Goal: Task Accomplishment & Management: Complete application form

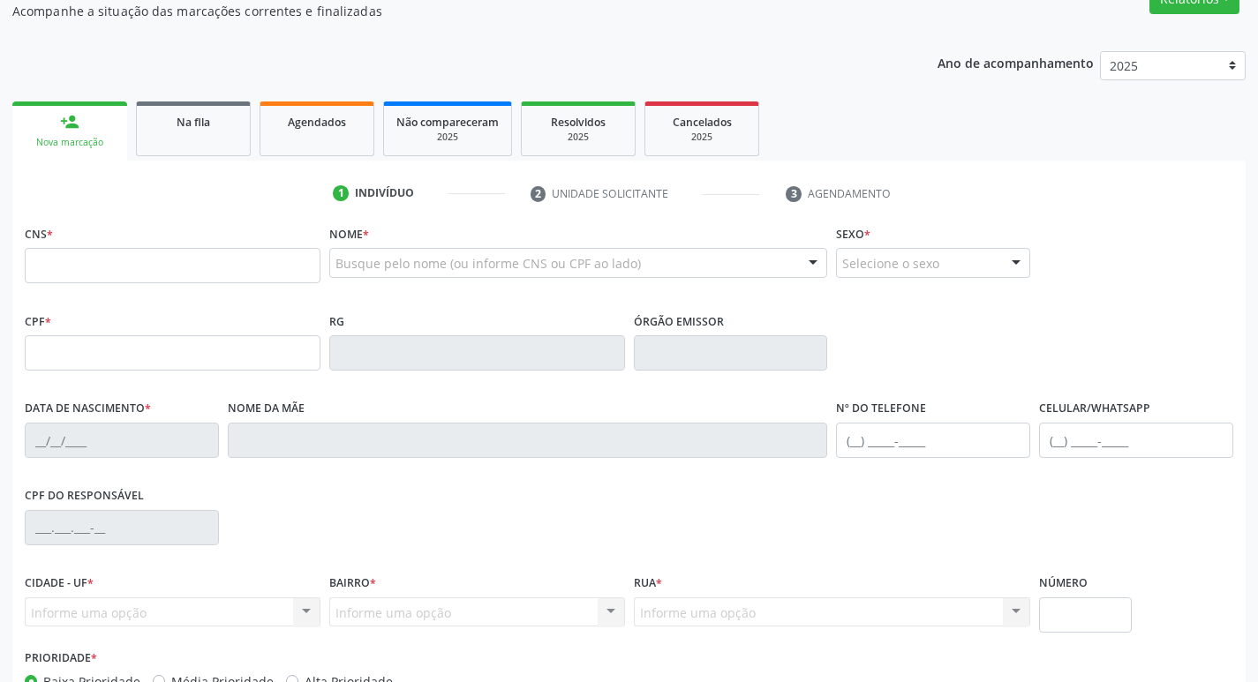
scroll to position [275, 0]
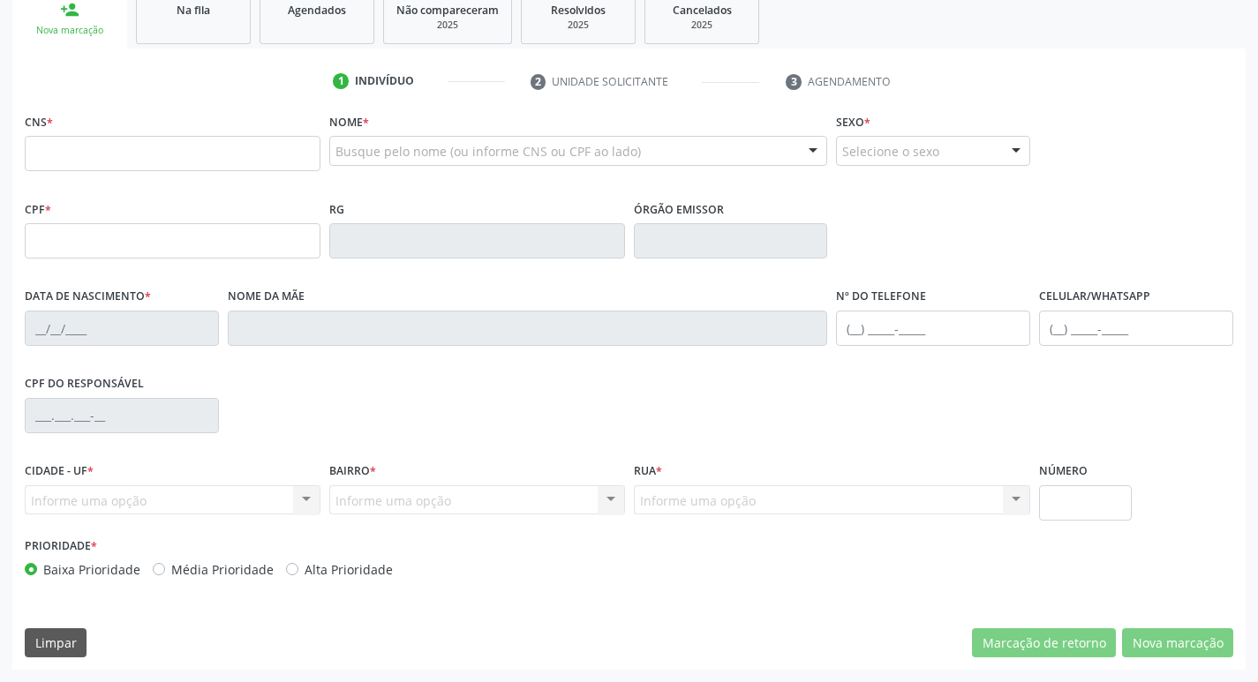
click at [275, 167] on input "text" at bounding box center [173, 153] width 296 height 35
click at [275, 155] on input "text" at bounding box center [173, 153] width 296 height 35
type input "702 1087 6621 8292"
type input "29/06/1973"
type input "Maria de Aguiar Nascimento"
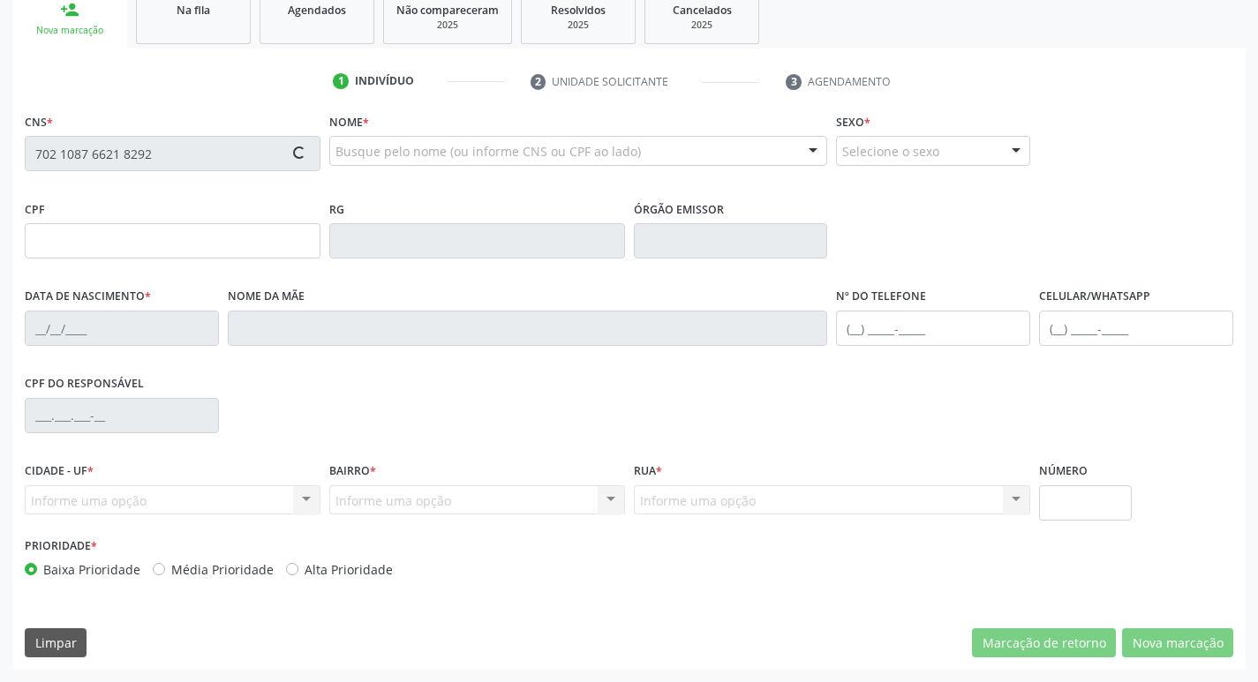
type input "(83) 99182-7507"
type input "S/N"
type input "070.249.714-28"
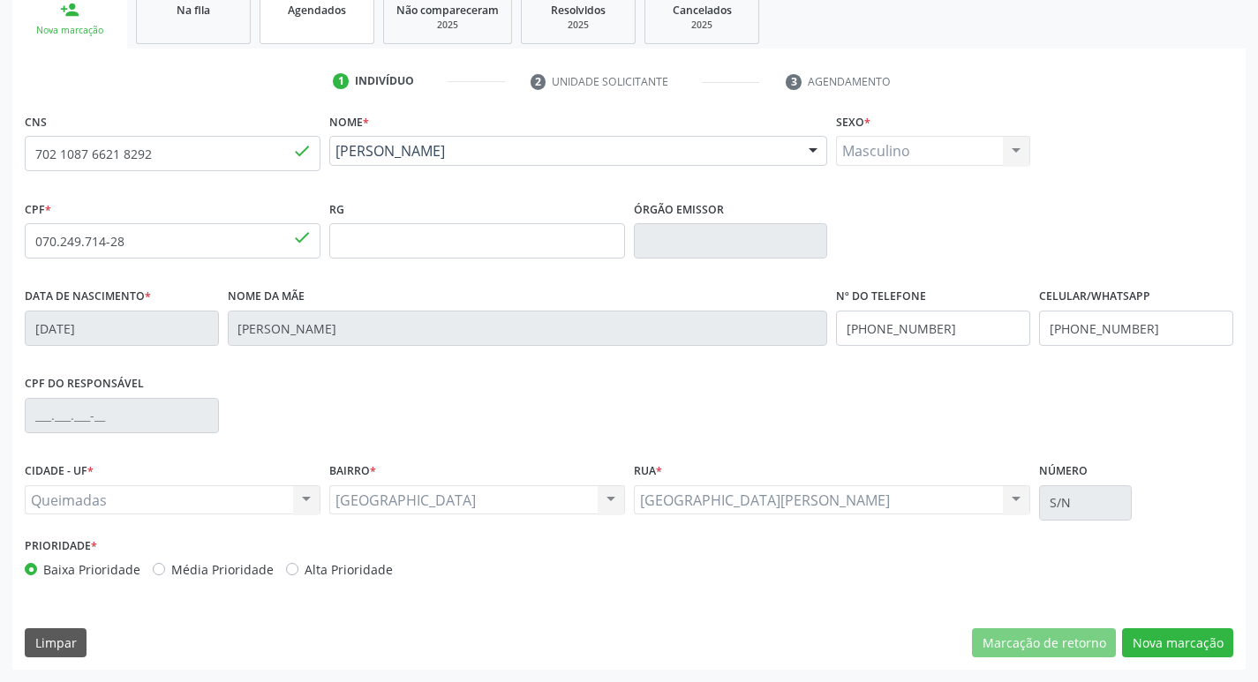
click at [326, 4] on span "Agendados" at bounding box center [317, 10] width 58 height 15
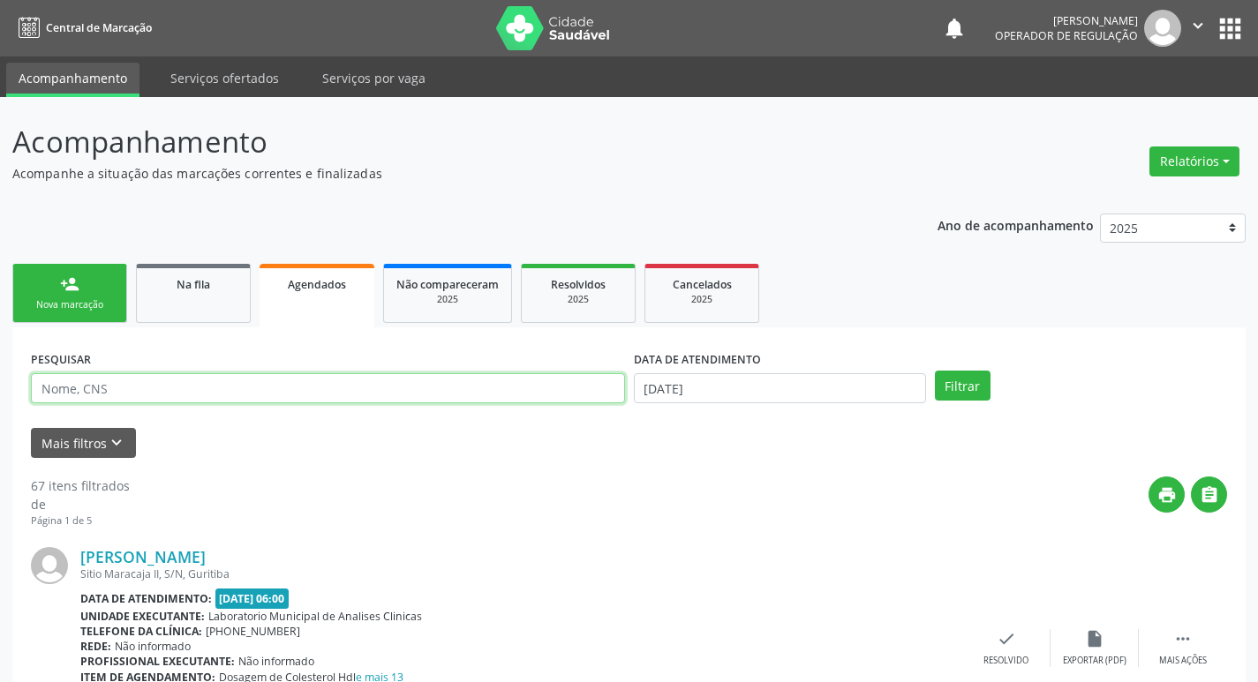
click at [310, 390] on input "text" at bounding box center [328, 388] width 594 height 30
paste input "702 1087 6621 8292"
type input "702 1087 6621 8292"
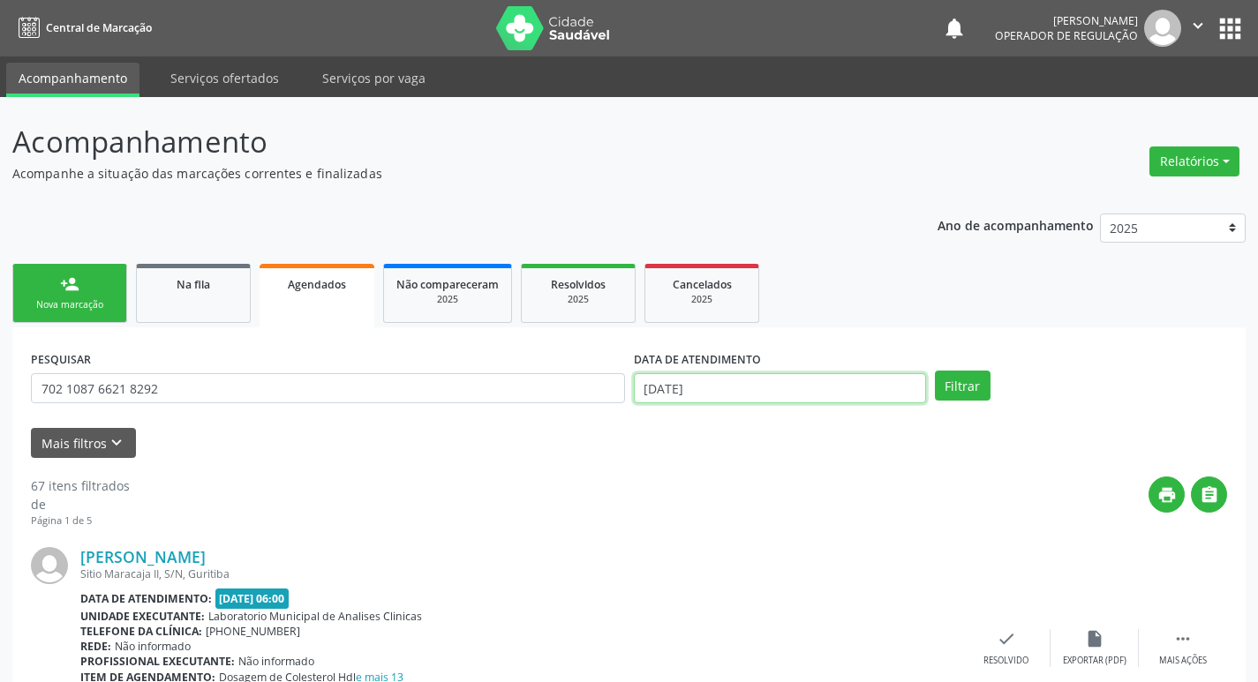
click at [743, 394] on input "[DATE]" at bounding box center [780, 388] width 292 height 30
click at [967, 371] on button "Filtrar" at bounding box center [963, 386] width 56 height 30
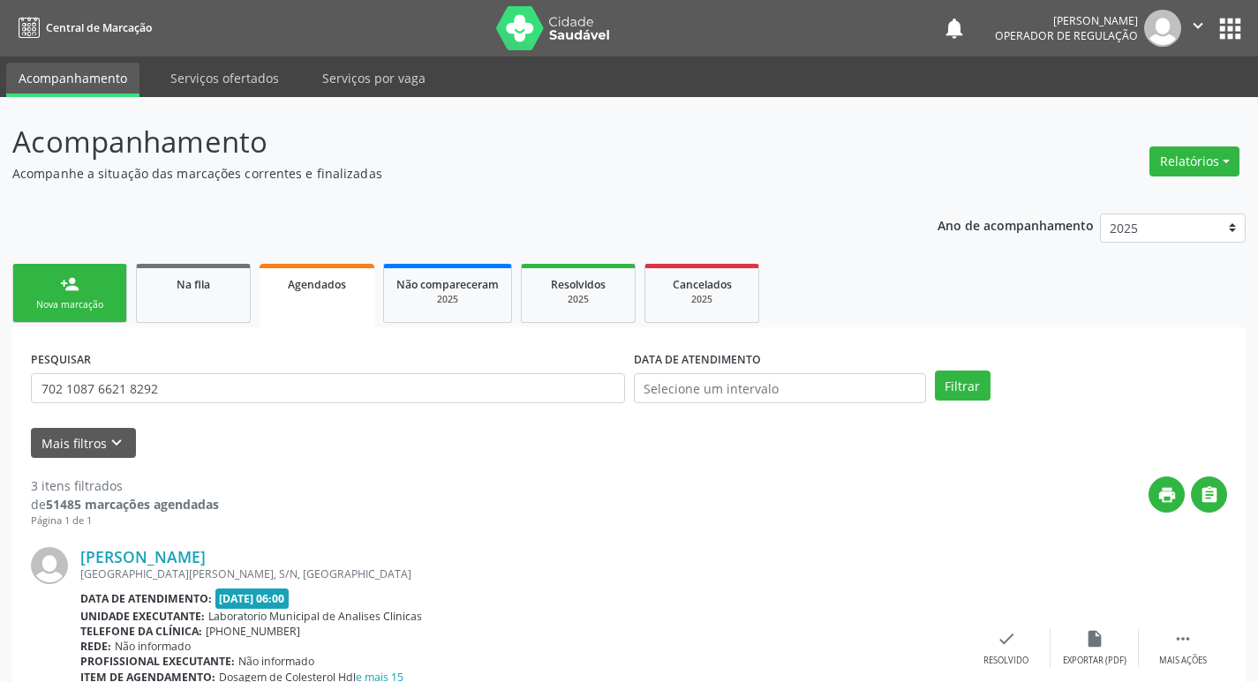
click at [99, 314] on link "person_add Nova marcação" at bounding box center [69, 293] width 115 height 59
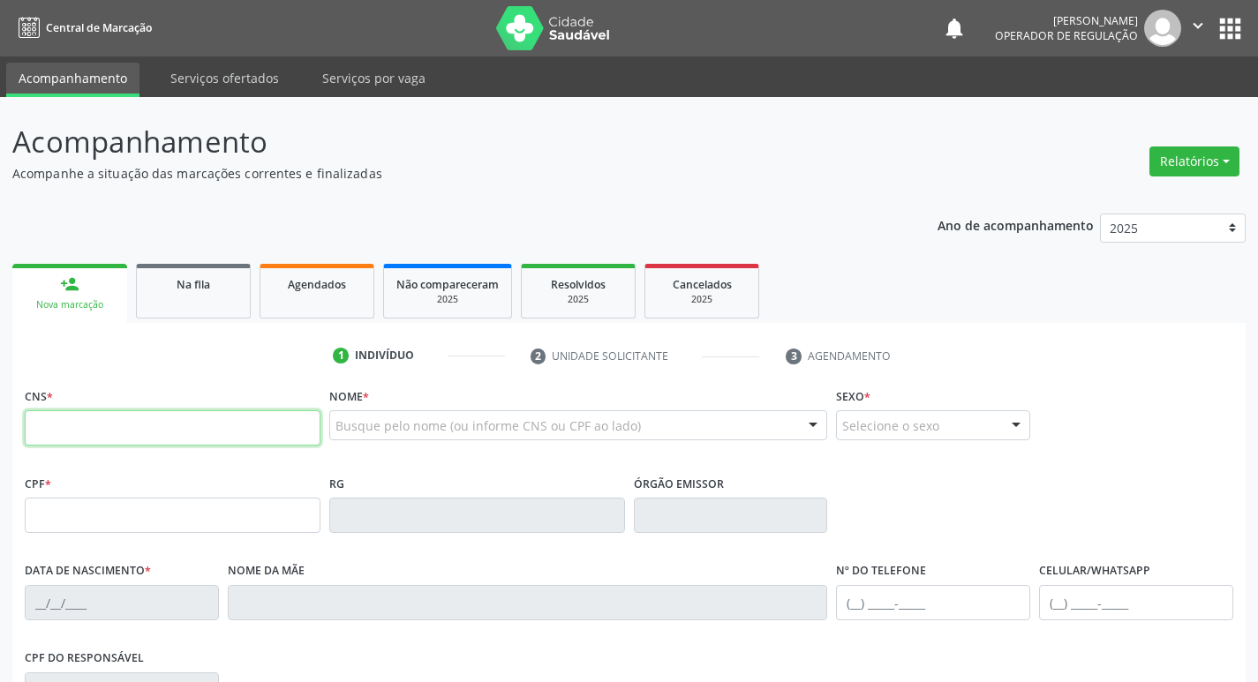
click at [117, 417] on input "text" at bounding box center [173, 428] width 296 height 35
paste input "702 1087 6621 8292"
type input "702 1087 6621 8292"
type input "070.249.714-28"
type input "29/06/1973"
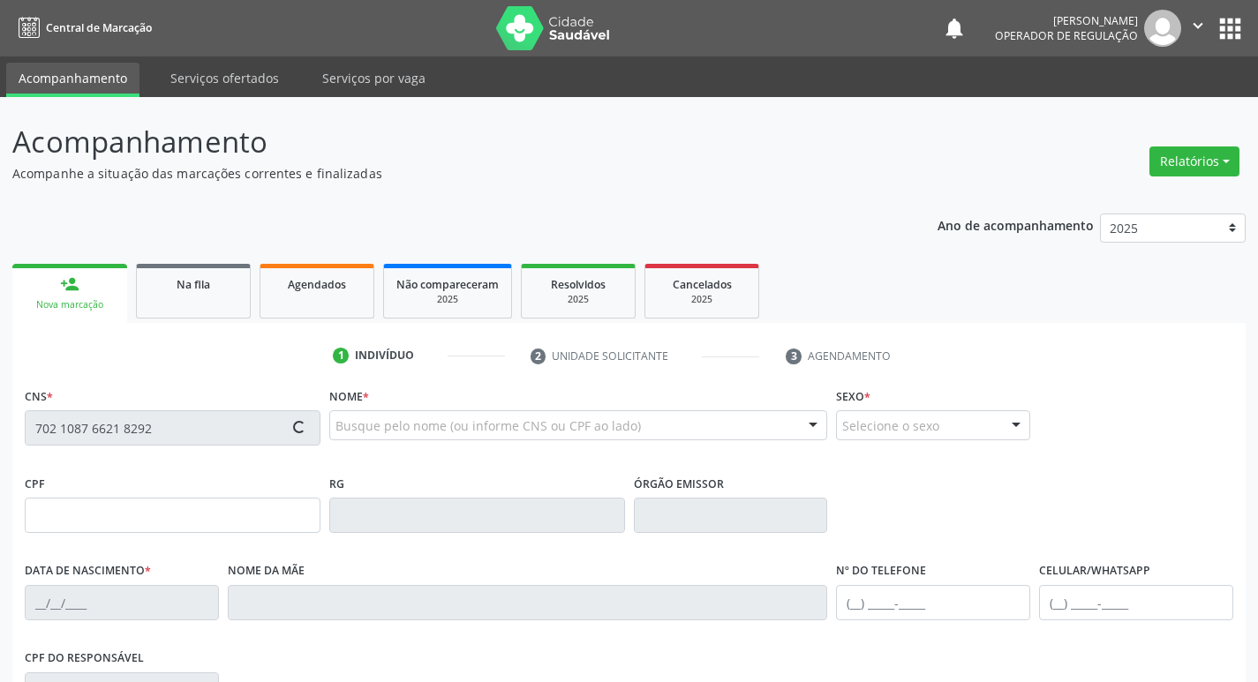
type input "Maria de Aguiar Nascimento"
type input "(83) 99182-7507"
type input "S/N"
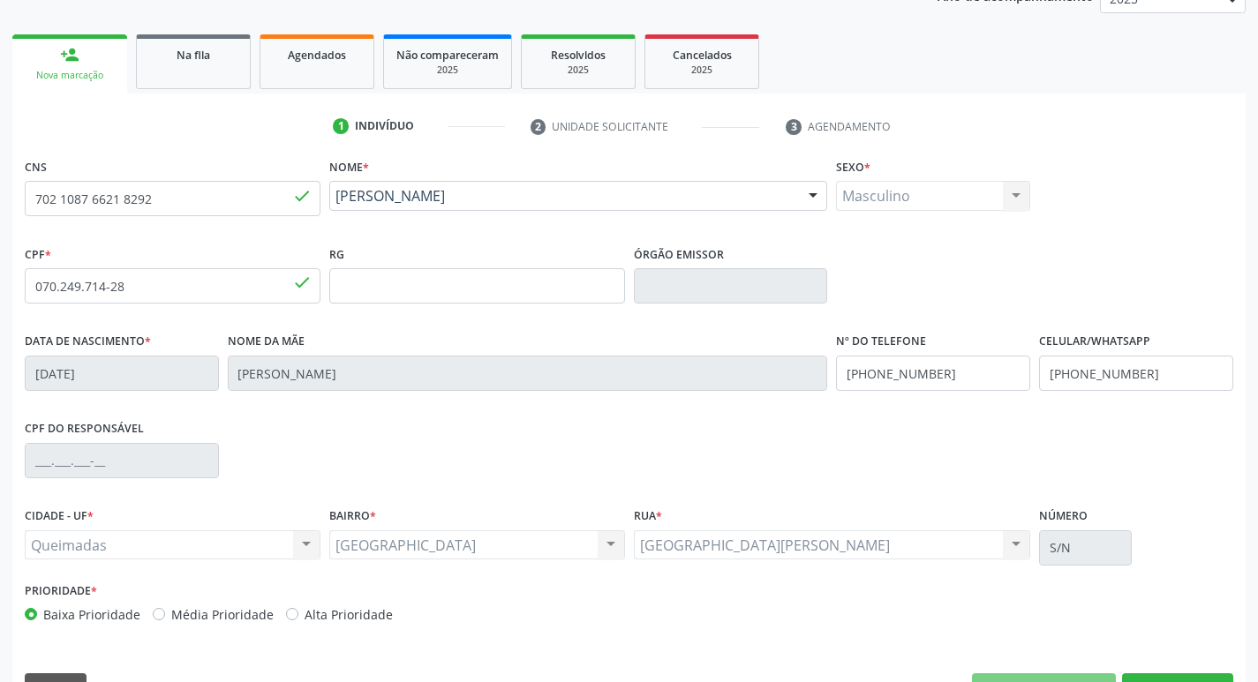
scroll to position [275, 0]
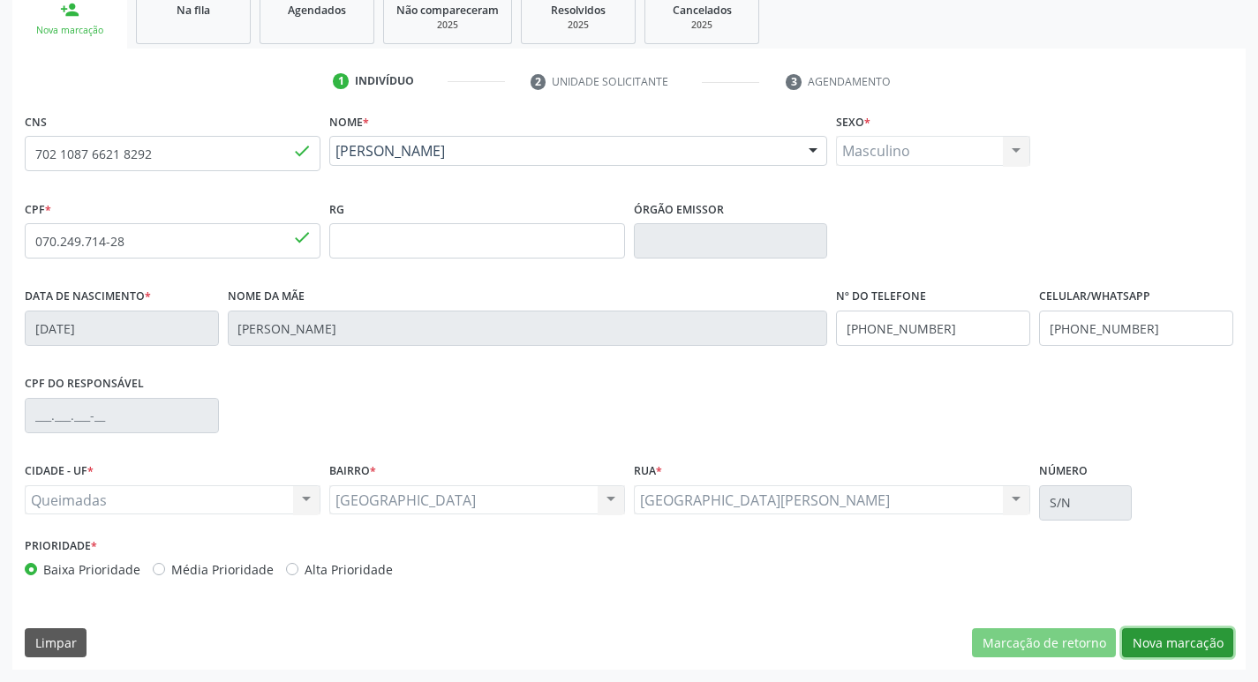
click at [1192, 645] on button "Nova marcação" at bounding box center [1177, 644] width 111 height 30
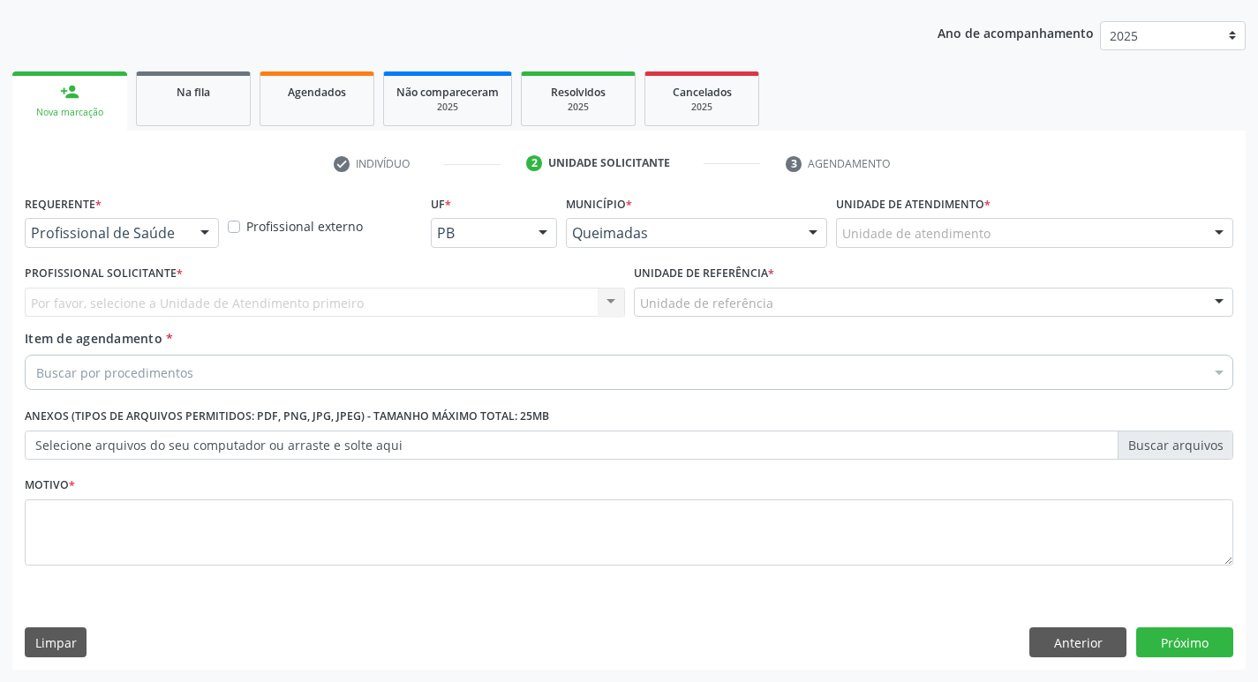
scroll to position [192, 0]
click at [199, 225] on div at bounding box center [205, 234] width 26 height 30
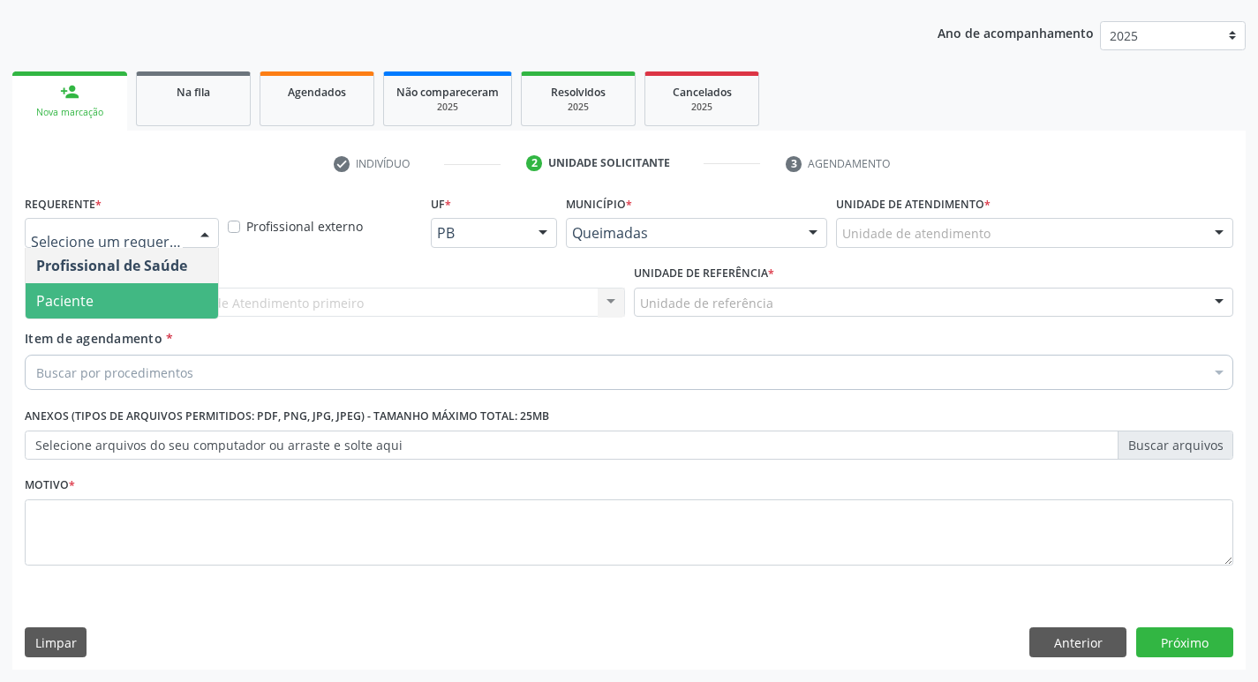
click at [166, 308] on span "Paciente" at bounding box center [122, 300] width 192 height 35
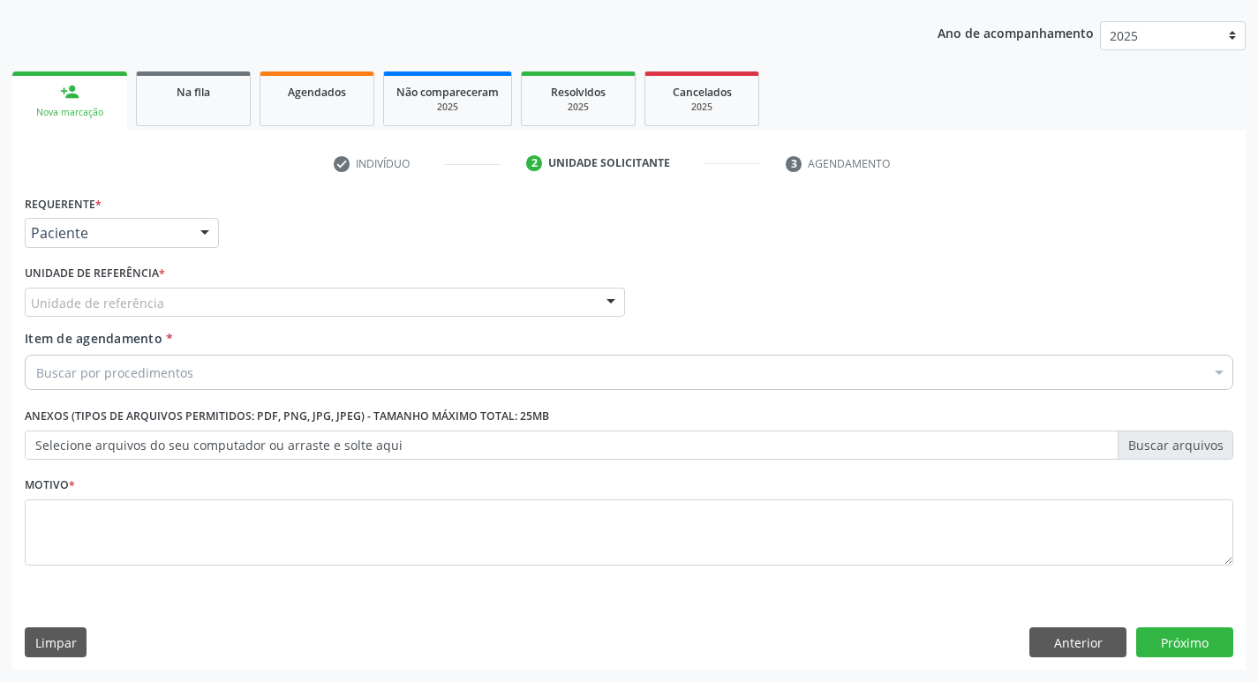
click at [168, 303] on div "Unidade de referência" at bounding box center [325, 303] width 600 height 30
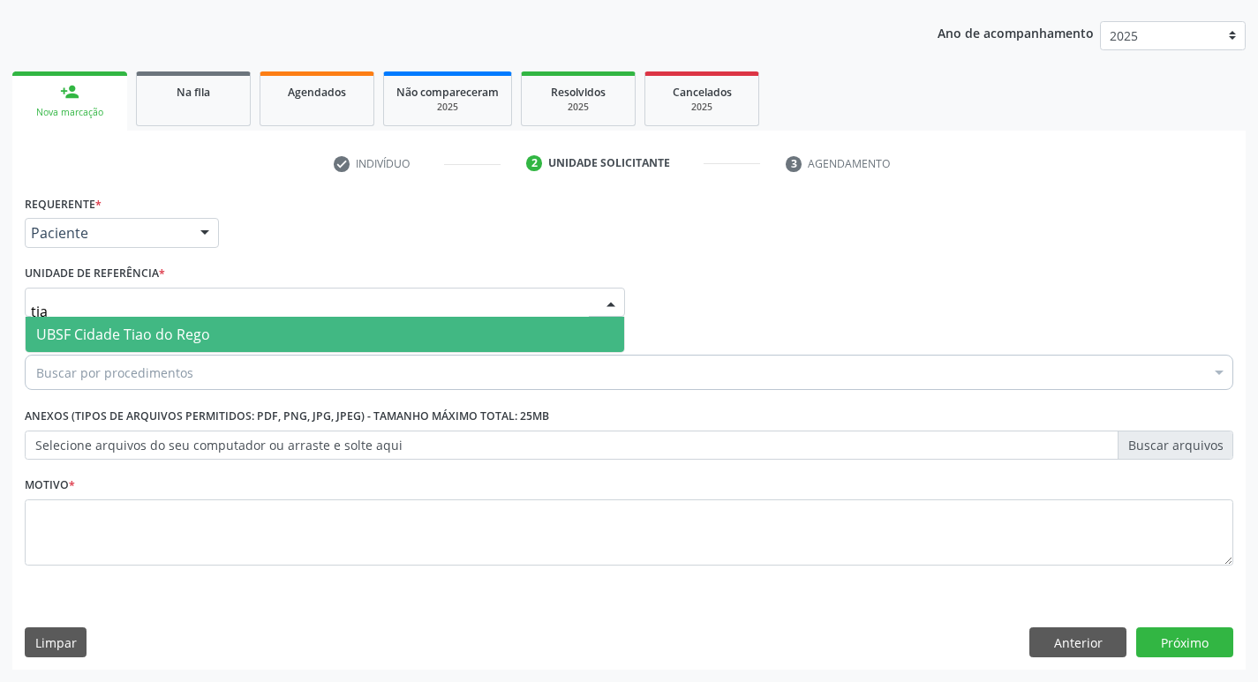
type input "tiao"
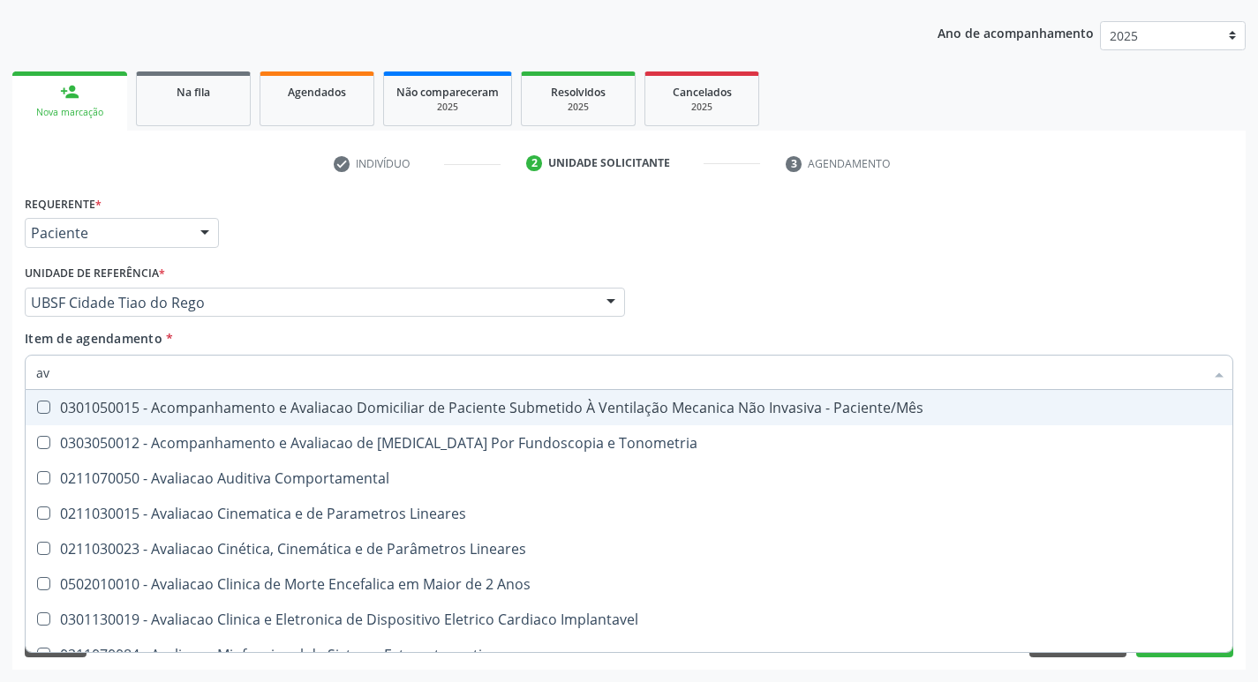
type input "a"
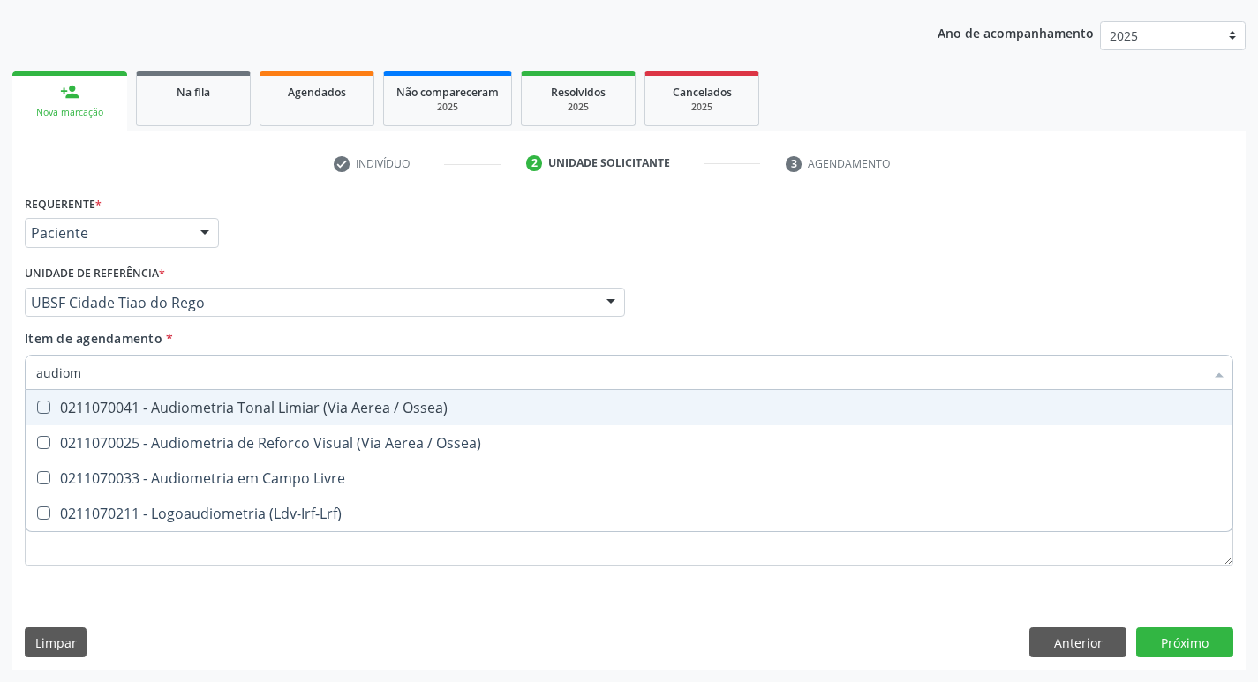
type input "audiome"
click at [176, 396] on span "0211070041 - Audiometria Tonal Limiar (Via Aerea / Ossea)" at bounding box center [629, 407] width 1207 height 35
checkbox Ossea\) "true"
click at [758, 197] on div "Requerente * Paciente Profissional de Saúde Paciente Nenhum resultado encontrad…" at bounding box center [629, 225] width 1218 height 69
checkbox Ossea\) "true"
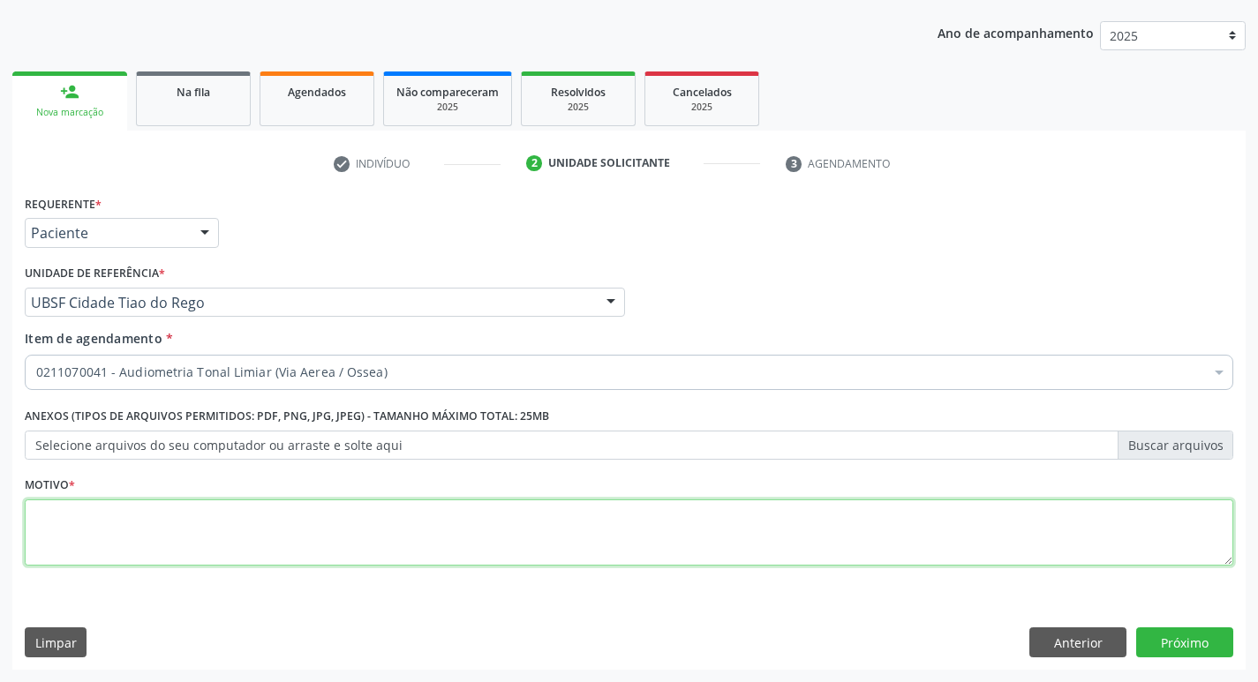
click at [207, 523] on textarea at bounding box center [629, 533] width 1209 height 67
type textarea "avaliação"
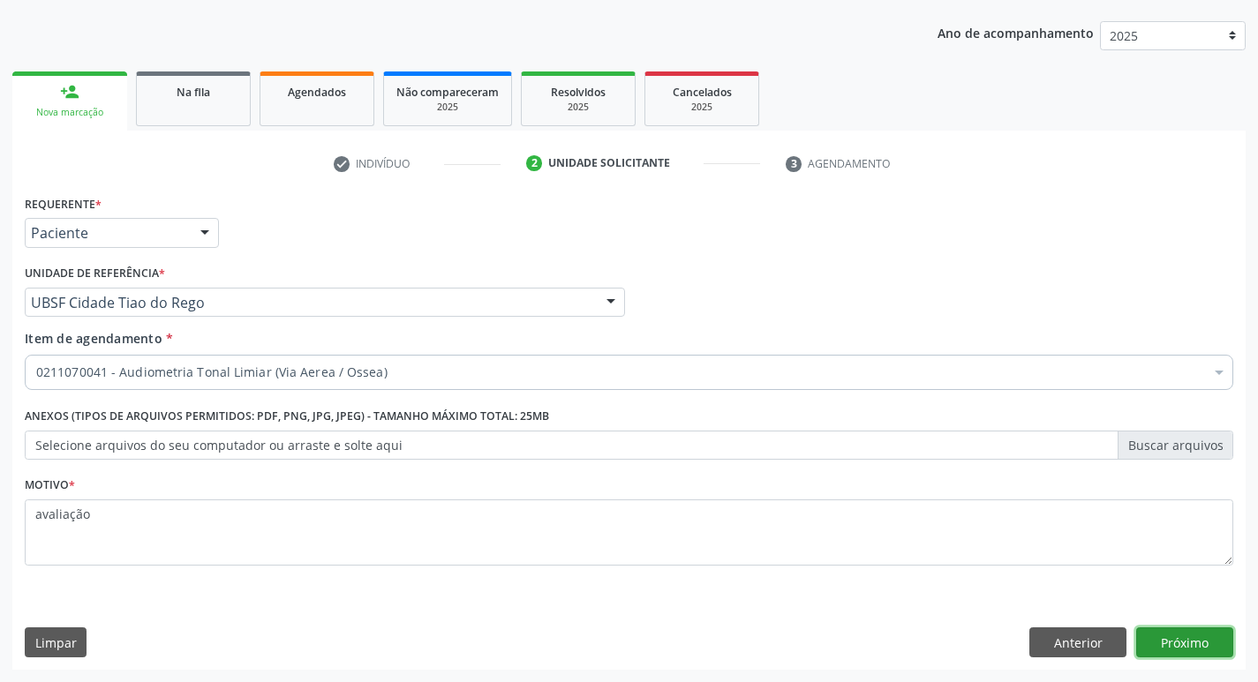
click at [1174, 638] on button "Próximo" at bounding box center [1184, 643] width 97 height 30
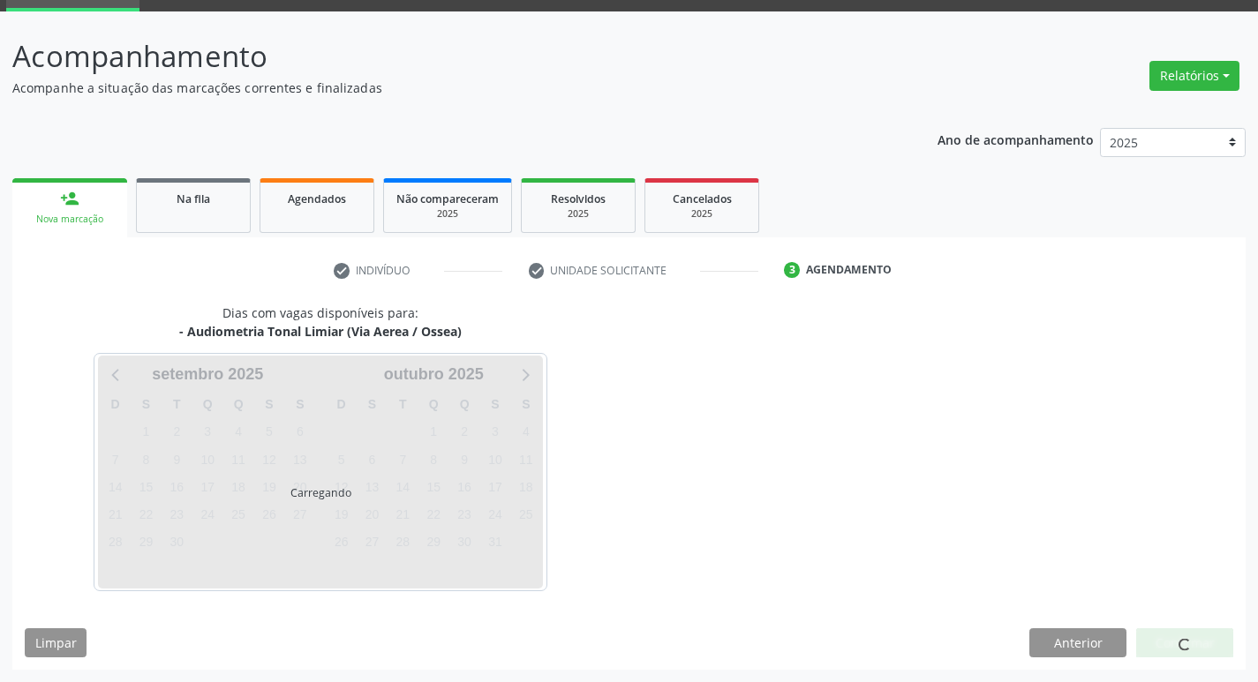
scroll to position [86, 0]
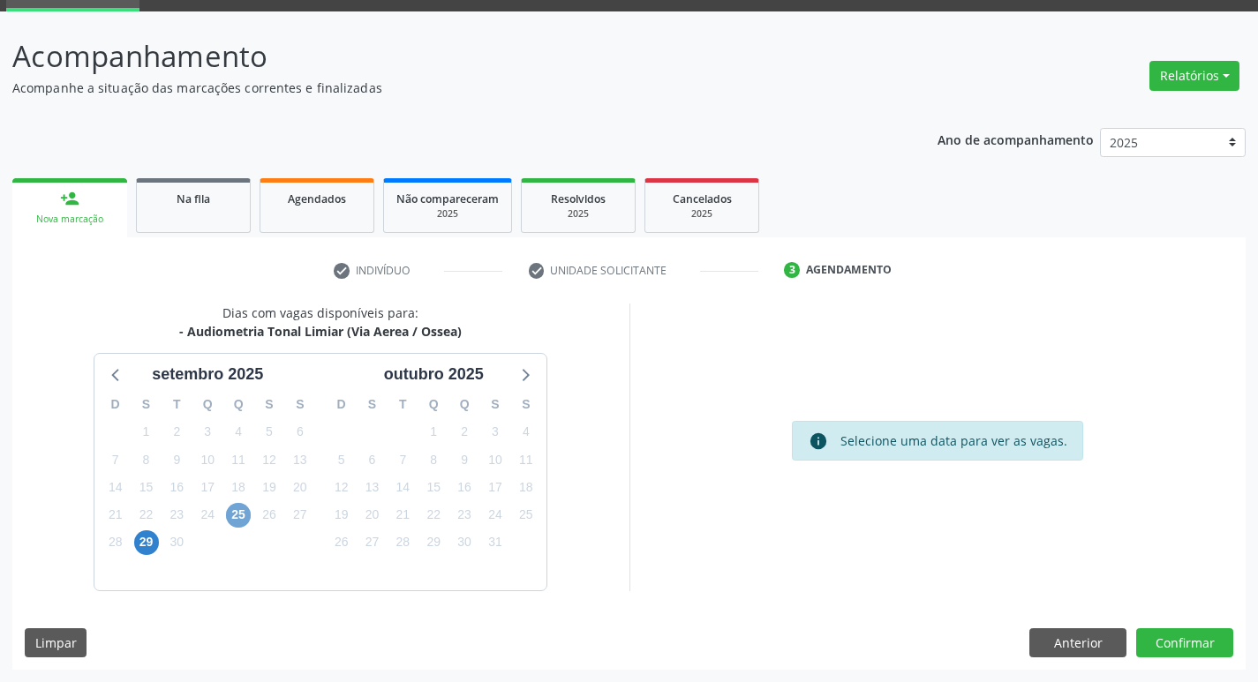
click at [234, 512] on span "25" at bounding box center [238, 515] width 25 height 25
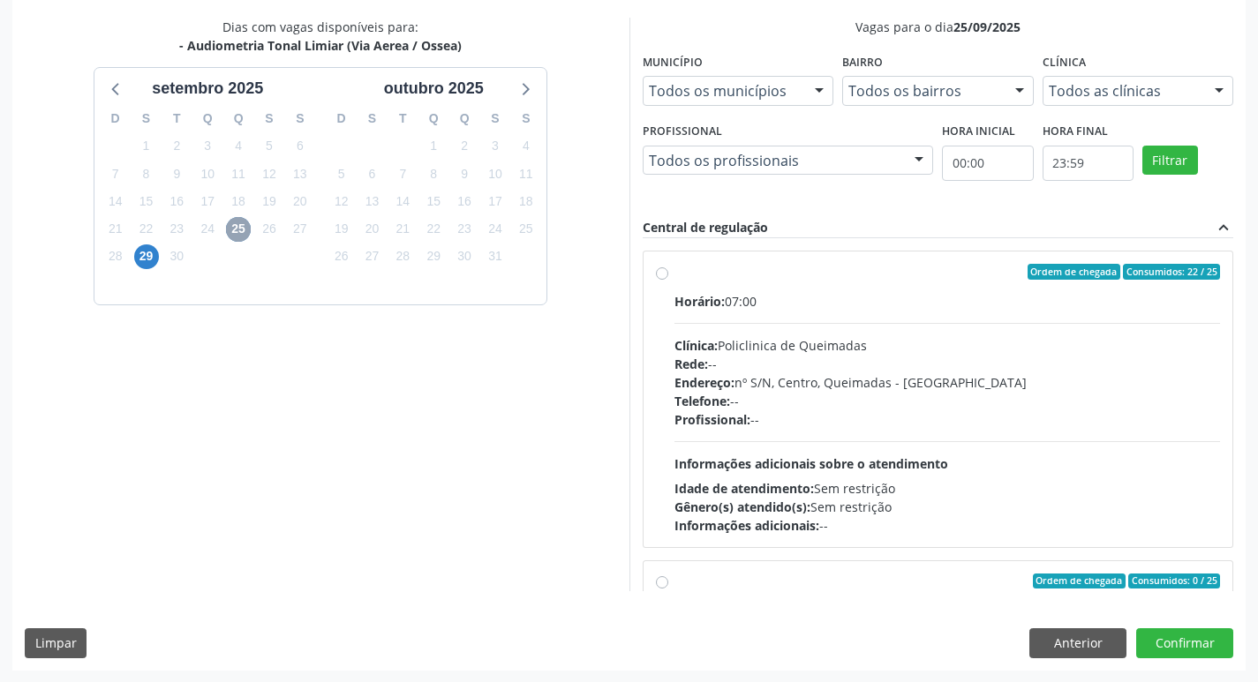
scroll to position [373, 0]
click at [1022, 312] on div "Horário: 07:00 Clínica: Policlinica de Queimadas Rede: -- Endereço: nº S/N, Cen…" at bounding box center [948, 412] width 547 height 243
click at [668, 279] on input "Ordem de chegada Consumidos: 22 / 25 Horário: 07:00 Clínica: Policlinica de Que…" at bounding box center [662, 271] width 12 height 16
radio input "true"
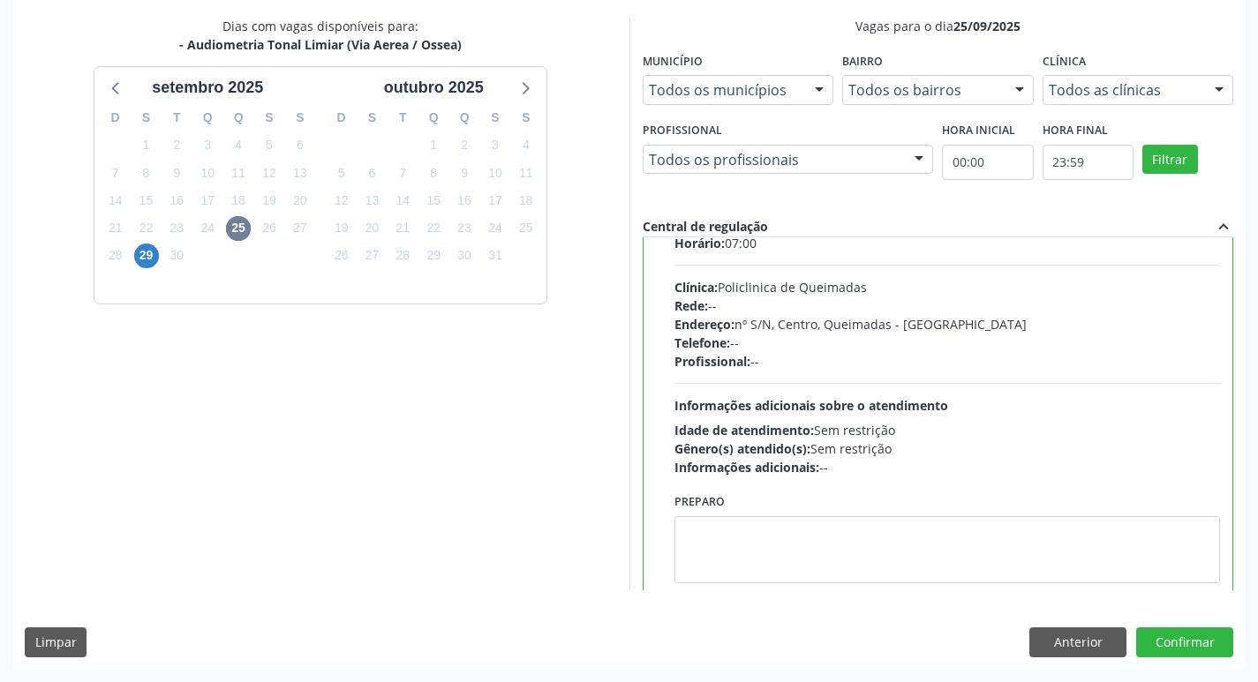
scroll to position [88, 0]
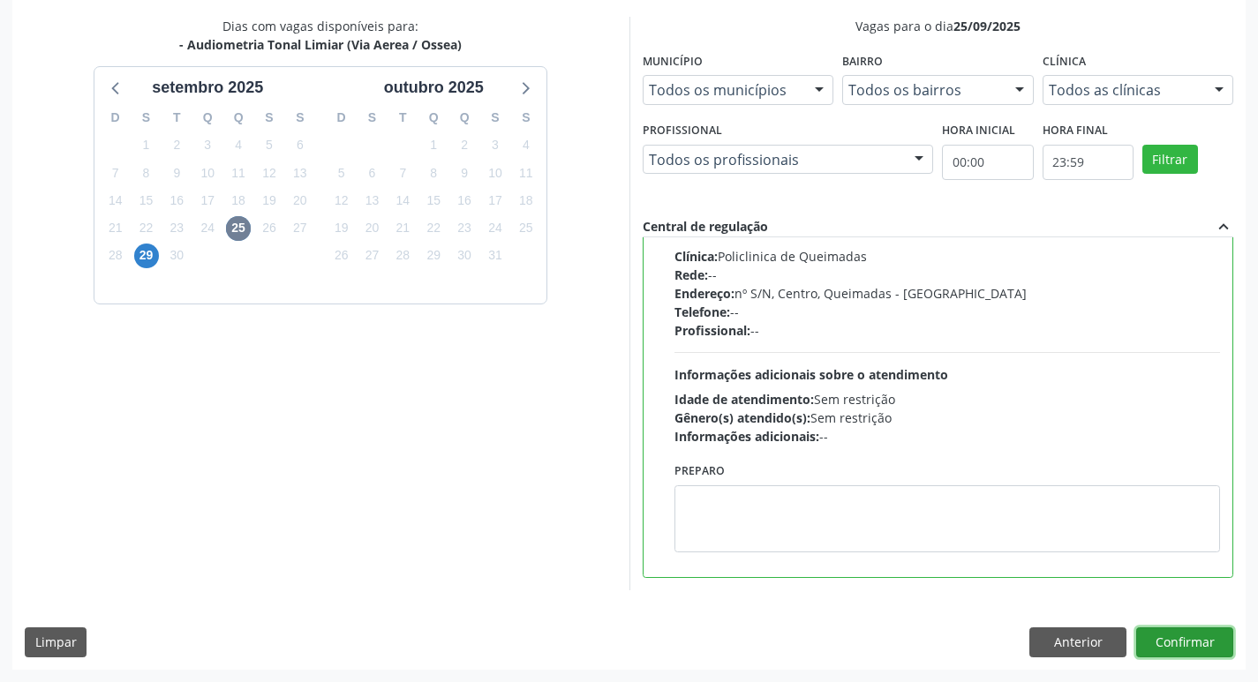
click at [1169, 642] on button "Confirmar" at bounding box center [1184, 643] width 97 height 30
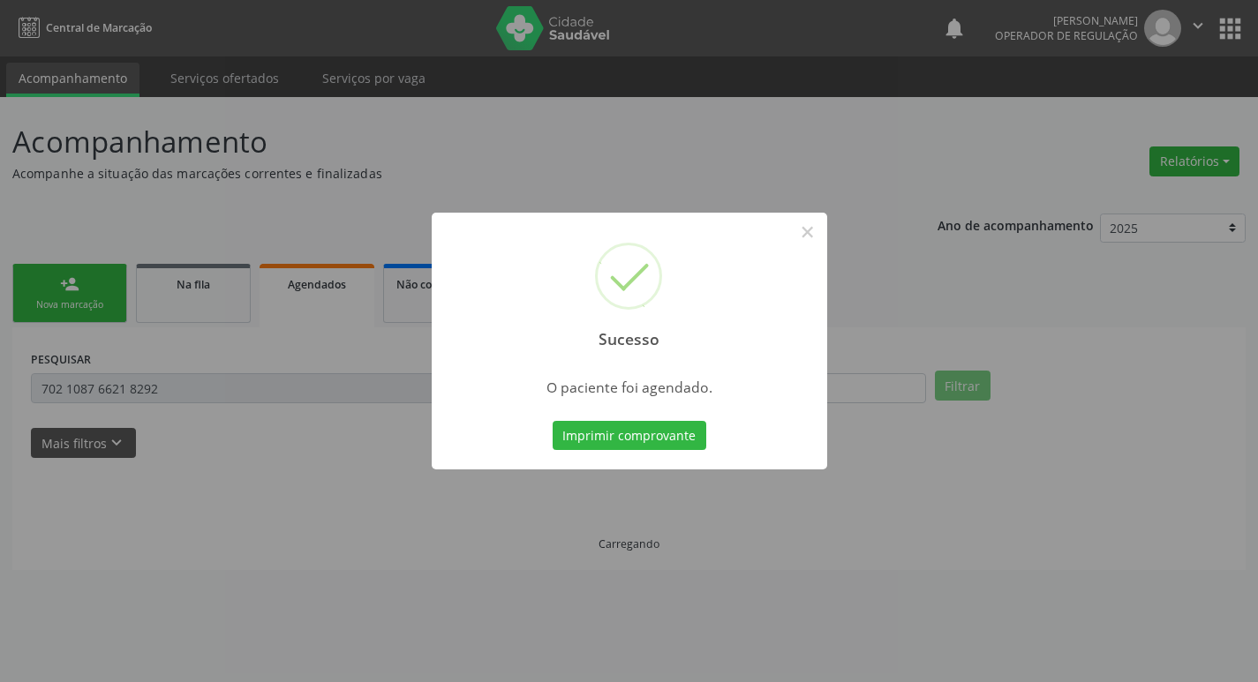
scroll to position [0, 0]
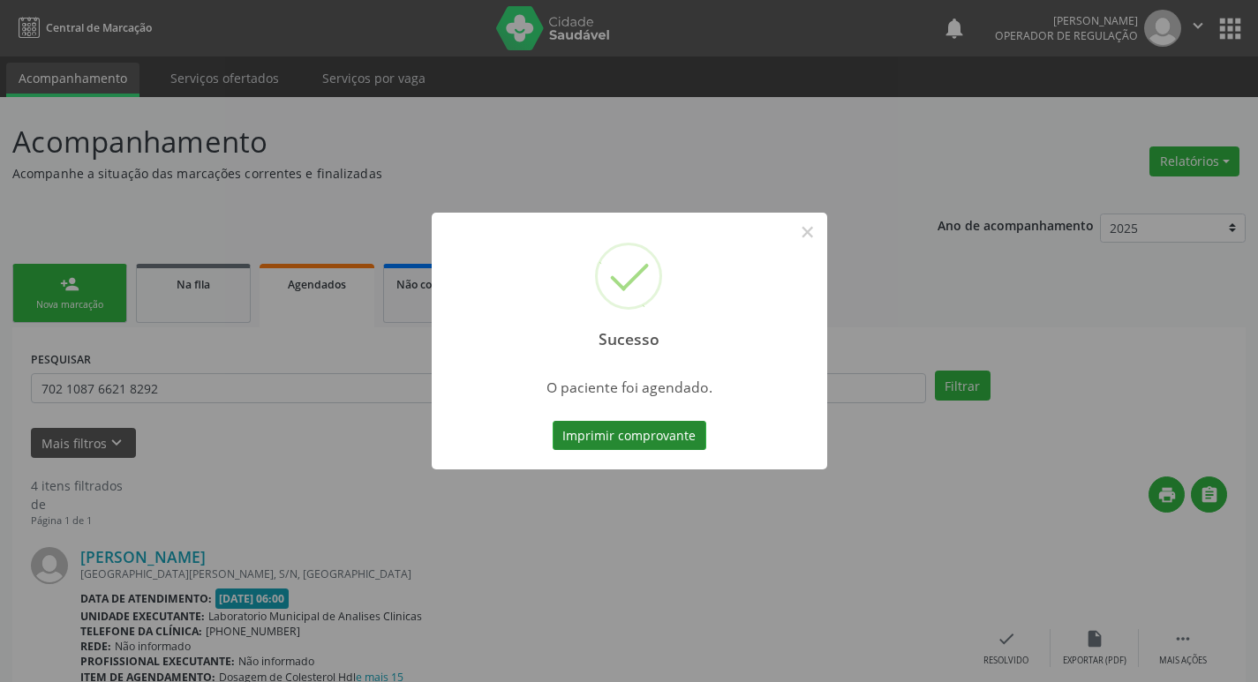
click at [652, 427] on button "Imprimir comprovante" at bounding box center [630, 436] width 154 height 30
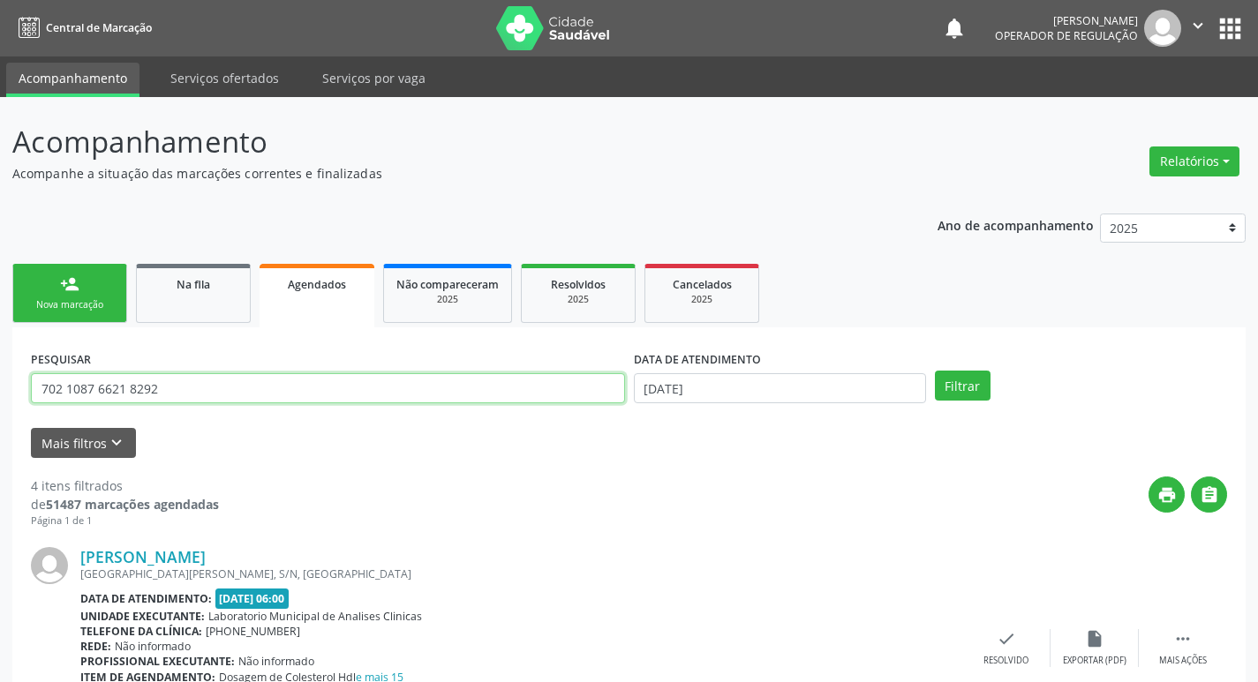
click at [428, 400] on input "702 1087 6621 8292" at bounding box center [328, 388] width 594 height 30
type input "7"
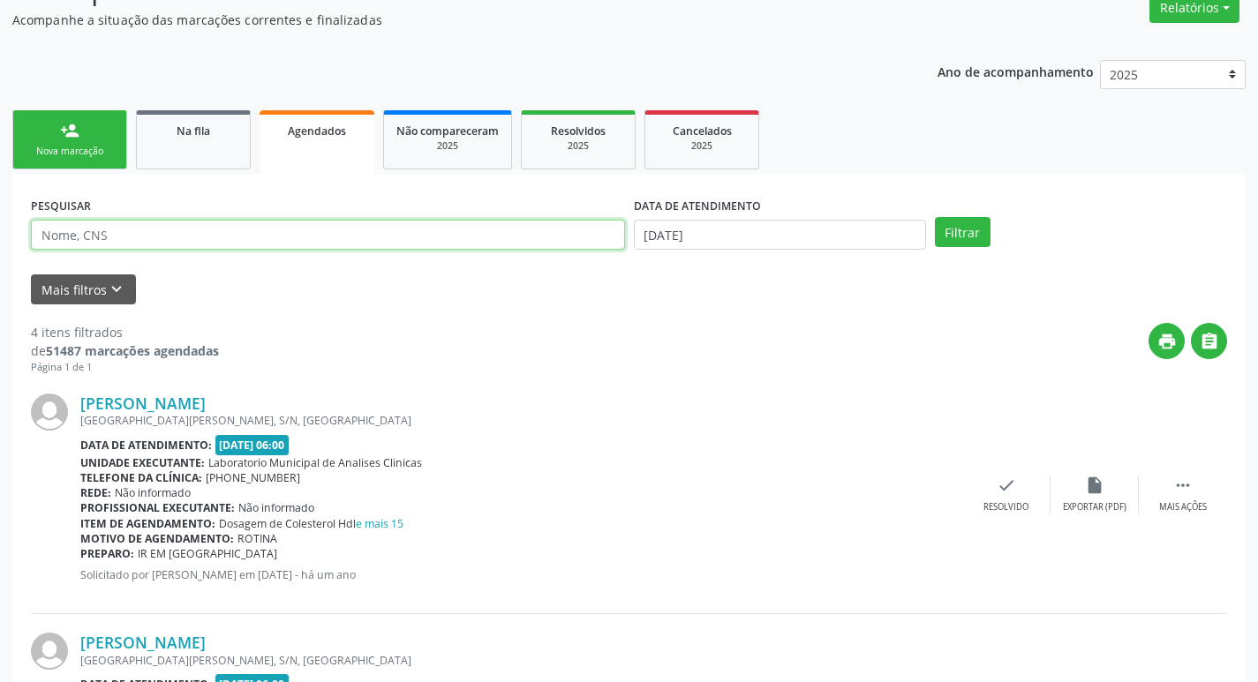
scroll to position [177, 0]
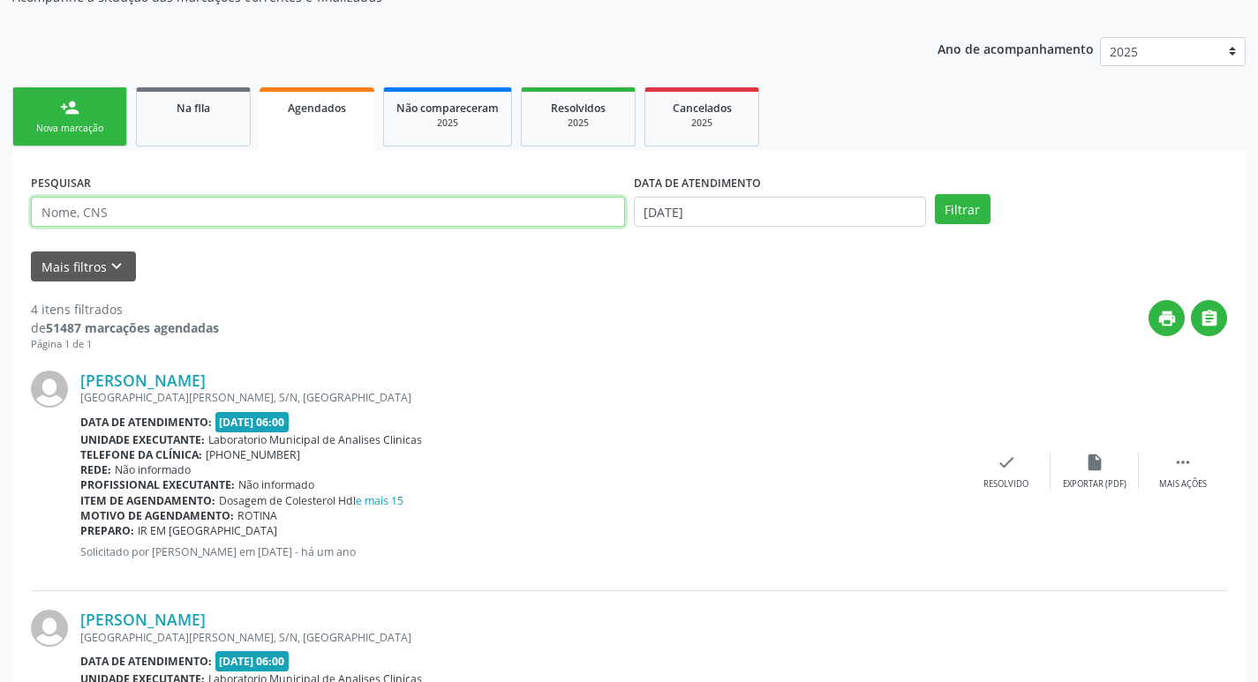
click at [344, 223] on input "text" at bounding box center [328, 212] width 594 height 30
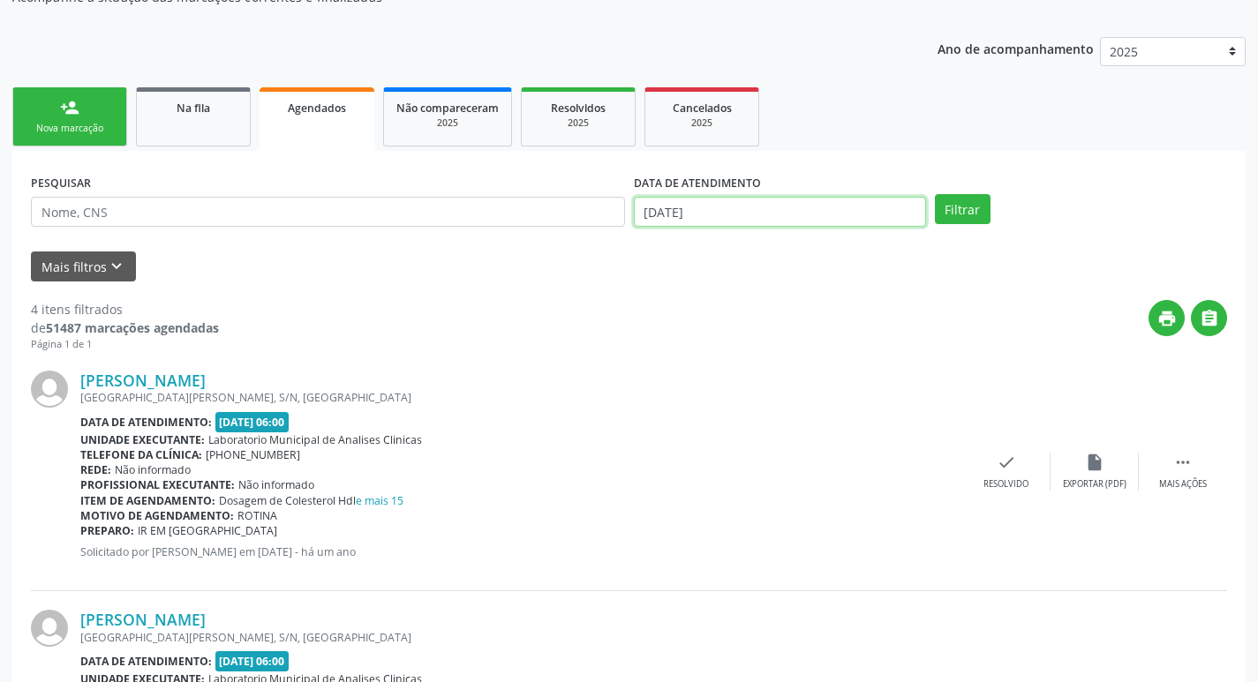
click at [726, 207] on input "[DATE]" at bounding box center [780, 212] width 292 height 30
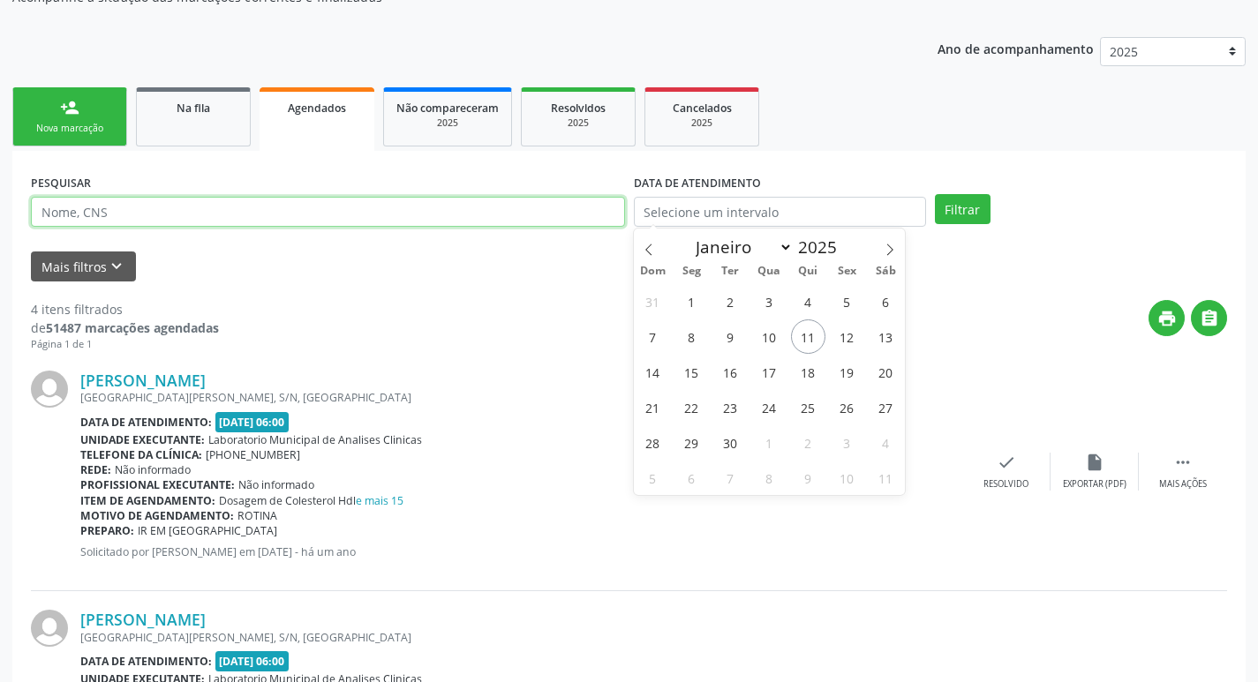
click at [567, 206] on input "text" at bounding box center [328, 212] width 594 height 30
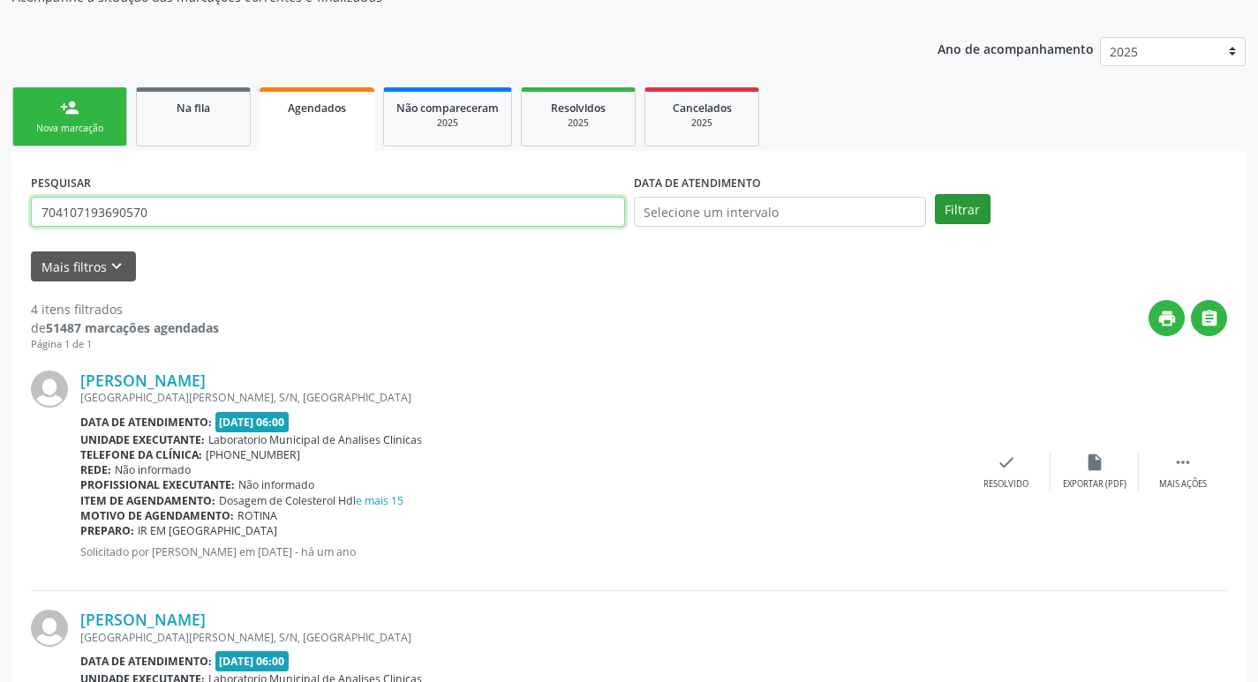
type input "704107193690570"
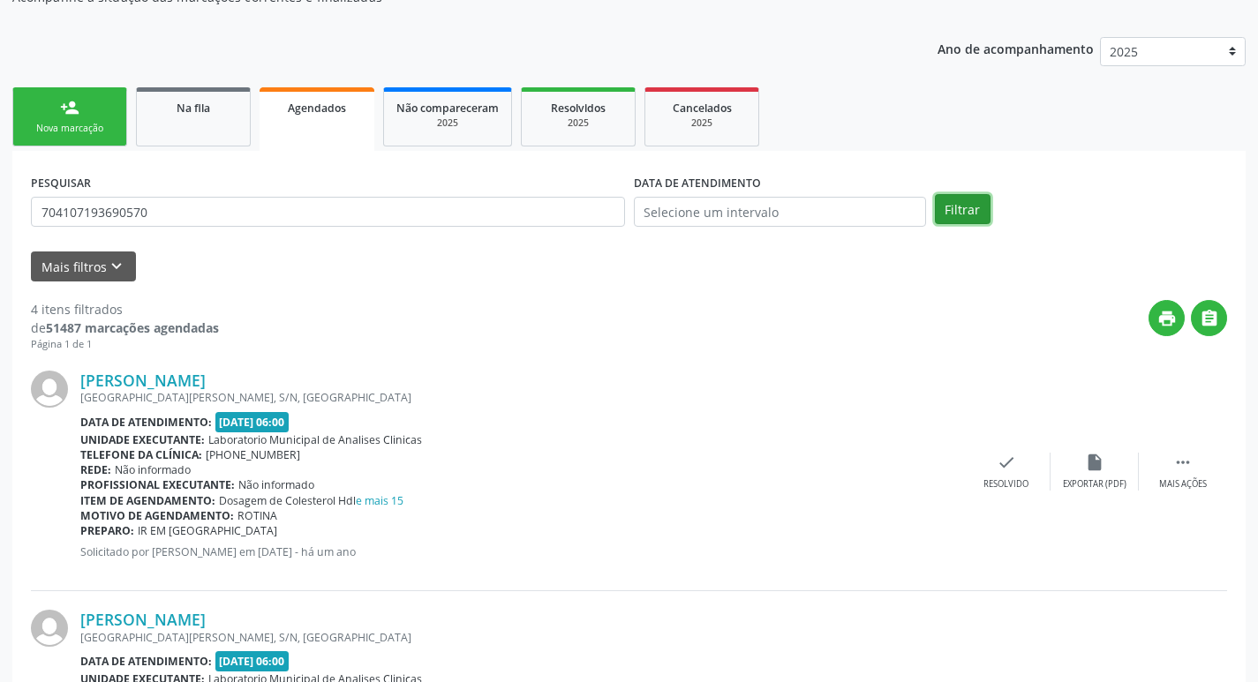
click at [989, 207] on button "Filtrar" at bounding box center [963, 209] width 56 height 30
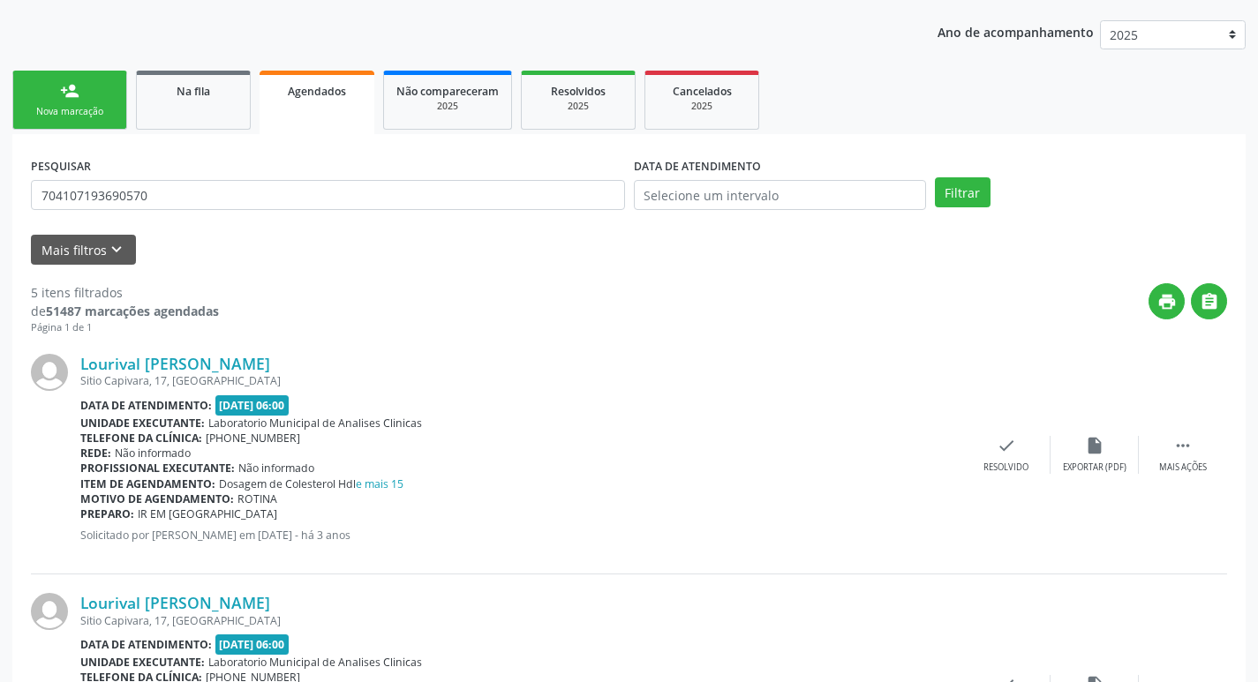
scroll to position [191, 0]
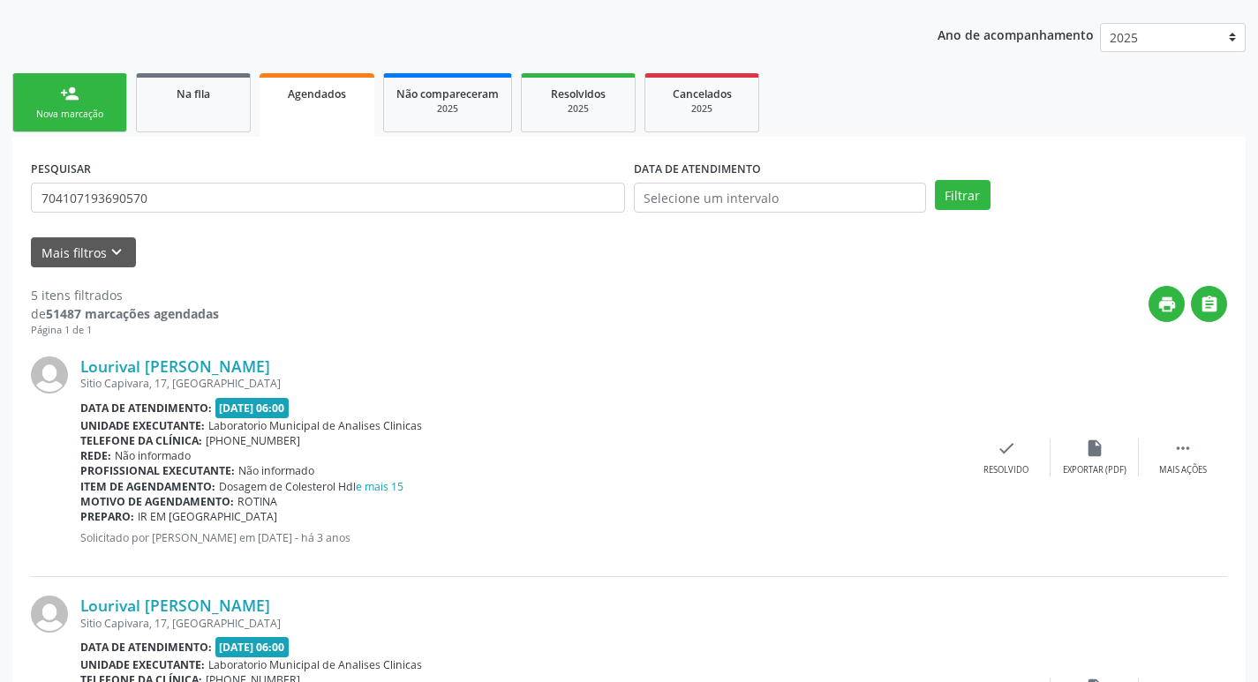
click at [41, 94] on link "person_add Nova marcação" at bounding box center [69, 102] width 115 height 59
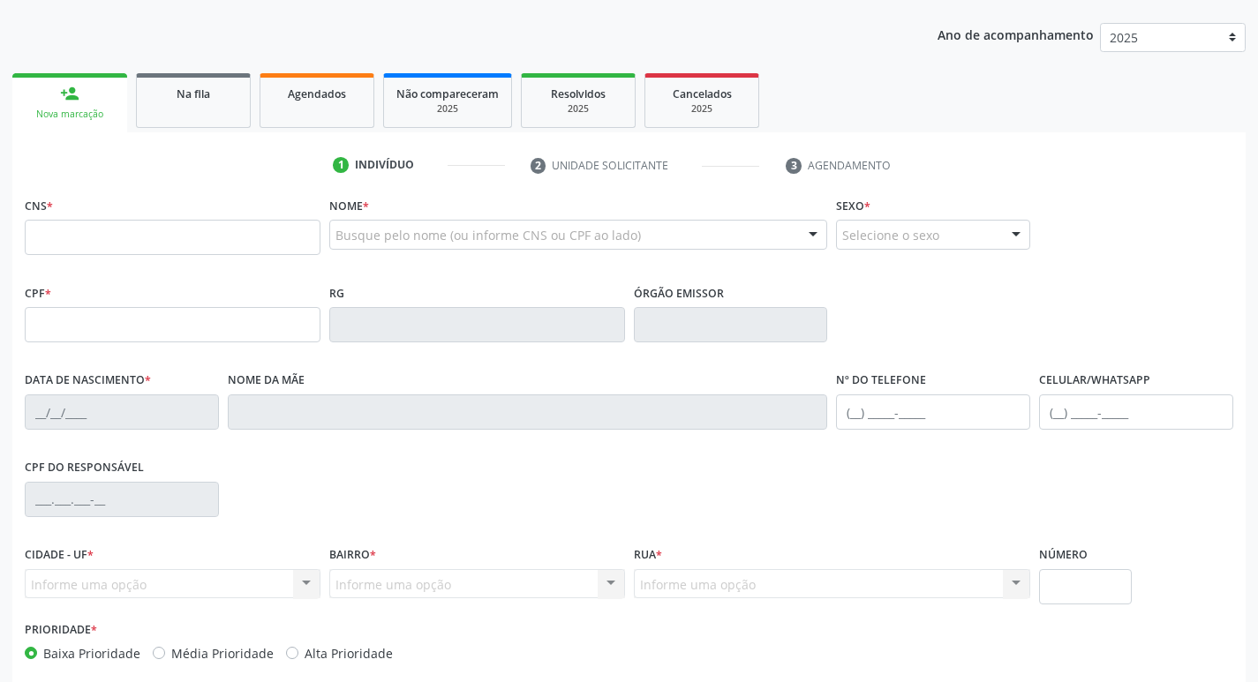
click at [275, 87] on div "Agendados" at bounding box center [317, 93] width 88 height 19
select select "8"
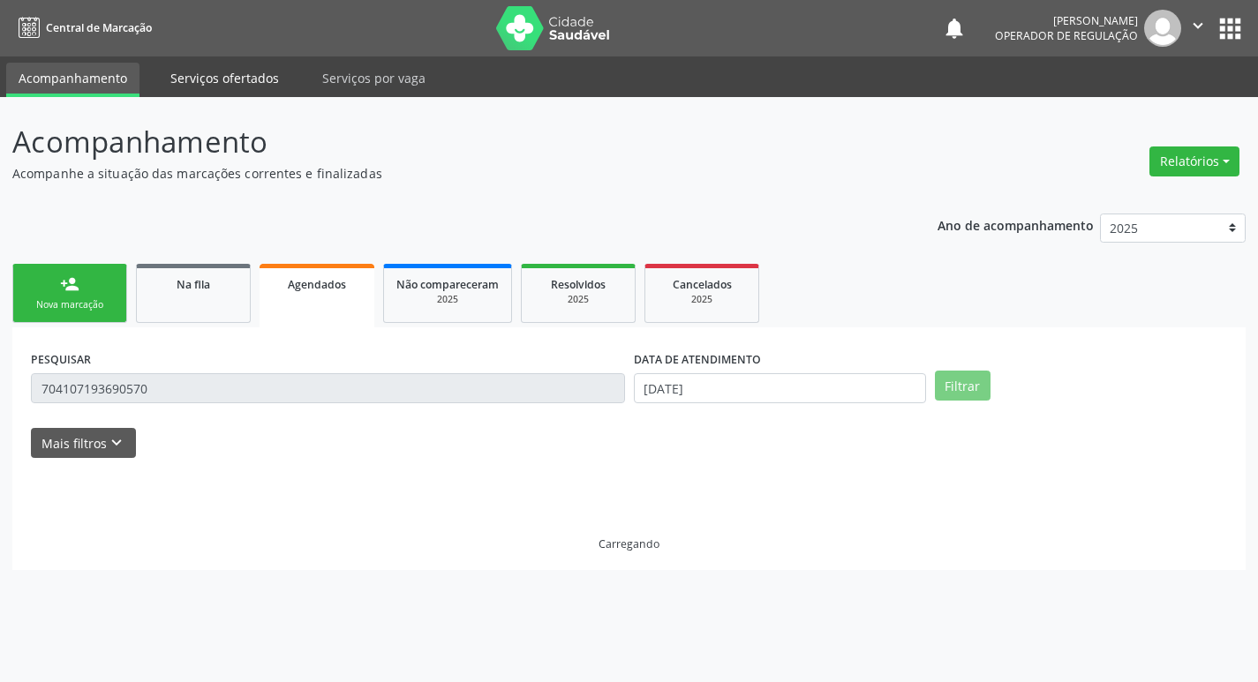
scroll to position [0, 0]
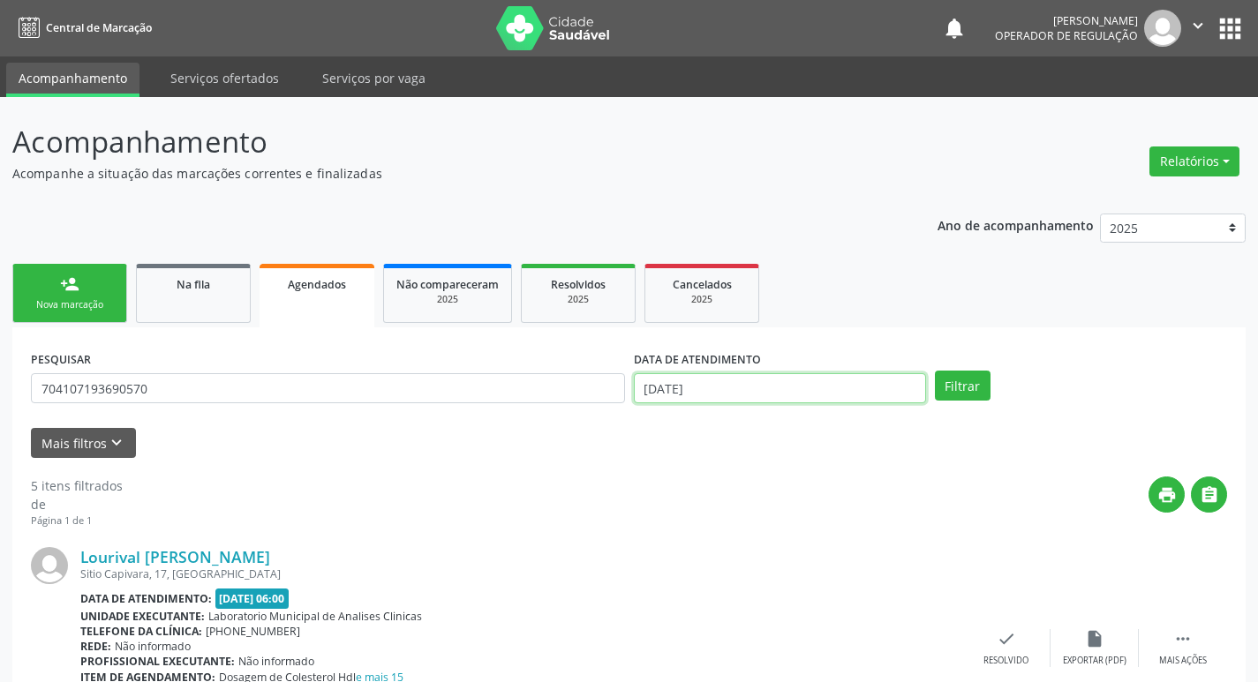
click at [889, 392] on input "[DATE]" at bounding box center [780, 388] width 292 height 30
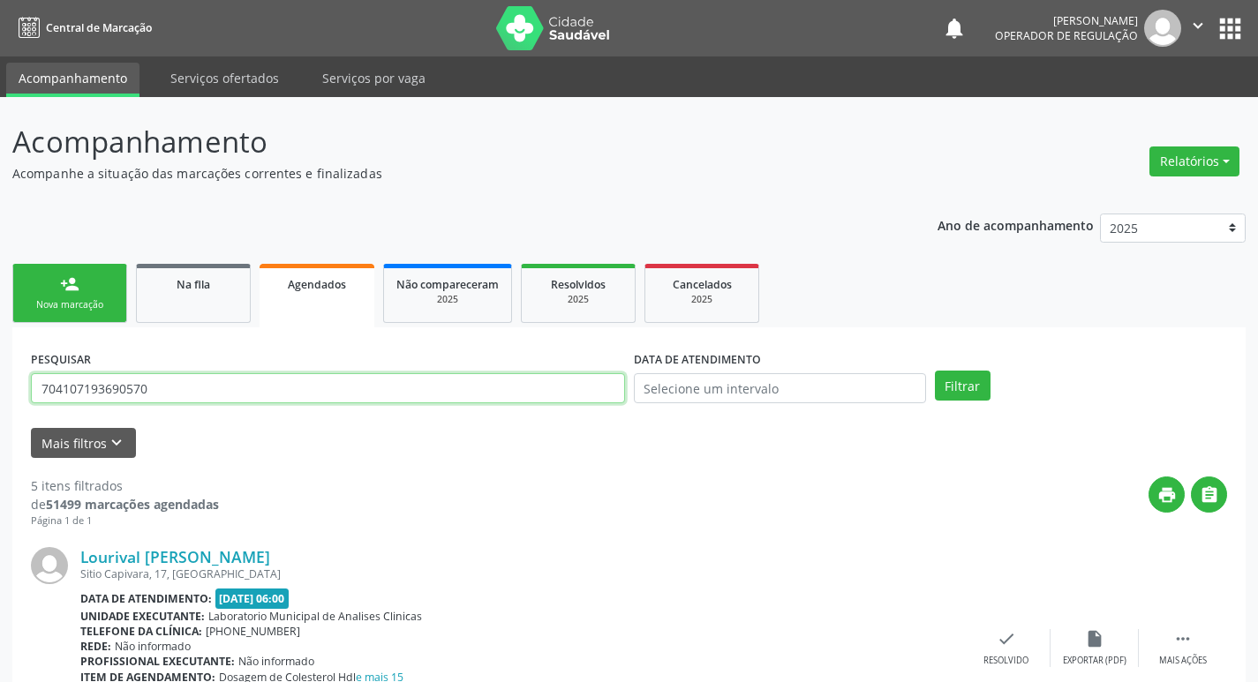
click at [455, 378] on input "704107193690570" at bounding box center [328, 388] width 594 height 30
type input "704304574458091"
click at [935, 371] on button "Filtrar" at bounding box center [963, 386] width 56 height 30
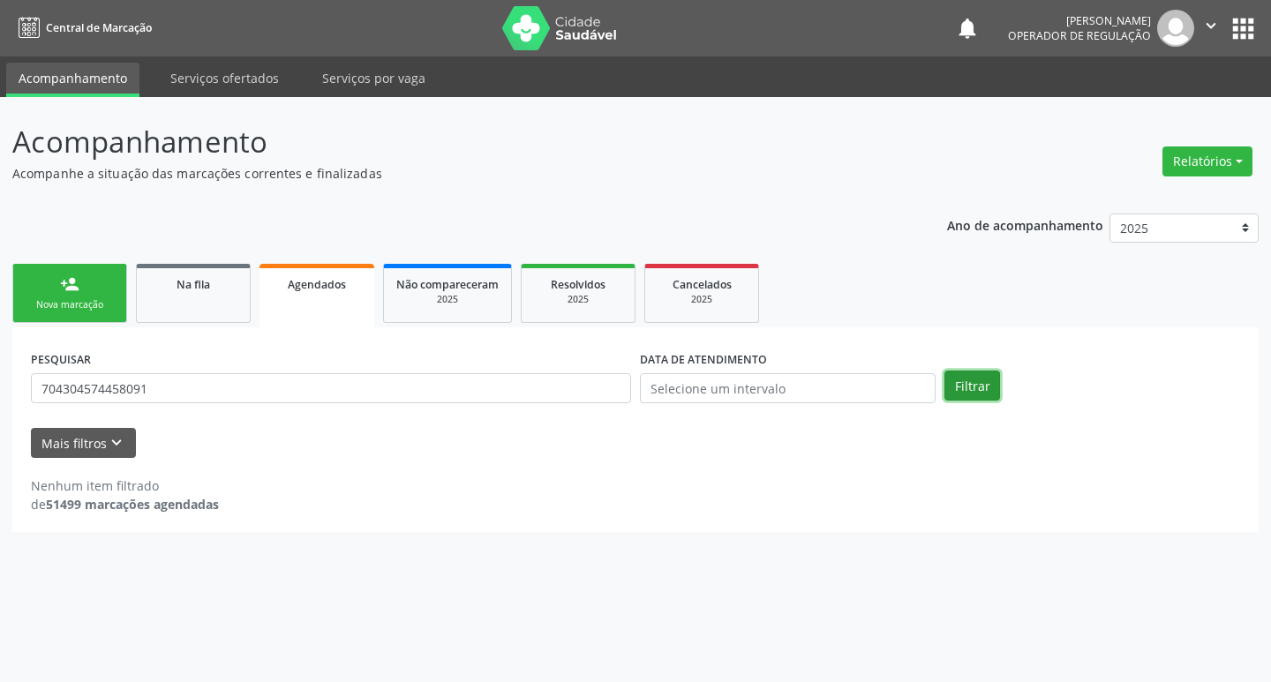
click at [963, 396] on button "Filtrar" at bounding box center [973, 386] width 56 height 30
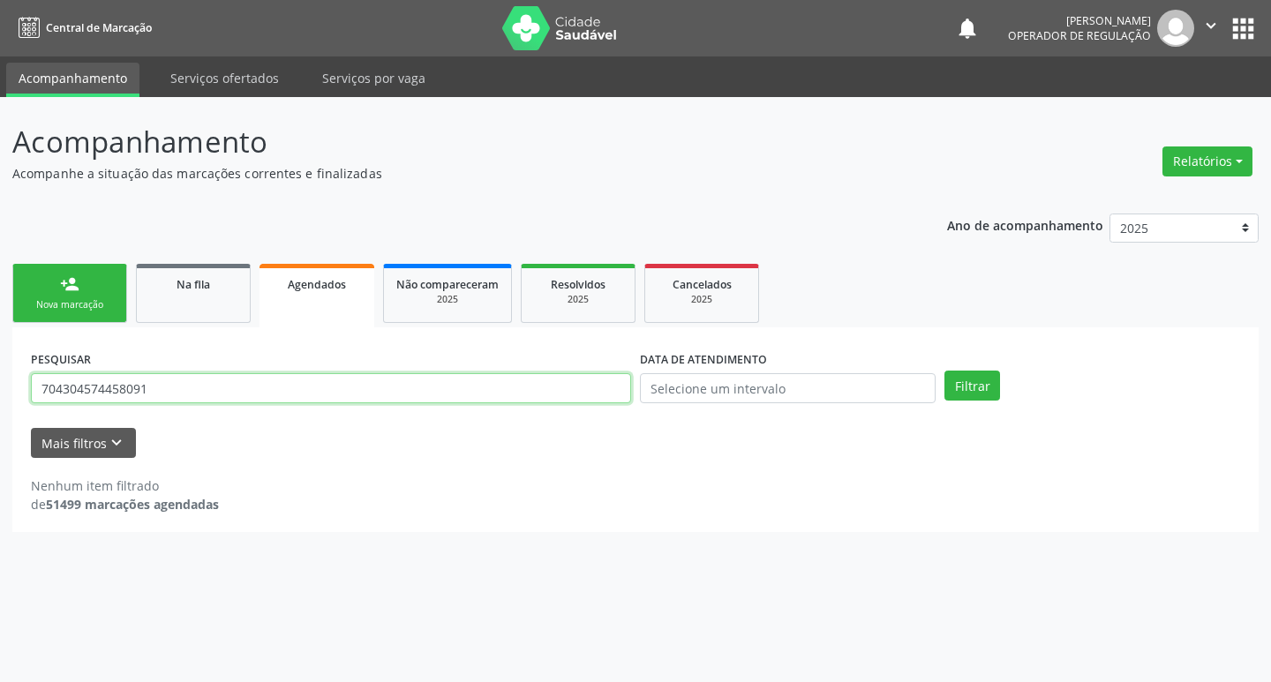
click at [236, 401] on input "704304574458091" at bounding box center [331, 388] width 600 height 30
type input "704304574458091"
click at [945, 371] on button "Filtrar" at bounding box center [973, 386] width 56 height 30
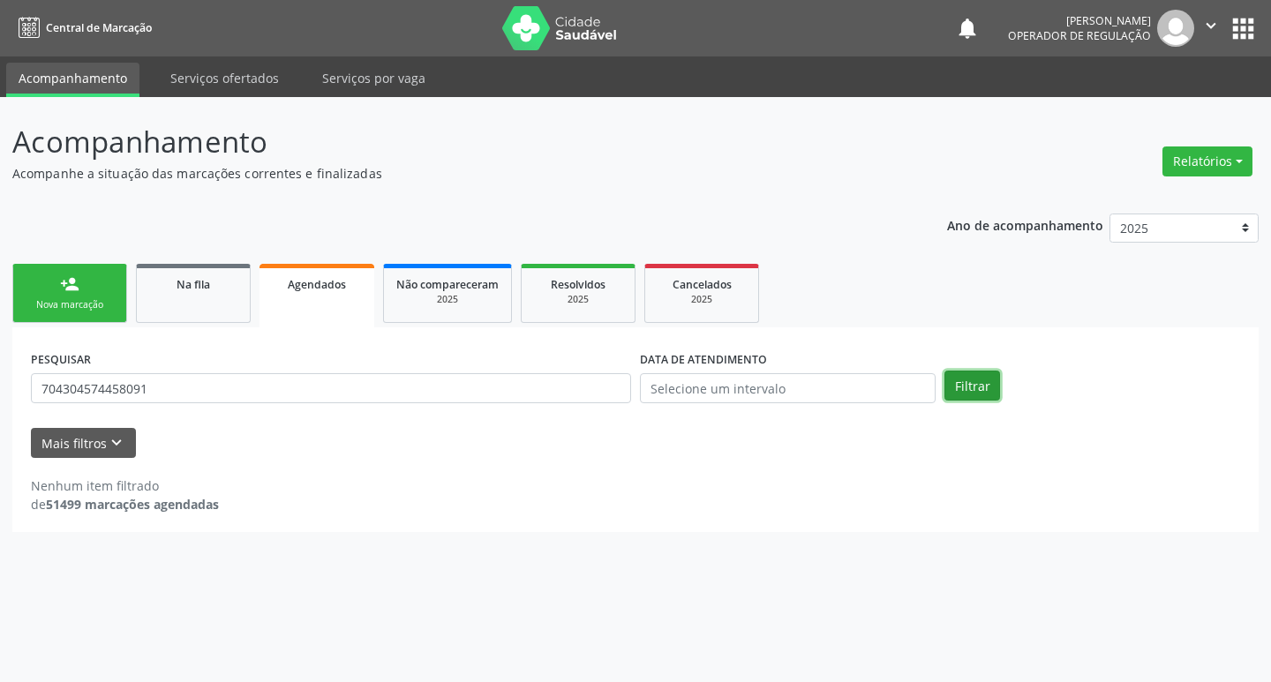
click at [976, 395] on button "Filtrar" at bounding box center [973, 386] width 56 height 30
click at [979, 382] on button "Filtrar" at bounding box center [973, 386] width 56 height 30
click at [76, 292] on div "person_add" at bounding box center [69, 284] width 19 height 19
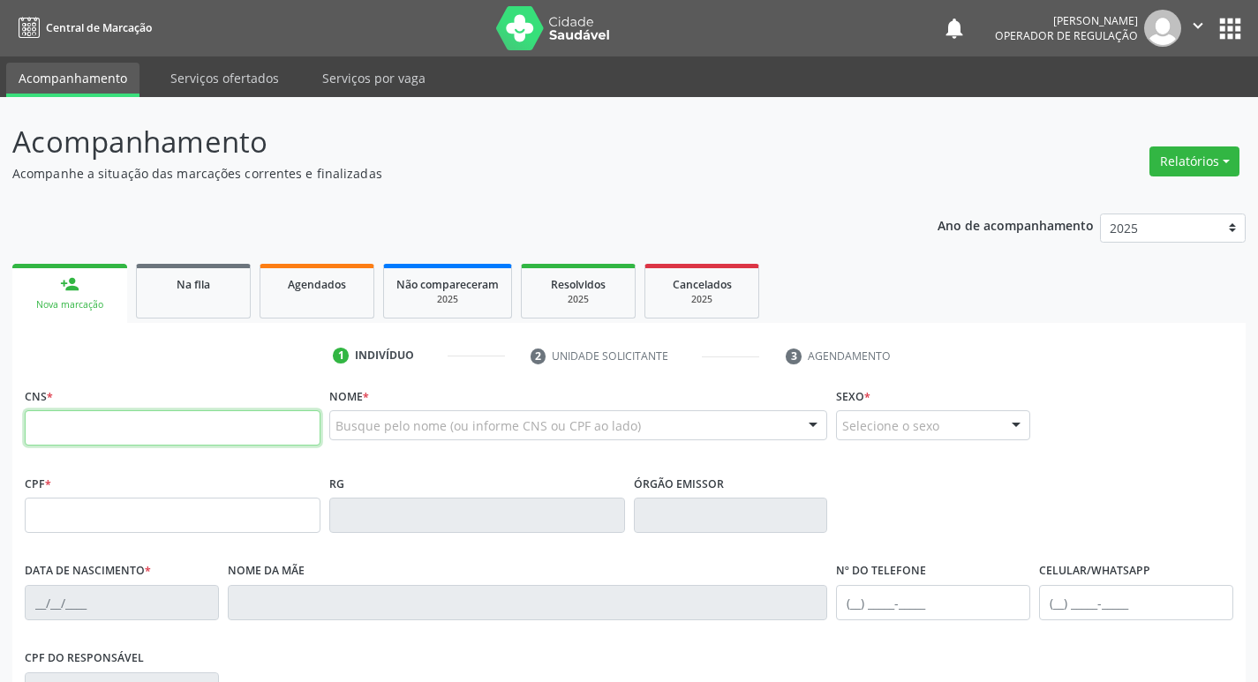
click at [216, 426] on input "text" at bounding box center [173, 428] width 296 height 35
type input "704 3045 7445 8091"
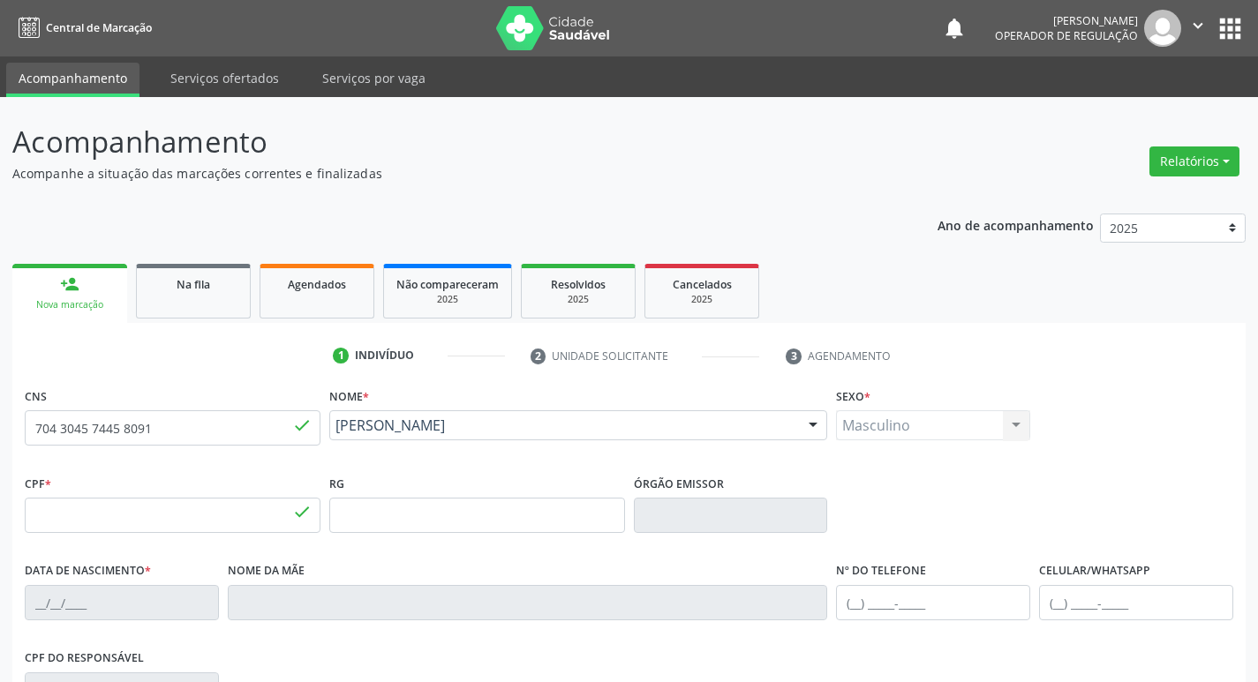
type input "163.730.634-29"
type input "20/09/2009"
type input "Tanijam de Frana Silva Rodrigues"
type input "(83) 99362-5954"
type input "093.357.177-11"
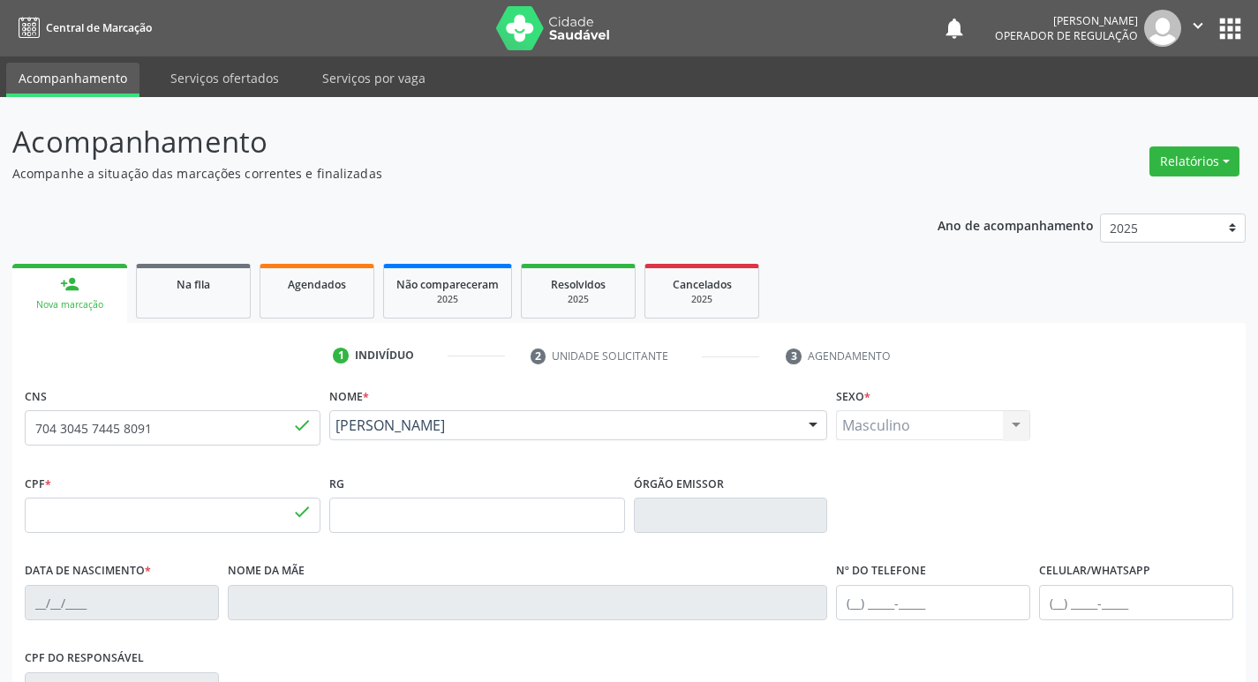
type input "57"
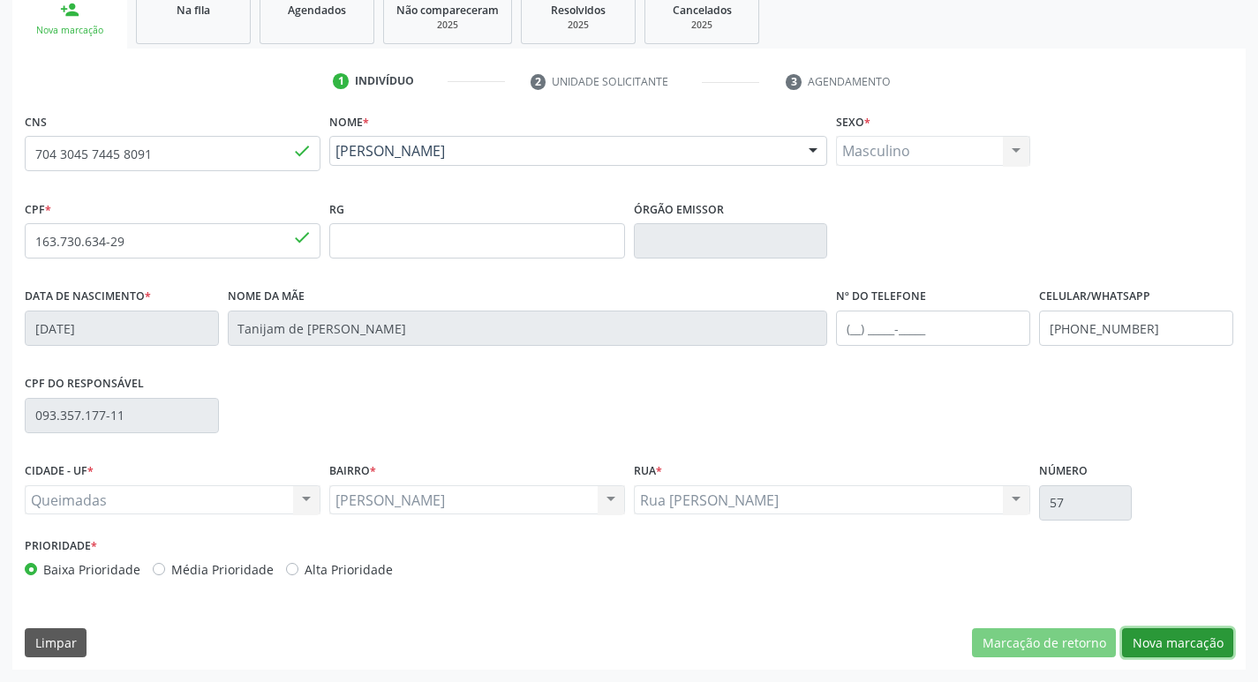
click at [1209, 639] on button "Nova marcação" at bounding box center [1177, 644] width 111 height 30
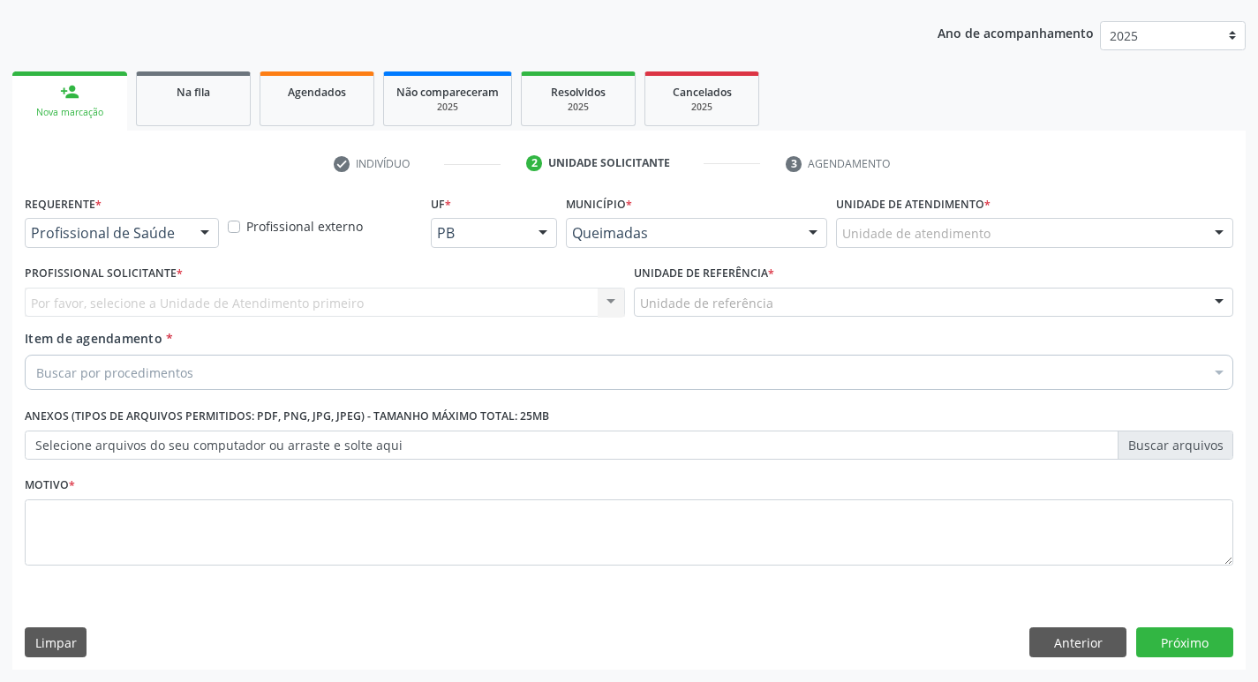
scroll to position [192, 0]
click at [207, 236] on div at bounding box center [205, 234] width 26 height 30
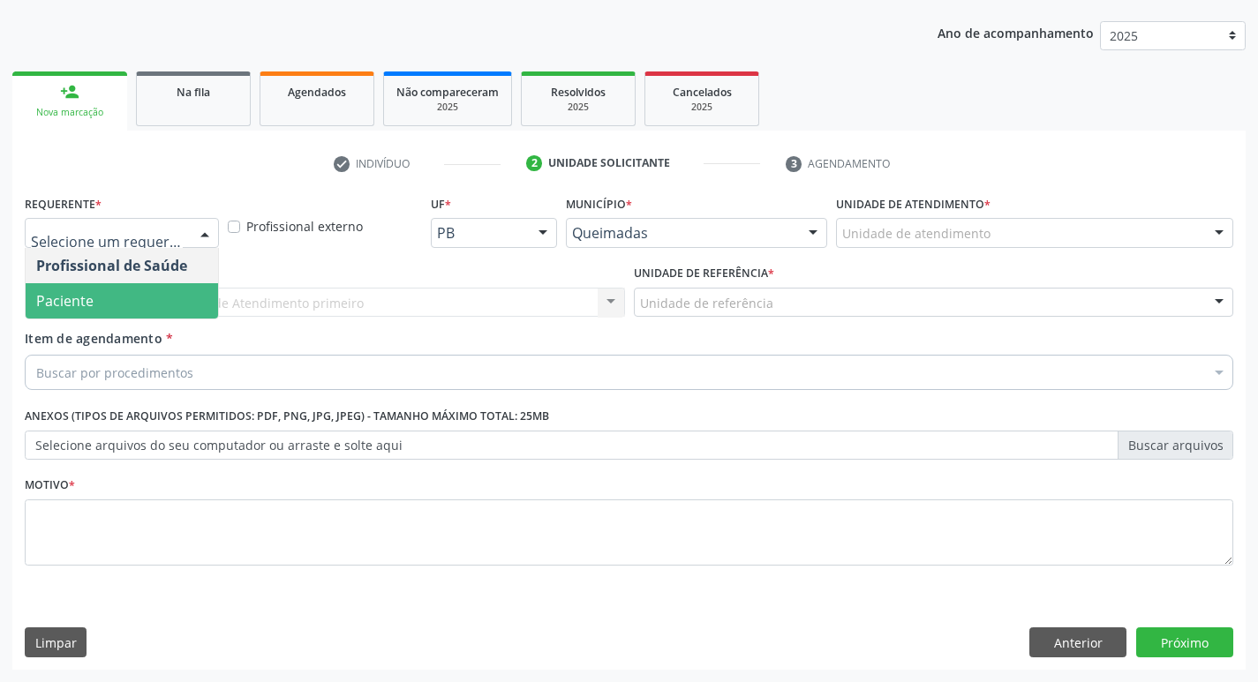
click at [173, 306] on span "Paciente" at bounding box center [122, 300] width 192 height 35
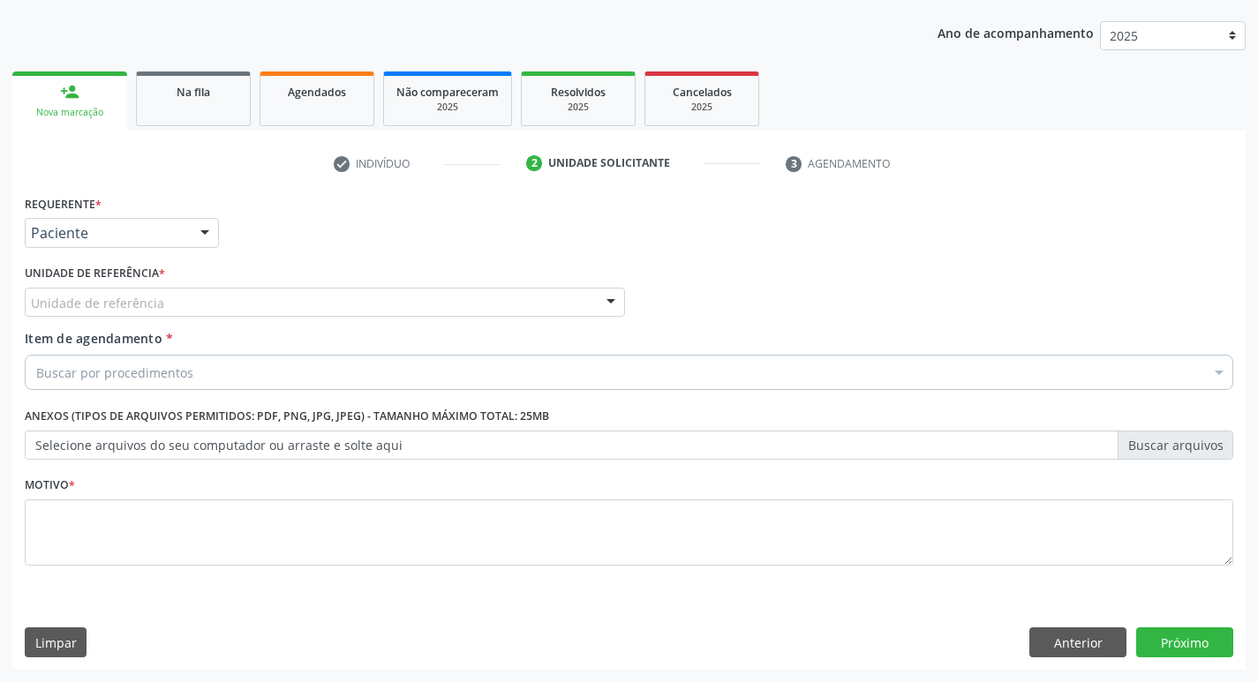
click at [188, 290] on div "Unidade de referência" at bounding box center [325, 303] width 600 height 30
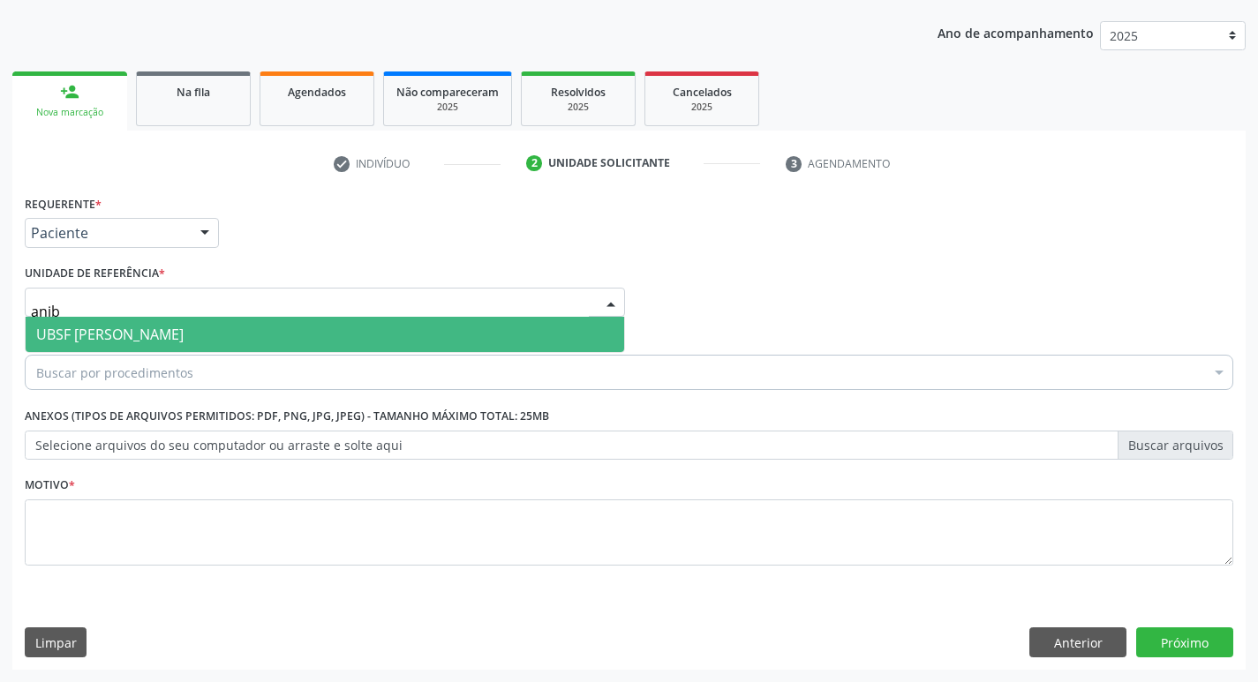
type input "aniba"
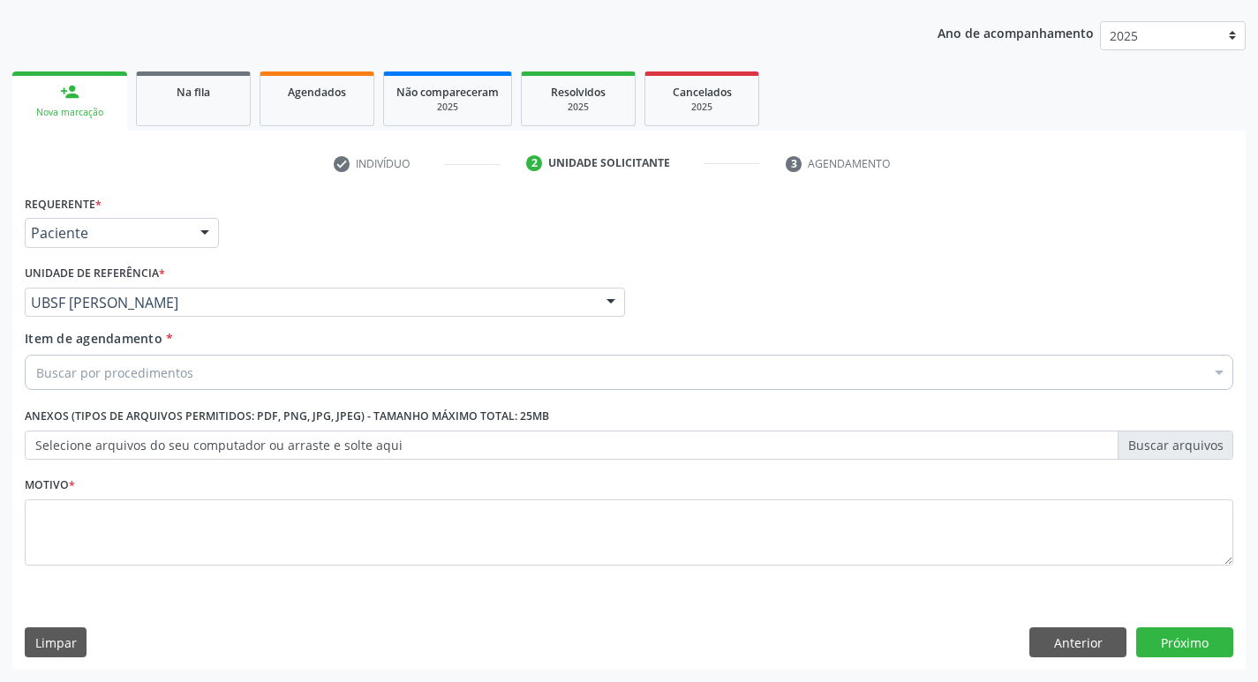
click at [501, 379] on div "Buscar por procedimentos" at bounding box center [629, 372] width 1209 height 35
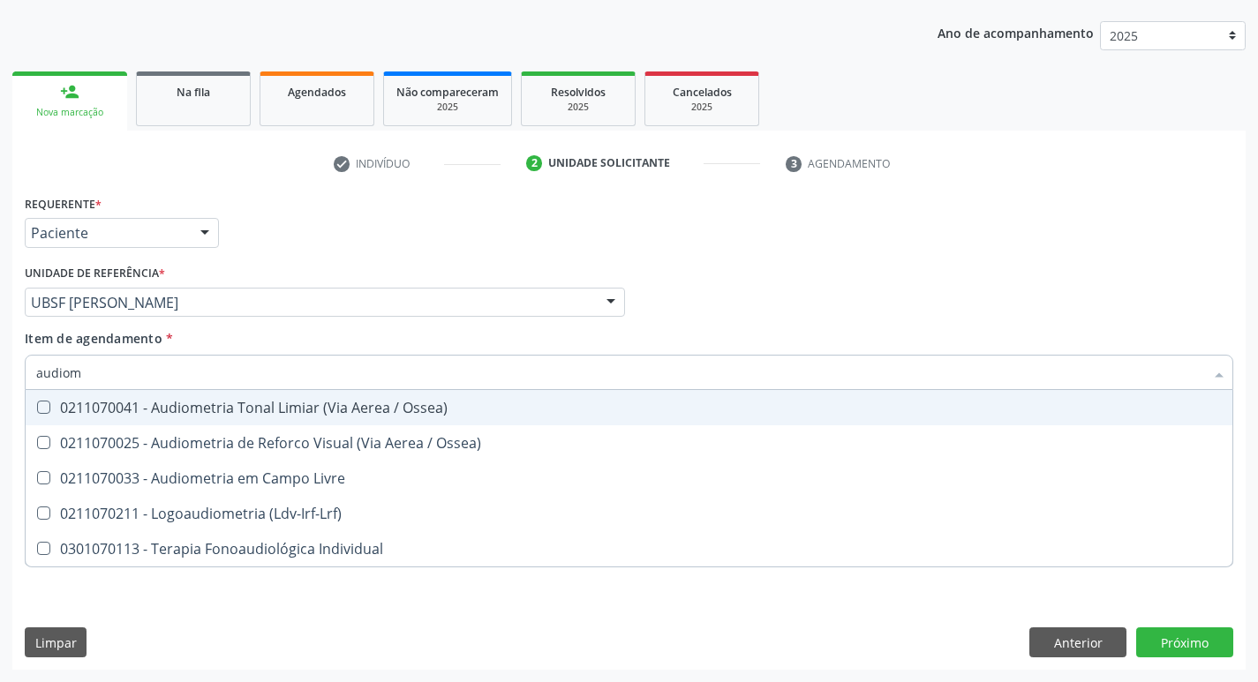
type input "audiome"
click at [310, 395] on span "0211070041 - Audiometria Tonal Limiar (Via Aerea / Ossea)" at bounding box center [629, 407] width 1207 height 35
checkbox Ossea\) "true"
click at [495, 191] on div "Requerente * Paciente Profissional de Saúde Paciente Nenhum resultado encontrad…" at bounding box center [629, 225] width 1218 height 69
checkbox Ossea\) "true"
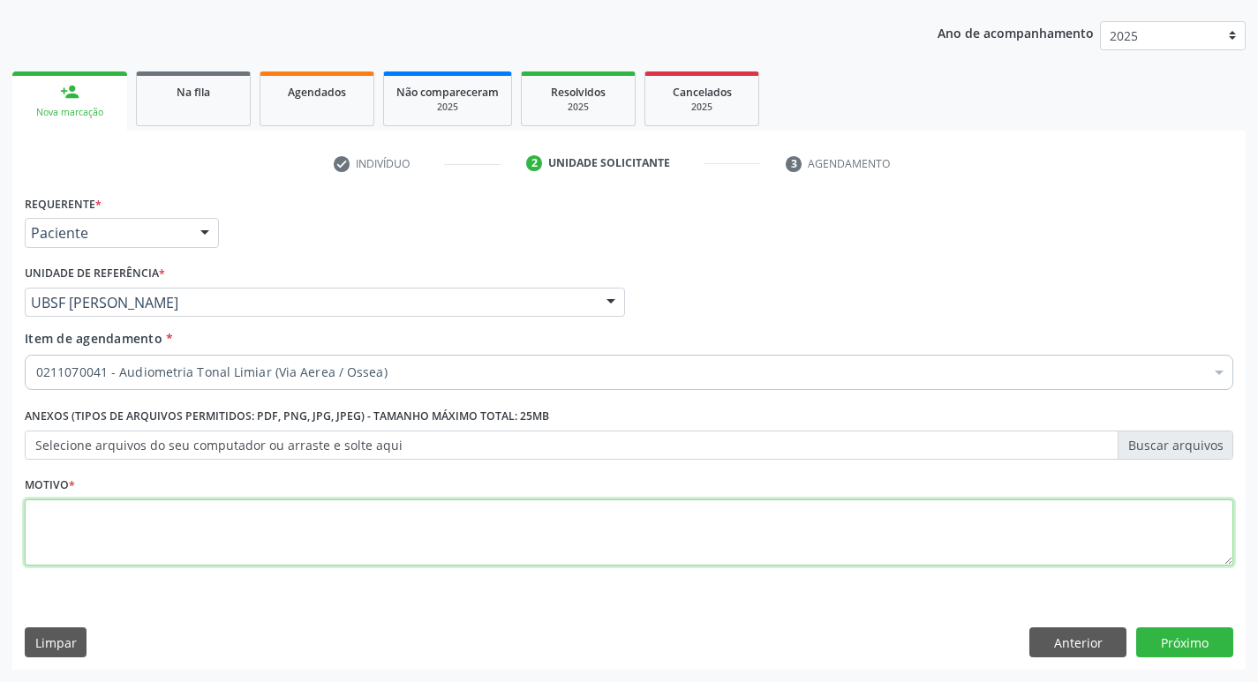
click at [255, 545] on textarea at bounding box center [629, 533] width 1209 height 67
type textarea "avaliação"
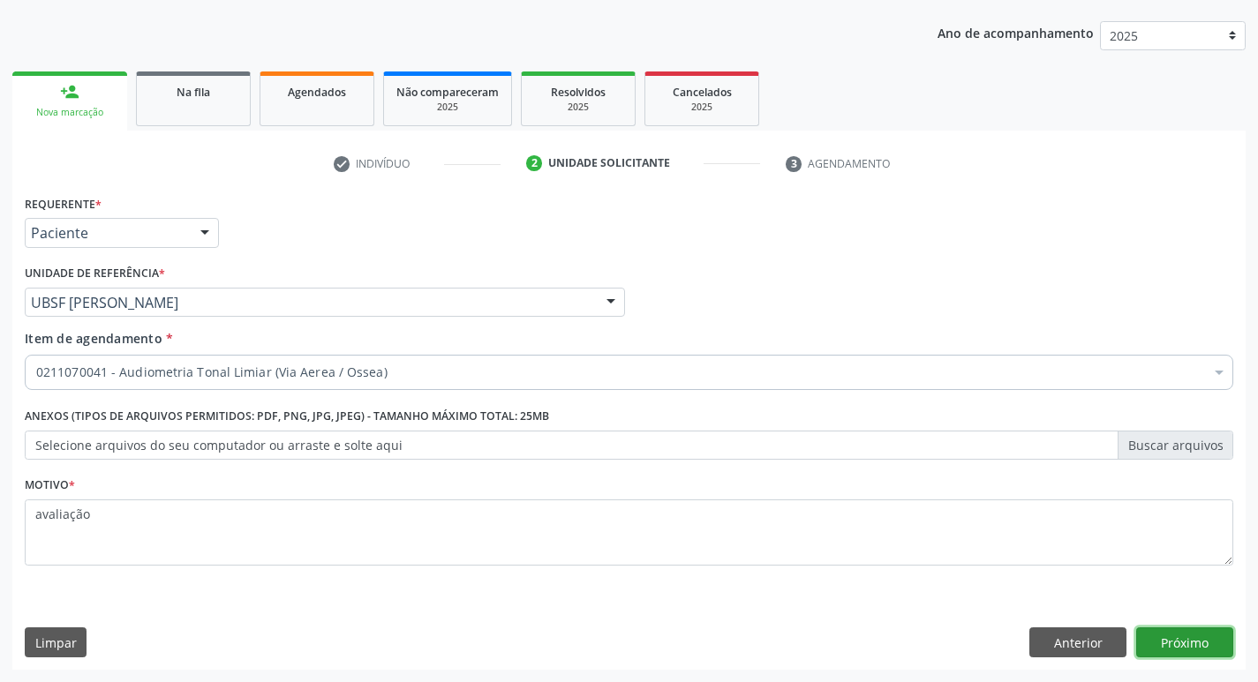
click at [1187, 636] on button "Próximo" at bounding box center [1184, 643] width 97 height 30
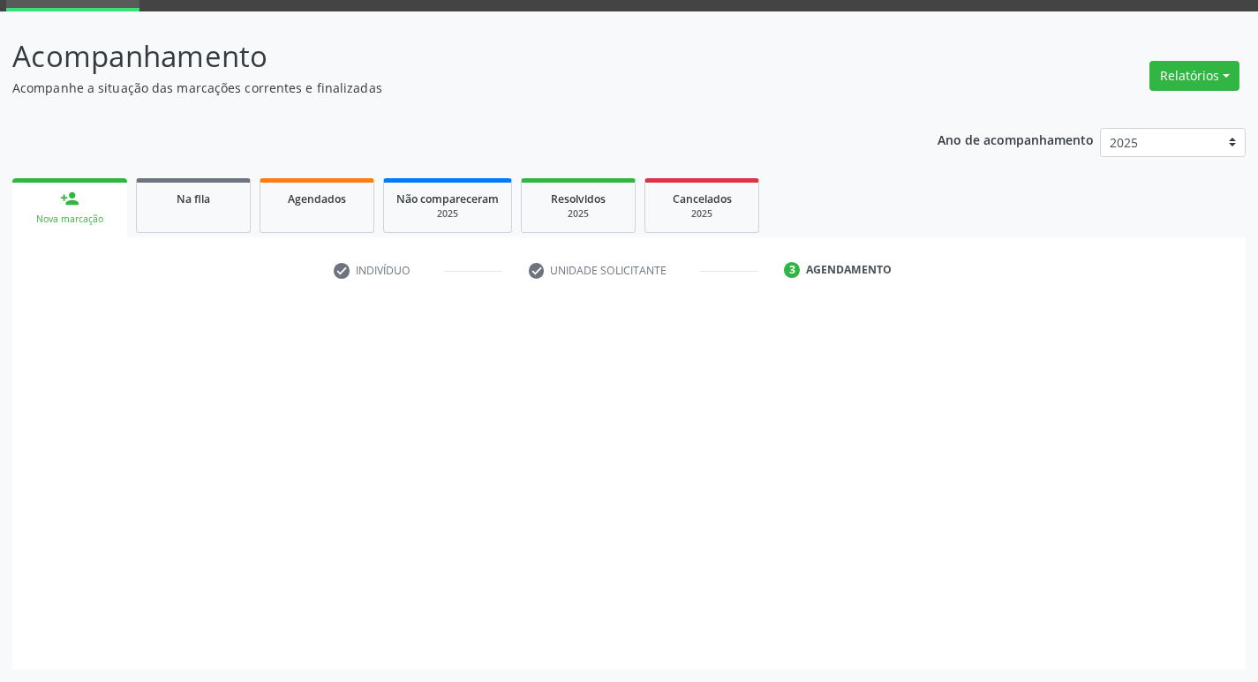
scroll to position [86, 0]
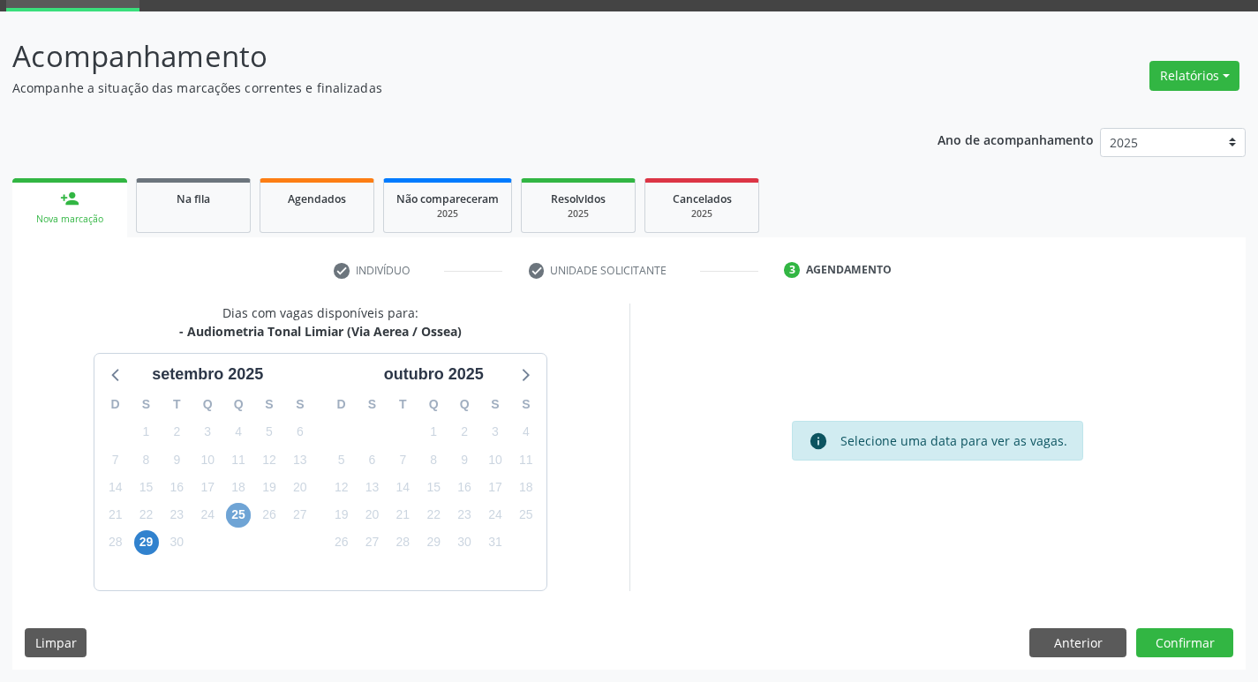
click at [228, 512] on span "25" at bounding box center [238, 515] width 25 height 25
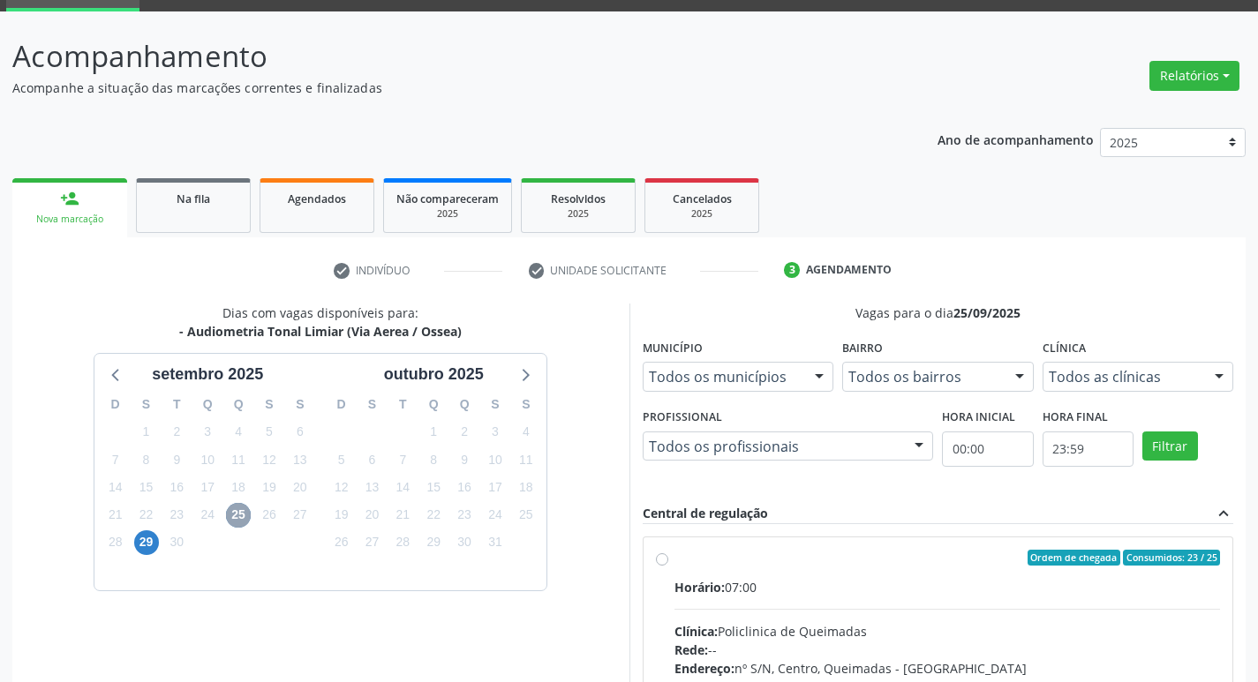
scroll to position [373, 0]
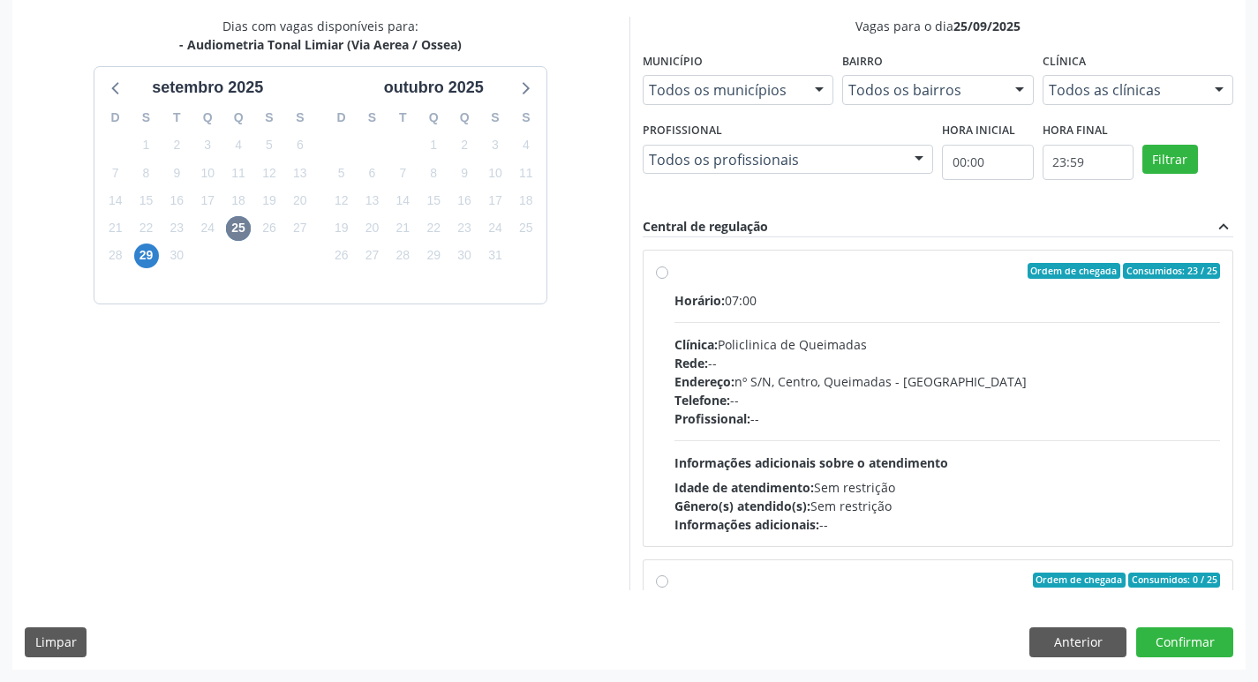
click at [894, 300] on div "Horário: 07:00" at bounding box center [948, 300] width 547 height 19
click at [668, 279] on input "Ordem de chegada Consumidos: 23 / 25 Horário: 07:00 Clínica: Policlinica de Que…" at bounding box center [662, 271] width 12 height 16
radio input "true"
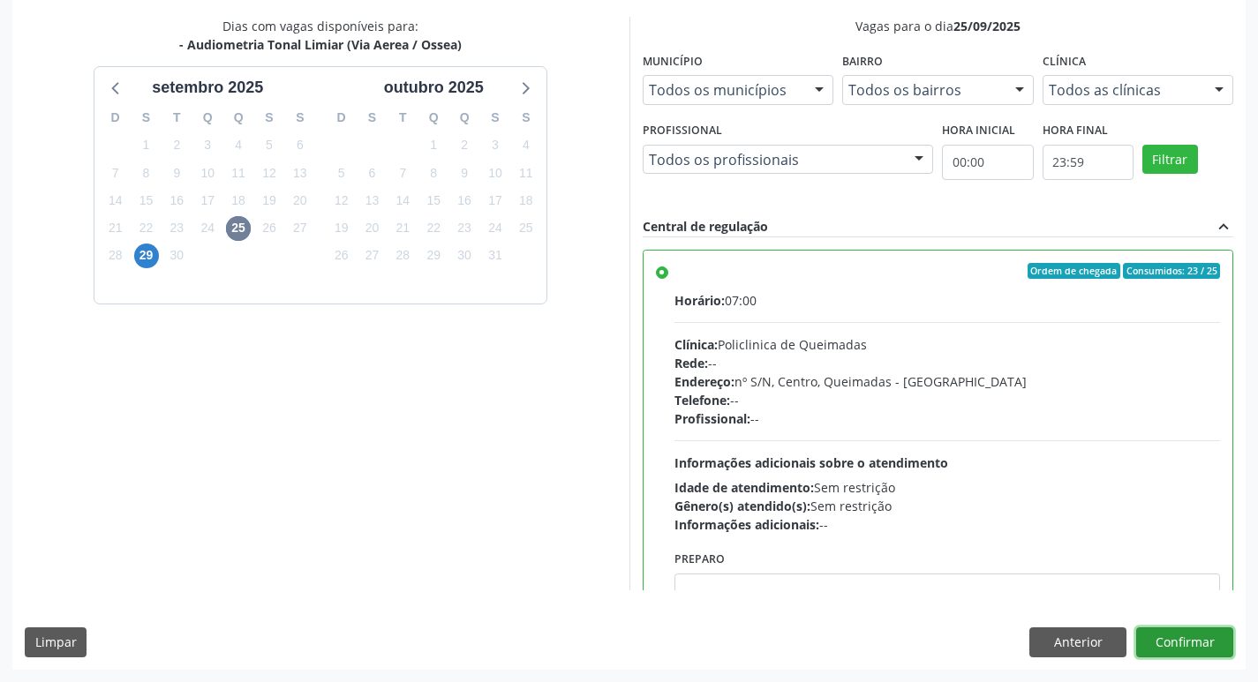
click at [1184, 645] on button "Confirmar" at bounding box center [1184, 643] width 97 height 30
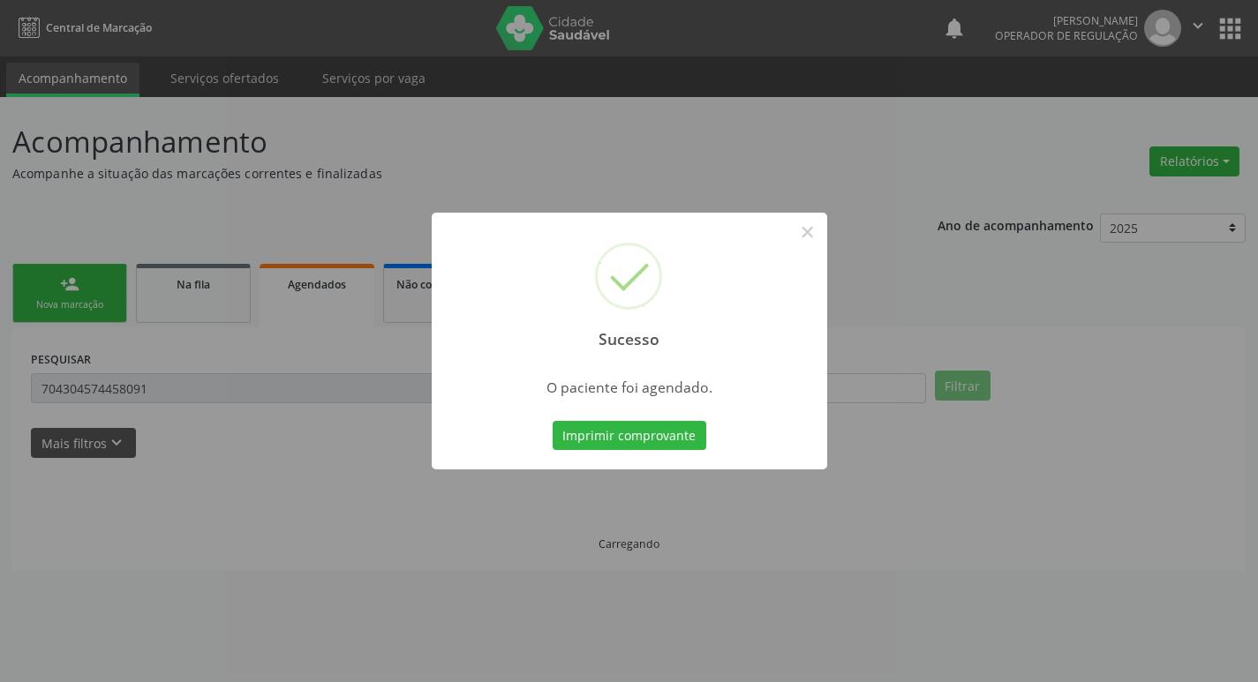
scroll to position [0, 0]
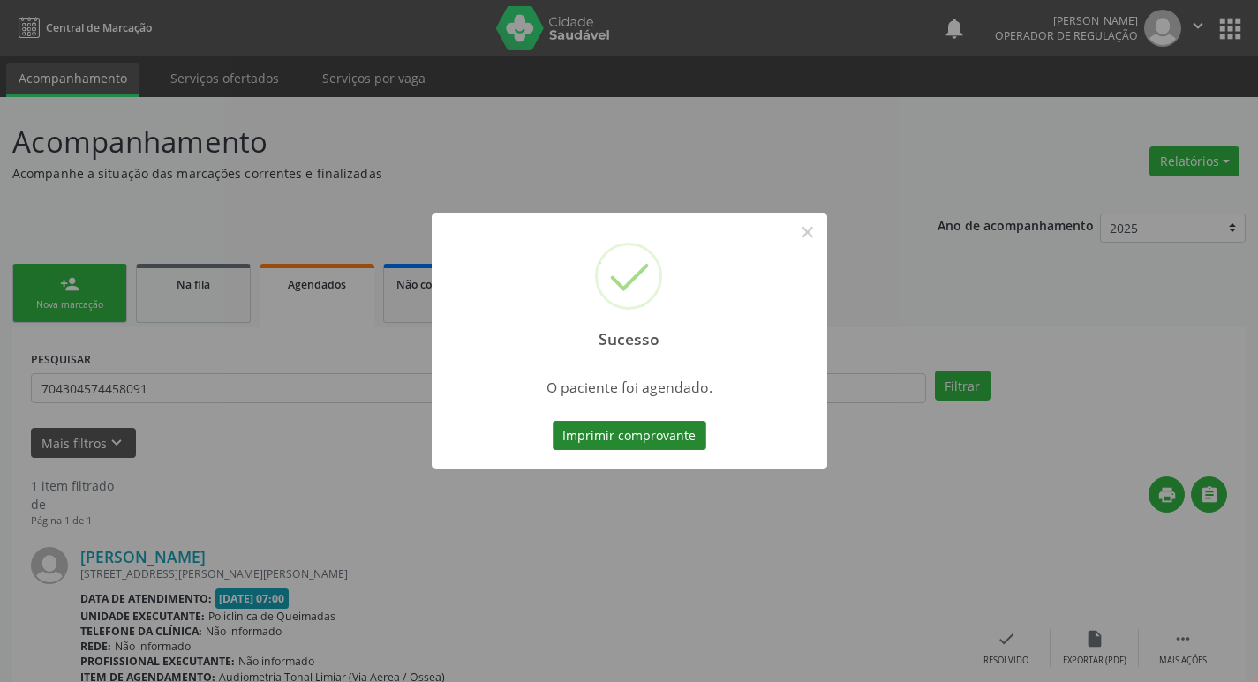
click at [632, 439] on button "Imprimir comprovante" at bounding box center [630, 436] width 154 height 30
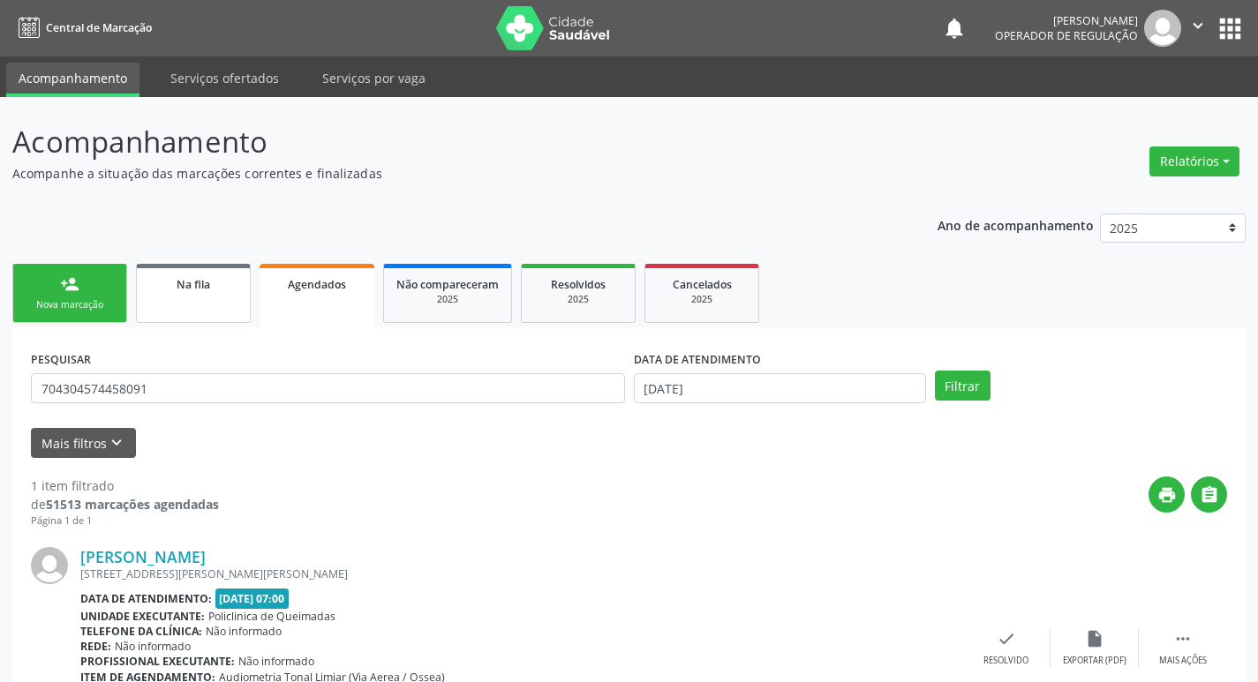
click at [225, 298] on link "Na fila" at bounding box center [193, 293] width 115 height 59
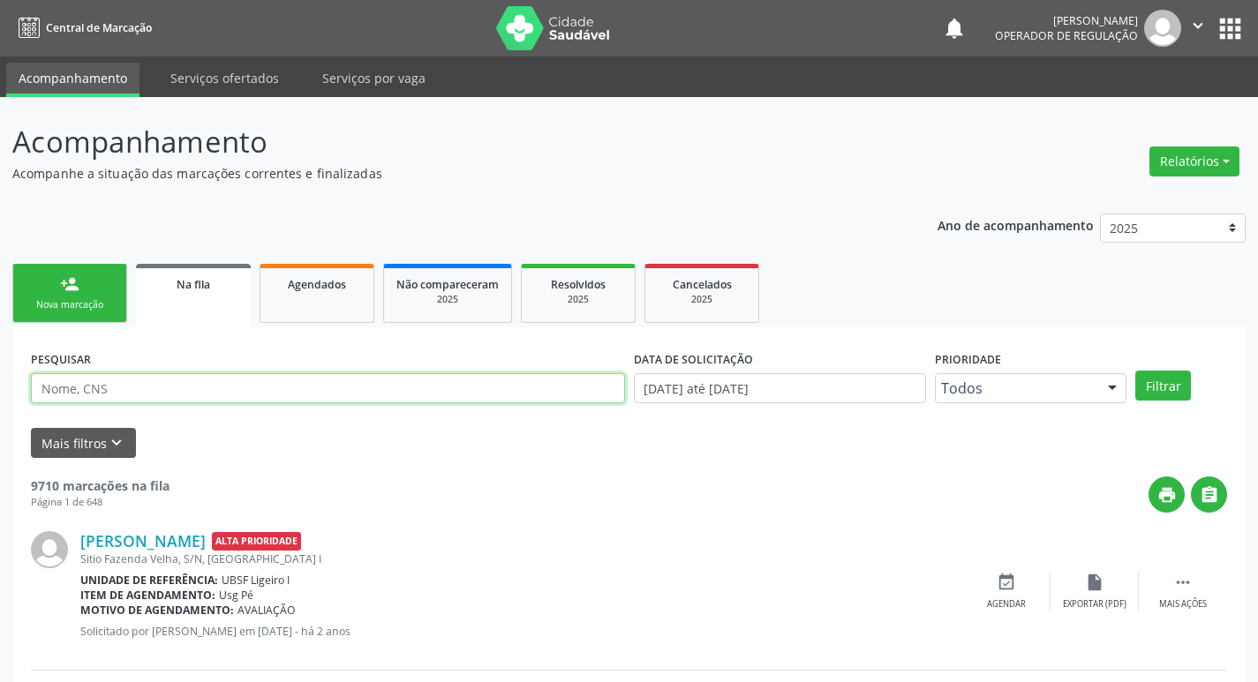
click at [245, 374] on input "text" at bounding box center [328, 388] width 594 height 30
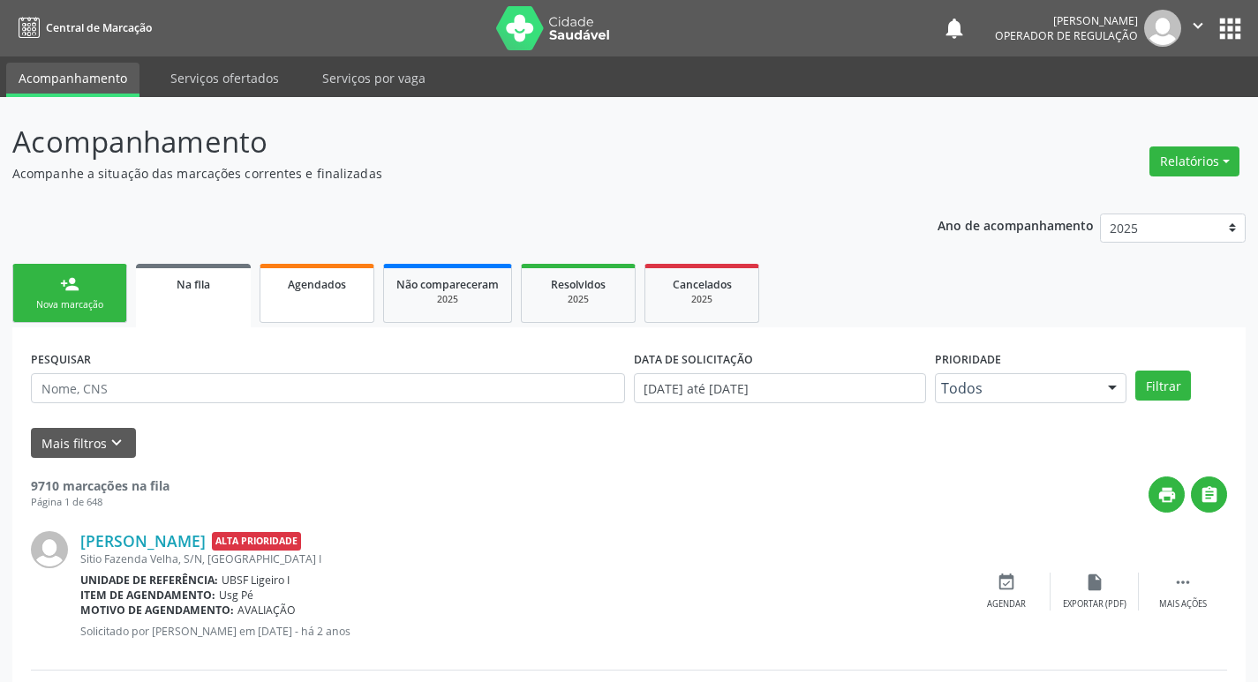
click at [320, 284] on span "Agendados" at bounding box center [317, 284] width 58 height 15
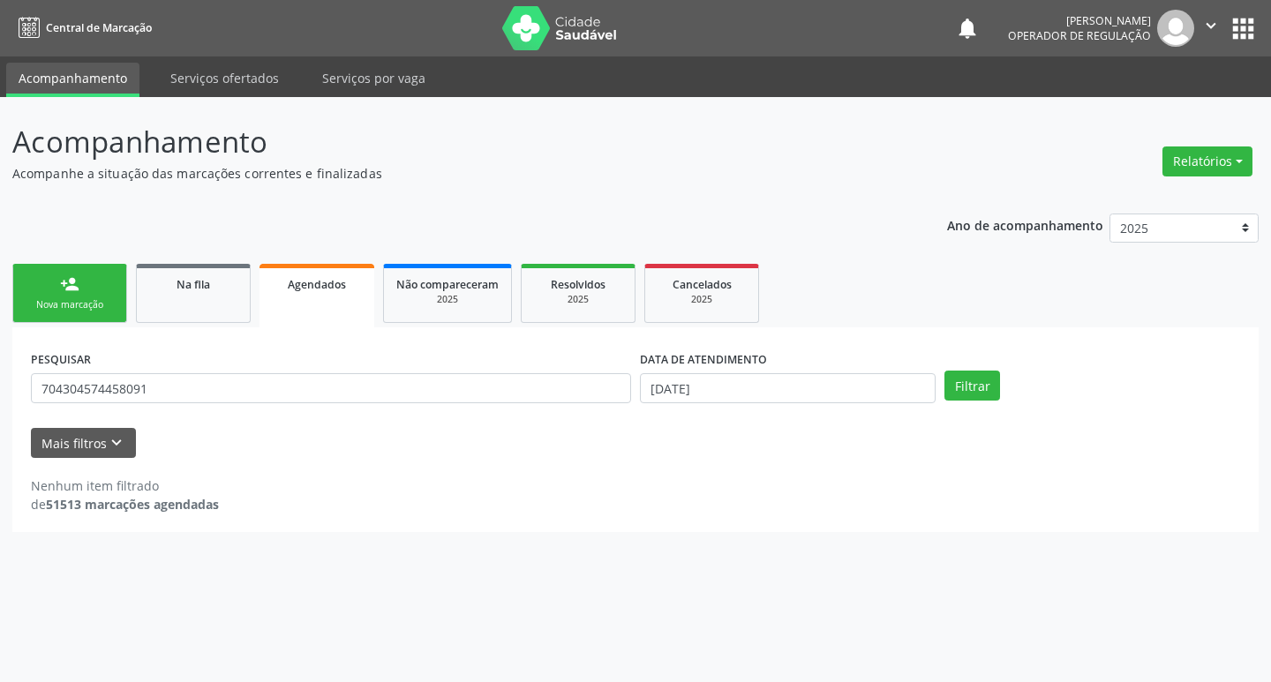
click at [307, 371] on div "PESQUISAR 704304574458091" at bounding box center [330, 380] width 609 height 69
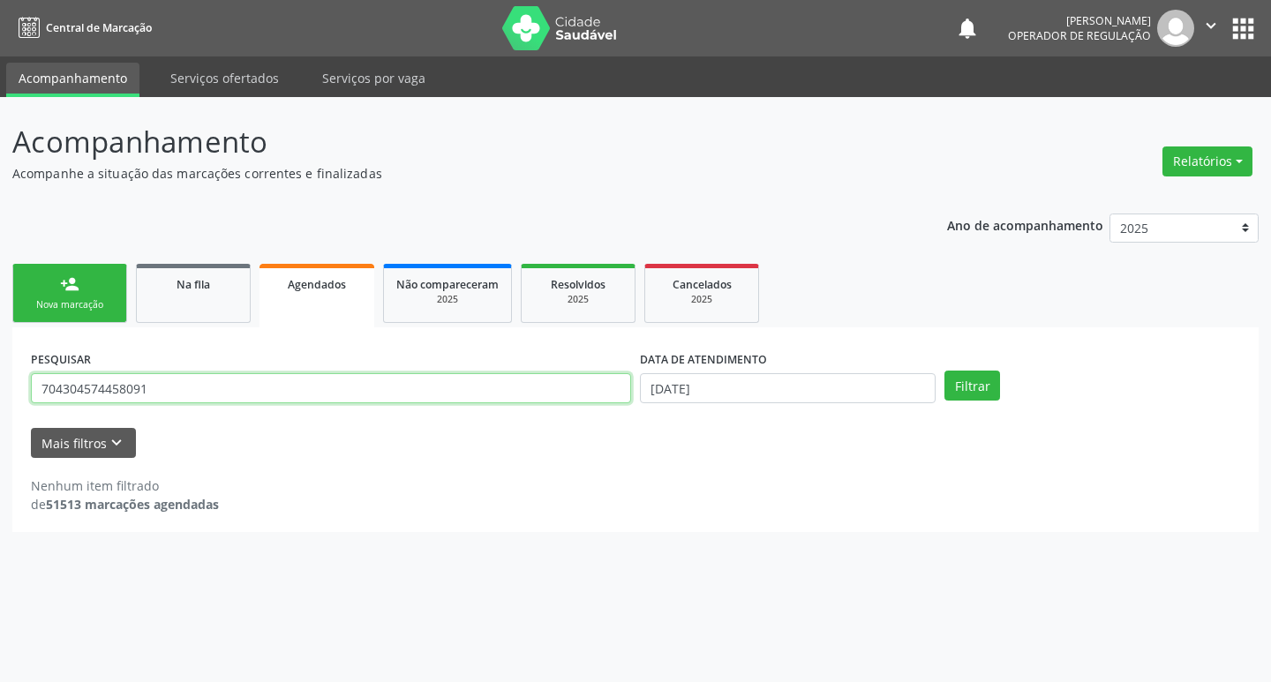
click at [312, 386] on input "704304574458091" at bounding box center [331, 388] width 600 height 30
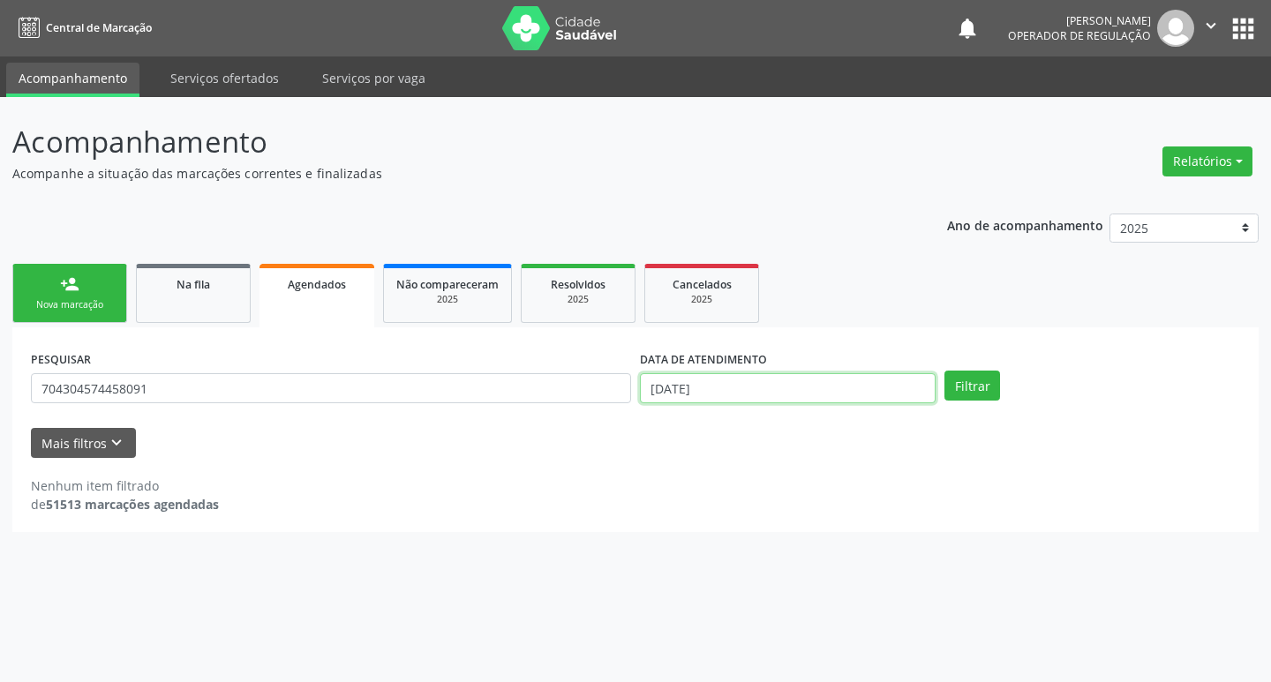
click at [788, 399] on input "[DATE]" at bounding box center [788, 388] width 296 height 30
drag, startPoint x: 991, startPoint y: 388, endPoint x: 0, endPoint y: 21, distance: 1056.2
click at [987, 388] on button "Filtrar" at bounding box center [973, 386] width 56 height 30
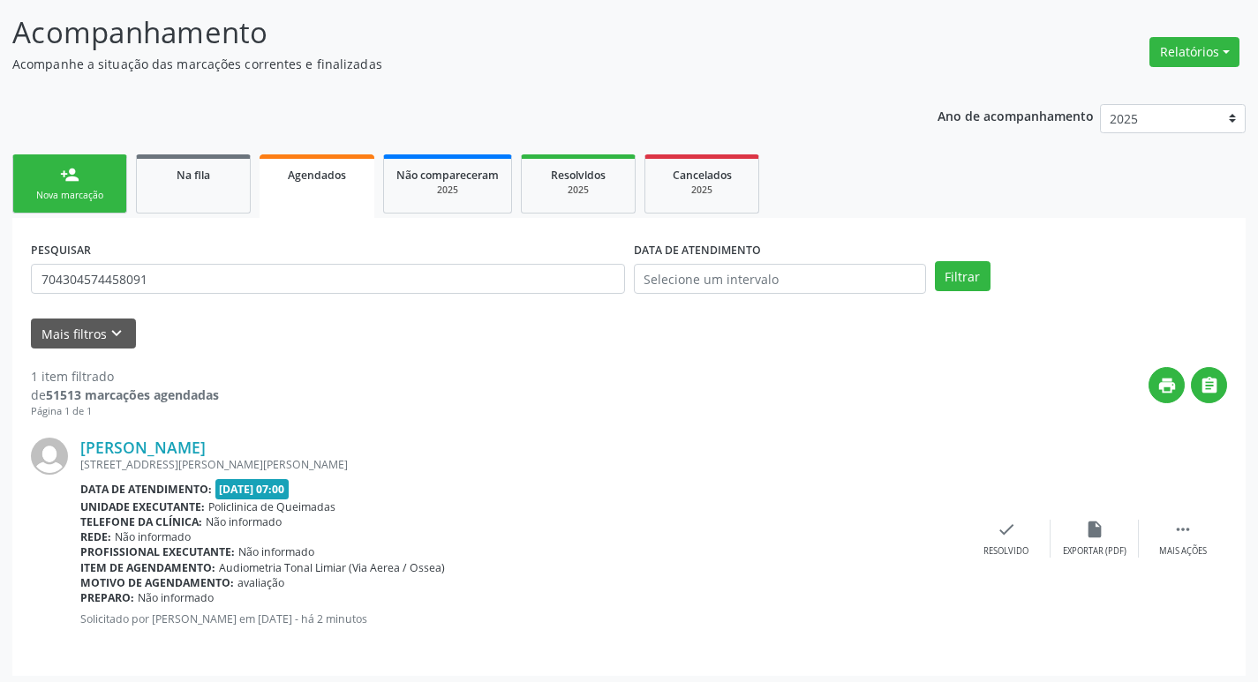
scroll to position [116, 0]
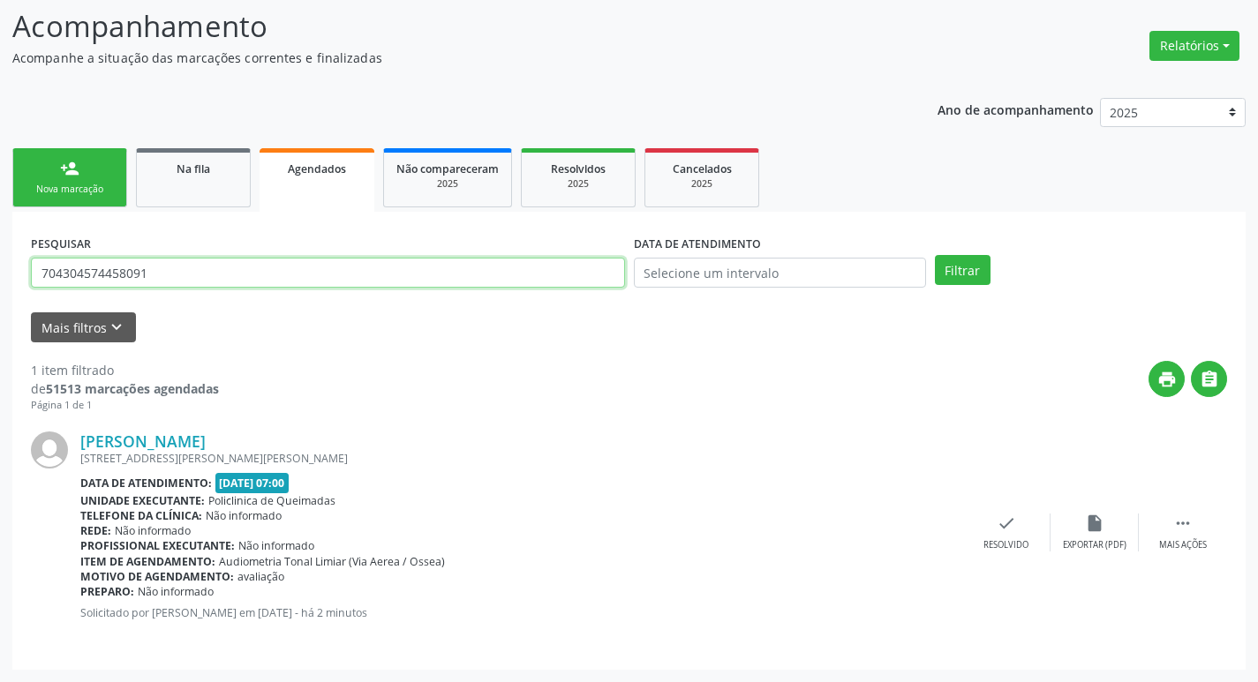
click at [260, 272] on input "704304574458091" at bounding box center [328, 273] width 594 height 30
type input "702502332029431"
click at [935, 255] on button "Filtrar" at bounding box center [963, 270] width 56 height 30
click at [196, 263] on input "702502332029431" at bounding box center [328, 273] width 594 height 30
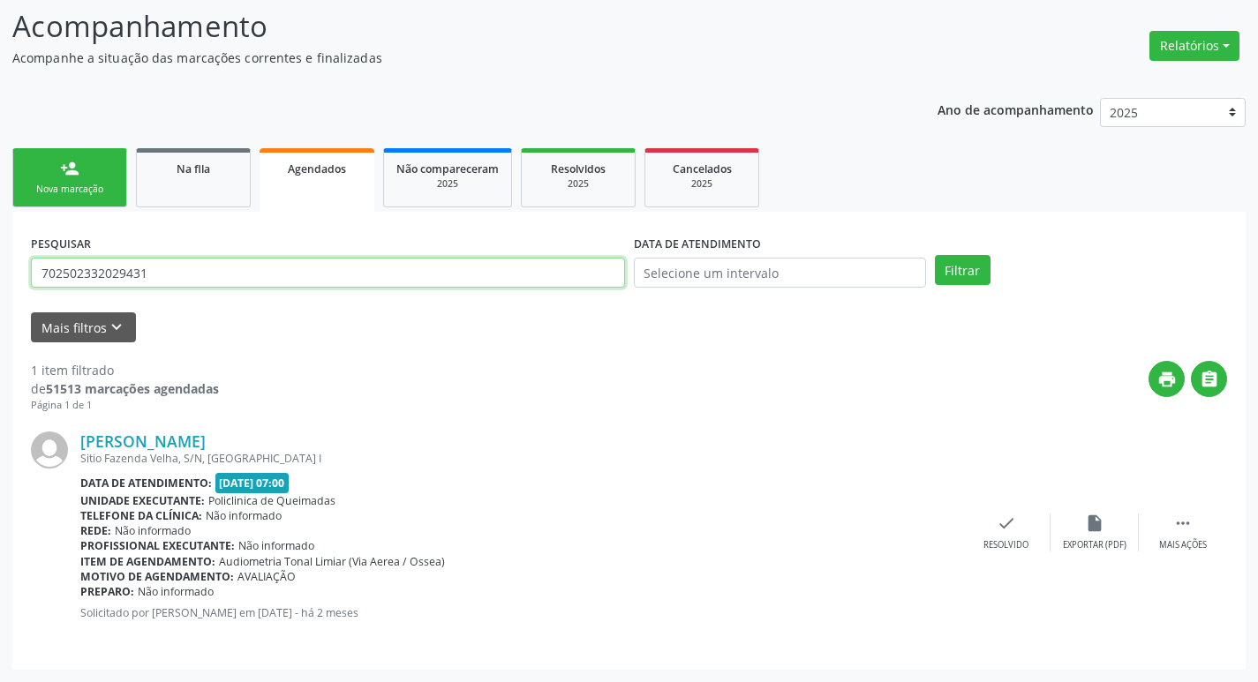
click at [196, 263] on input "702502332029431" at bounding box center [328, 273] width 594 height 30
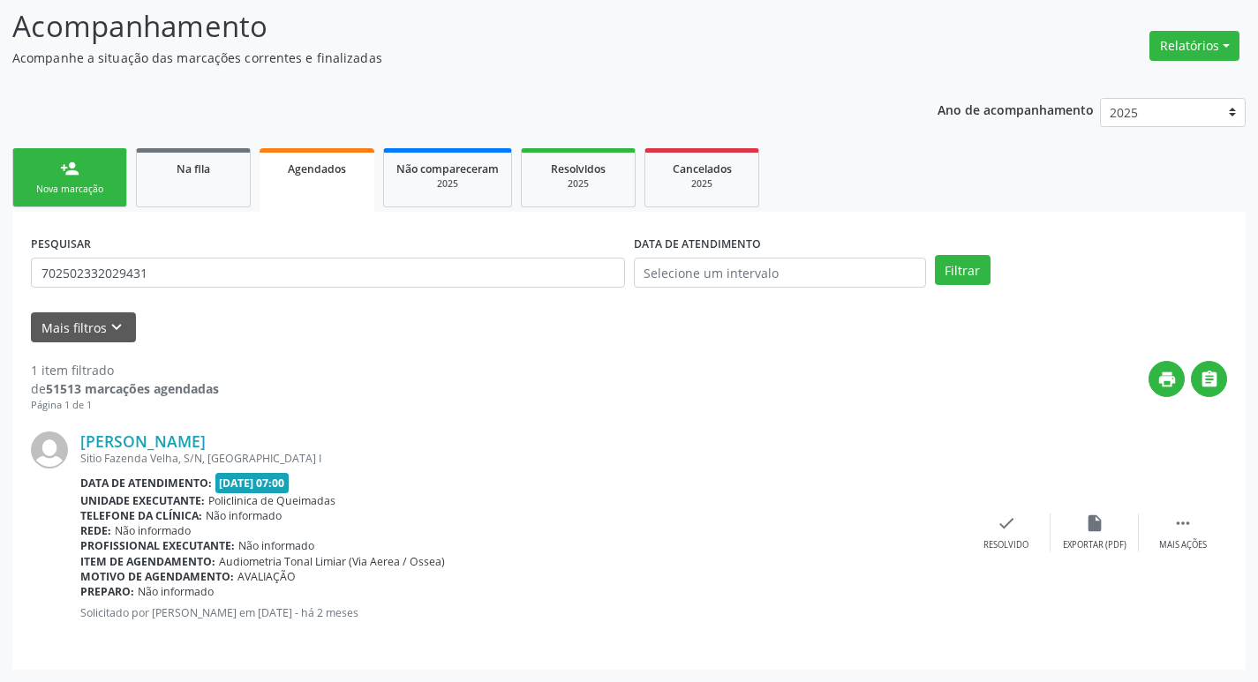
click at [96, 192] on div "Nova marcação" at bounding box center [70, 189] width 88 height 13
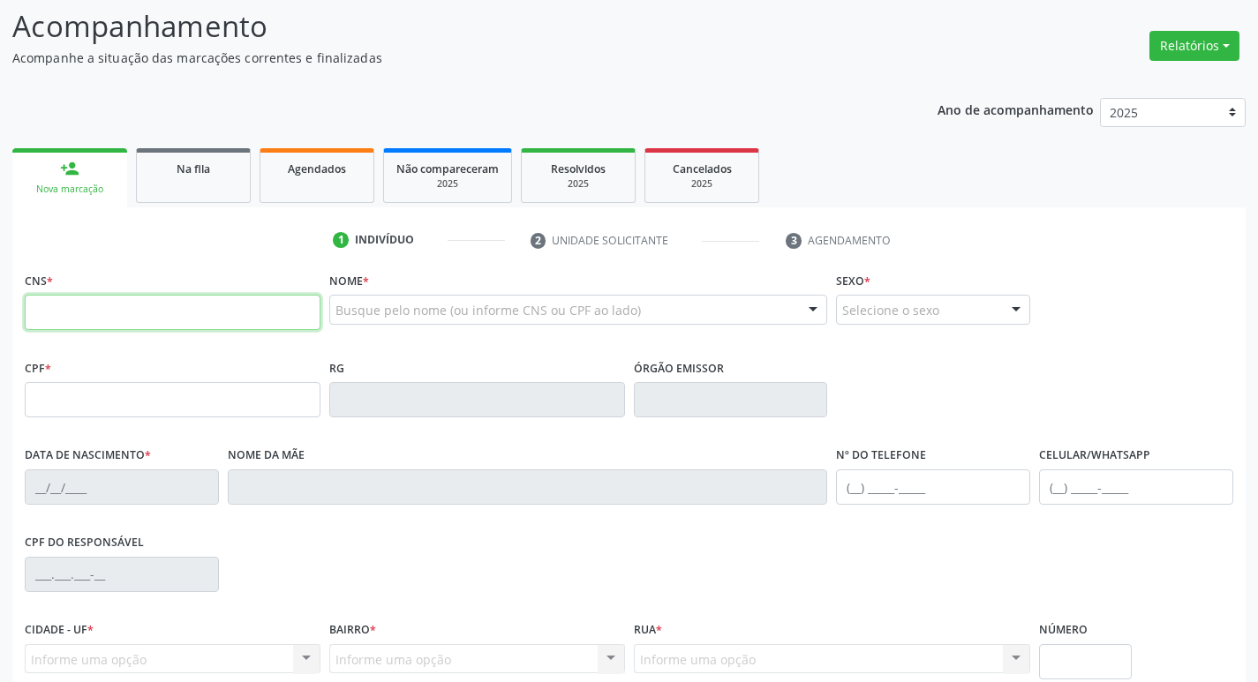
click at [80, 319] on input "text" at bounding box center [173, 312] width 296 height 35
paste input "702 5023 3202 9431"
type input "702 5023 3202 9431"
type input "656.913.508-20"
type input "22/10/1948"
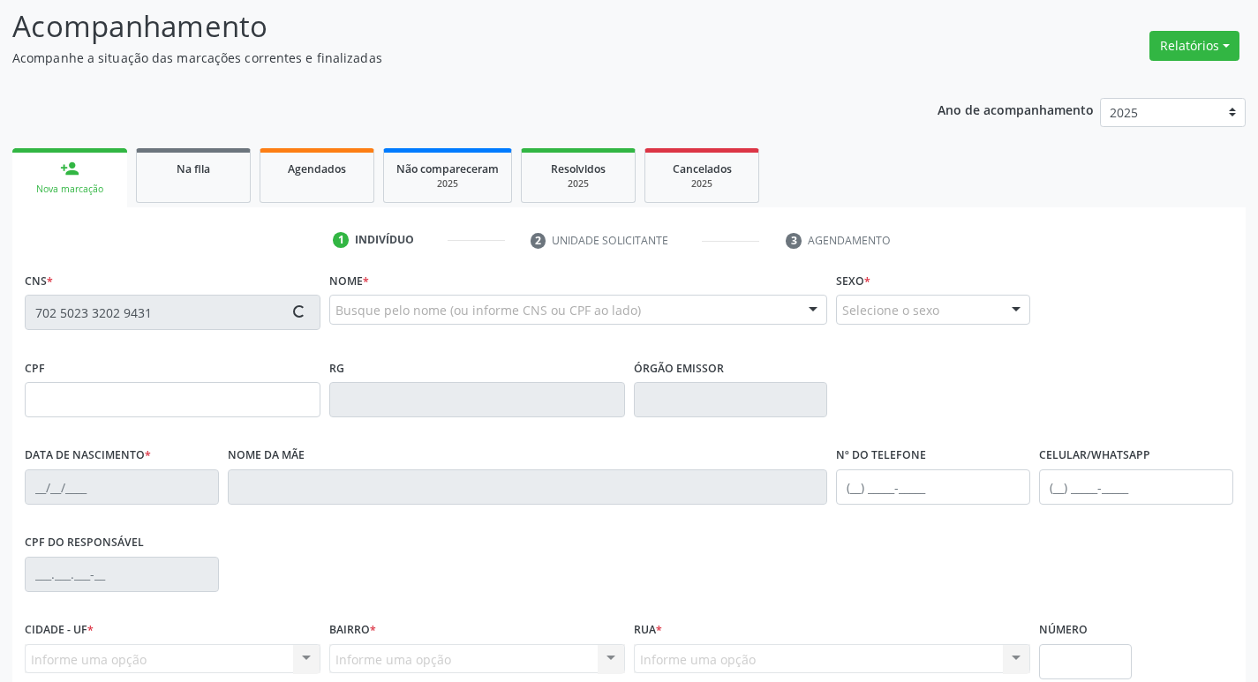
type input "Severina Francisca Vieira"
type input "(83) 98676-8045"
type input "S/N"
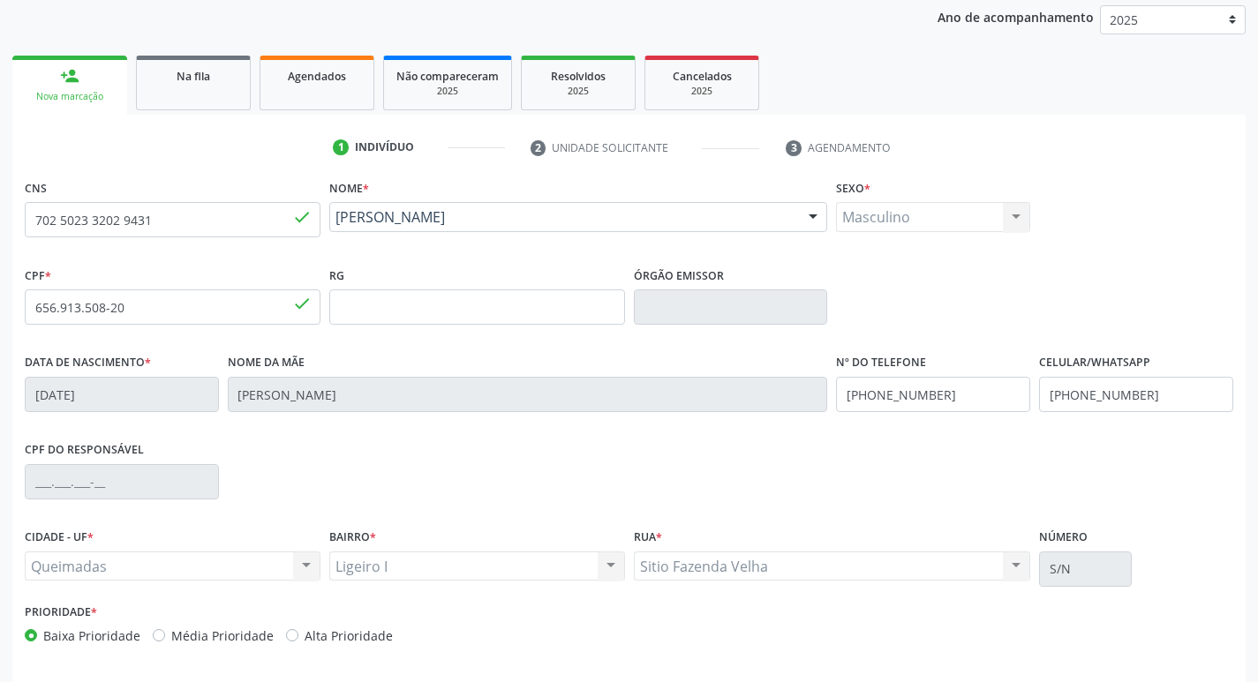
scroll to position [275, 0]
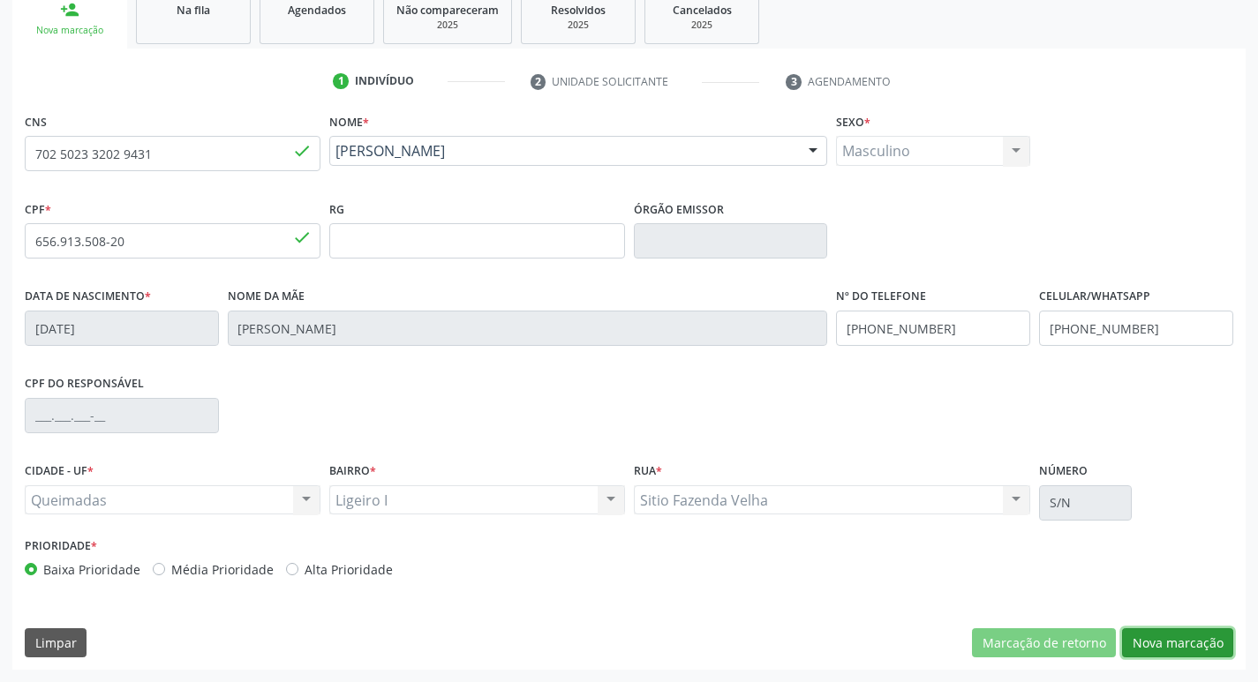
click at [1207, 644] on button "Nova marcação" at bounding box center [1177, 644] width 111 height 30
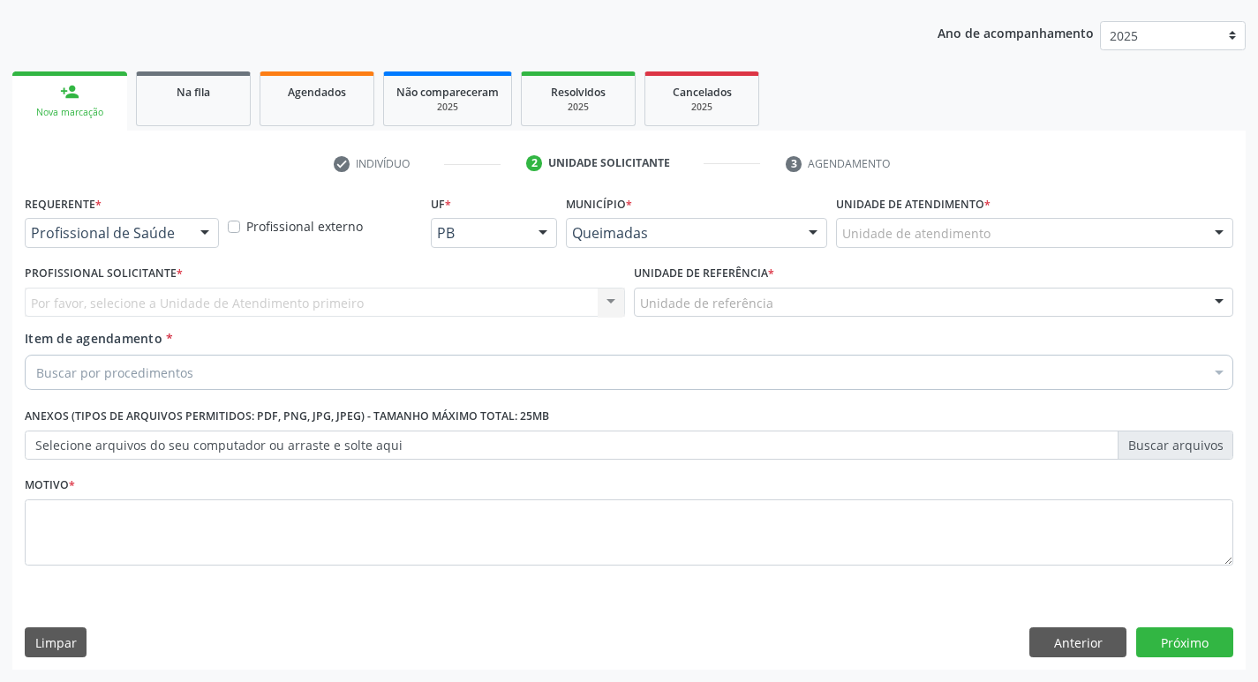
scroll to position [192, 0]
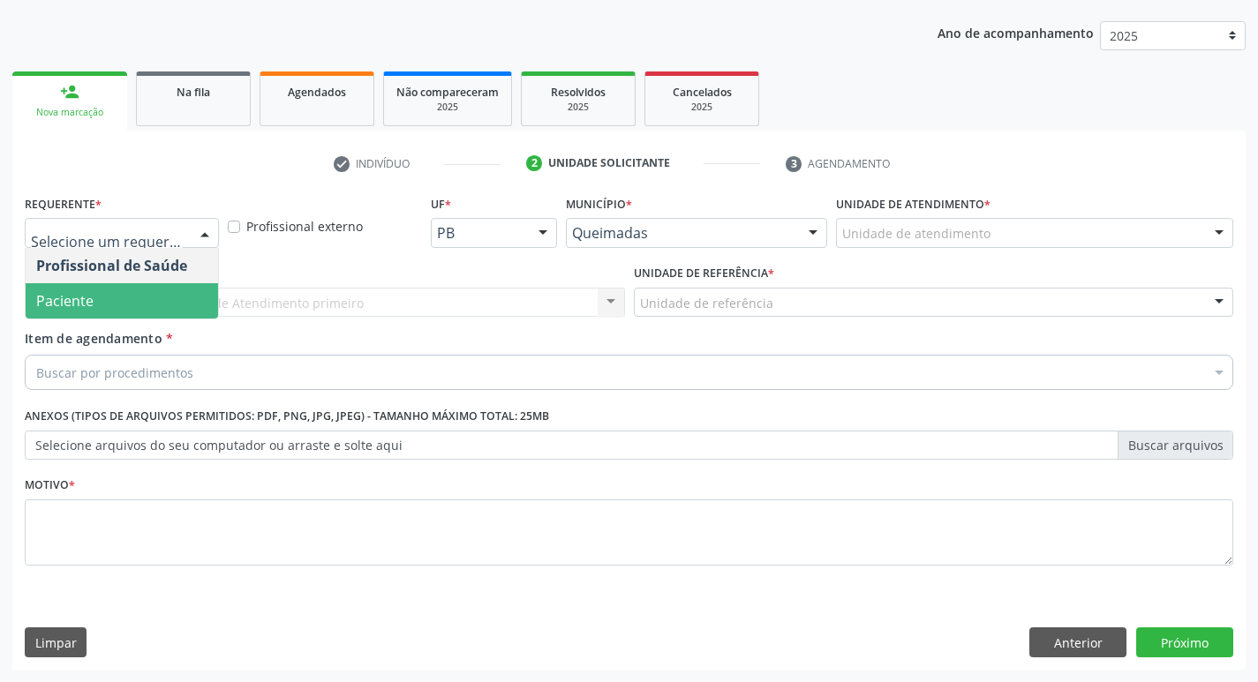
click at [142, 303] on span "Paciente" at bounding box center [122, 300] width 192 height 35
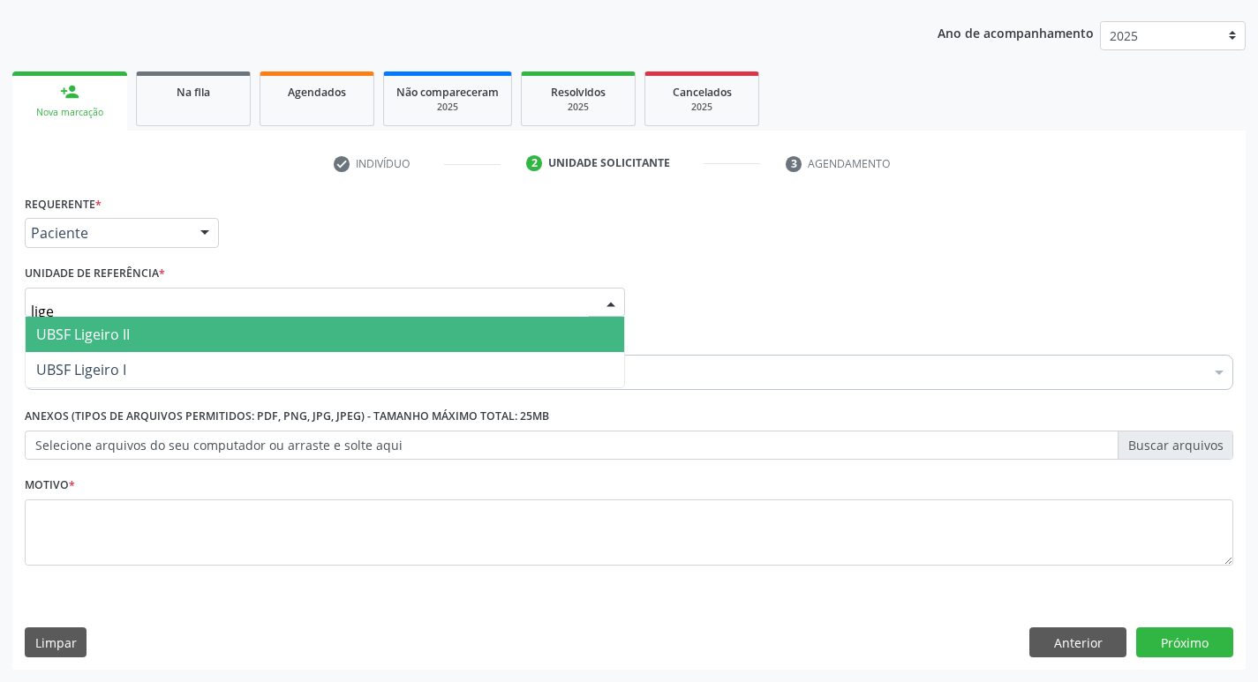
type input "ligei"
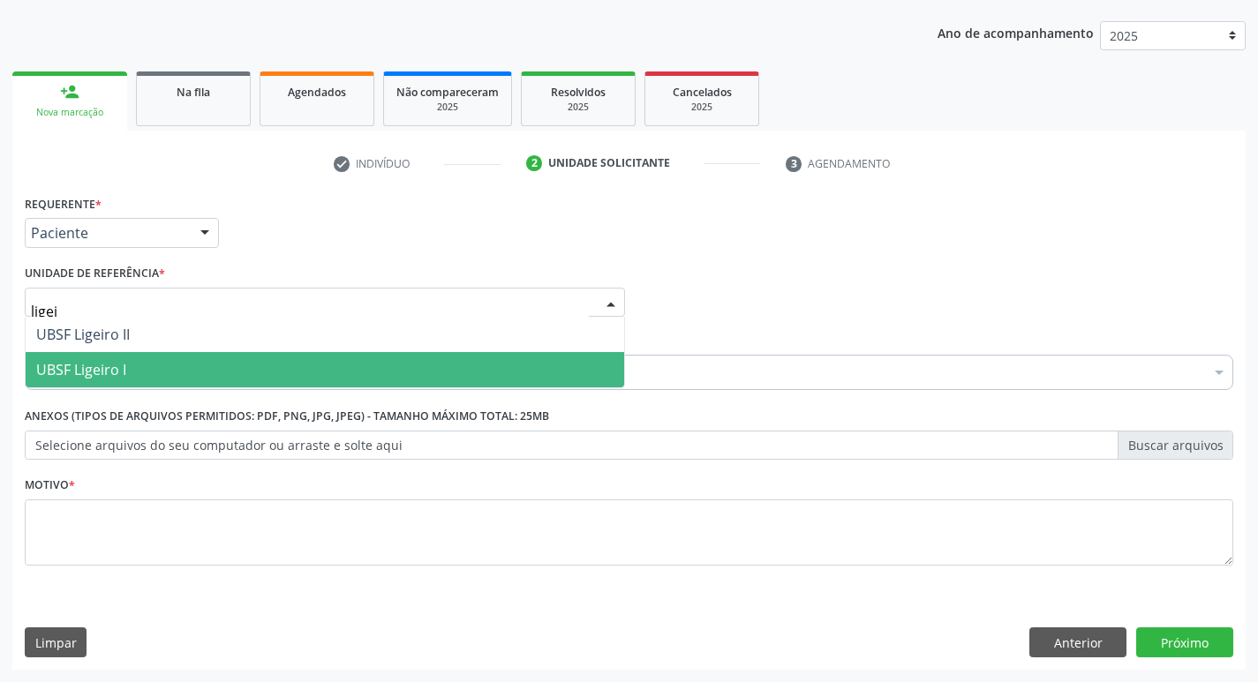
click at [146, 370] on span "UBSF Ligeiro I" at bounding box center [325, 369] width 599 height 35
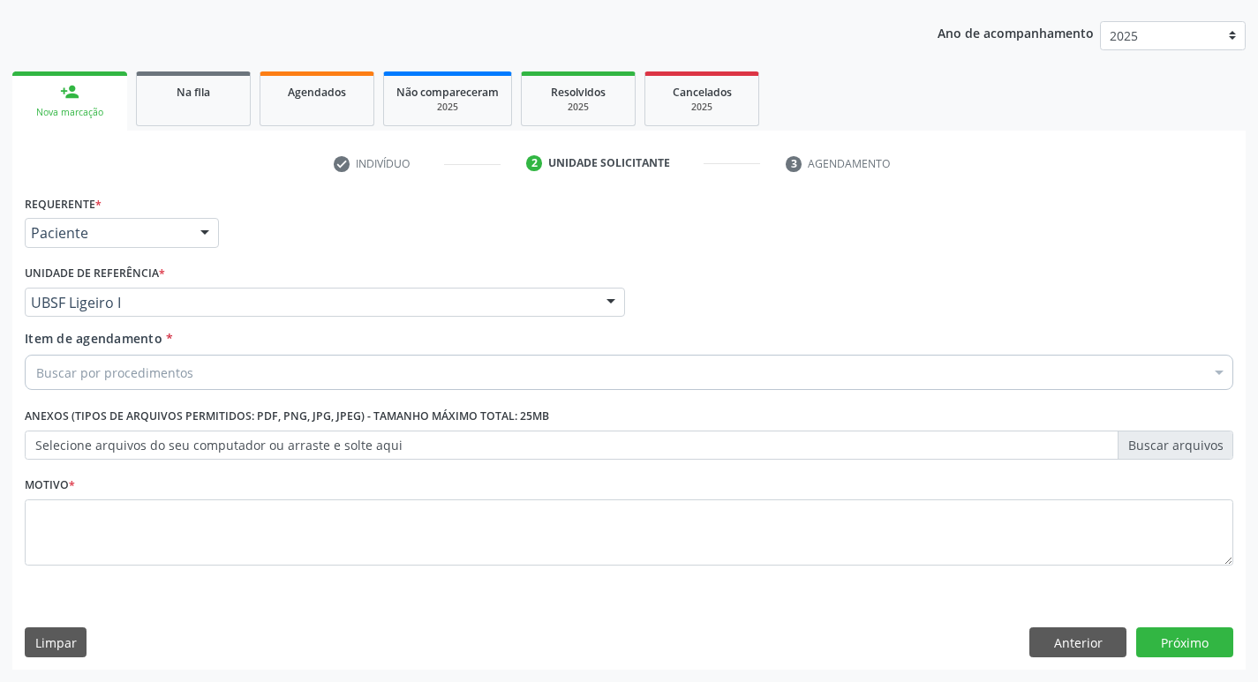
click at [172, 391] on div "Item de agendamento * Buscar por procedimentos Selecionar todos 0604320140 - Ab…" at bounding box center [629, 363] width 1218 height 68
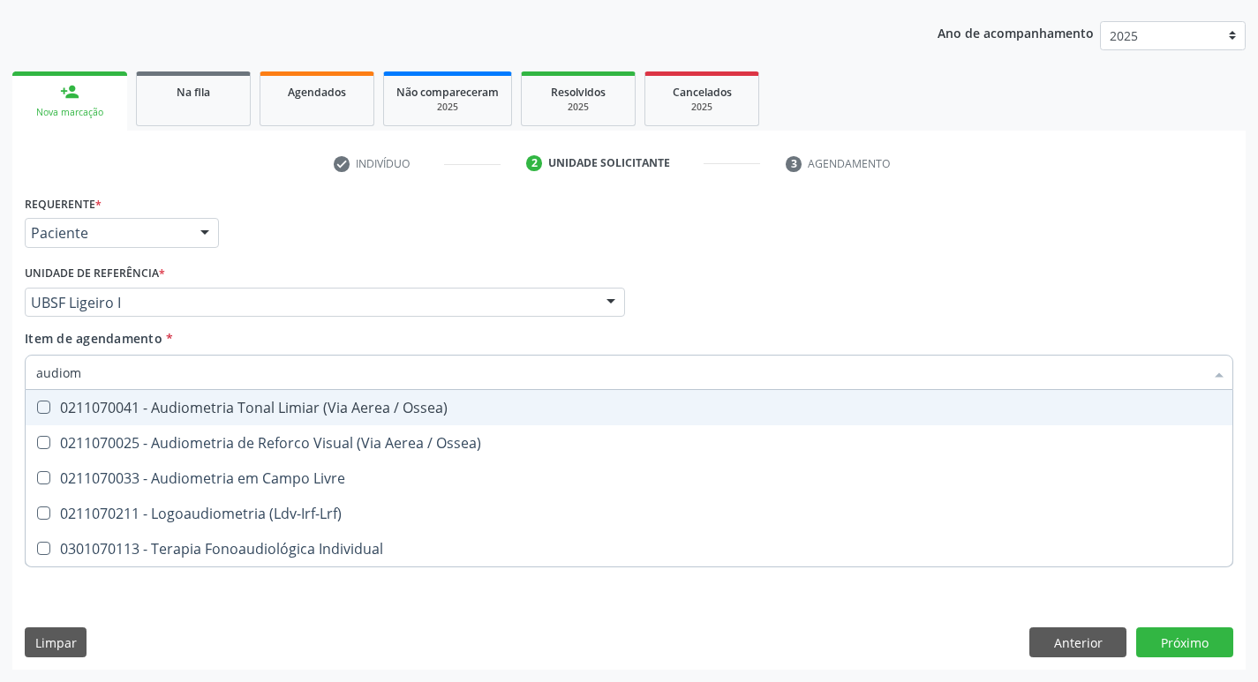
type input "audiome"
click at [190, 410] on div "0211070041 - Audiometria Tonal Limiar (Via Aerea / Ossea)" at bounding box center [629, 408] width 1186 height 14
checkbox Ossea\) "true"
click at [486, 245] on div "Requerente * Paciente Profissional de Saúde Paciente Nenhum resultado encontrad…" at bounding box center [629, 225] width 1218 height 69
checkbox Ossea\) "true"
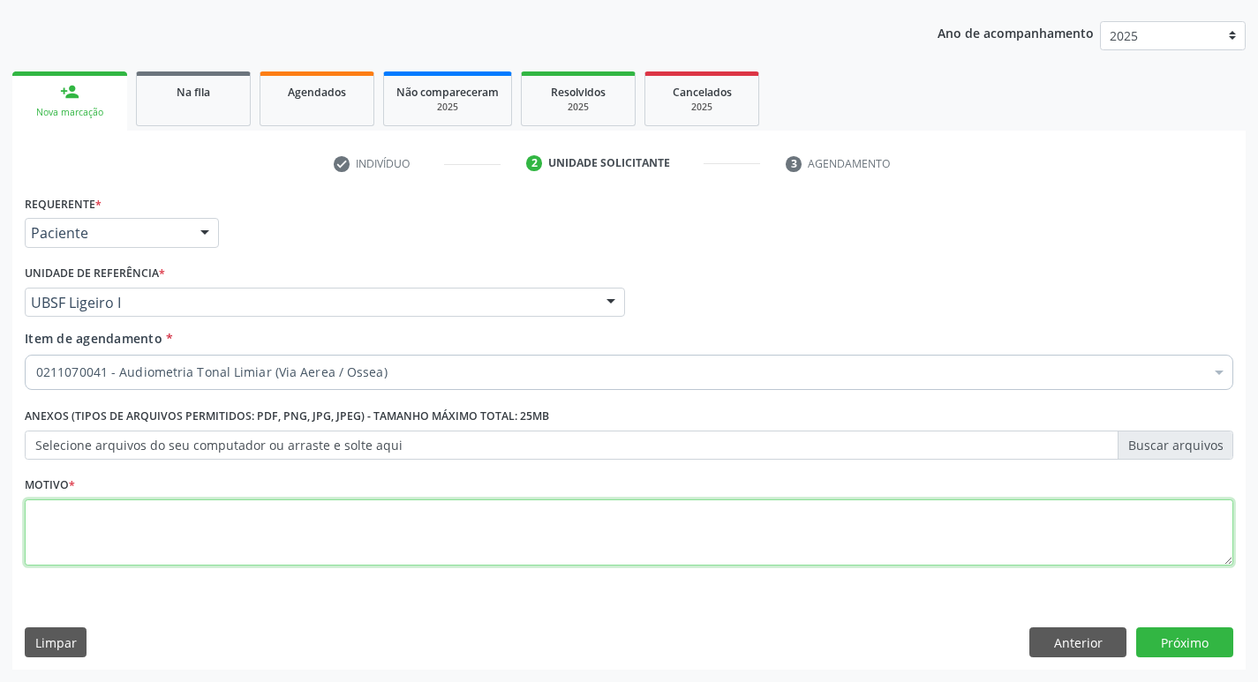
click at [119, 523] on textarea at bounding box center [629, 533] width 1209 height 67
click at [215, 515] on textarea at bounding box center [629, 533] width 1209 height 67
type textarea "avaliação"
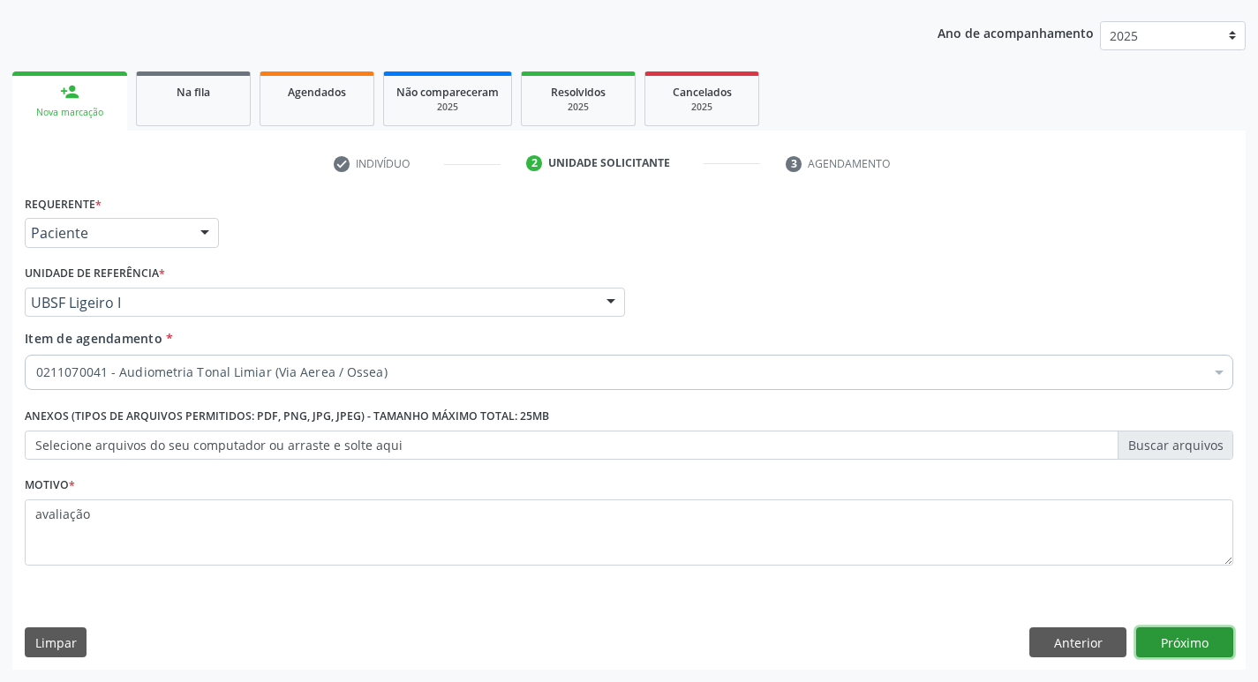
click at [1160, 646] on button "Próximo" at bounding box center [1184, 643] width 97 height 30
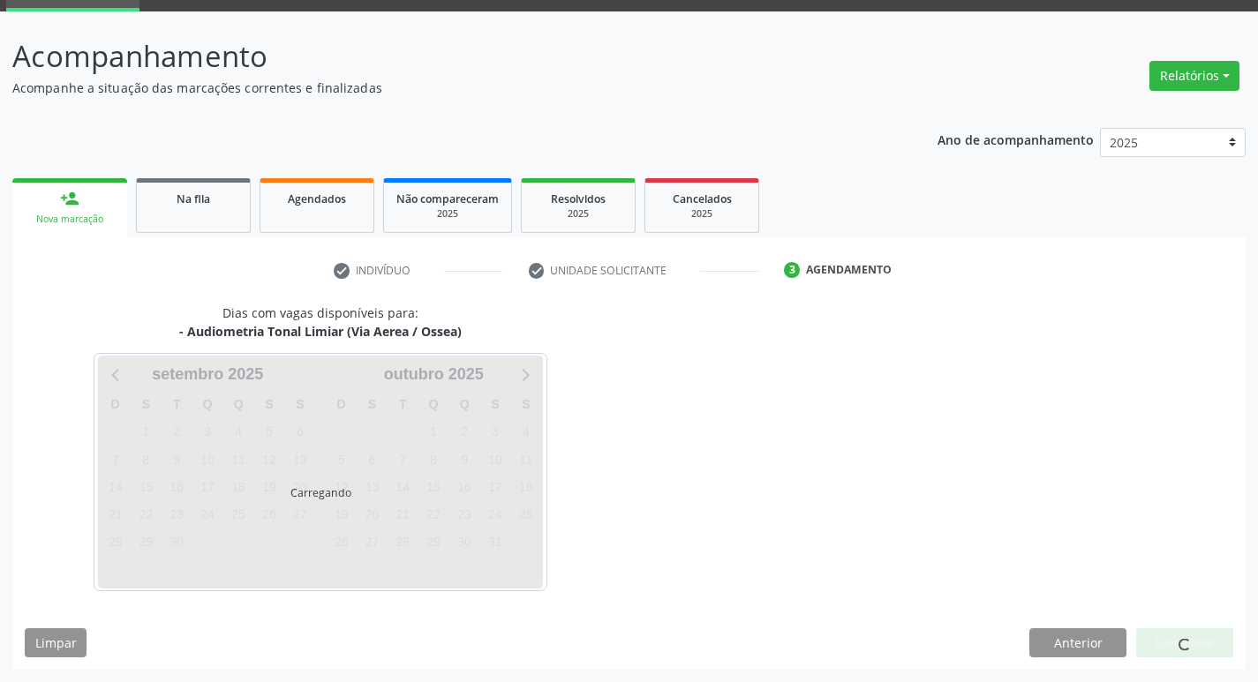
scroll to position [86, 0]
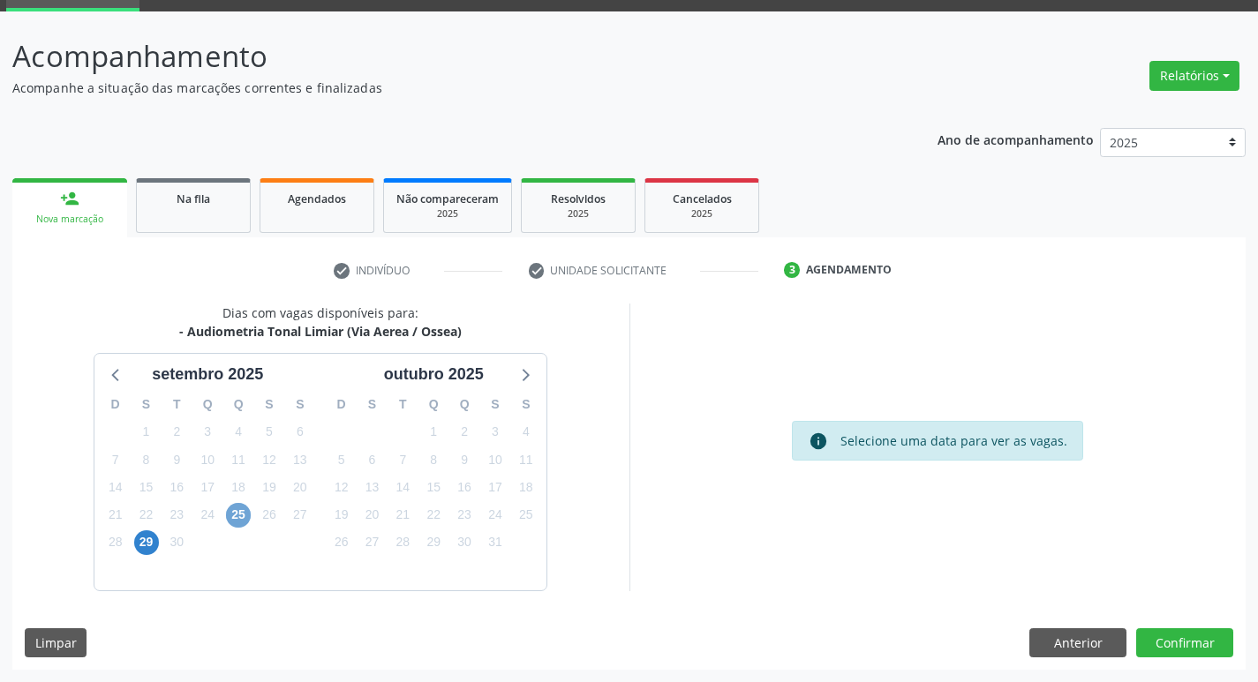
click at [245, 525] on span "25" at bounding box center [238, 515] width 25 height 25
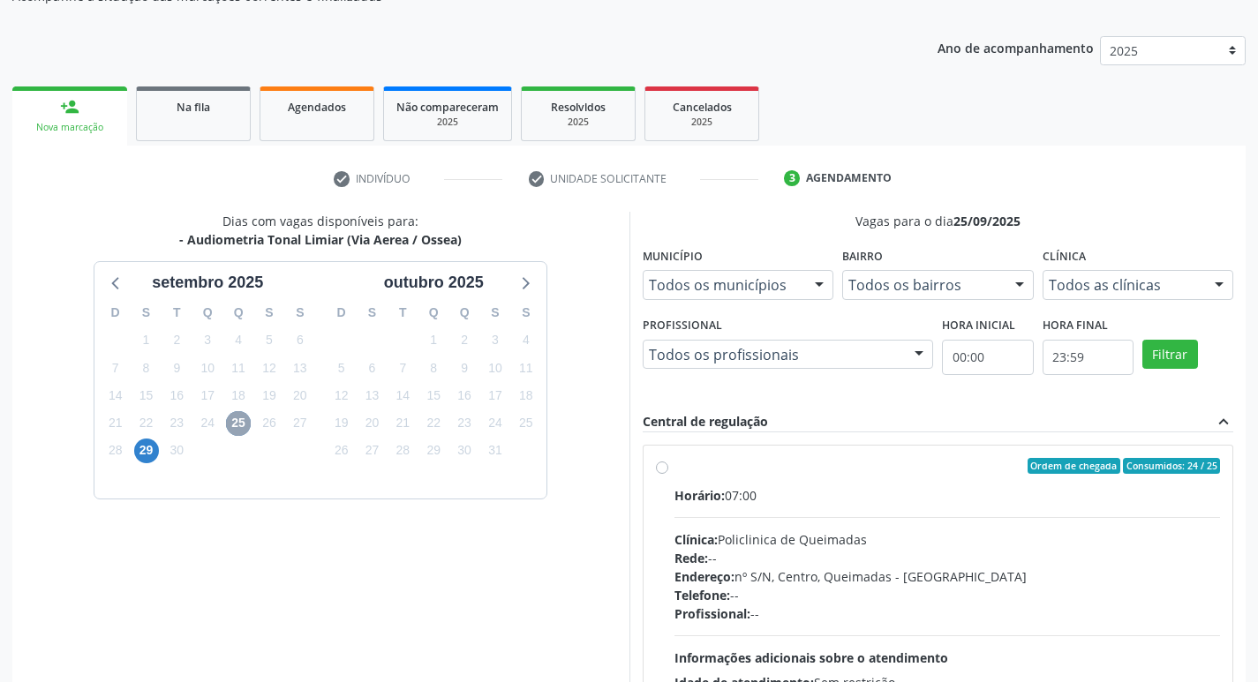
scroll to position [262, 0]
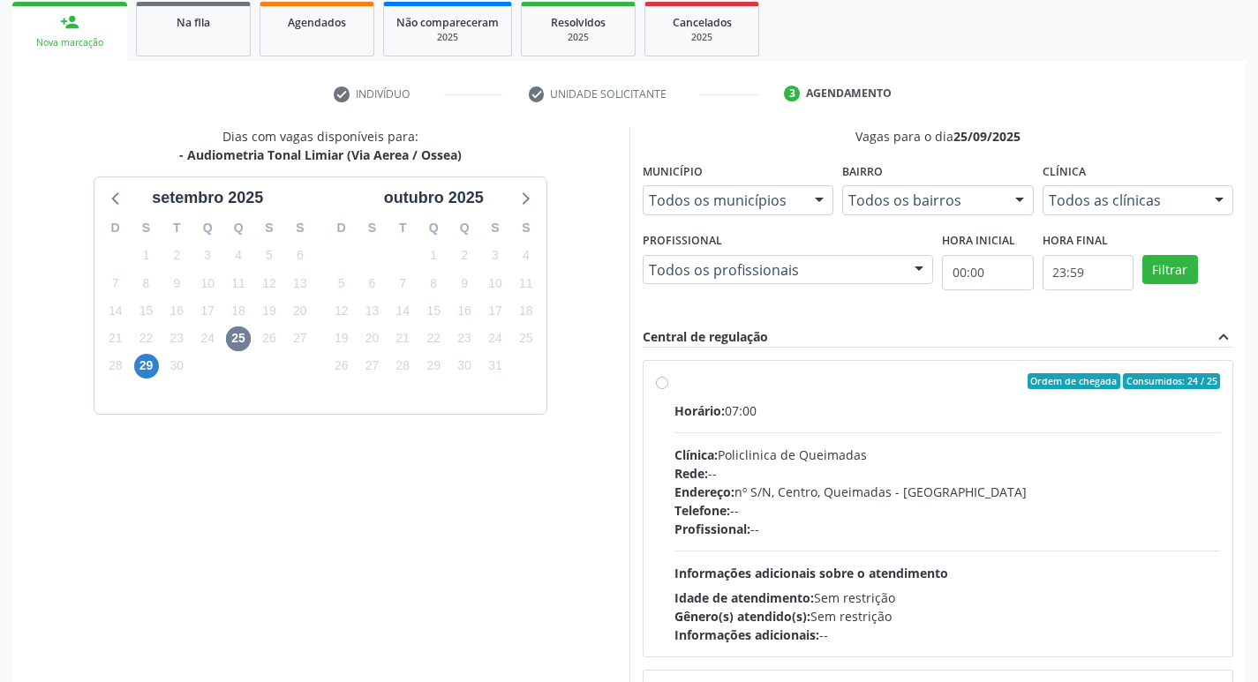
click at [876, 390] on label "Ordem de chegada Consumidos: 24 / 25 Horário: 07:00 Clínica: Policlinica de Que…" at bounding box center [948, 508] width 547 height 271
click at [668, 389] on input "Ordem de chegada Consumidos: 24 / 25 Horário: 07:00 Clínica: Policlinica de Que…" at bounding box center [662, 381] width 12 height 16
radio input "true"
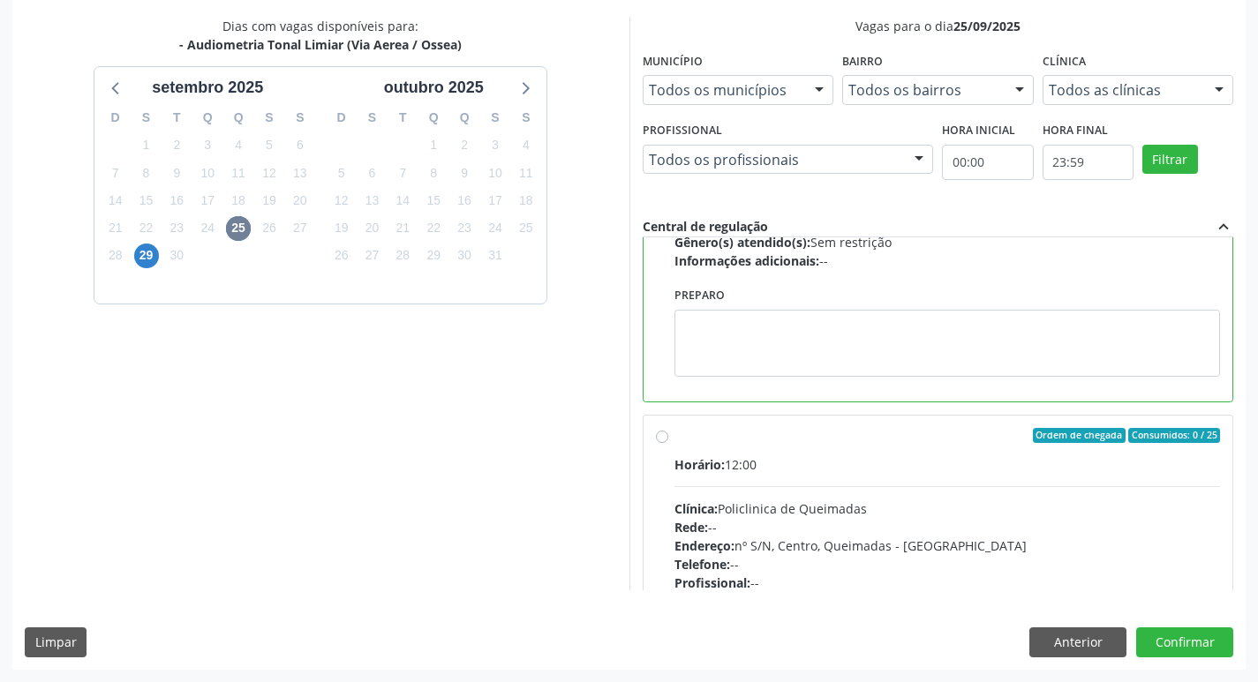
scroll to position [265, 0]
click at [1161, 644] on button "Confirmar" at bounding box center [1184, 643] width 97 height 30
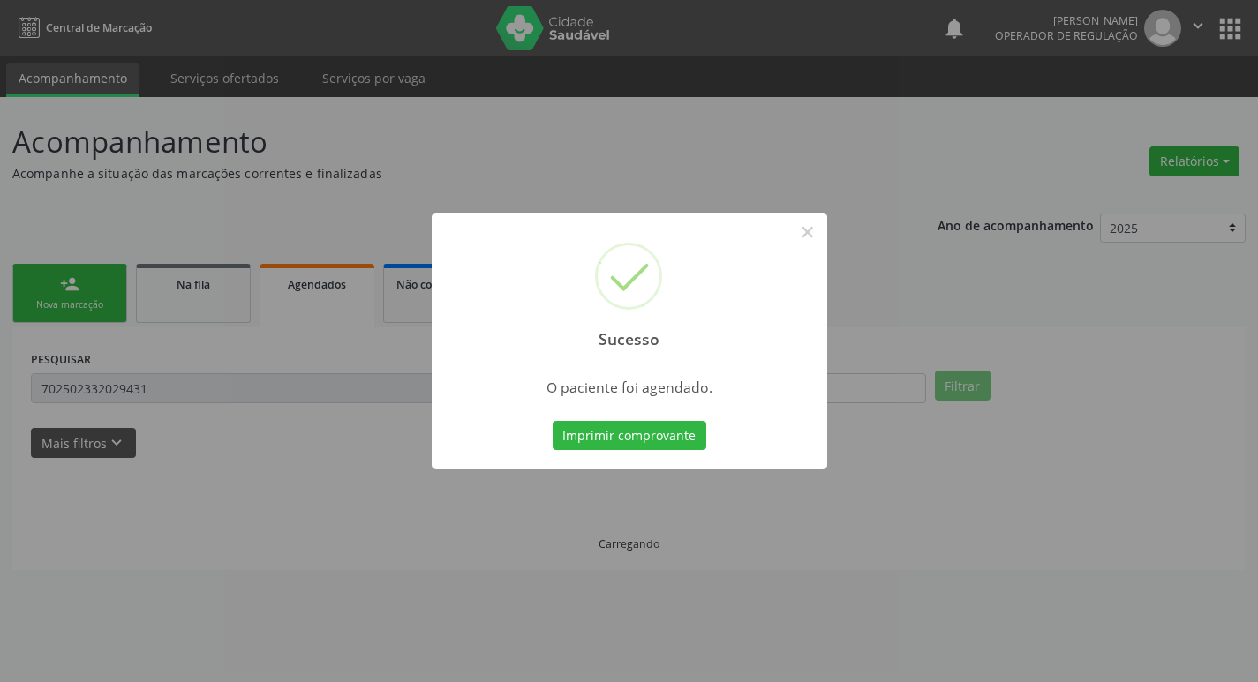
scroll to position [0, 0]
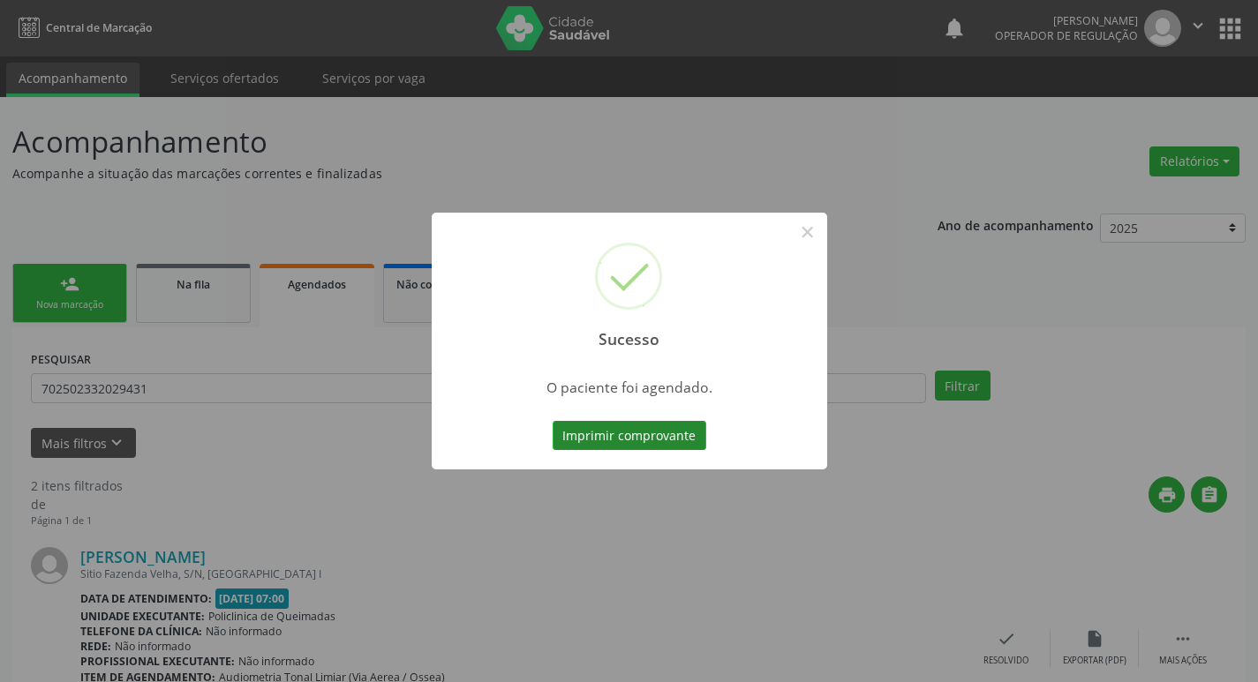
click at [645, 436] on button "Imprimir comprovante" at bounding box center [630, 436] width 154 height 30
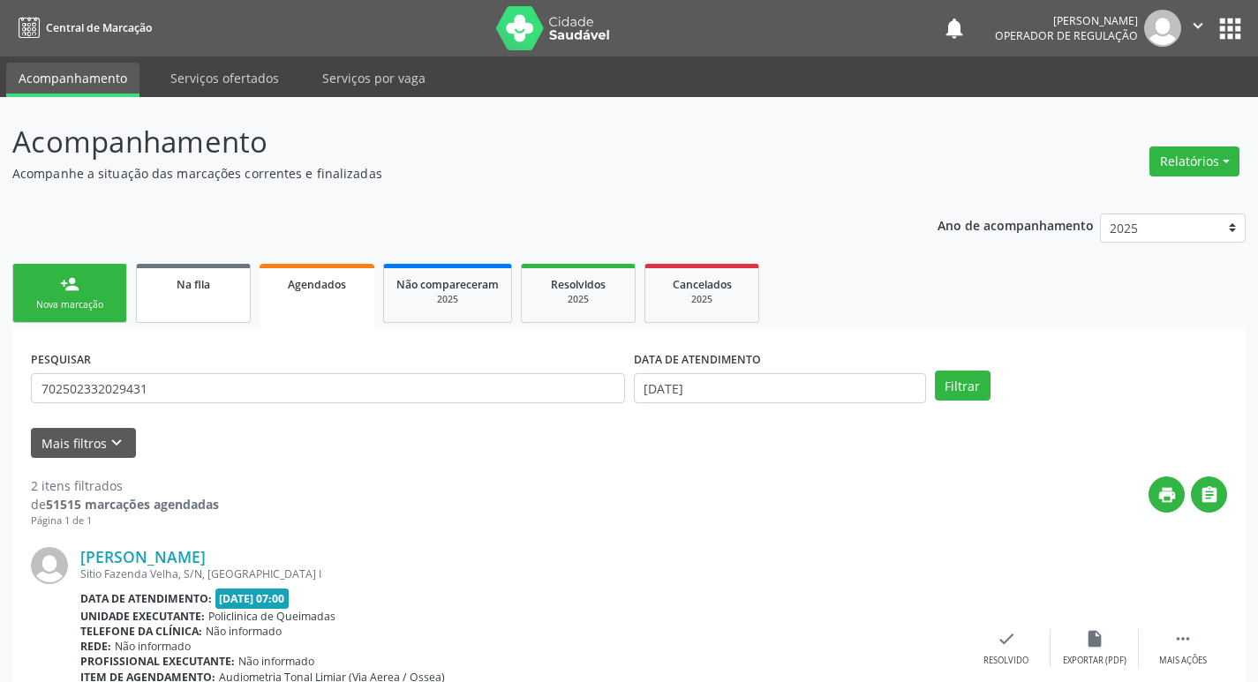
click at [195, 296] on link "Na fila" at bounding box center [193, 293] width 115 height 59
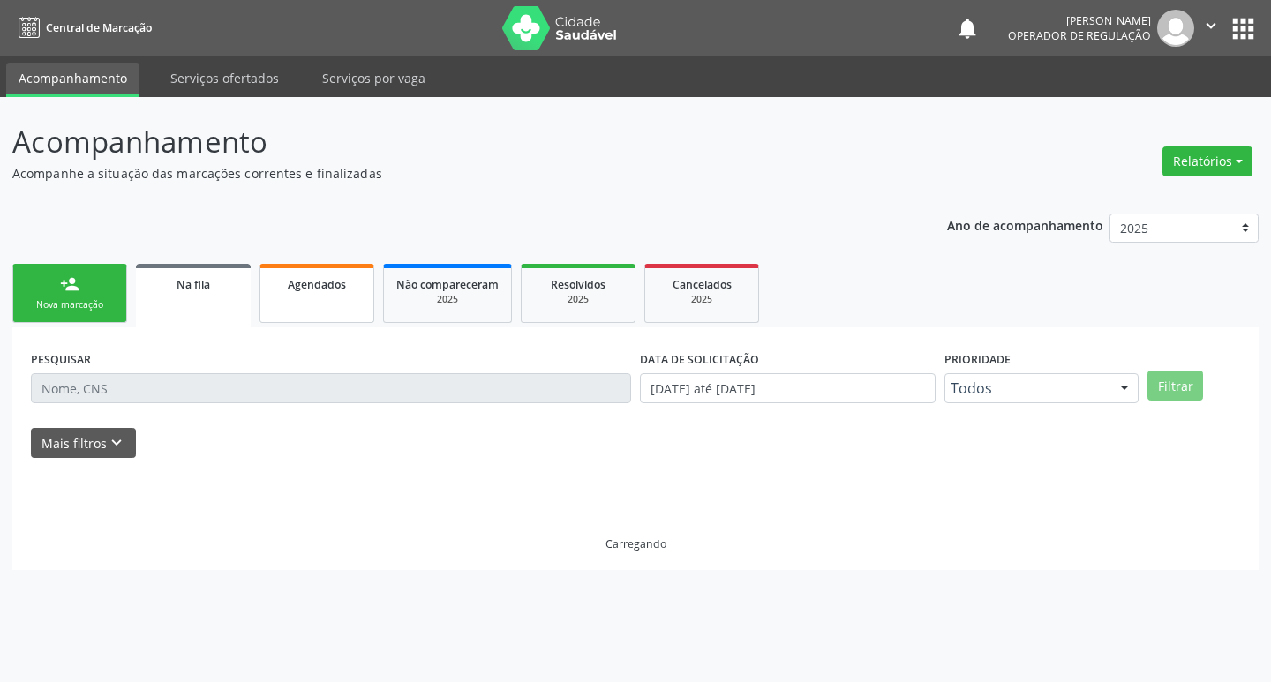
click at [351, 308] on link "Agendados" at bounding box center [317, 293] width 115 height 59
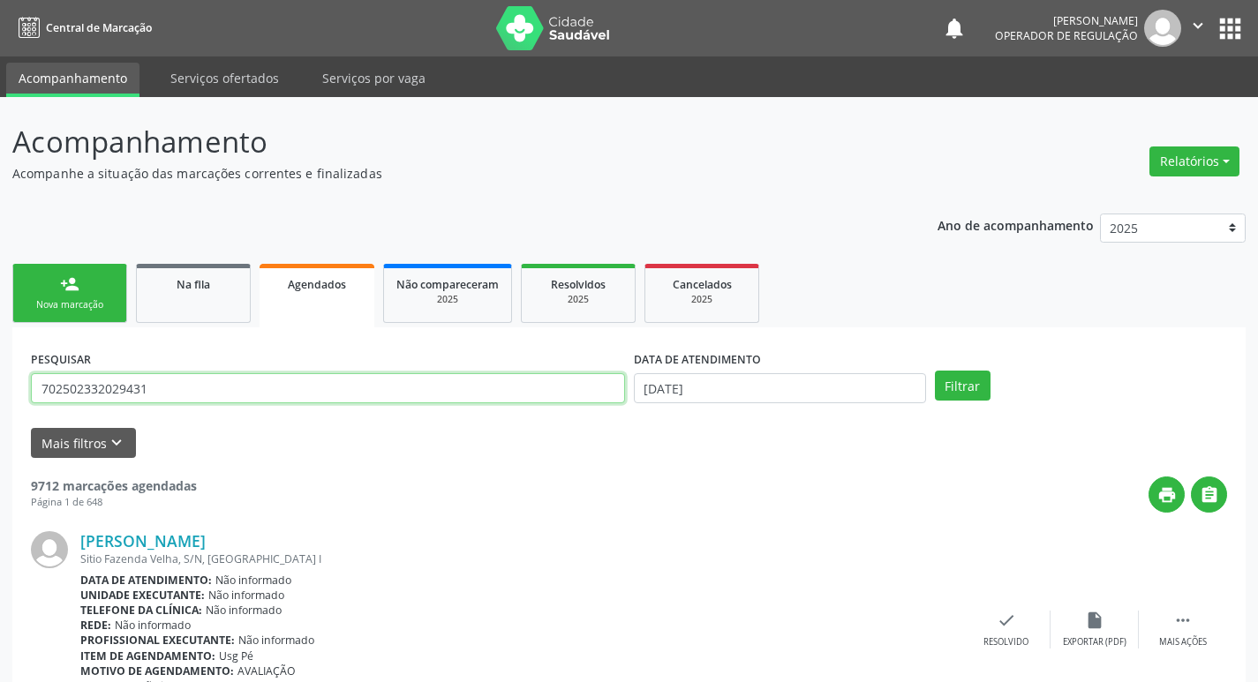
click at [260, 391] on input "702502332029431" at bounding box center [328, 388] width 594 height 30
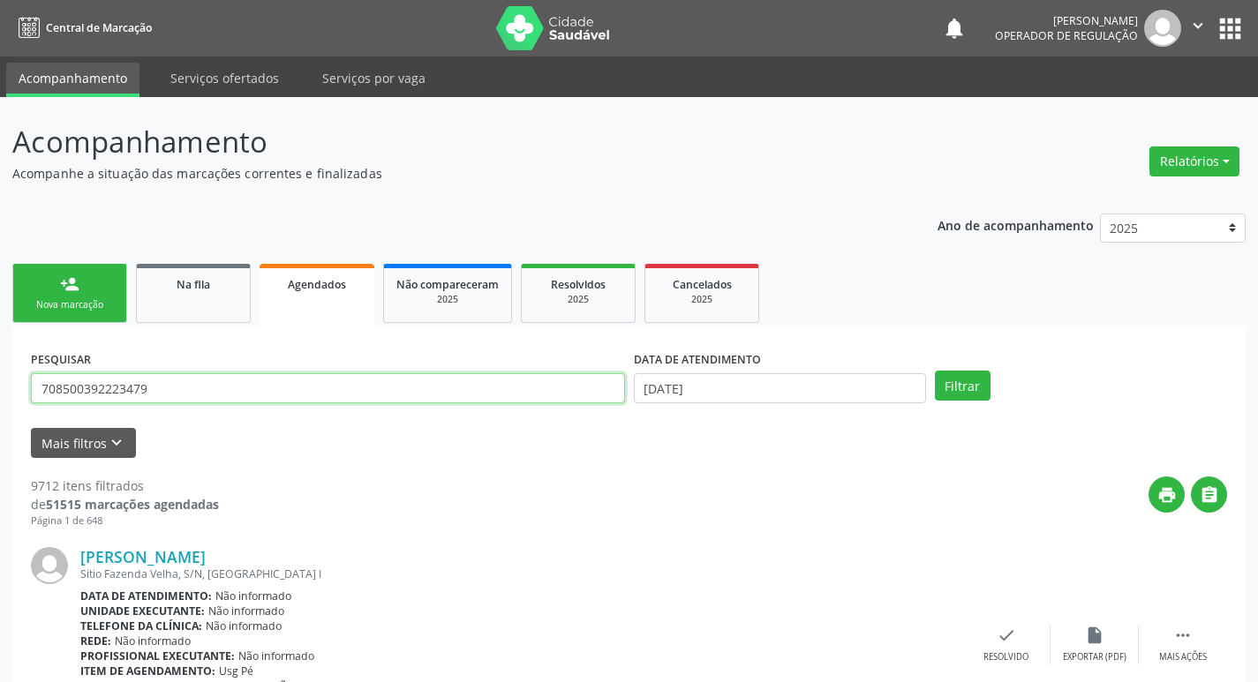
type input "708500392223479"
click at [935, 371] on button "Filtrar" at bounding box center [963, 386] width 56 height 30
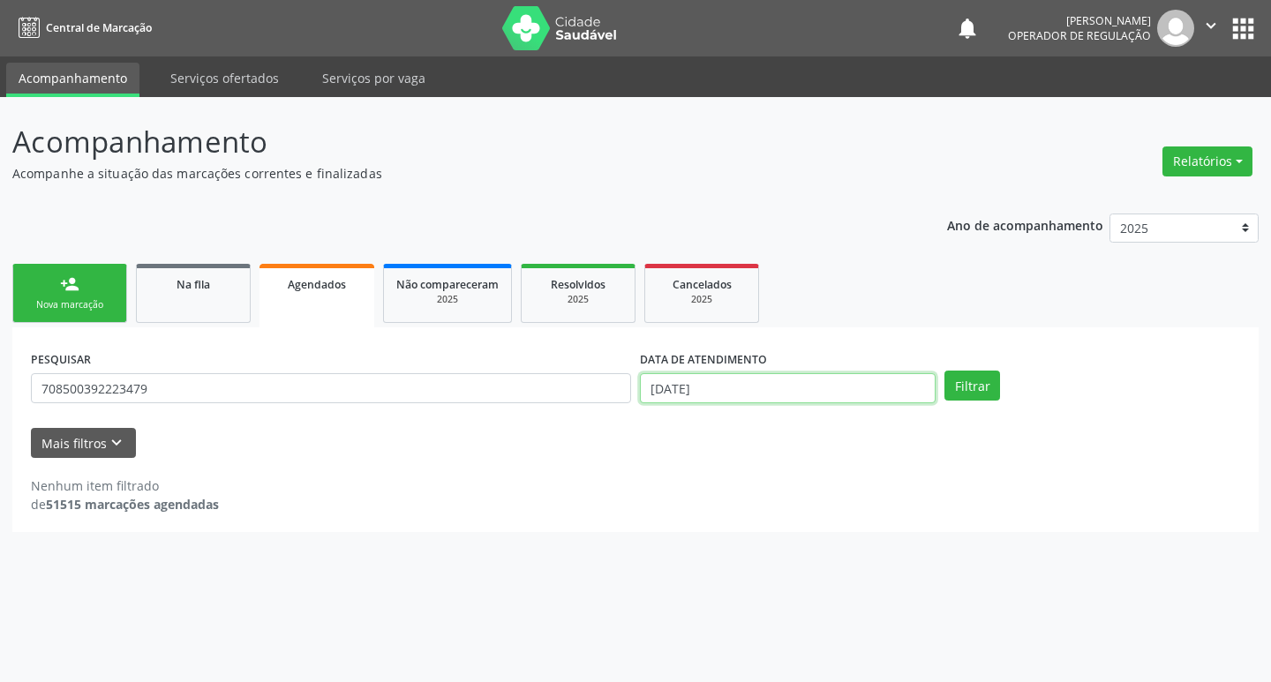
click at [842, 383] on input "[DATE]" at bounding box center [788, 388] width 296 height 30
click at [1005, 389] on div "Filtrar" at bounding box center [1092, 386] width 305 height 30
click at [994, 388] on button "Filtrar" at bounding box center [973, 386] width 56 height 30
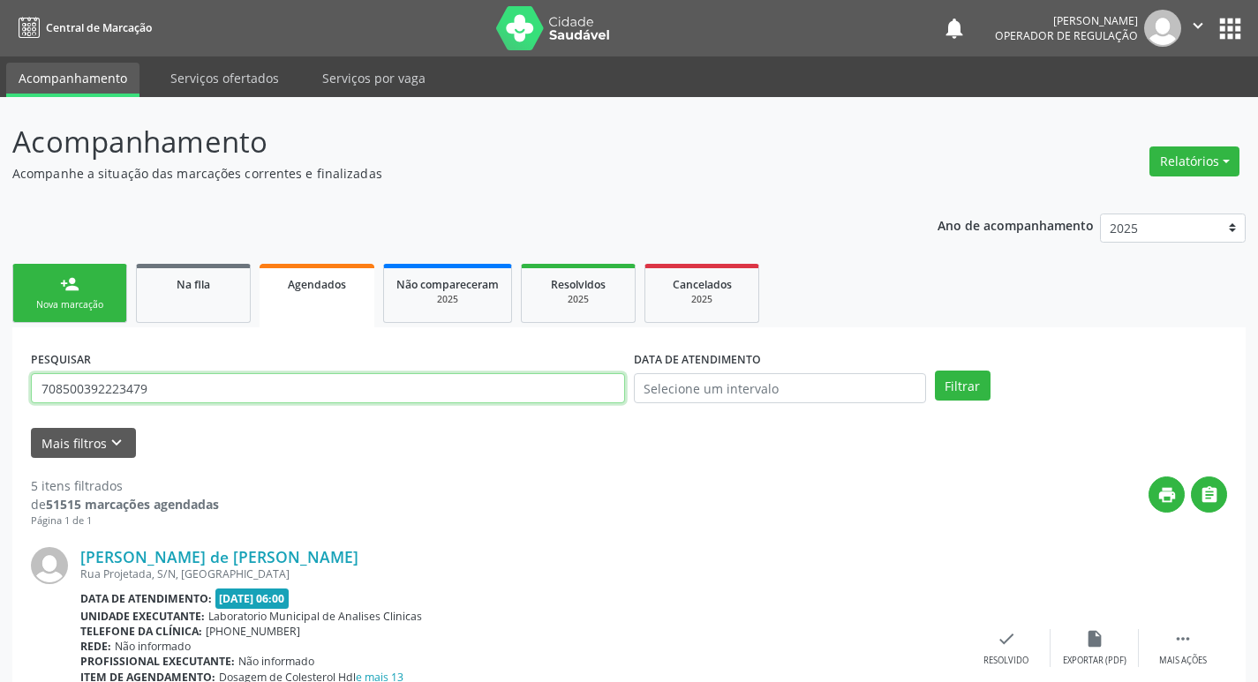
click at [200, 392] on input "708500392223479" at bounding box center [328, 388] width 594 height 30
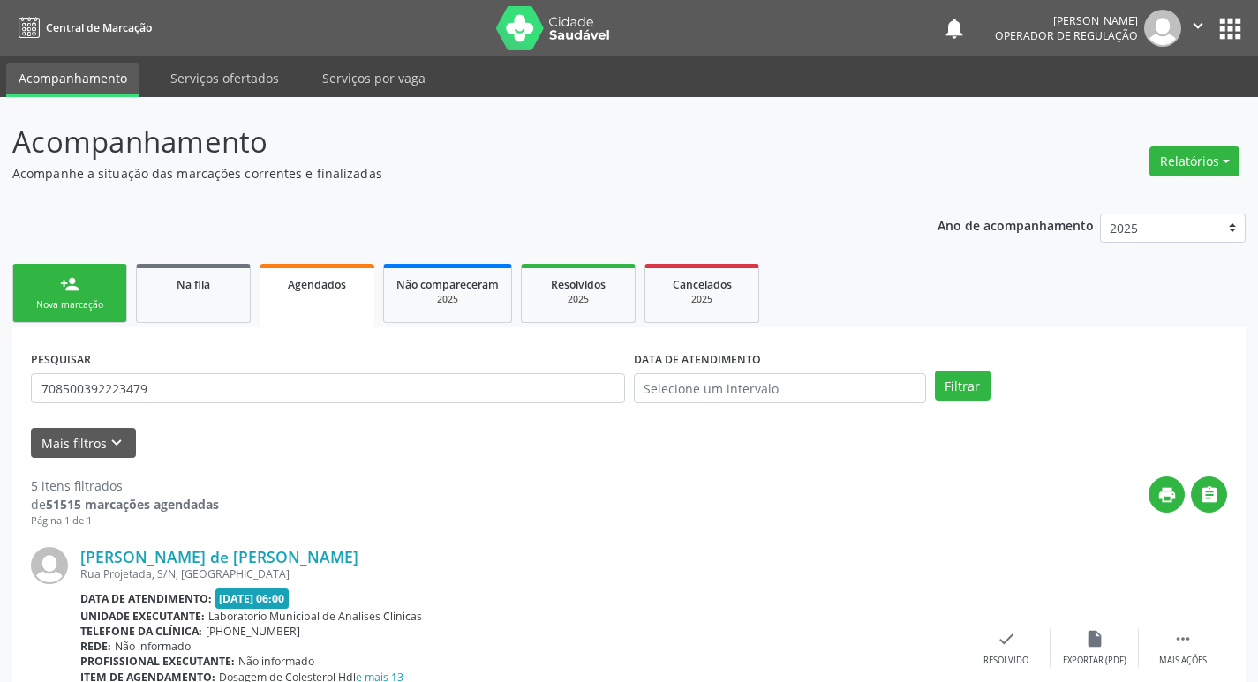
click at [102, 273] on link "person_add Nova marcação" at bounding box center [69, 293] width 115 height 59
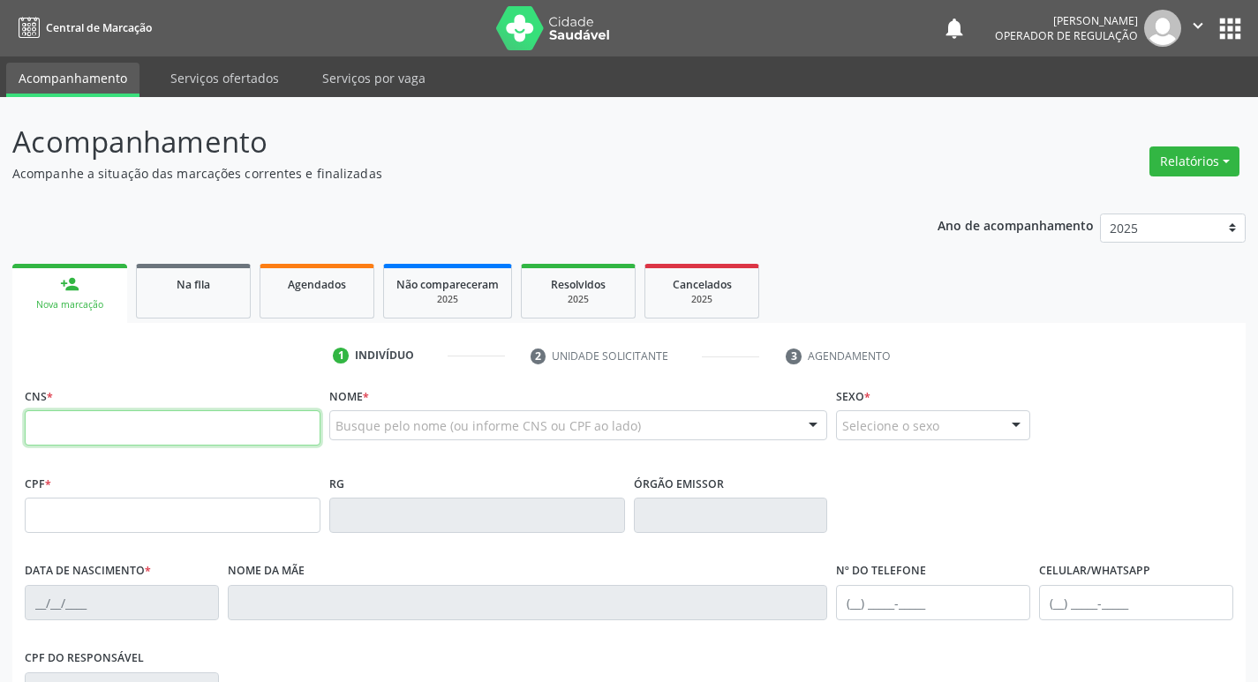
drag, startPoint x: 148, startPoint y: 418, endPoint x: 155, endPoint y: 396, distance: 22.1
click at [148, 418] on input "text" at bounding box center [173, 428] width 296 height 35
paste input "708 5003 9222 3479"
type input "708 5003 9222 3479"
type input "072.366.284-33"
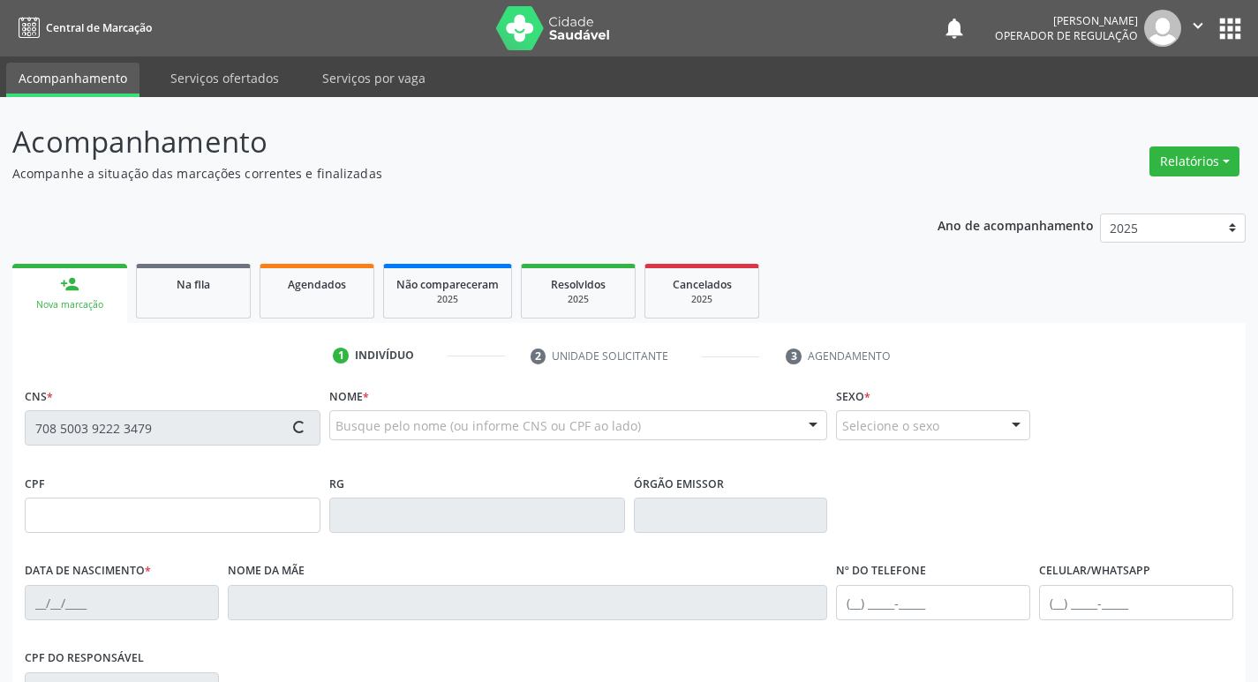
type input "10/03/1986"
type input "Euda Maria da Silva"
type input "(83) 99144-3709"
type input "S/N"
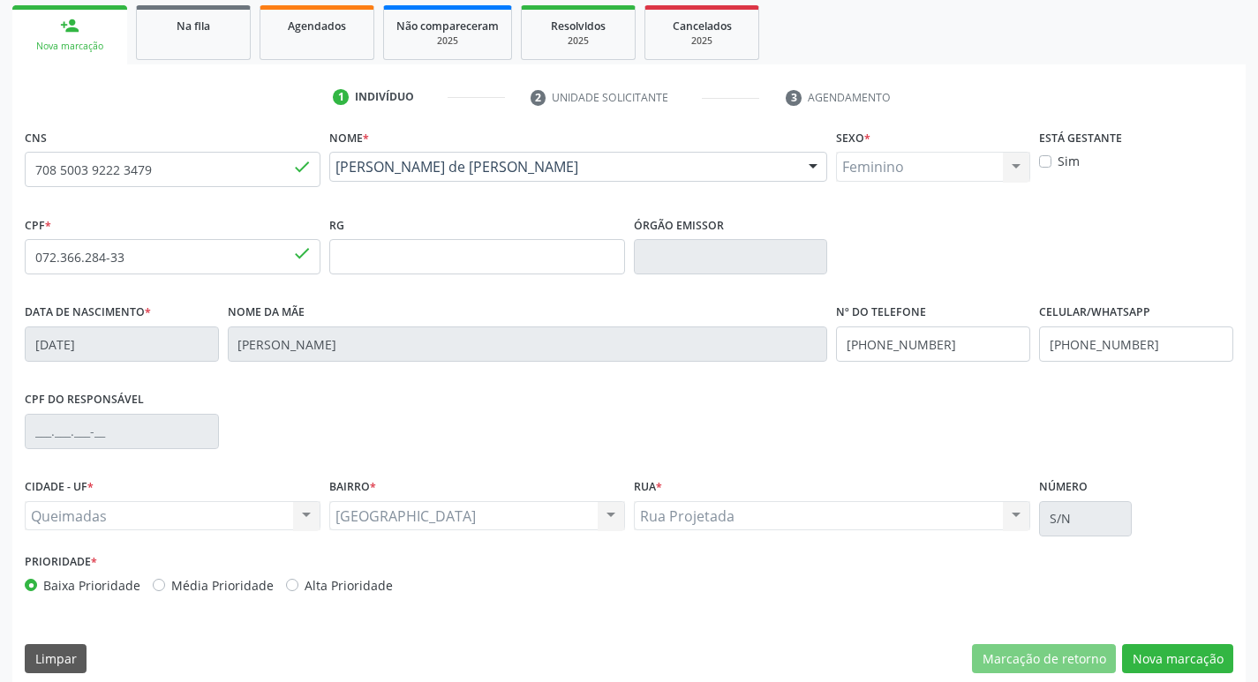
scroll to position [275, 0]
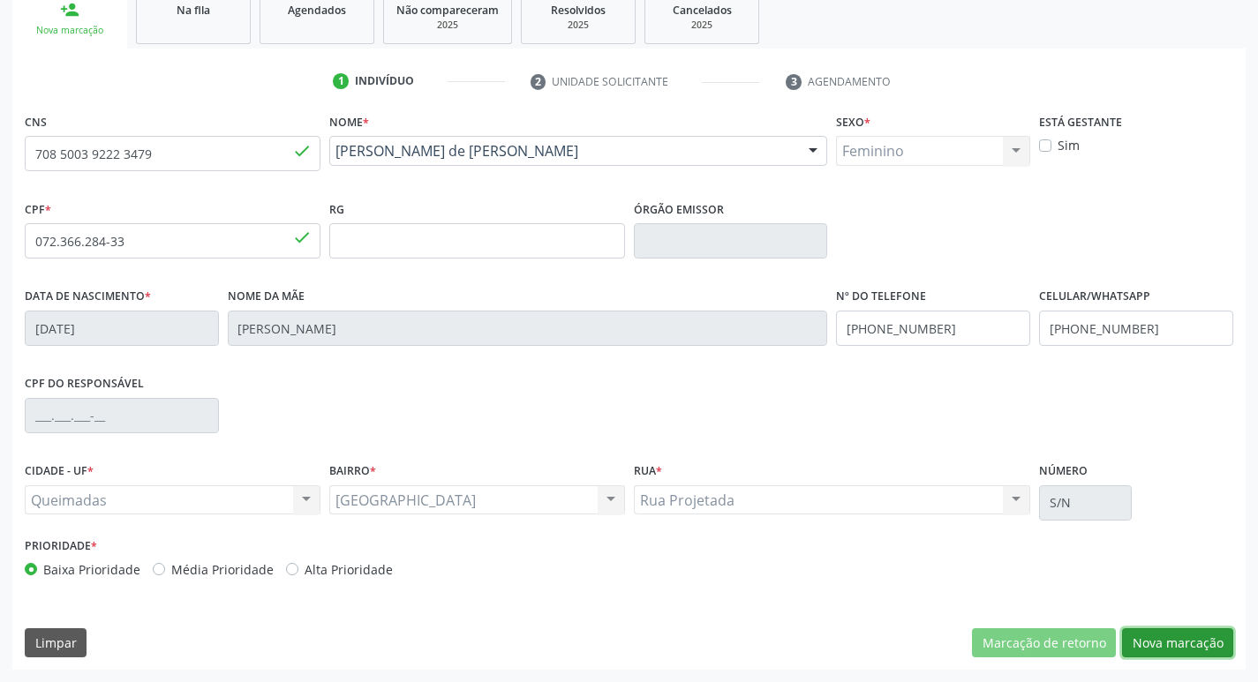
click at [1165, 636] on button "Nova marcação" at bounding box center [1177, 644] width 111 height 30
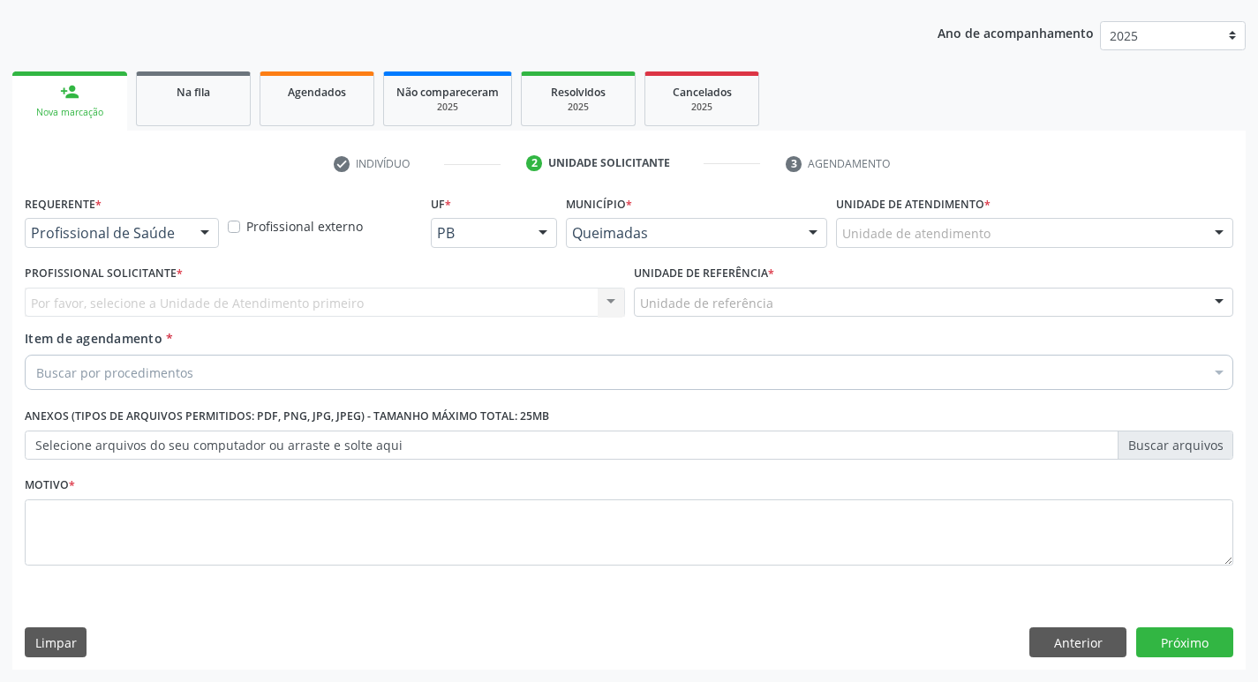
scroll to position [192, 0]
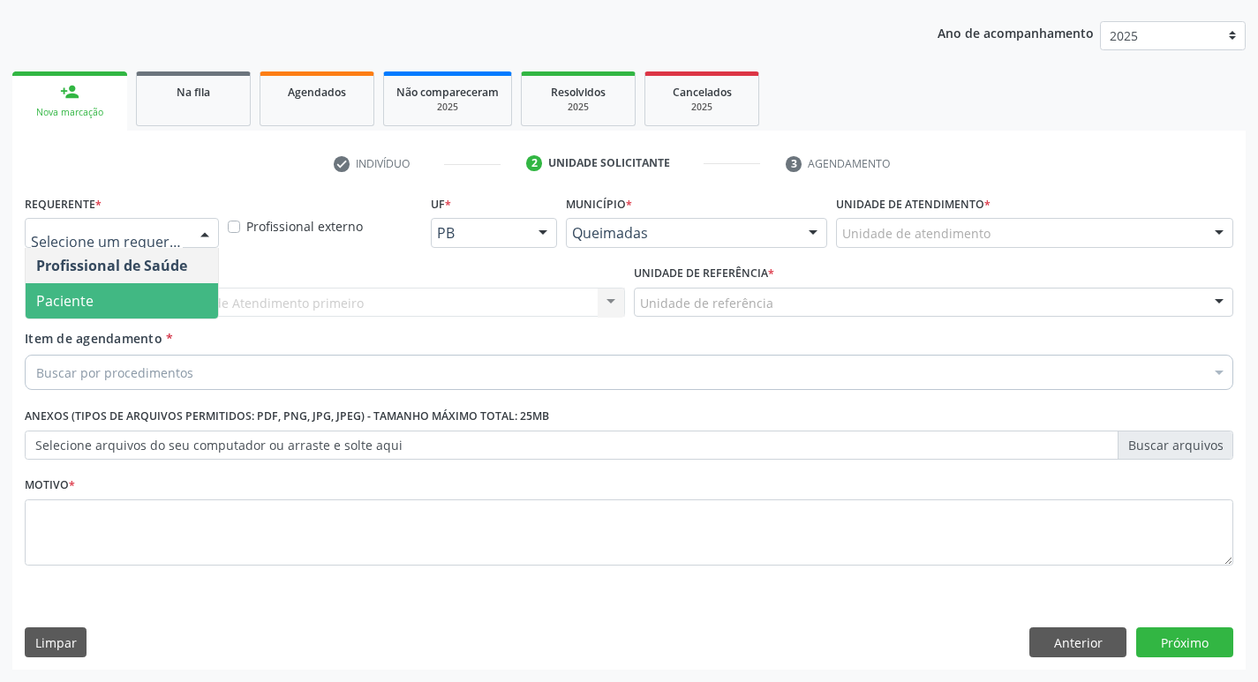
click at [128, 295] on span "Paciente" at bounding box center [122, 300] width 192 height 35
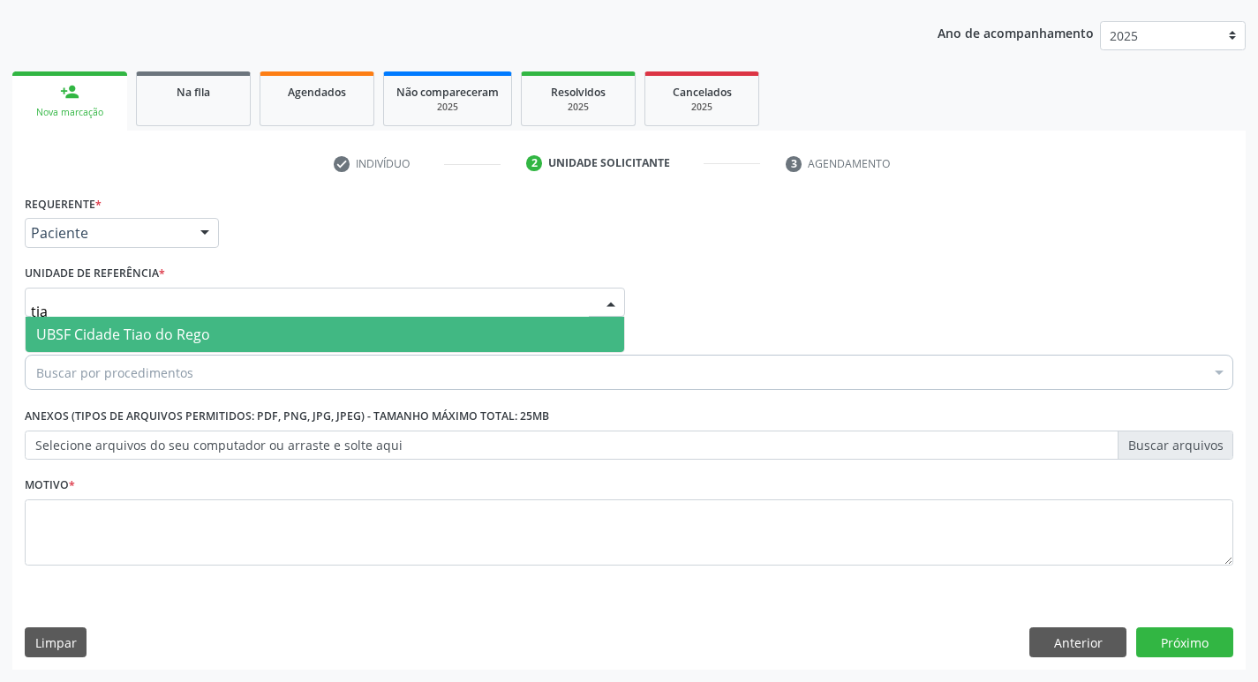
type input "tiao"
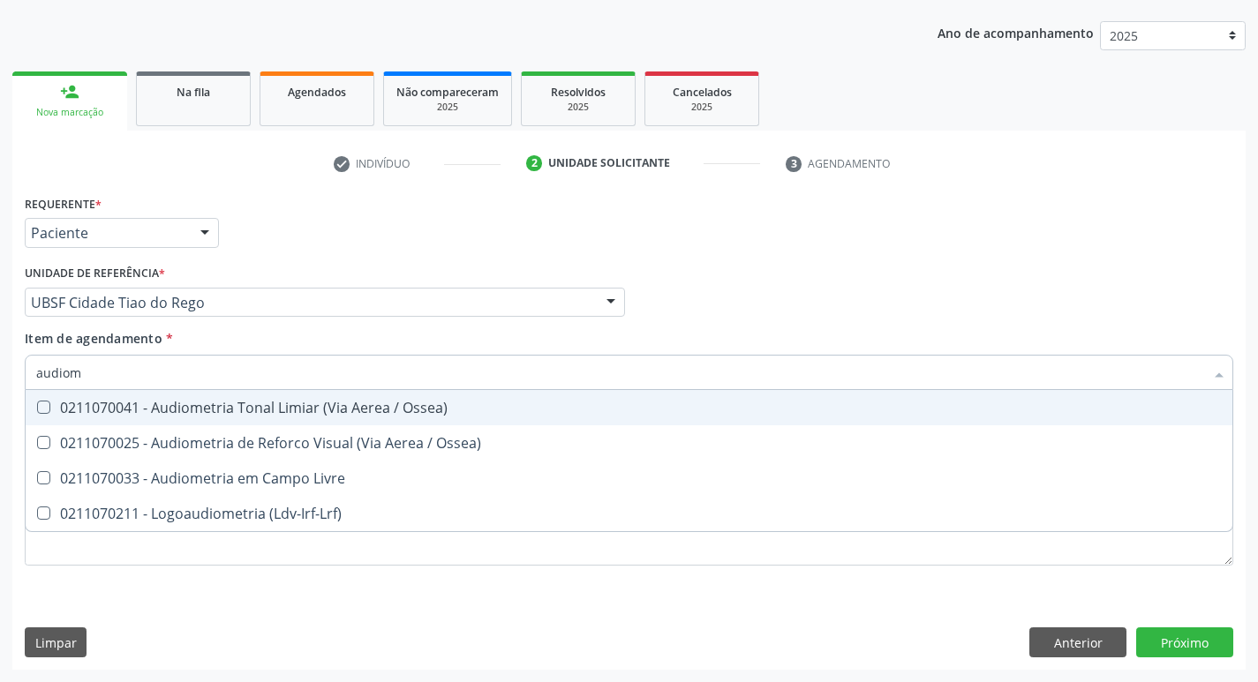
type input "audiome"
click at [404, 413] on div "0211070041 - Audiometria Tonal Limiar (Via Aerea / Ossea)" at bounding box center [629, 408] width 1186 height 14
checkbox Ossea\) "true"
click at [814, 293] on div "Profissional Solicitante Por favor, selecione a Unidade de Atendimento primeiro…" at bounding box center [629, 294] width 1218 height 69
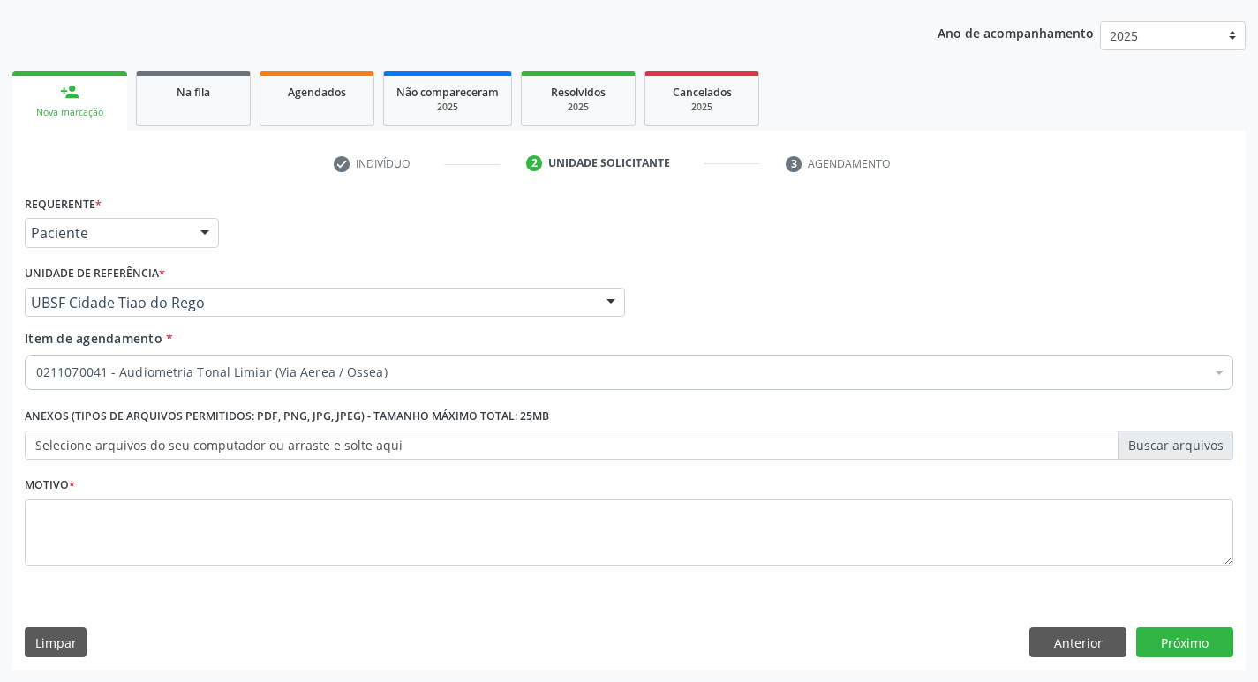
checkbox Ossea\) "true"
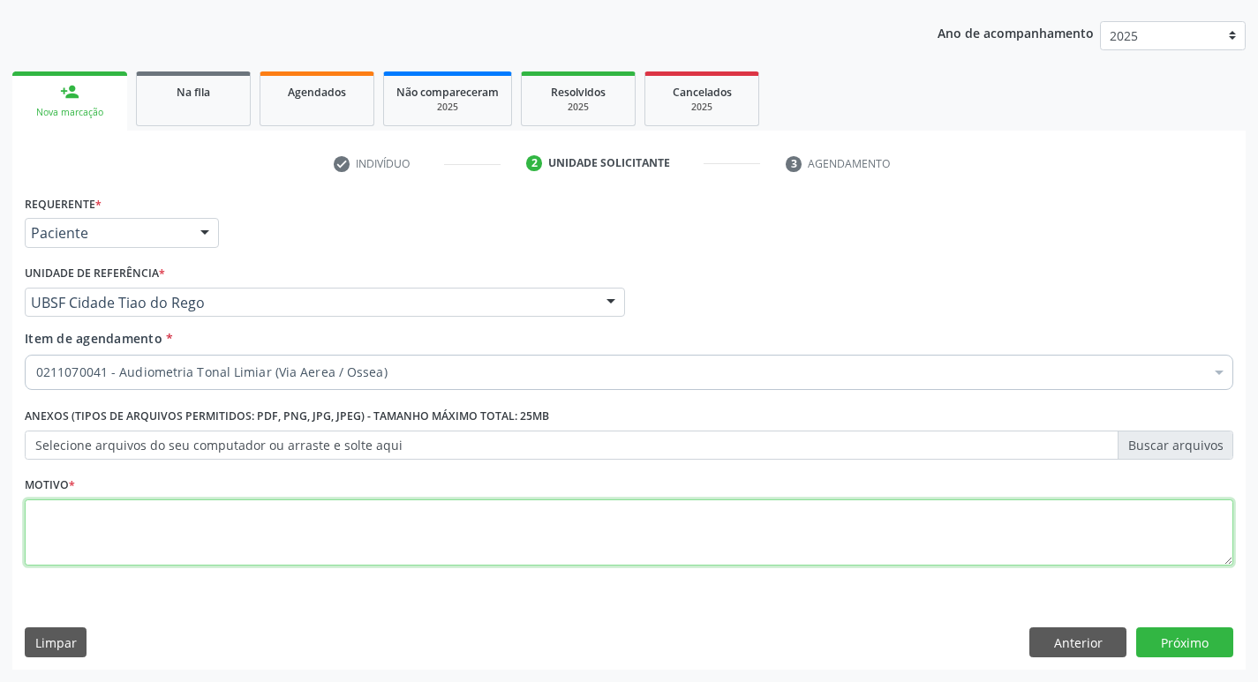
click at [129, 532] on textarea at bounding box center [629, 533] width 1209 height 67
type textarea "avaliação"
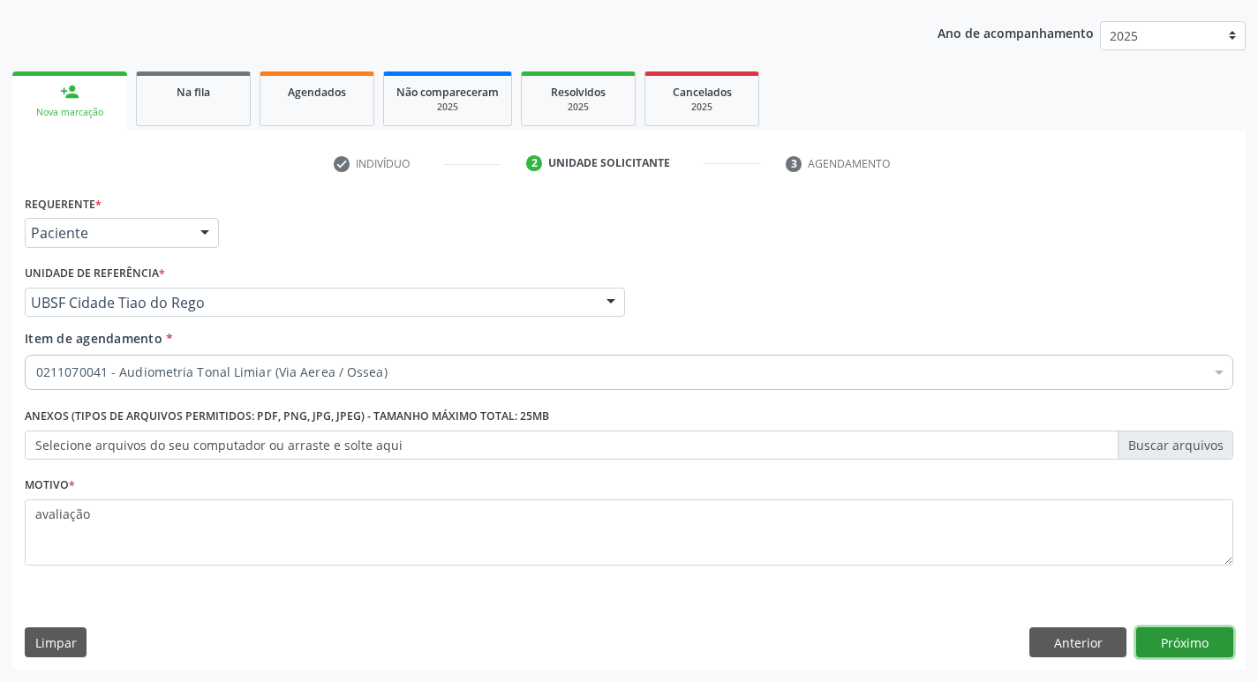
click at [1206, 647] on button "Próximo" at bounding box center [1184, 643] width 97 height 30
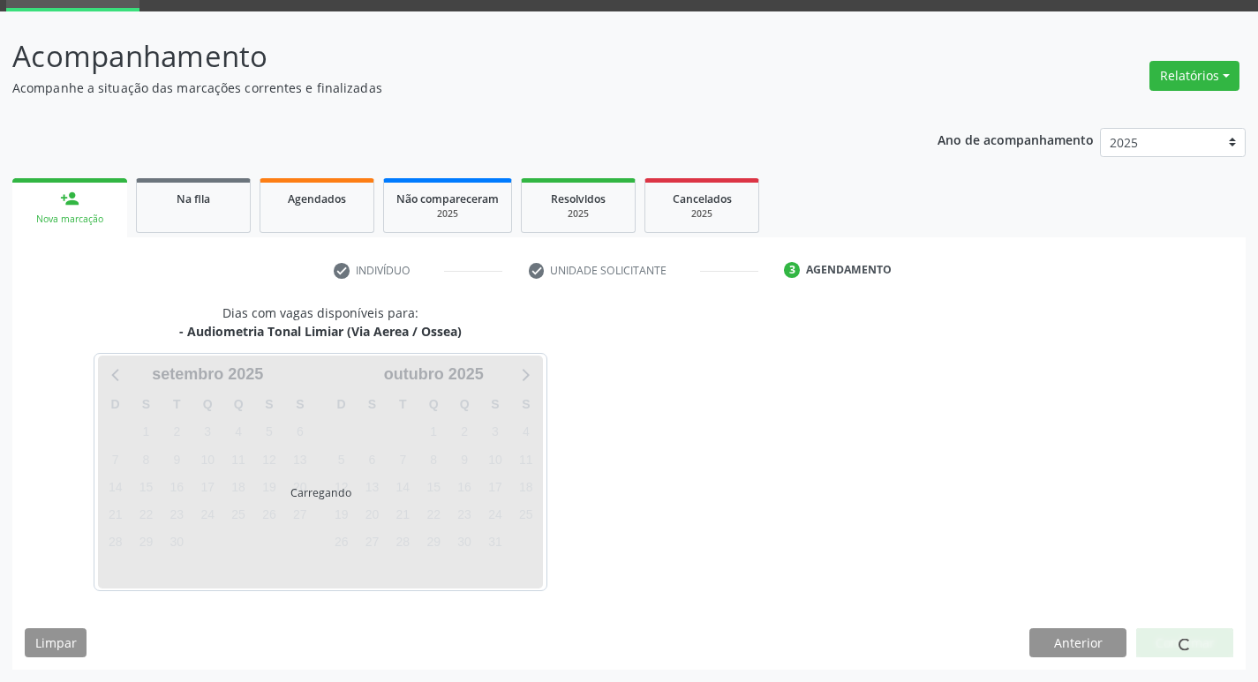
scroll to position [86, 0]
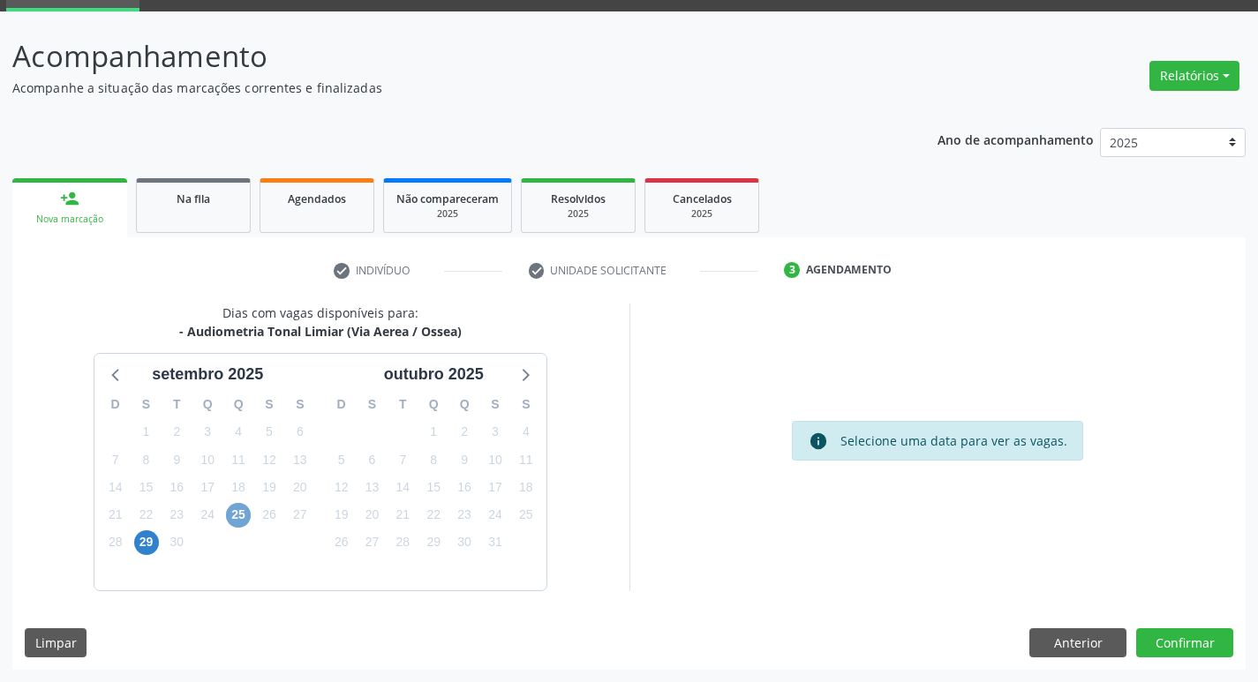
click at [233, 518] on span "25" at bounding box center [238, 515] width 25 height 25
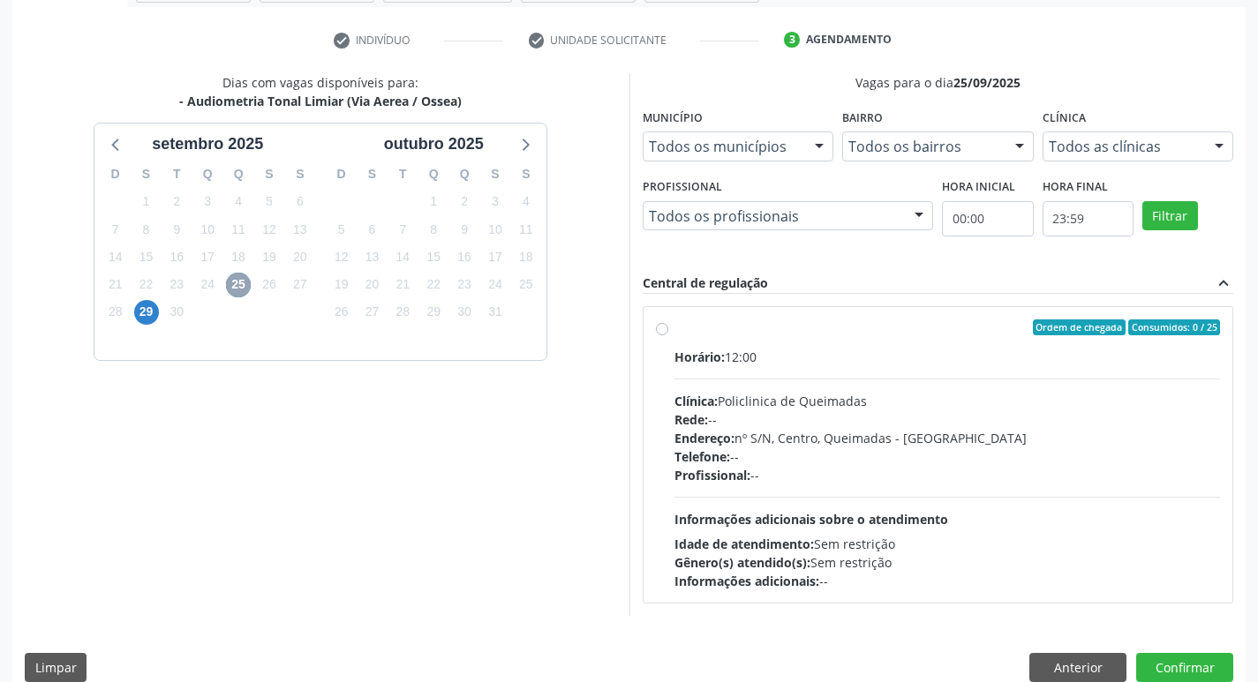
scroll to position [341, 0]
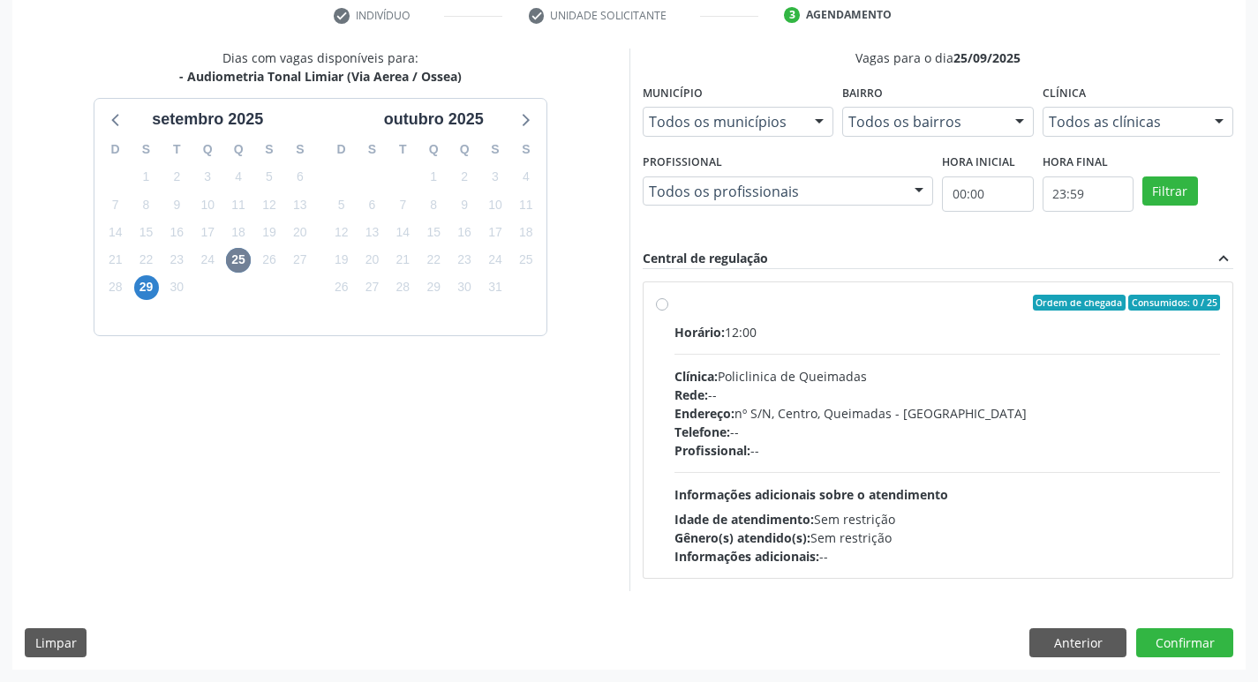
click at [775, 311] on label "Ordem de chegada Consumidos: 0 / 25 Horário: 12:00 Clínica: Policlinica de Quei…" at bounding box center [948, 430] width 547 height 271
click at [668, 311] on input "Ordem de chegada Consumidos: 0 / 25 Horário: 12:00 Clínica: Policlinica de Quei…" at bounding box center [662, 303] width 12 height 16
radio input "true"
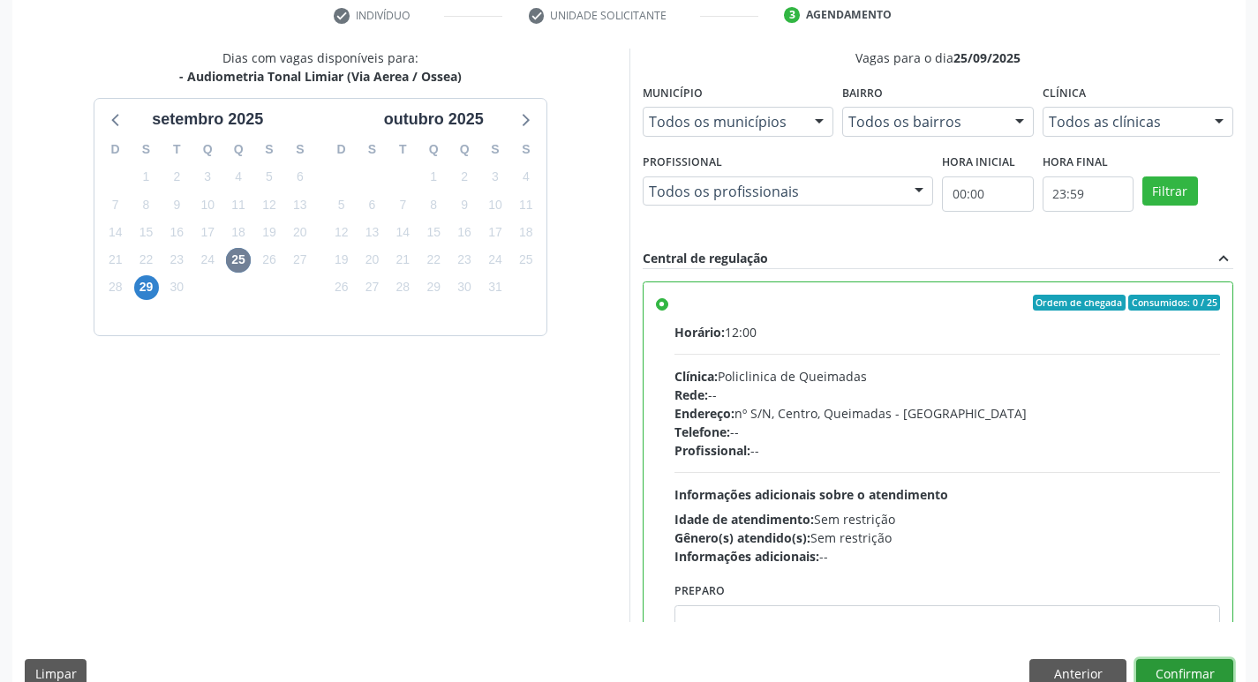
click at [1188, 662] on button "Confirmar" at bounding box center [1184, 675] width 97 height 30
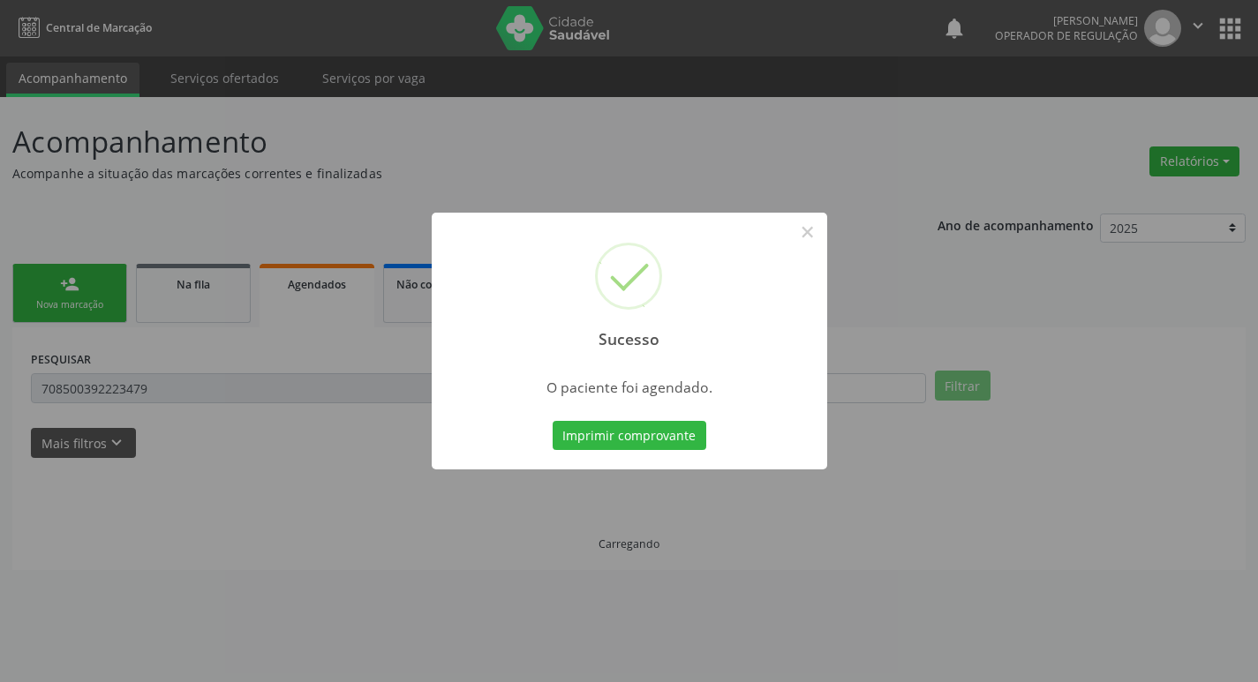
scroll to position [0, 0]
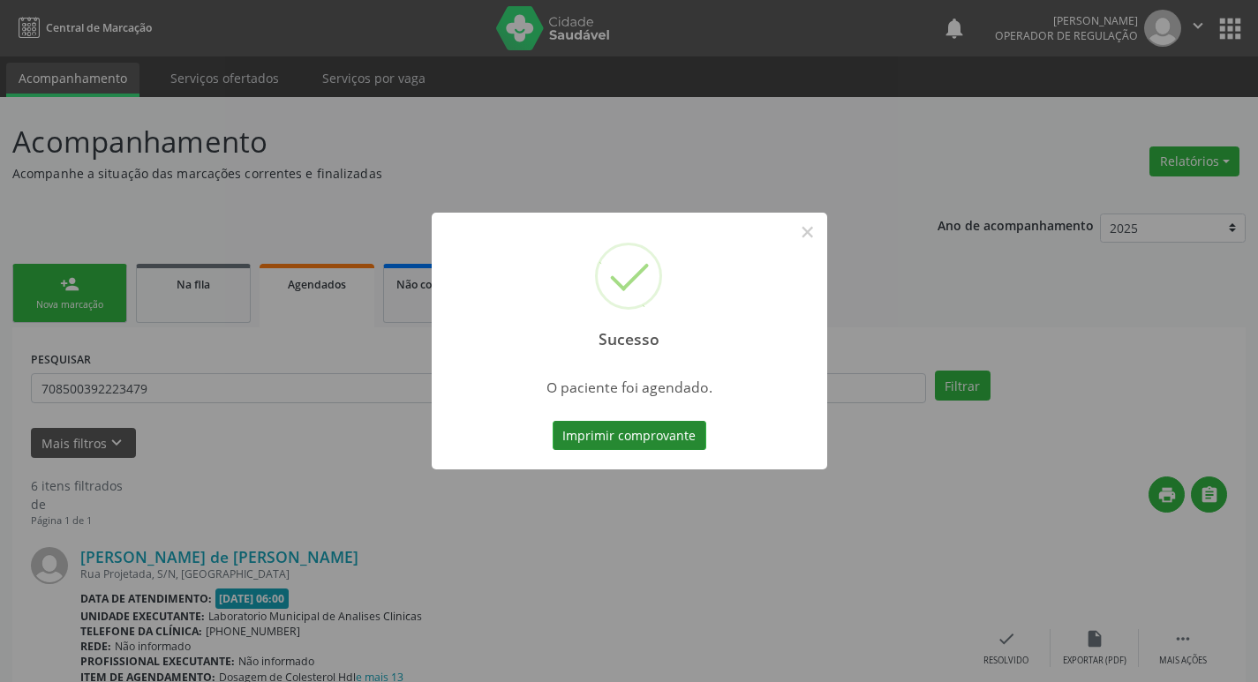
click at [675, 443] on button "Imprimir comprovante" at bounding box center [630, 436] width 154 height 30
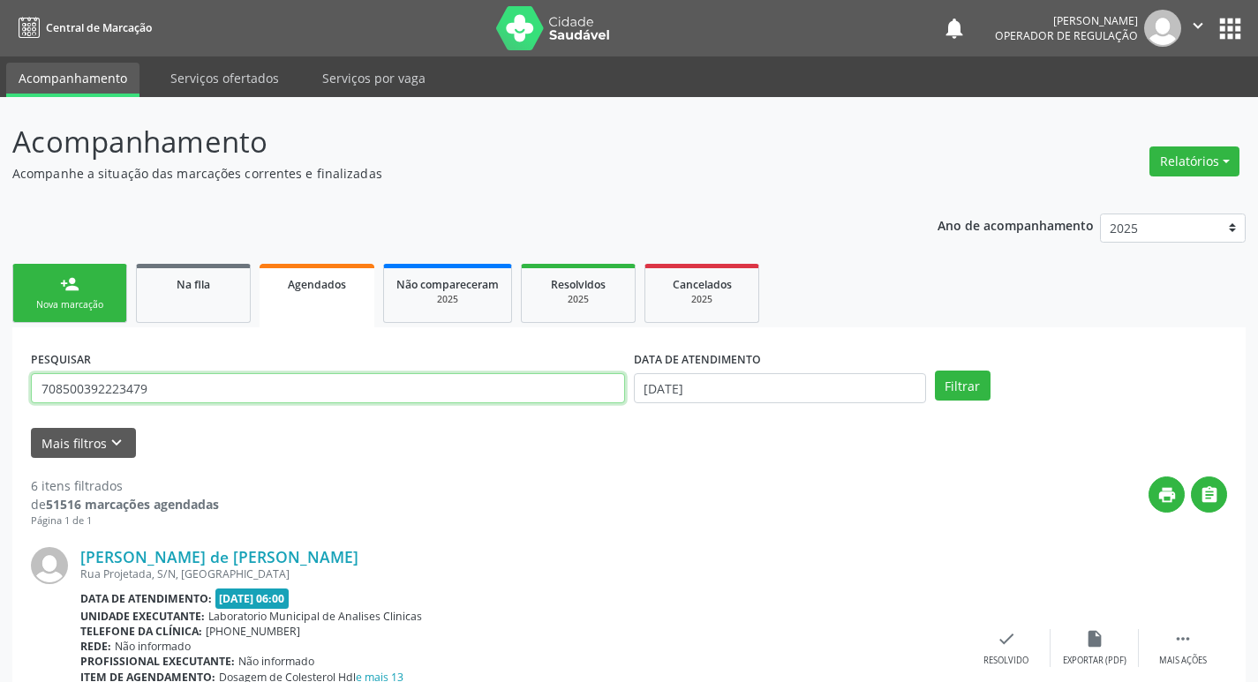
click at [246, 385] on input "708500392223479" at bounding box center [328, 388] width 594 height 30
type input "704206793779589"
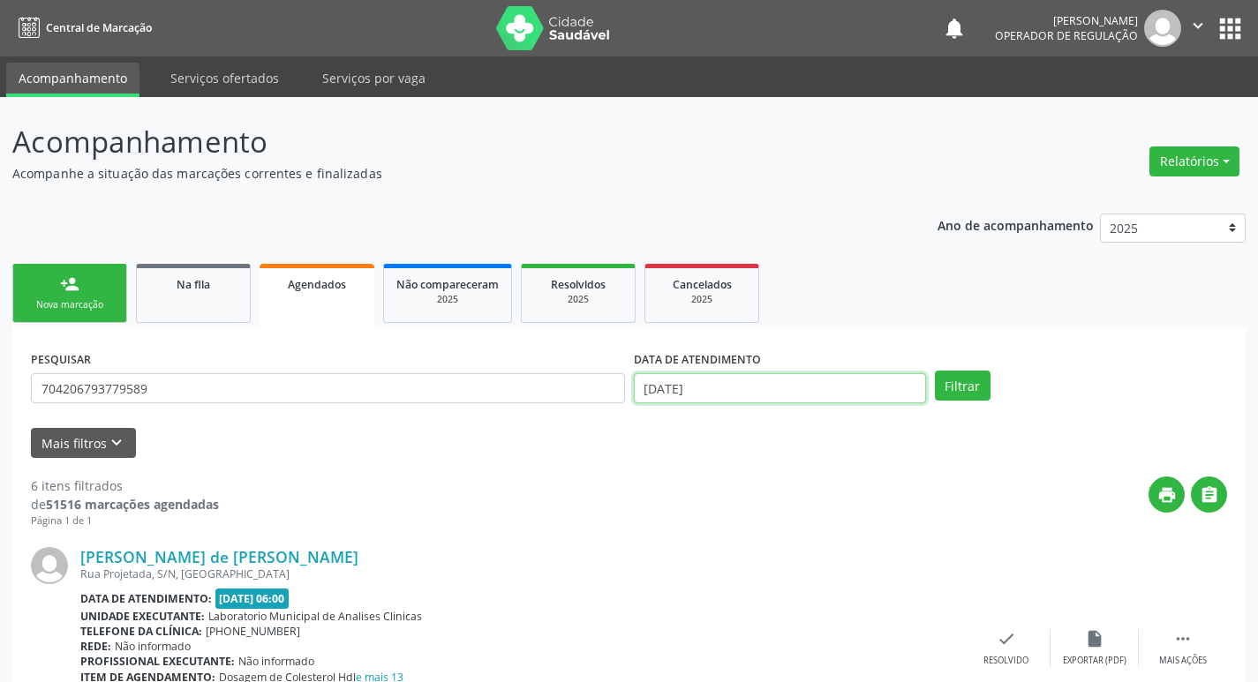
click at [869, 388] on input "[DATE]" at bounding box center [780, 388] width 292 height 30
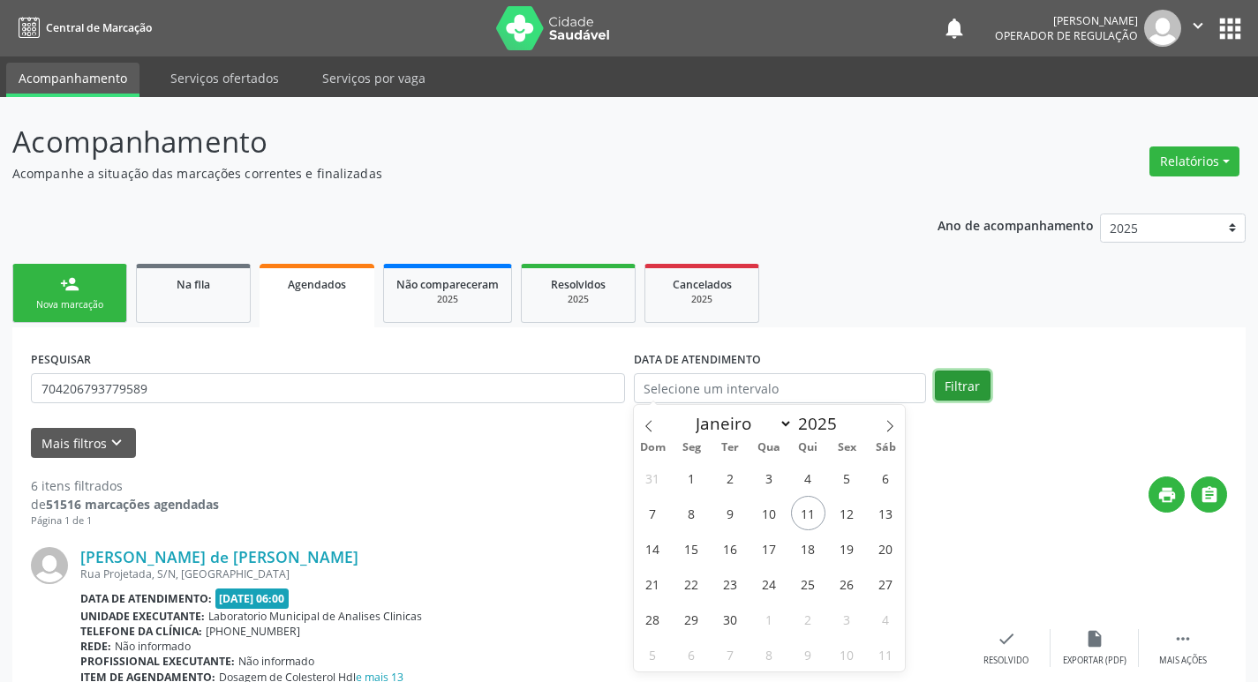
click at [970, 396] on button "Filtrar" at bounding box center [963, 386] width 56 height 30
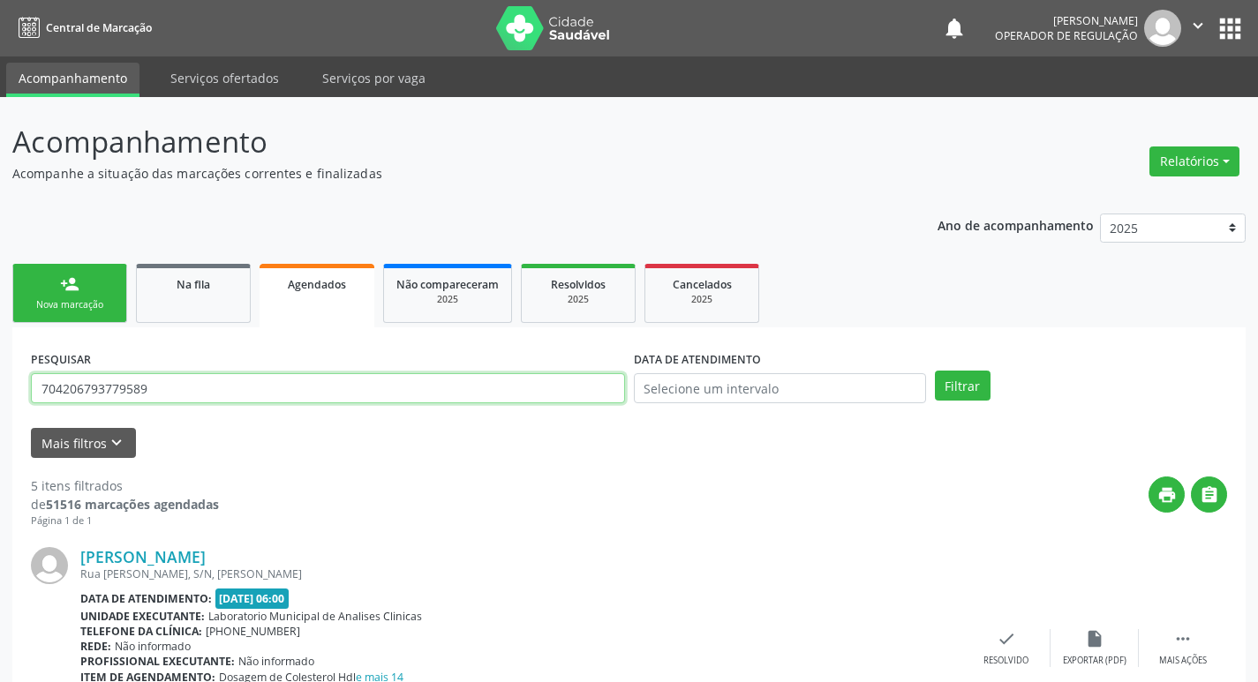
click at [298, 381] on input "704206793779589" at bounding box center [328, 388] width 594 height 30
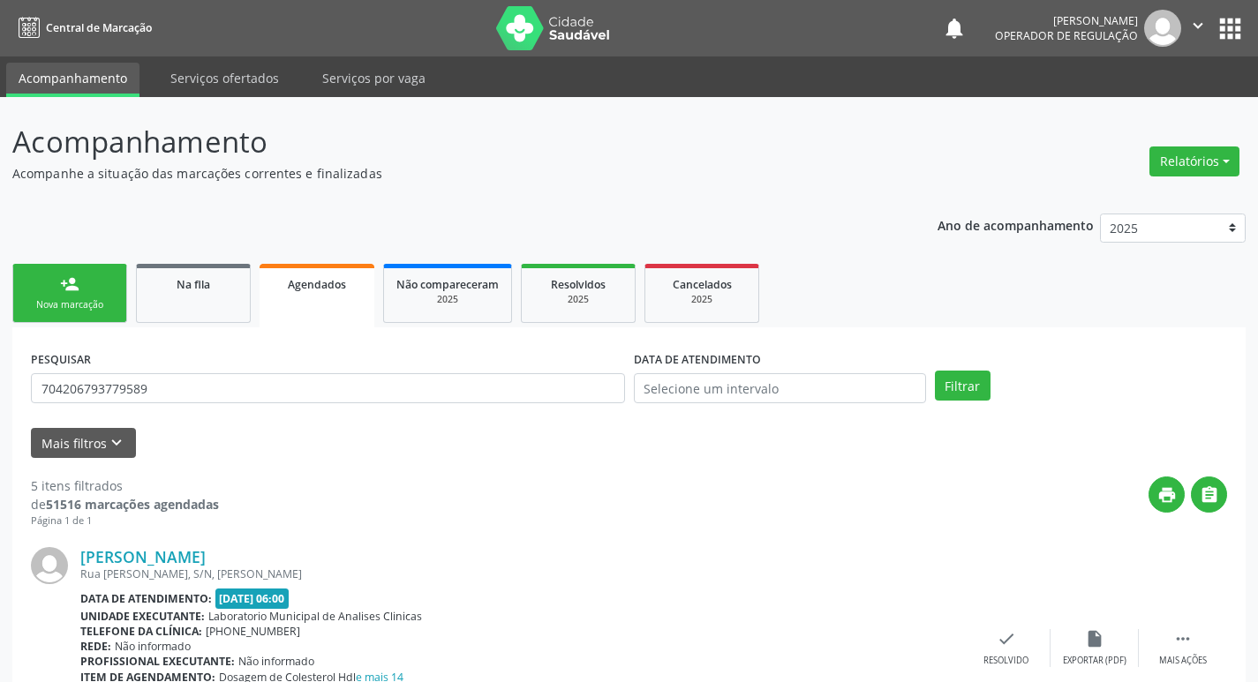
click at [71, 293] on div "person_add" at bounding box center [69, 284] width 19 height 19
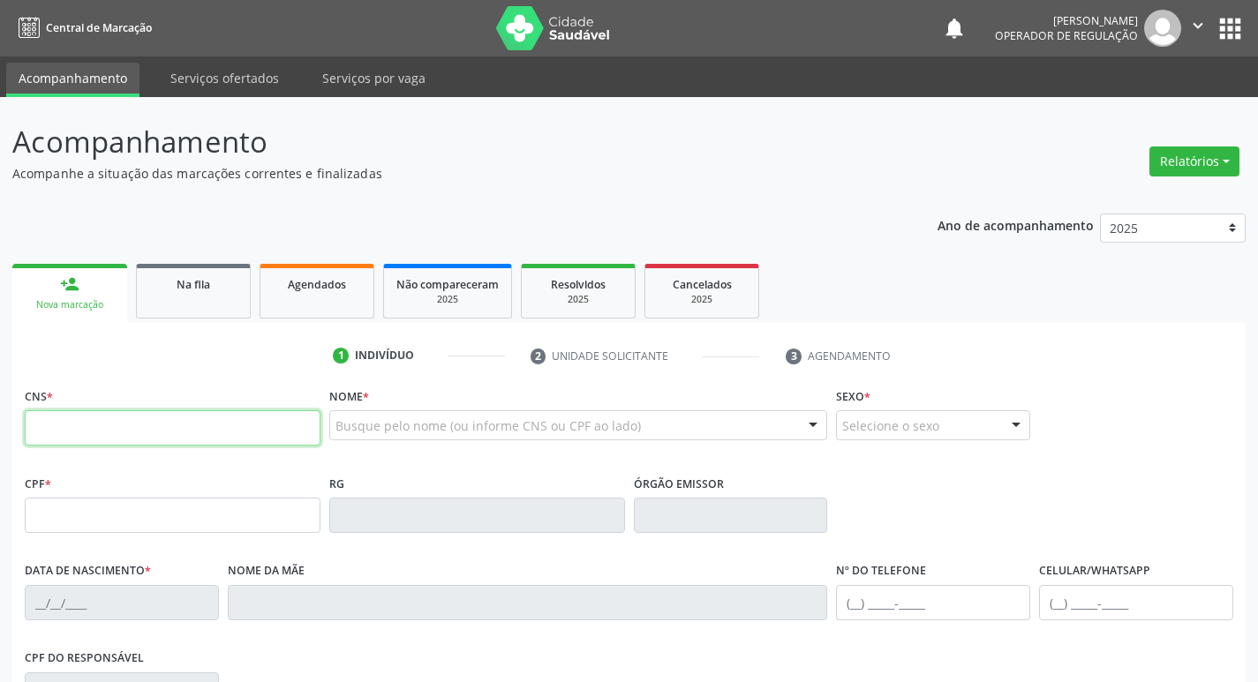
click at [187, 439] on input "text" at bounding box center [173, 428] width 296 height 35
paste input "704 2067 9377 9589"
type input "704 2067 9377 9589"
type input "080.362.997-47"
type input "25/10/1972"
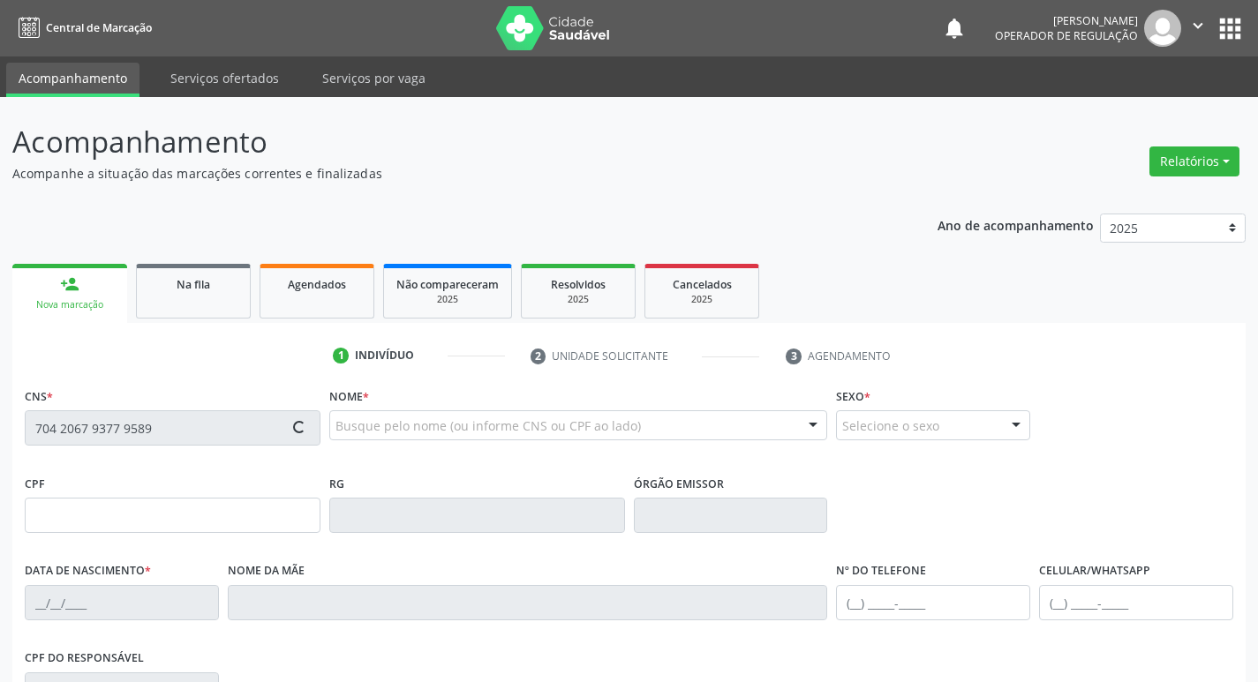
type input "Maria Felix de Andrade"
type input "(83) 99812-7068"
type input "S/N"
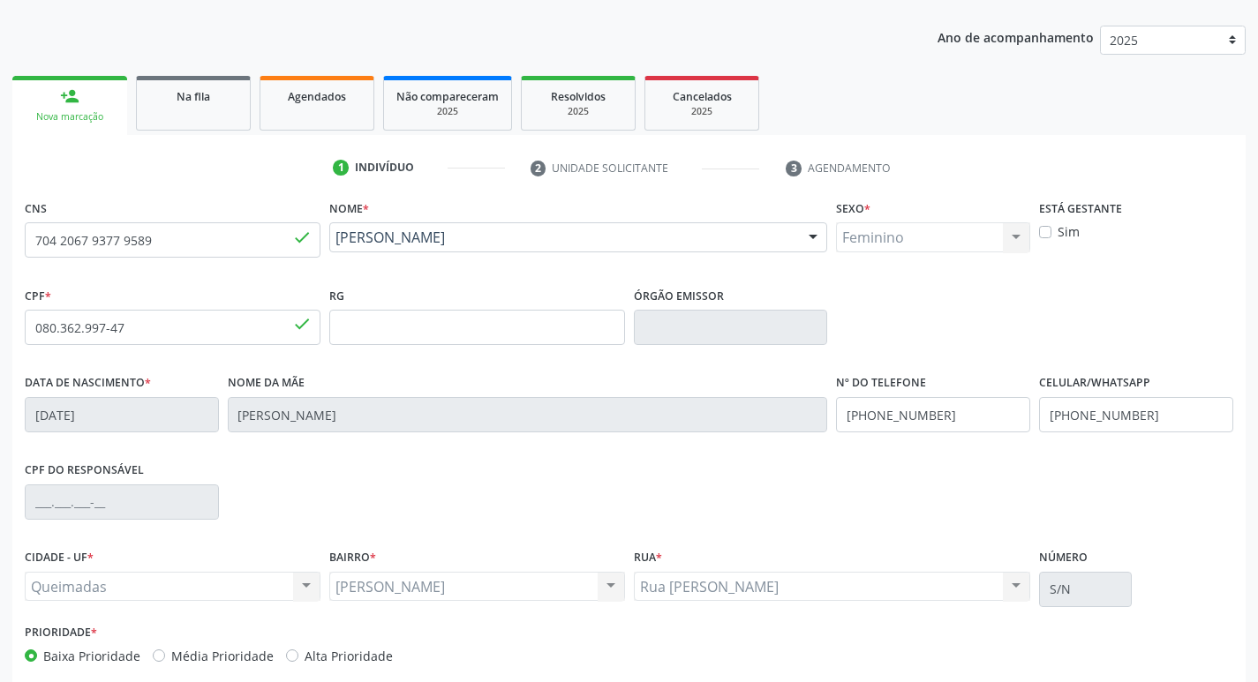
scroll to position [275, 0]
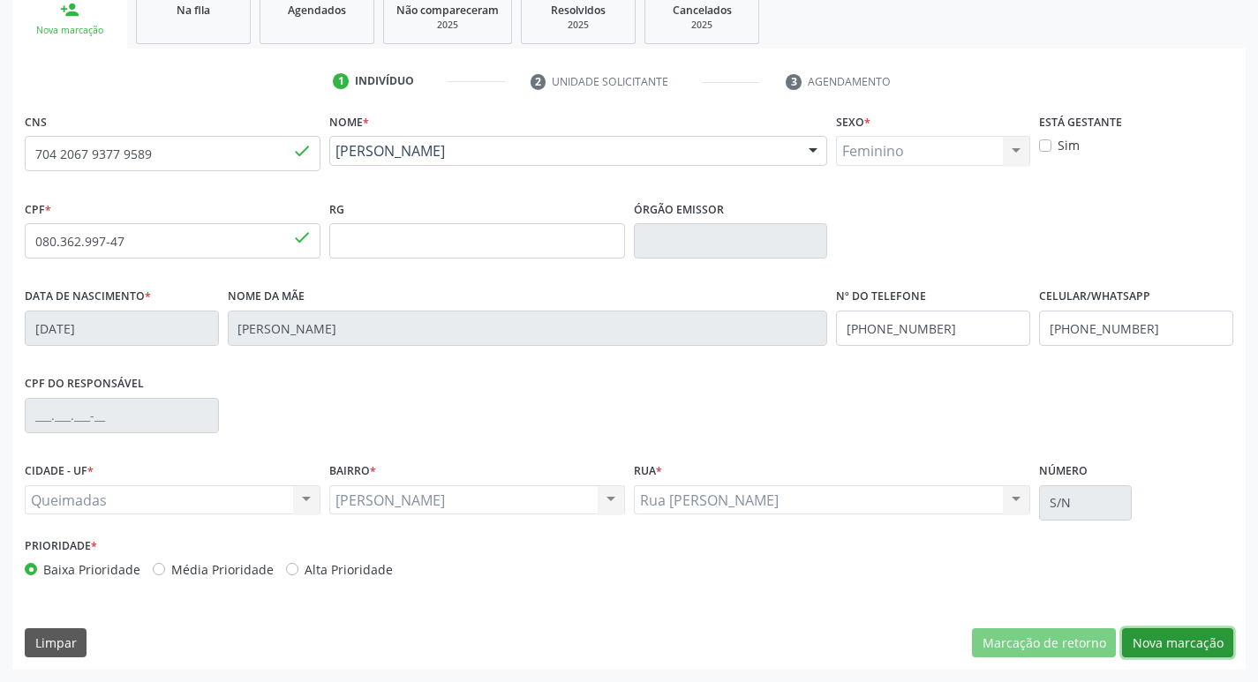
click at [1207, 631] on button "Nova marcação" at bounding box center [1177, 644] width 111 height 30
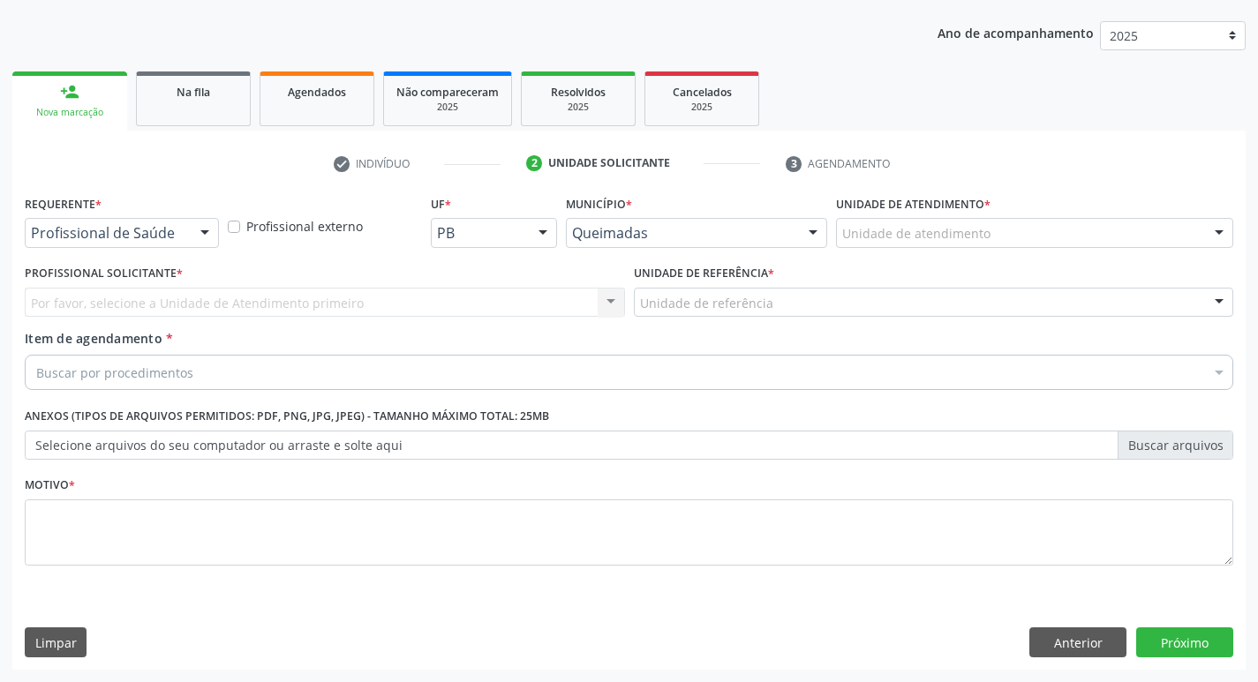
click at [206, 241] on div at bounding box center [205, 234] width 26 height 30
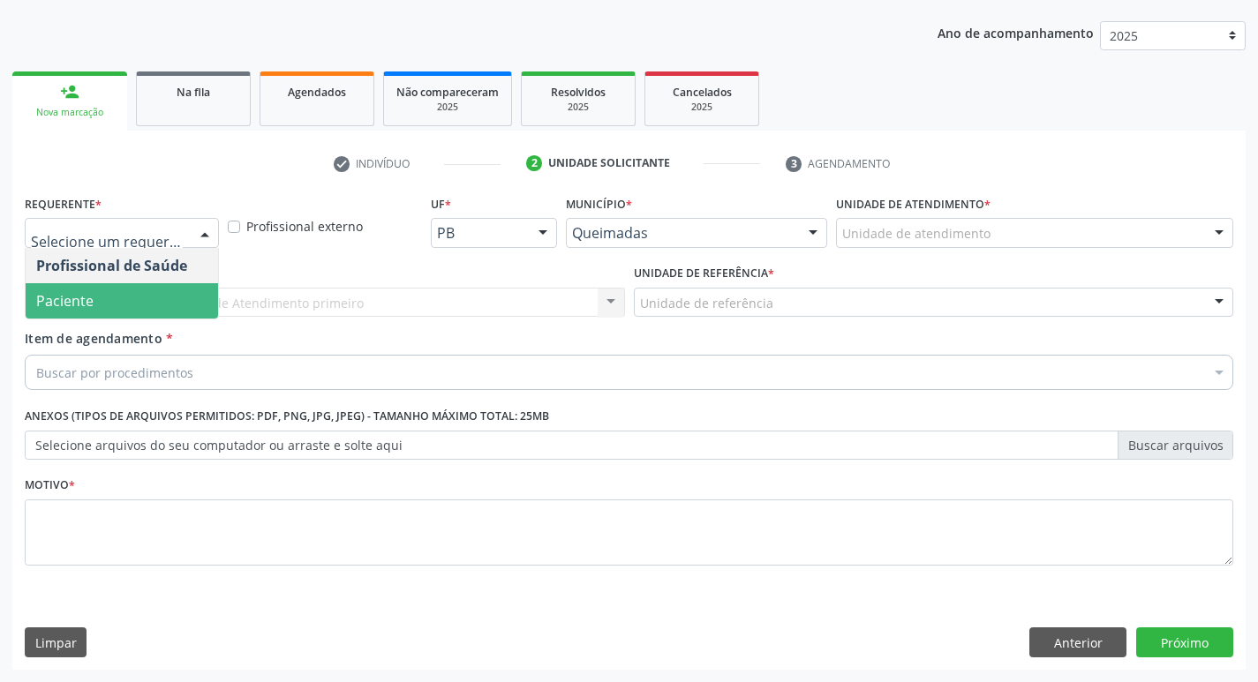
click at [159, 305] on span "Paciente" at bounding box center [122, 300] width 192 height 35
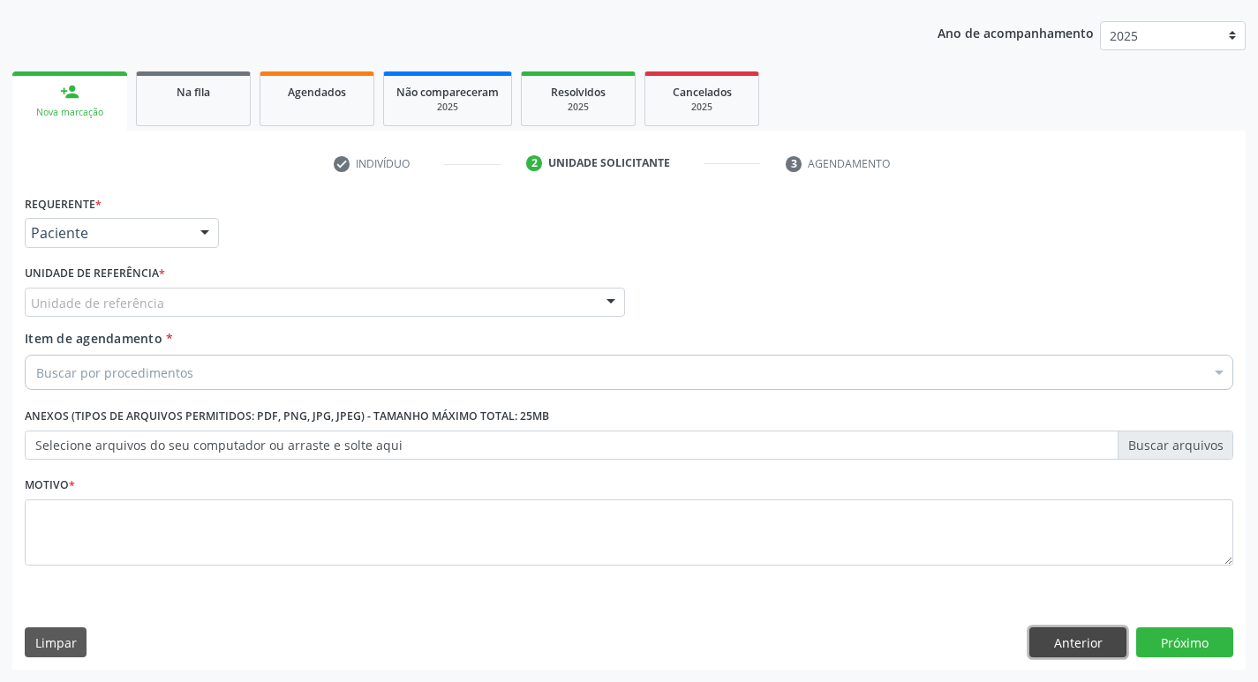
click at [1088, 647] on button "Anterior" at bounding box center [1077, 643] width 97 height 30
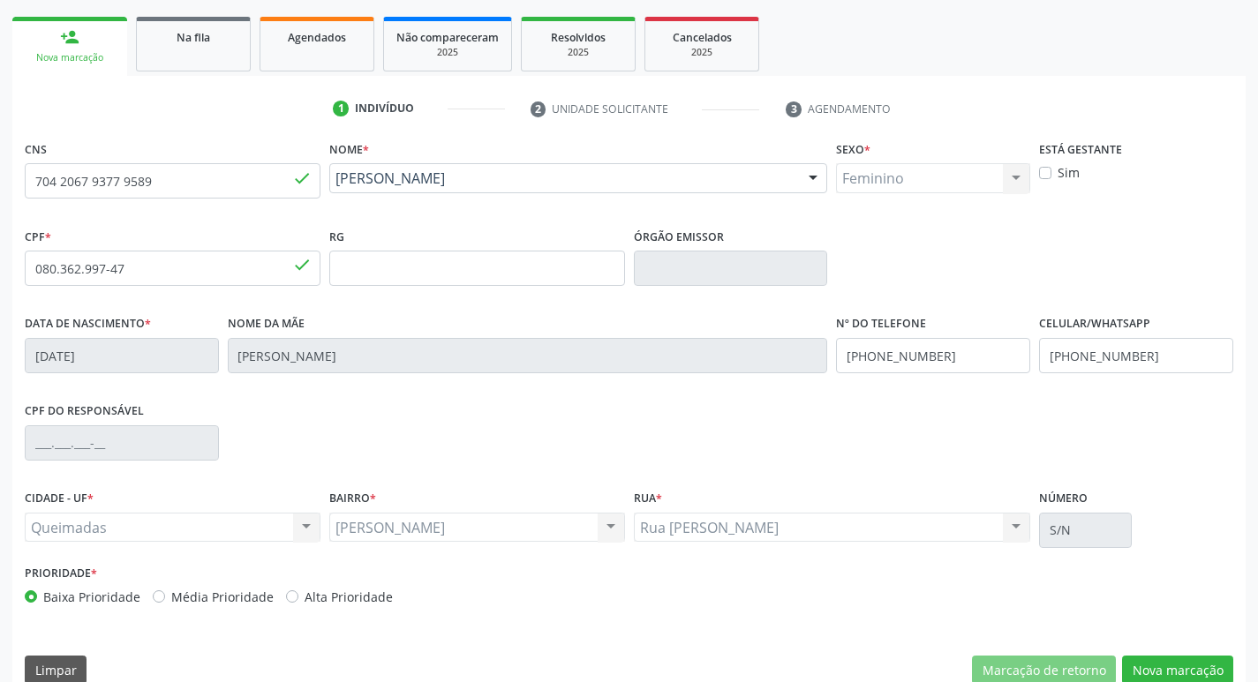
scroll to position [275, 0]
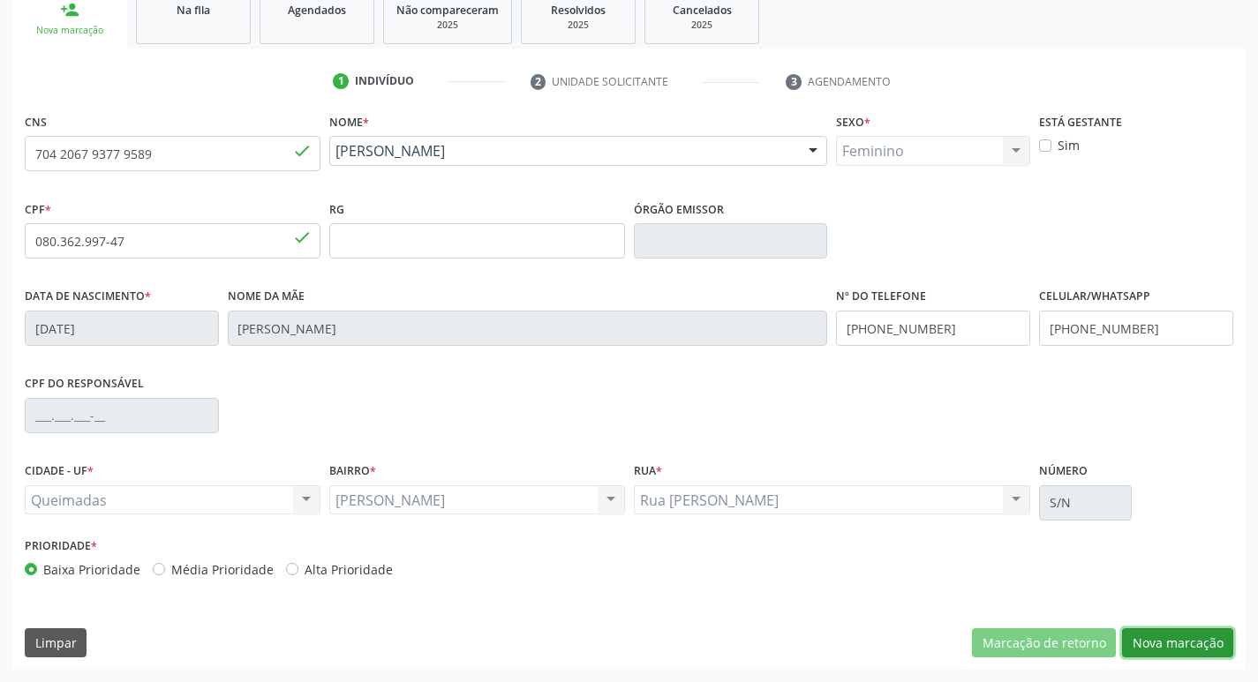
click at [1143, 643] on button "Nova marcação" at bounding box center [1177, 644] width 111 height 30
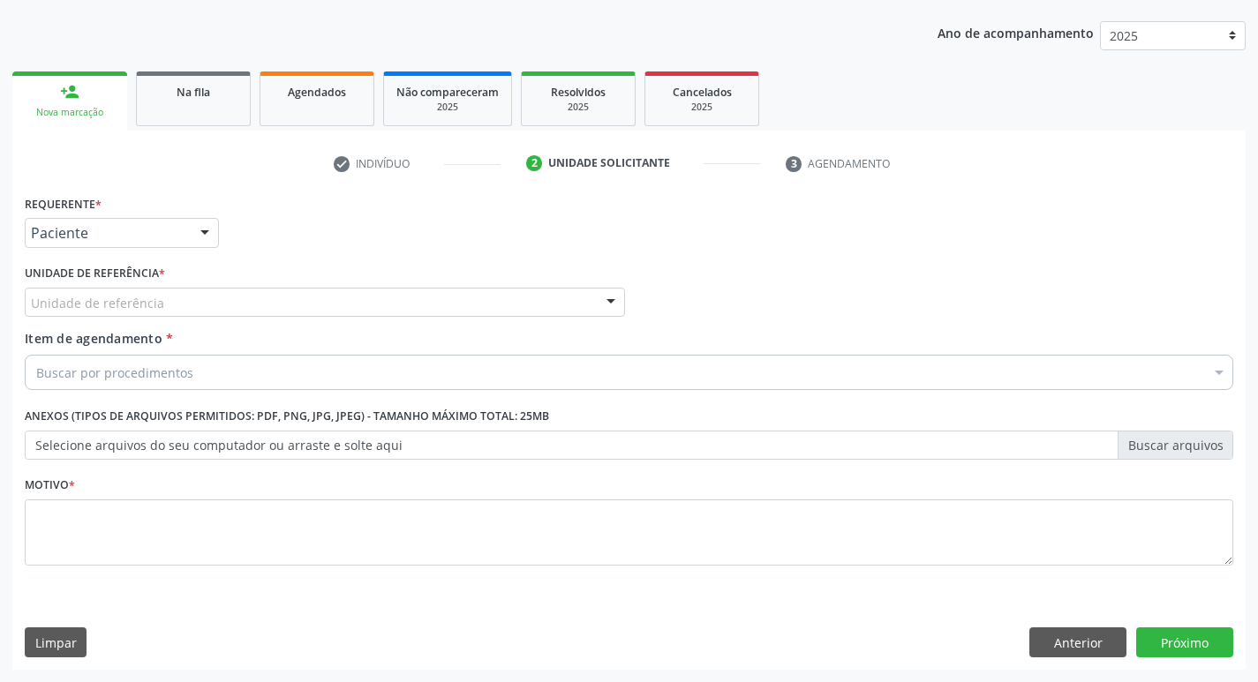
scroll to position [192, 0]
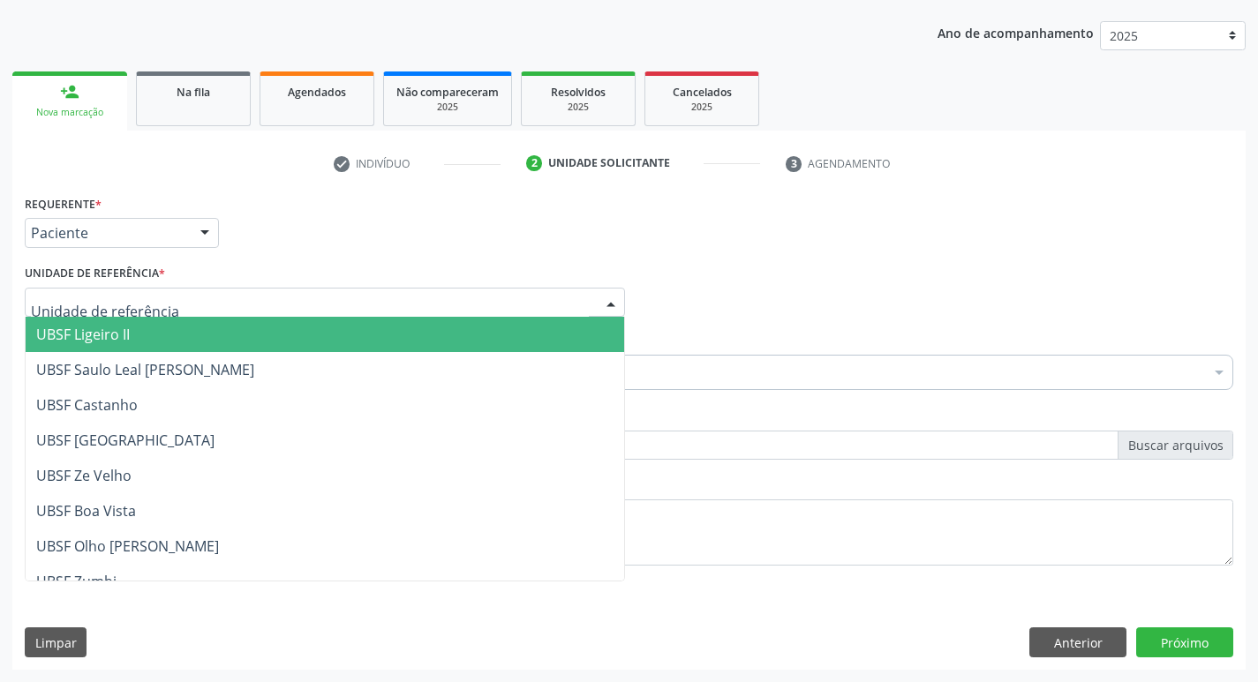
click at [183, 313] on div at bounding box center [325, 303] width 600 height 30
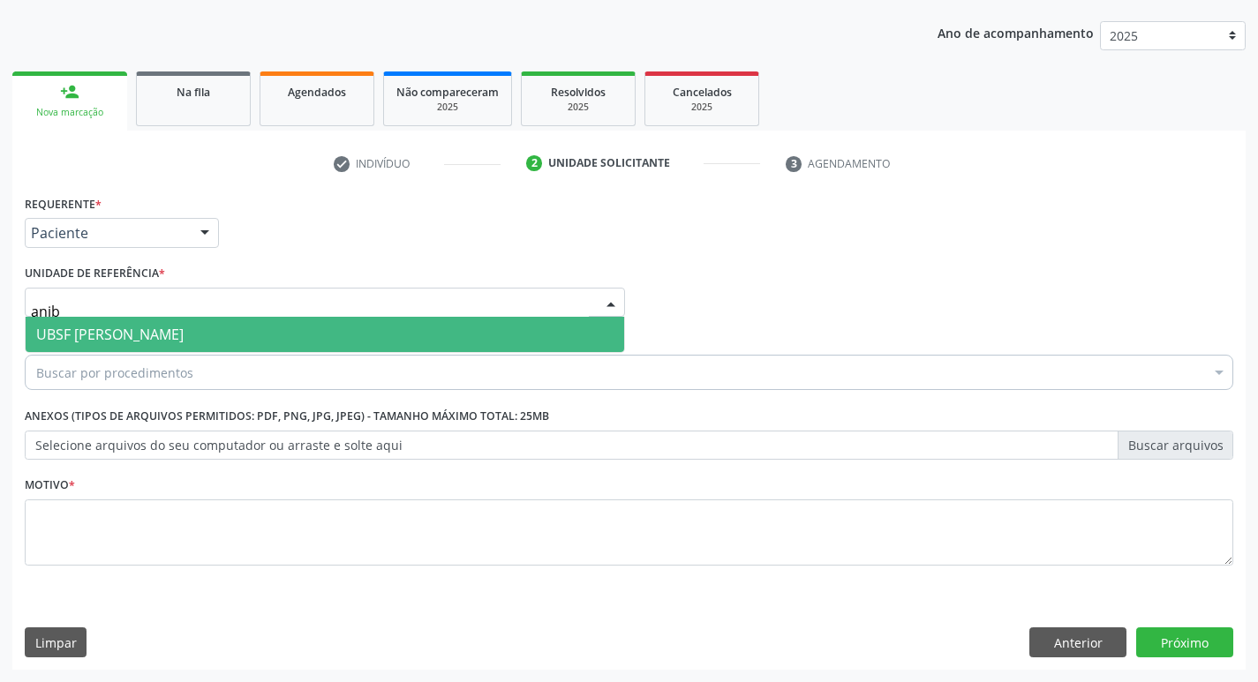
type input "aniba"
click at [257, 335] on span "UBSF [PERSON_NAME]" at bounding box center [325, 334] width 599 height 35
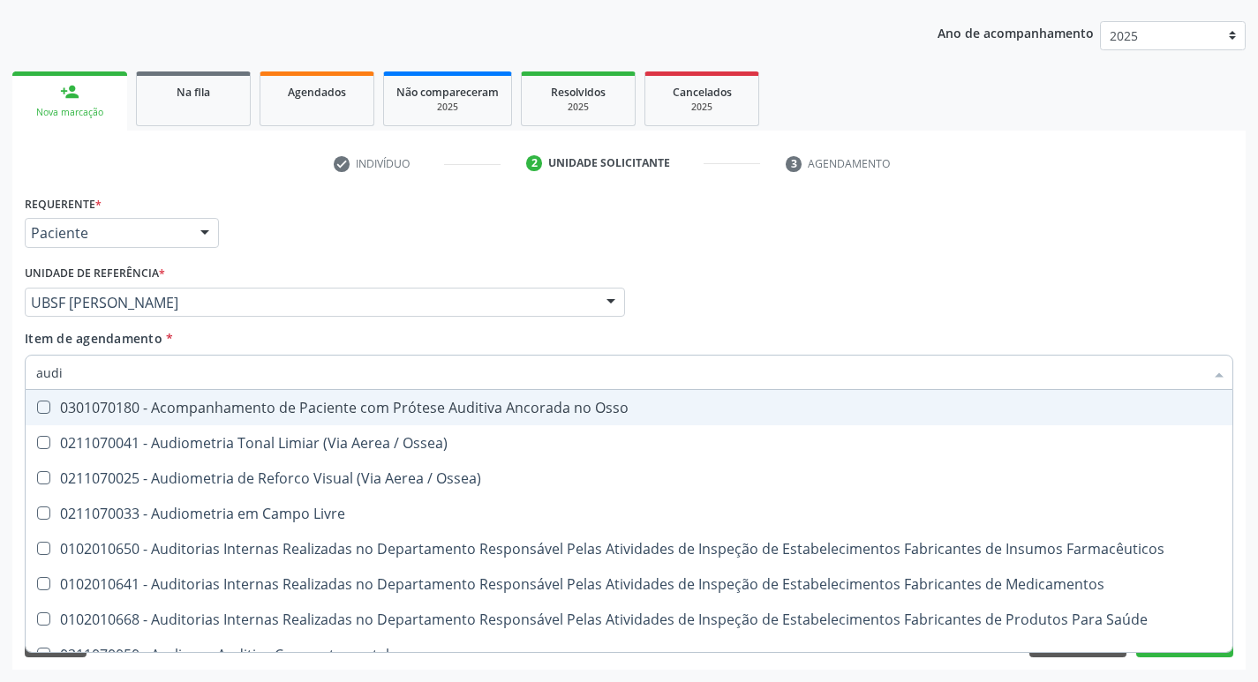
type input "audio"
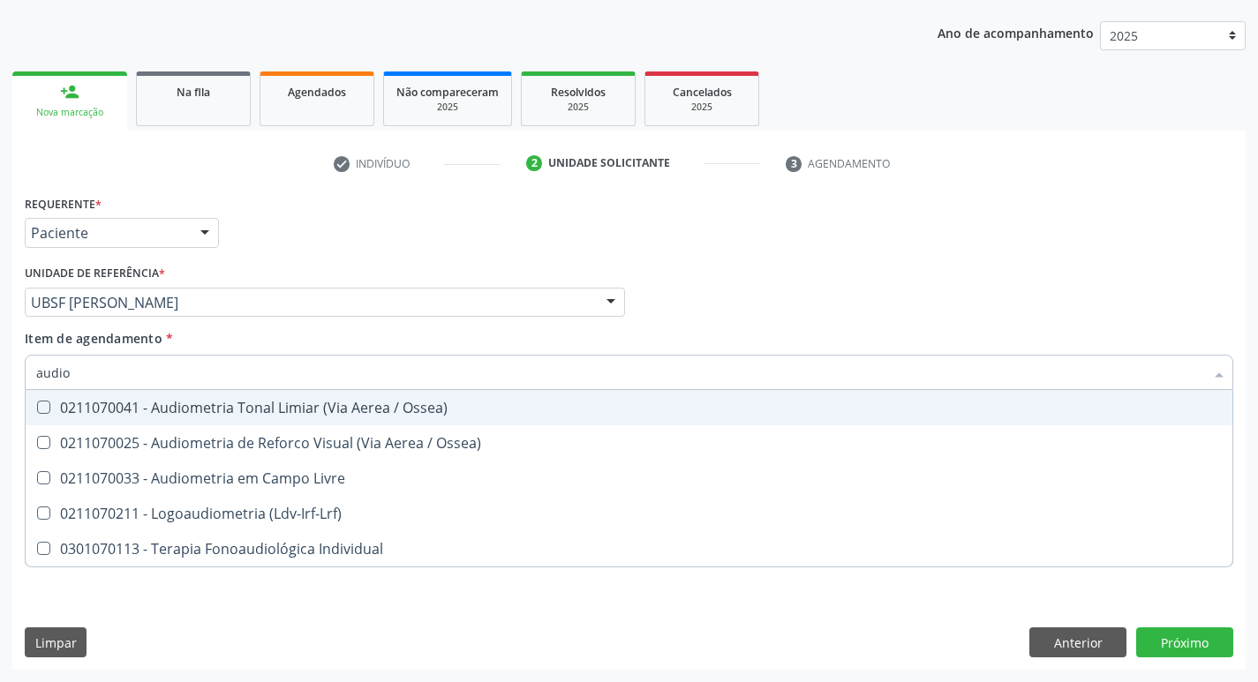
click at [157, 407] on div "0211070041 - Audiometria Tonal Limiar (Via Aerea / Ossea)" at bounding box center [629, 408] width 1186 height 14
checkbox Ossea\) "true"
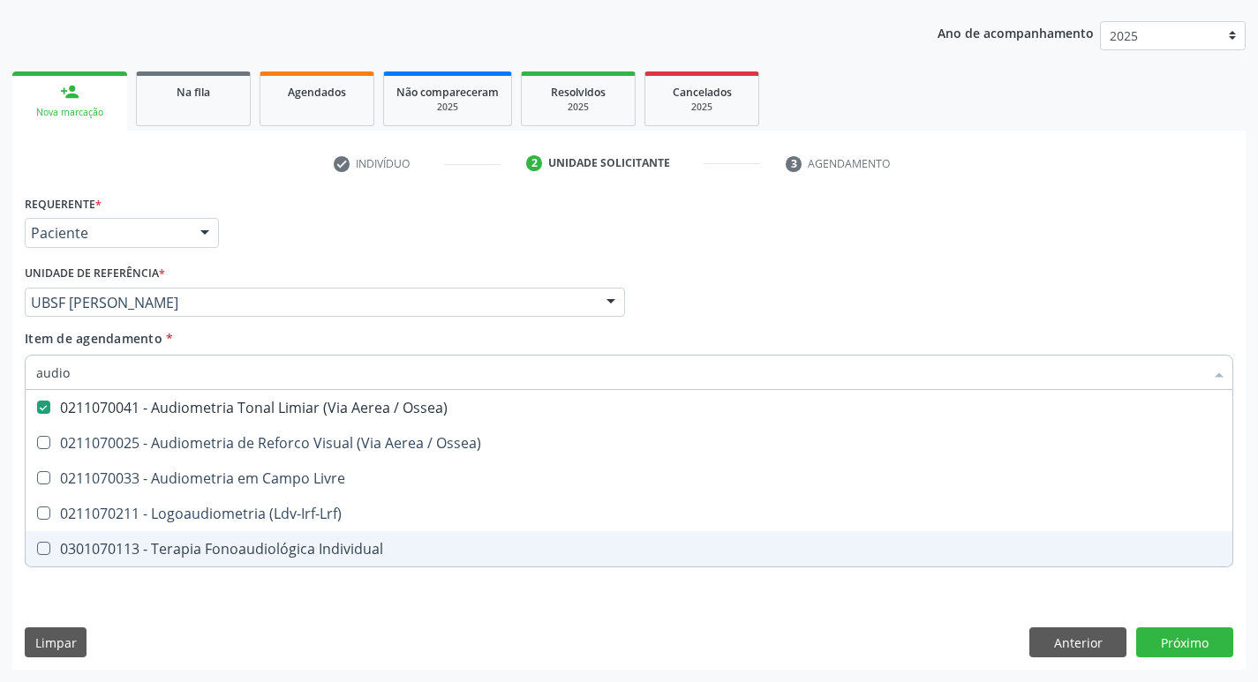
click at [665, 611] on div "Requerente * Paciente Profissional de Saúde Paciente Nenhum resultado encontrad…" at bounding box center [628, 430] width 1233 height 479
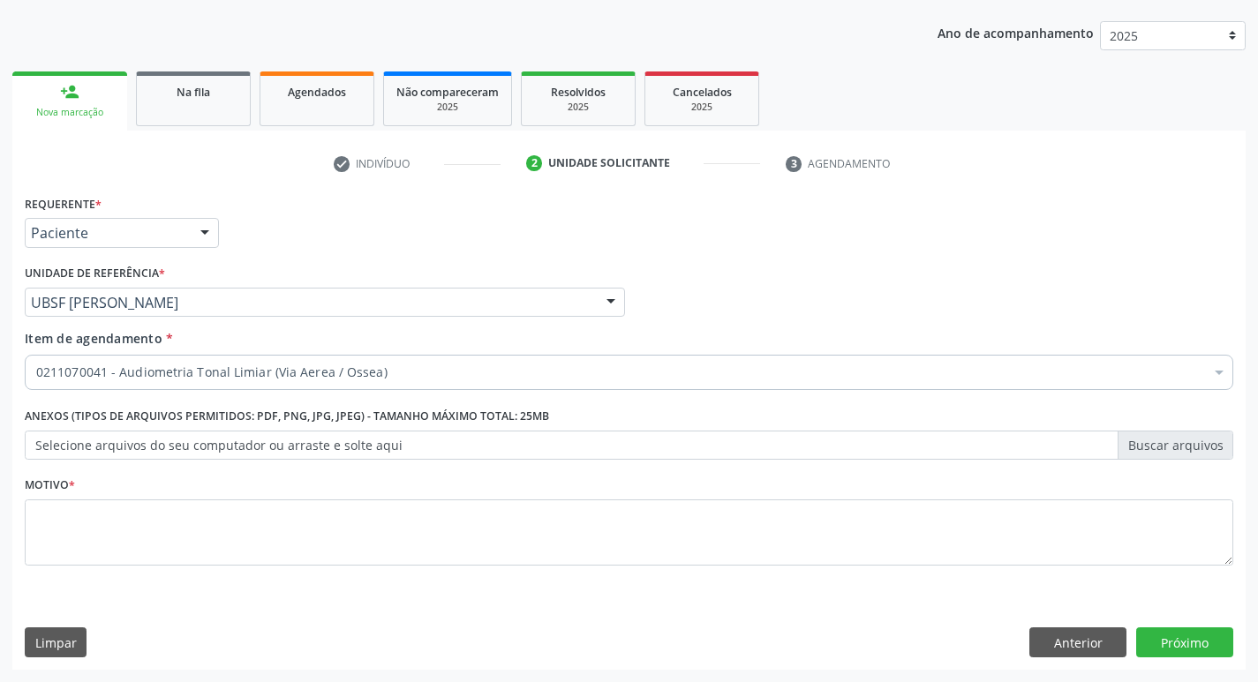
click at [446, 478] on div "Motivo *" at bounding box center [629, 519] width 1209 height 94
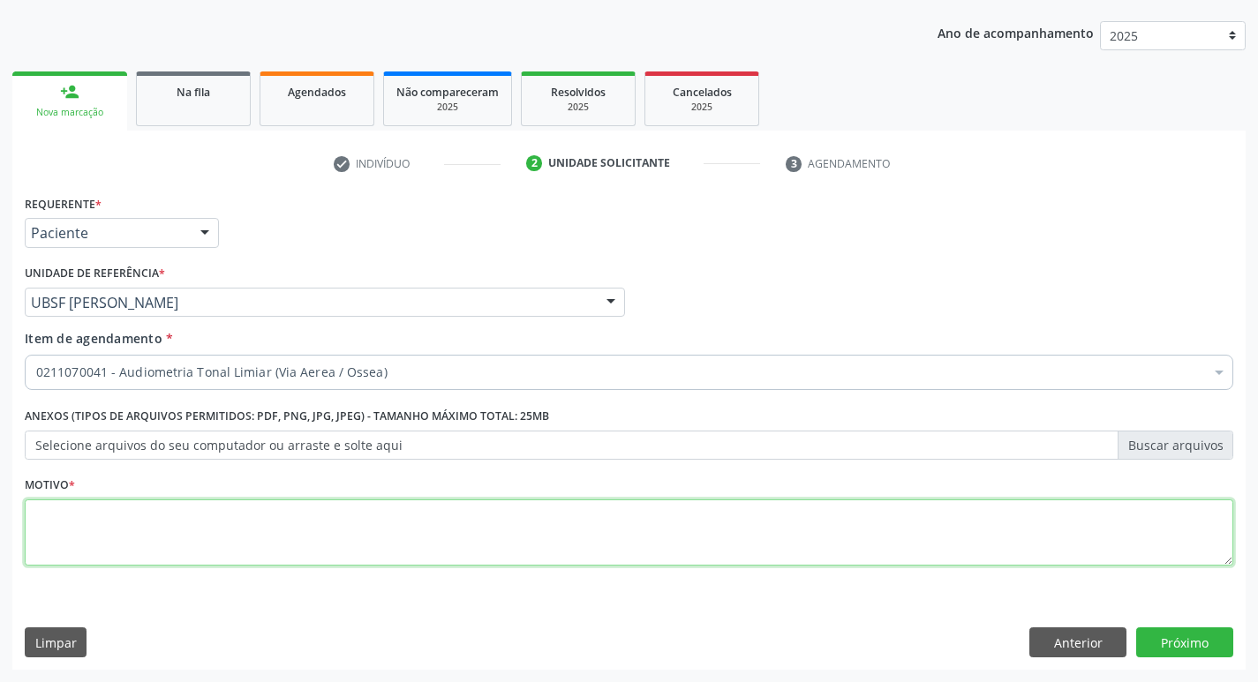
click at [433, 536] on textarea at bounding box center [629, 533] width 1209 height 67
type textarea "a"
type textarea "avaliação"
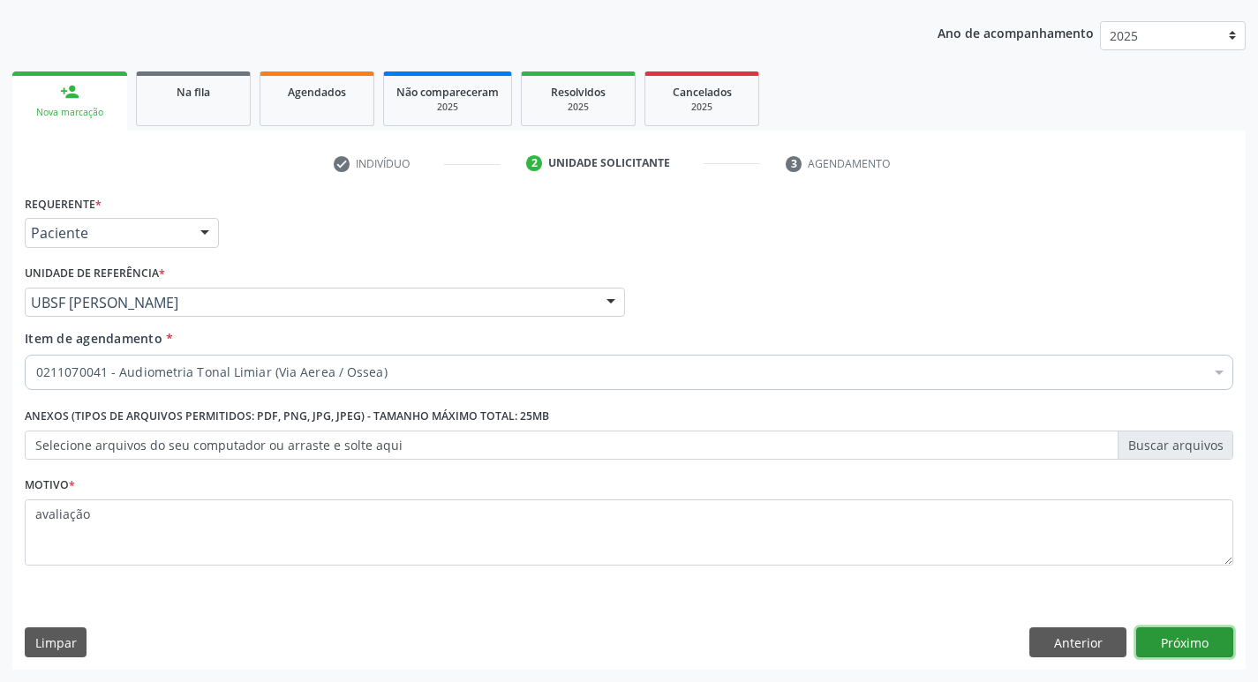
click at [1180, 642] on button "Próximo" at bounding box center [1184, 643] width 97 height 30
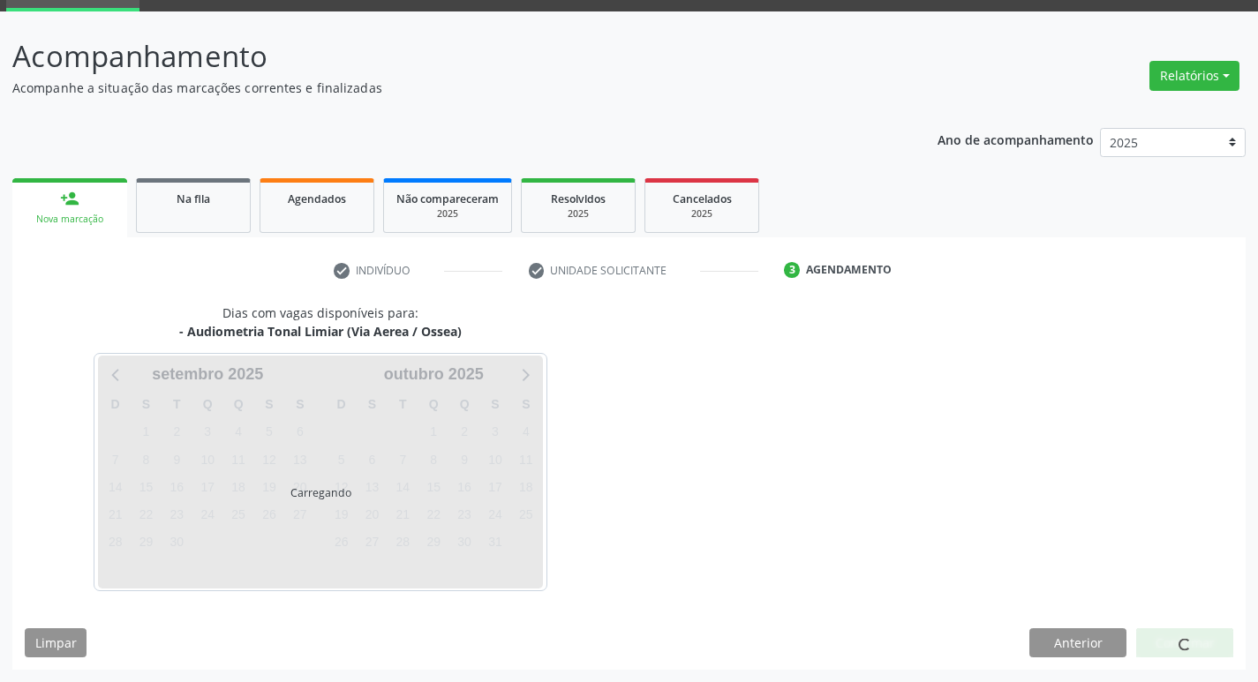
scroll to position [86, 0]
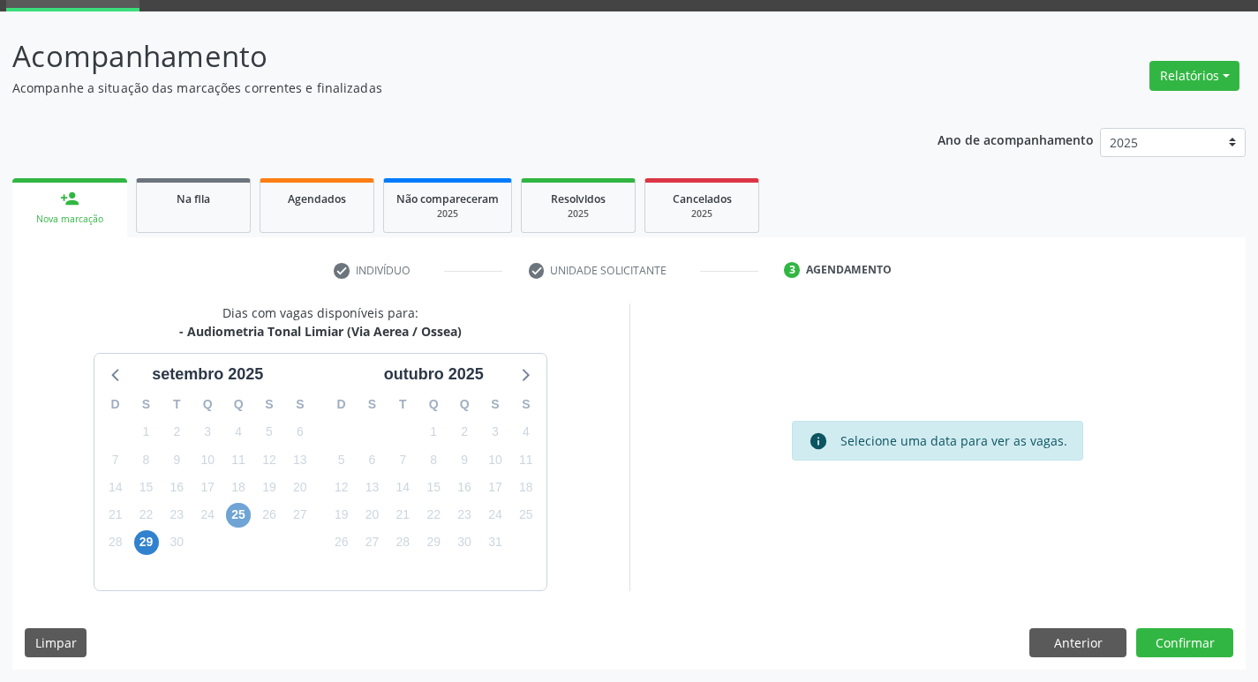
click at [245, 516] on span "25" at bounding box center [238, 515] width 25 height 25
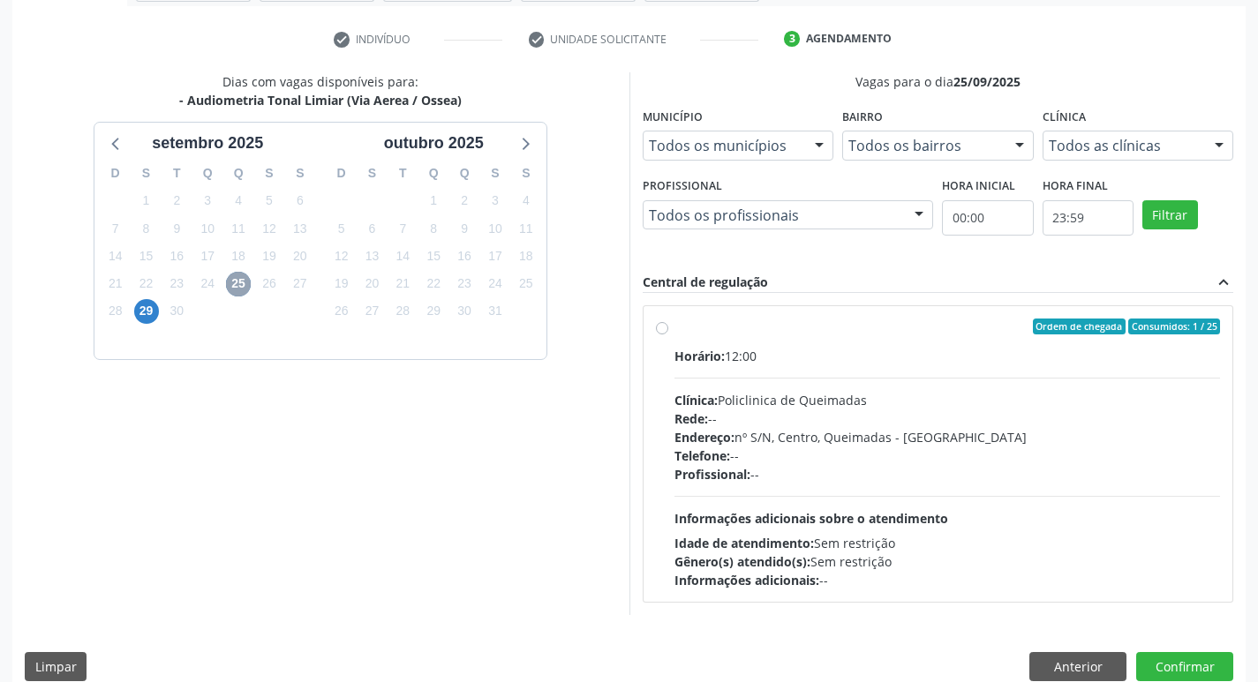
scroll to position [341, 0]
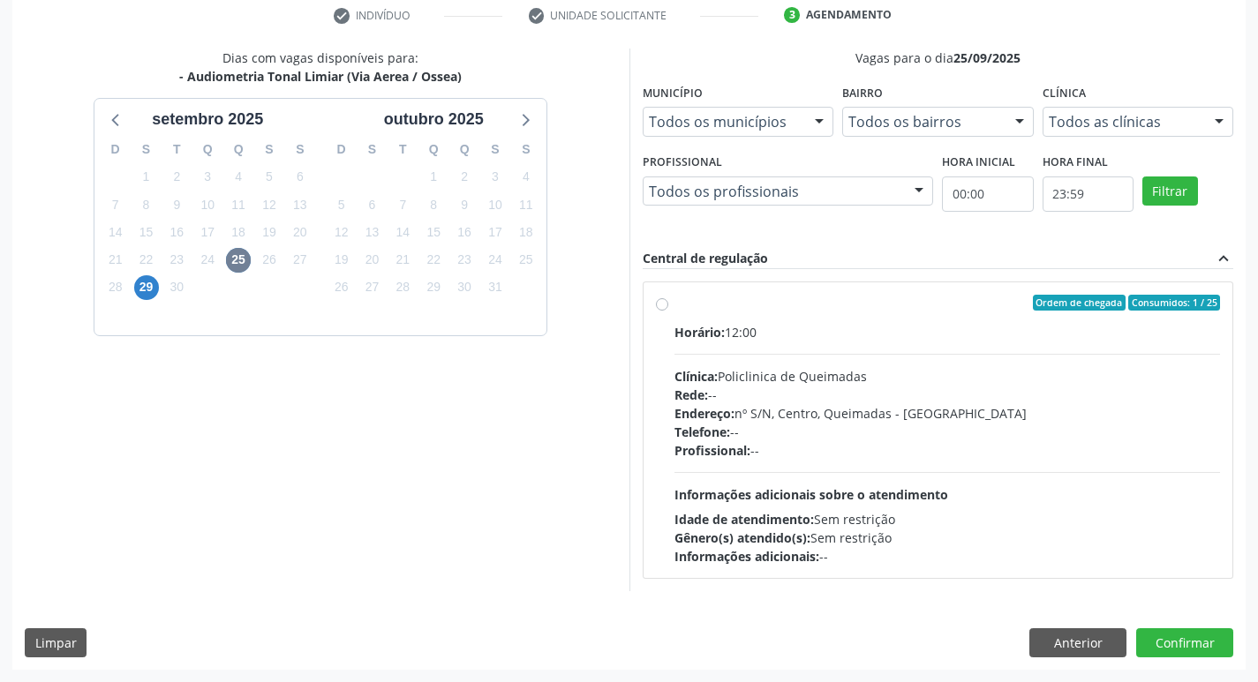
click at [1043, 298] on span "Ordem de chegada" at bounding box center [1079, 303] width 93 height 16
click at [668, 298] on input "Ordem de chegada Consumidos: 1 / 25 Horário: 12:00 Clínica: Policlinica de Quei…" at bounding box center [662, 303] width 12 height 16
radio input "true"
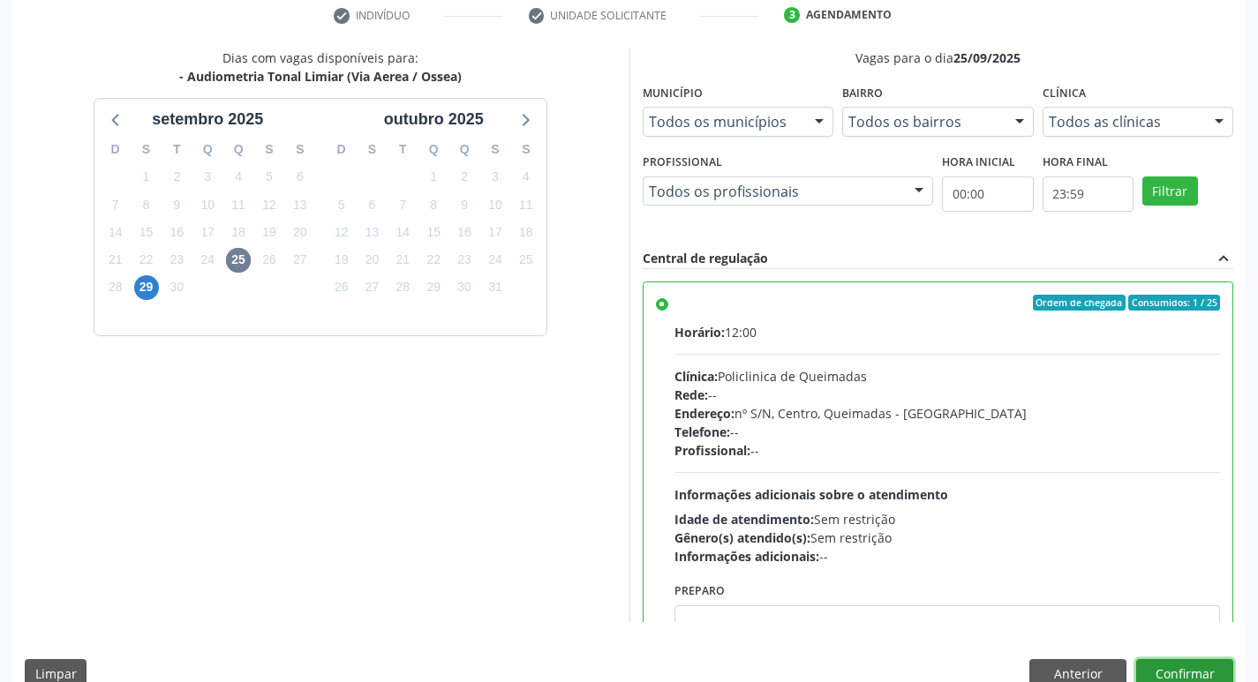
click at [1193, 662] on button "Confirmar" at bounding box center [1184, 675] width 97 height 30
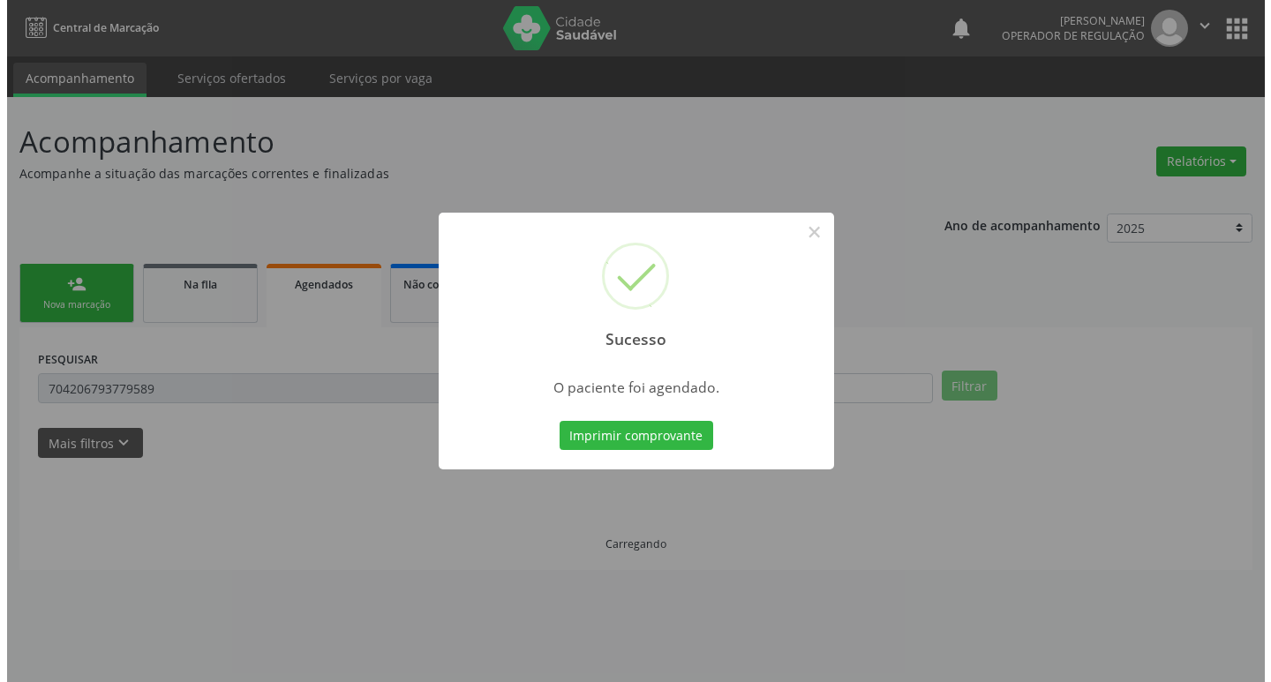
scroll to position [0, 0]
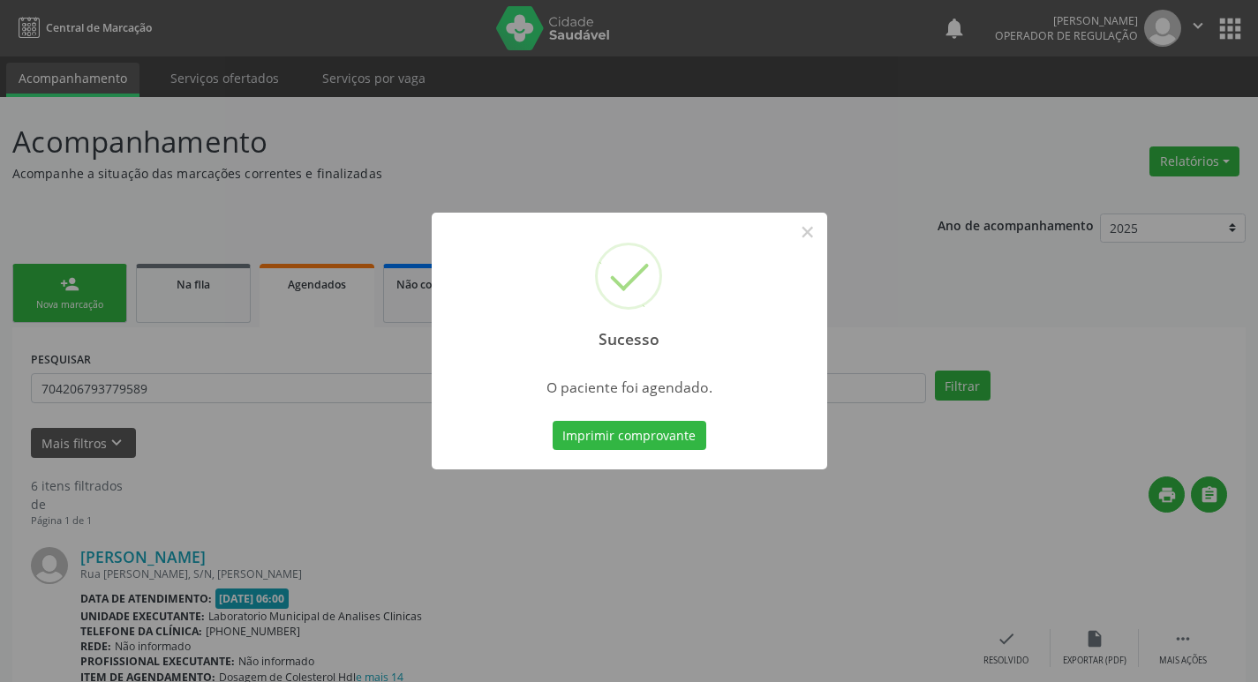
click at [657, 452] on div "Imprimir comprovante Cancel" at bounding box center [629, 436] width 162 height 37
click at [659, 426] on button "Imprimir comprovante" at bounding box center [630, 436] width 154 height 30
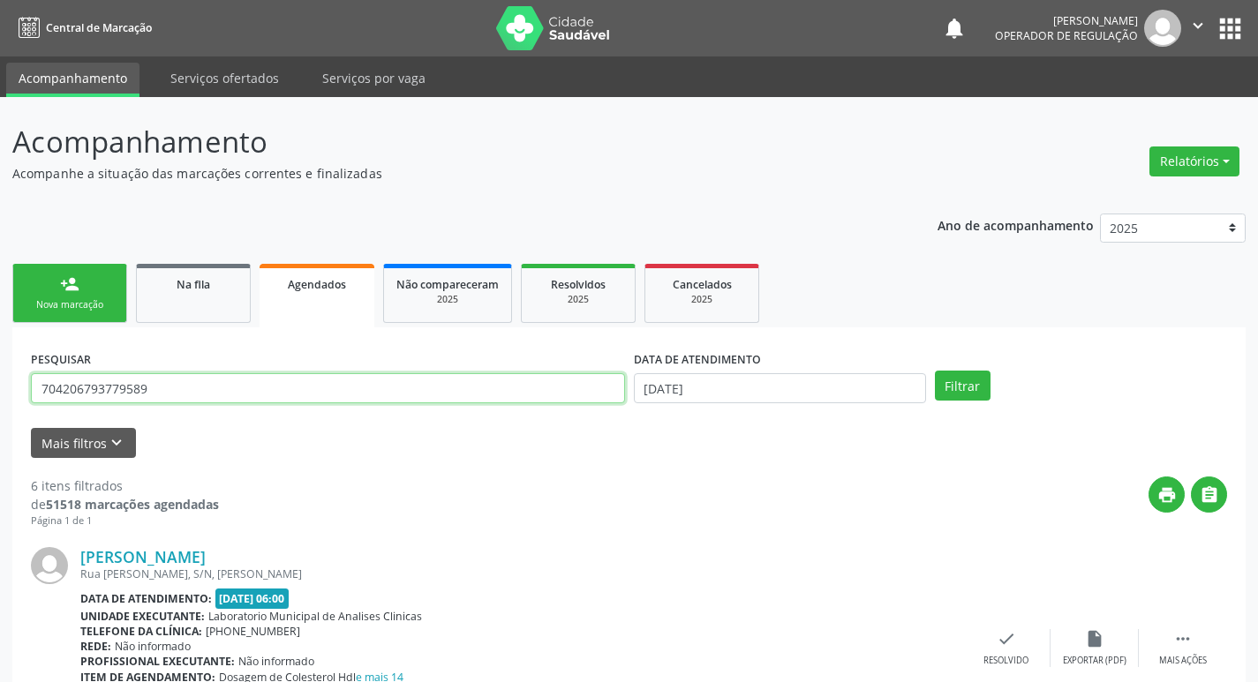
click at [290, 385] on input "704206793779589" at bounding box center [328, 388] width 594 height 30
type input "700401955180750"
click at [935, 371] on button "Filtrar" at bounding box center [963, 386] width 56 height 30
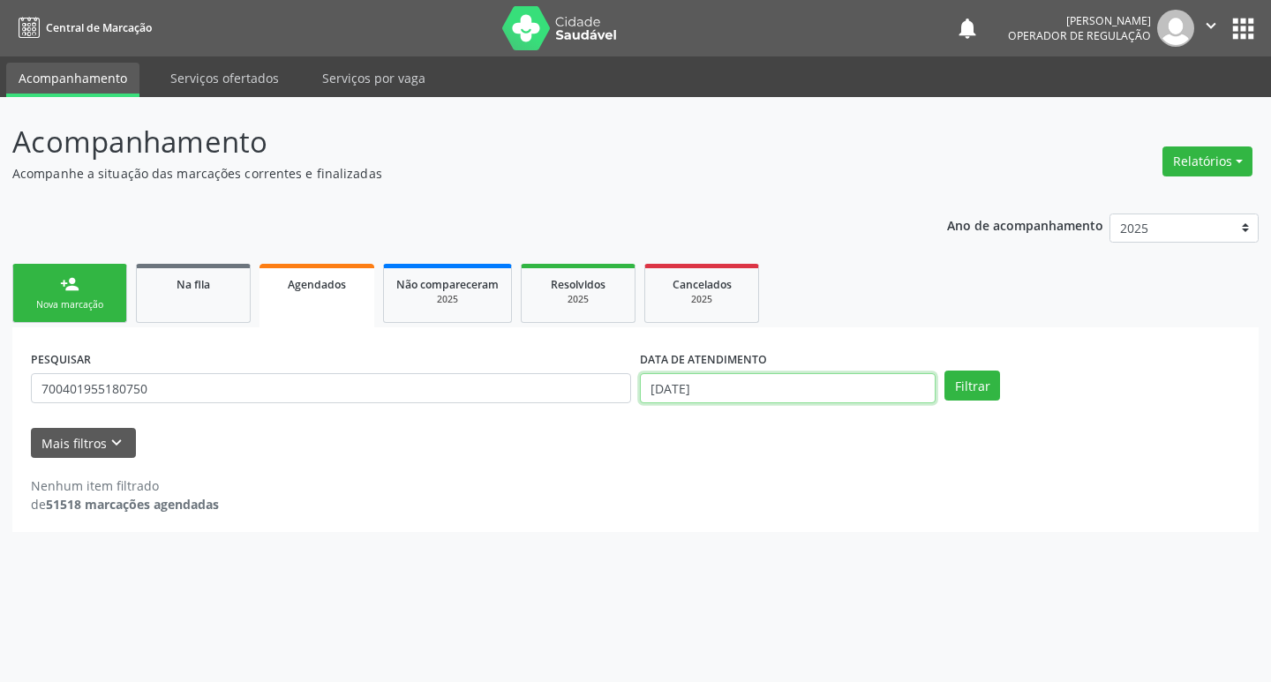
click at [785, 392] on input "[DATE]" at bounding box center [788, 388] width 296 height 30
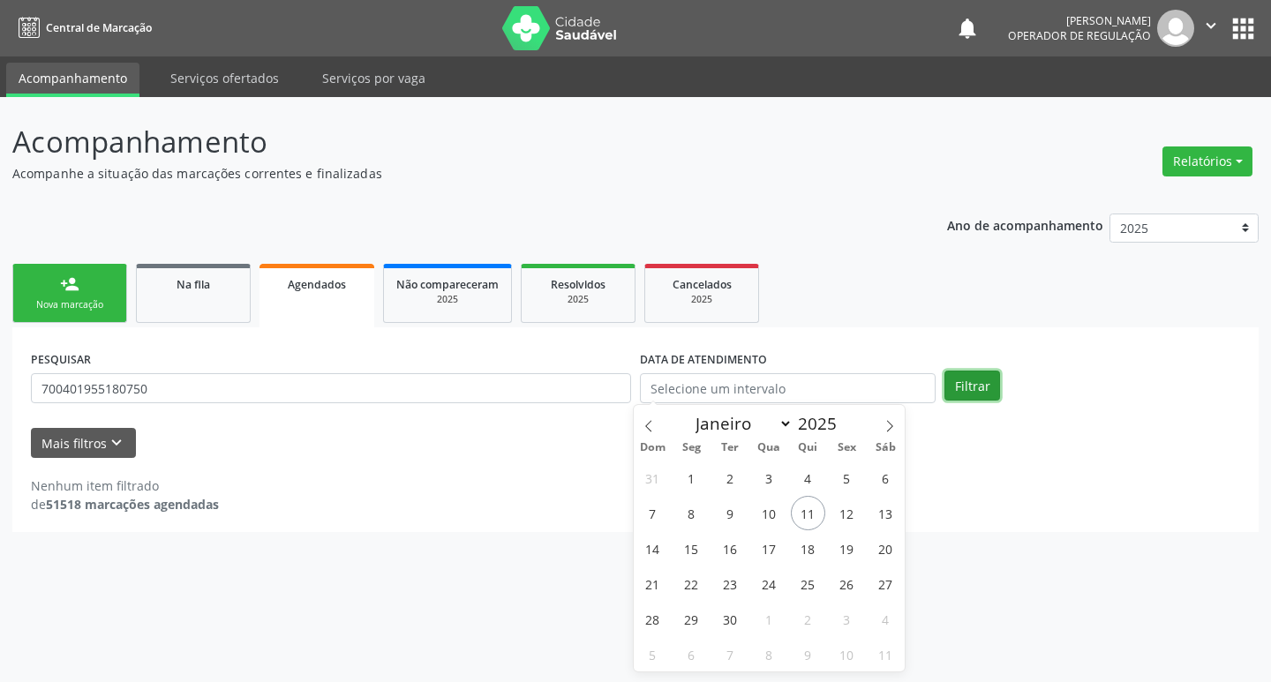
click at [968, 388] on button "Filtrar" at bounding box center [973, 386] width 56 height 30
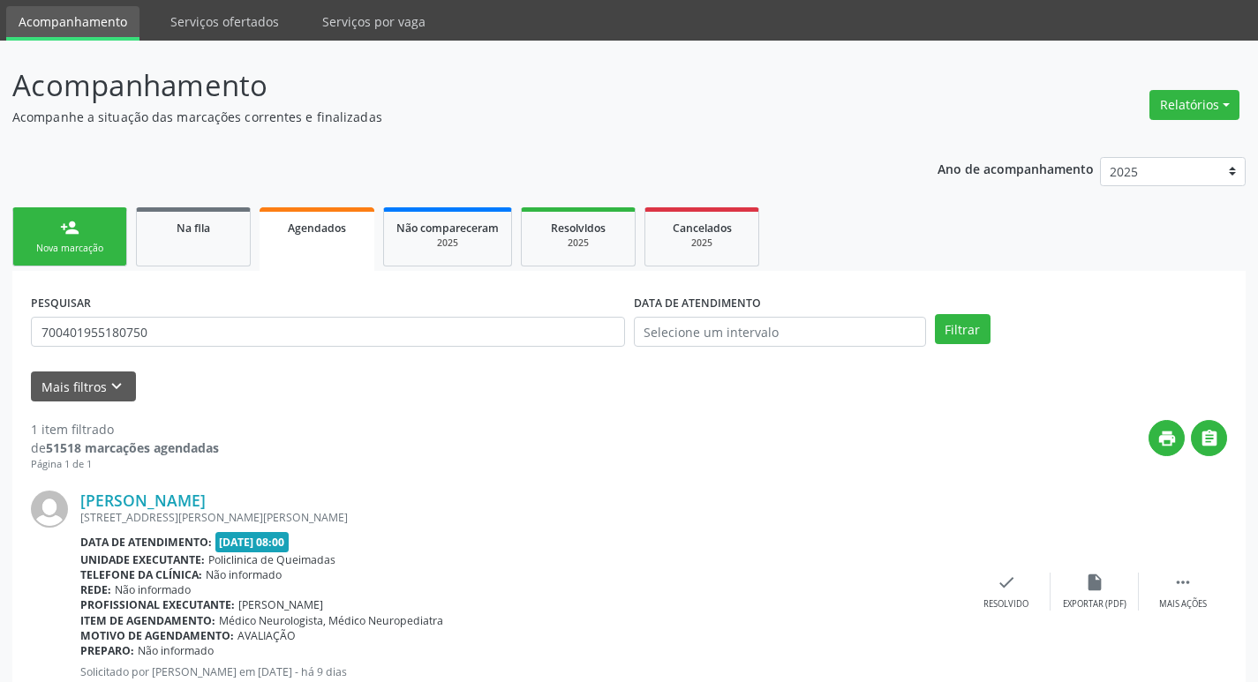
scroll to position [116, 0]
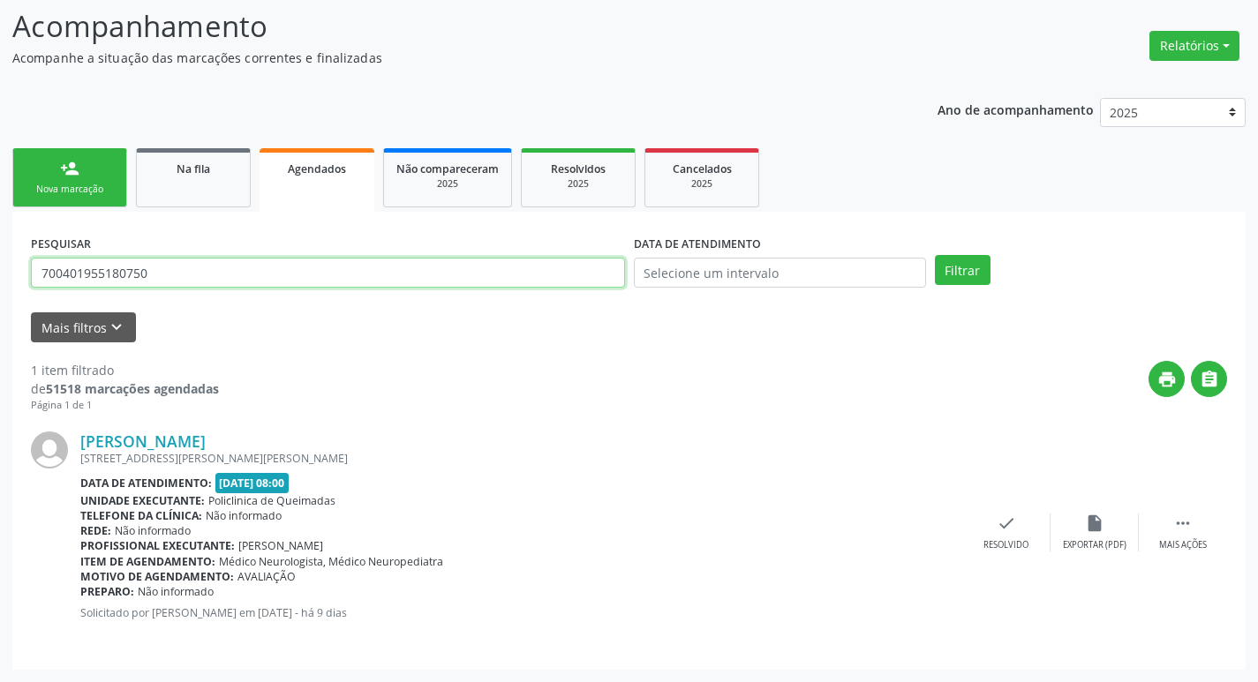
click at [214, 283] on input "700401955180750" at bounding box center [328, 273] width 594 height 30
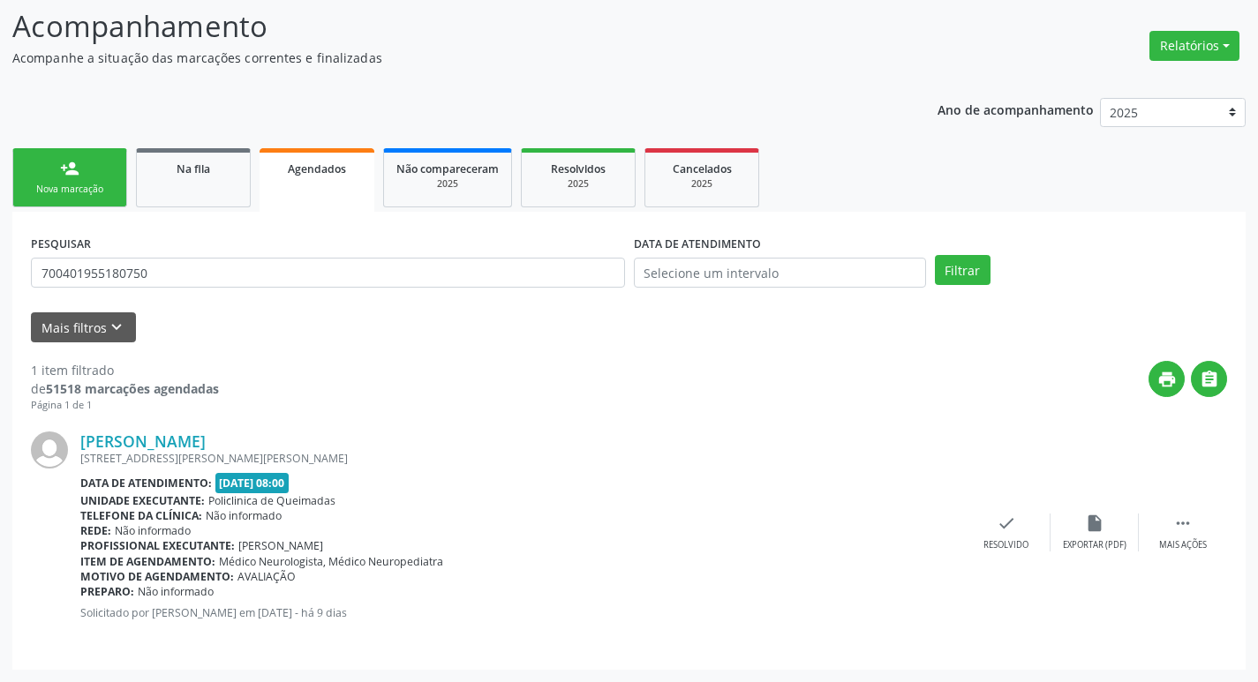
click at [62, 162] on div "person_add" at bounding box center [69, 168] width 19 height 19
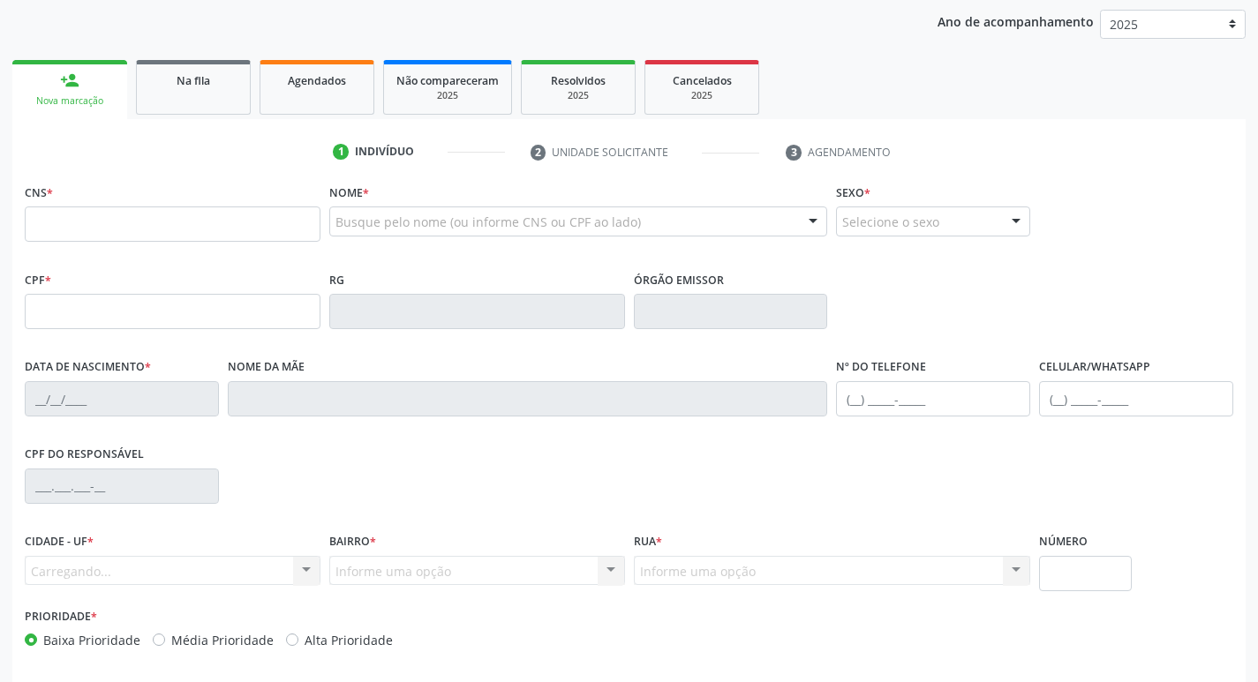
scroll to position [275, 0]
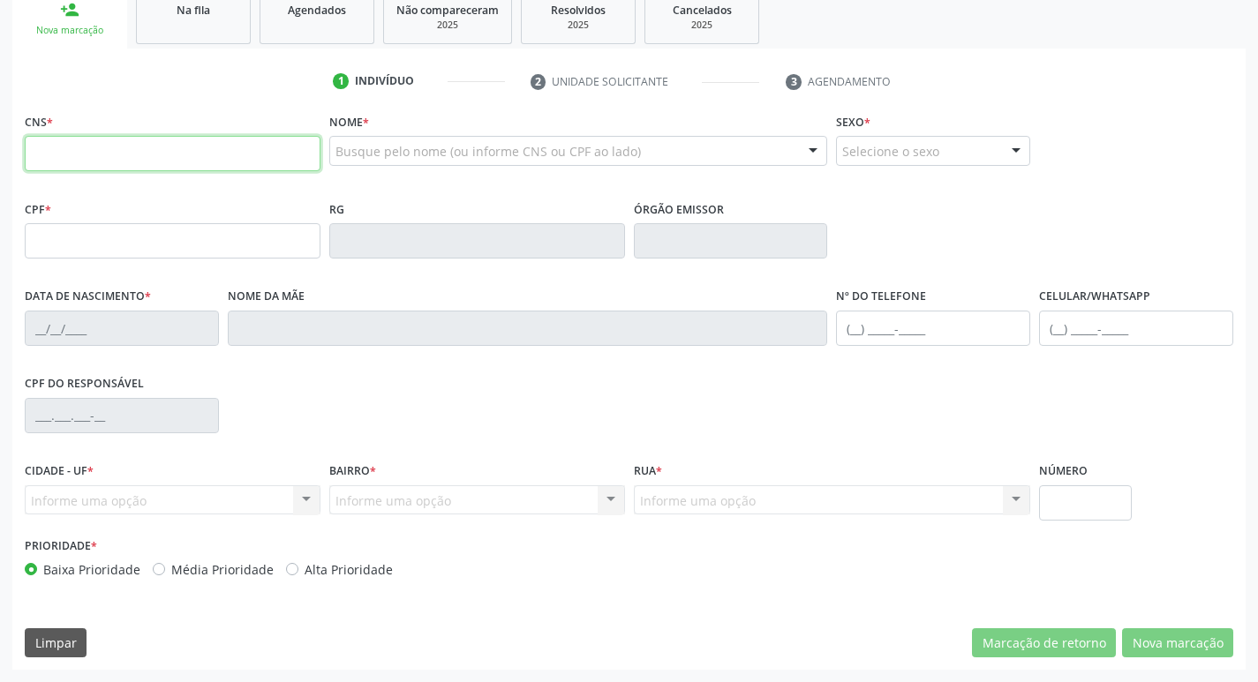
click at [111, 145] on input "text" at bounding box center [173, 153] width 296 height 35
paste input "700 4019 5518 0750"
type input "700 4019 5518 0750"
type input "930.073.964-68"
type input "24/07/1946"
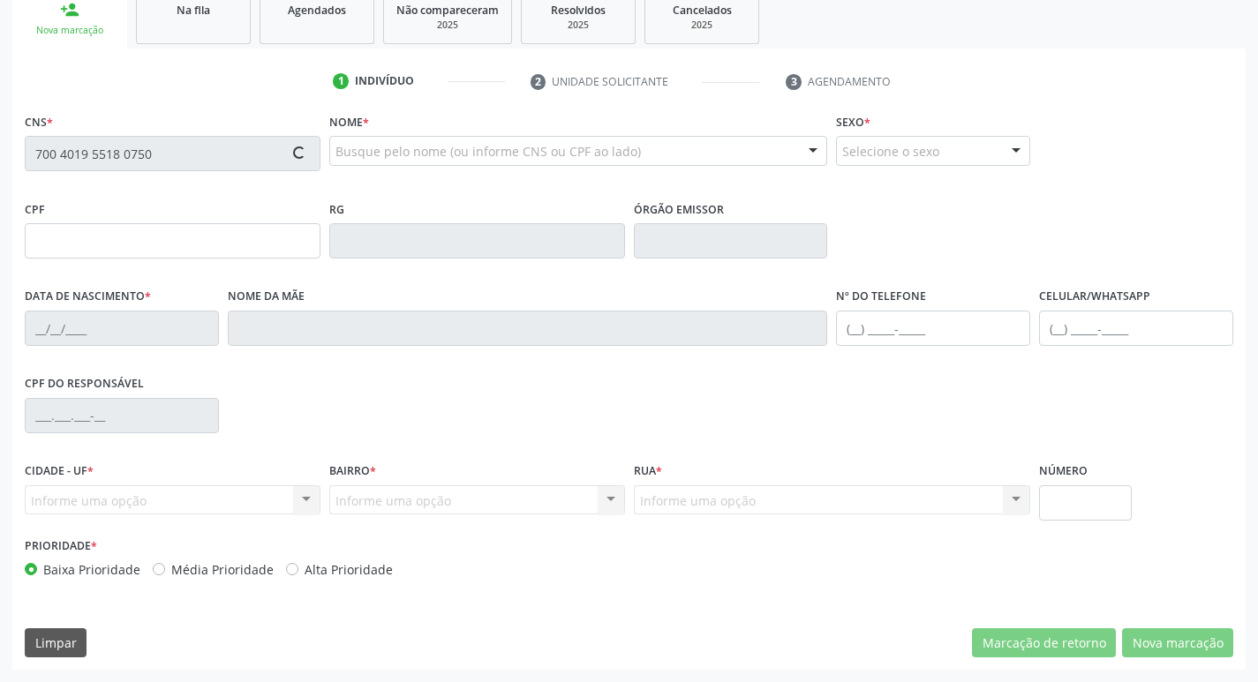
type input "Isabel Maria Daconceição"
type input "(83) 99103-6604"
type input "41"
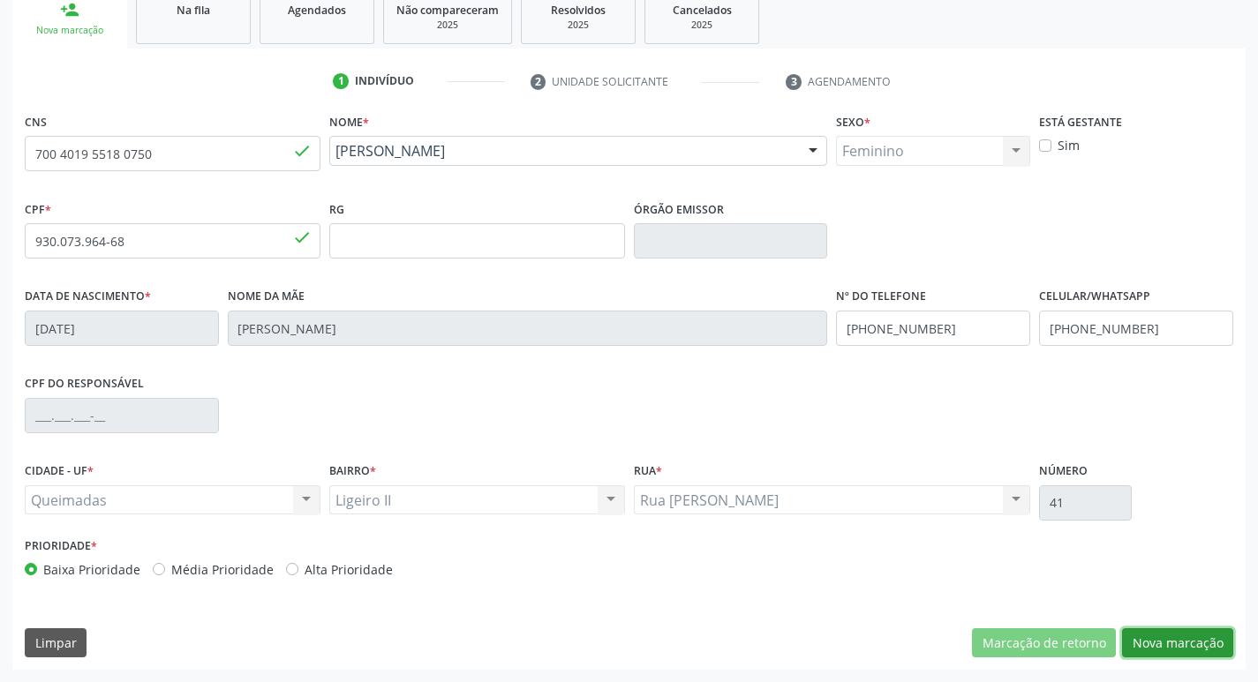
click at [1181, 643] on button "Nova marcação" at bounding box center [1177, 644] width 111 height 30
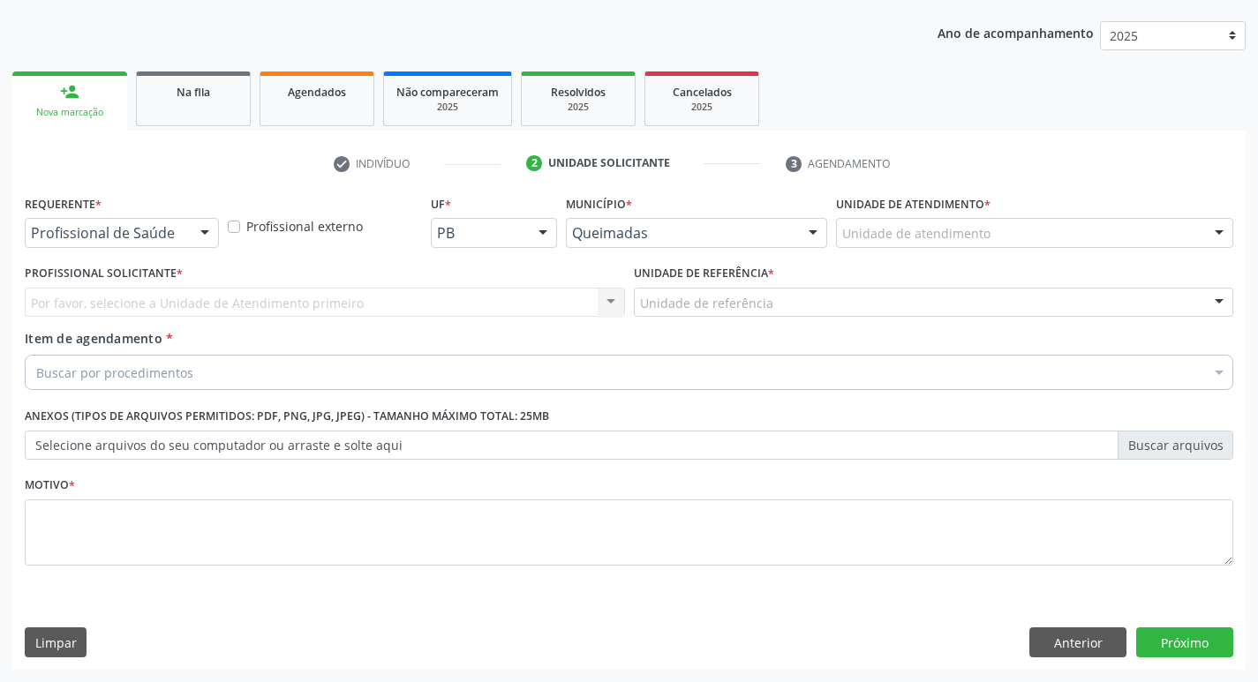
scroll to position [192, 0]
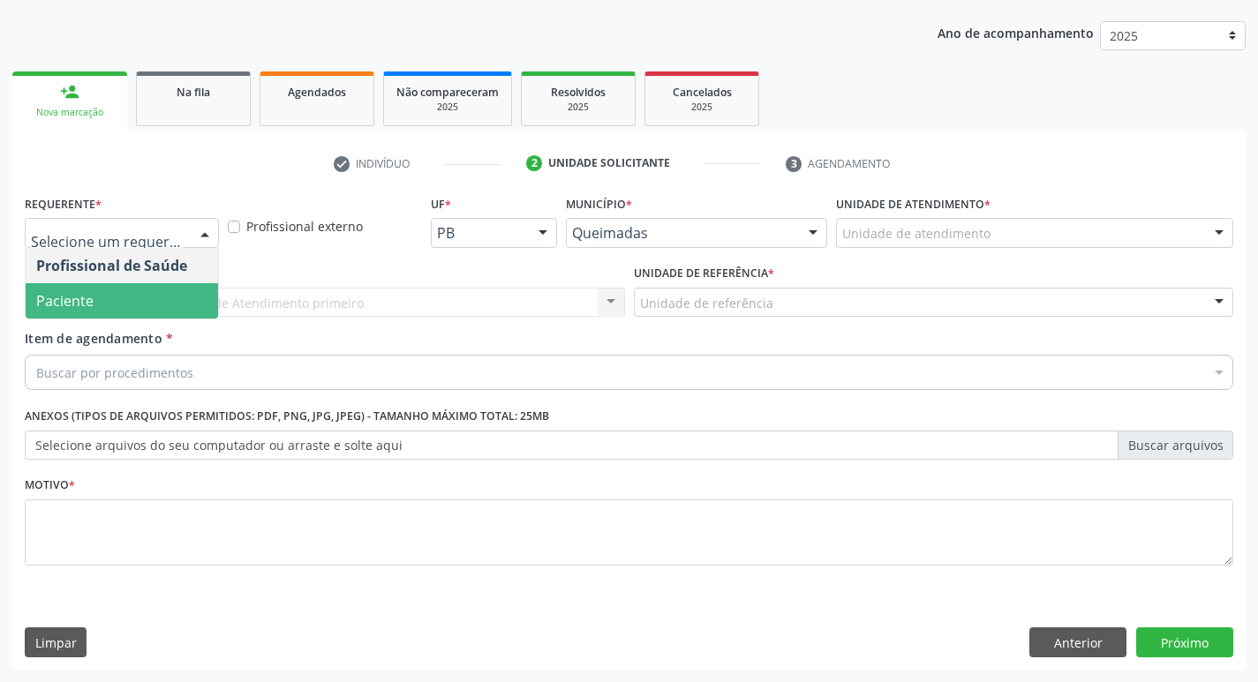
click at [160, 310] on span "Paciente" at bounding box center [122, 300] width 192 height 35
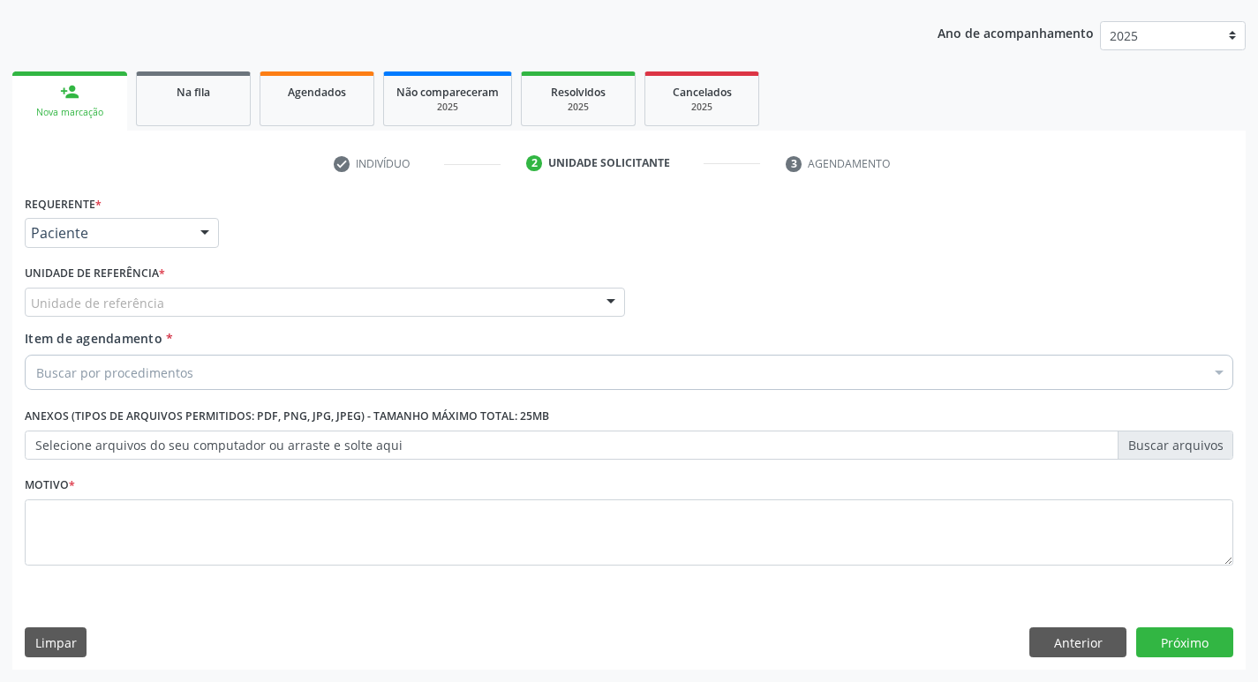
click at [169, 304] on div "Unidade de referência" at bounding box center [325, 303] width 600 height 30
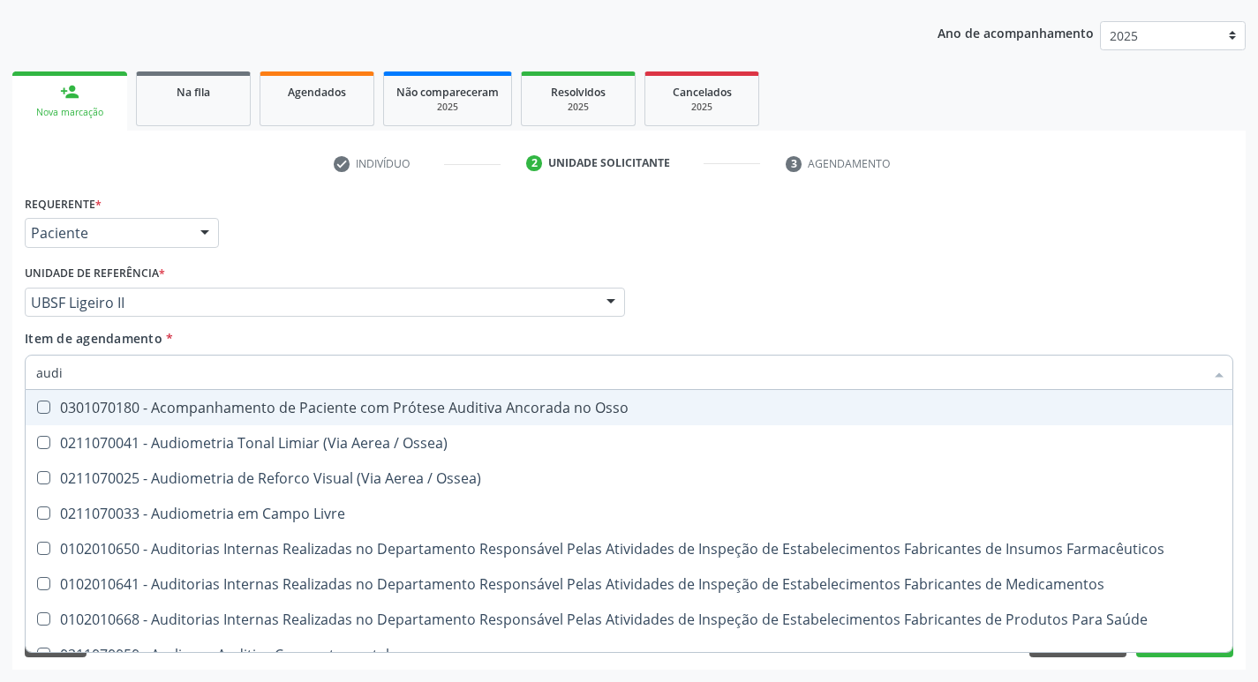
type input "audio"
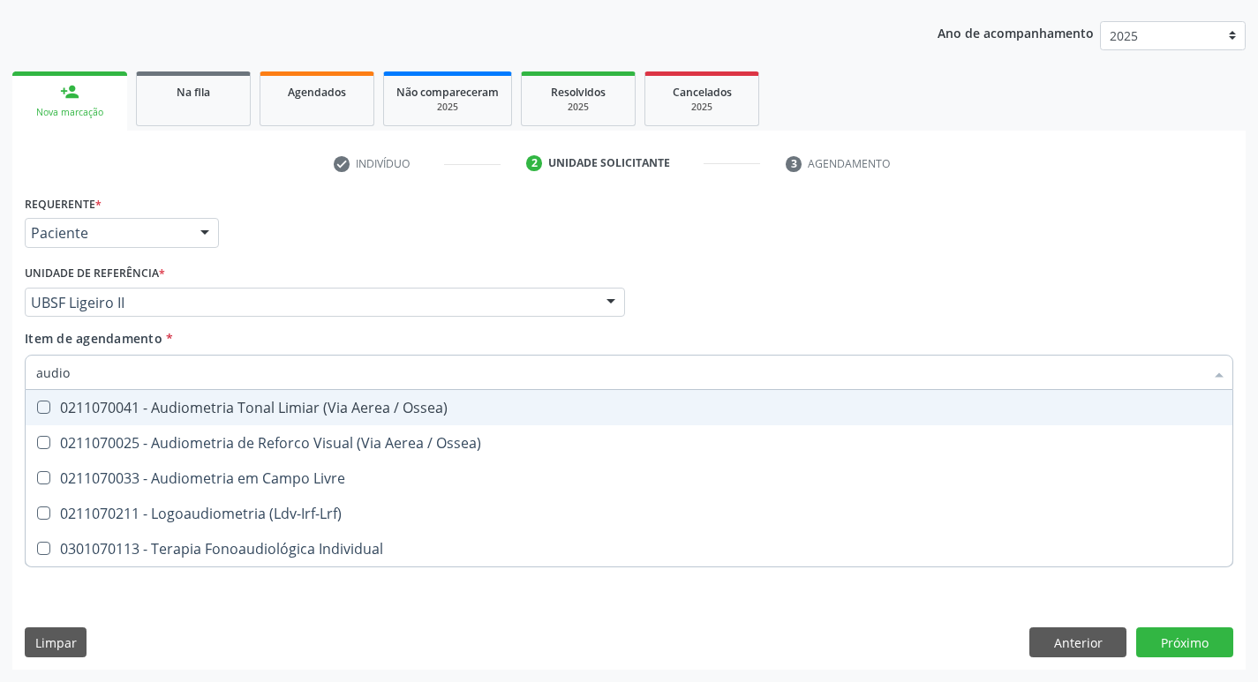
click at [240, 411] on div "0211070041 - Audiometria Tonal Limiar (Via Aerea / Ossea)" at bounding box center [629, 408] width 1186 height 14
checkbox Ossea\) "true"
click at [847, 204] on div "Requerente * Paciente Profissional de Saúde Paciente Nenhum resultado encontrad…" at bounding box center [629, 225] width 1218 height 69
checkbox Ossea\) "true"
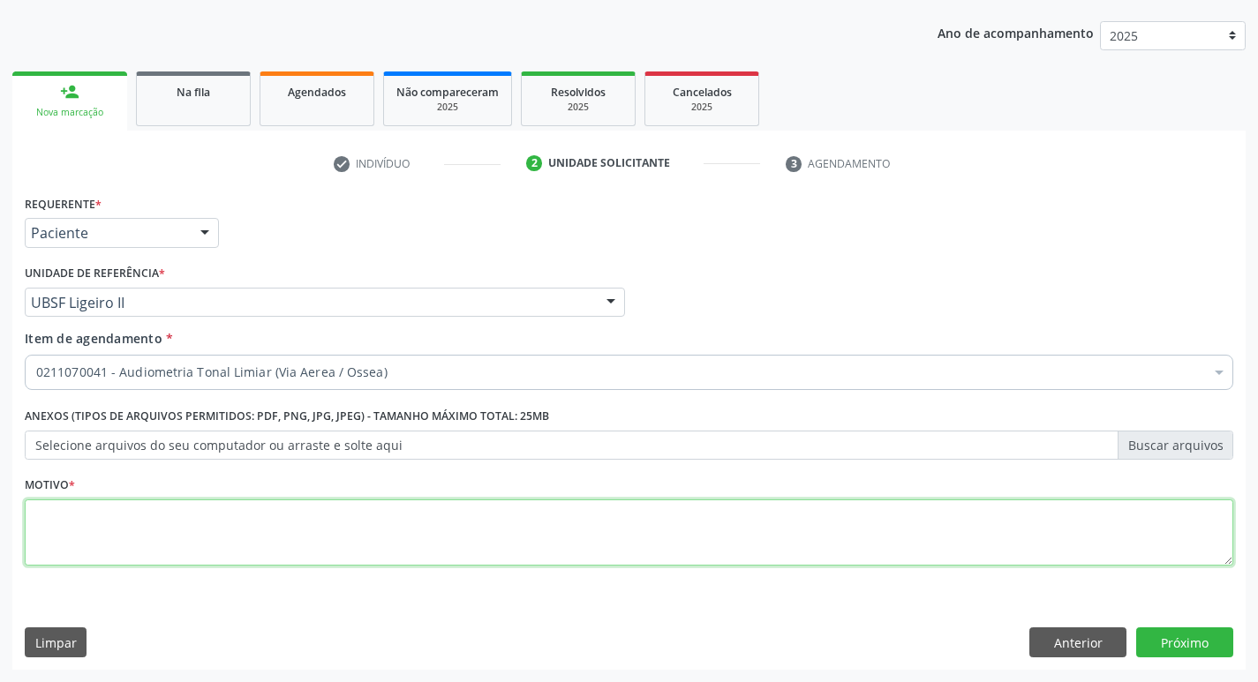
click at [139, 512] on textarea at bounding box center [629, 533] width 1209 height 67
click at [42, 523] on textarea "avaliação" at bounding box center [629, 533] width 1209 height 67
click at [165, 511] on textarea "Avaliação" at bounding box center [629, 533] width 1209 height 67
type textarea "Avaliação."
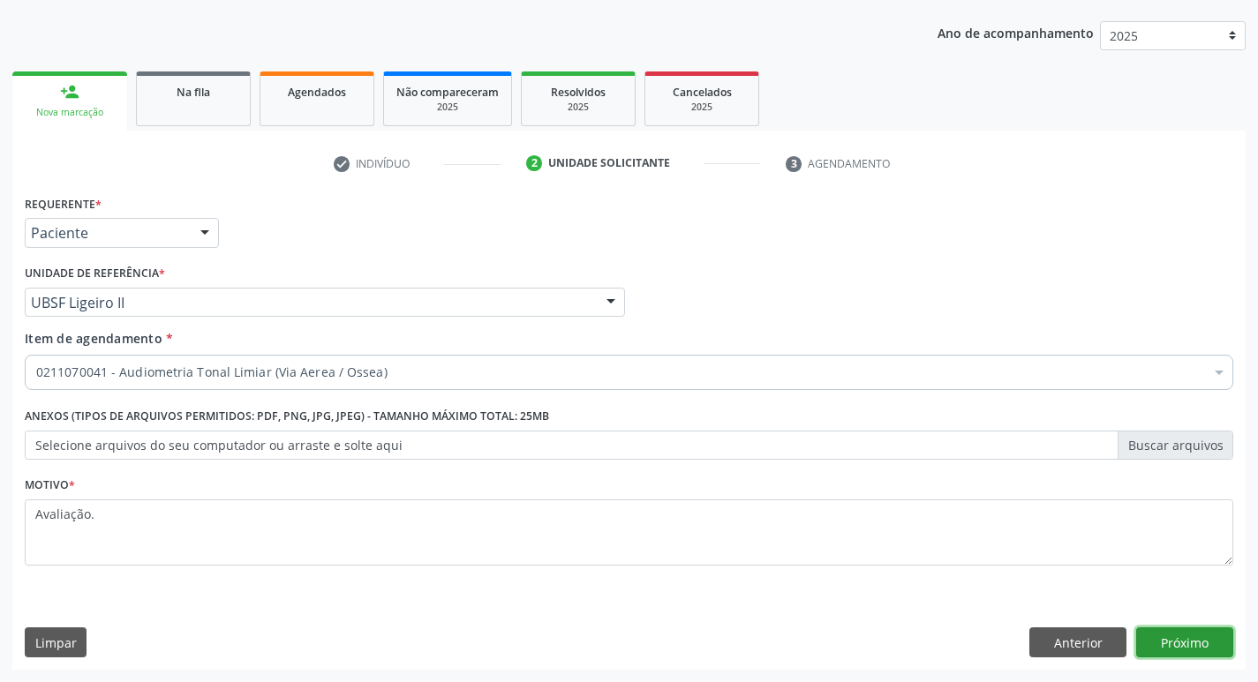
click at [1185, 634] on button "Próximo" at bounding box center [1184, 643] width 97 height 30
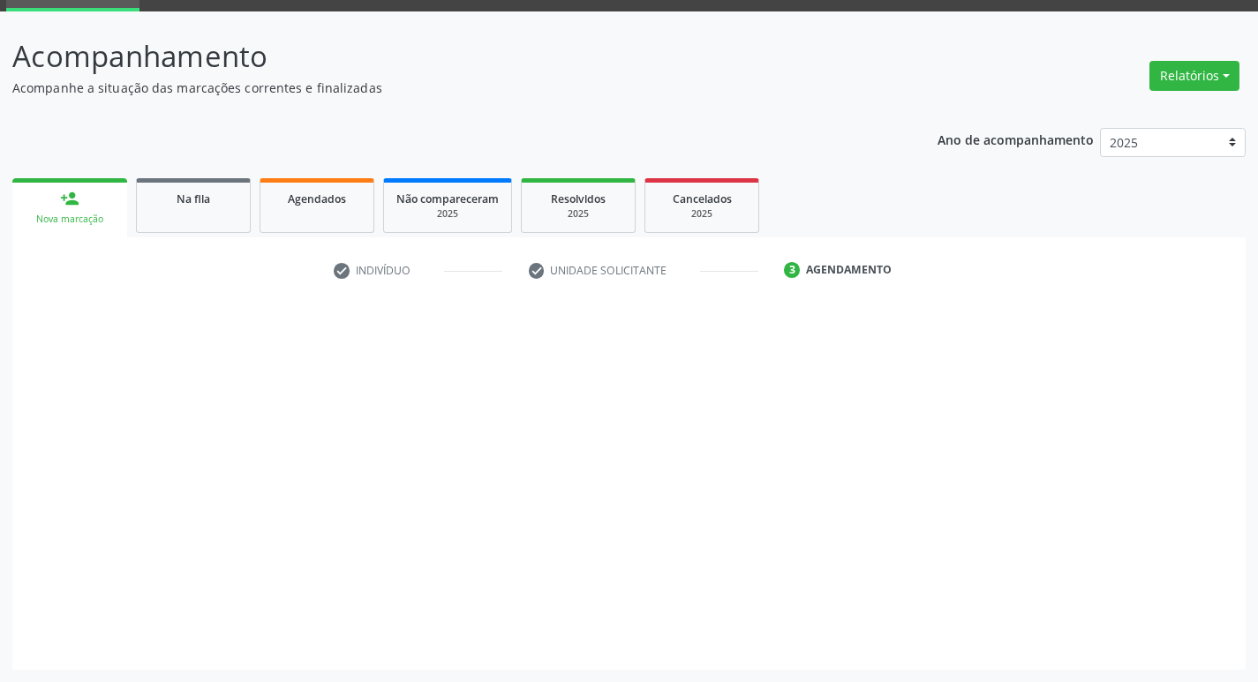
scroll to position [86, 0]
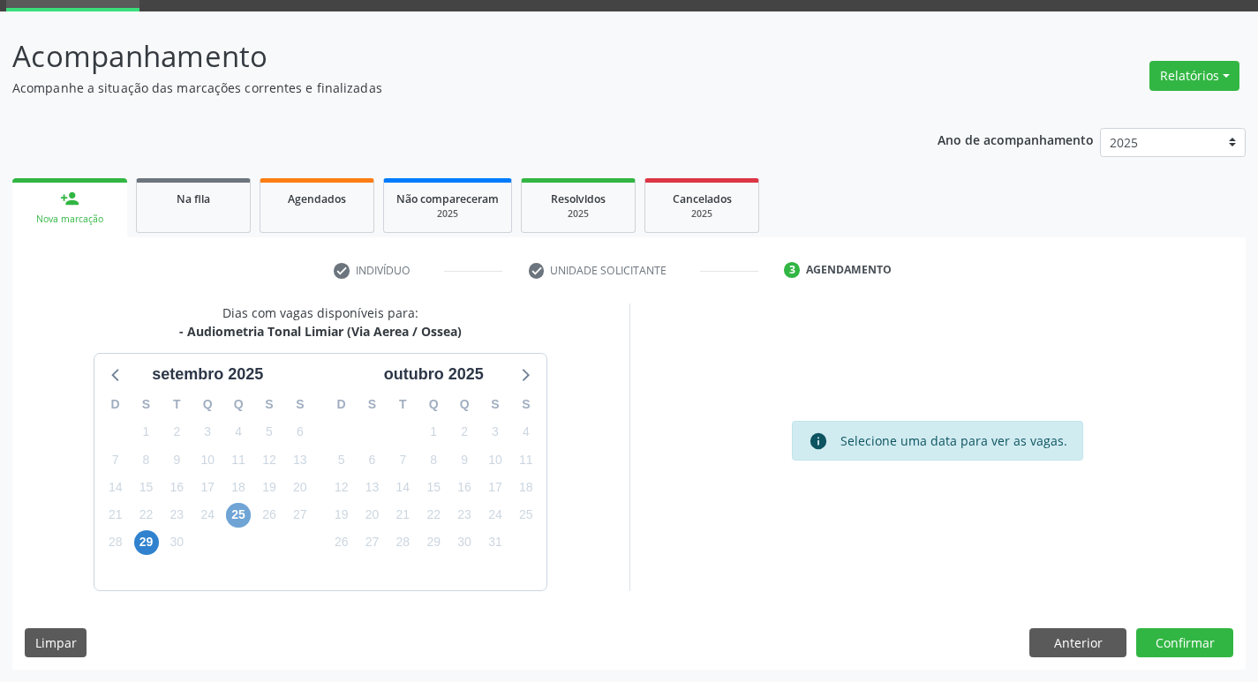
click at [241, 510] on span "25" at bounding box center [238, 515] width 25 height 25
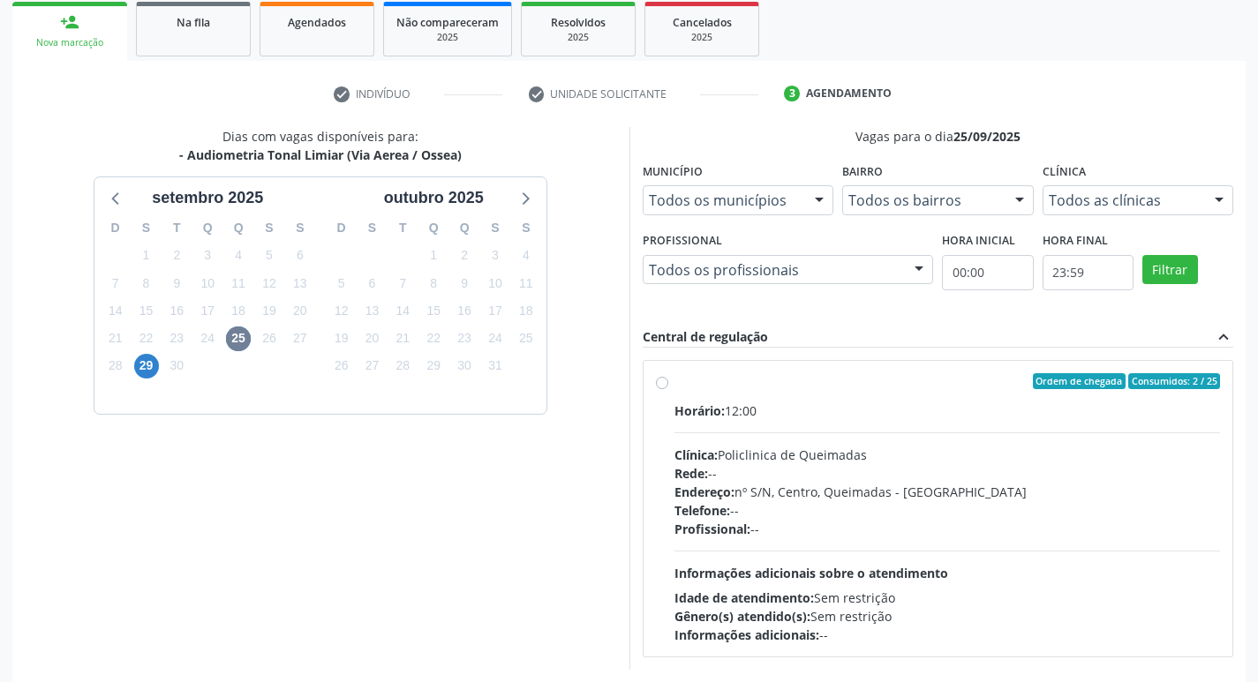
click at [880, 415] on div "Horário: 12:00" at bounding box center [948, 411] width 547 height 19
click at [668, 389] on input "Ordem de chegada Consumidos: 2 / 25 Horário: 12:00 Clínica: Policlinica de Quei…" at bounding box center [662, 381] width 12 height 16
radio input "true"
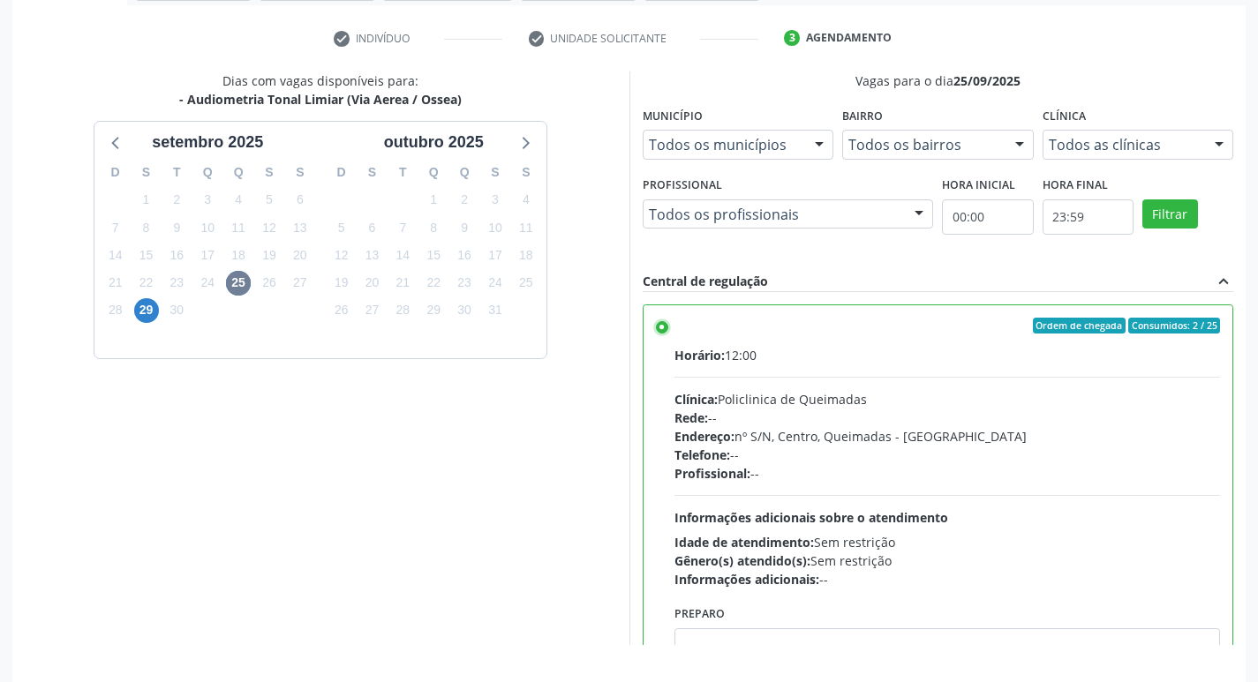
scroll to position [373, 0]
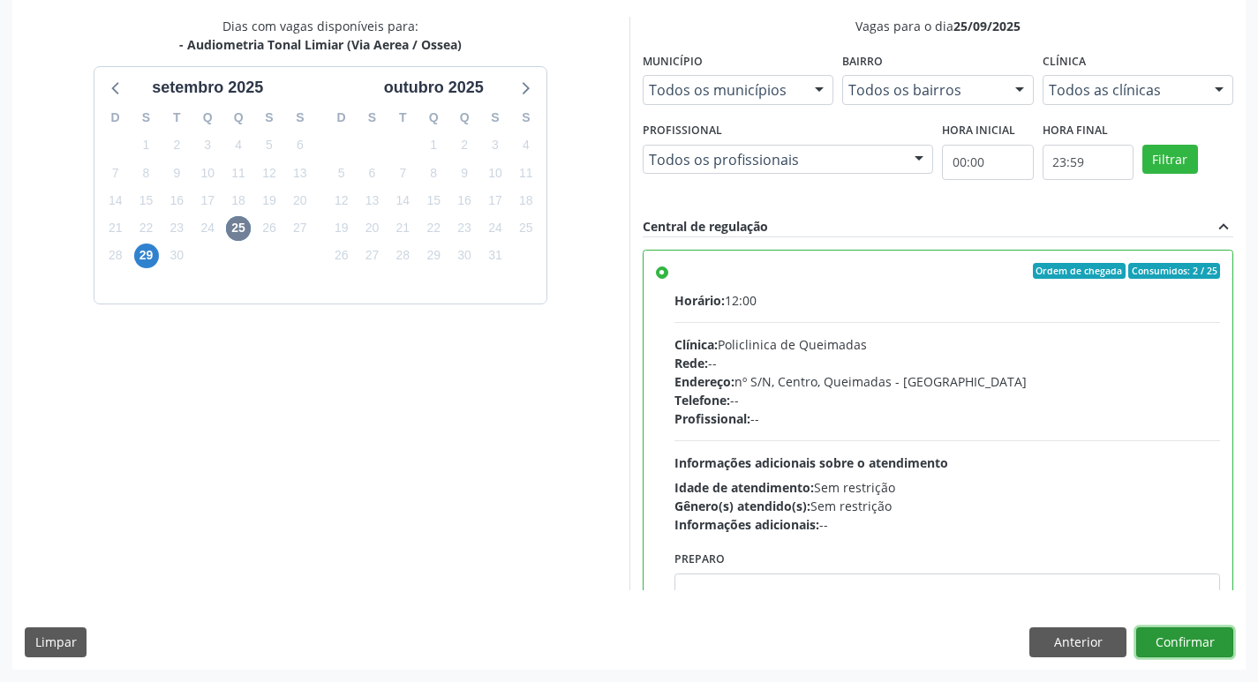
click at [1161, 643] on button "Confirmar" at bounding box center [1184, 643] width 97 height 30
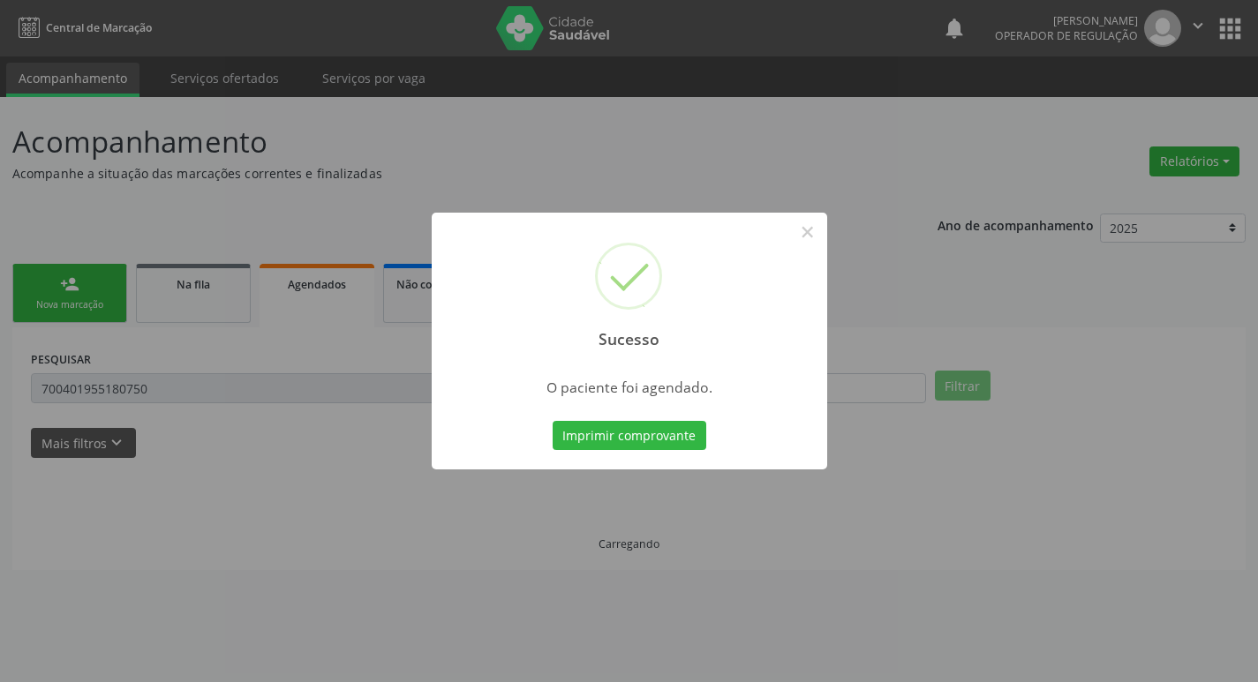
scroll to position [0, 0]
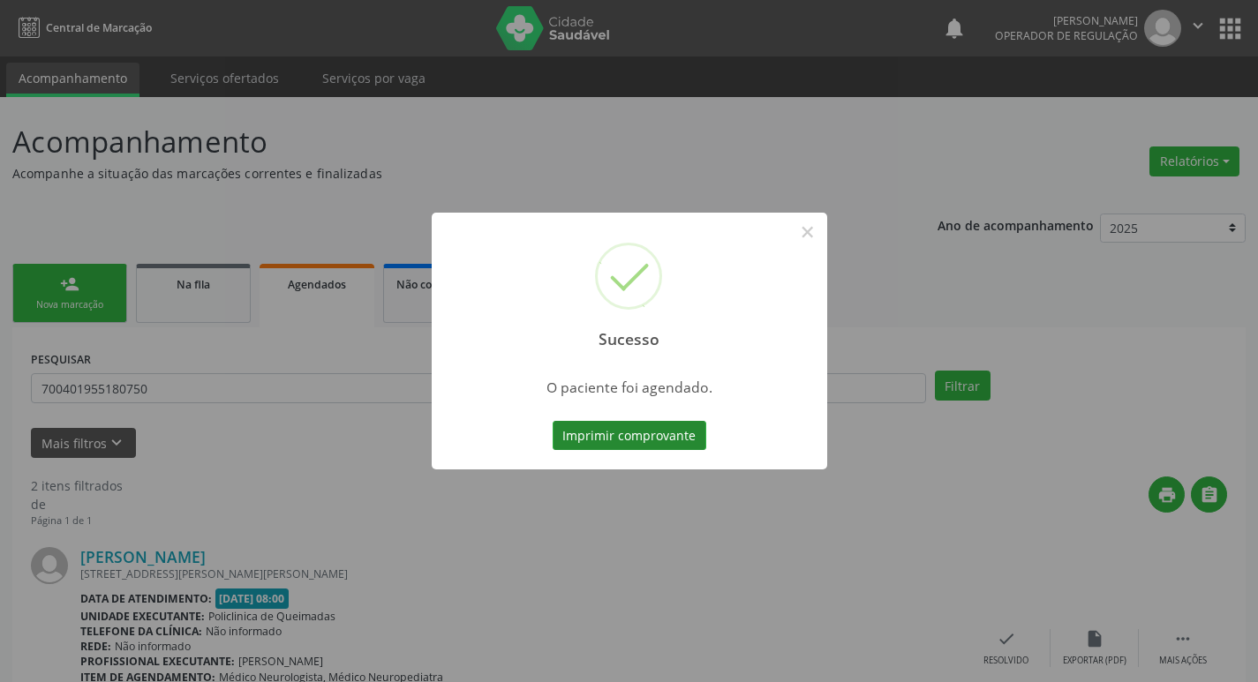
click at [562, 426] on button "Imprimir comprovante" at bounding box center [630, 436] width 154 height 30
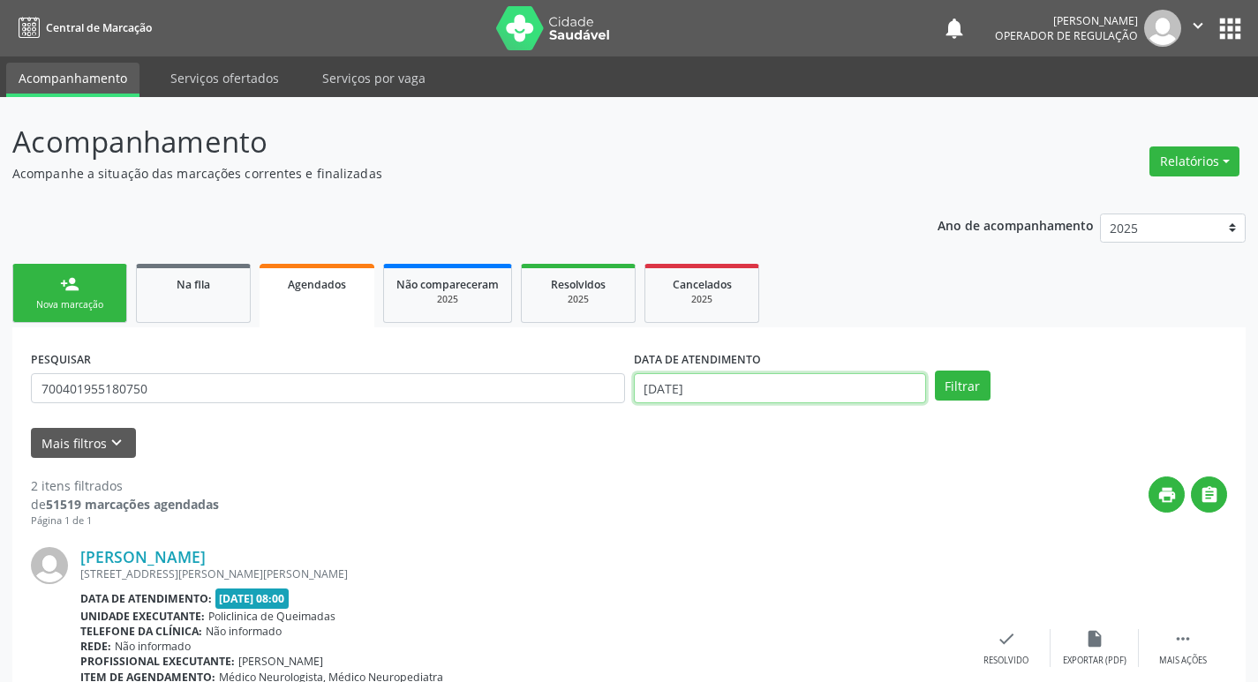
click at [725, 390] on input "[DATE]" at bounding box center [780, 388] width 292 height 30
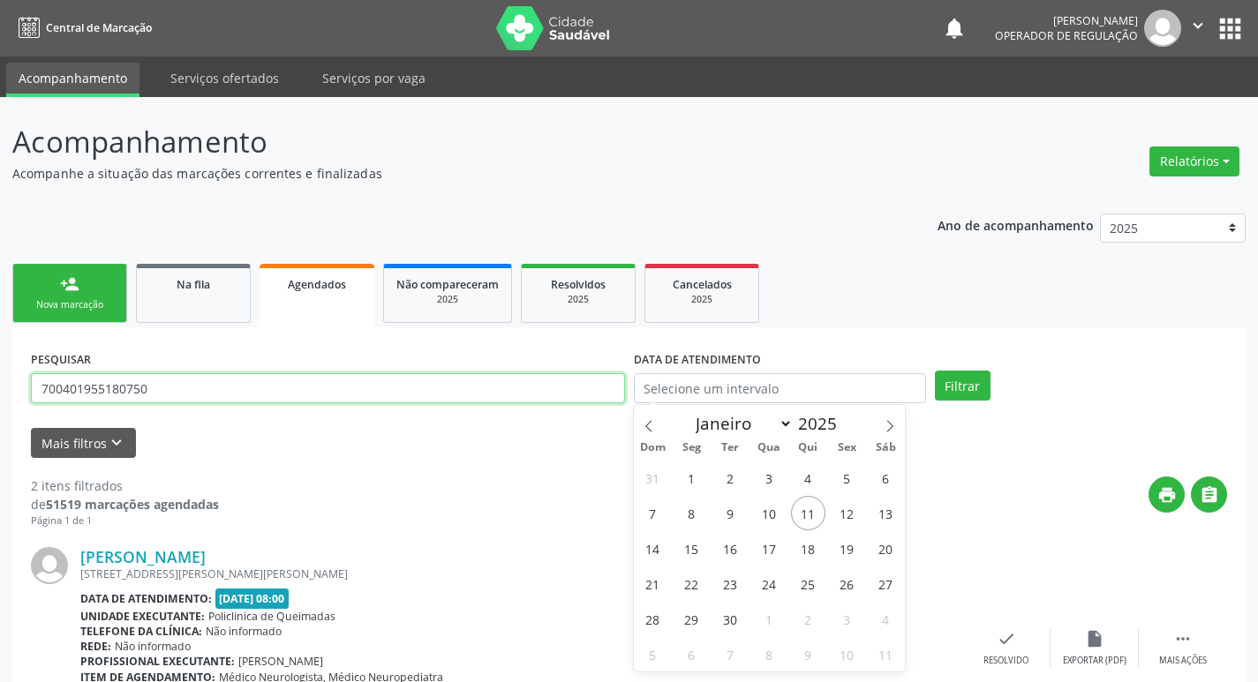
click at [189, 388] on input "700401955180750" at bounding box center [328, 388] width 594 height 30
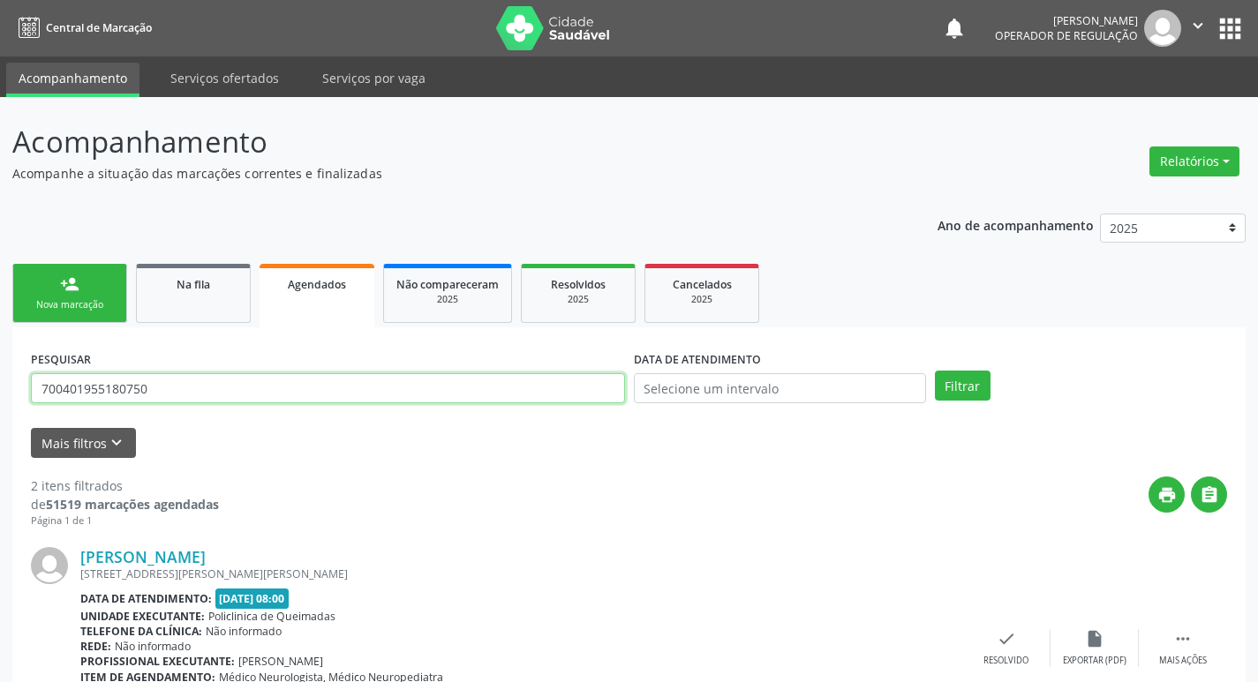
click at [189, 388] on input "700401955180750" at bounding box center [328, 388] width 594 height 30
type input "700604984602863"
click at [935, 371] on button "Filtrar" at bounding box center [963, 386] width 56 height 30
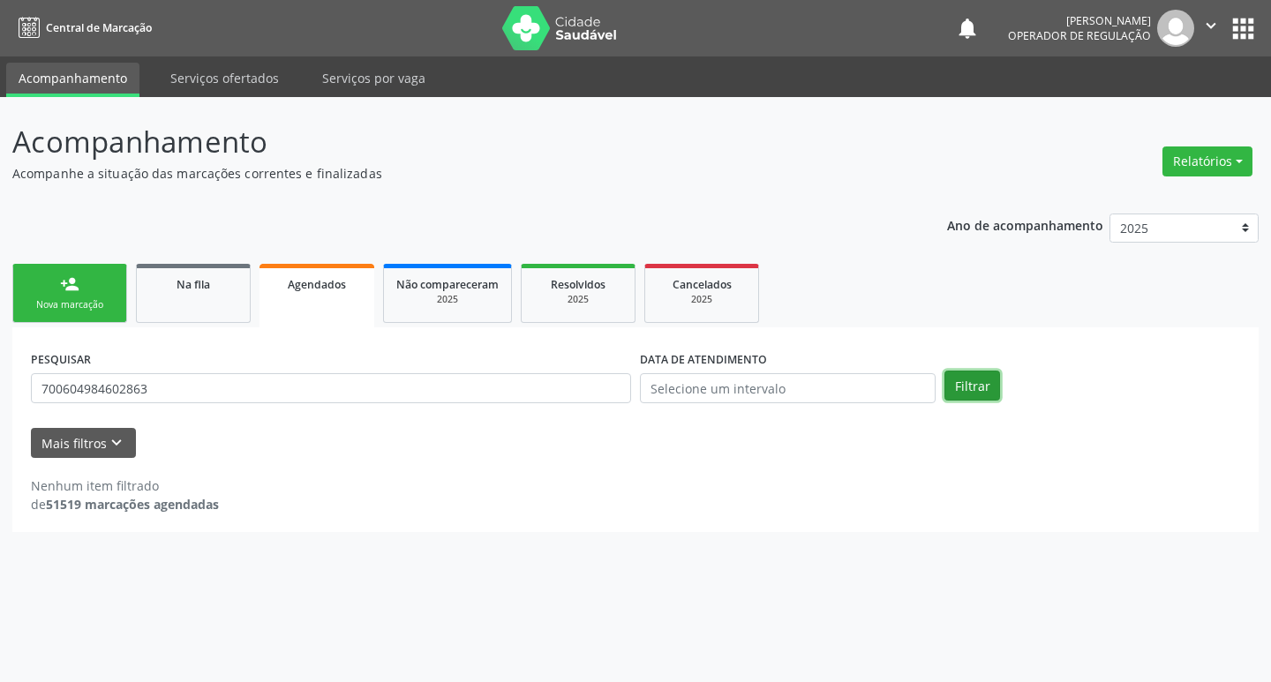
click at [982, 378] on button "Filtrar" at bounding box center [973, 386] width 56 height 30
click at [184, 373] on div "PESQUISAR 700604984602863" at bounding box center [330, 380] width 609 height 69
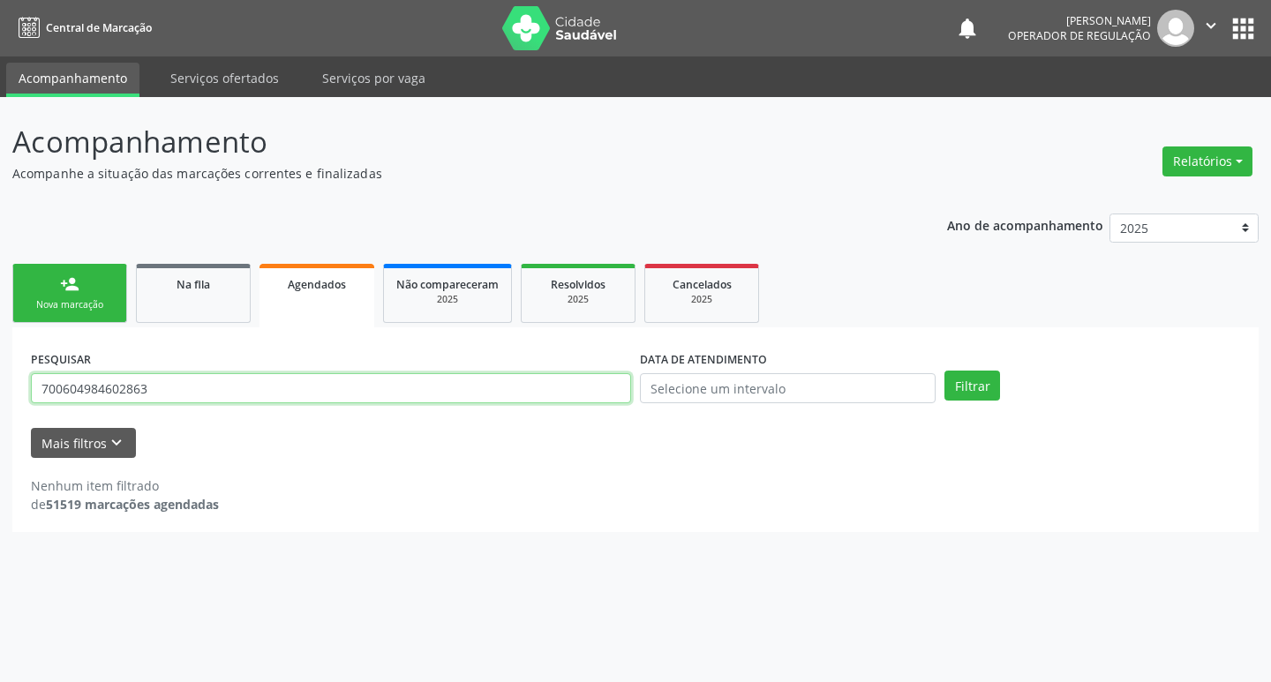
click at [184, 381] on input "700604984602863" at bounding box center [331, 388] width 600 height 30
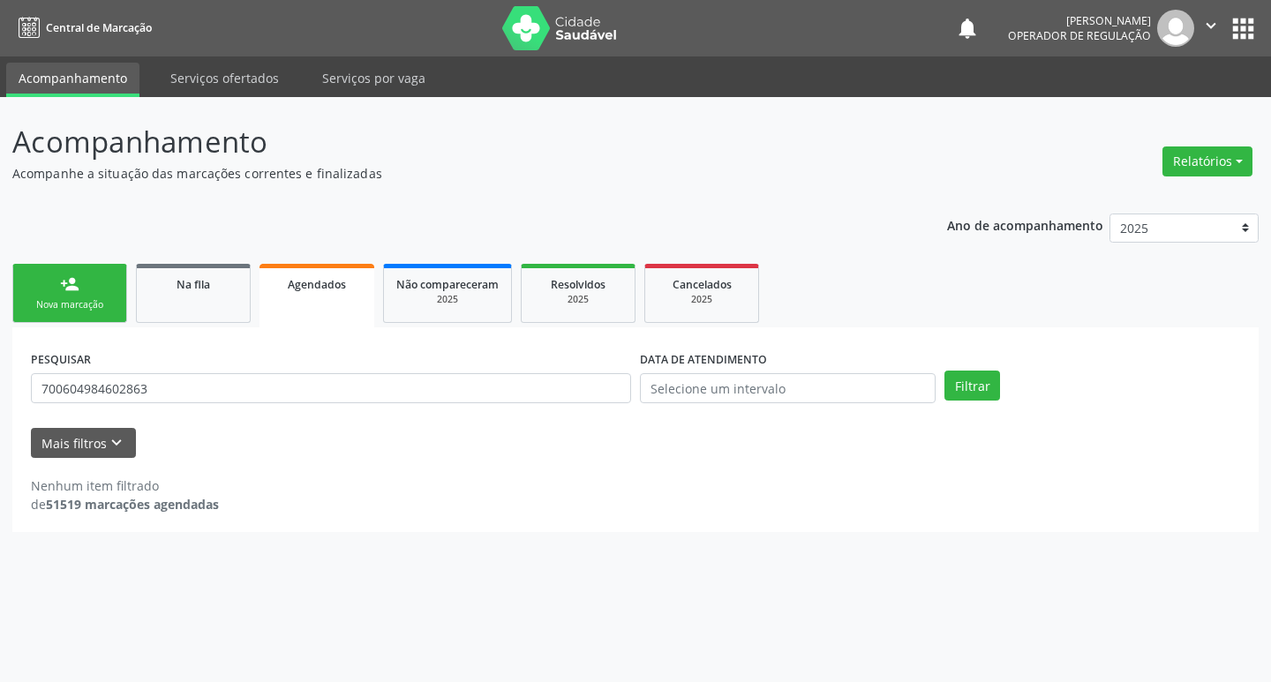
click at [80, 289] on link "person_add Nova marcação" at bounding box center [69, 293] width 115 height 59
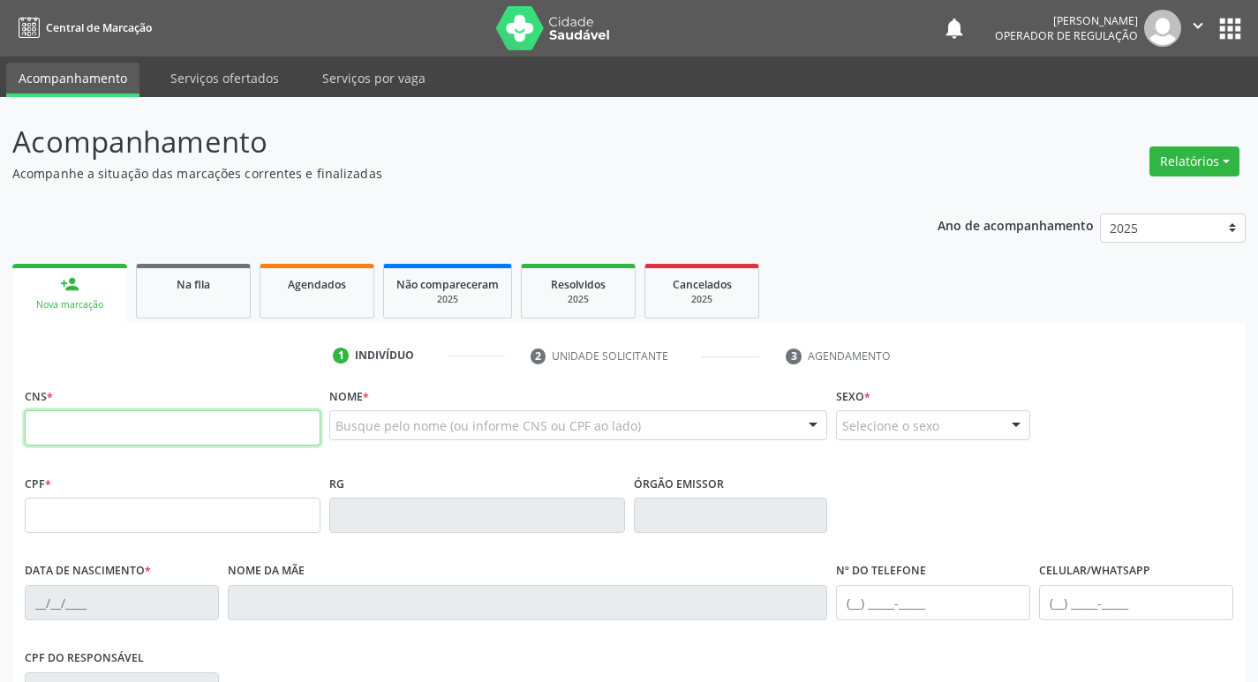
click at [148, 437] on input "text" at bounding box center [173, 428] width 296 height 35
paste input "700 6049 8460 2863"
type input "700 6049 8460 2863"
type input "25/06/1954"
type input "Laura Maciel da Silva"
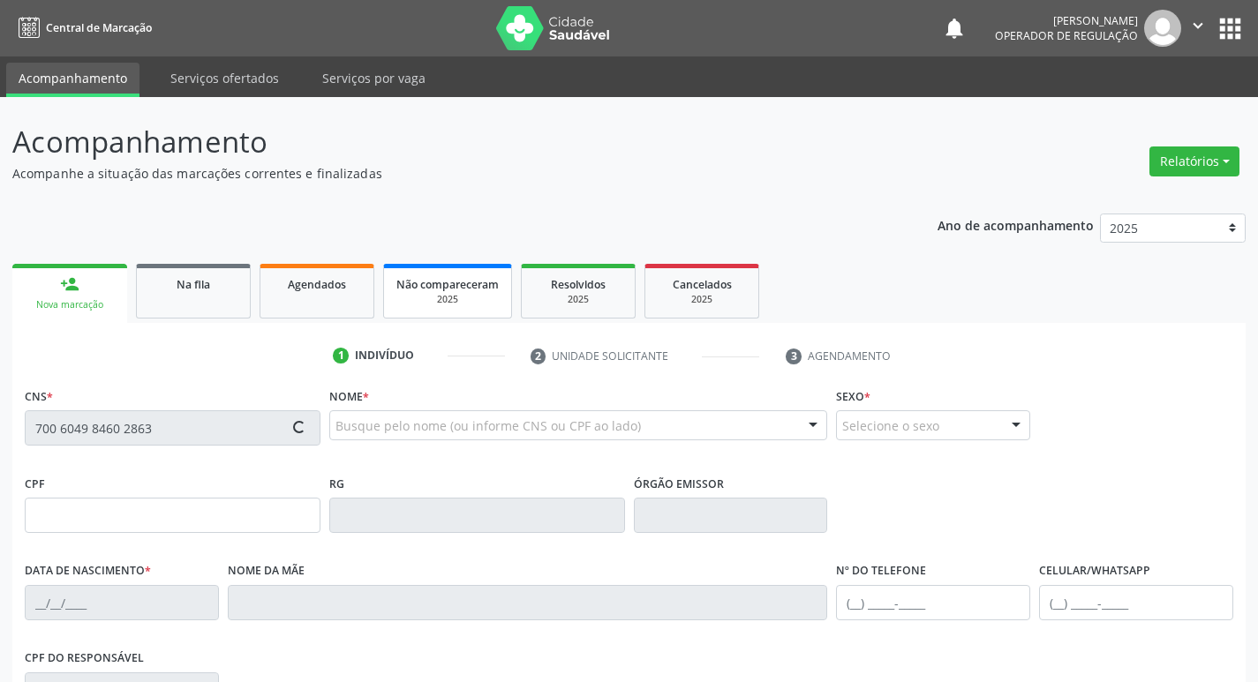
type input "(83) 99107-3351"
type input "048.760.074-62"
type input "7"
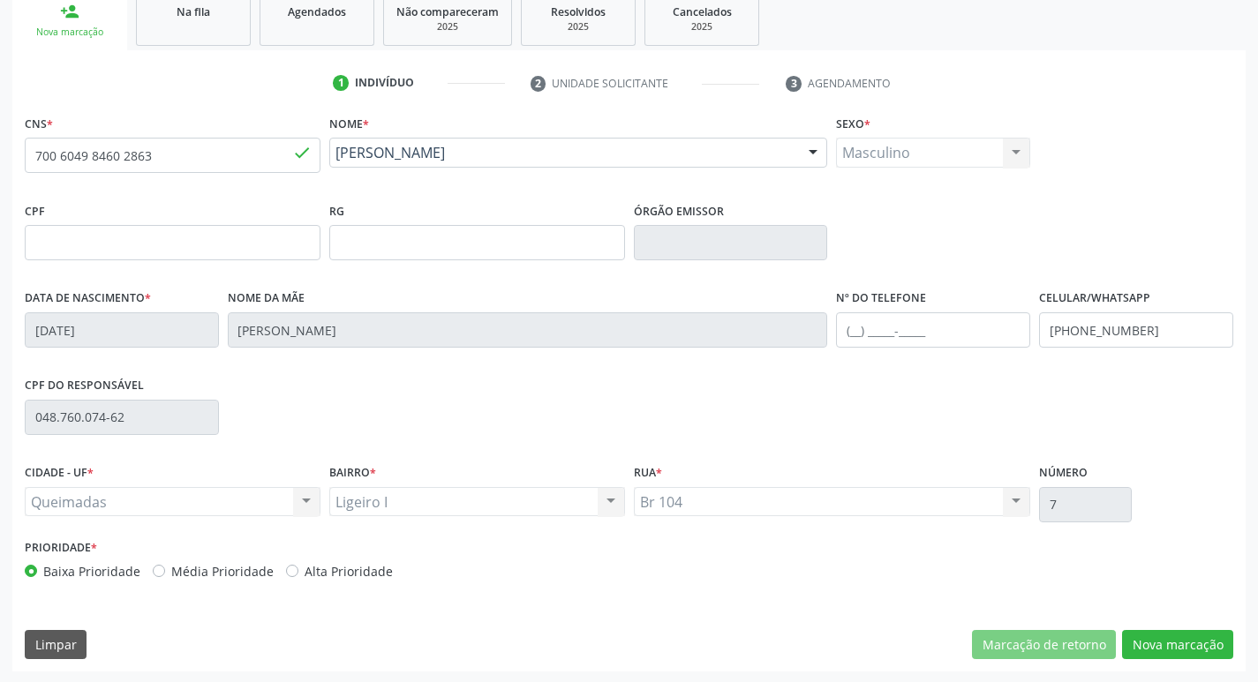
scroll to position [275, 0]
click at [1160, 634] on button "Nova marcação" at bounding box center [1177, 644] width 111 height 30
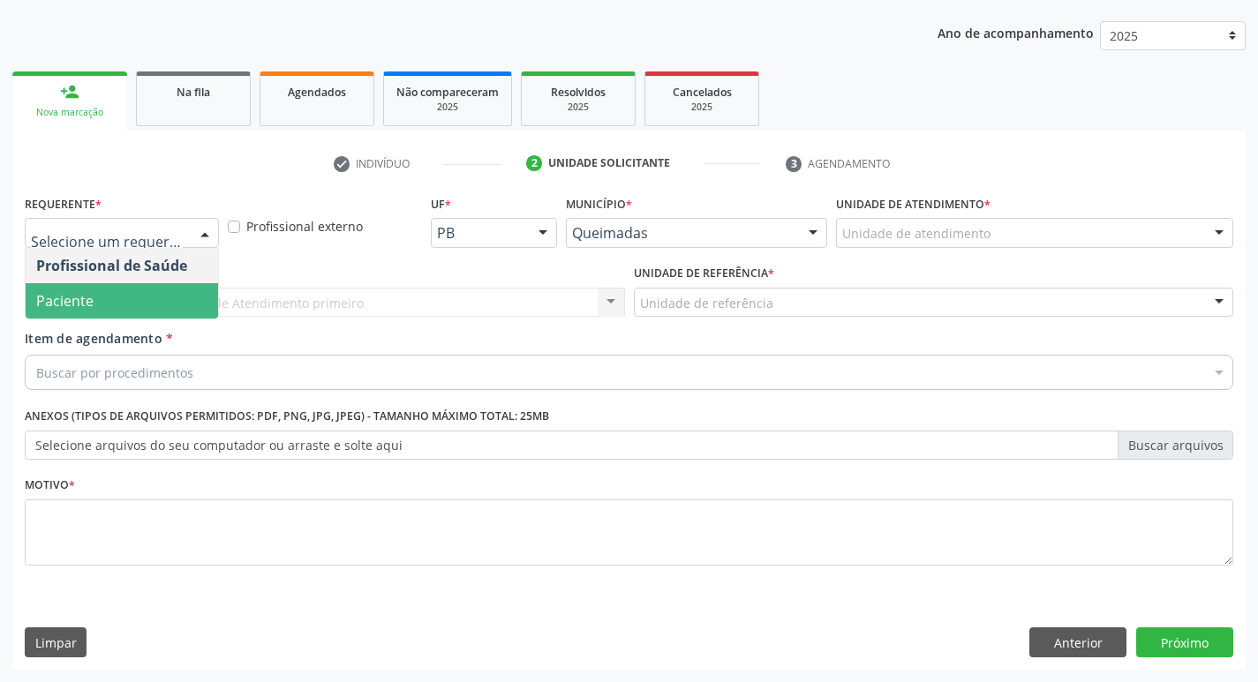
click at [128, 305] on span "Paciente" at bounding box center [122, 300] width 192 height 35
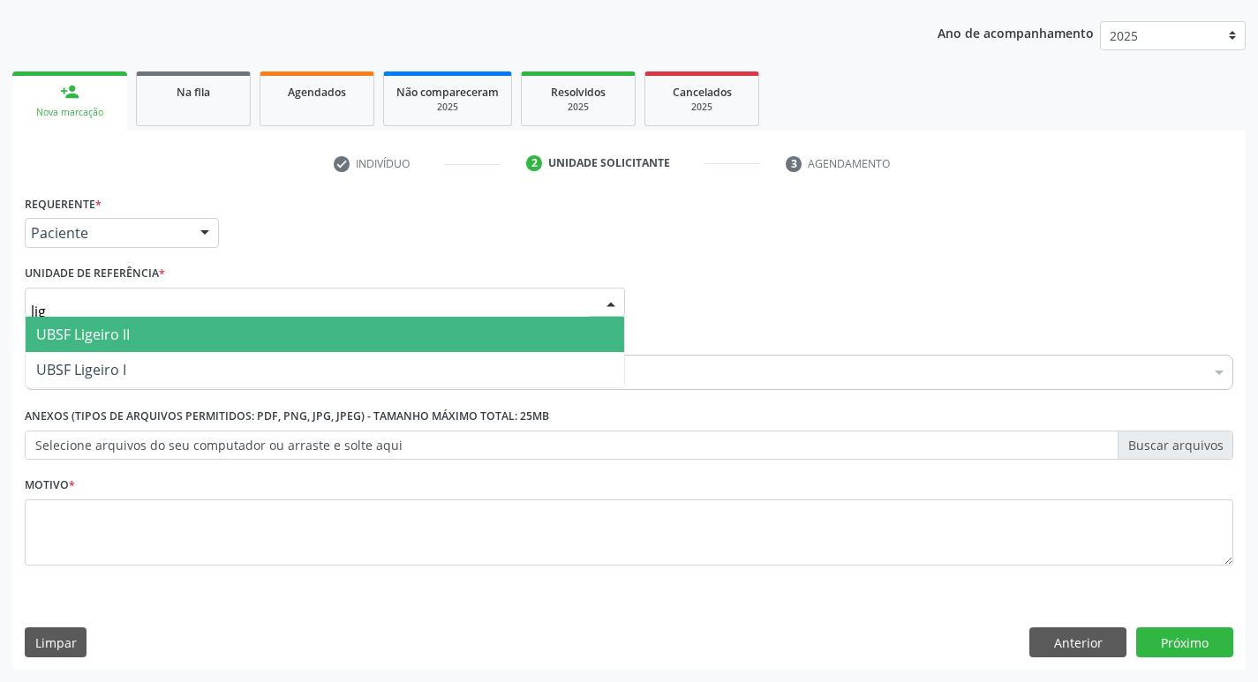
type input "lige"
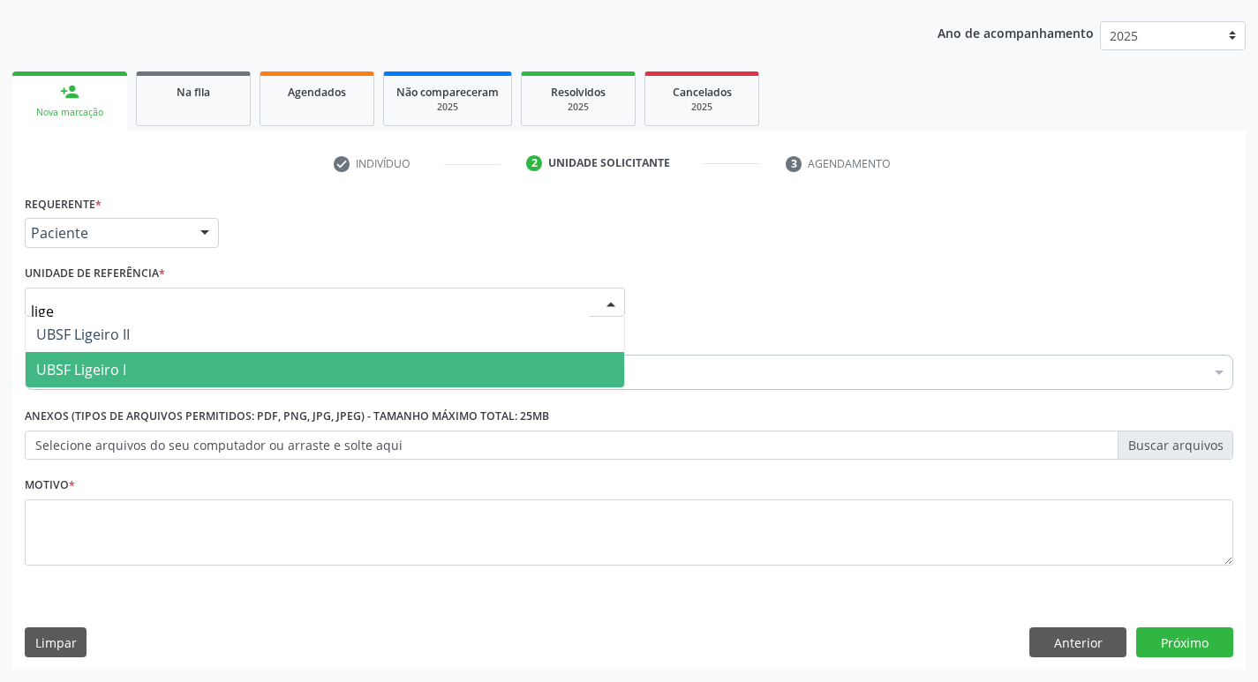
click at [115, 378] on span "UBSF Ligeiro I" at bounding box center [81, 369] width 90 height 19
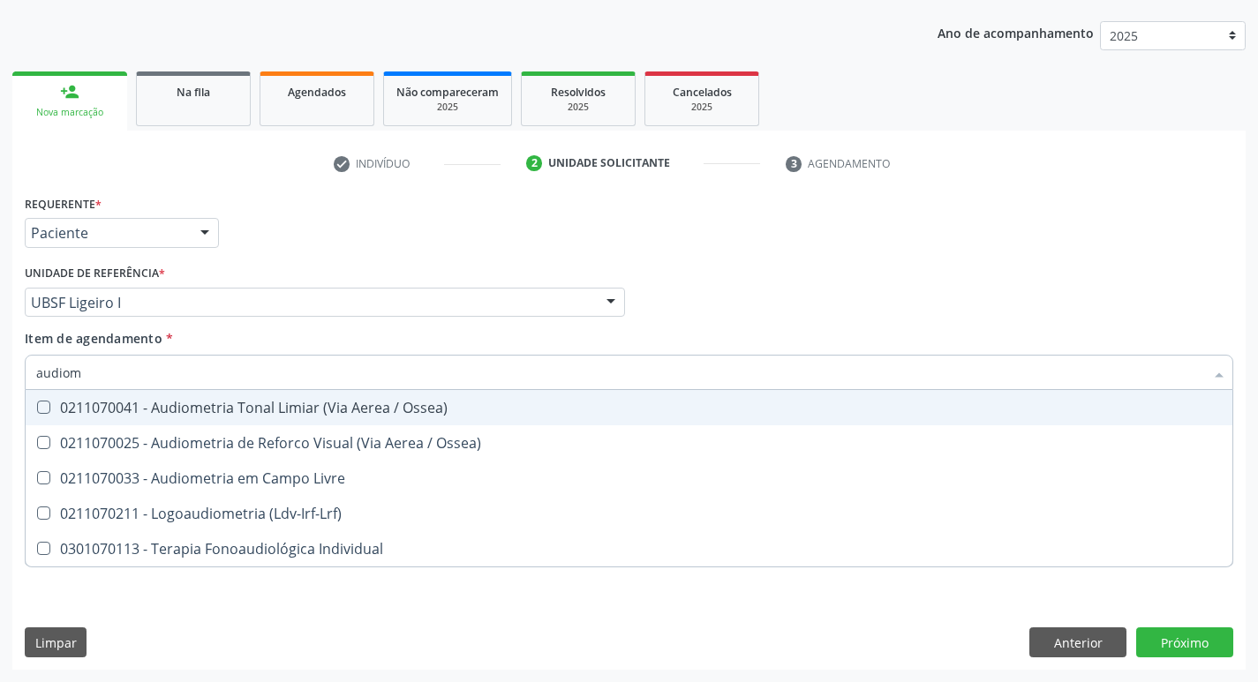
type input "audiome"
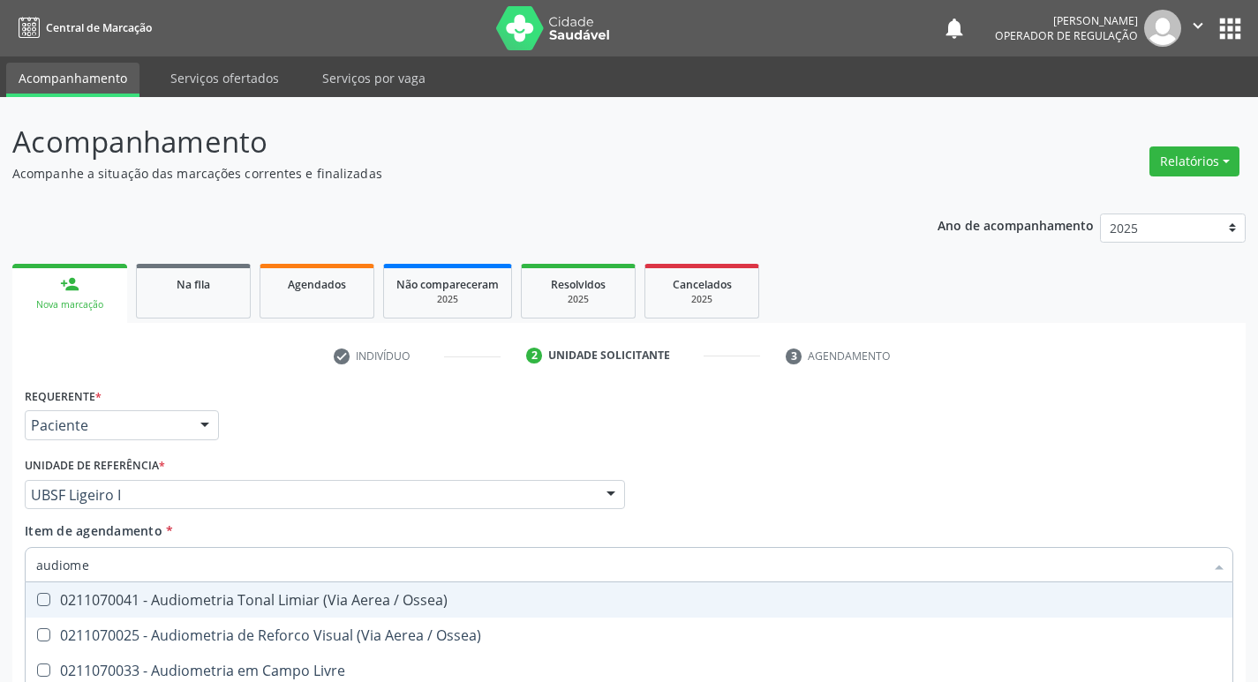
scroll to position [192, 0]
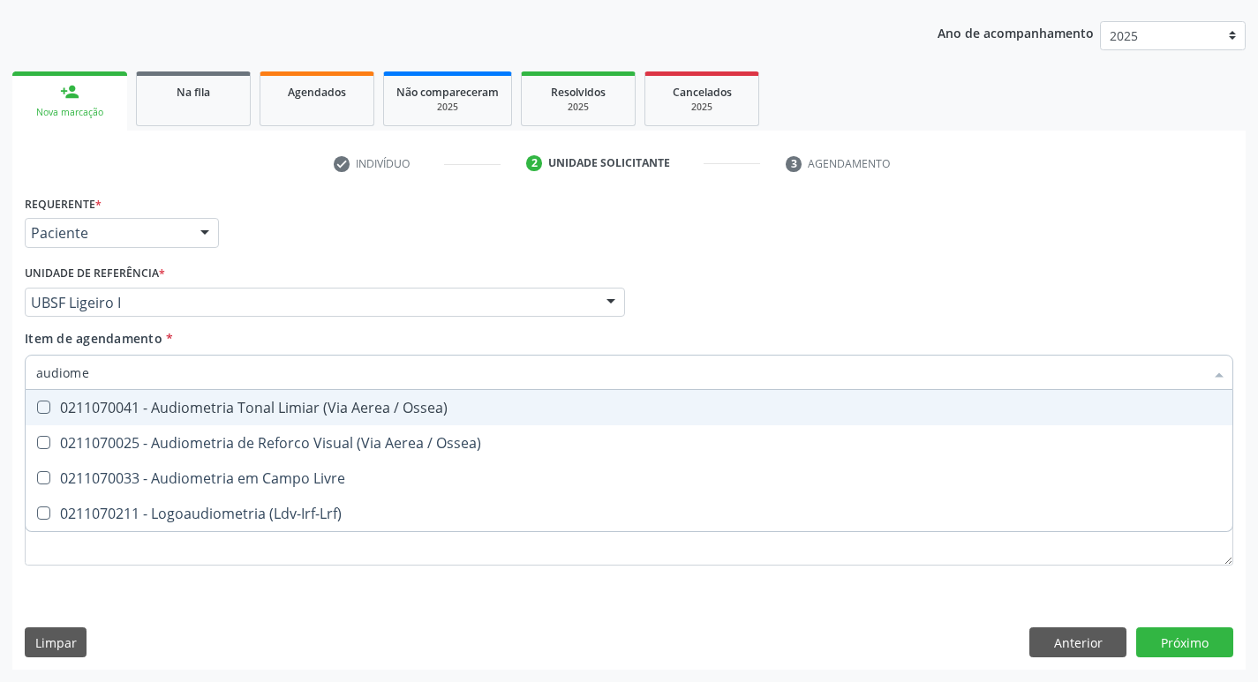
click at [161, 419] on span "0211070041 - Audiometria Tonal Limiar (Via Aerea / Ossea)" at bounding box center [629, 407] width 1207 height 35
checkbox Ossea\) "true"
click at [599, 241] on div "Requerente * Paciente Profissional de Saúde Paciente Nenhum resultado encontrad…" at bounding box center [629, 225] width 1218 height 69
checkbox Ossea\) "true"
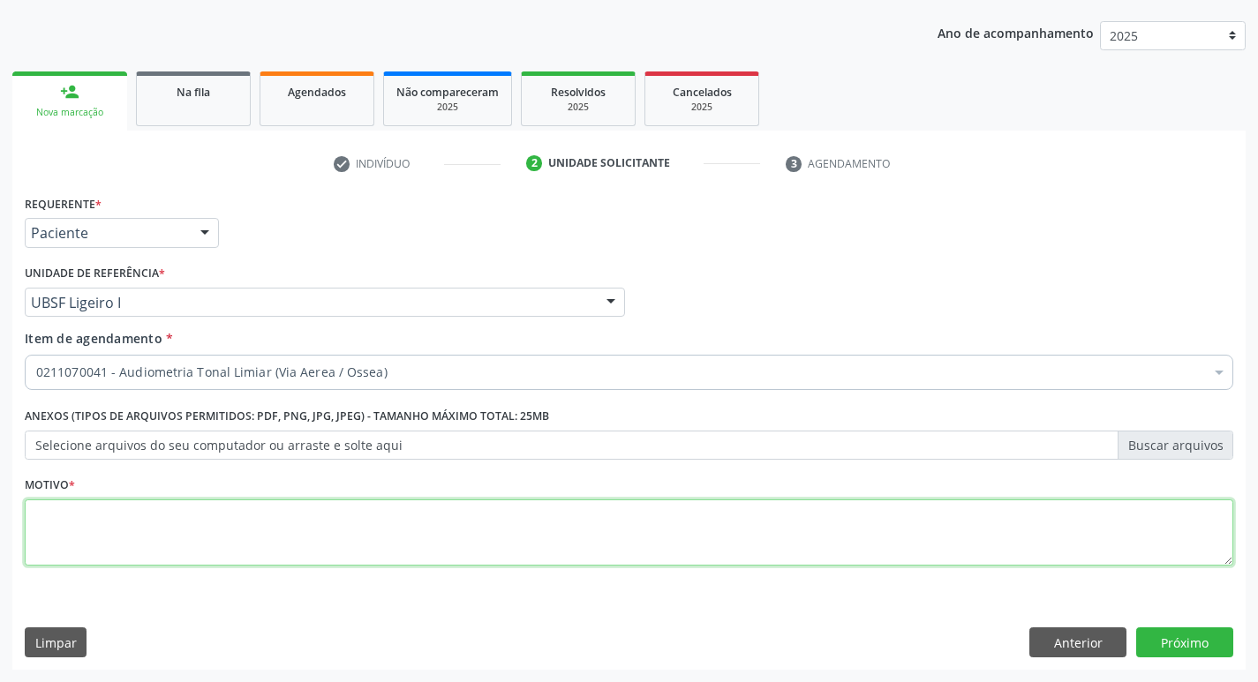
click at [117, 558] on textarea at bounding box center [629, 533] width 1209 height 67
type textarea "avaliação"
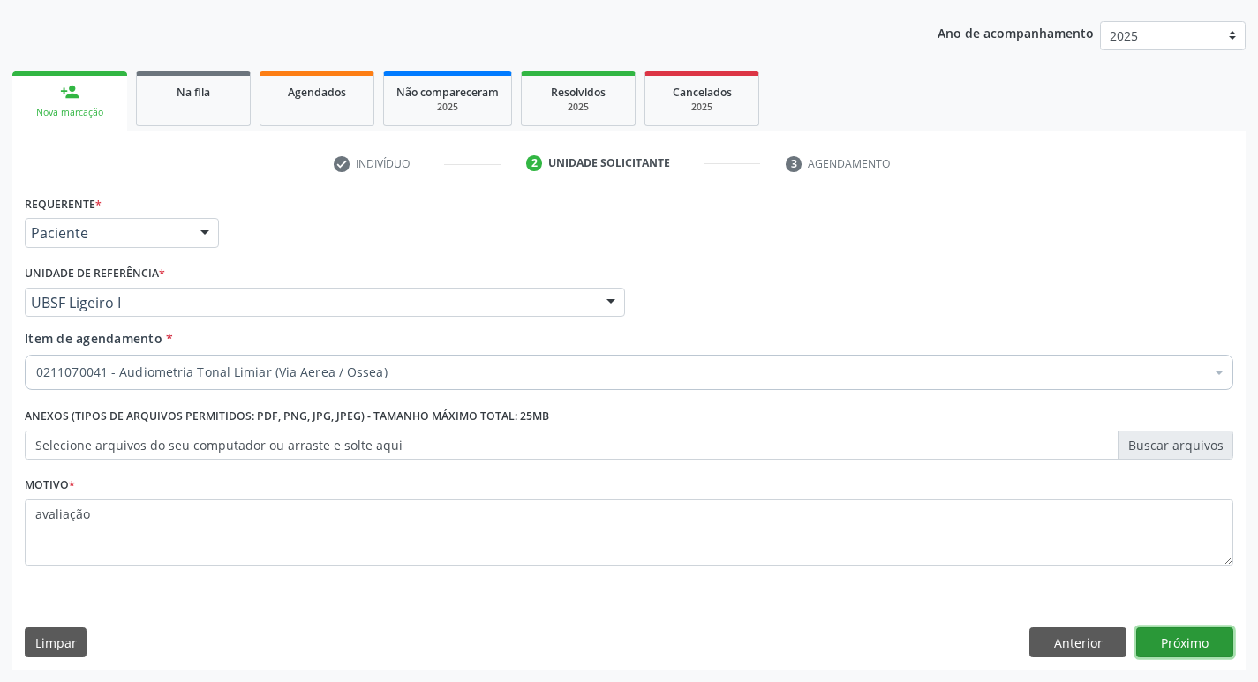
click at [1203, 633] on button "Próximo" at bounding box center [1184, 643] width 97 height 30
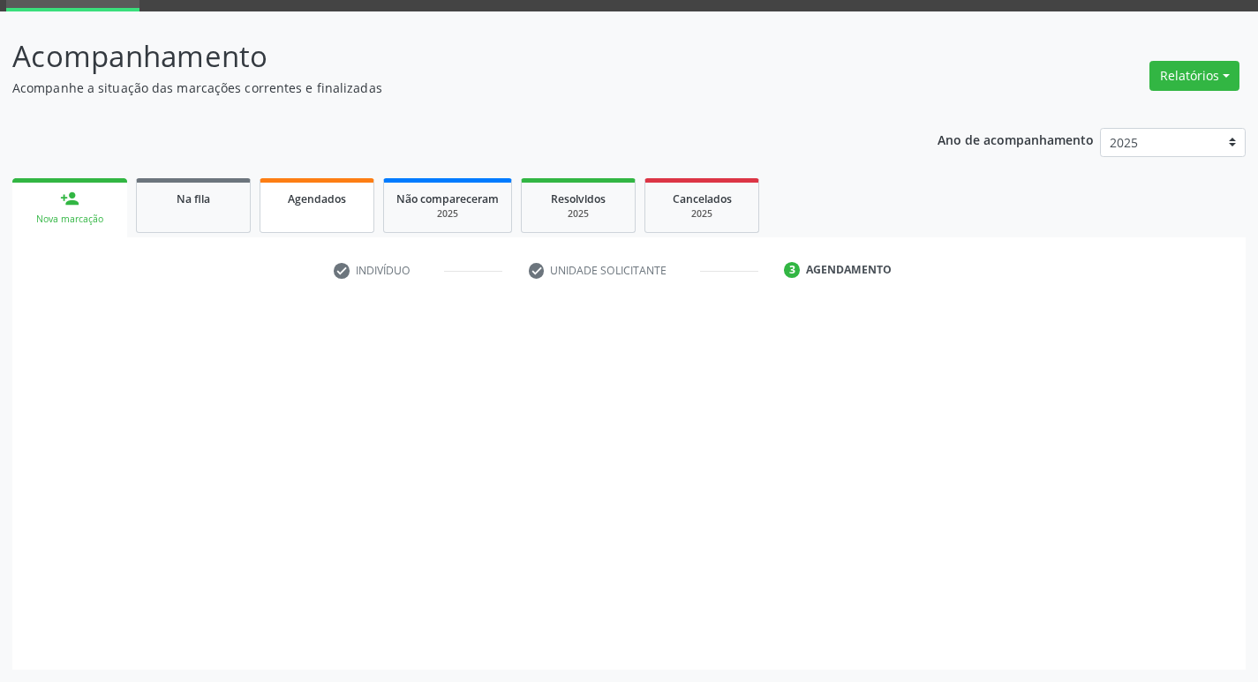
scroll to position [86, 0]
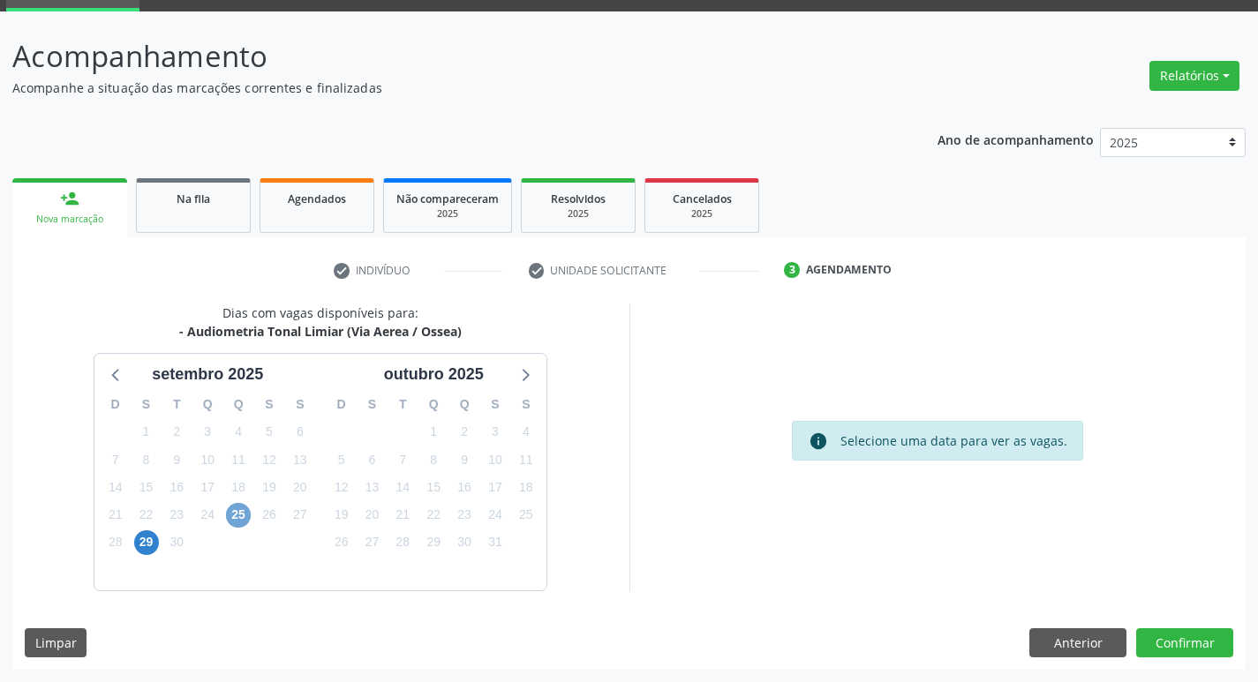
click at [248, 513] on span "25" at bounding box center [238, 515] width 25 height 25
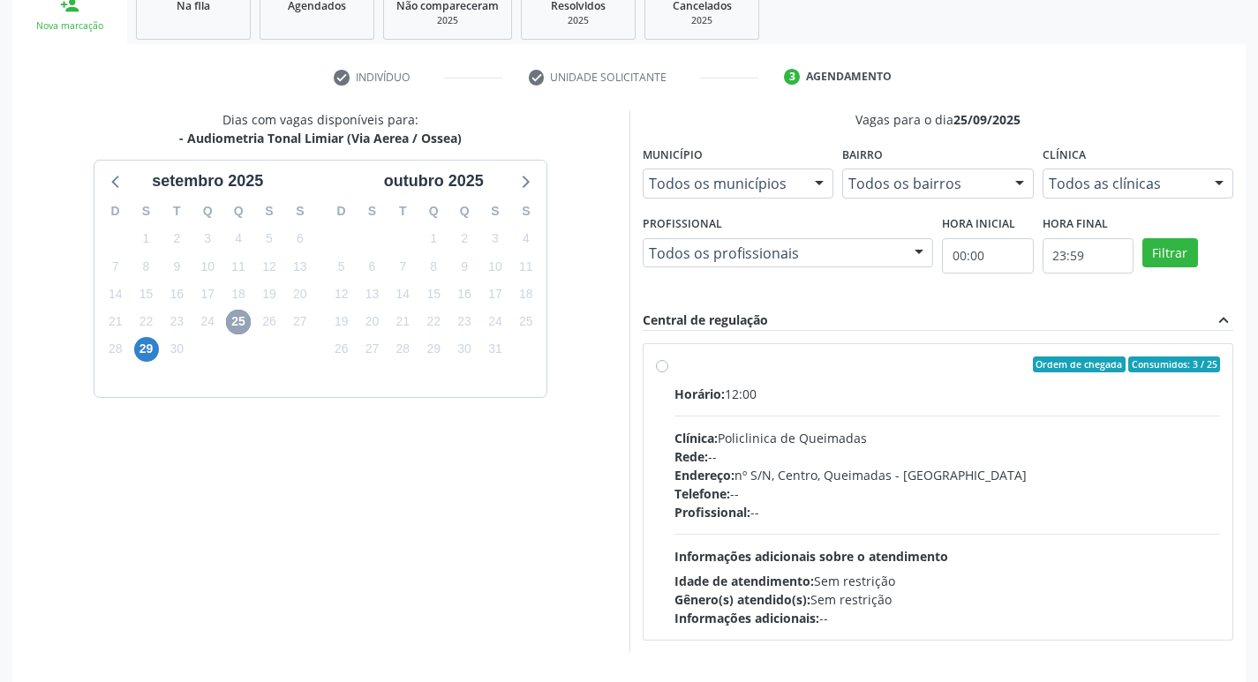
scroll to position [341, 0]
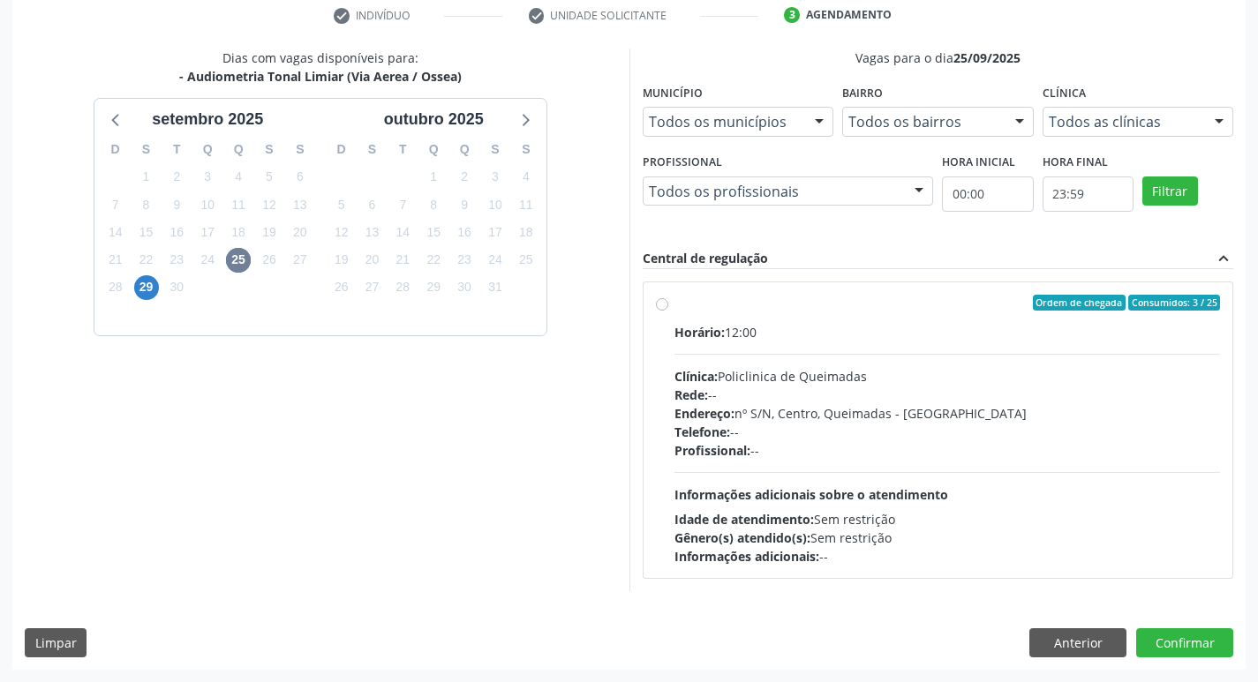
click at [852, 313] on label "Ordem de chegada Consumidos: 3 / 25 Horário: 12:00 Clínica: Policlinica de Quei…" at bounding box center [948, 430] width 547 height 271
click at [668, 311] on input "Ordem de chegada Consumidos: 3 / 25 Horário: 12:00 Clínica: Policlinica de Quei…" at bounding box center [662, 303] width 12 height 16
radio input "true"
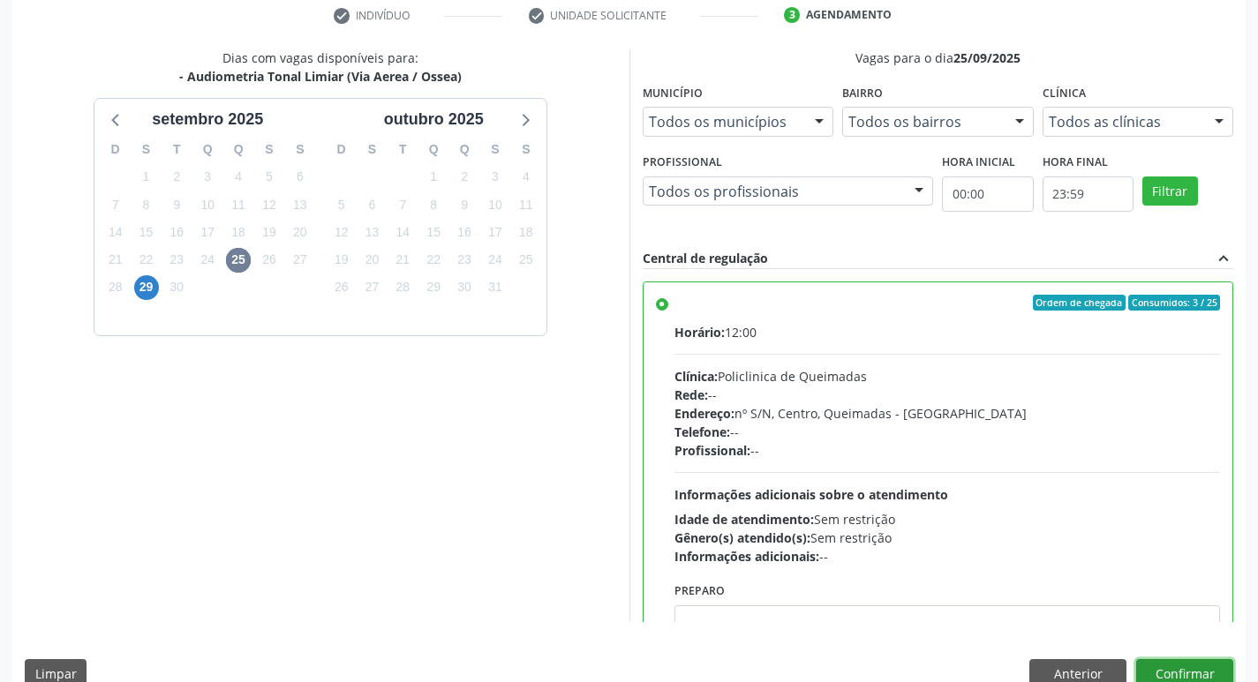
click at [1175, 672] on button "Confirmar" at bounding box center [1184, 675] width 97 height 30
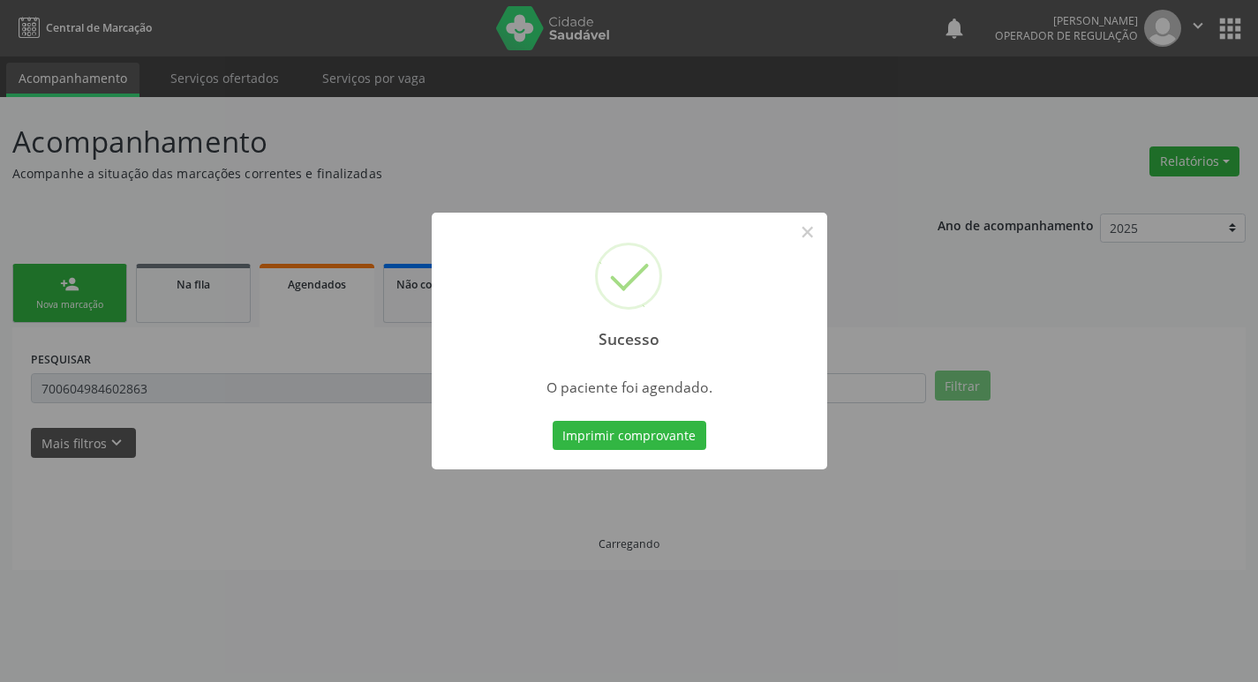
scroll to position [0, 0]
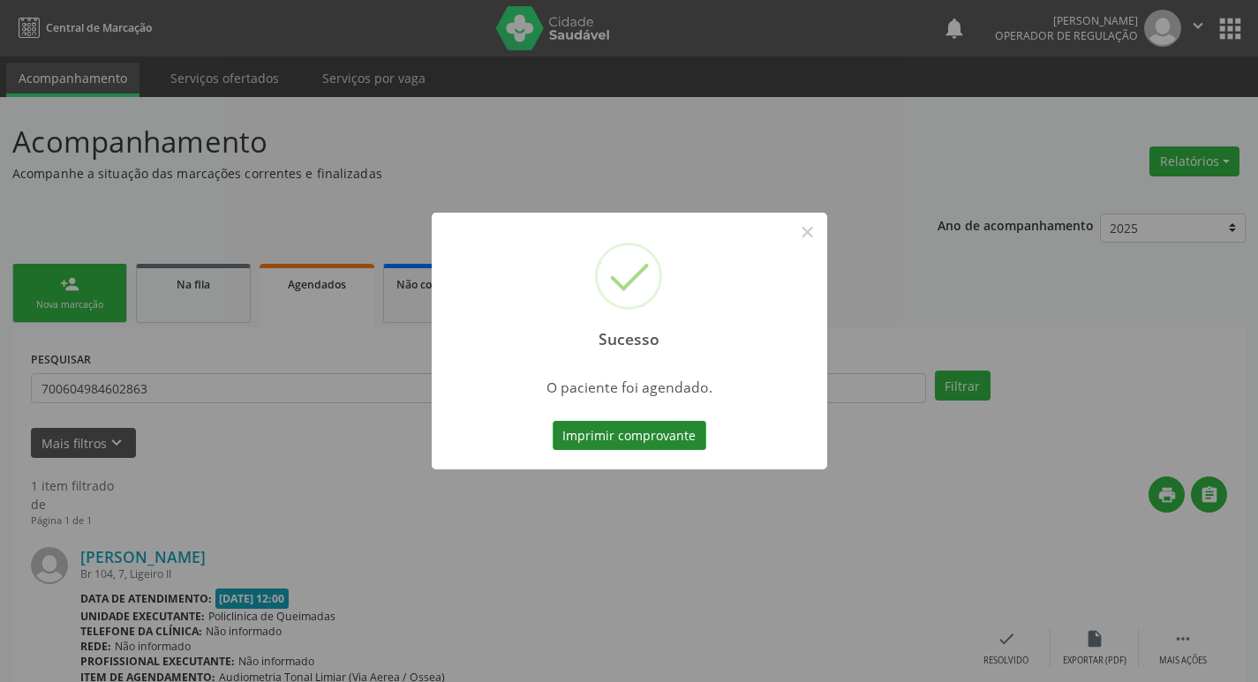
click at [621, 442] on button "Imprimir comprovante" at bounding box center [630, 436] width 154 height 30
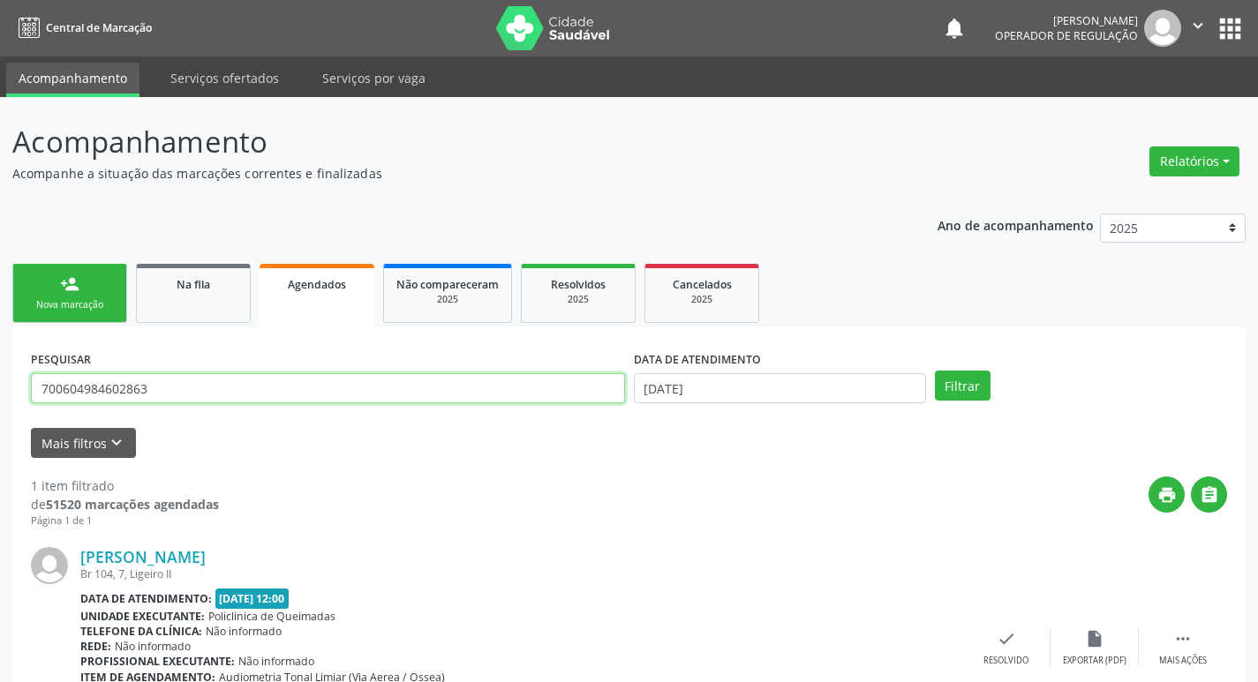
click at [230, 391] on input "700604984602863" at bounding box center [328, 388] width 594 height 30
type input "709005802148916"
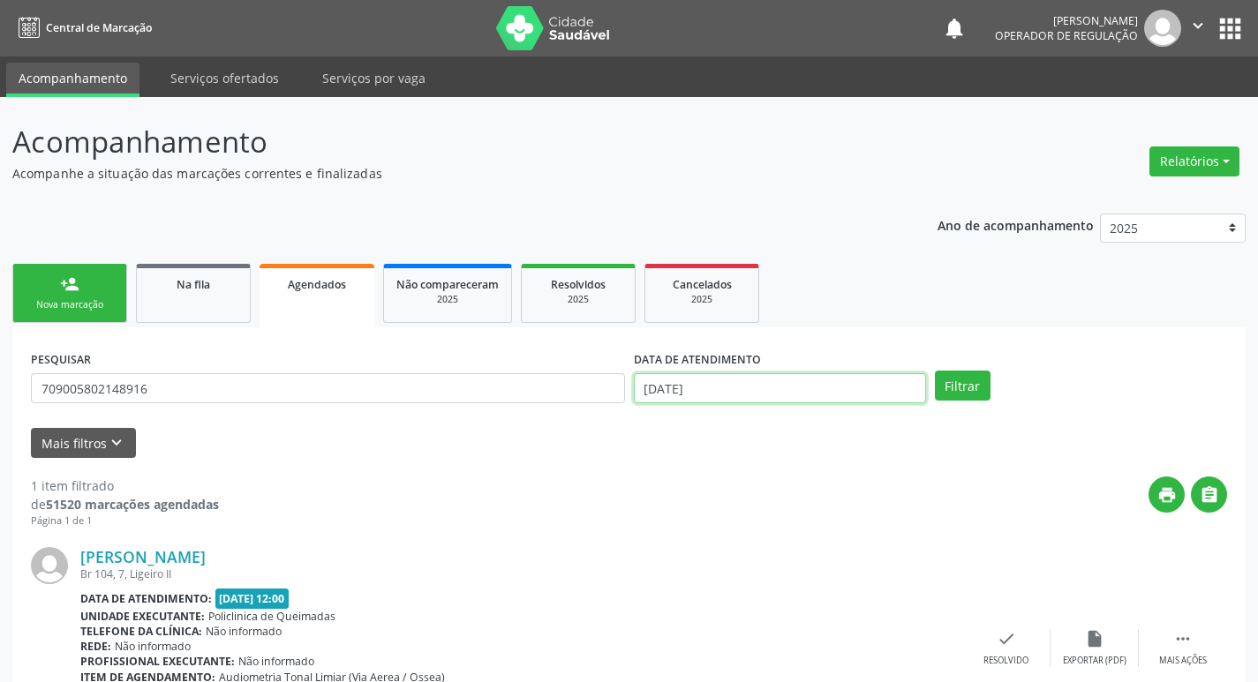
click at [766, 397] on input "[DATE]" at bounding box center [780, 388] width 292 height 30
click at [978, 377] on button "Filtrar" at bounding box center [963, 386] width 56 height 30
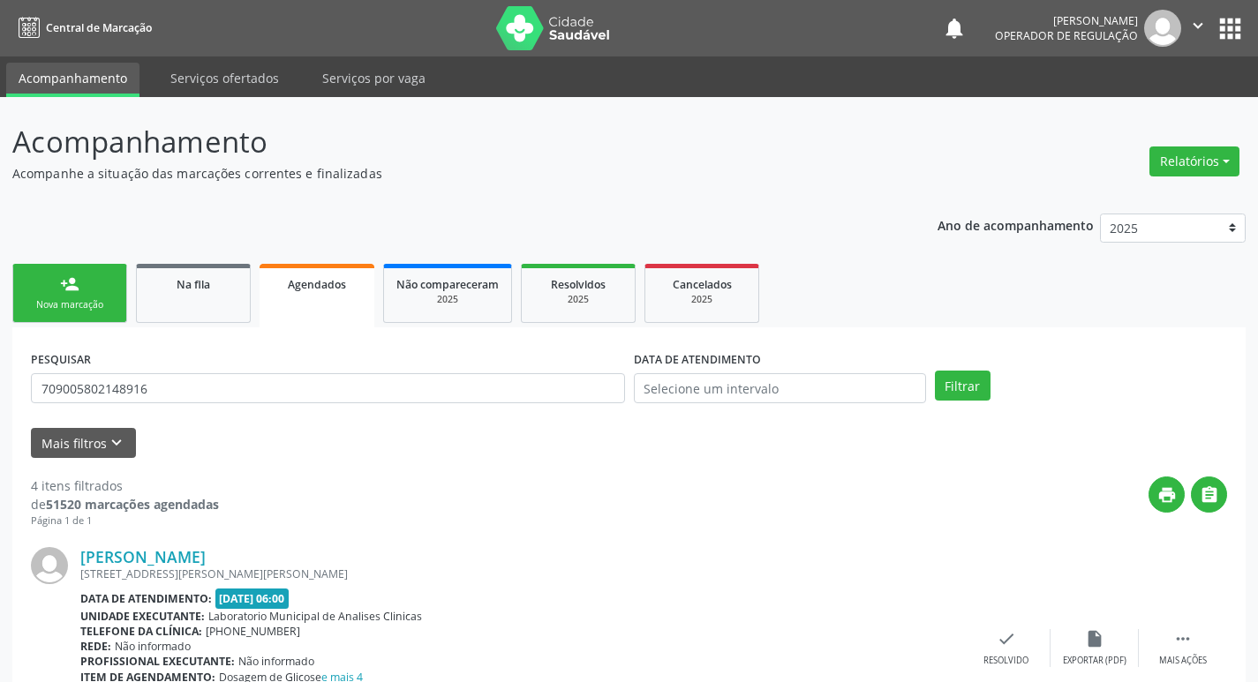
click at [80, 278] on link "person_add Nova marcação" at bounding box center [69, 293] width 115 height 59
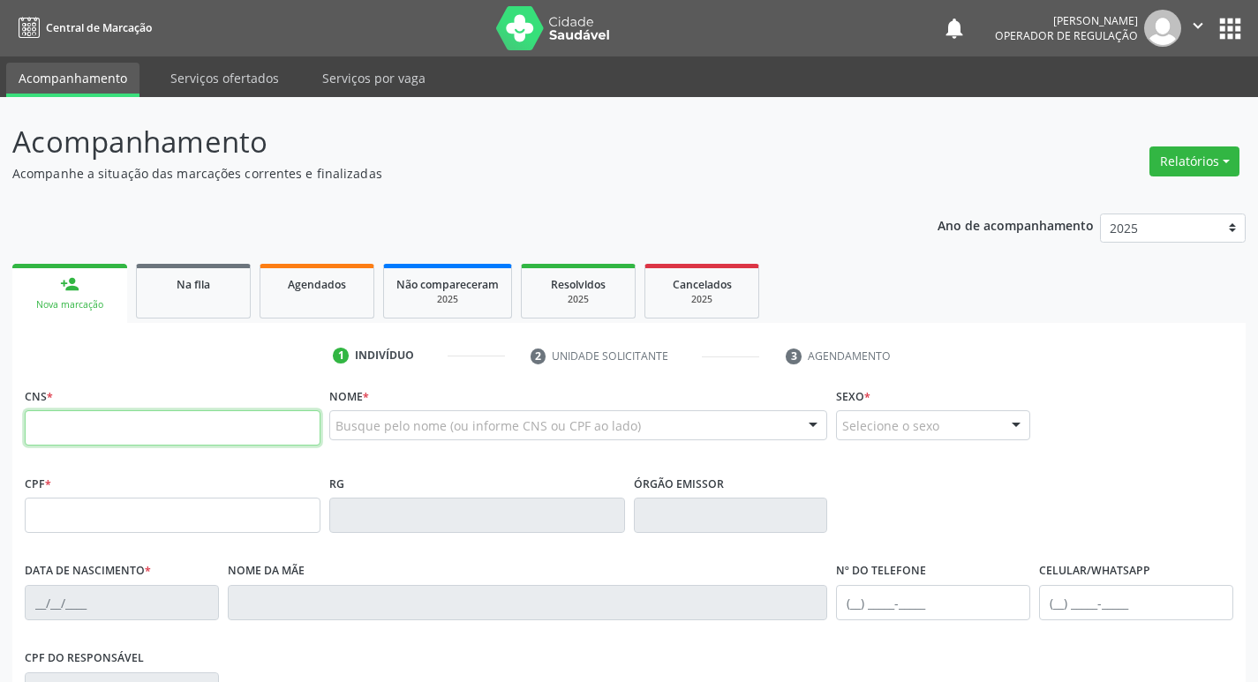
click at [218, 418] on input "text" at bounding box center [173, 428] width 296 height 35
paste input "700 6049 8460 2863"
type input "700 6049 8460 2863"
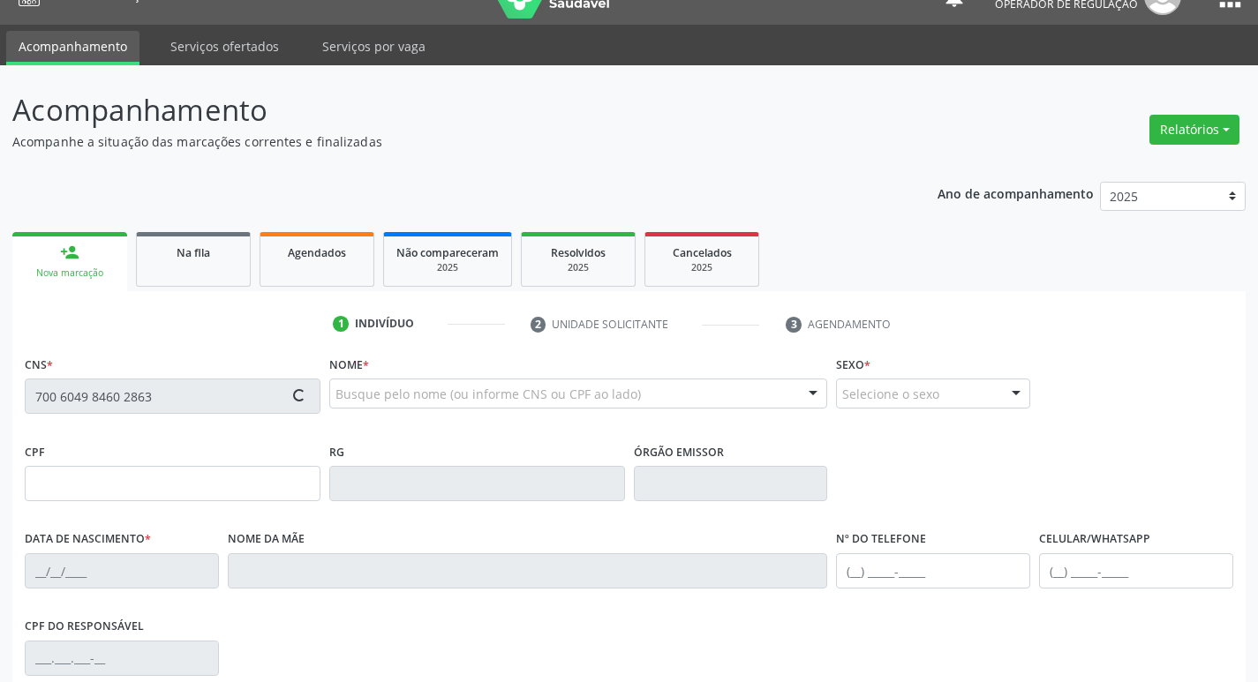
type input "25/06/1954"
type input "Laura Maciel da Silva"
type input "(83) 99107-3351"
type input "048.760.074-62"
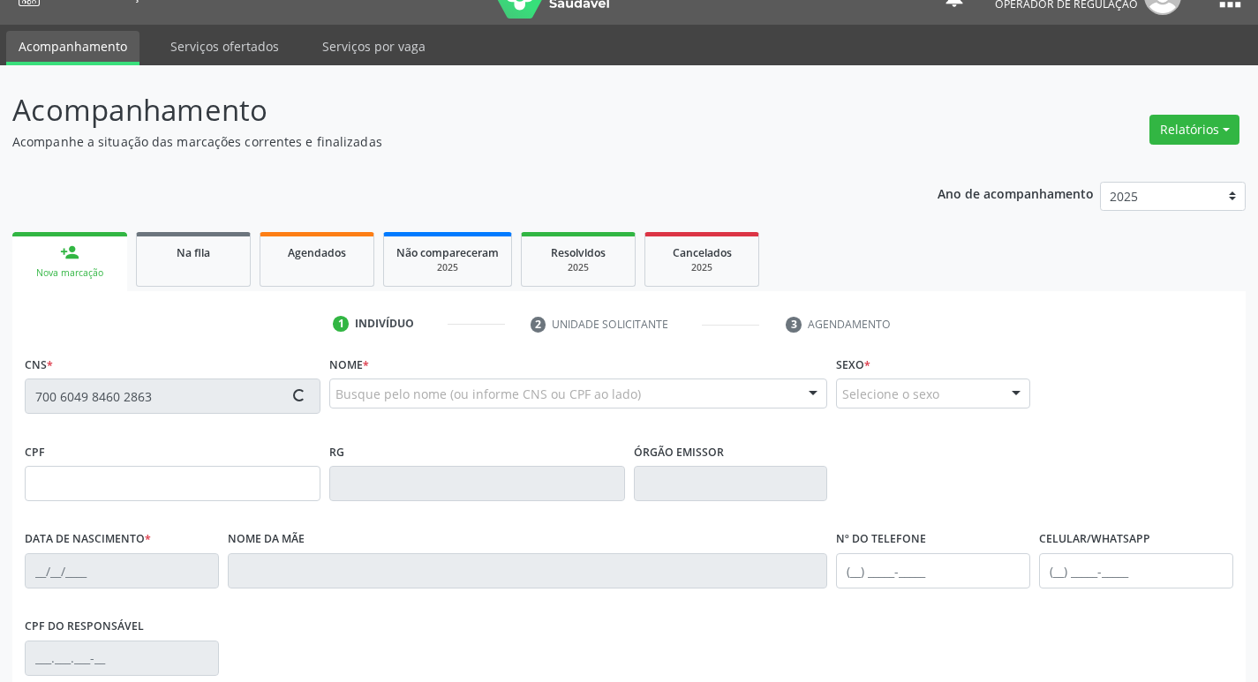
type input "7"
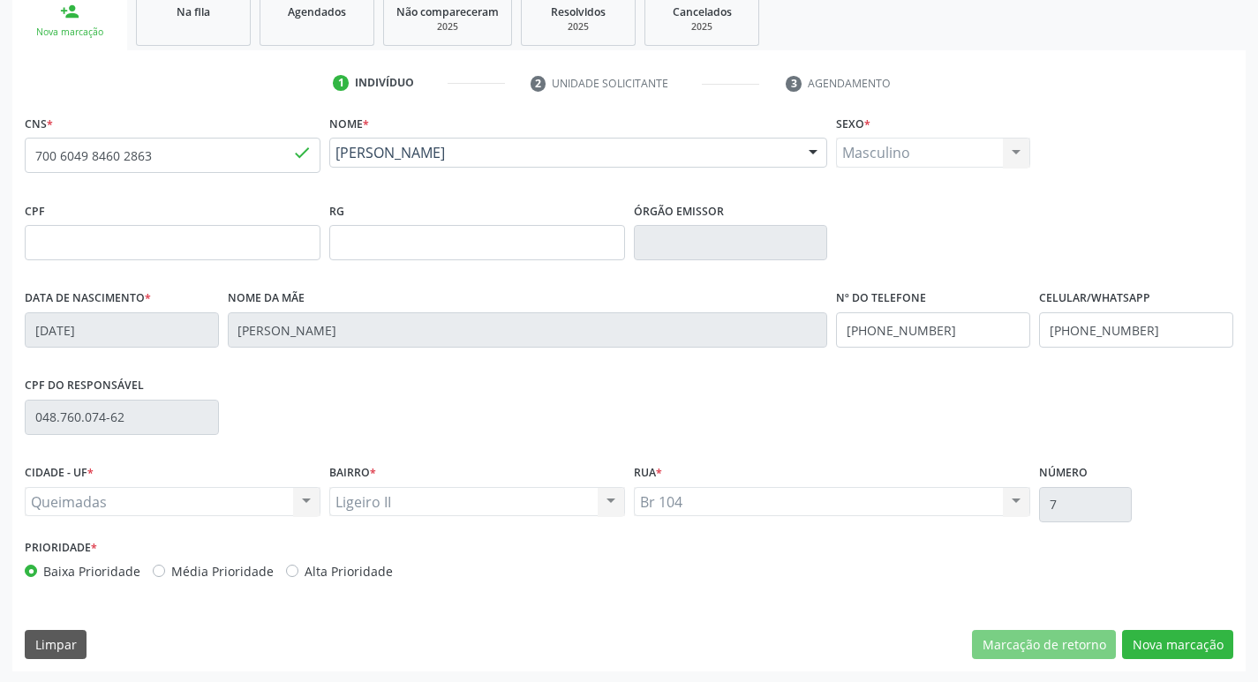
scroll to position [275, 0]
drag, startPoint x: 1156, startPoint y: 639, endPoint x: 1128, endPoint y: 639, distance: 27.4
click at [1157, 639] on button "Nova marcação" at bounding box center [1177, 644] width 111 height 30
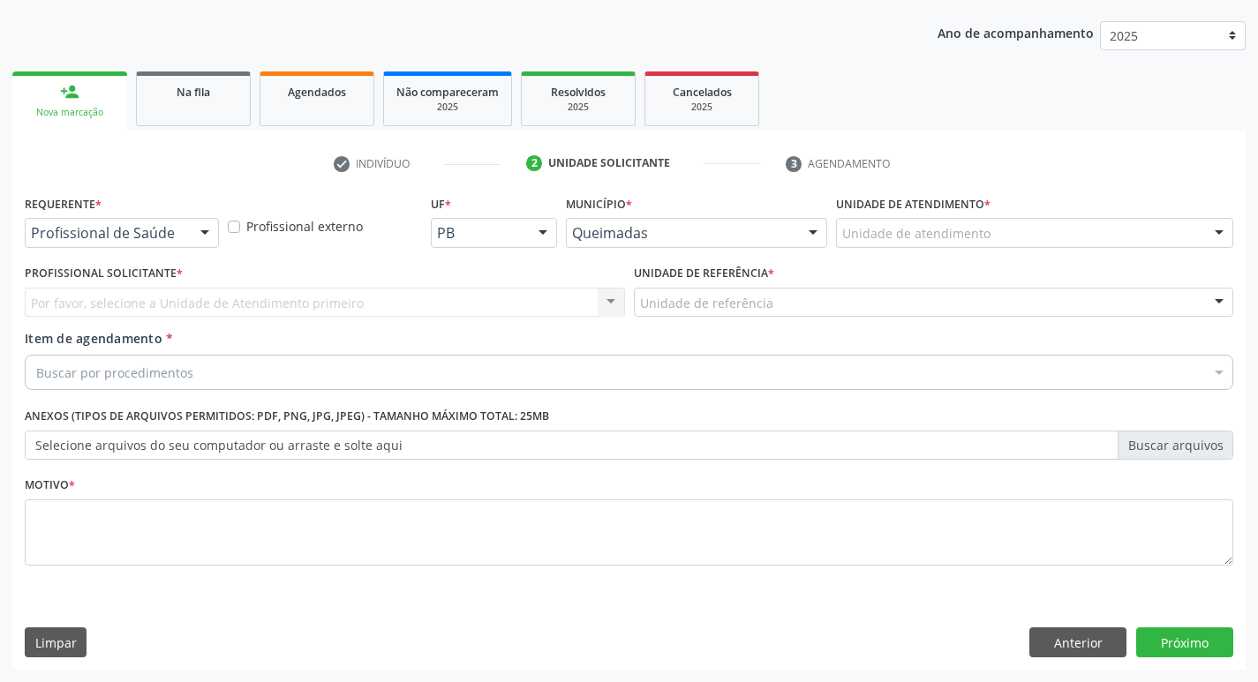
click at [198, 237] on div at bounding box center [205, 234] width 26 height 30
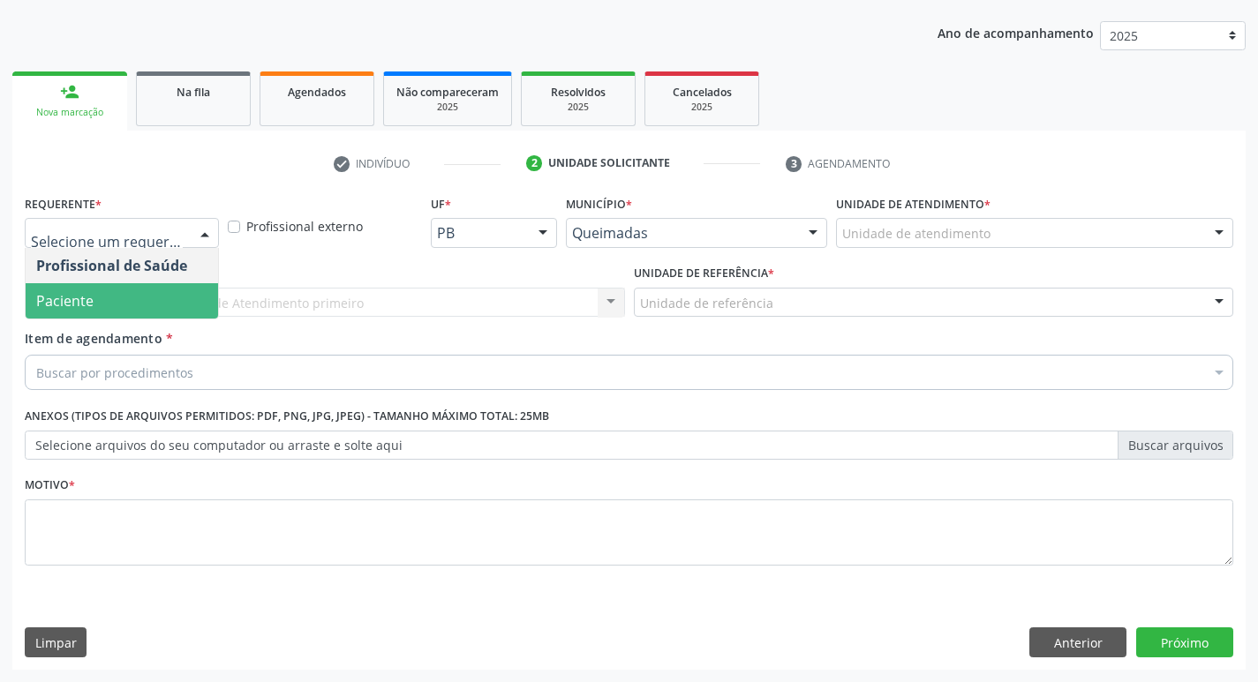
click at [176, 304] on span "Paciente" at bounding box center [122, 300] width 192 height 35
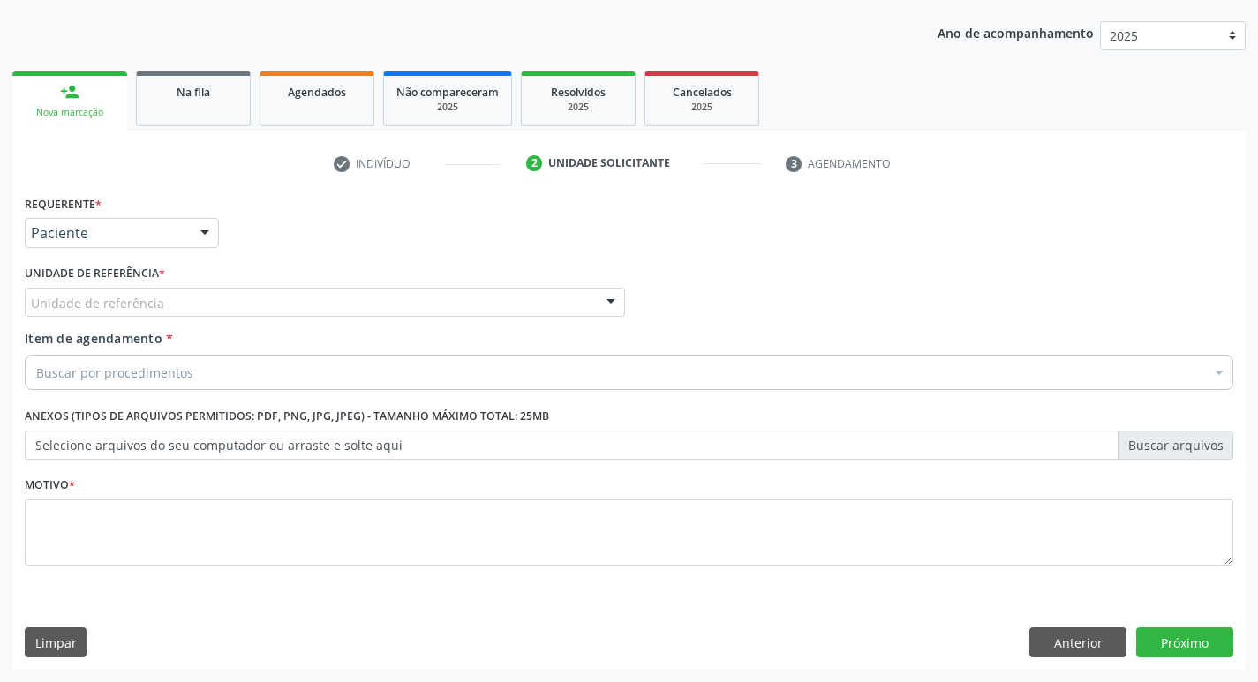
click at [176, 303] on div "Unidade de referência" at bounding box center [325, 303] width 600 height 30
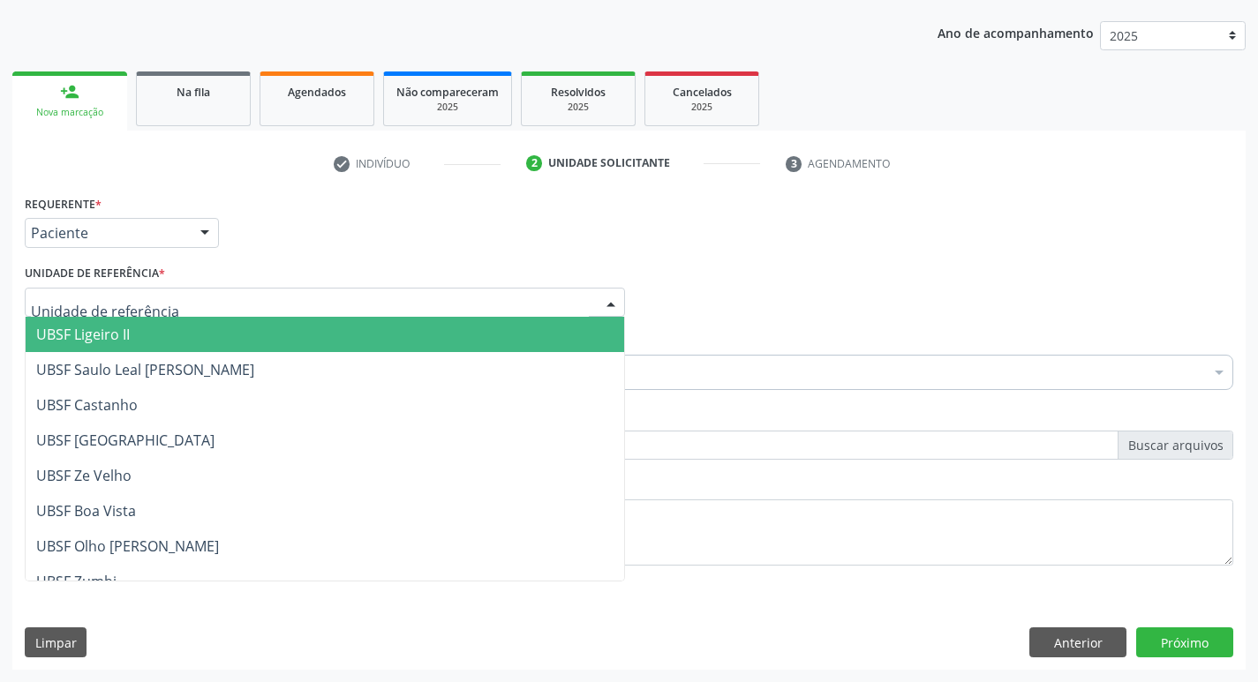
click at [181, 346] on span "UBSF Ligeiro II" at bounding box center [325, 334] width 599 height 35
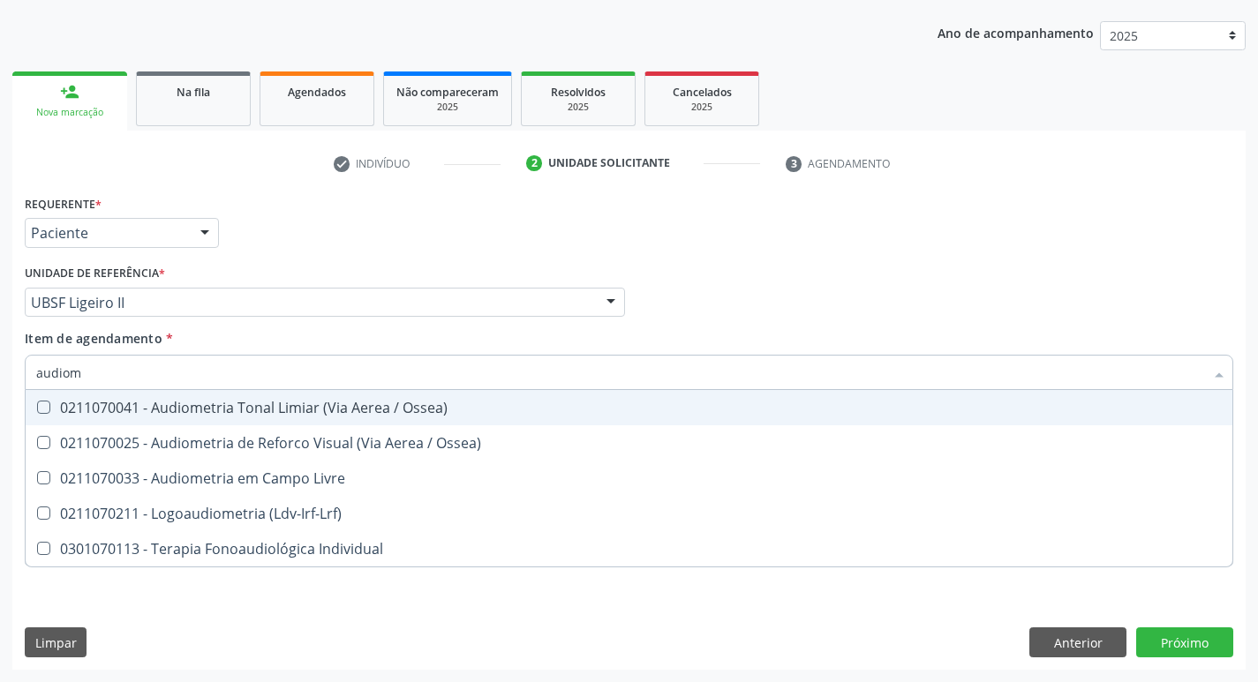
type input "audiome"
click at [173, 408] on div "0211070041 - Audiometria Tonal Limiar (Via Aerea / Ossea)" at bounding box center [629, 408] width 1186 height 14
checkbox Ossea\) "true"
click at [379, 201] on div "Requerente * Paciente Profissional de Saúde Paciente Nenhum resultado encontrad…" at bounding box center [629, 225] width 1218 height 69
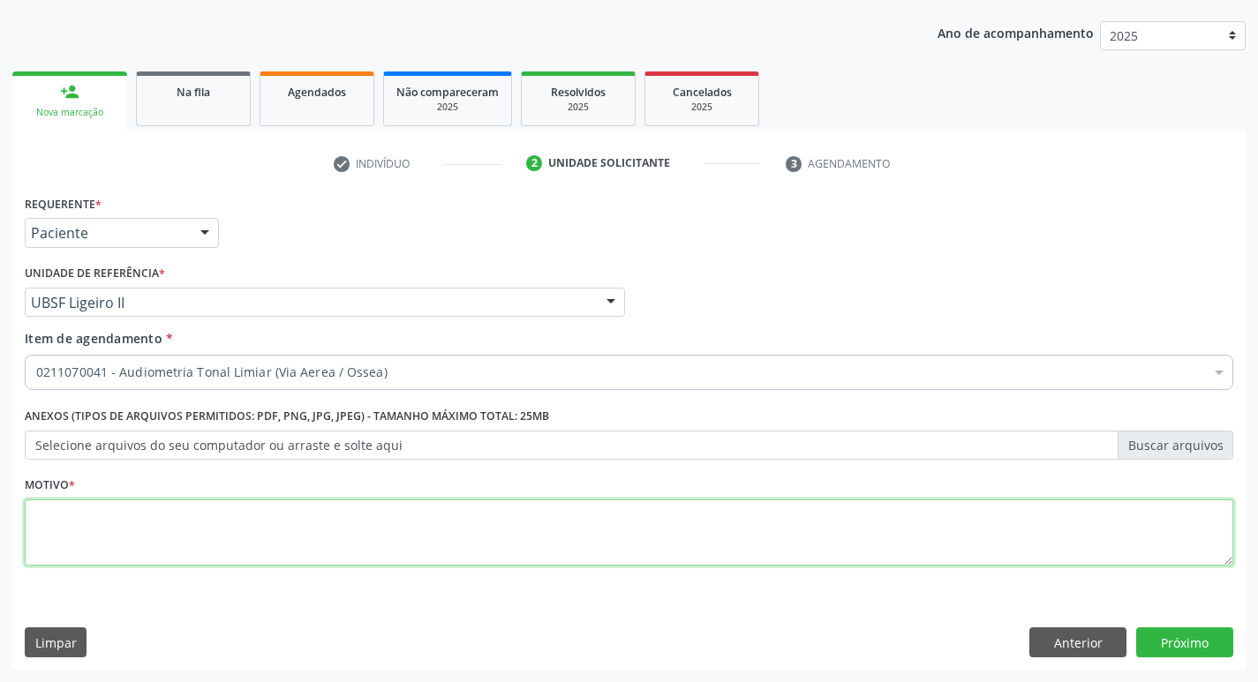
click at [256, 501] on textarea at bounding box center [629, 533] width 1209 height 67
type textarea "avaliação"
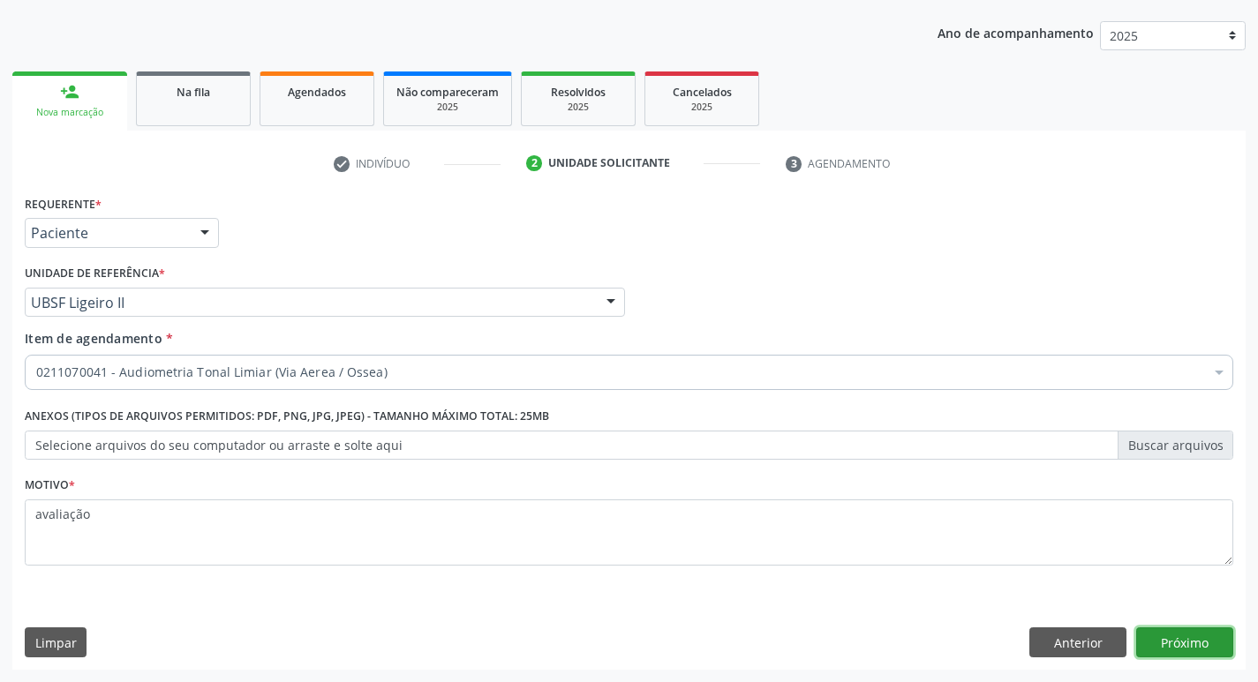
click at [1173, 635] on button "Próximo" at bounding box center [1184, 643] width 97 height 30
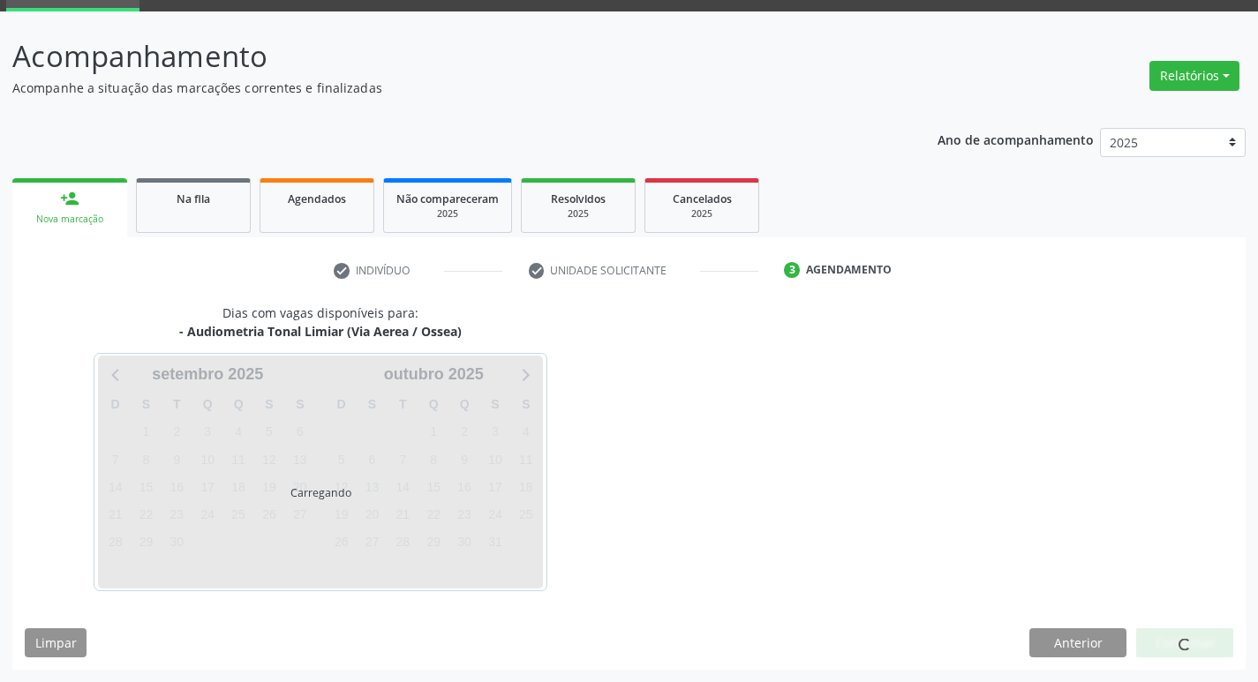
scroll to position [86, 0]
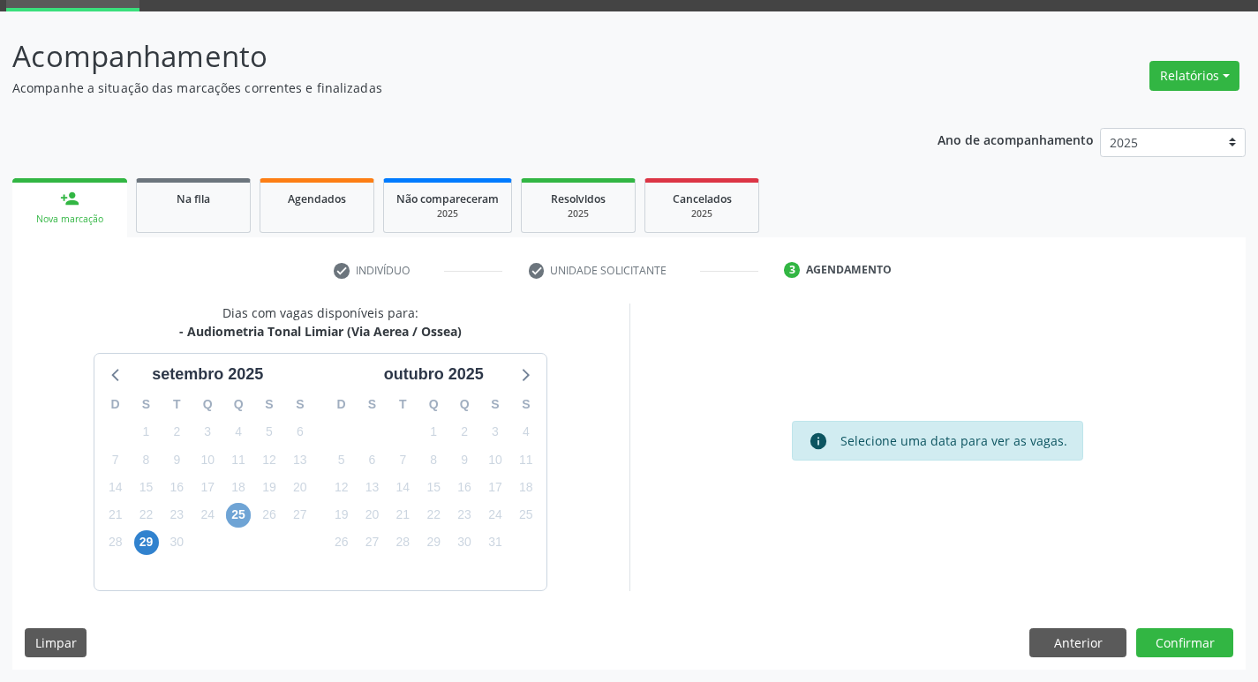
click at [240, 511] on span "25" at bounding box center [238, 515] width 25 height 25
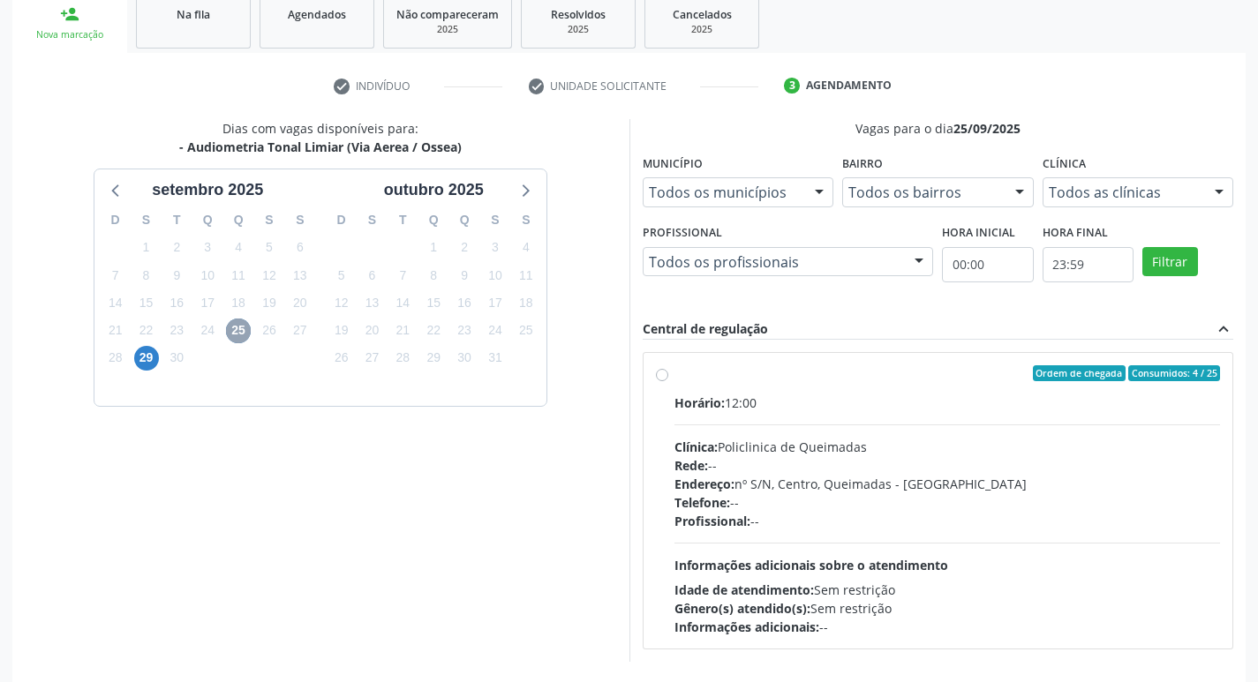
scroll to position [341, 0]
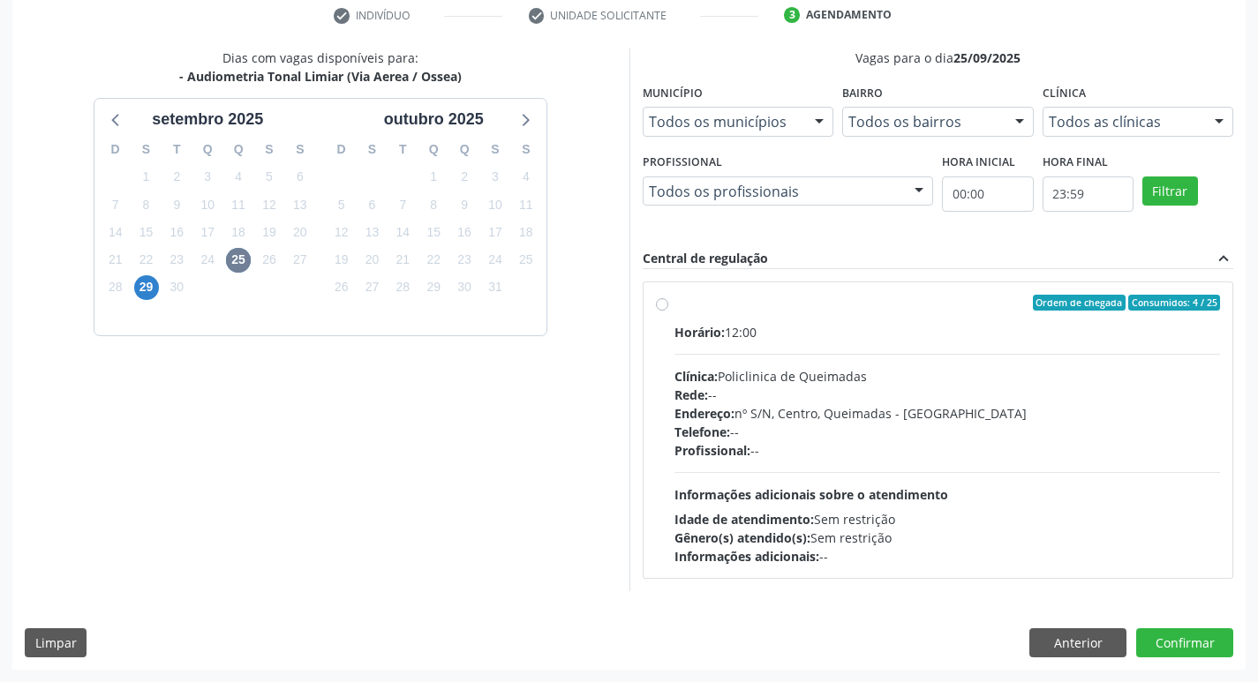
click at [923, 359] on div "Horário: 12:00 Clínica: Policlinica de Queimadas Rede: -- Endereço: nº S/N, Cen…" at bounding box center [948, 444] width 547 height 243
click at [668, 311] on input "Ordem de chegada Consumidos: 4 / 25 Horário: 12:00 Clínica: Policlinica de Quei…" at bounding box center [662, 303] width 12 height 16
radio input "true"
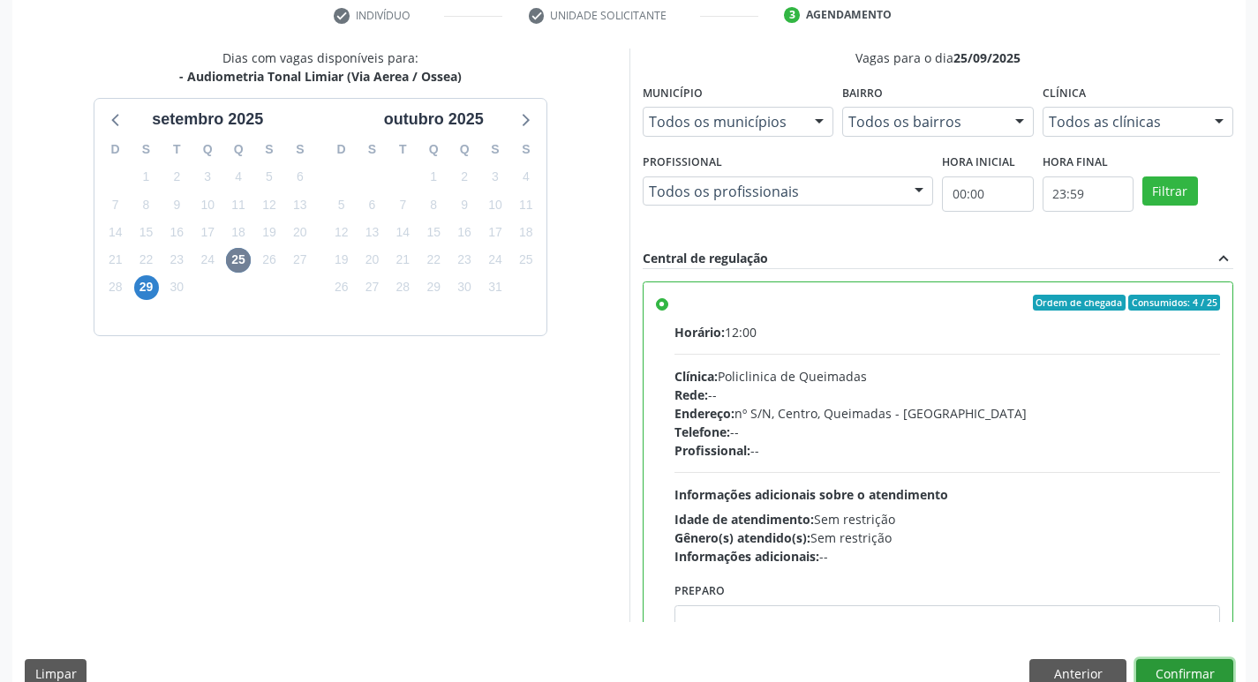
click at [1191, 671] on button "Confirmar" at bounding box center [1184, 675] width 97 height 30
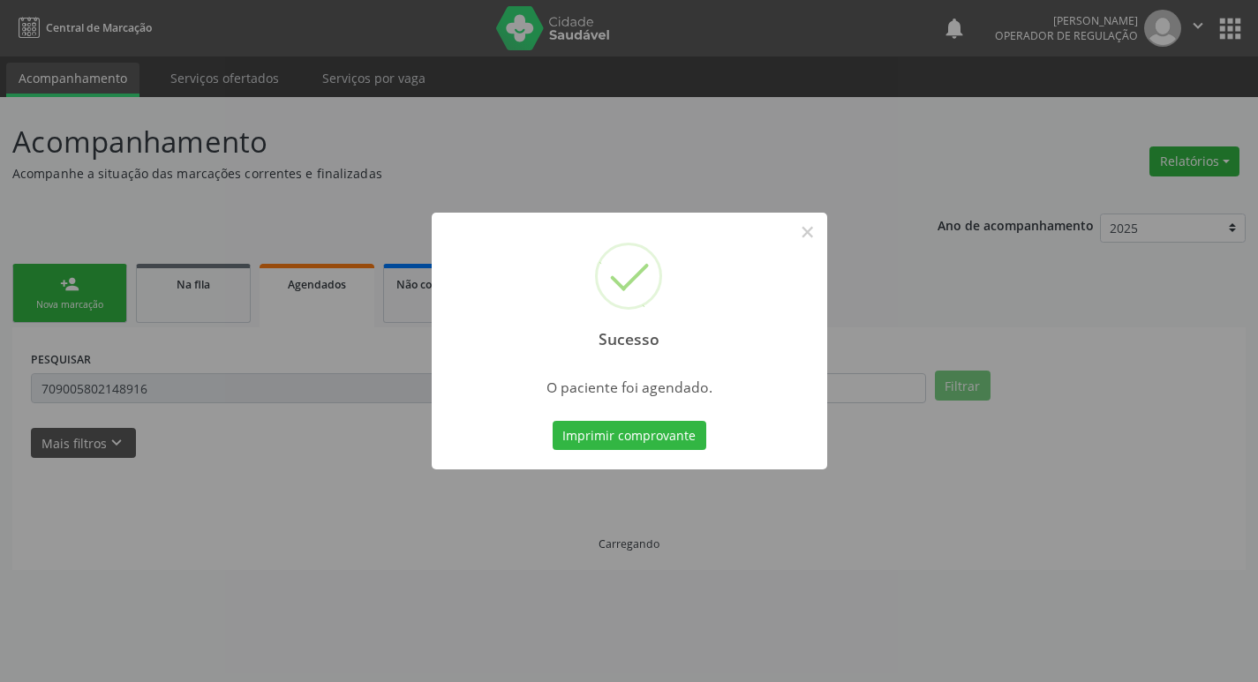
scroll to position [0, 0]
click at [615, 423] on button "Imprimir comprovante" at bounding box center [630, 436] width 154 height 30
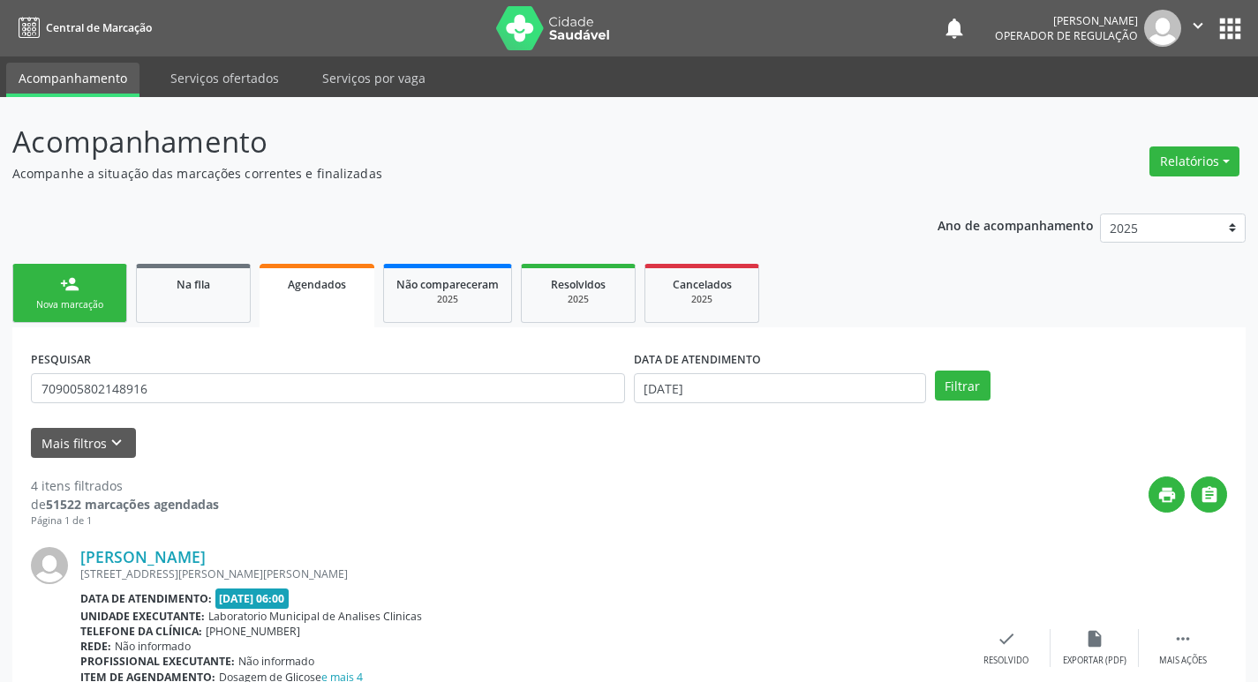
click at [472, 366] on div "PESQUISAR 709005802148916" at bounding box center [327, 380] width 603 height 69
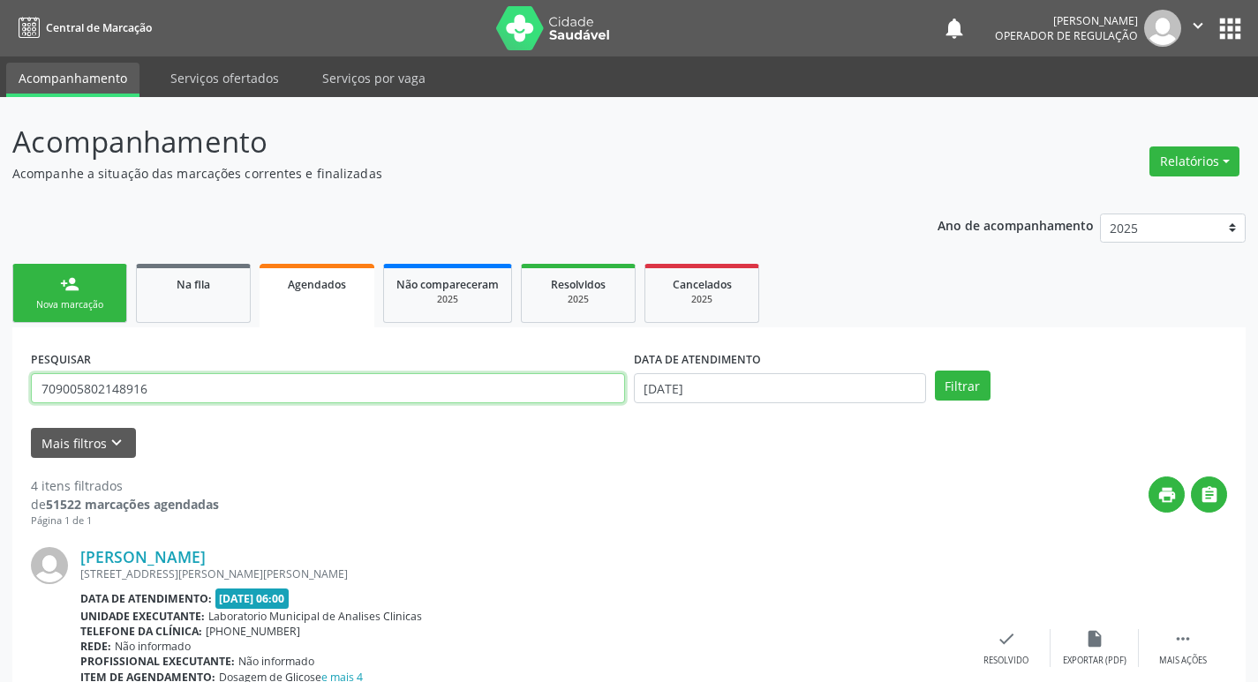
click at [467, 386] on input "709005802148916" at bounding box center [328, 388] width 594 height 30
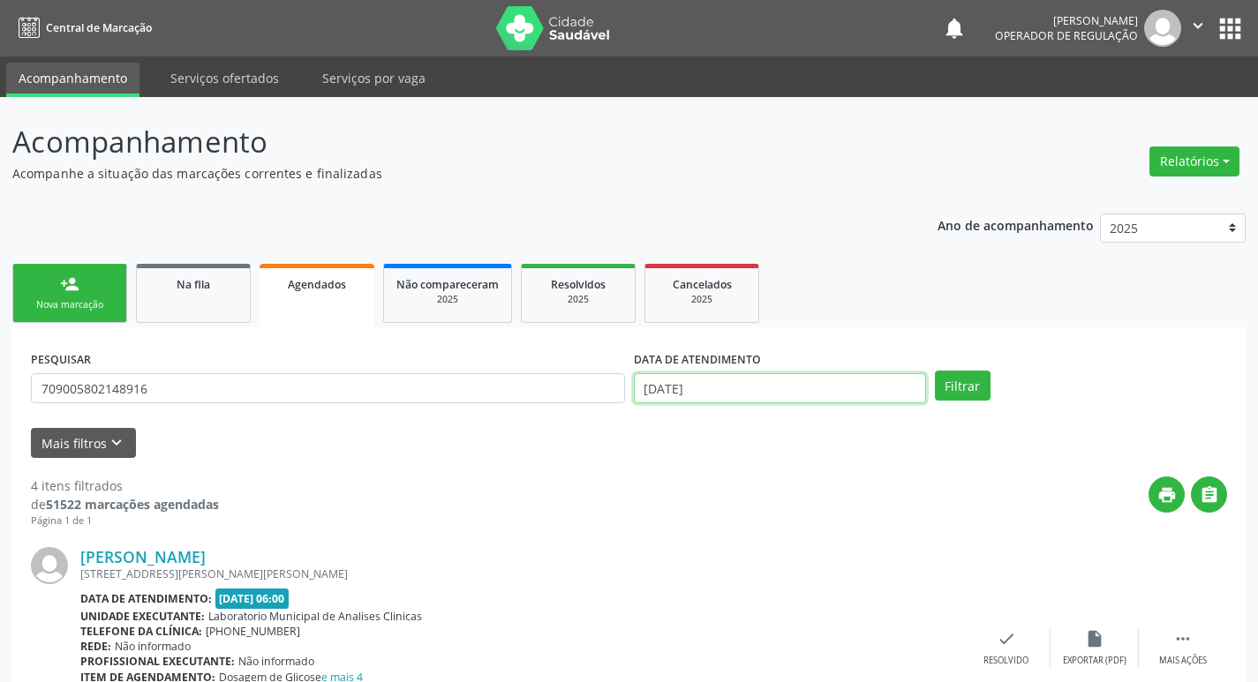
click at [812, 393] on input "[DATE]" at bounding box center [780, 388] width 292 height 30
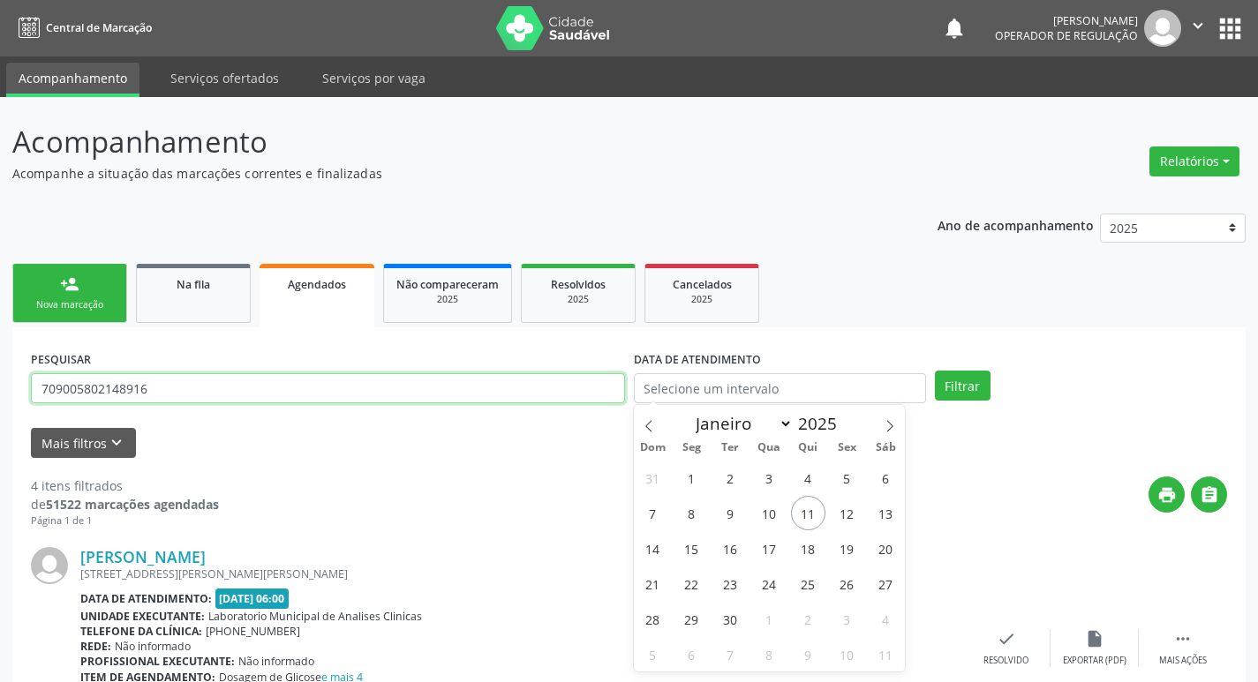
click at [320, 374] on input "709005802148916" at bounding box center [328, 388] width 594 height 30
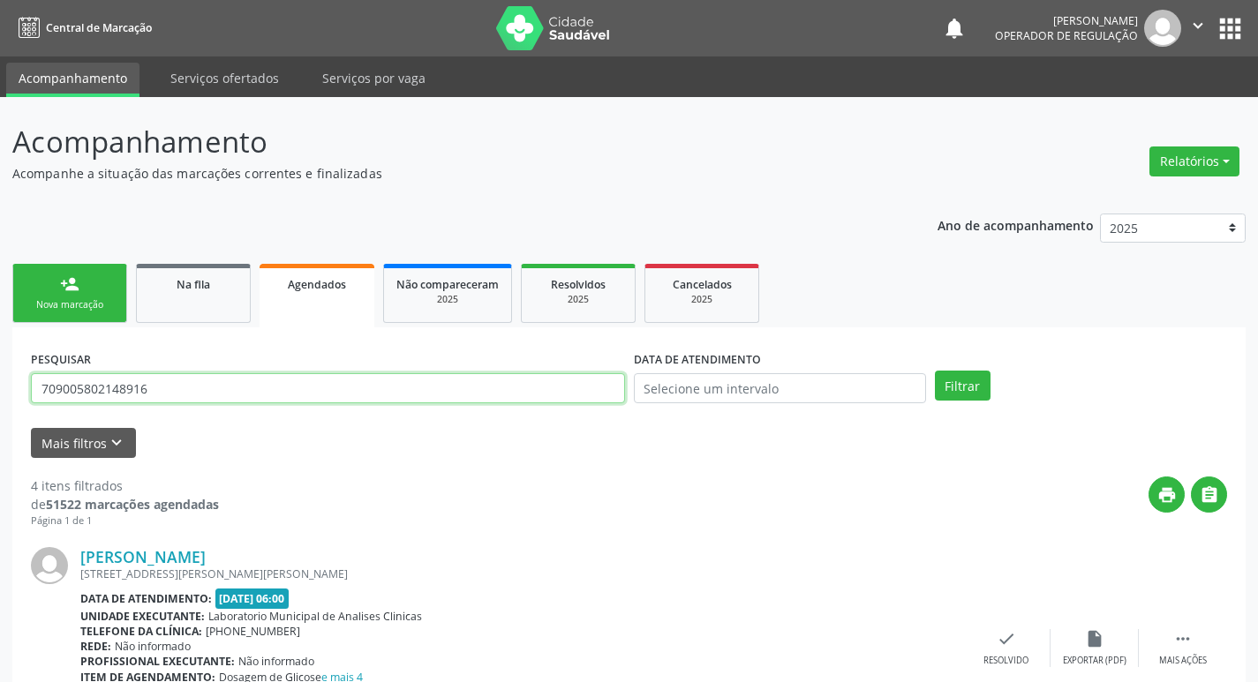
click at [320, 374] on input "709005802148916" at bounding box center [328, 388] width 594 height 30
type input "700604984602863"
click at [935, 371] on button "Filtrar" at bounding box center [963, 386] width 56 height 30
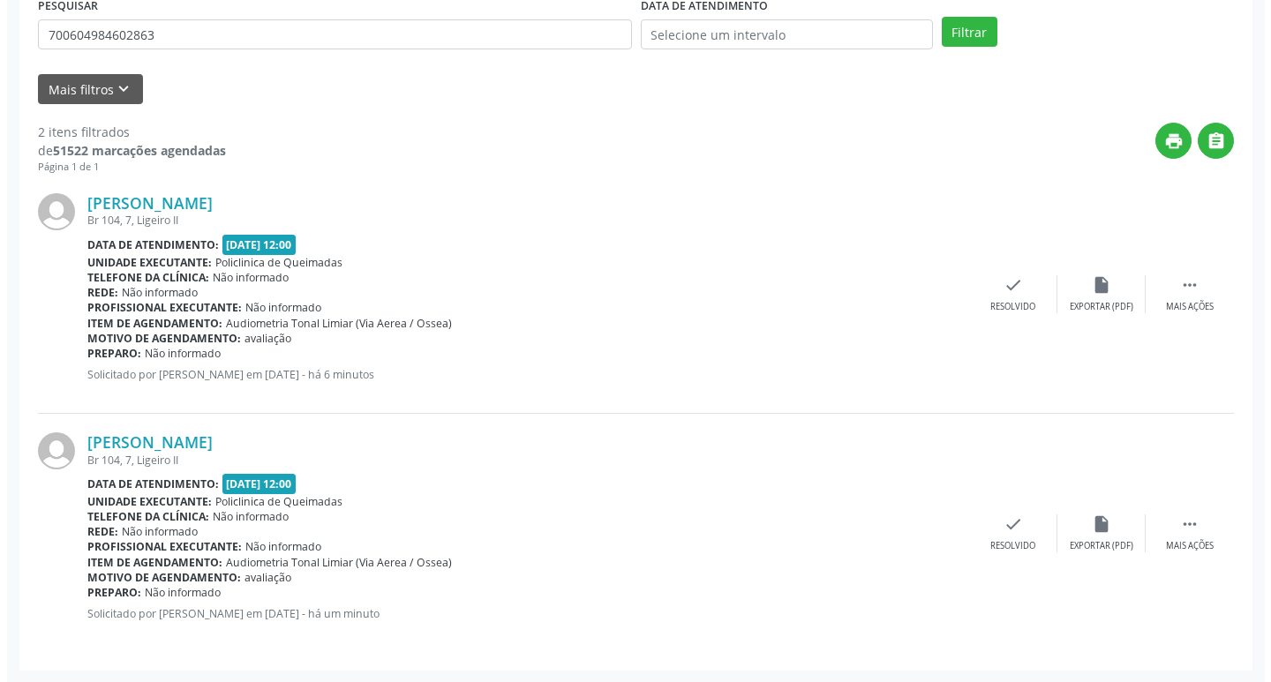
scroll to position [355, 0]
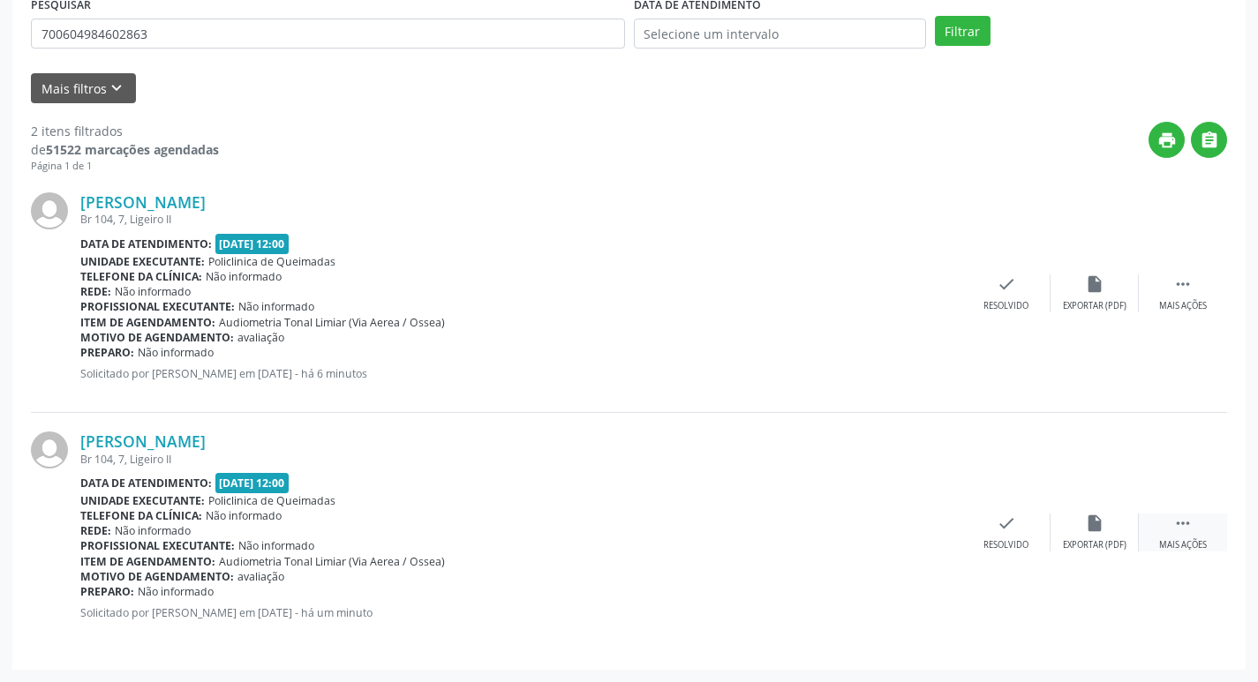
click at [1188, 524] on icon "" at bounding box center [1182, 523] width 19 height 19
click at [926, 528] on icon "cancel" at bounding box center [918, 523] width 19 height 19
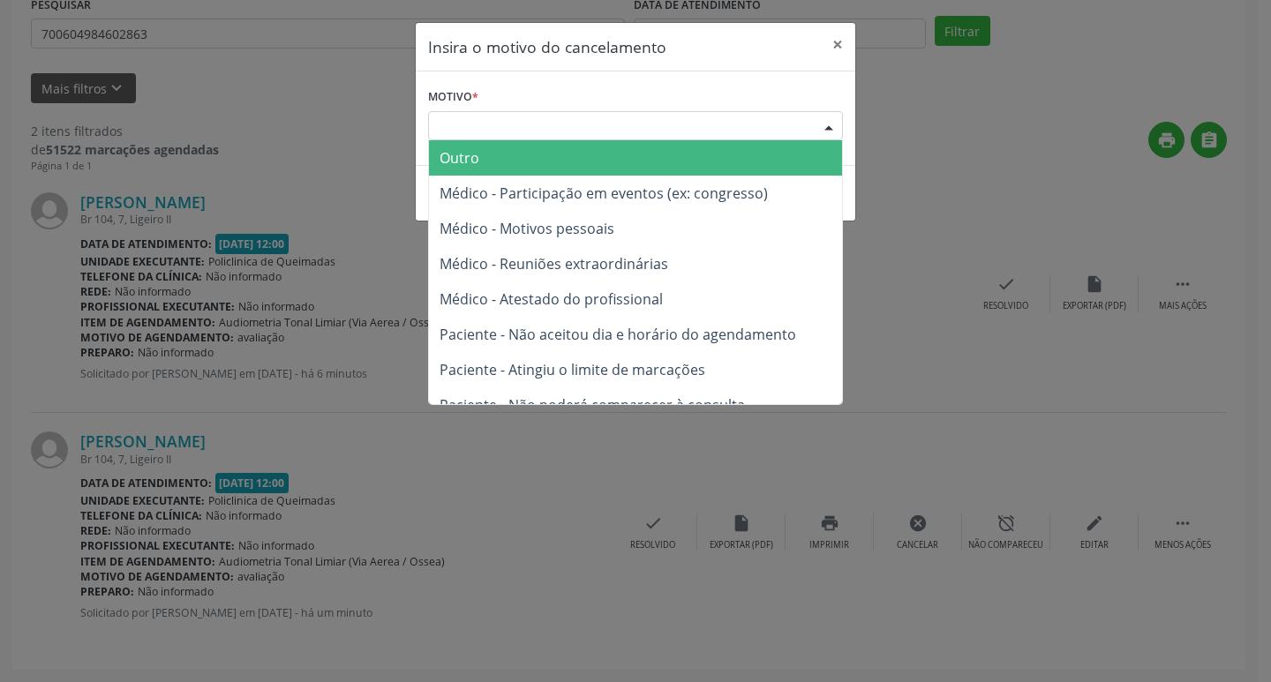
click at [683, 132] on div "Escolha o motivo" at bounding box center [635, 126] width 415 height 30
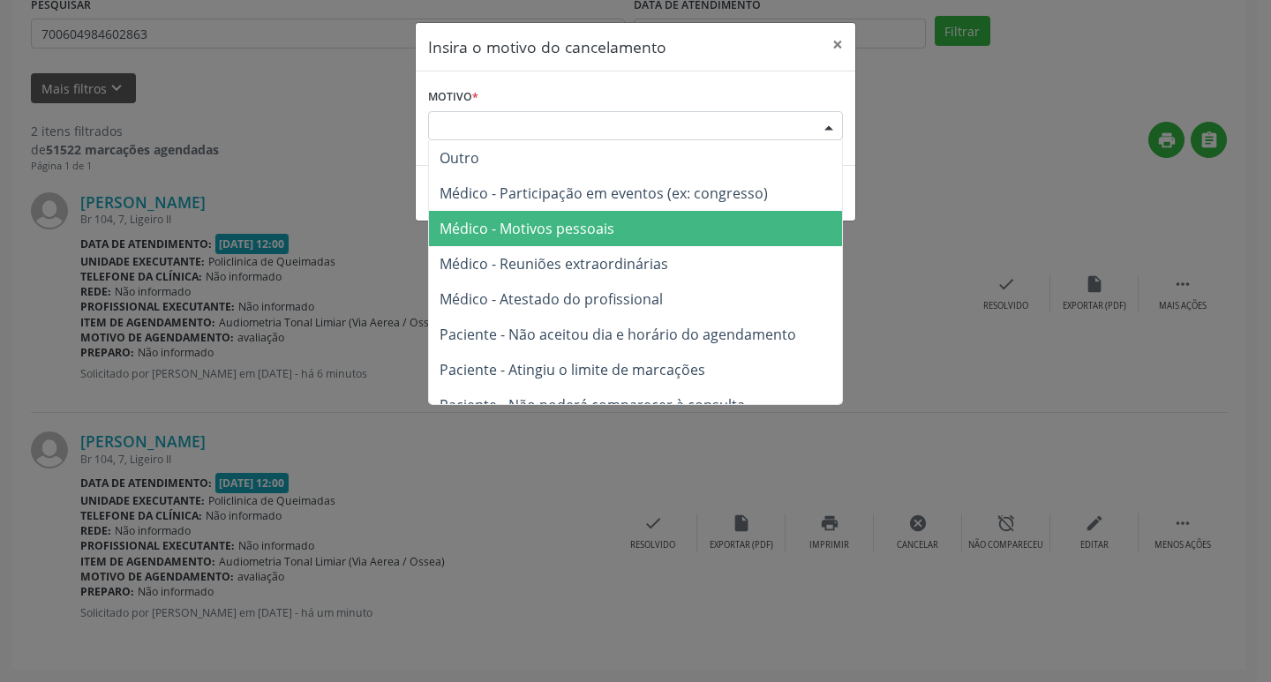
click at [642, 223] on span "Médico - Motivos pessoais" at bounding box center [635, 228] width 413 height 35
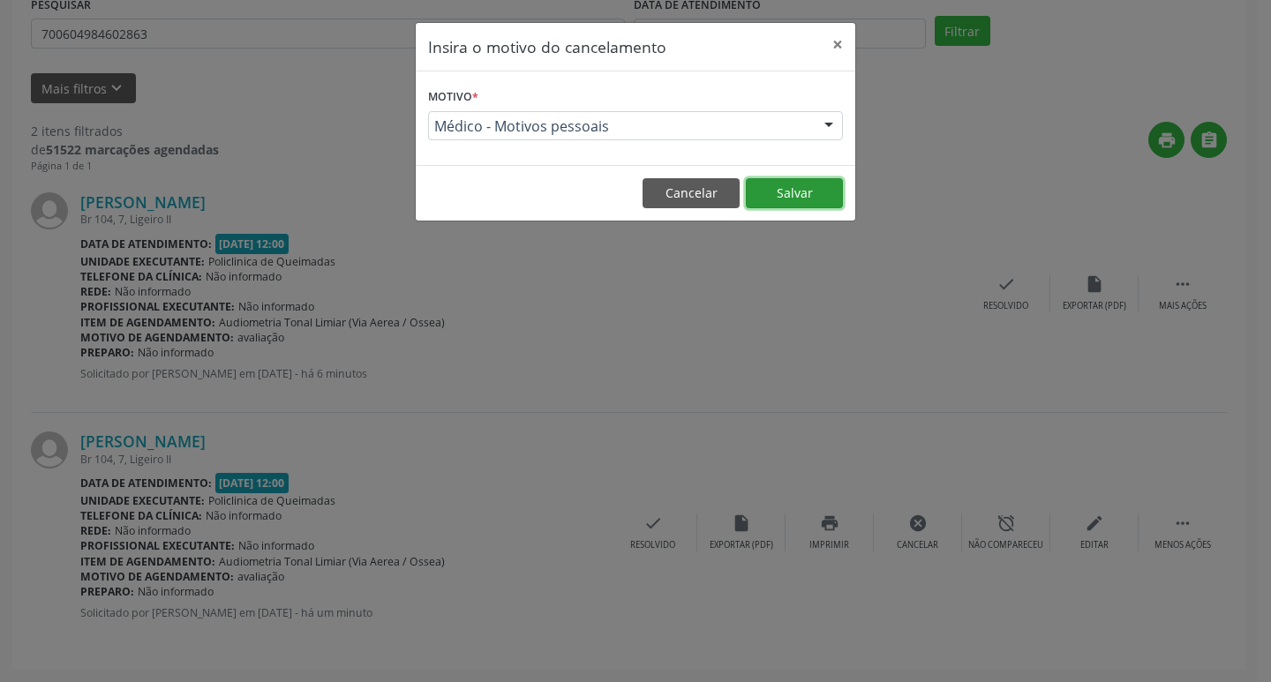
click at [788, 196] on button "Salvar" at bounding box center [794, 193] width 97 height 30
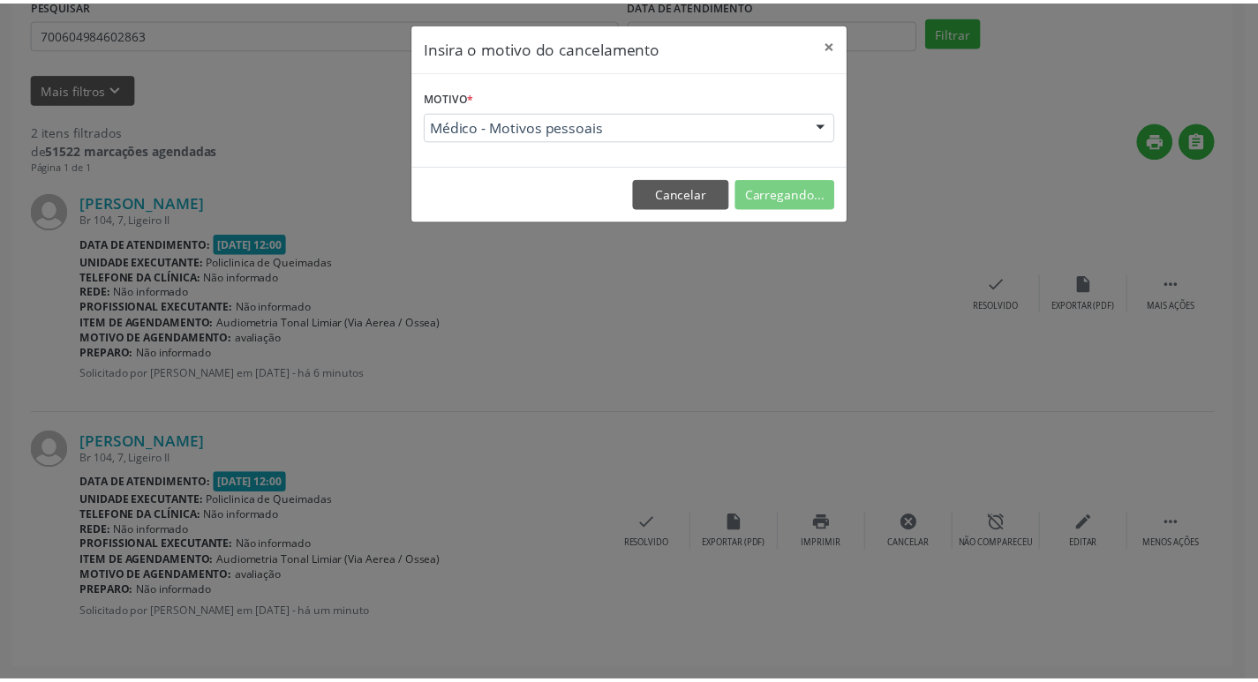
scroll to position [0, 0]
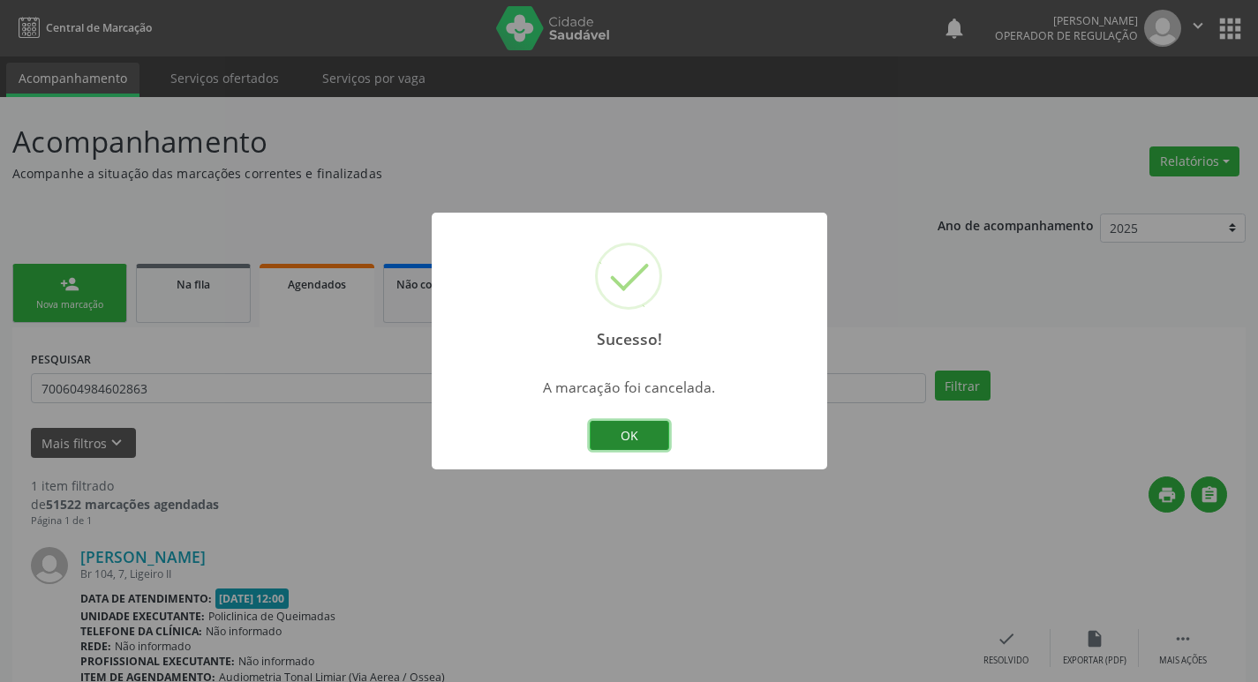
click at [667, 428] on button "OK" at bounding box center [629, 436] width 79 height 30
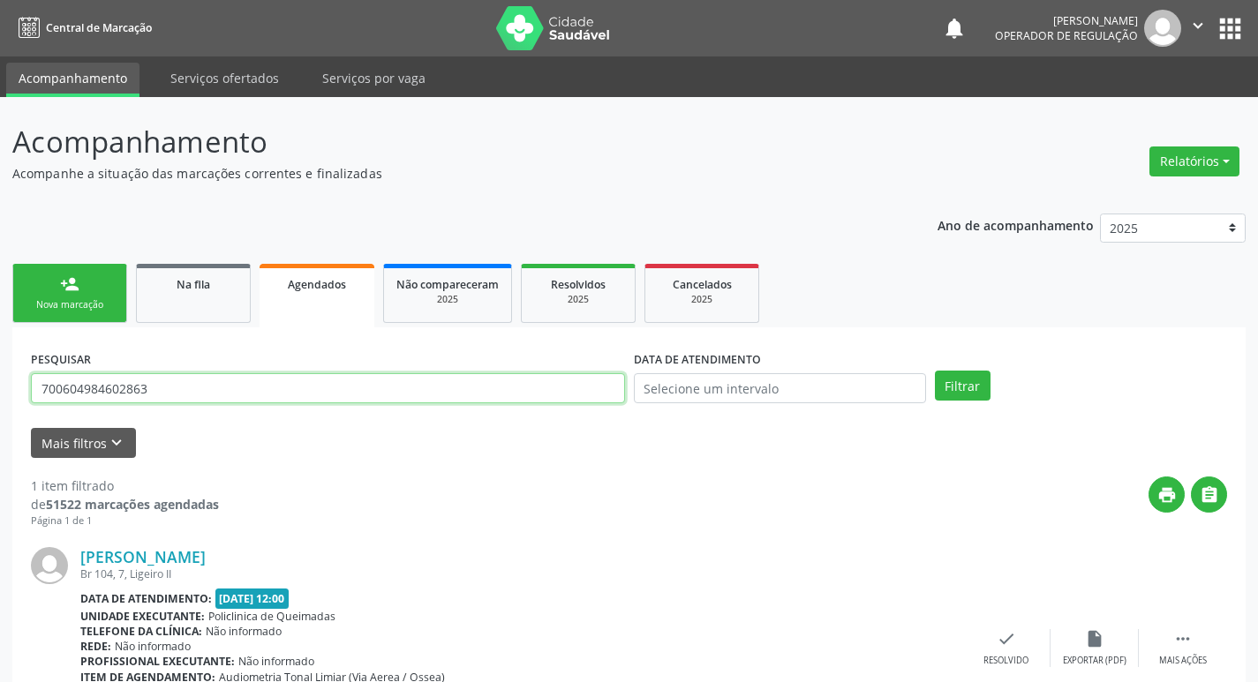
click at [191, 401] on input "700604984602863" at bounding box center [328, 388] width 594 height 30
type input "709005802148916"
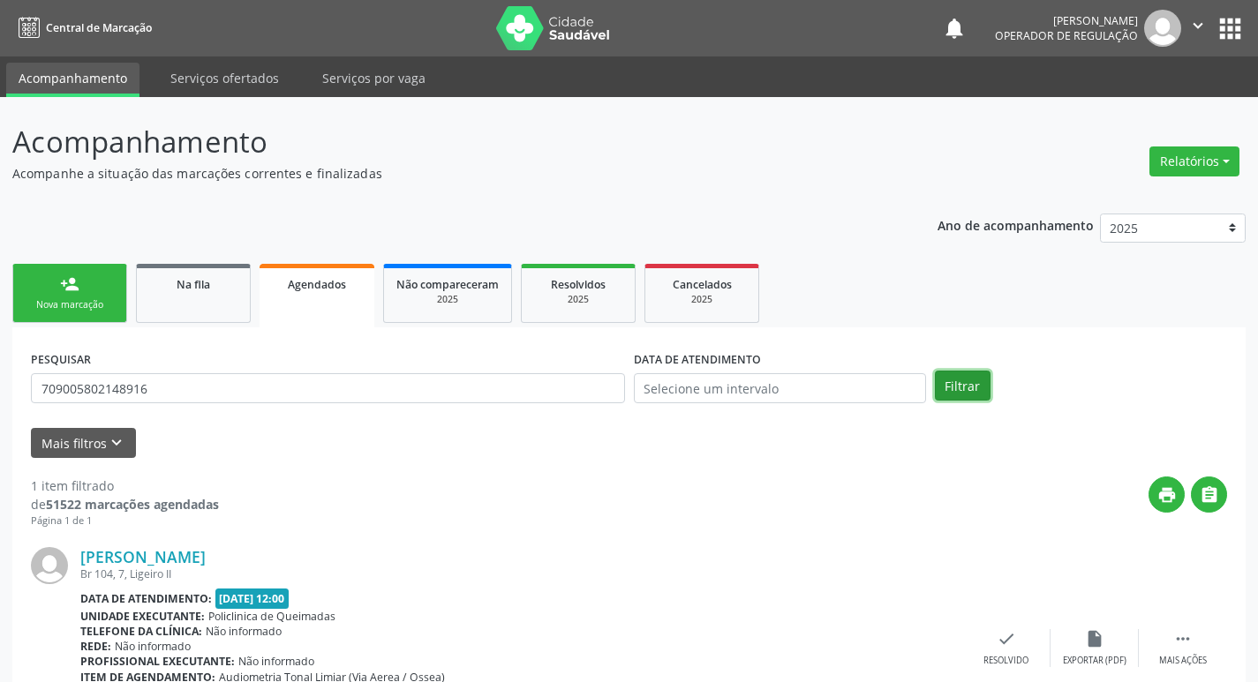
click at [949, 391] on button "Filtrar" at bounding box center [963, 386] width 56 height 30
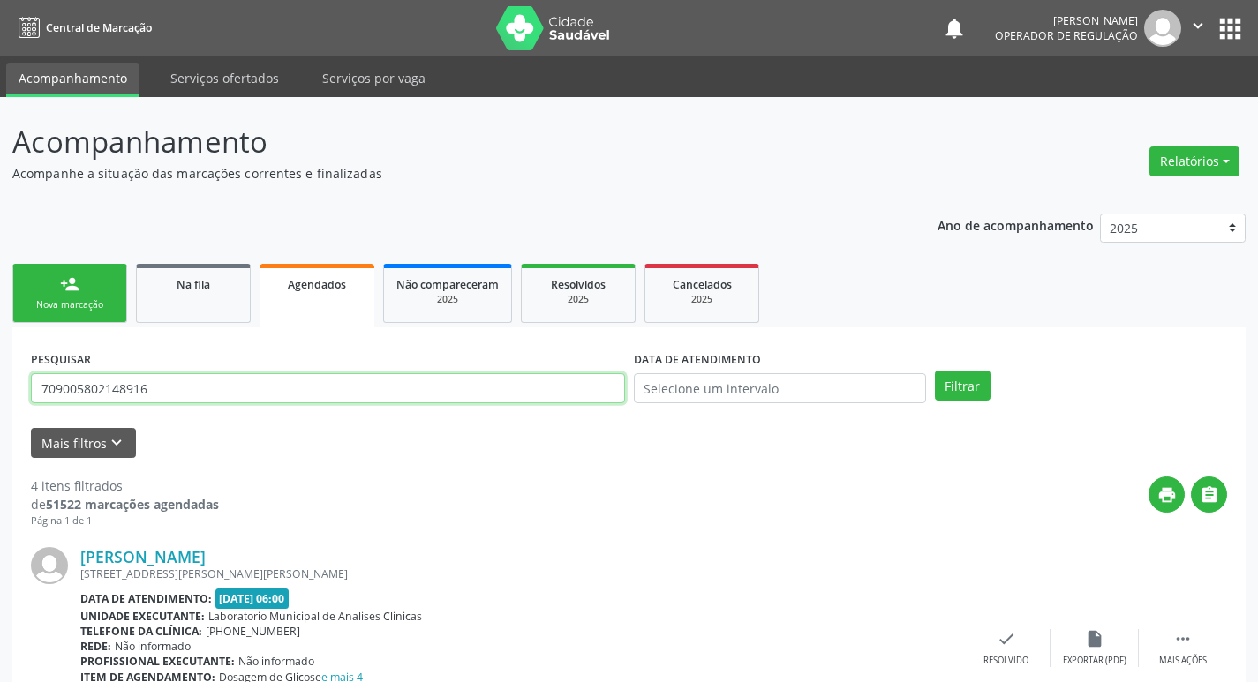
click at [192, 395] on input "709005802148916" at bounding box center [328, 388] width 594 height 30
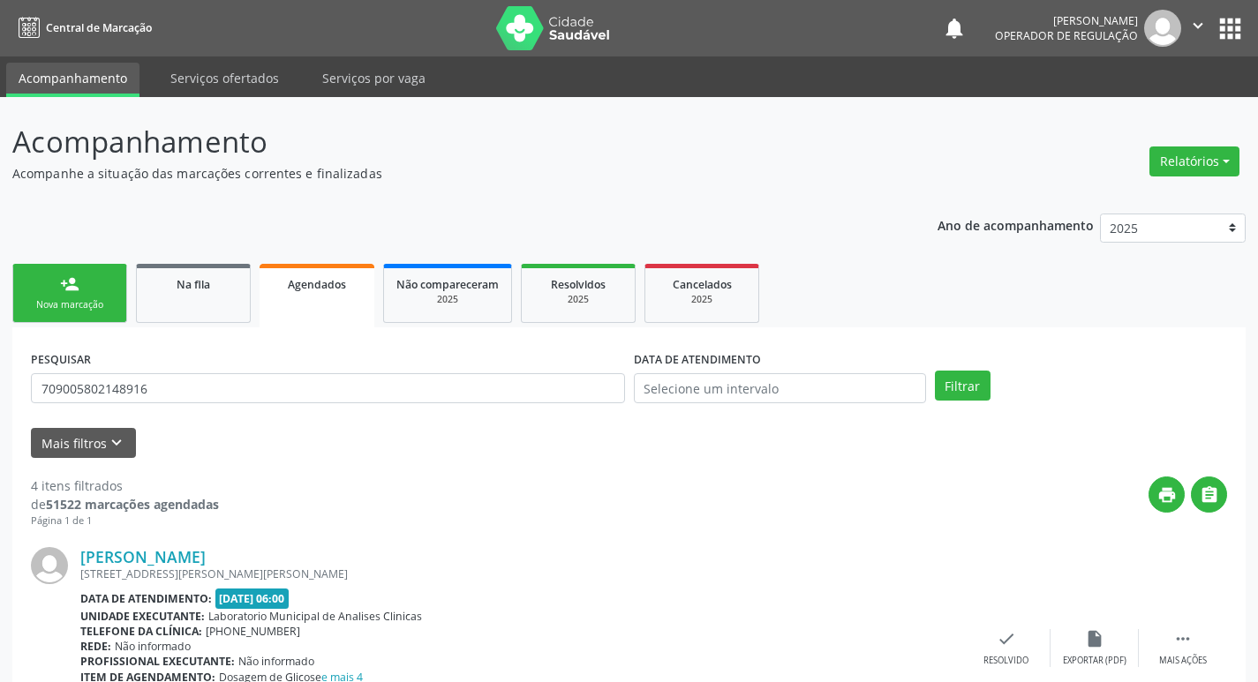
click at [105, 296] on link "person_add Nova marcação" at bounding box center [69, 293] width 115 height 59
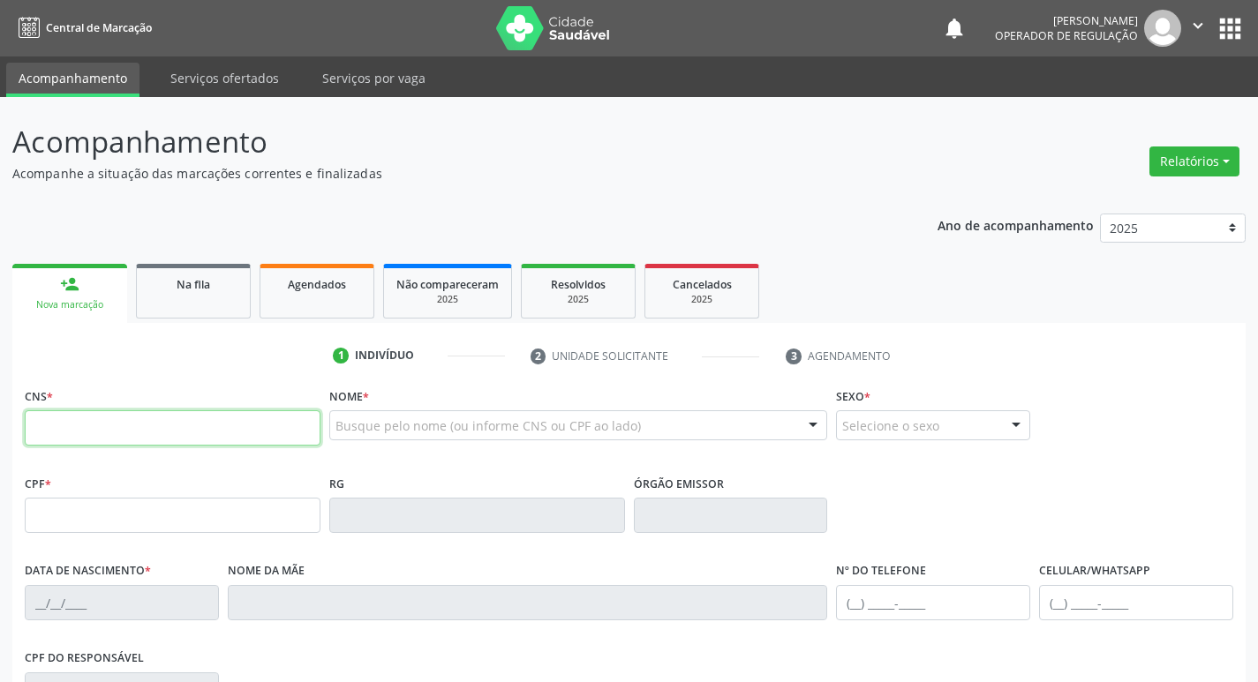
click at [155, 435] on input "text" at bounding box center [173, 428] width 296 height 35
paste input "709 0058 0214 8916"
type input "709 0058 0214 8916"
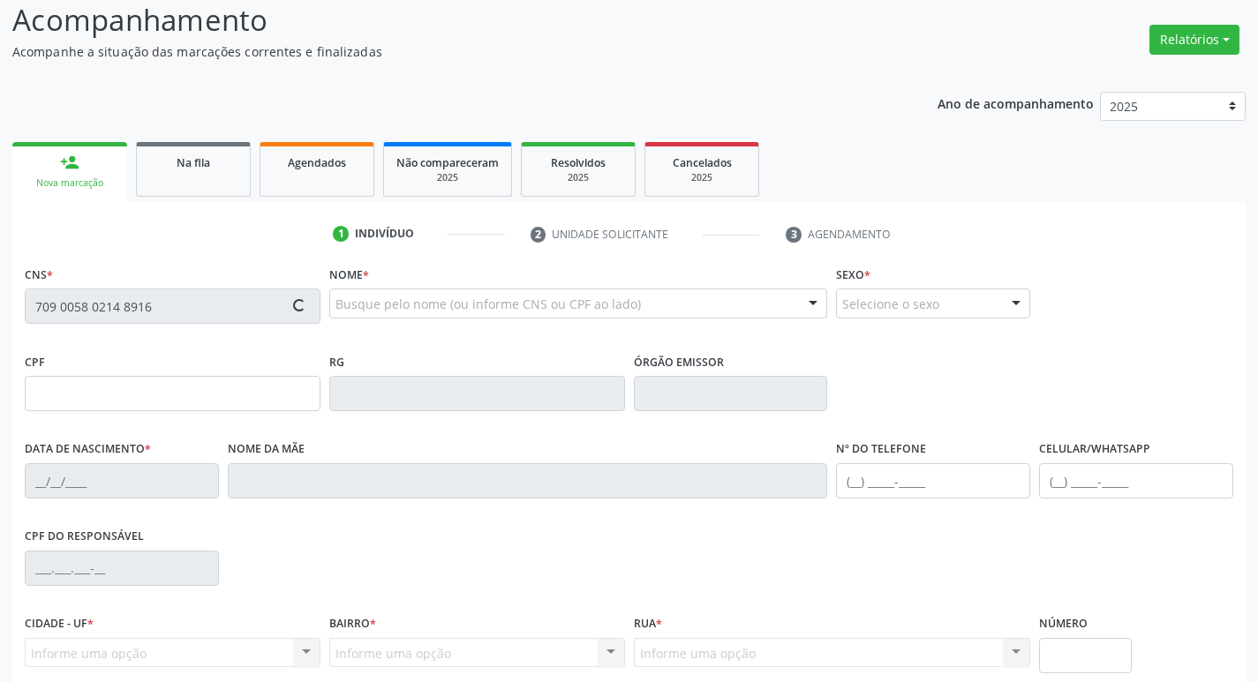
scroll to position [275, 0]
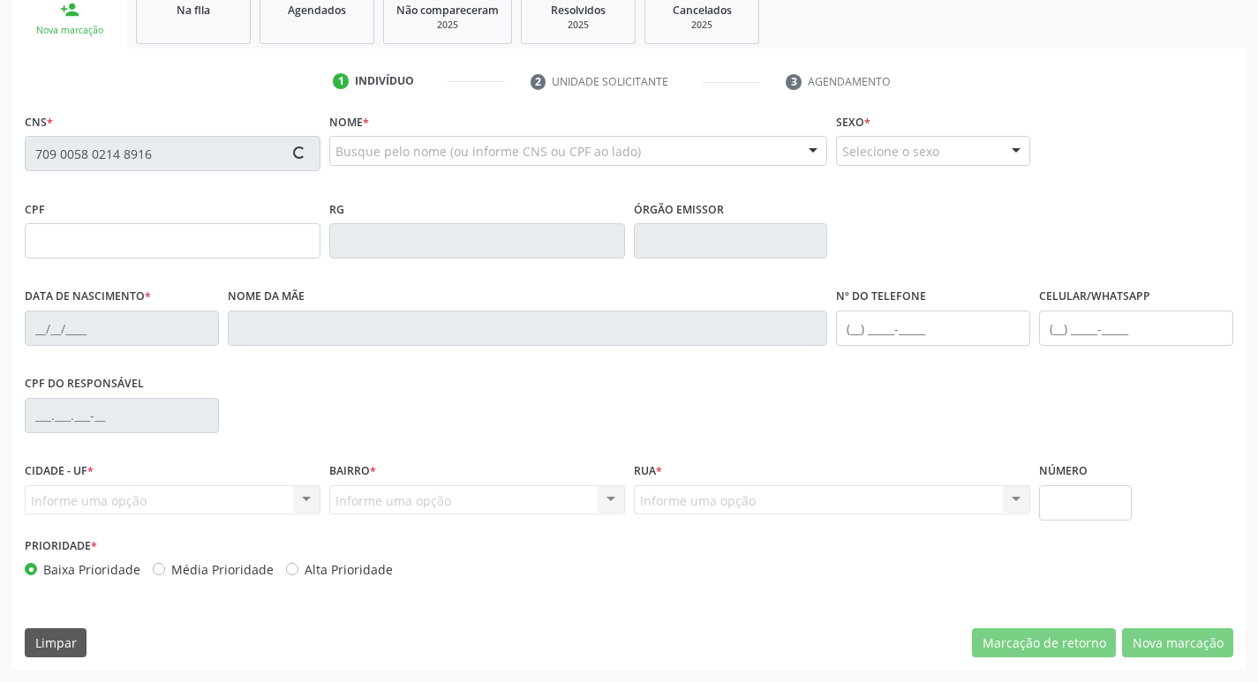
type input "146.550.854-60"
type input "02/05/2016"
type input "Maria Alessandra Gomes Pereira"
type input "(83) 99306-7628"
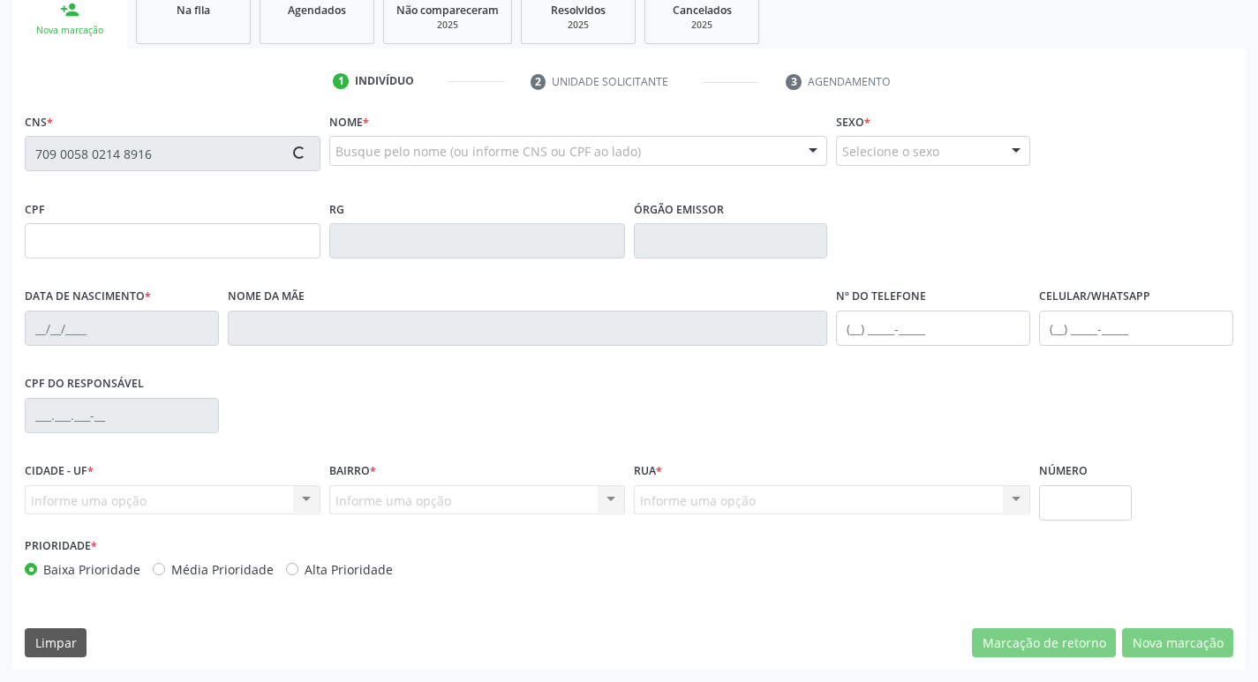
type input "603.882.993-80"
type input "4"
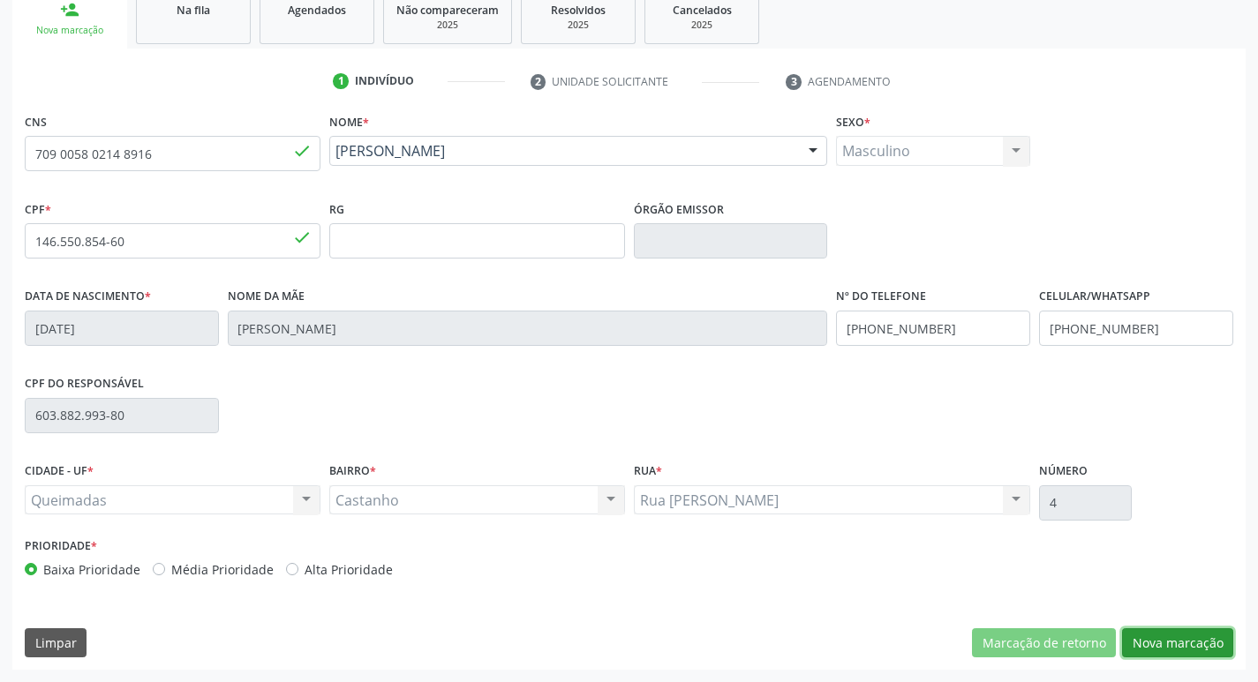
click at [1178, 650] on button "Nova marcação" at bounding box center [1177, 644] width 111 height 30
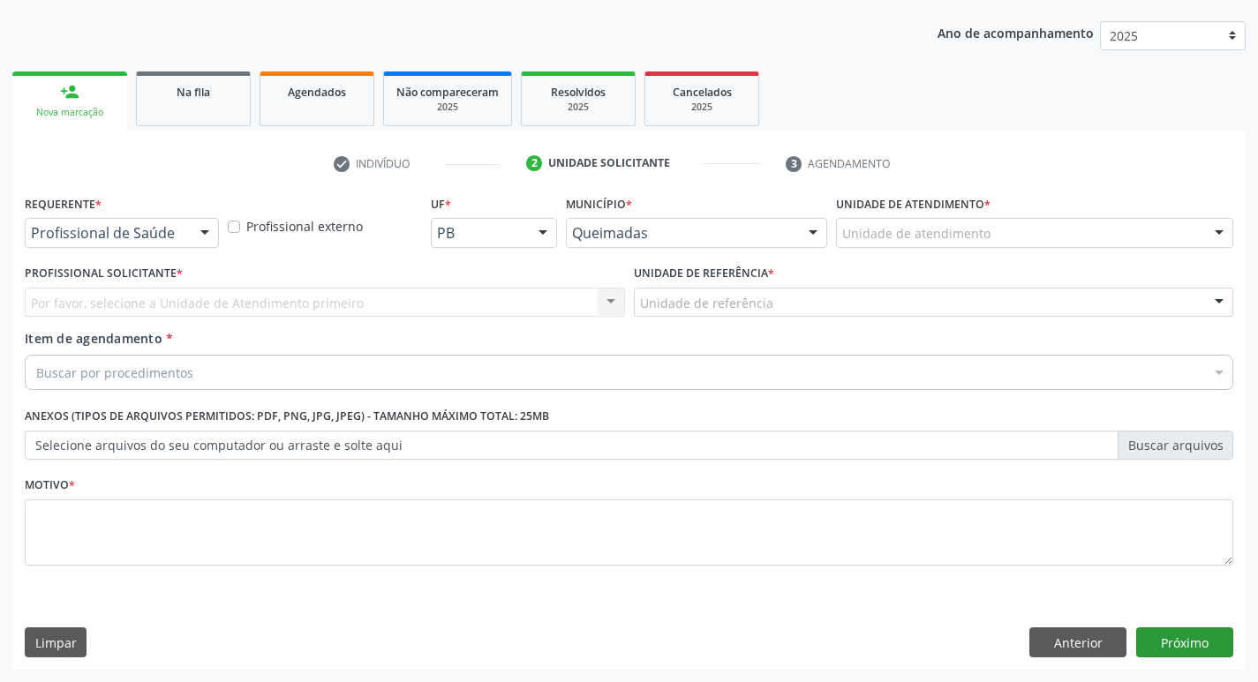
scroll to position [192, 0]
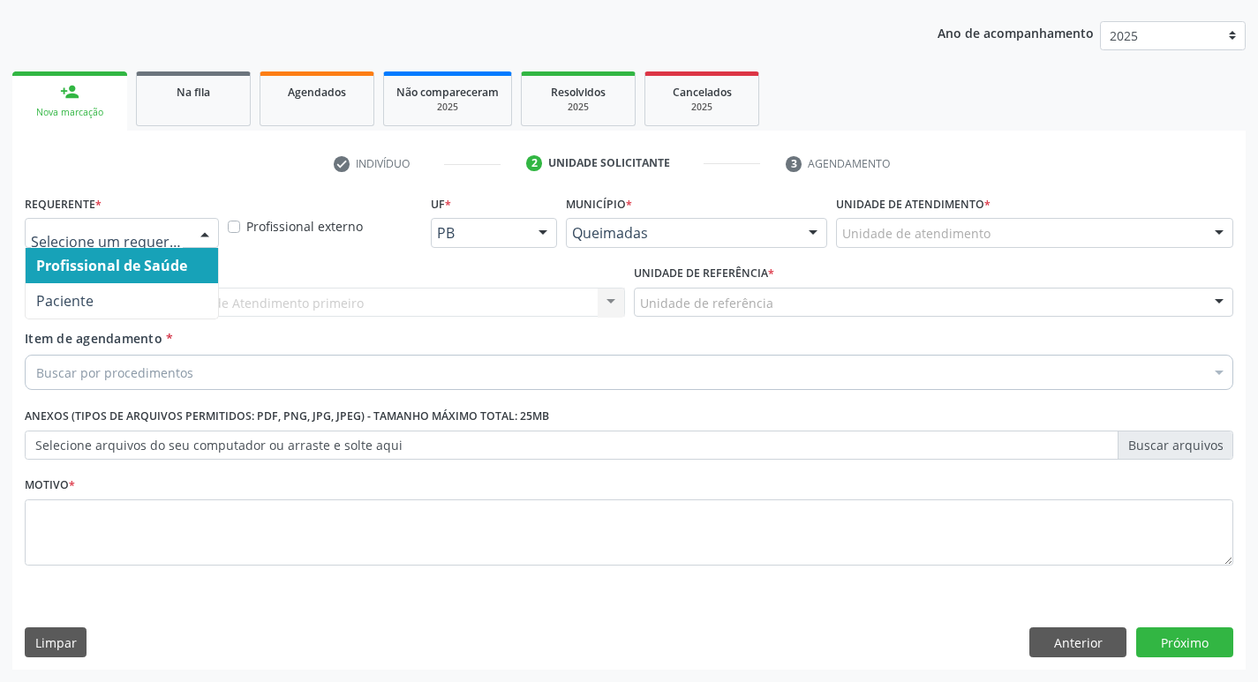
drag, startPoint x: 194, startPoint y: 233, endPoint x: 180, endPoint y: 268, distance: 38.0
click at [192, 233] on div at bounding box center [205, 234] width 26 height 30
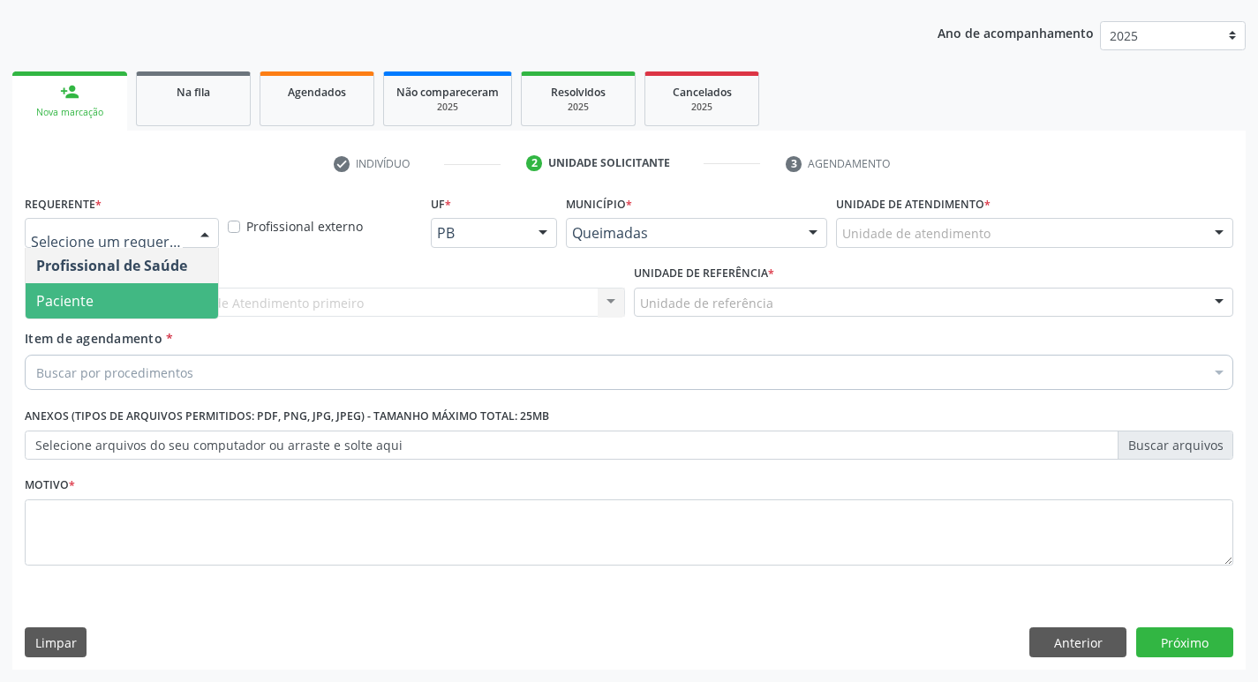
click at [174, 294] on span "Paciente" at bounding box center [122, 300] width 192 height 35
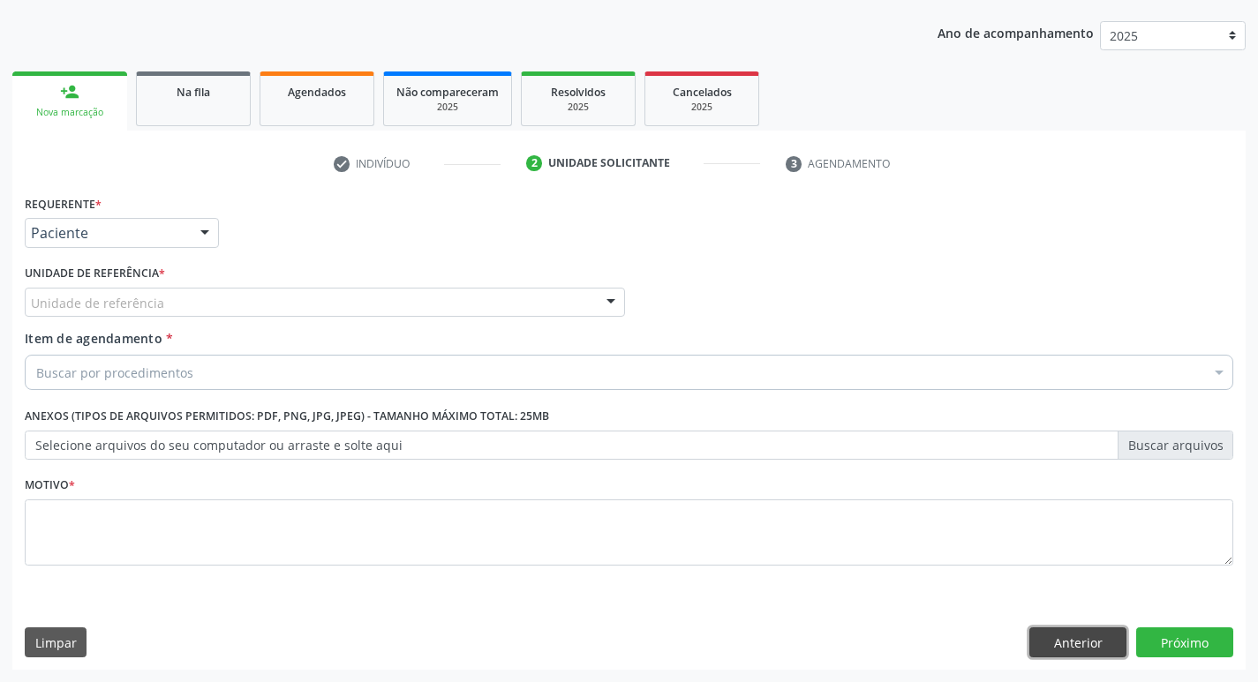
click at [1108, 637] on button "Anterior" at bounding box center [1077, 643] width 97 height 30
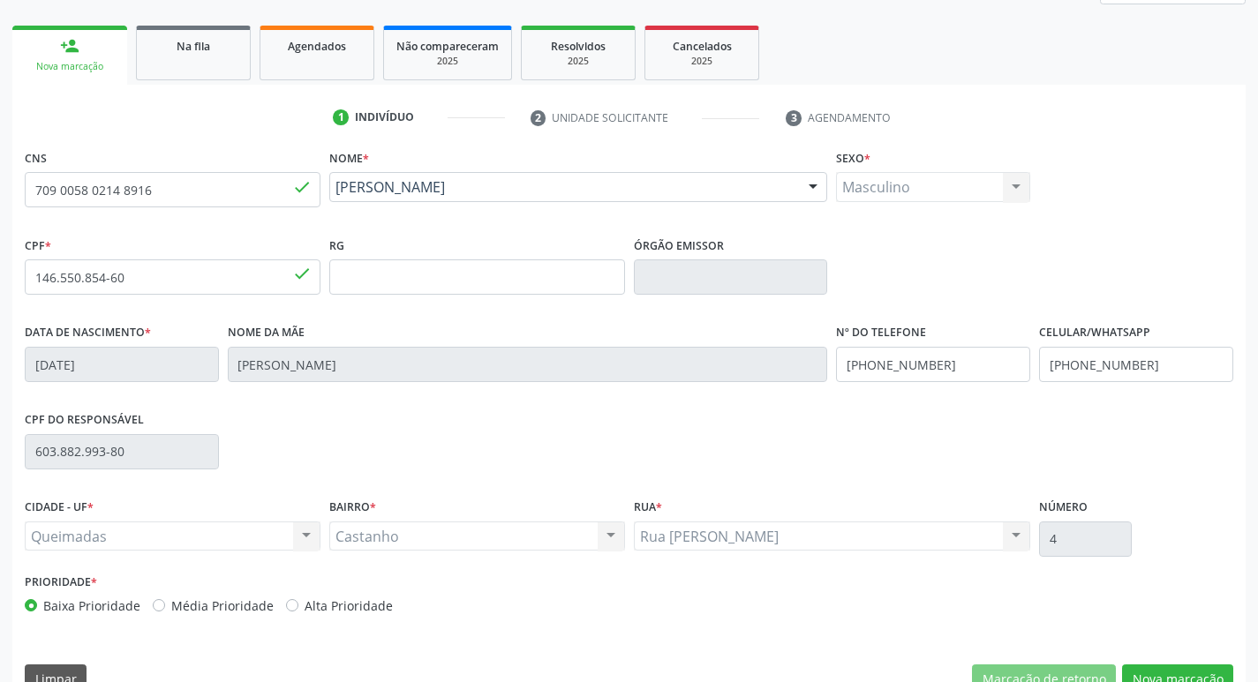
scroll to position [275, 0]
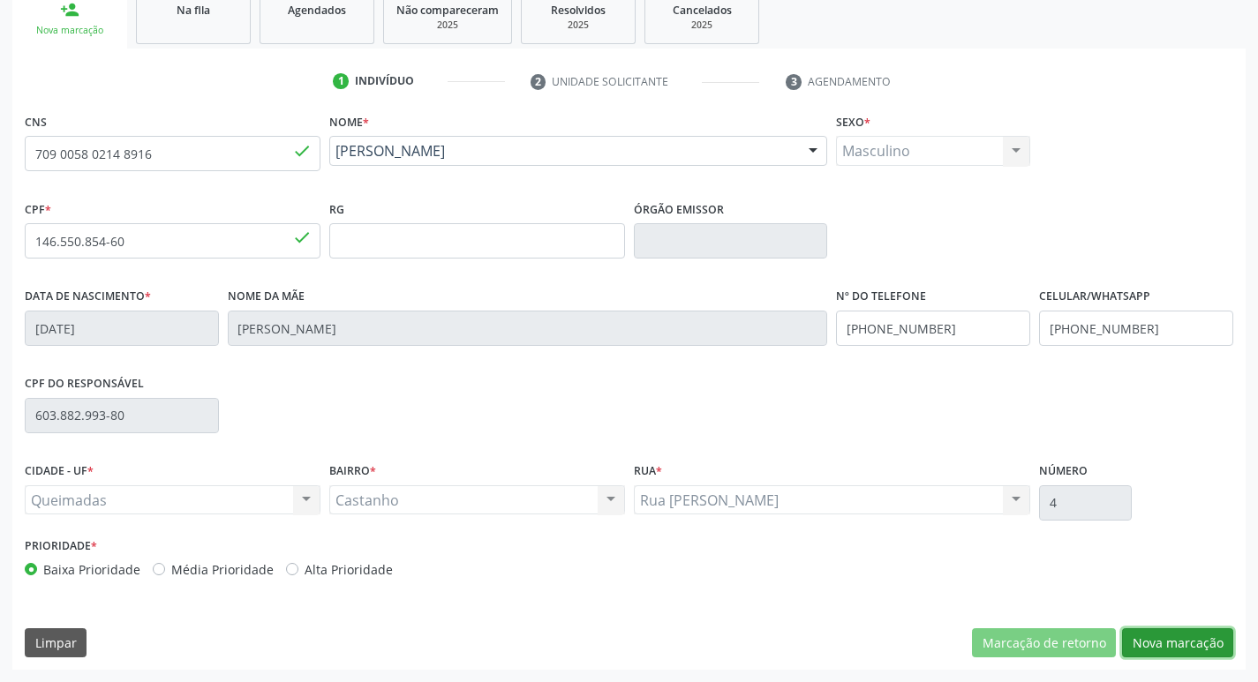
click at [1193, 646] on button "Nova marcação" at bounding box center [1177, 644] width 111 height 30
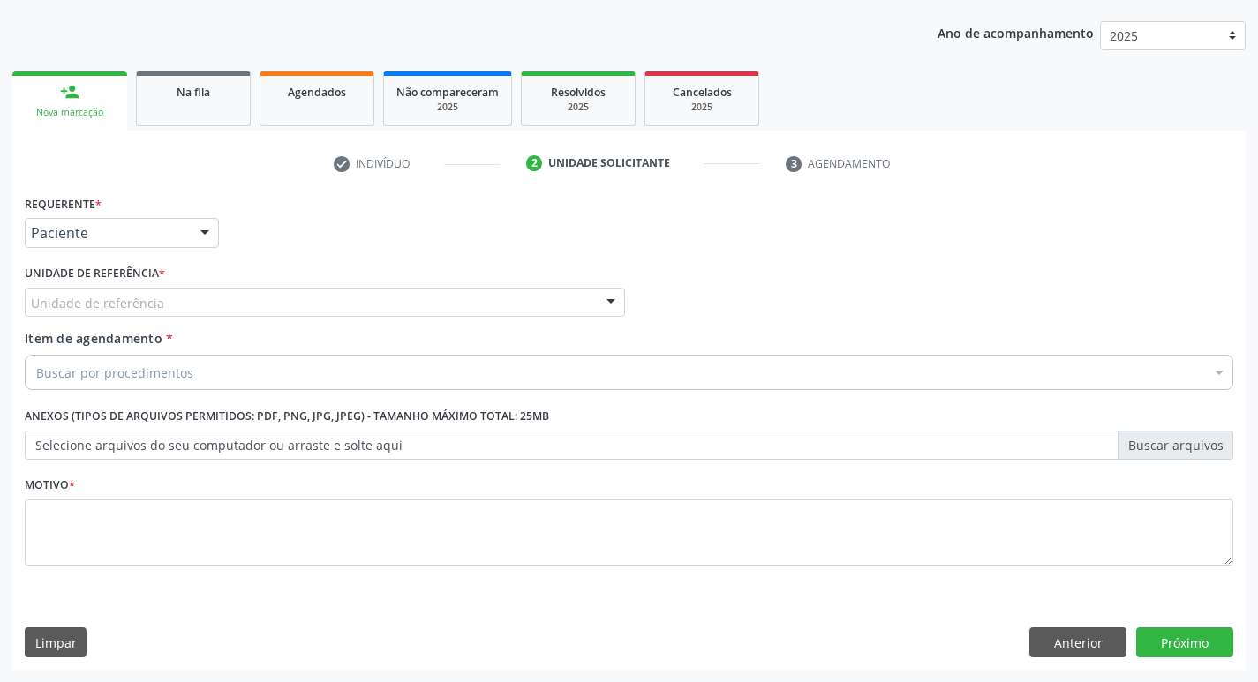
scroll to position [192, 0]
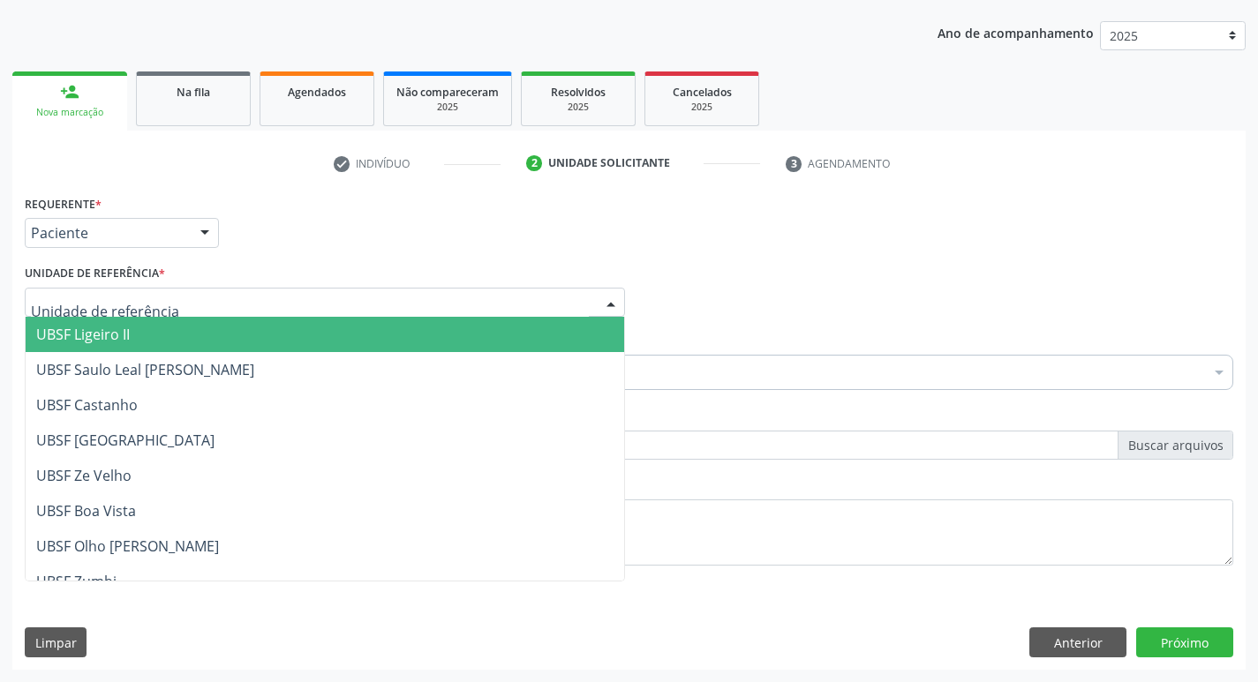
click at [274, 316] on div at bounding box center [325, 303] width 600 height 30
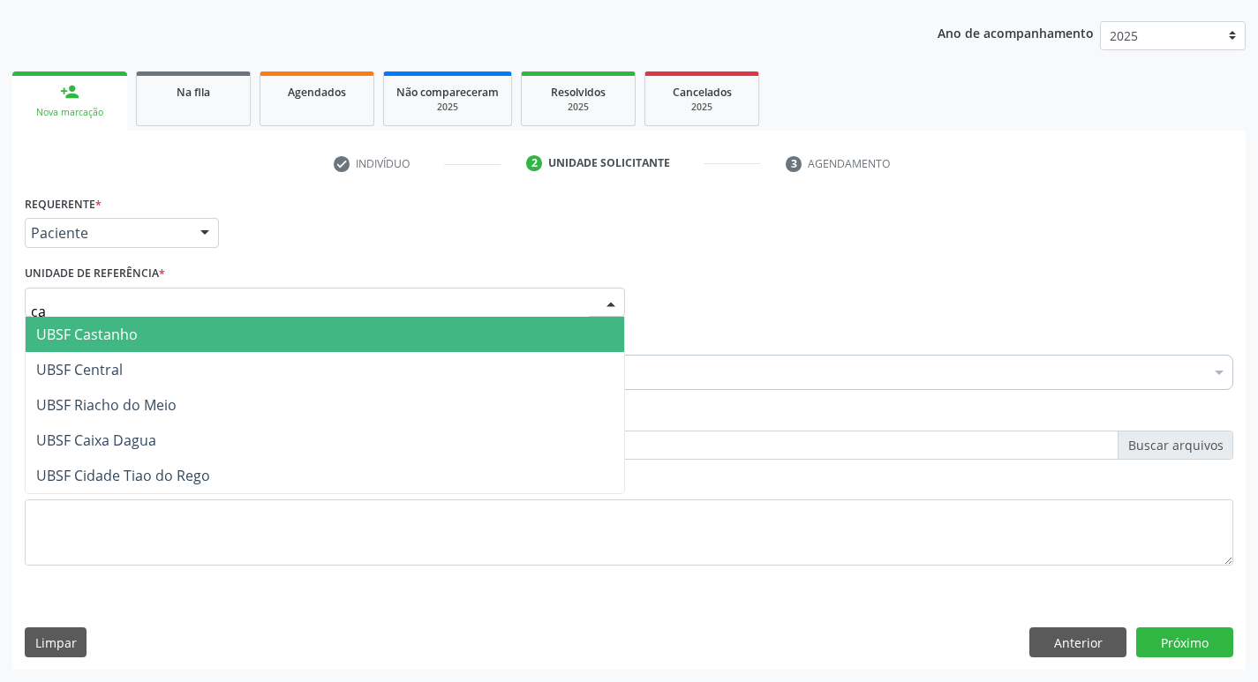
type input "cas"
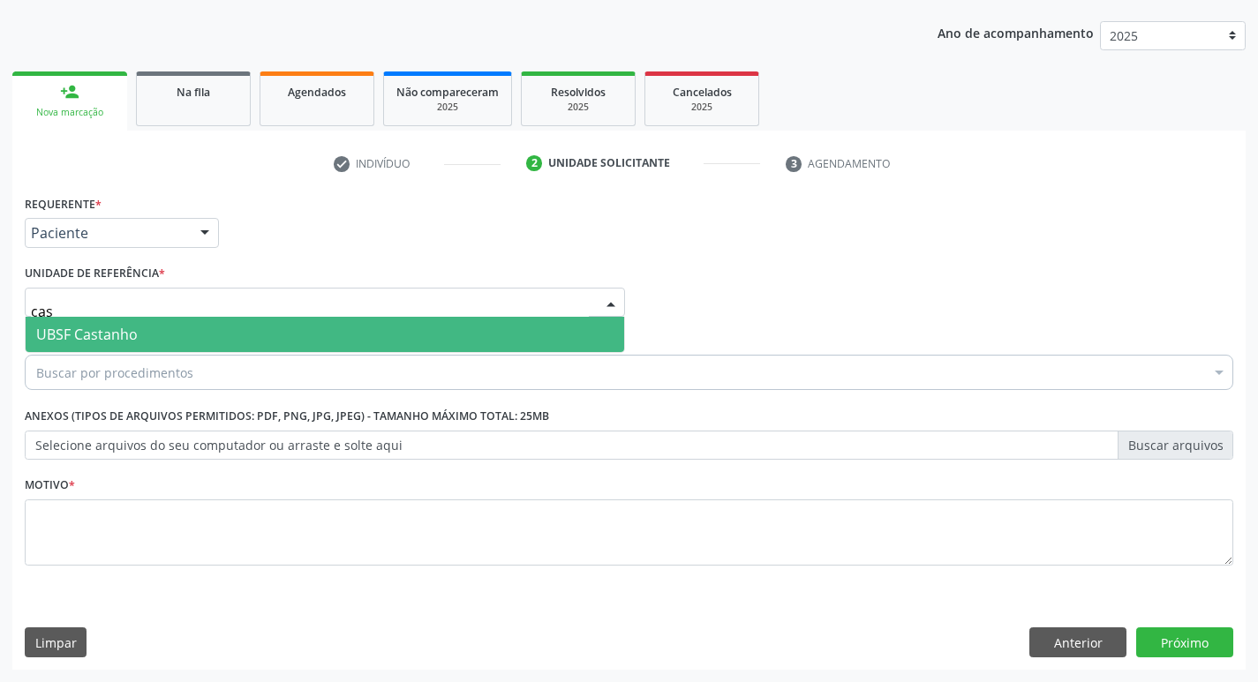
click at [272, 323] on span "UBSF Castanho" at bounding box center [325, 334] width 599 height 35
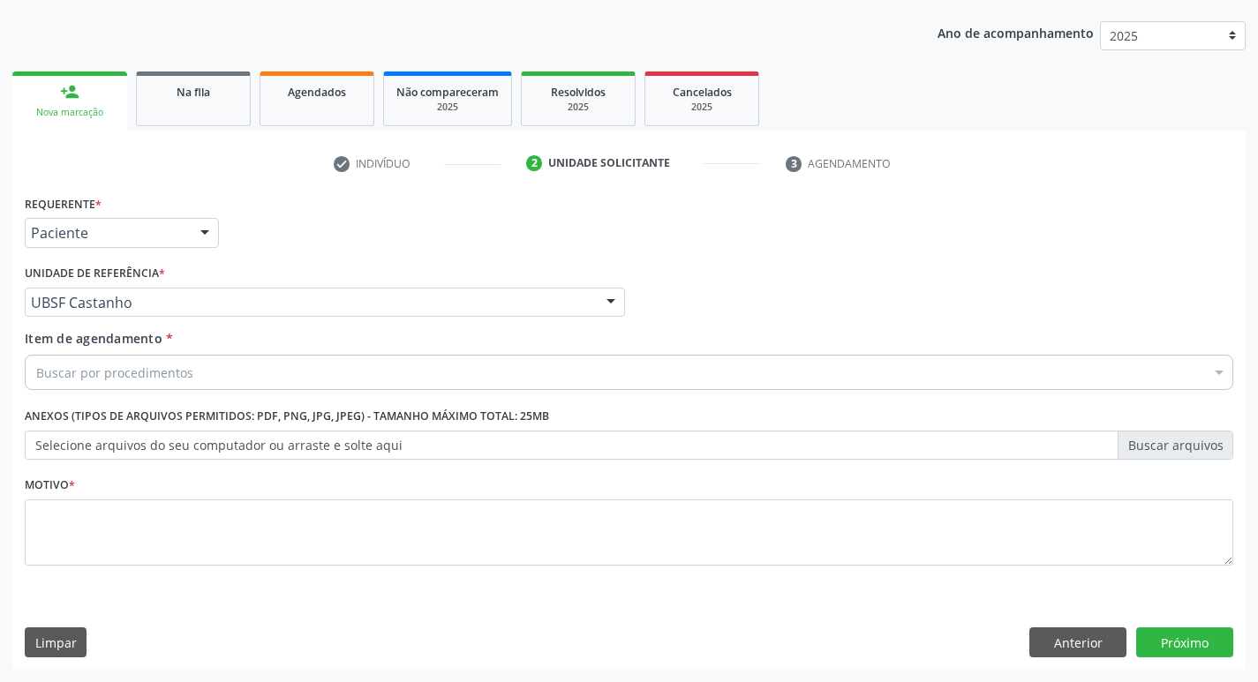
click at [266, 364] on div "Buscar por procedimentos" at bounding box center [629, 372] width 1209 height 35
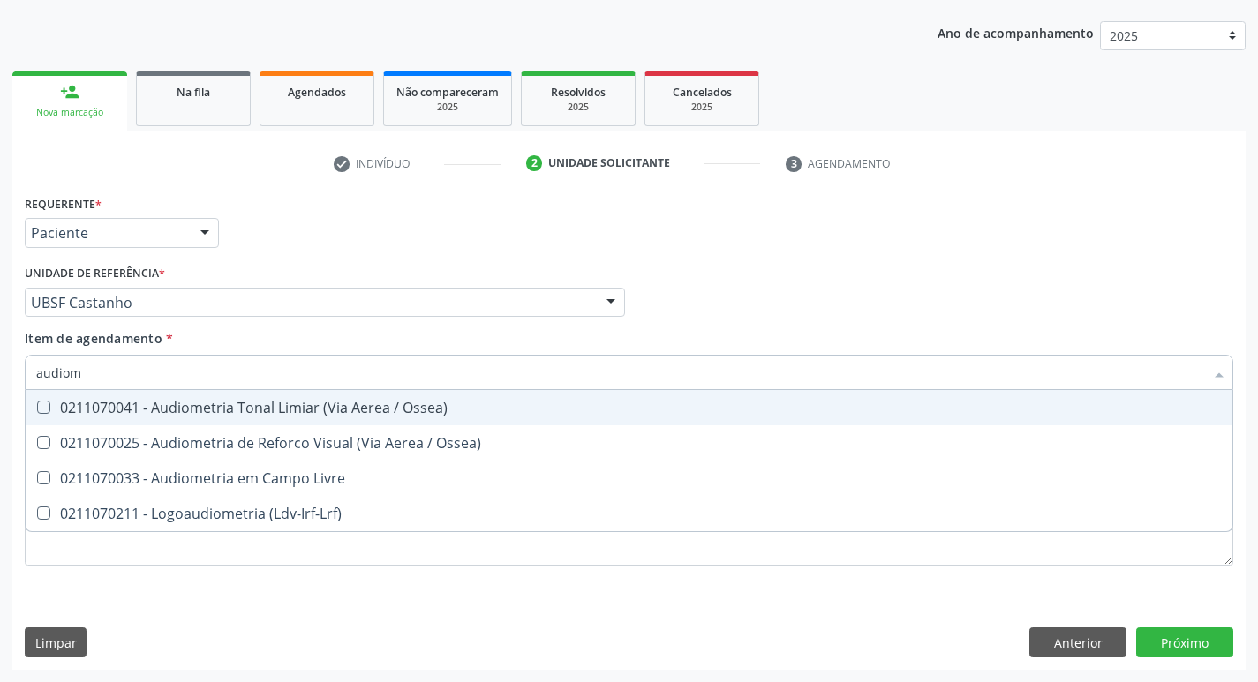
type input "audiome"
click at [266, 407] on div "0211070041 - Audiometria Tonal Limiar (Via Aerea / Ossea)" at bounding box center [629, 408] width 1186 height 14
checkbox Ossea\) "true"
click at [369, 268] on div "Unidade de referência * UBSF Castanho UBSF Ligeiro II UBSF Saulo Leal Ernesto d…" at bounding box center [325, 288] width 600 height 57
checkbox Ossea\) "true"
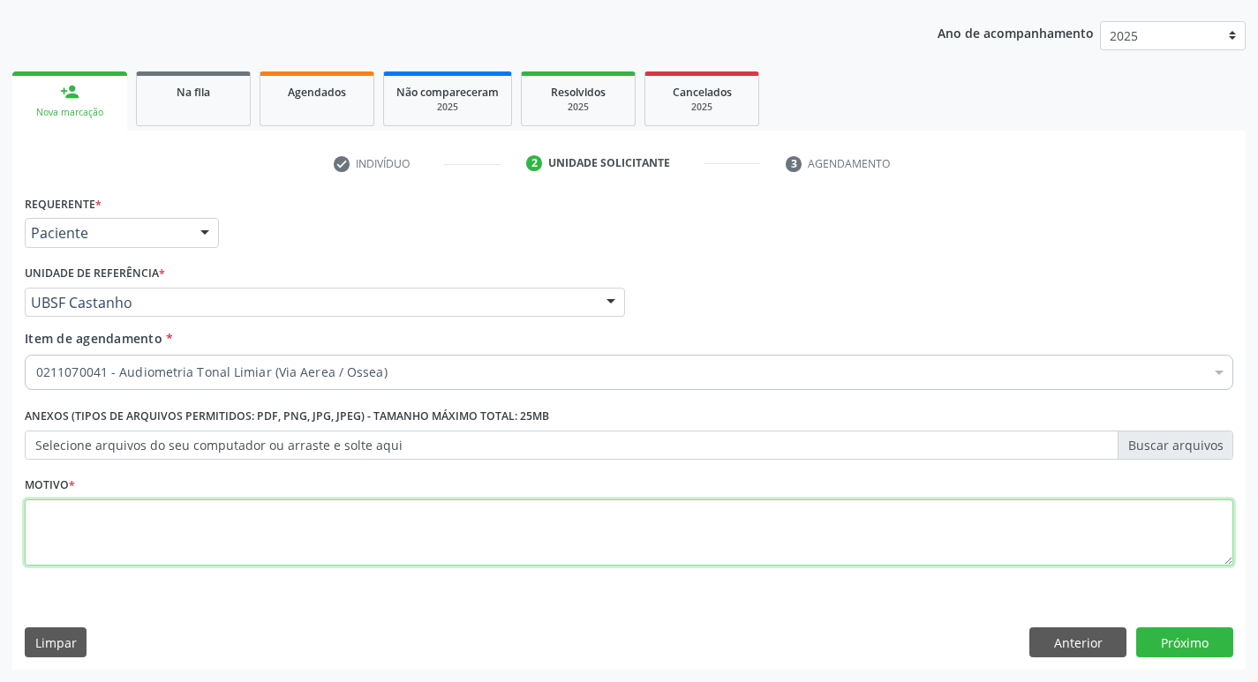
click at [95, 523] on textarea at bounding box center [629, 533] width 1209 height 67
type textarea "avaliação"
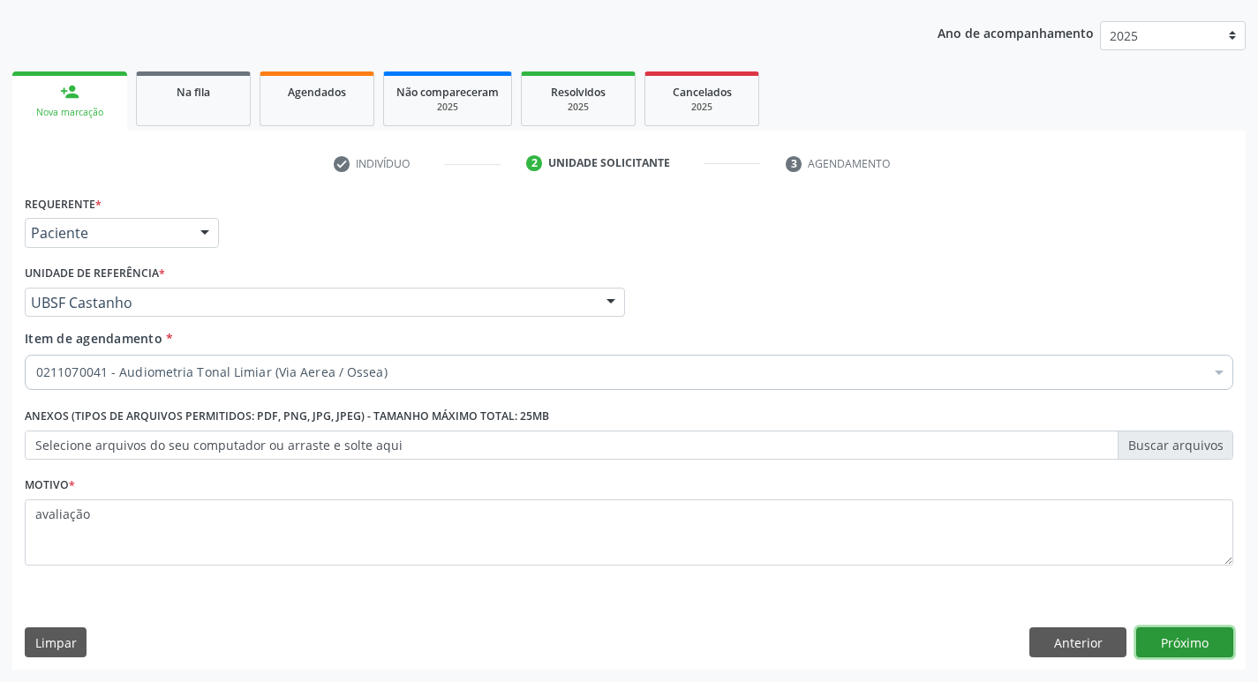
click at [1169, 642] on button "Próximo" at bounding box center [1184, 643] width 97 height 30
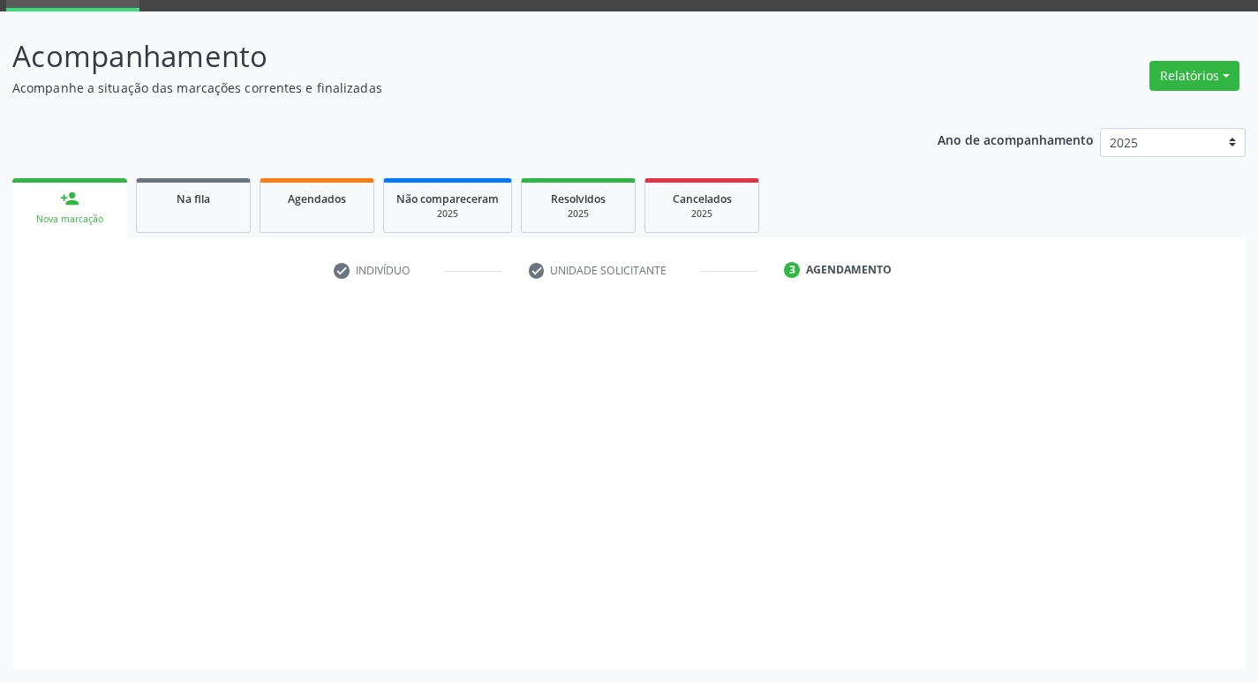
scroll to position [86, 0]
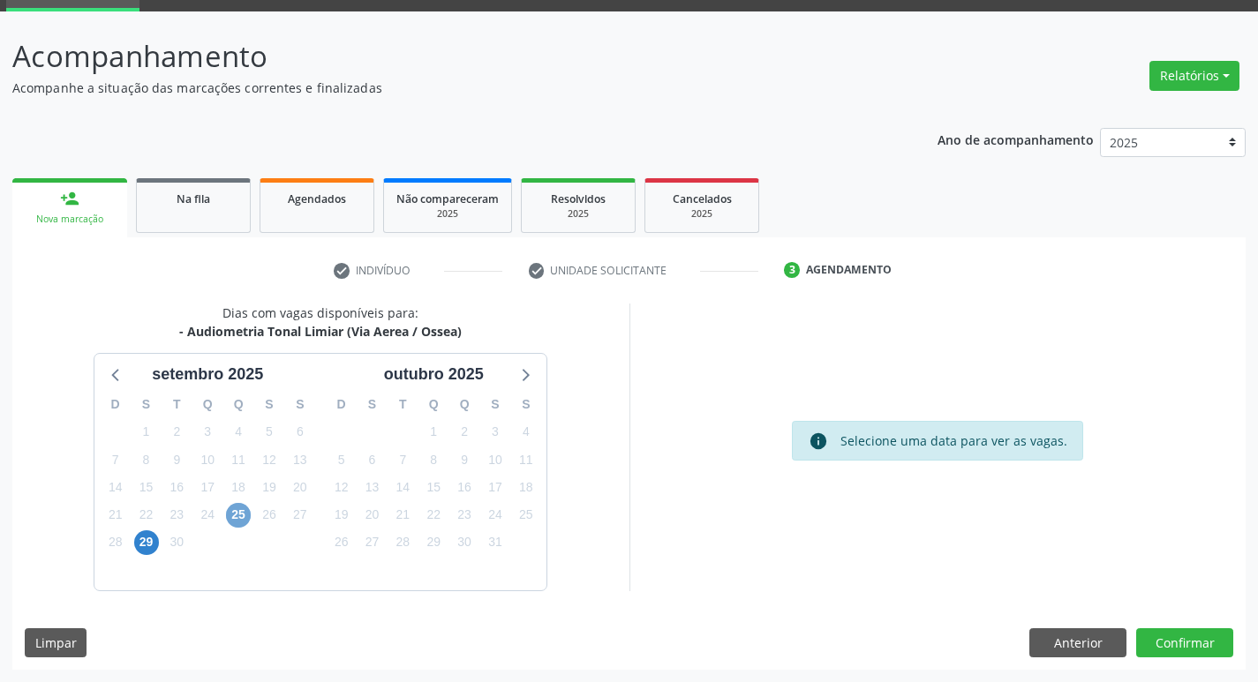
click at [243, 521] on span "25" at bounding box center [238, 515] width 25 height 25
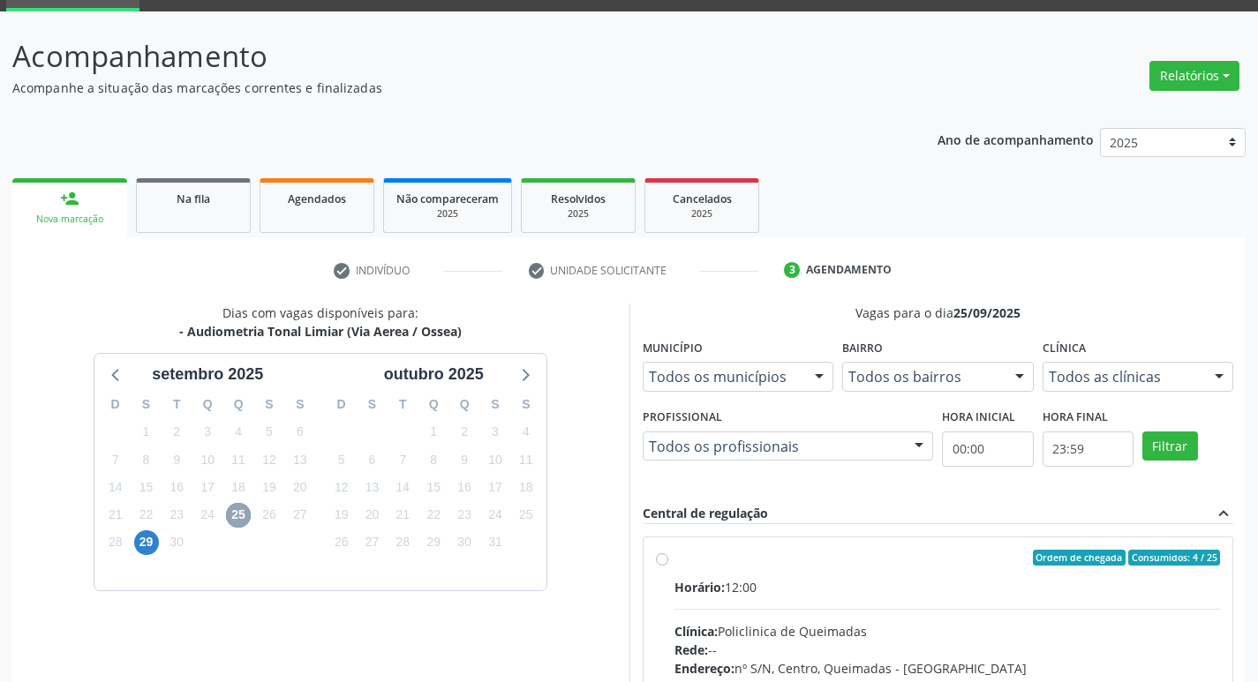
scroll to position [341, 0]
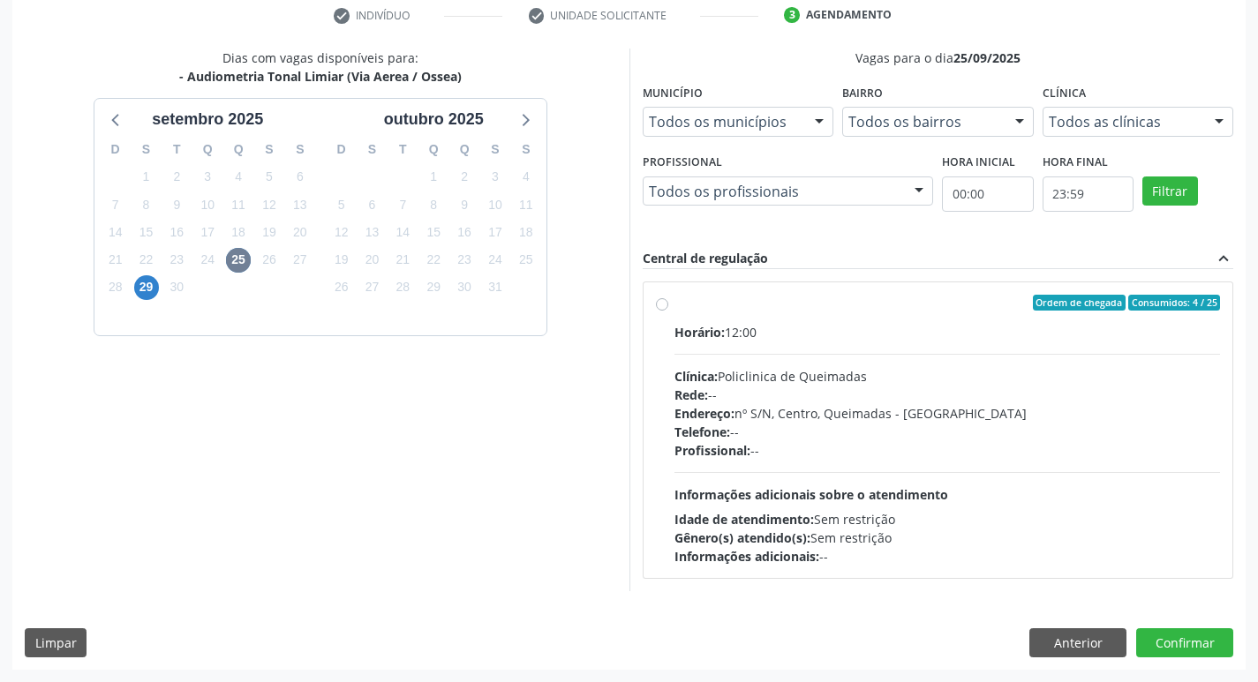
click at [842, 314] on label "Ordem de chegada Consumidos: 4 / 25 Horário: 12:00 Clínica: Policlinica de Quei…" at bounding box center [948, 430] width 547 height 271
click at [668, 311] on input "Ordem de chegada Consumidos: 4 / 25 Horário: 12:00 Clínica: Policlinica de Quei…" at bounding box center [662, 303] width 12 height 16
radio input "true"
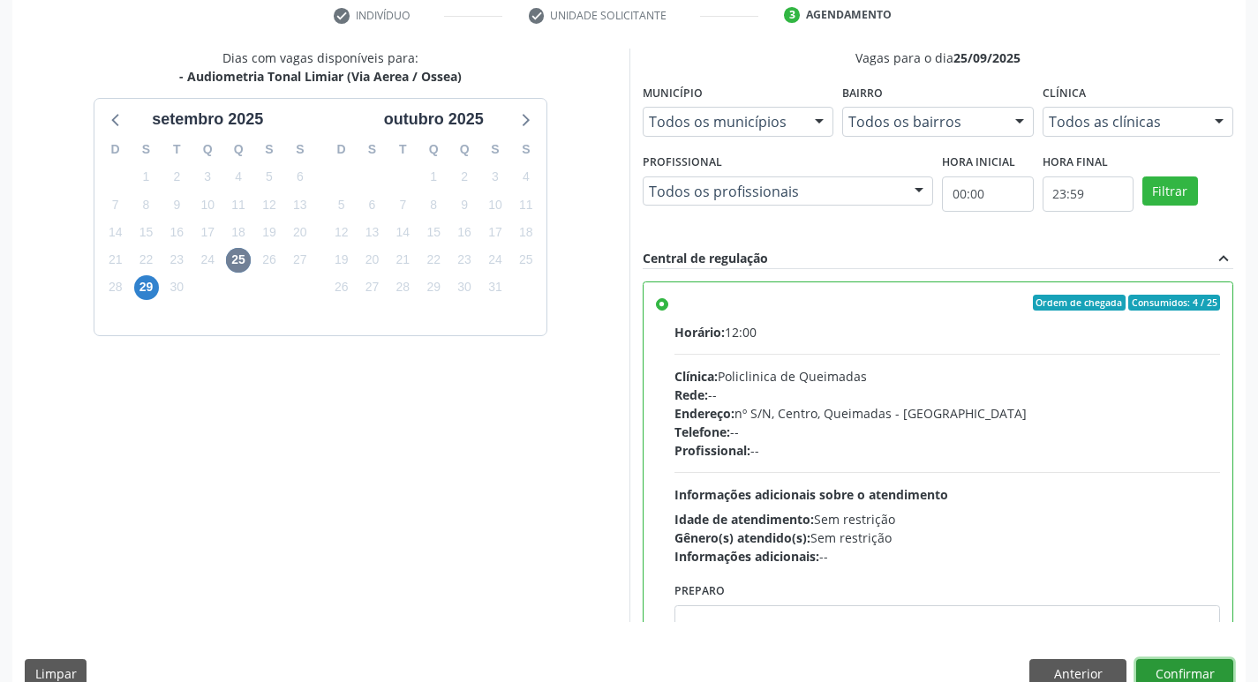
click at [1170, 661] on button "Confirmar" at bounding box center [1184, 675] width 97 height 30
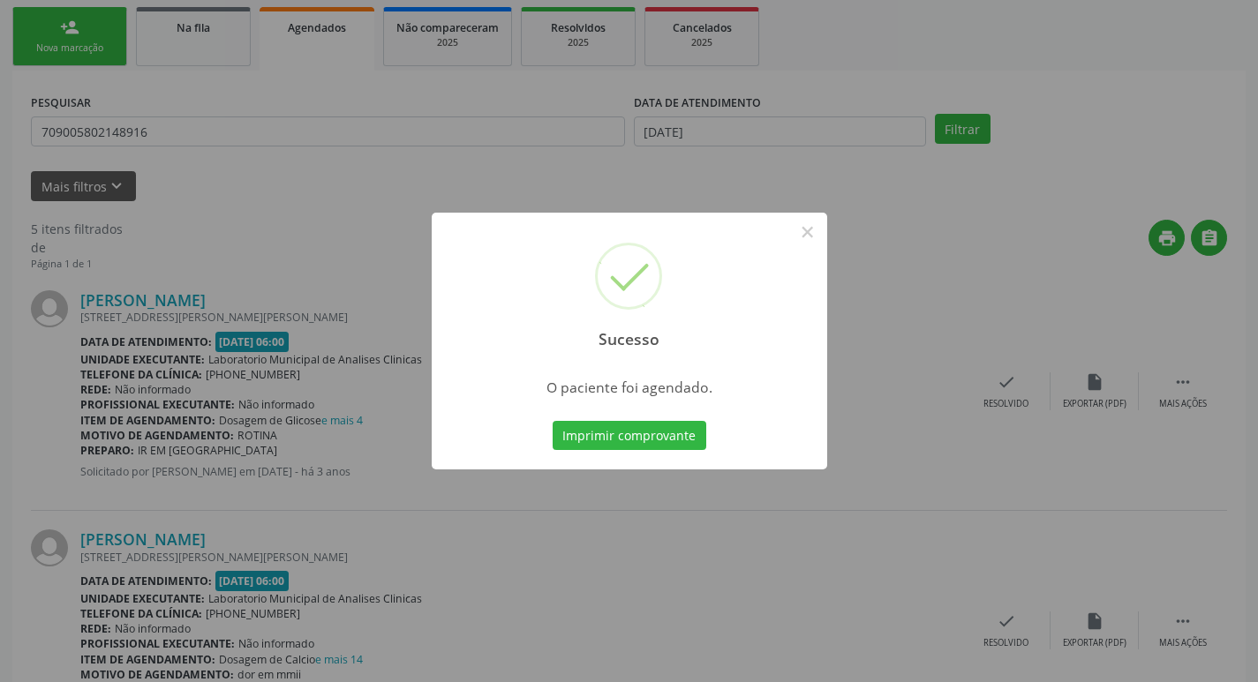
scroll to position [265, 0]
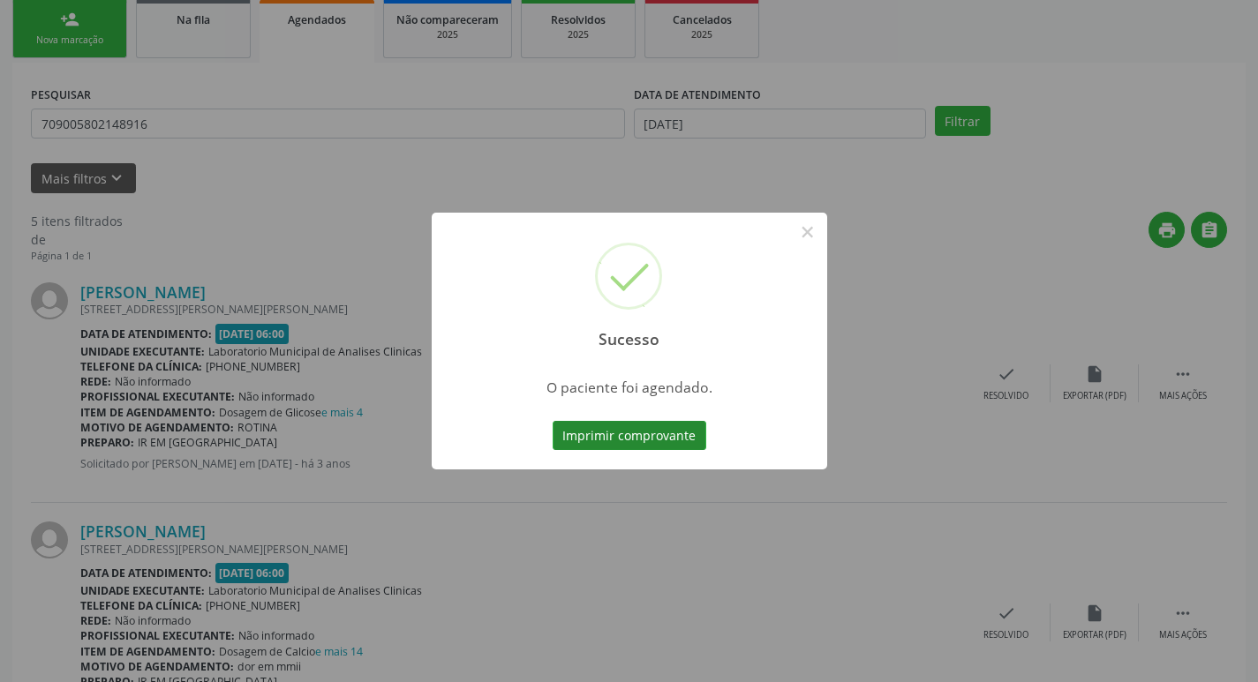
click at [689, 437] on button "Imprimir comprovante" at bounding box center [630, 436] width 154 height 30
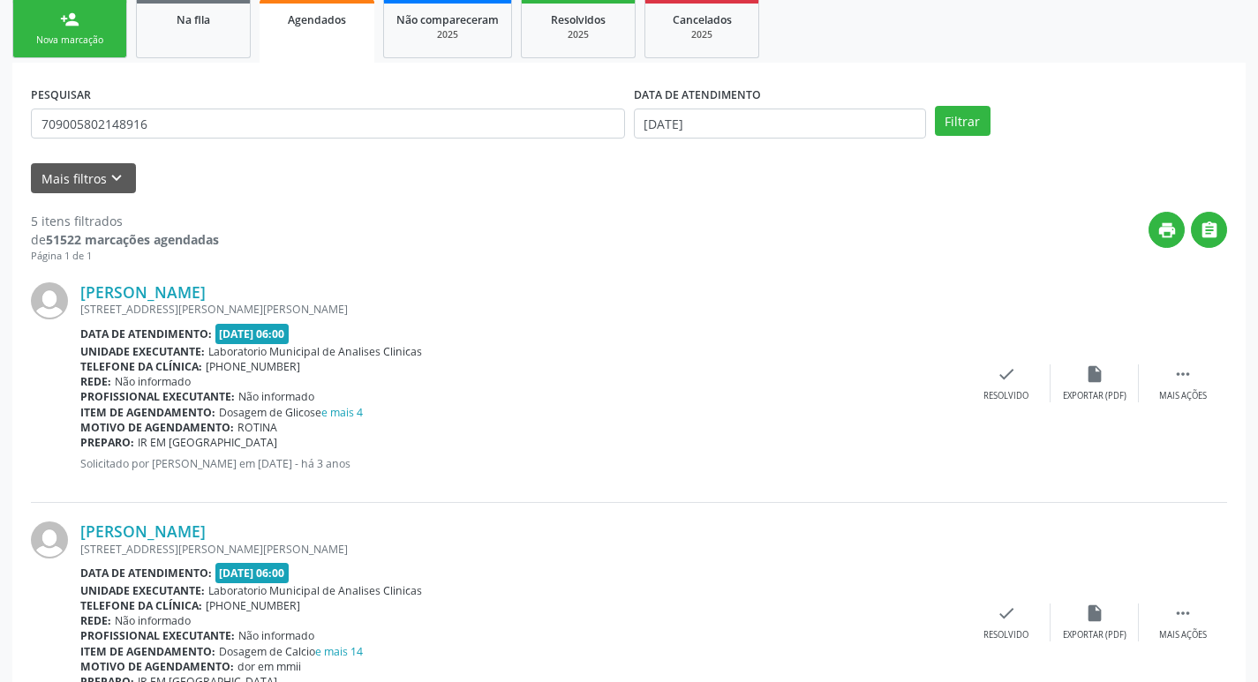
click at [366, 140] on div "PESQUISAR 709005802148916" at bounding box center [327, 115] width 603 height 69
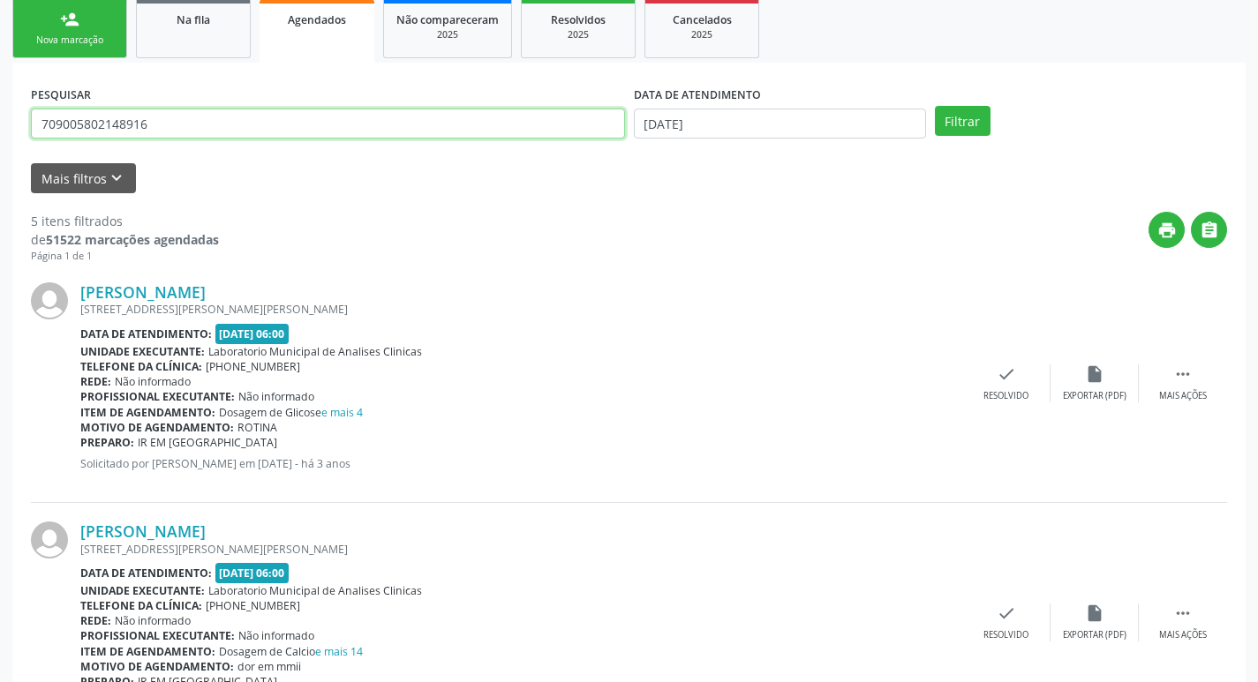
click at [380, 127] on input "709005802148916" at bounding box center [328, 124] width 594 height 30
type input "706704557399913"
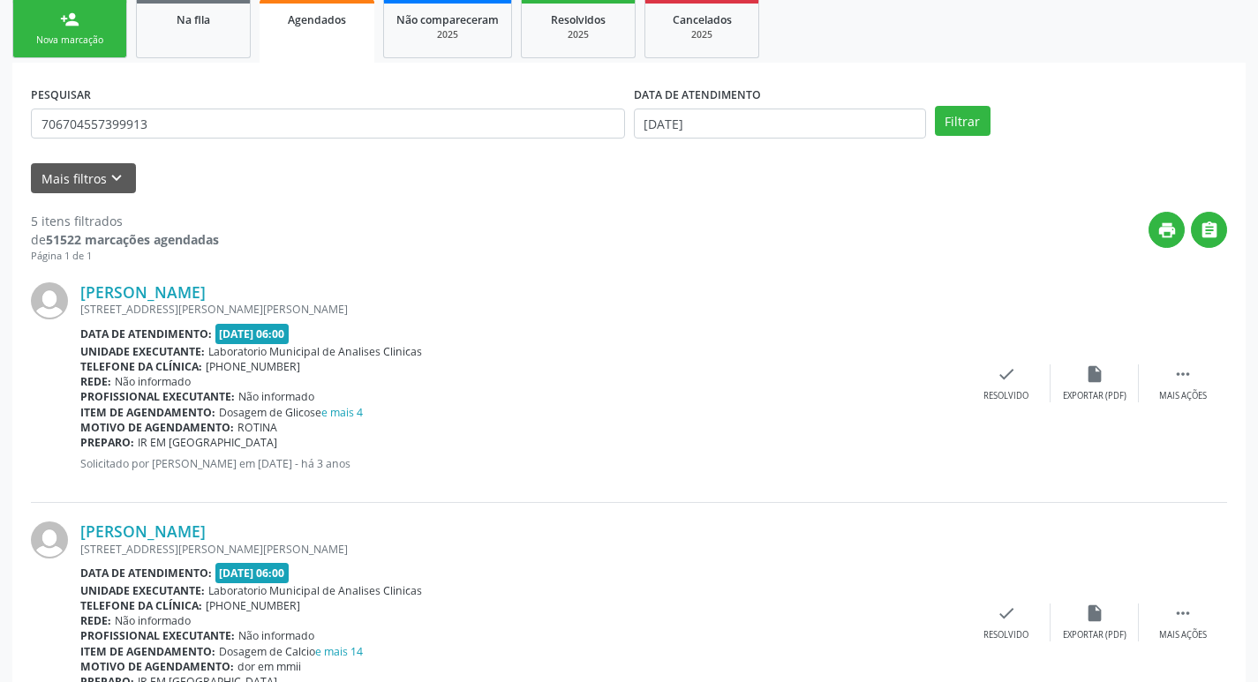
click at [895, 140] on div "DATA DE ATENDIMENTO 11/09/2025" at bounding box center [780, 115] width 301 height 69
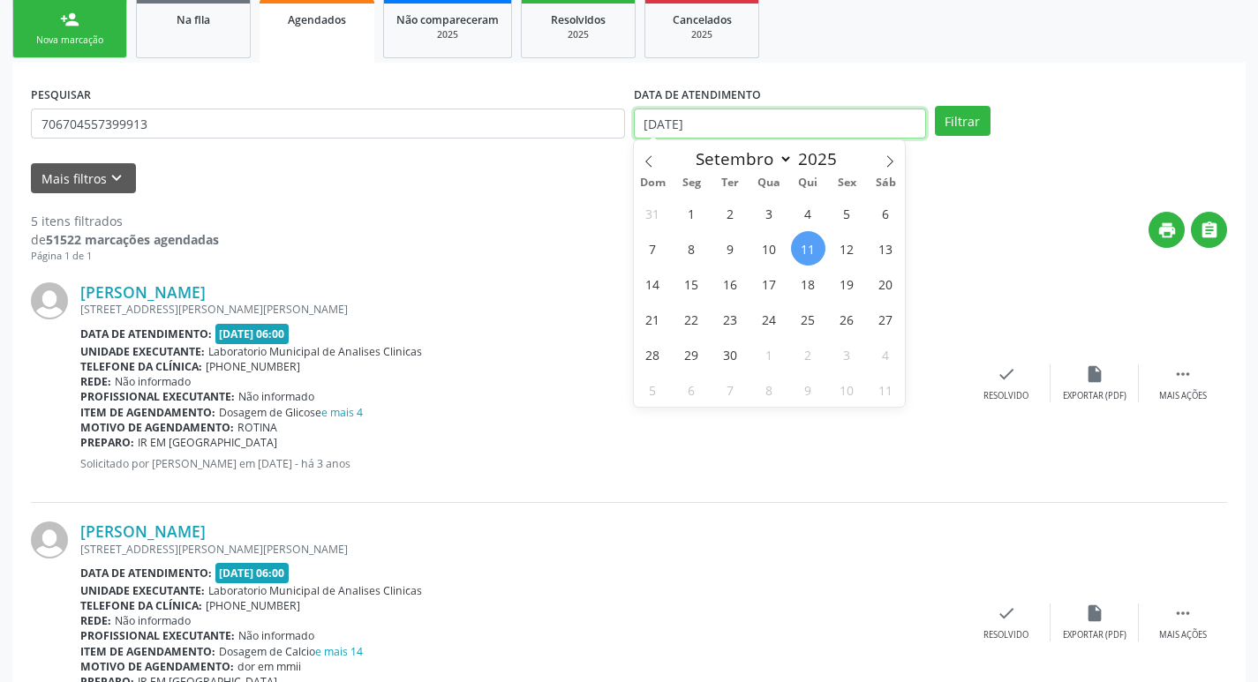
click at [894, 129] on input "[DATE]" at bounding box center [780, 124] width 292 height 30
click at [969, 115] on button "Filtrar" at bounding box center [963, 121] width 56 height 30
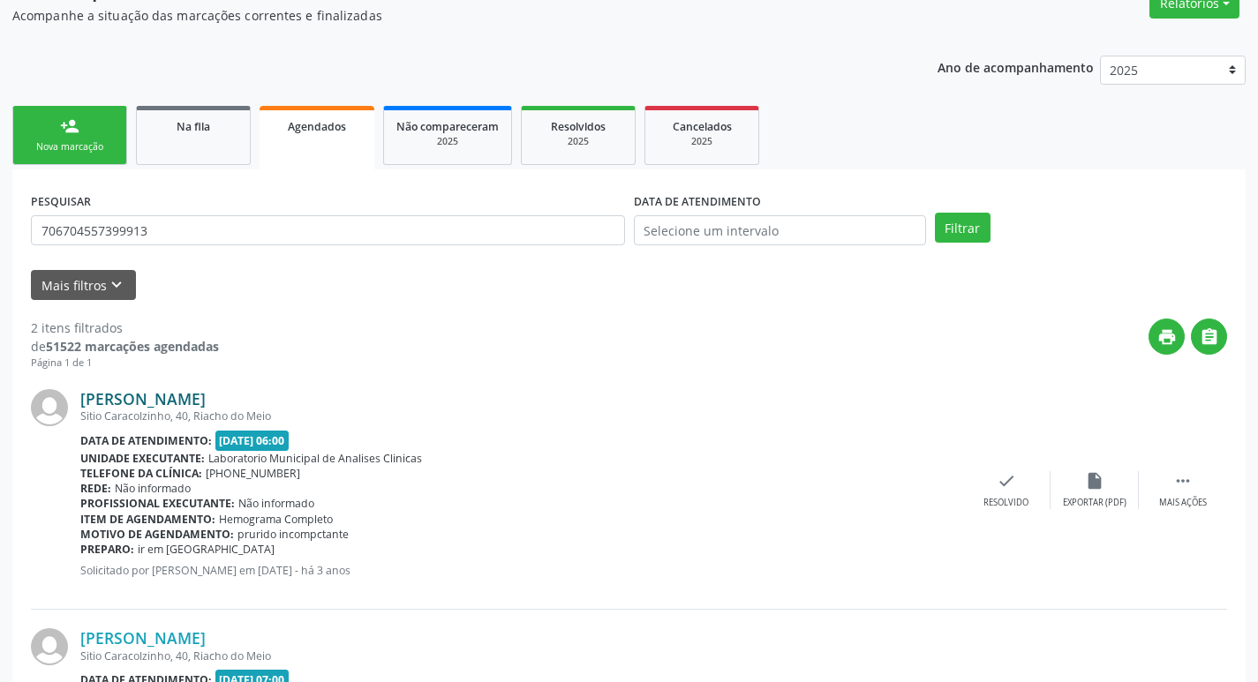
scroll to position [0, 0]
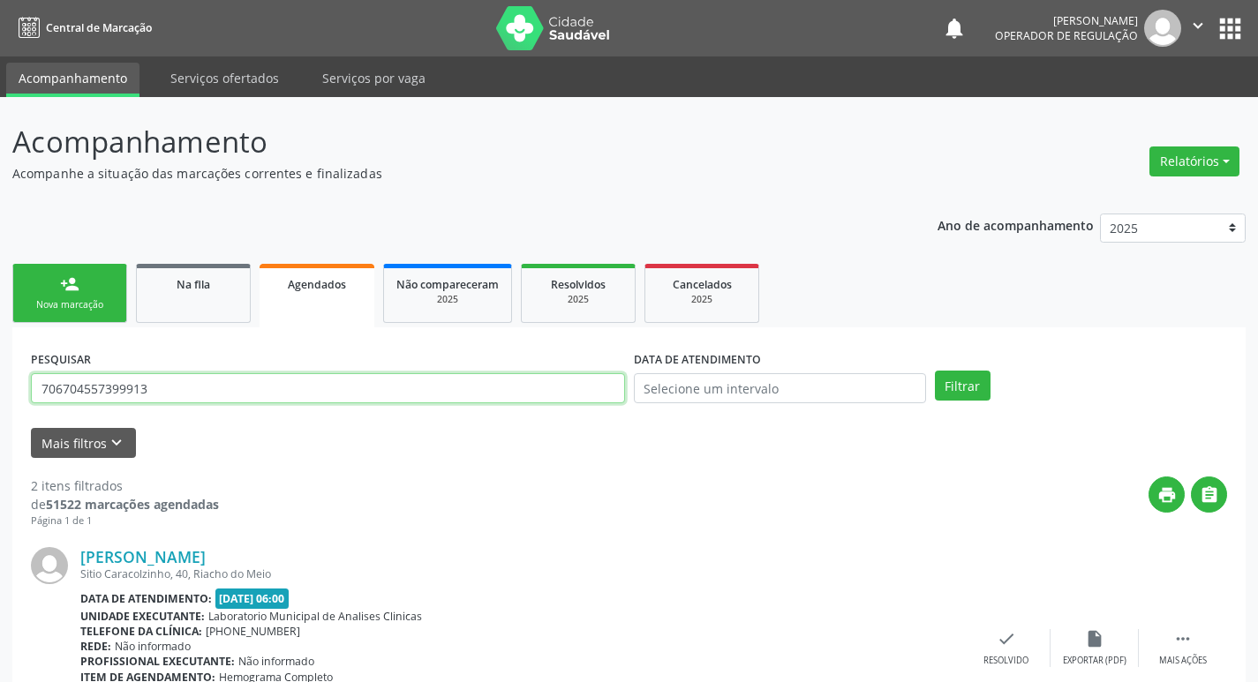
click at [312, 395] on input "706704557399913" at bounding box center [328, 388] width 594 height 30
click at [935, 371] on button "Filtrar" at bounding box center [963, 386] width 56 height 30
click at [317, 392] on input "maria sophia" at bounding box center [328, 388] width 594 height 30
type input "maria sophia alves"
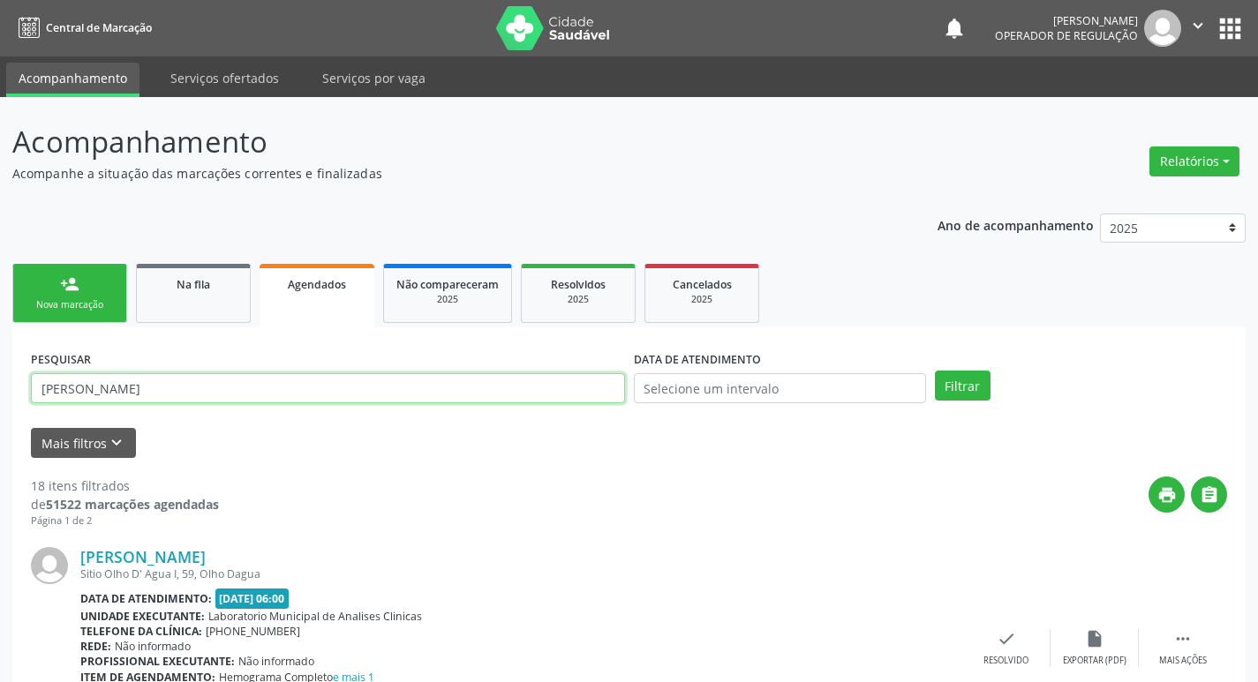
click at [935, 371] on button "Filtrar" at bounding box center [963, 386] width 56 height 30
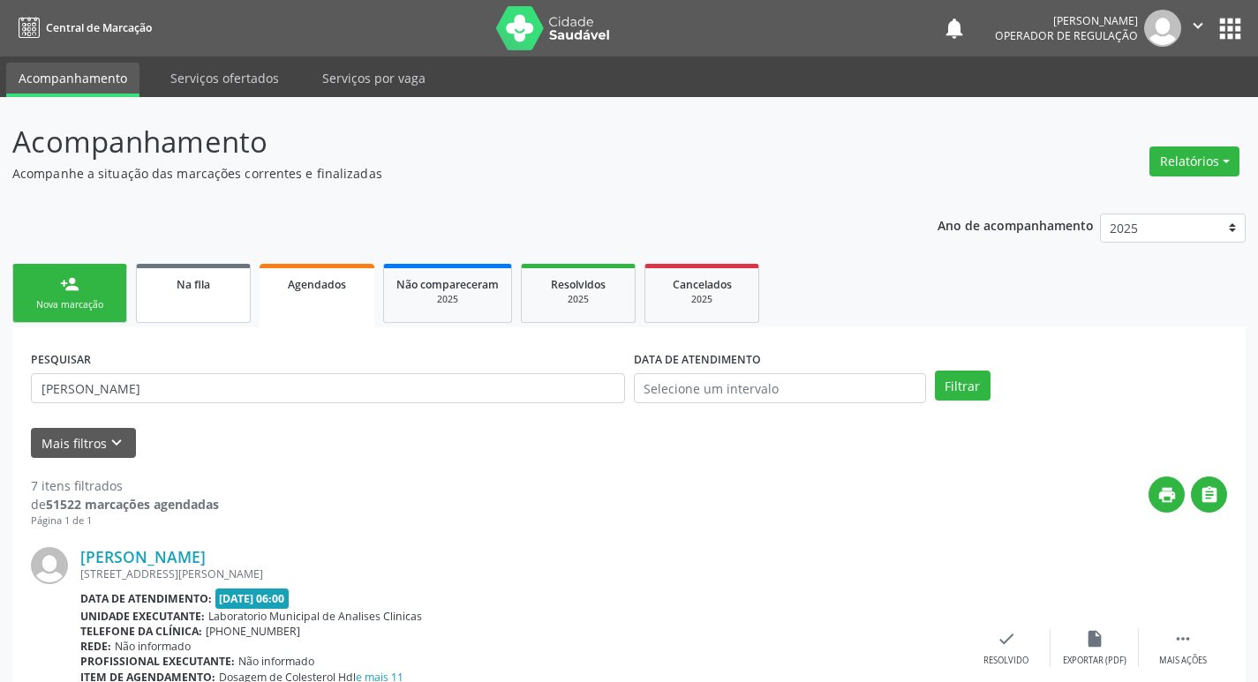
click at [171, 298] on link "Na fila" at bounding box center [193, 293] width 115 height 59
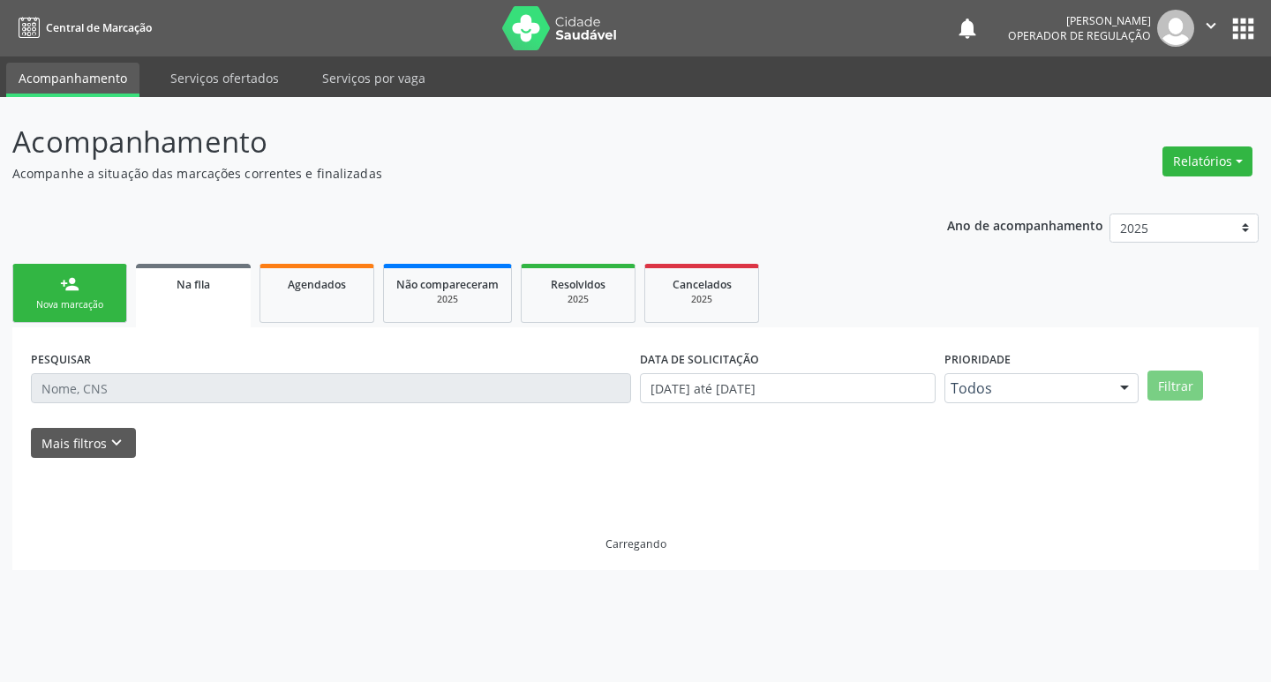
click at [96, 313] on link "person_add Nova marcação" at bounding box center [69, 293] width 115 height 59
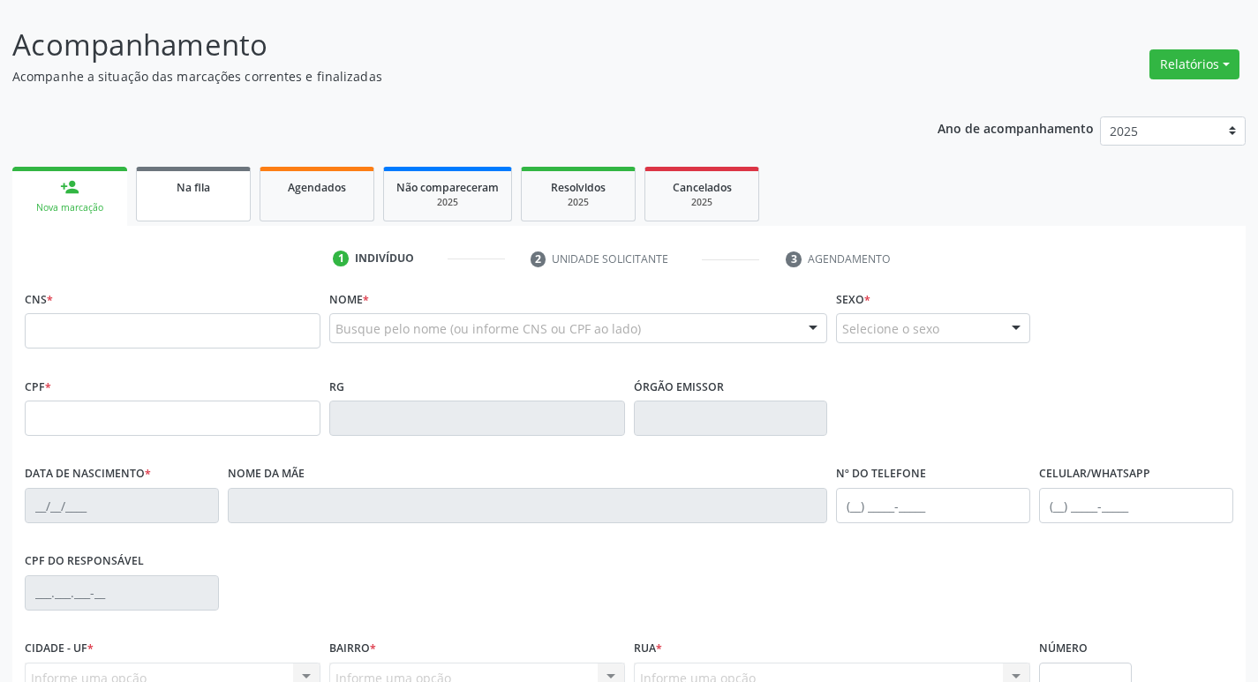
scroll to position [275, 0]
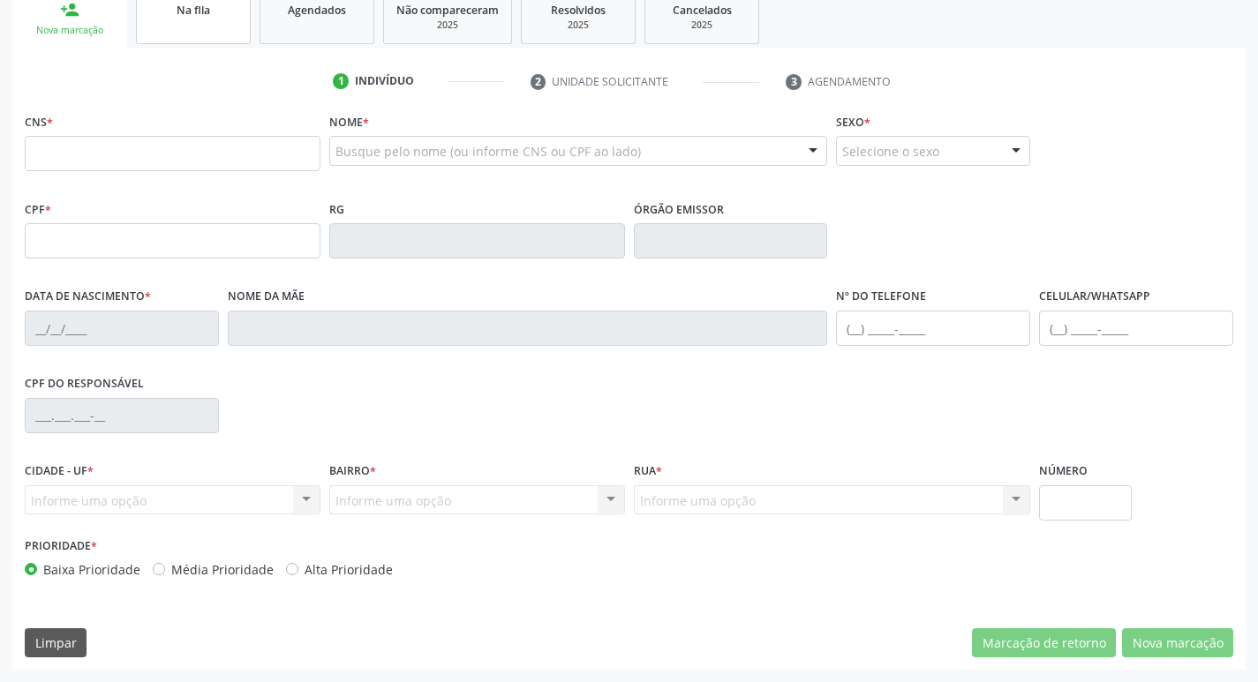
click at [209, 42] on link "Na fila" at bounding box center [193, 16] width 115 height 55
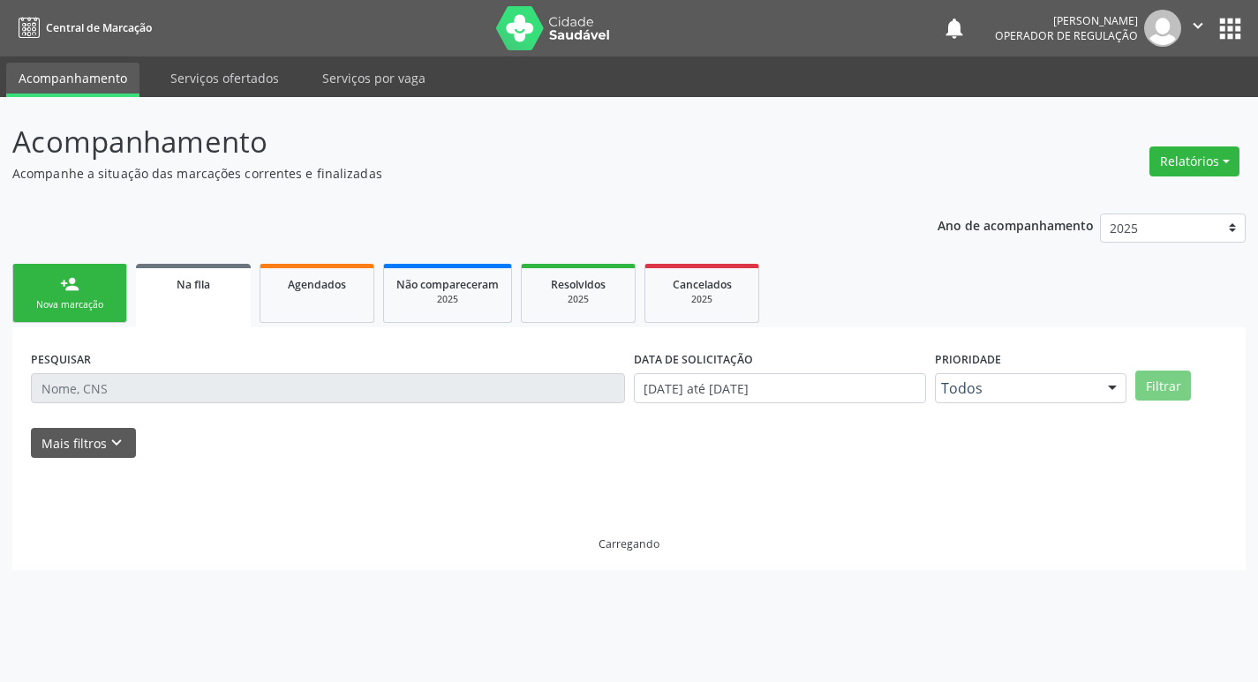
scroll to position [0, 0]
click at [286, 34] on nav "Central de Marcação notifications Isabela Tatiane Cardoso de Moura Operador de …" at bounding box center [635, 28] width 1271 height 57
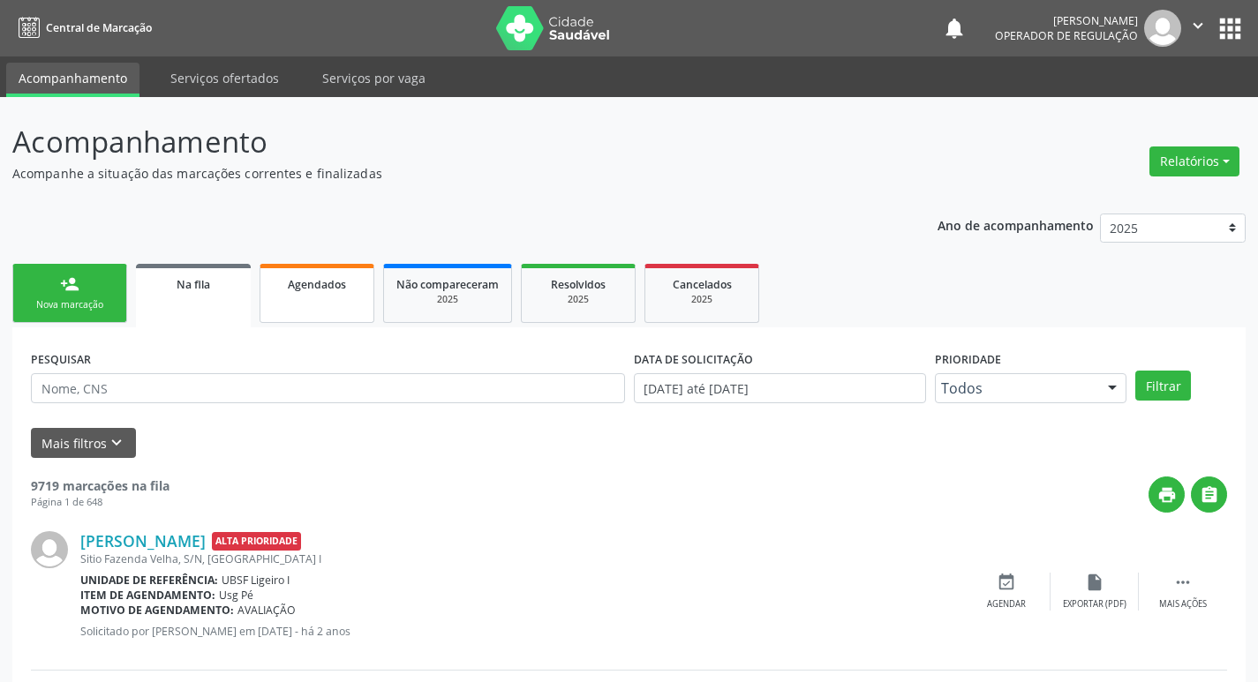
click at [357, 300] on link "Agendados" at bounding box center [317, 293] width 115 height 59
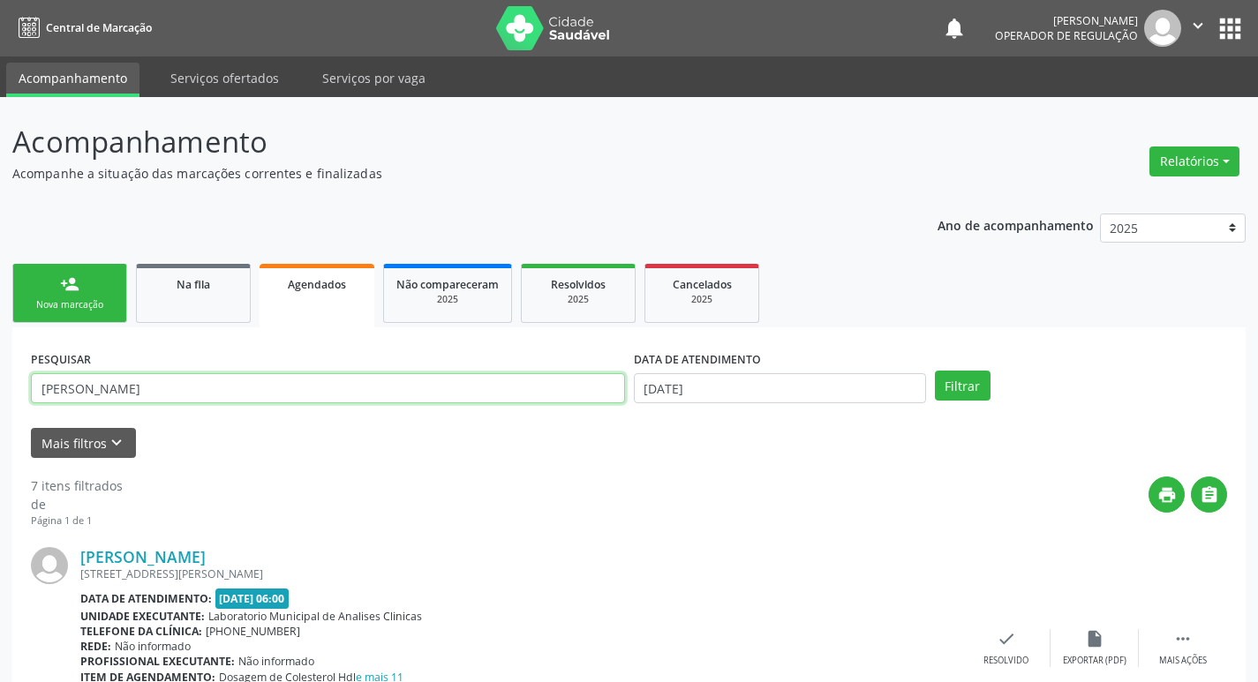
click at [389, 387] on input "maria sophia alves" at bounding box center [328, 388] width 594 height 30
type input "m"
type input "708600501820684"
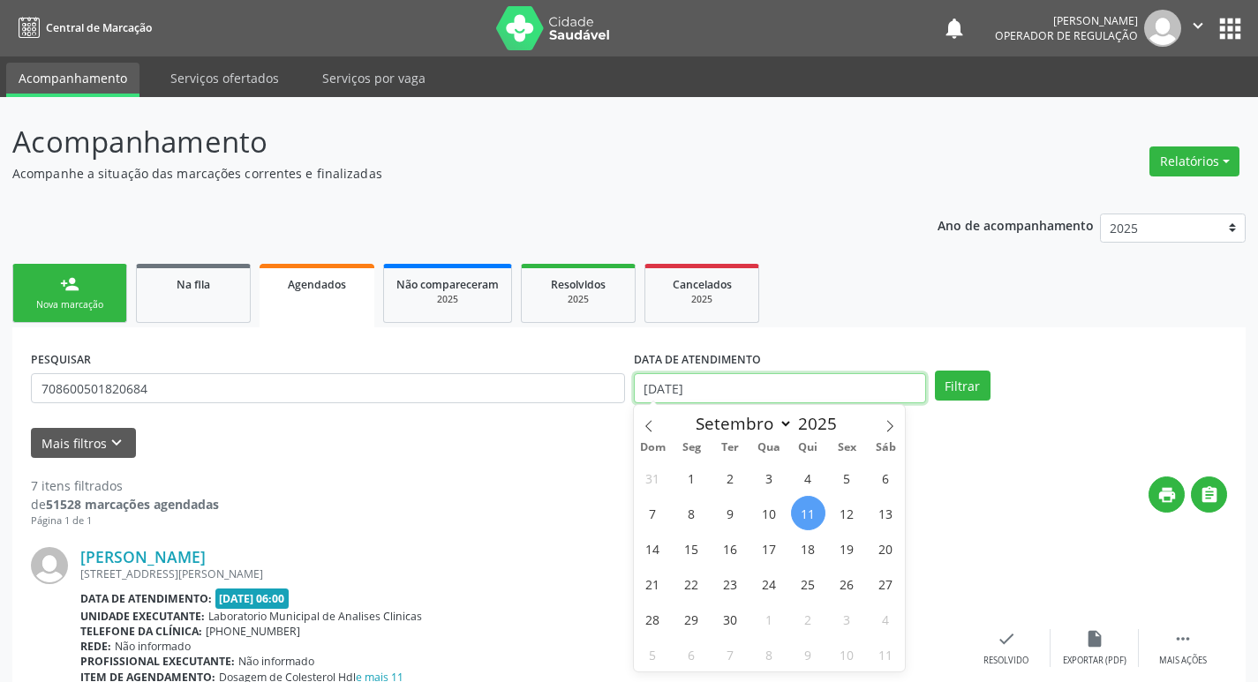
click at [824, 382] on input "[DATE]" at bounding box center [780, 388] width 292 height 30
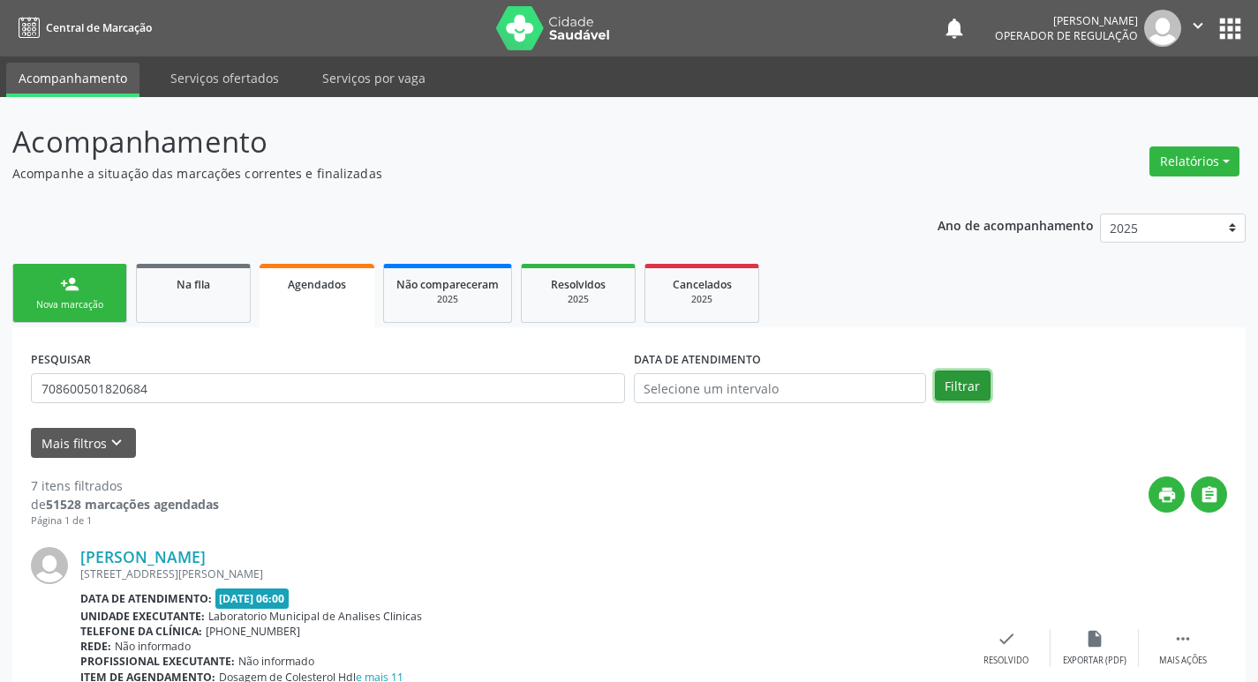
click at [974, 383] on button "Filtrar" at bounding box center [963, 386] width 56 height 30
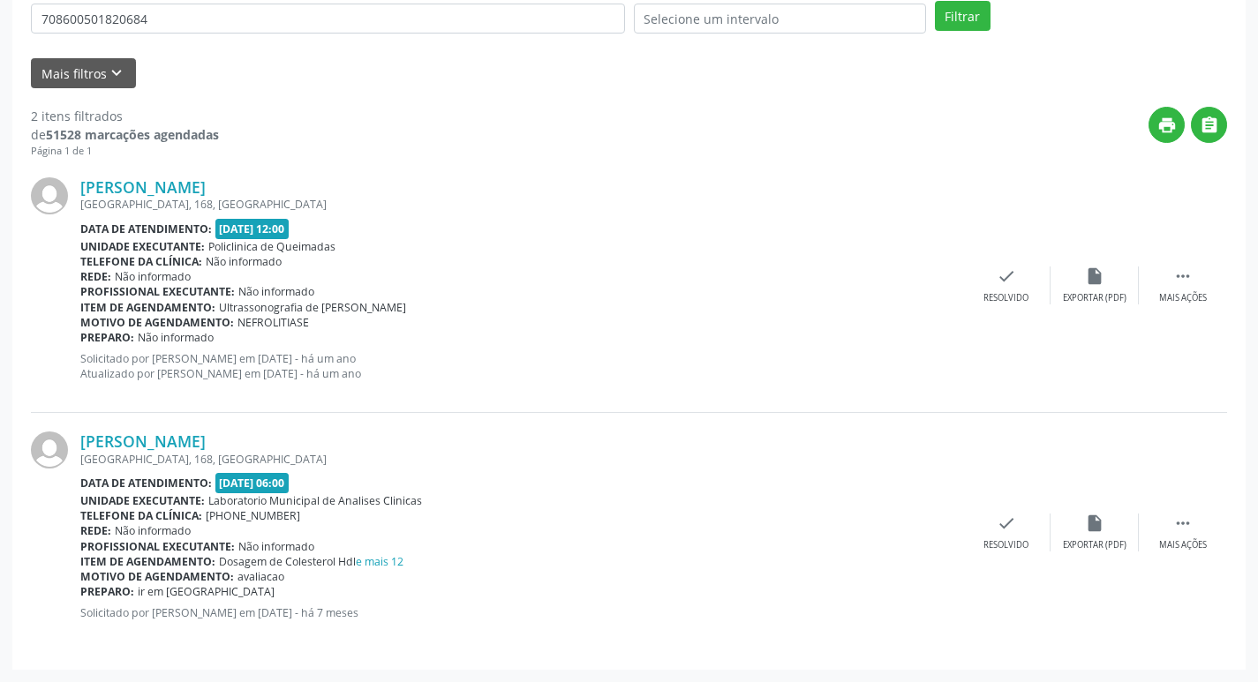
scroll to position [193, 0]
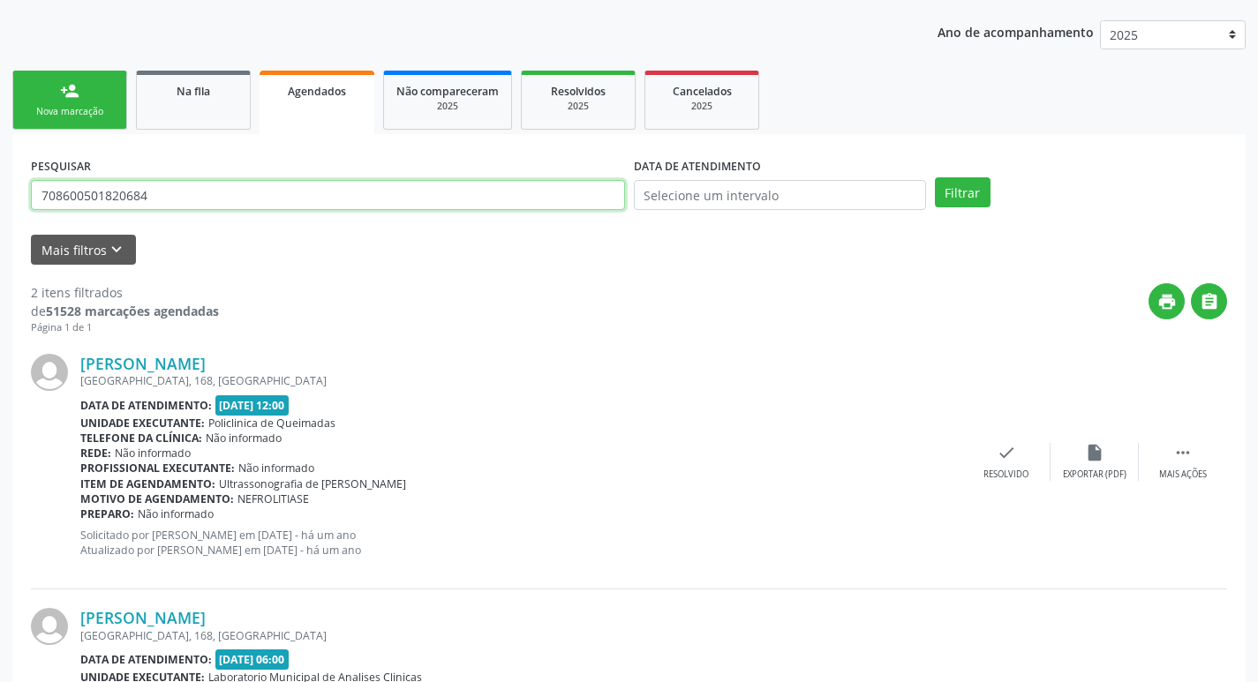
click at [170, 193] on input "708600501820684" at bounding box center [328, 195] width 594 height 30
click at [68, 92] on div "person_add" at bounding box center [69, 90] width 19 height 19
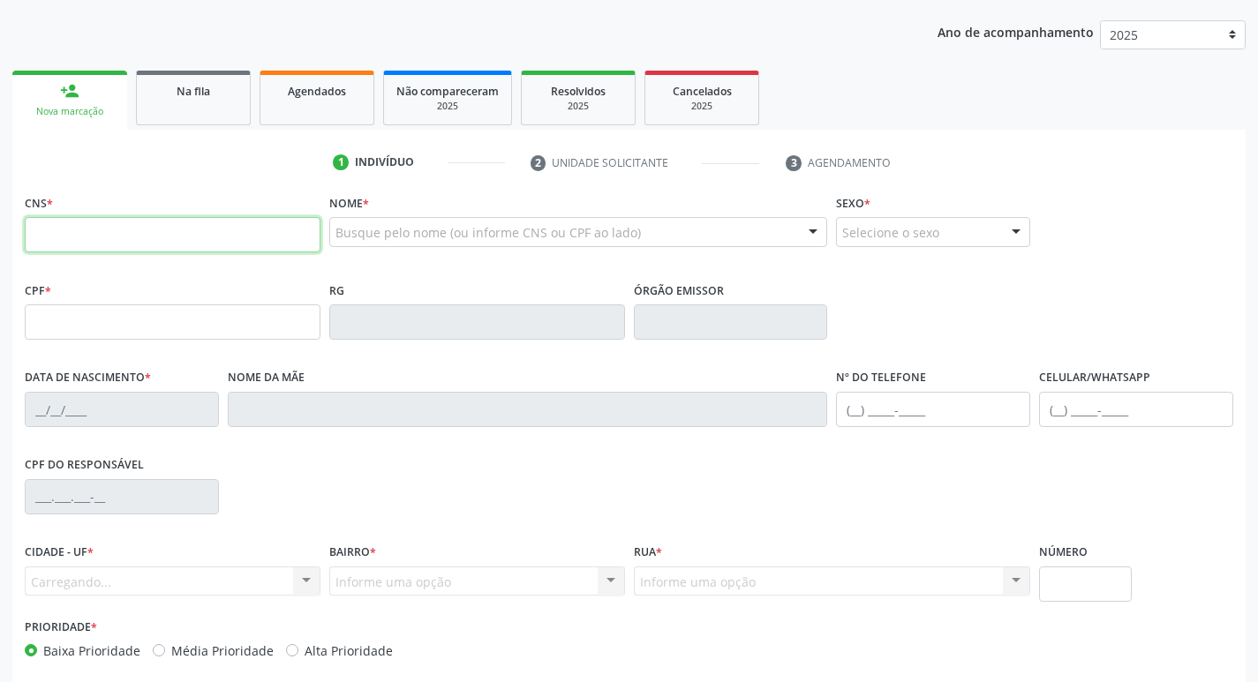
click at [261, 228] on input "text" at bounding box center [173, 234] width 296 height 35
paste input "708 6005 0182 0684"
type input "708 6005 0182 0684"
type input "024.900.664-20"
type input "13/04/1977"
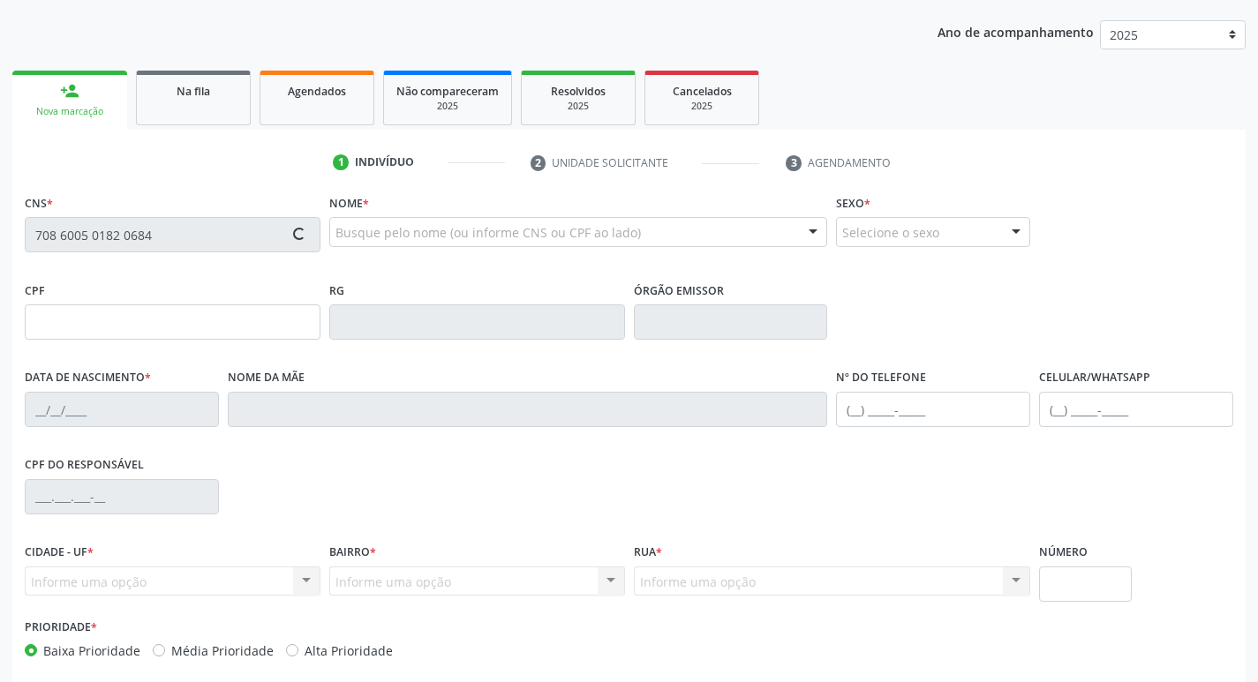
type input "Maria José da Silva"
type input "(83) 99199-7229"
type input "064.270.127-03"
type input "168"
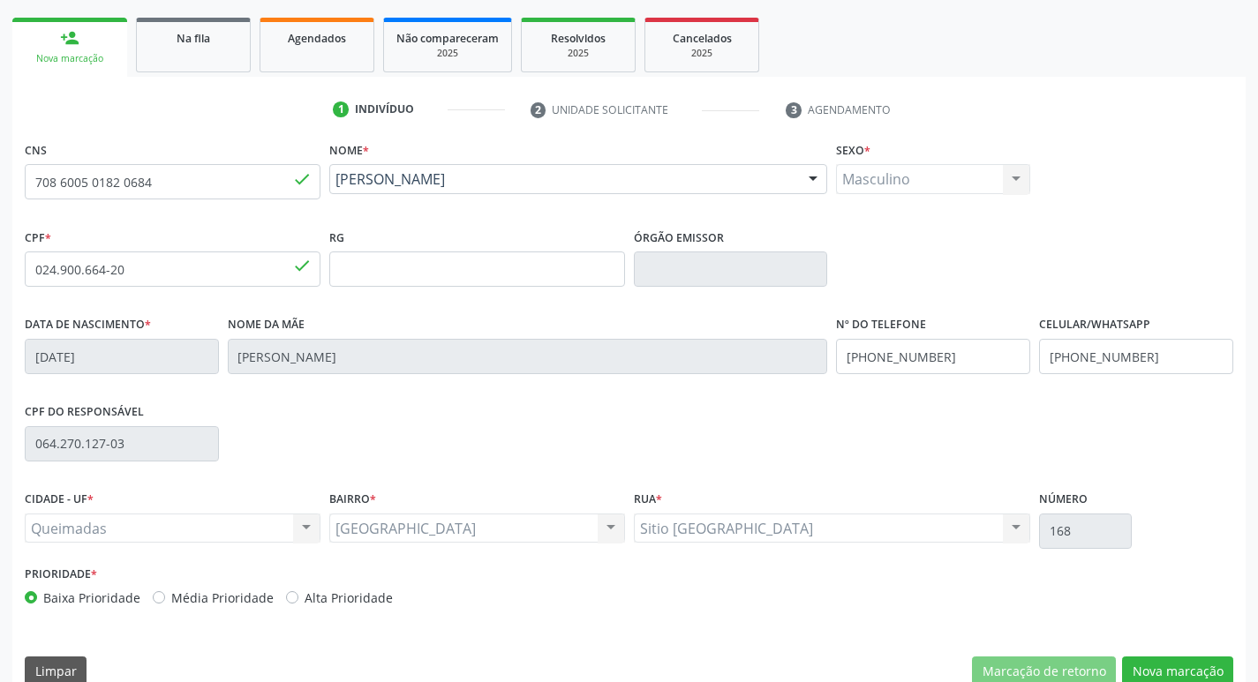
scroll to position [275, 0]
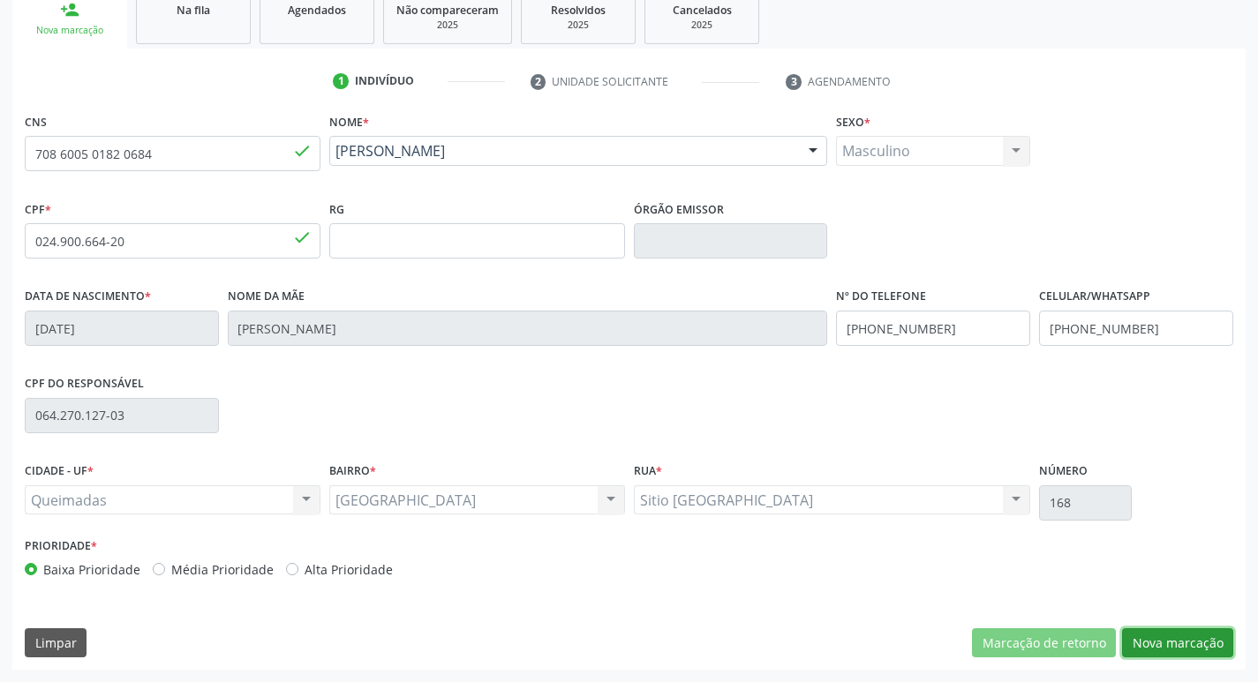
click at [1203, 631] on button "Nova marcação" at bounding box center [1177, 644] width 111 height 30
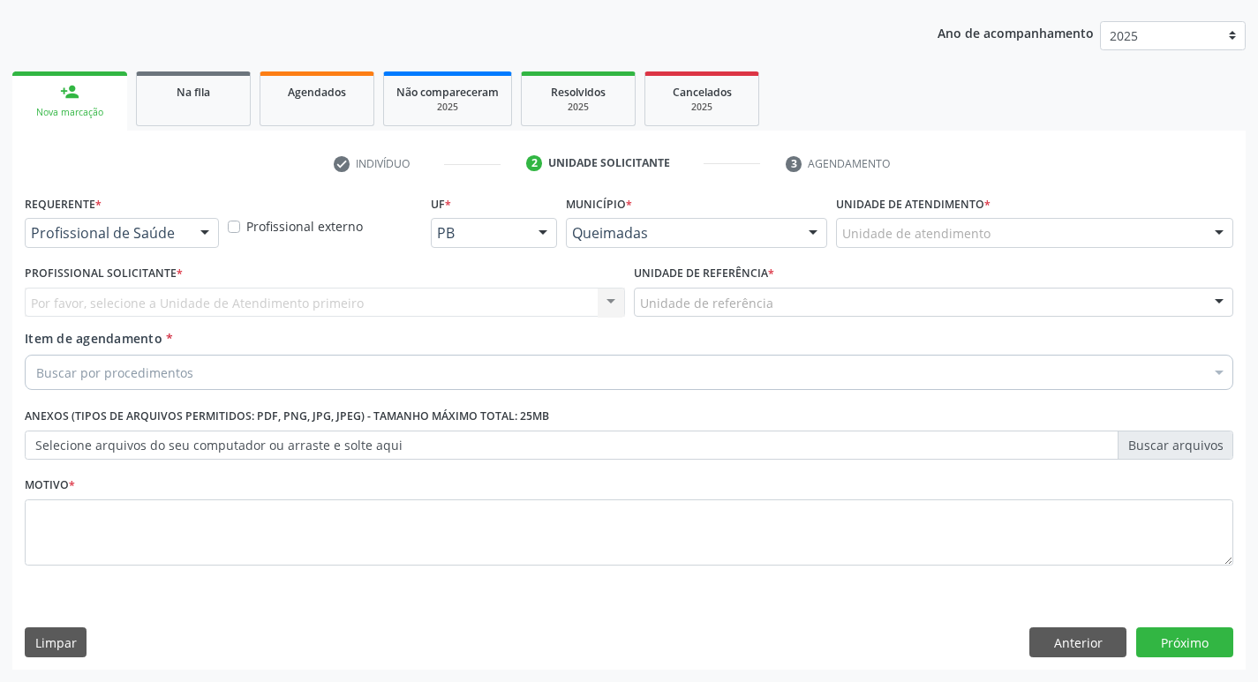
scroll to position [192, 0]
click at [212, 239] on div at bounding box center [205, 234] width 26 height 30
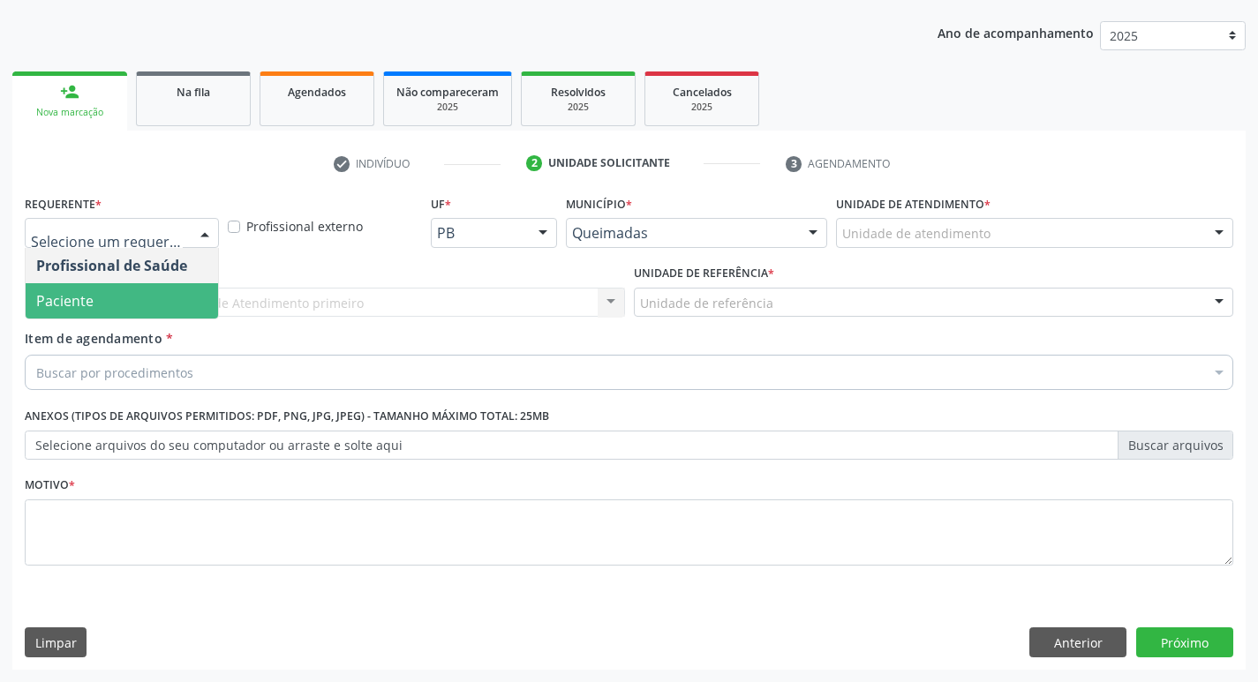
click at [170, 318] on div "Profissional de Saúde Paciente Nenhum resultado encontrado para: " " Não há nen…" at bounding box center [122, 284] width 194 height 72
click at [169, 290] on span "Paciente" at bounding box center [122, 300] width 192 height 35
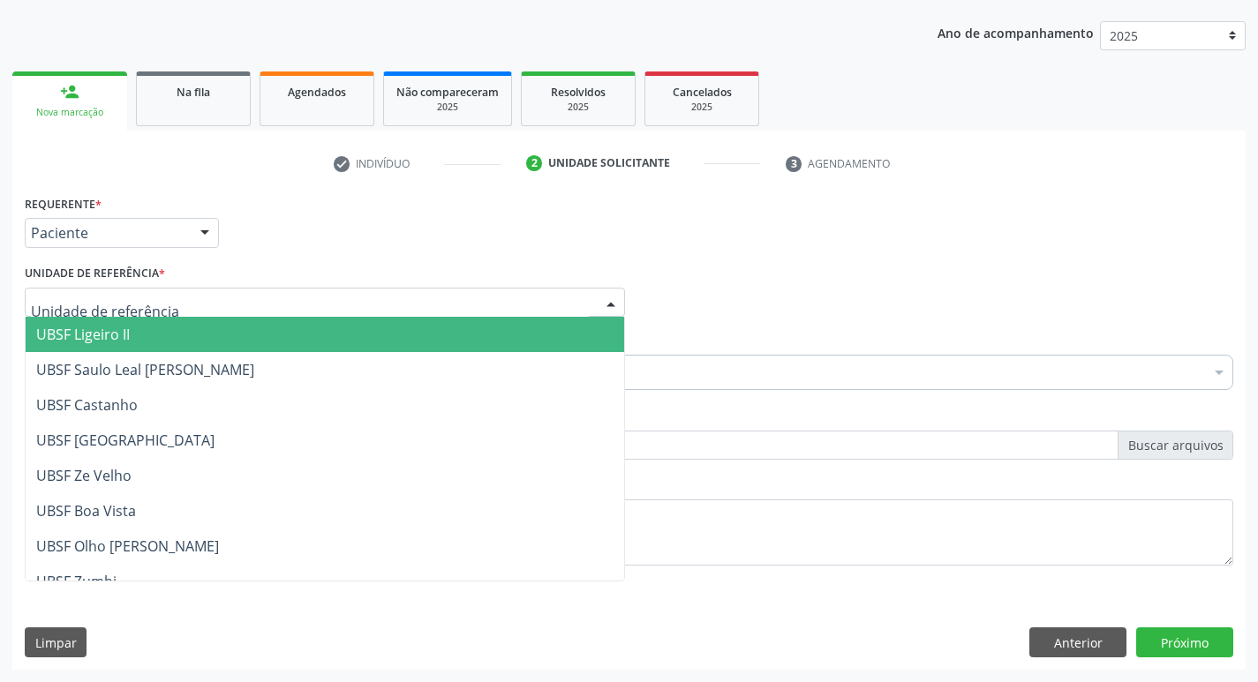
click at [176, 310] on div at bounding box center [325, 303] width 600 height 30
type input "bai"
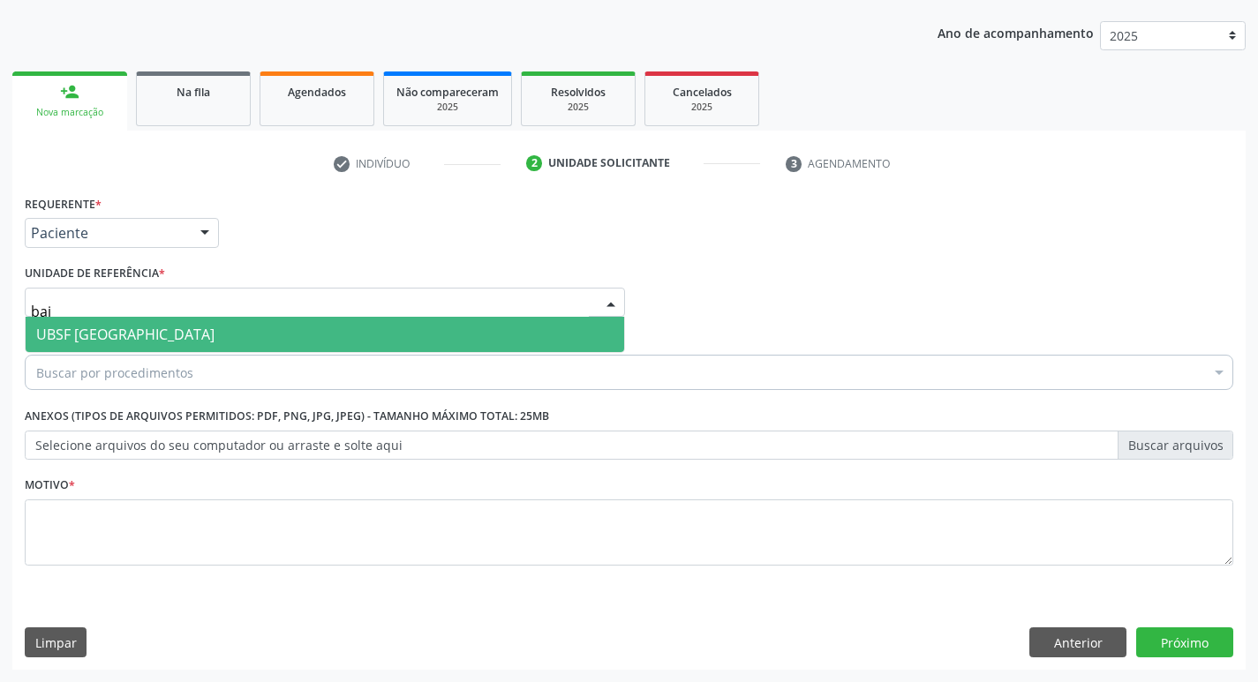
click at [185, 324] on span "UBSF [GEOGRAPHIC_DATA]" at bounding box center [325, 334] width 599 height 35
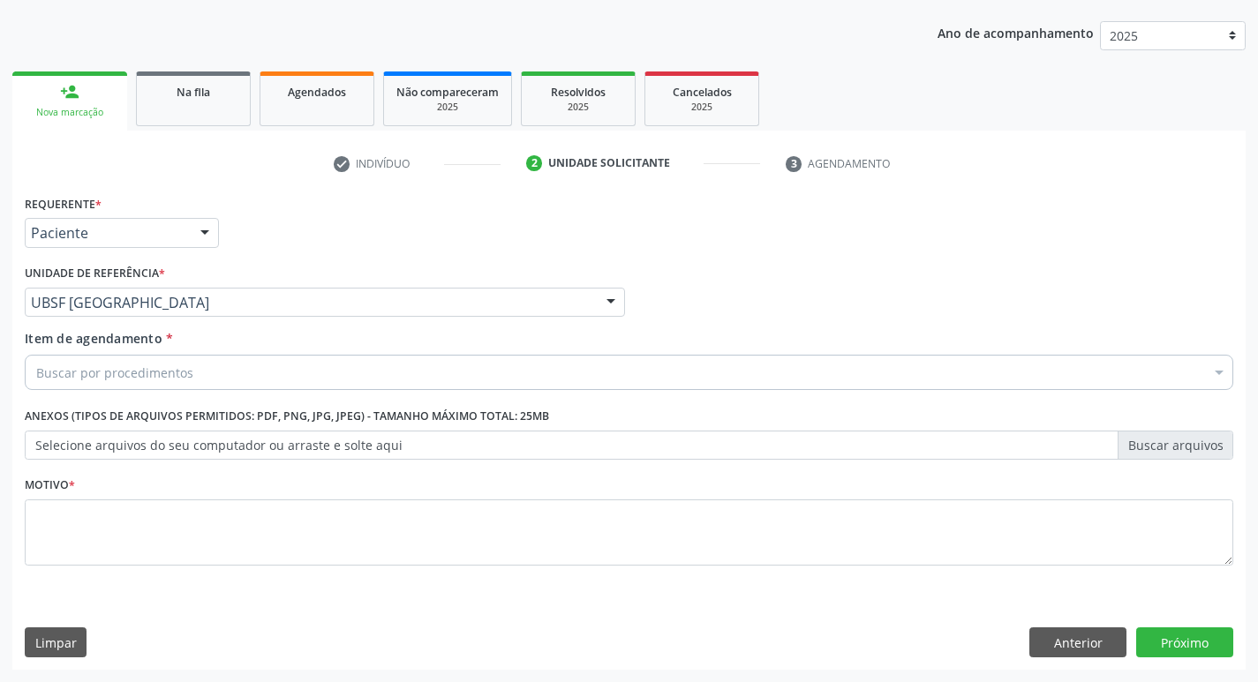
click at [190, 382] on div "Buscar por procedimentos" at bounding box center [629, 372] width 1209 height 35
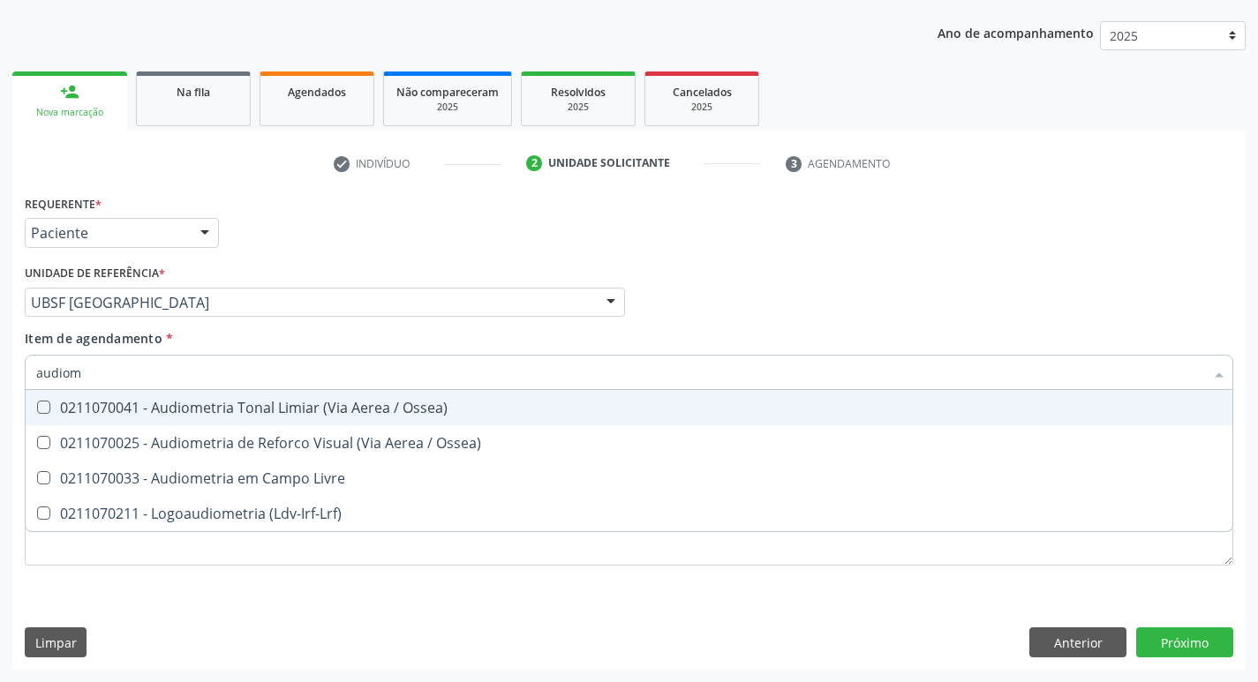
type input "audiome"
click at [245, 404] on div "0211070041 - Audiometria Tonal Limiar (Via Aerea / Ossea)" at bounding box center [629, 408] width 1186 height 14
checkbox Ossea\) "true"
click at [782, 311] on div "Profissional Solicitante Por favor, selecione a Unidade de Atendimento primeiro…" at bounding box center [629, 294] width 1218 height 69
checkbox Ossea\) "true"
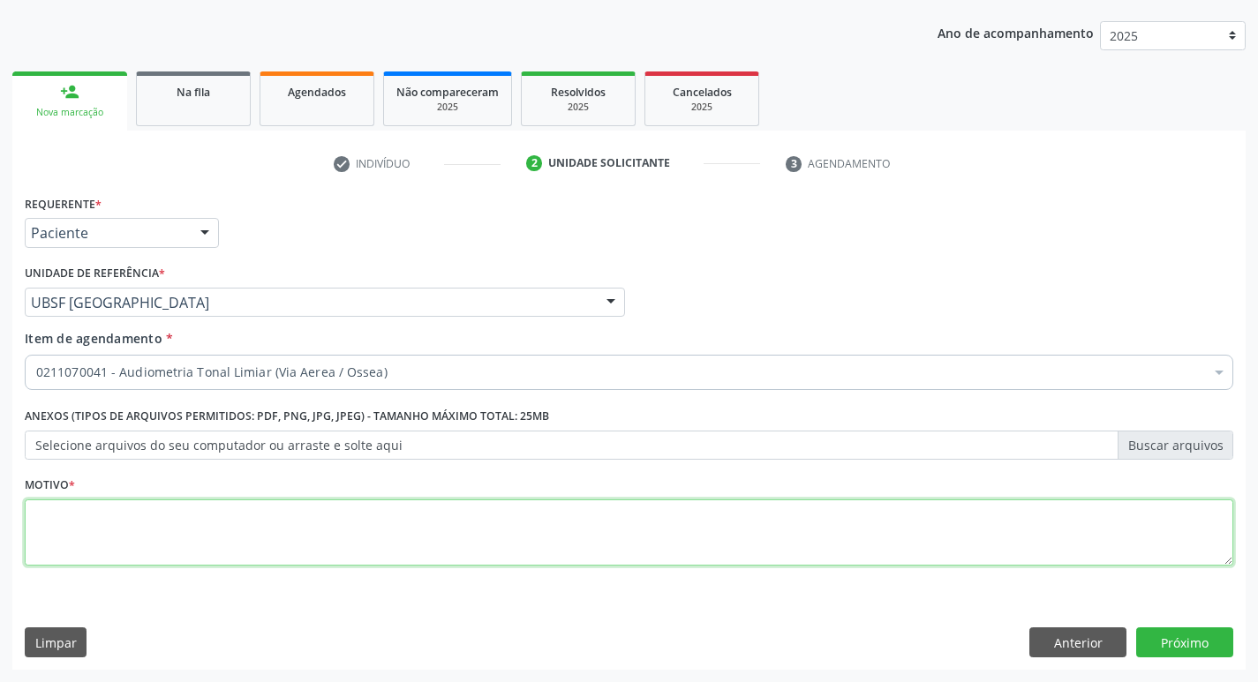
click at [269, 506] on textarea at bounding box center [629, 533] width 1209 height 67
type textarea "avaliação"
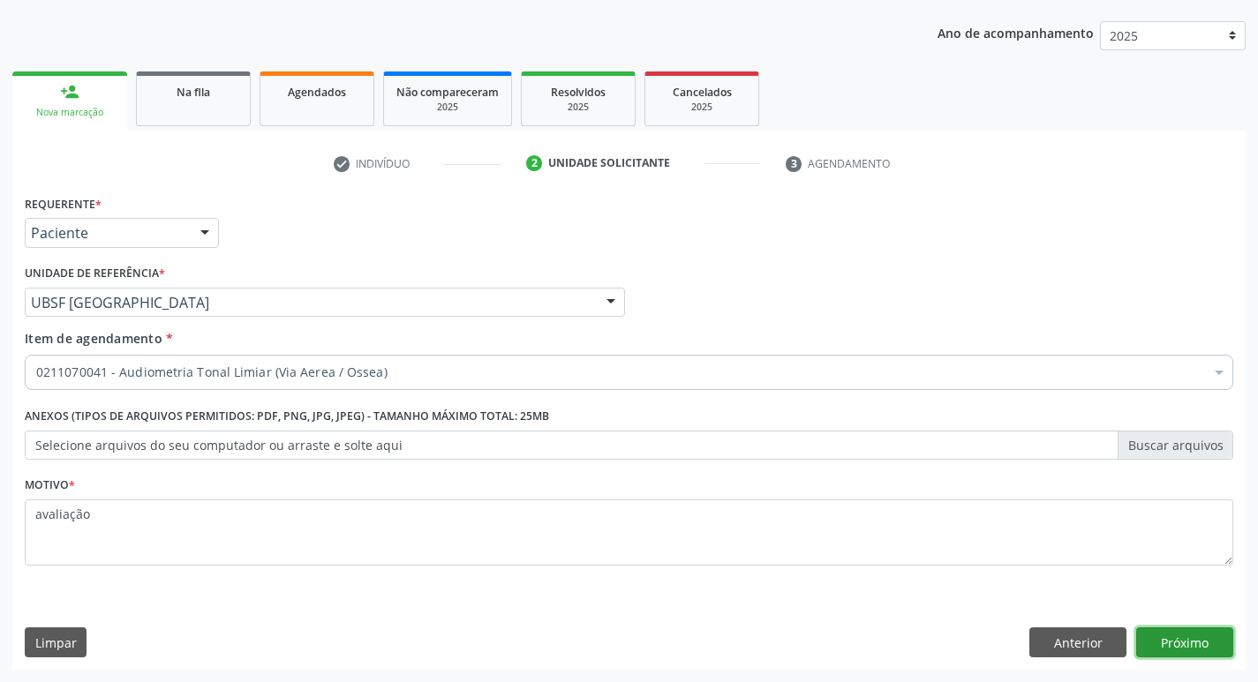
click at [1142, 637] on button "Próximo" at bounding box center [1184, 643] width 97 height 30
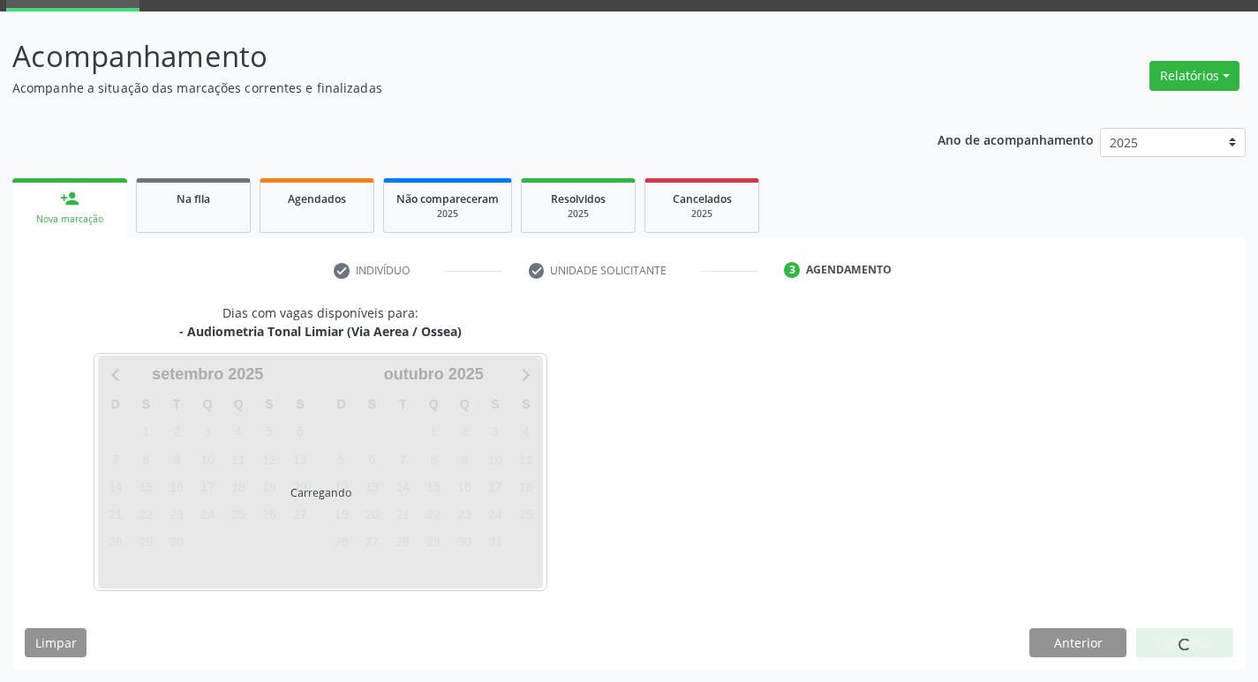
scroll to position [86, 0]
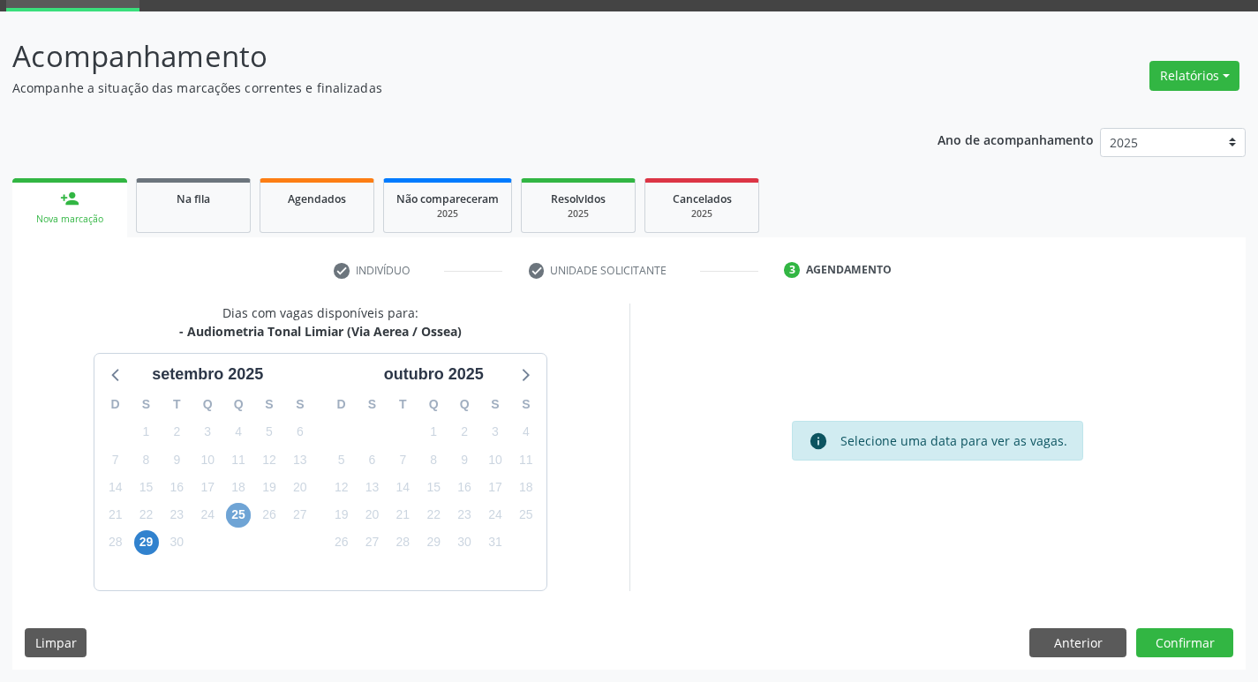
click at [244, 504] on span "25" at bounding box center [238, 515] width 25 height 25
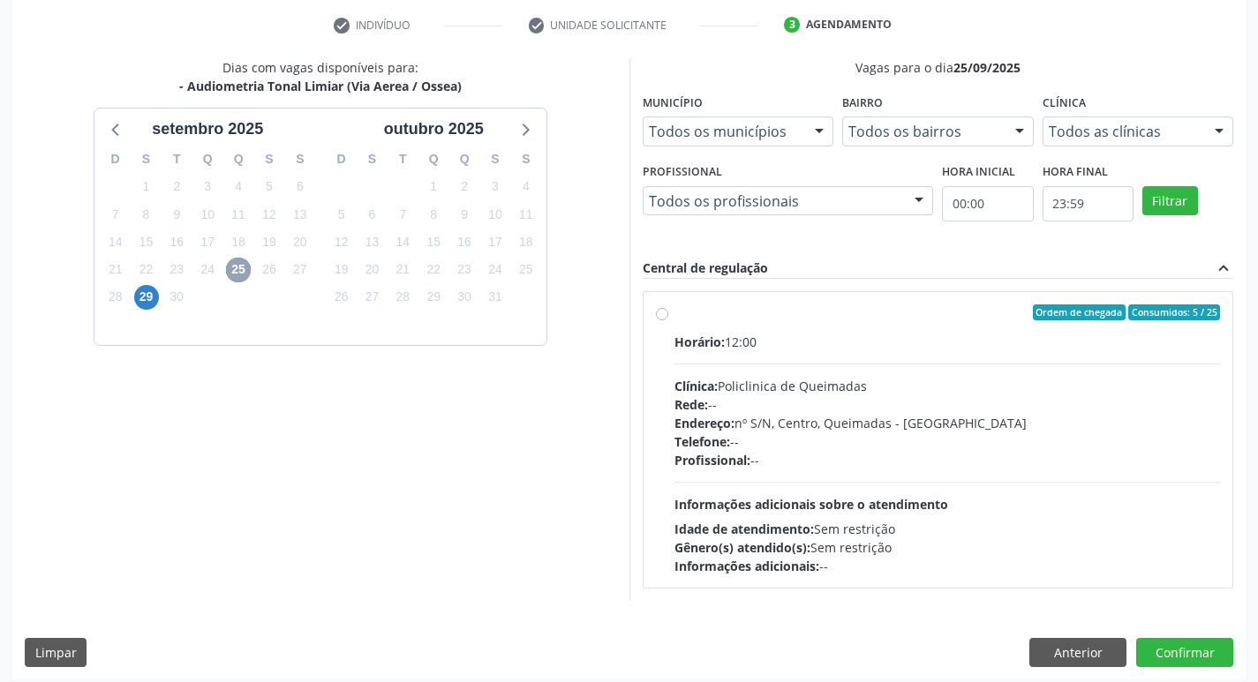
scroll to position [341, 0]
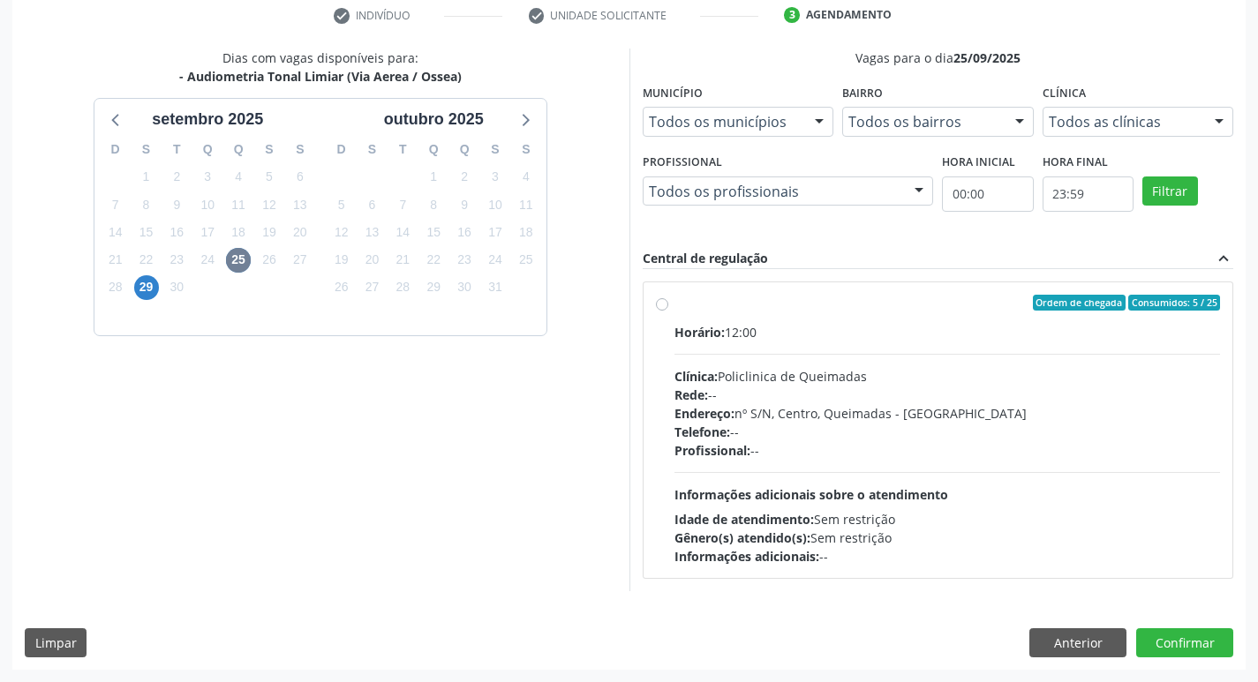
click at [1037, 324] on div "Horário: 12:00" at bounding box center [948, 332] width 547 height 19
click at [668, 311] on input "Ordem de chegada Consumidos: 5 / 25 Horário: 12:00 Clínica: Policlinica de Quei…" at bounding box center [662, 303] width 12 height 16
radio input "true"
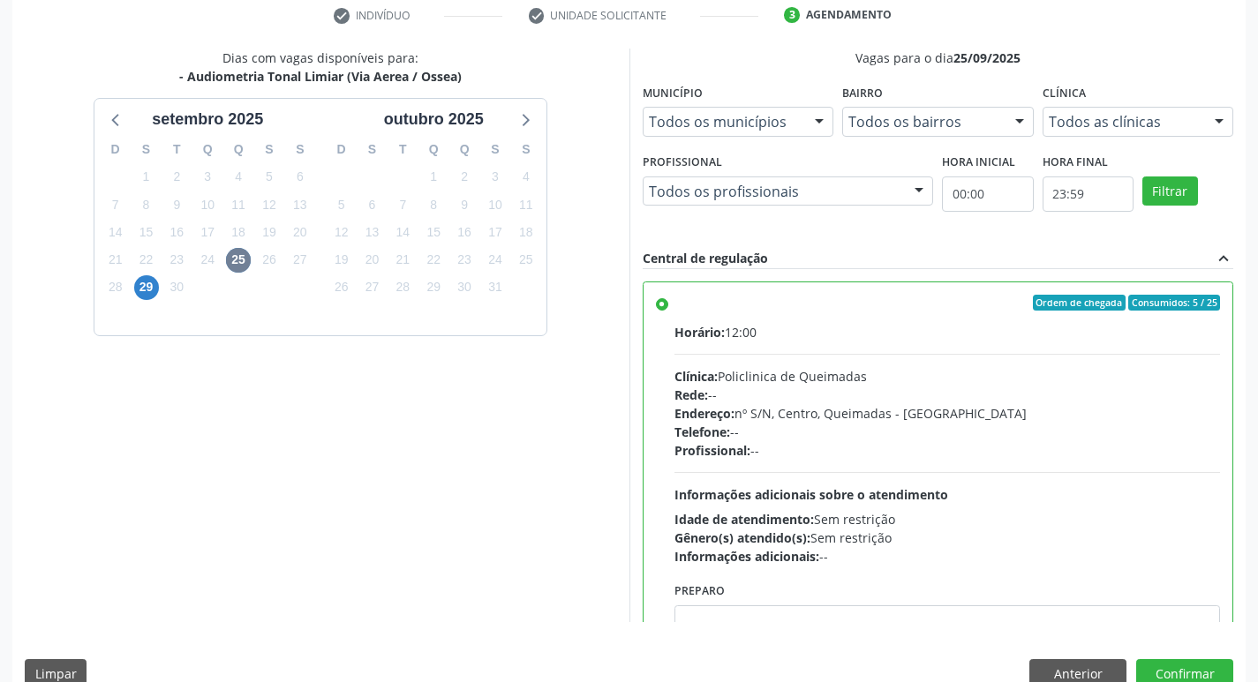
click at [1174, 654] on div "Dias com vagas disponíveis para: - Audiometria Tonal Limiar (Via Aerea / Ossea)…" at bounding box center [628, 375] width 1233 height 652
click at [1176, 669] on button "Confirmar" at bounding box center [1184, 675] width 97 height 30
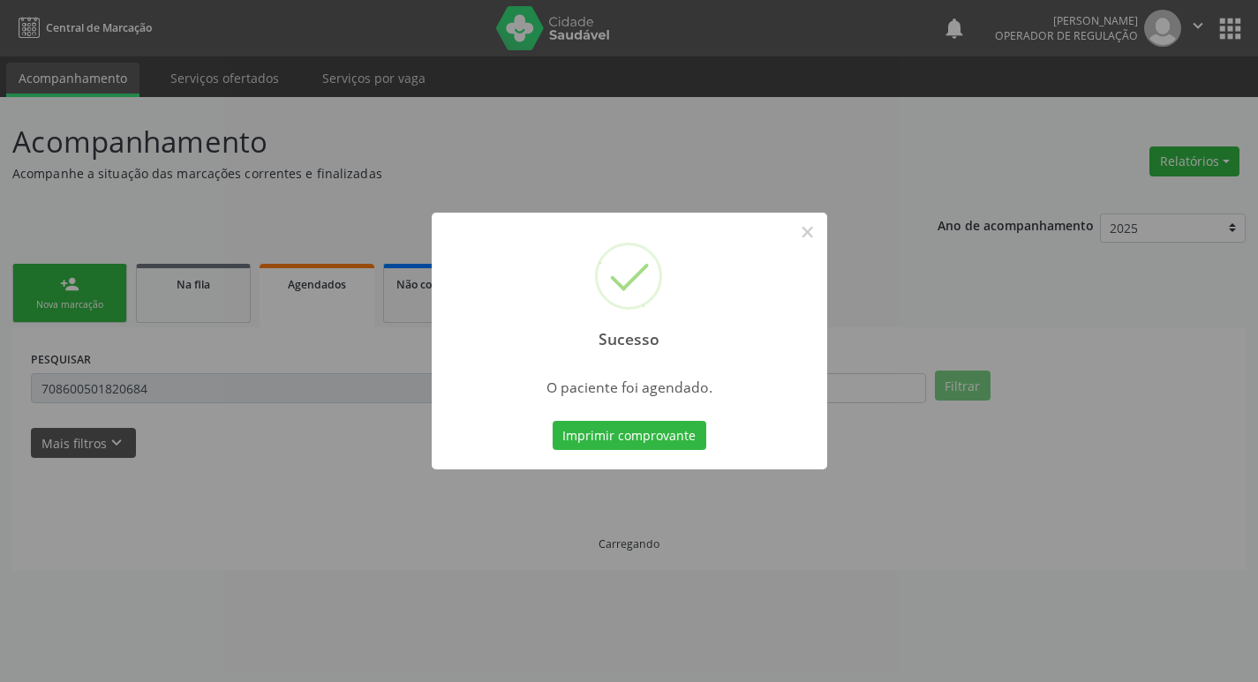
scroll to position [0, 0]
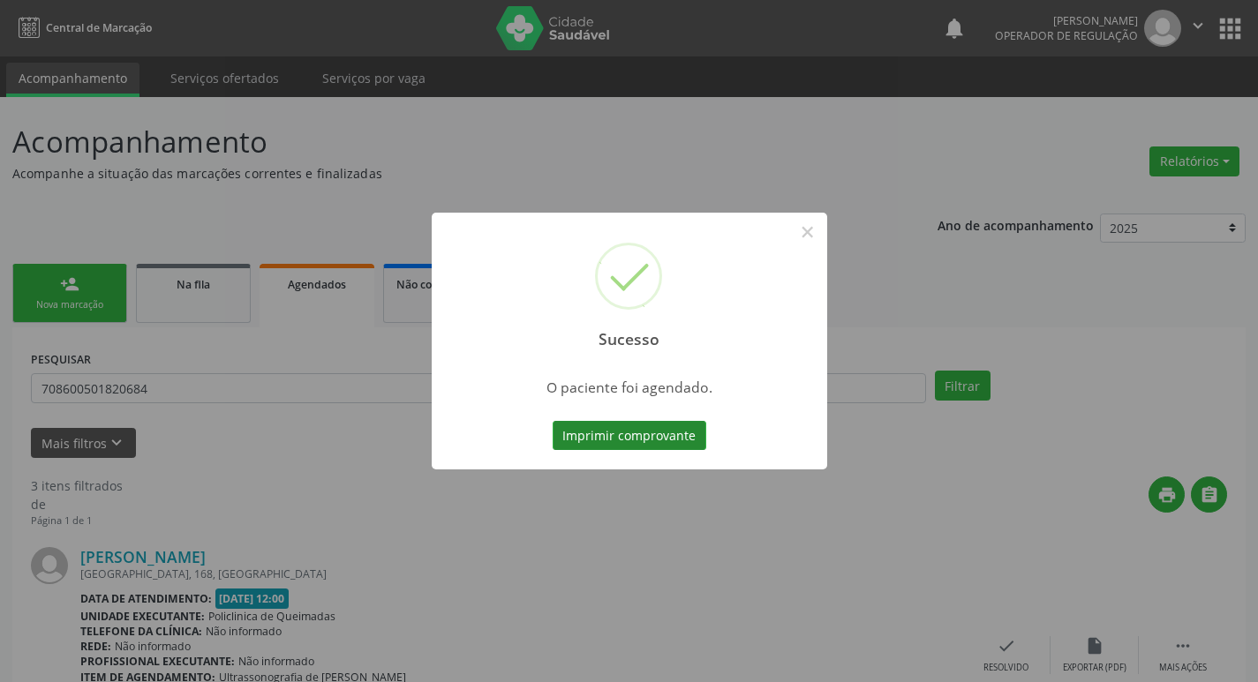
click at [618, 442] on button "Imprimir comprovante" at bounding box center [630, 436] width 154 height 30
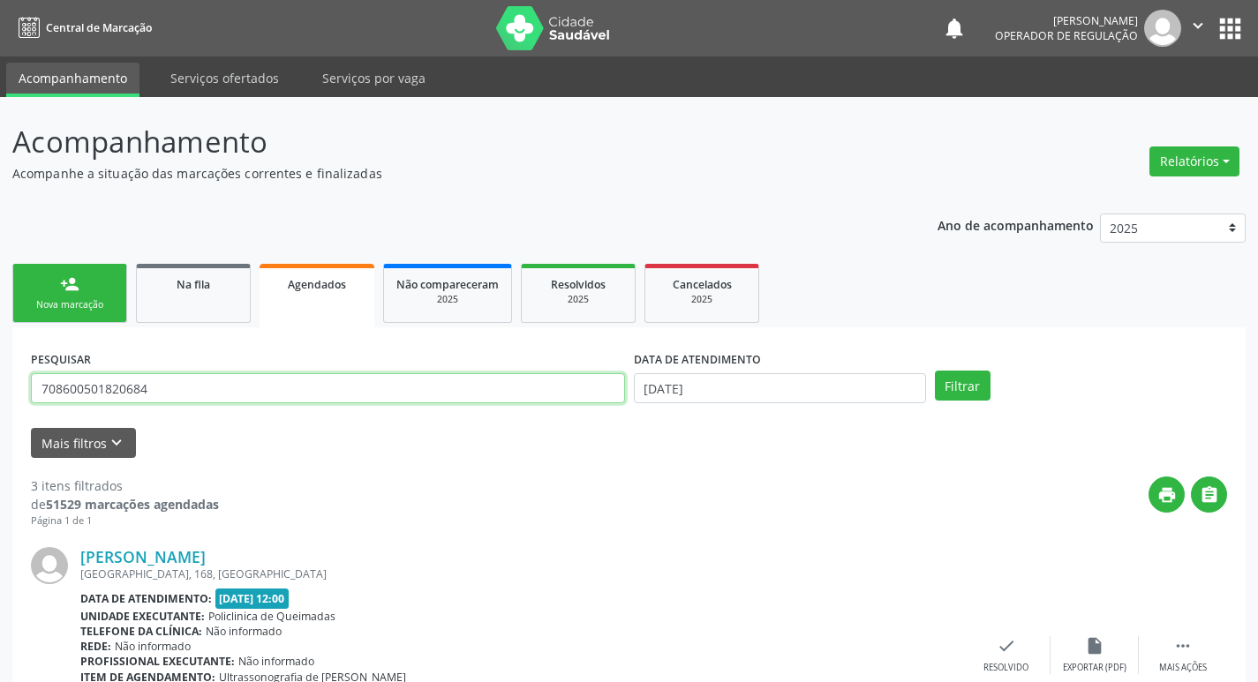
click at [283, 393] on input "708600501820684" at bounding box center [328, 388] width 594 height 30
type input "700005459691502"
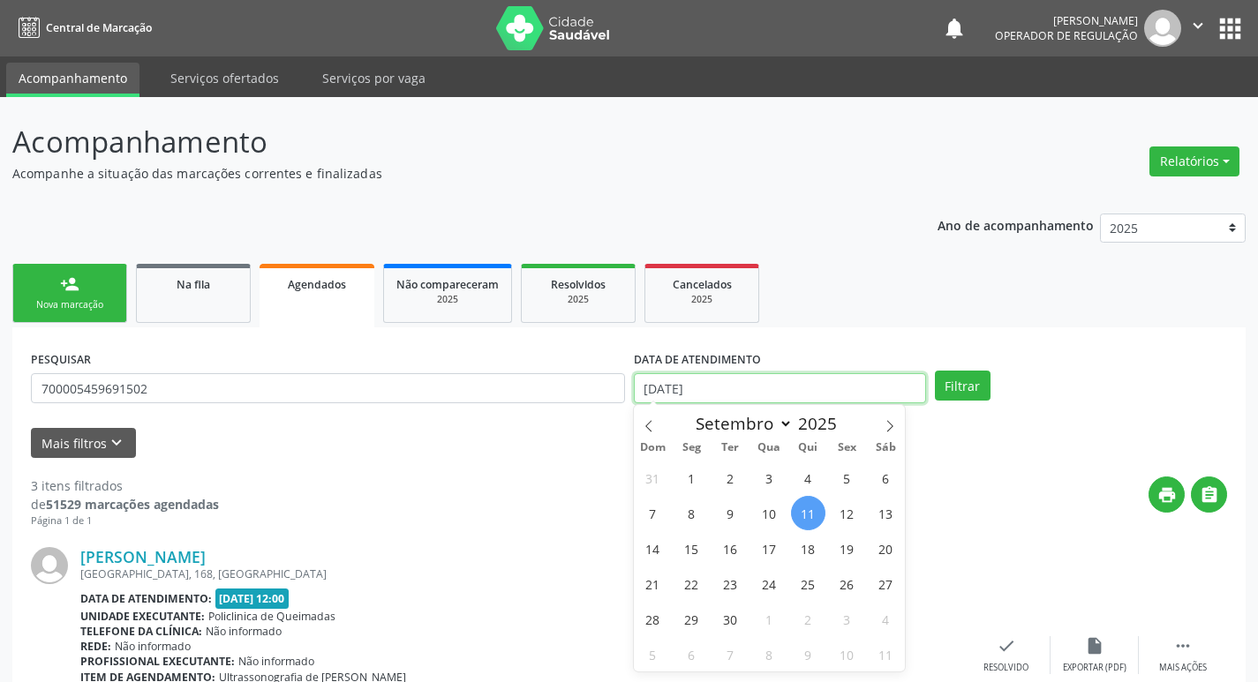
click at [874, 392] on input "[DATE]" at bounding box center [780, 388] width 292 height 30
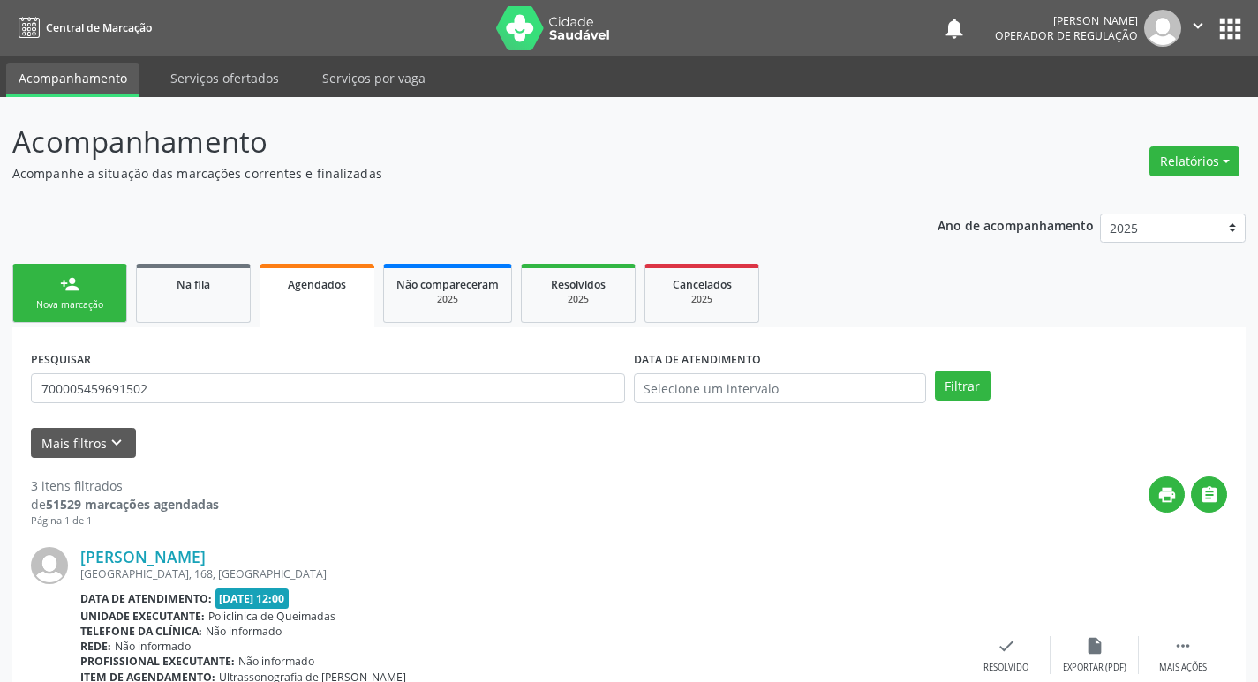
click at [992, 396] on div "Filtrar" at bounding box center [1081, 386] width 301 height 30
click at [977, 392] on button "Filtrar" at bounding box center [963, 386] width 56 height 30
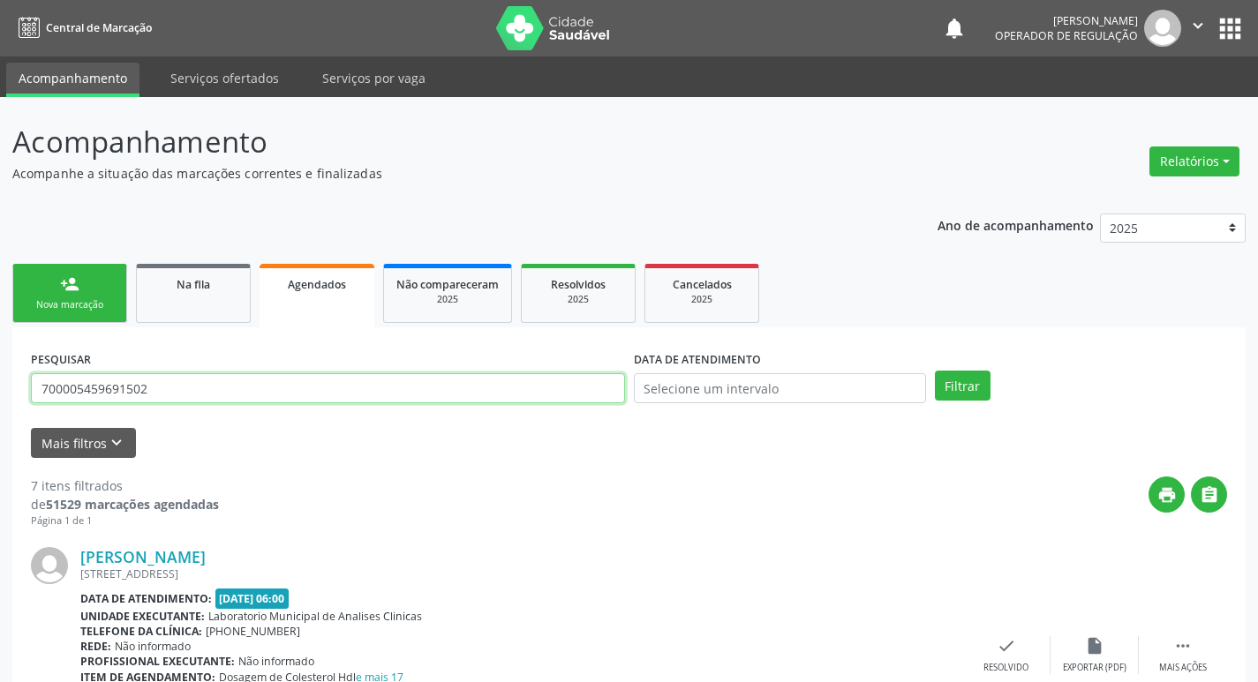
click at [230, 386] on input "700005459691502" at bounding box center [328, 388] width 594 height 30
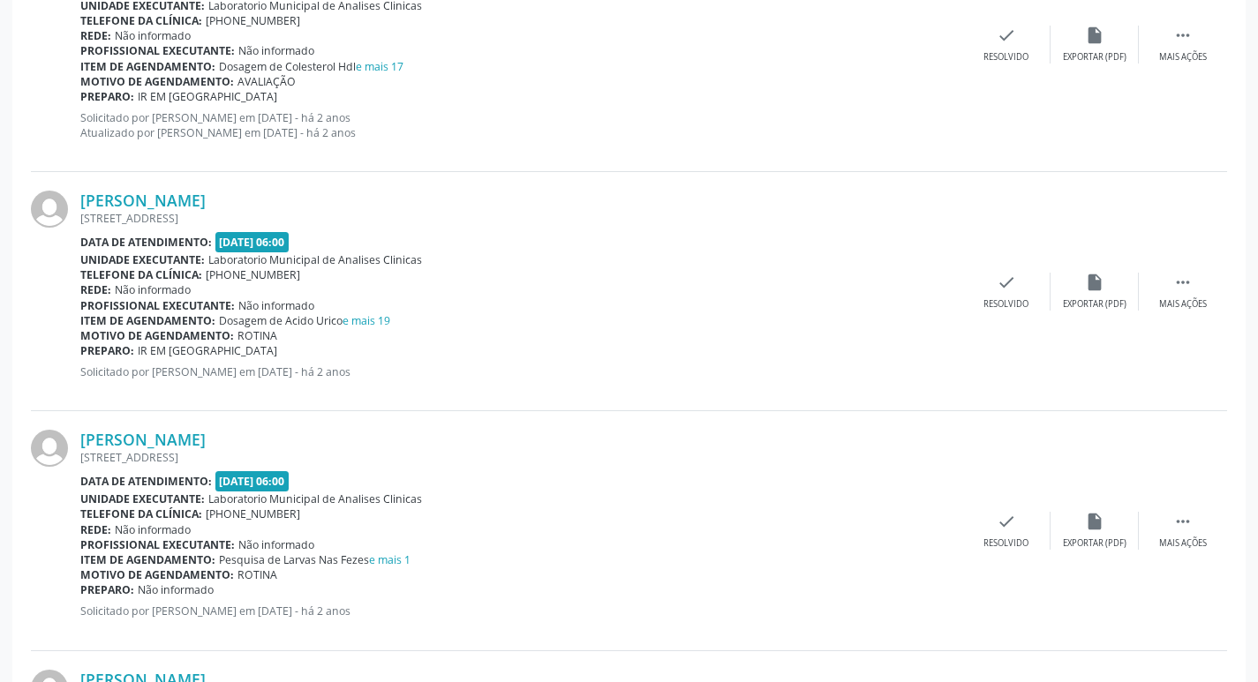
scroll to position [170, 0]
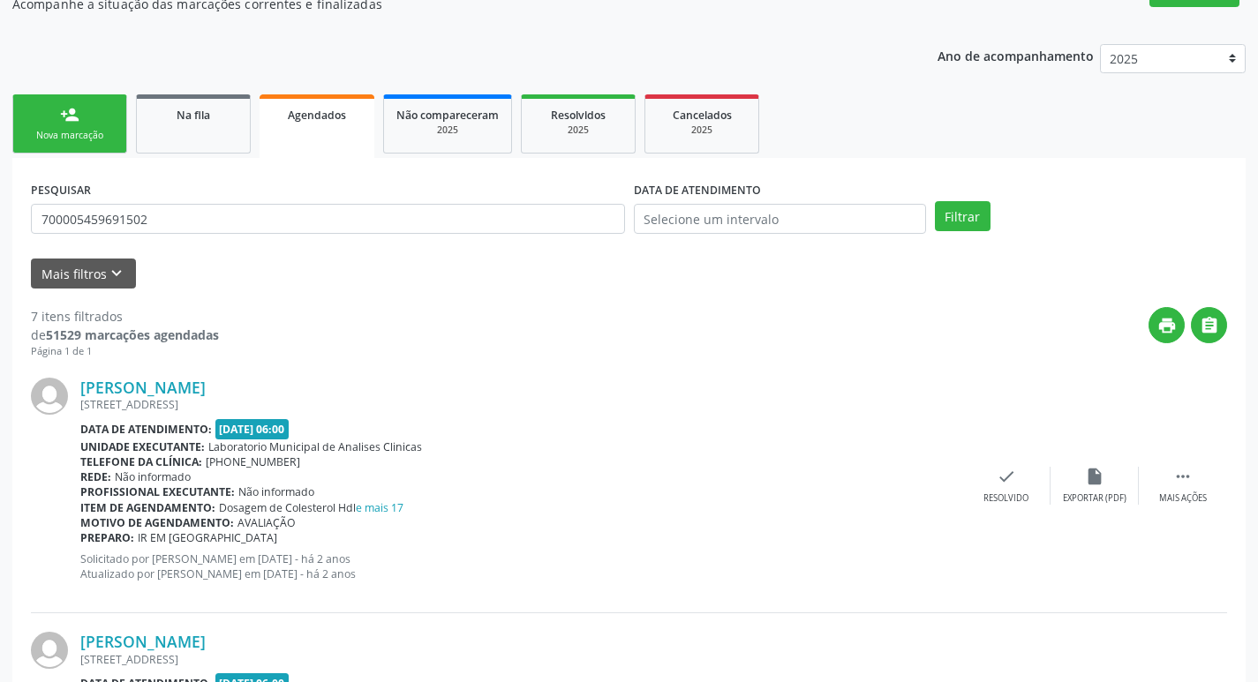
click at [77, 131] on div "Nova marcação" at bounding box center [70, 135] width 88 height 13
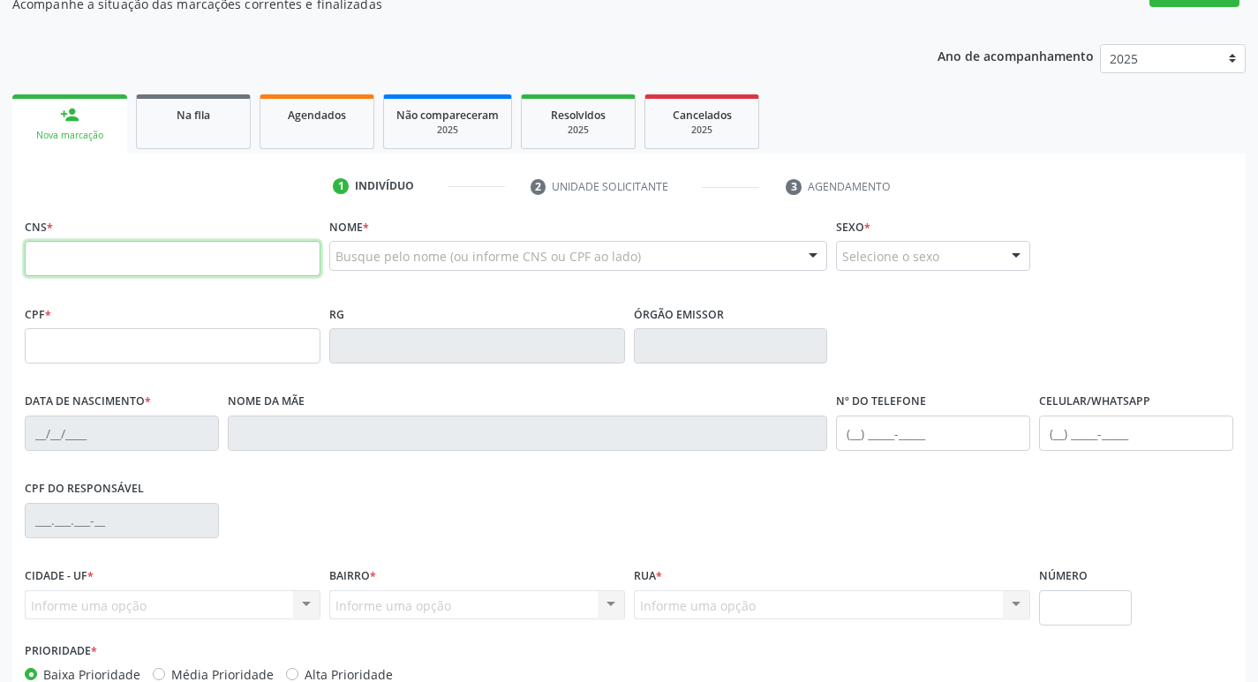
click at [114, 267] on input "text" at bounding box center [173, 258] width 296 height 35
paste input "700 0054 5969 1502"
type input "700 0054 5969 1502"
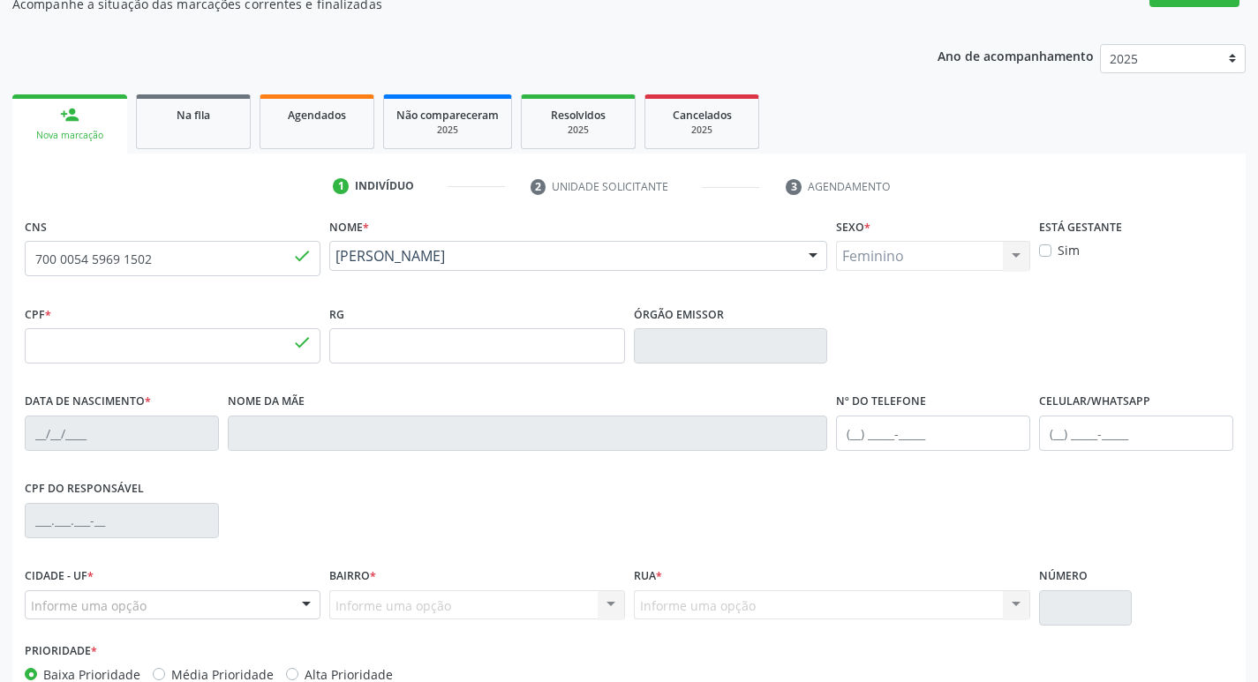
type input "631.009.757-15"
type input "08/07/1949"
type input "Cesário Félix da Silva"
type input "(83) 99136-1869"
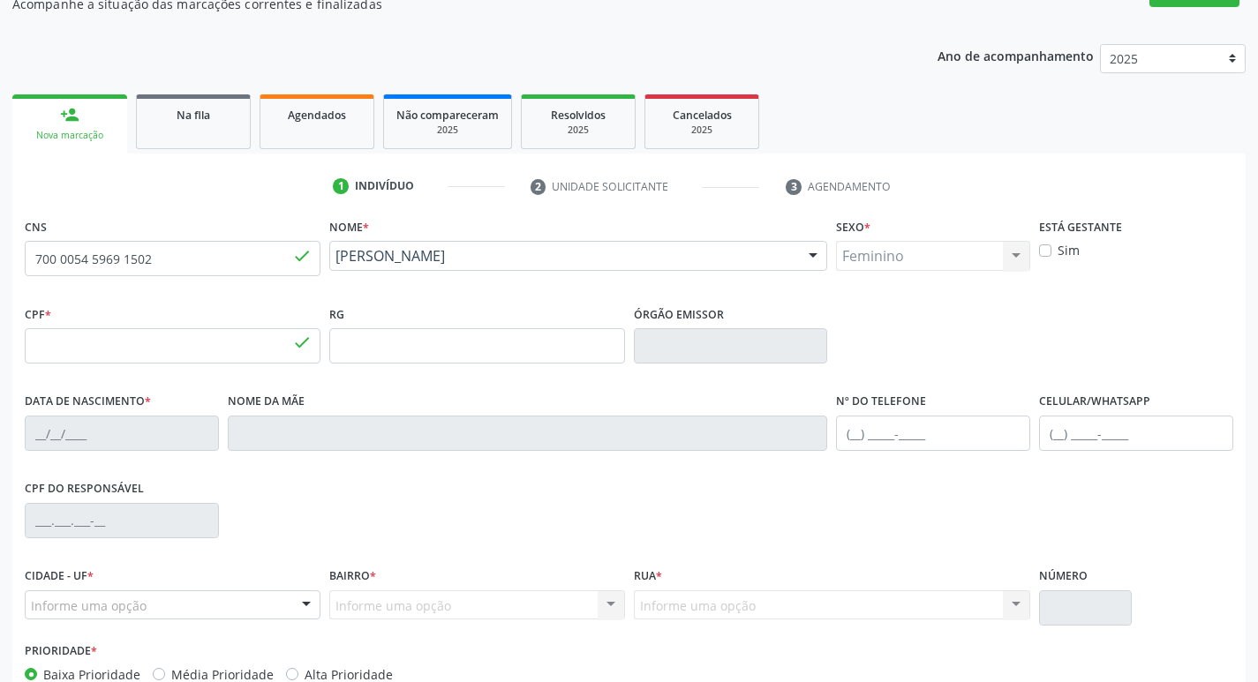
type input "22"
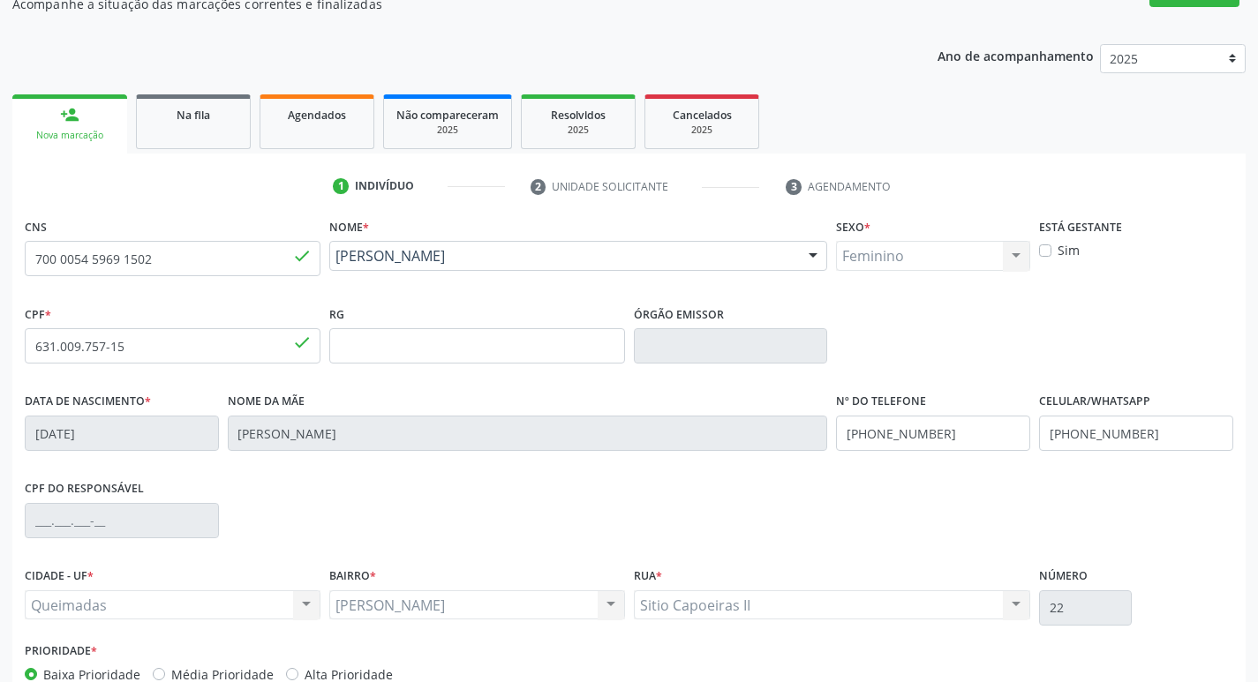
scroll to position [275, 0]
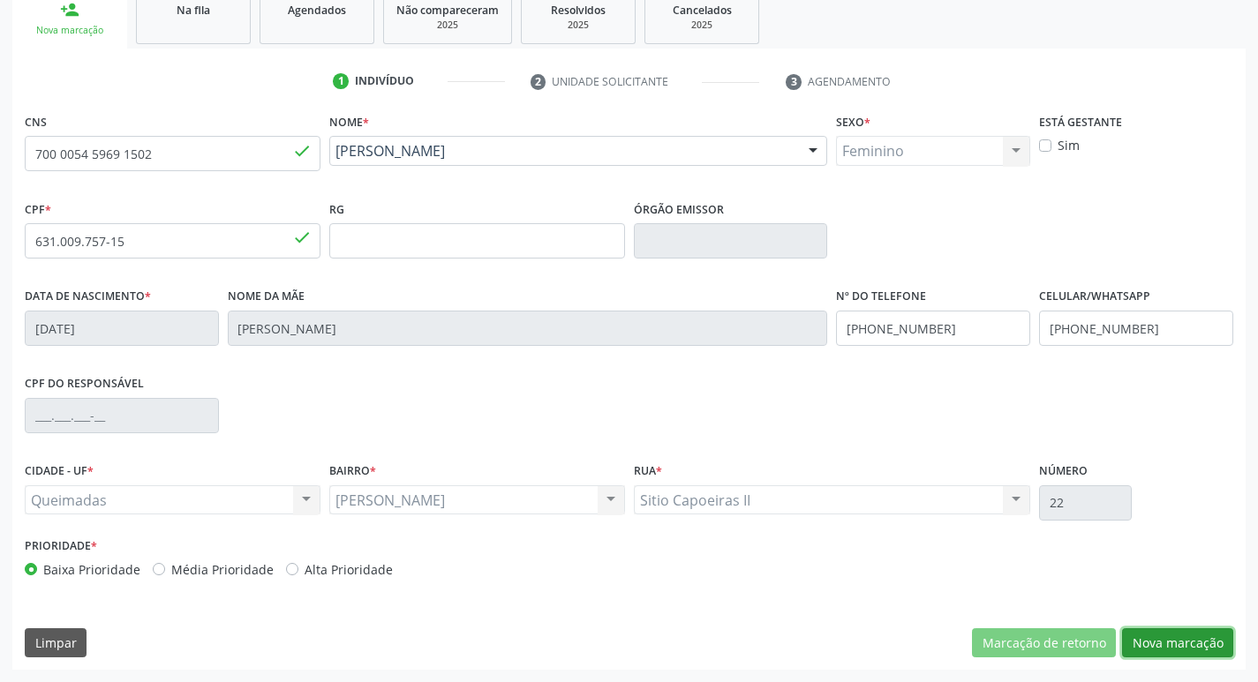
click at [1180, 645] on button "Nova marcação" at bounding box center [1177, 644] width 111 height 30
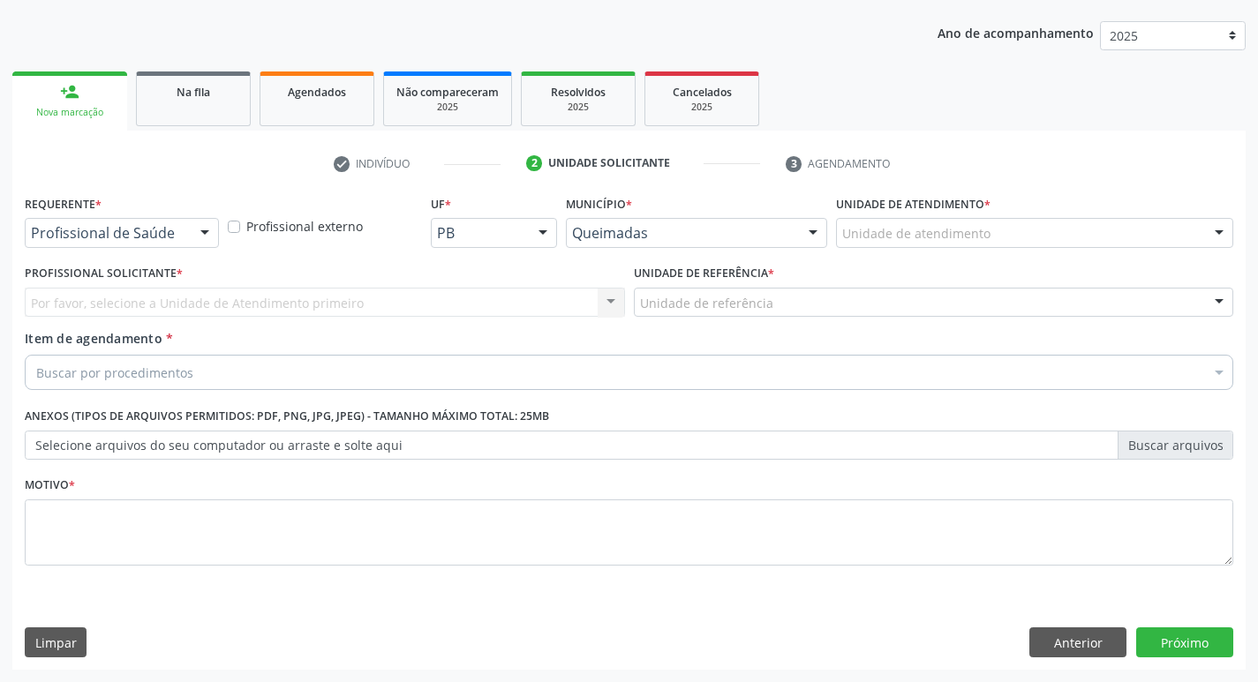
scroll to position [192, 0]
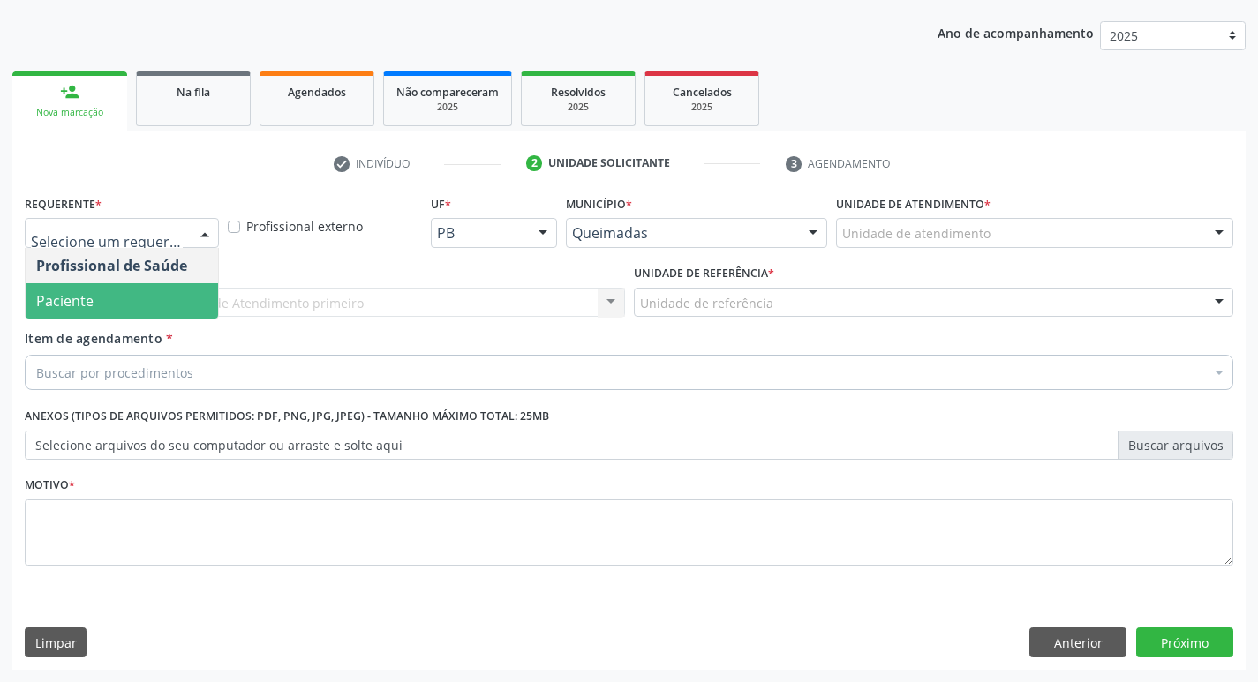
click at [153, 313] on span "Paciente" at bounding box center [122, 300] width 192 height 35
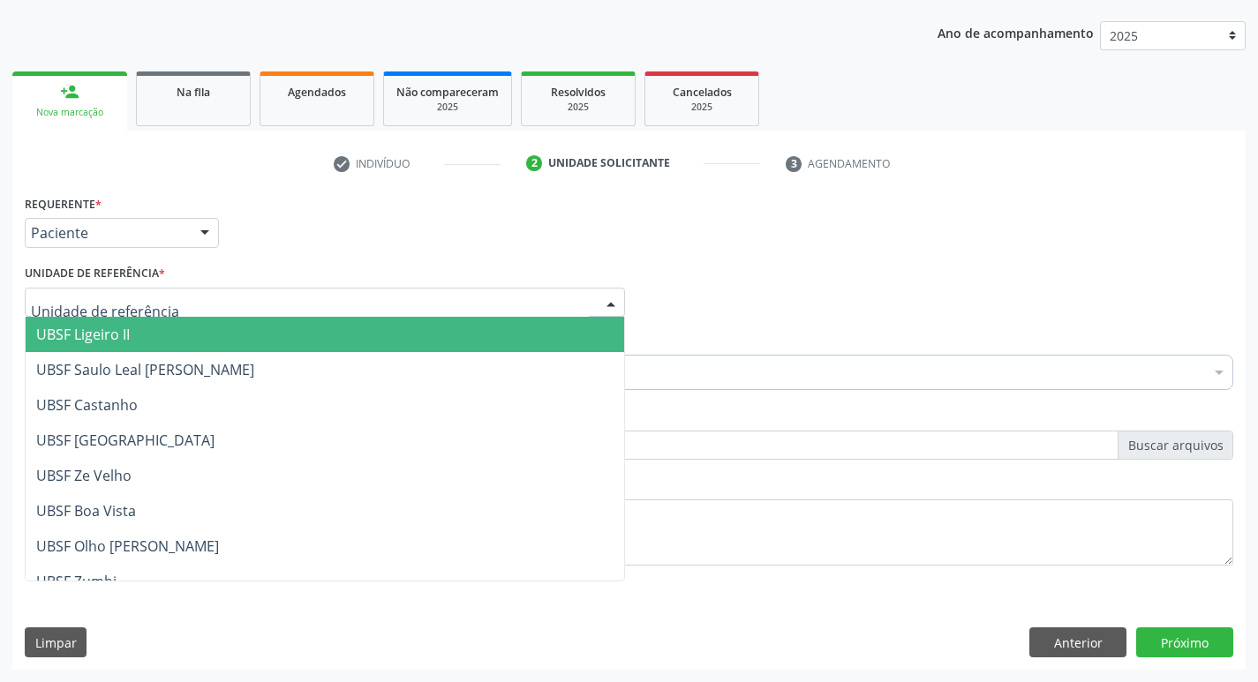
click at [162, 300] on div at bounding box center [325, 303] width 600 height 30
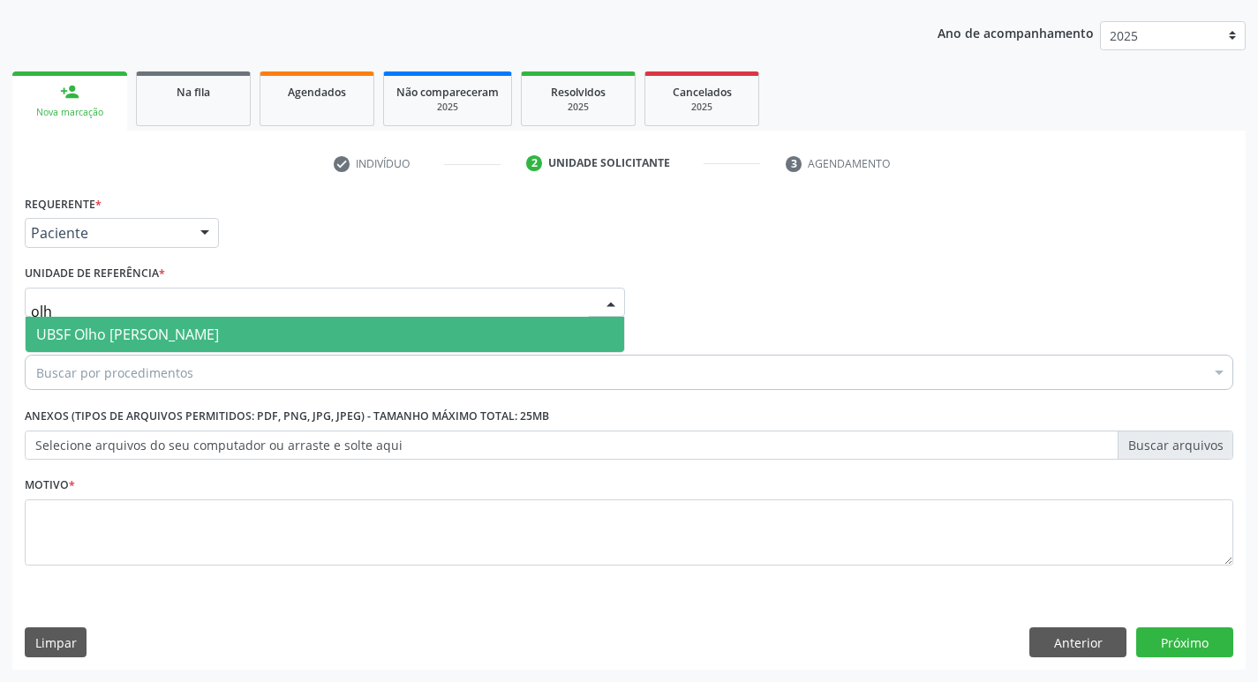
type input "olho"
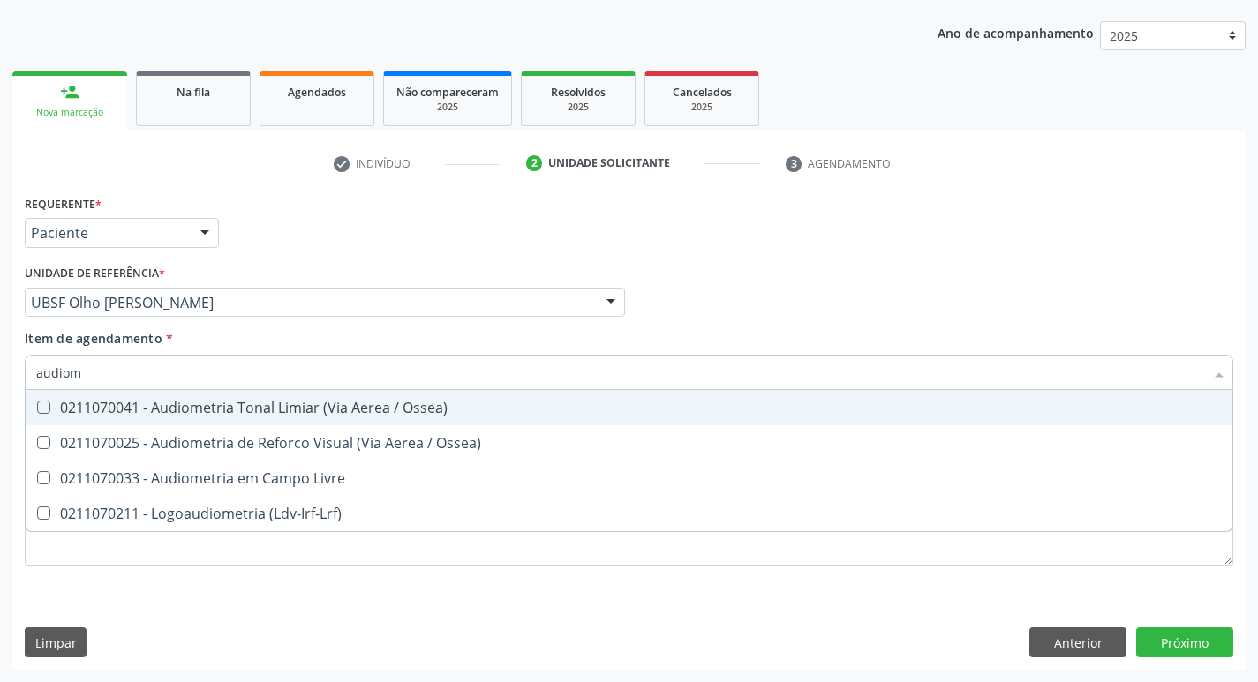
type input "audiome"
click at [180, 402] on div "0211070041 - Audiometria Tonal Limiar (Via Aerea / Ossea)" at bounding box center [629, 408] width 1186 height 14
checkbox Ossea\) "true"
click at [464, 245] on div "Requerente * Paciente Profissional de Saúde Paciente Nenhum resultado encontrad…" at bounding box center [629, 225] width 1218 height 69
checkbox Ossea\) "true"
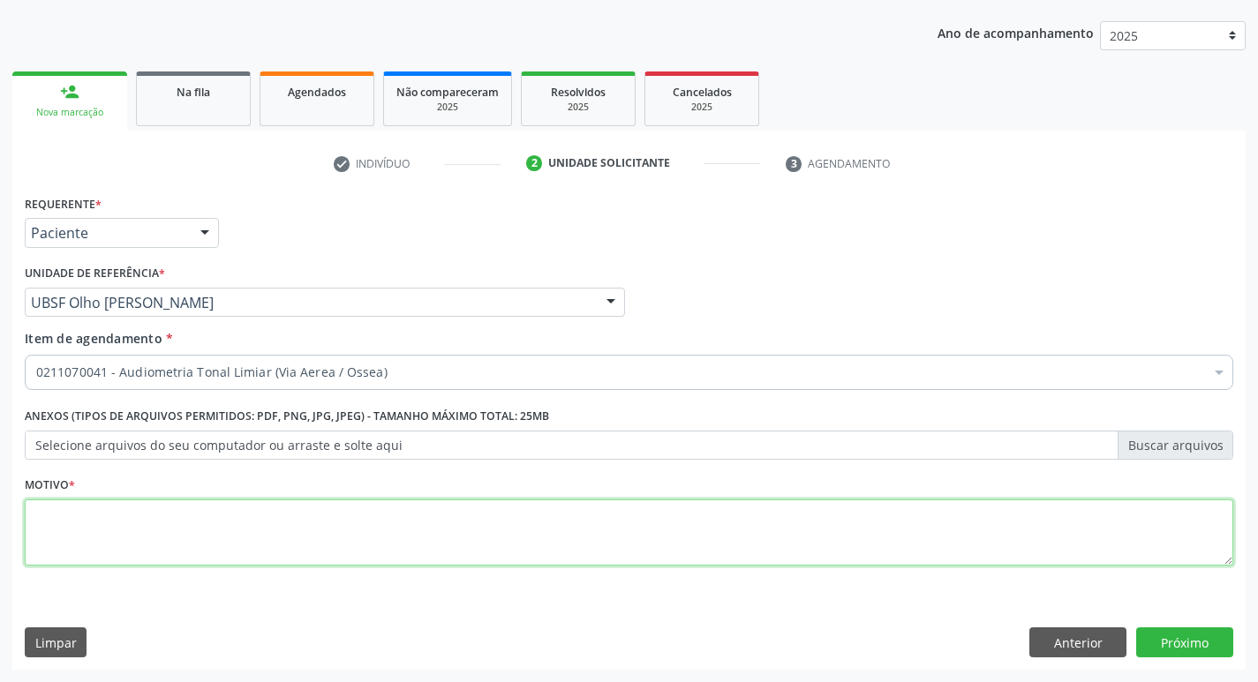
click at [199, 533] on textarea at bounding box center [629, 533] width 1209 height 67
type textarea "avaliação"
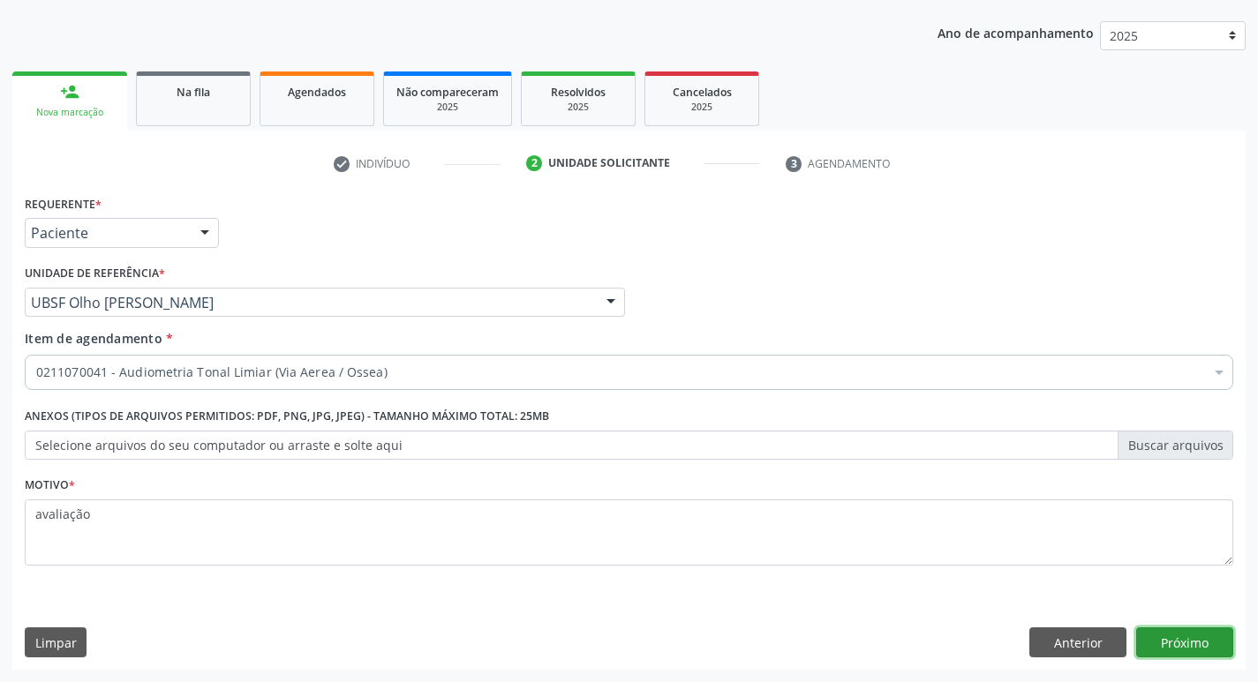
click at [1192, 637] on button "Próximo" at bounding box center [1184, 643] width 97 height 30
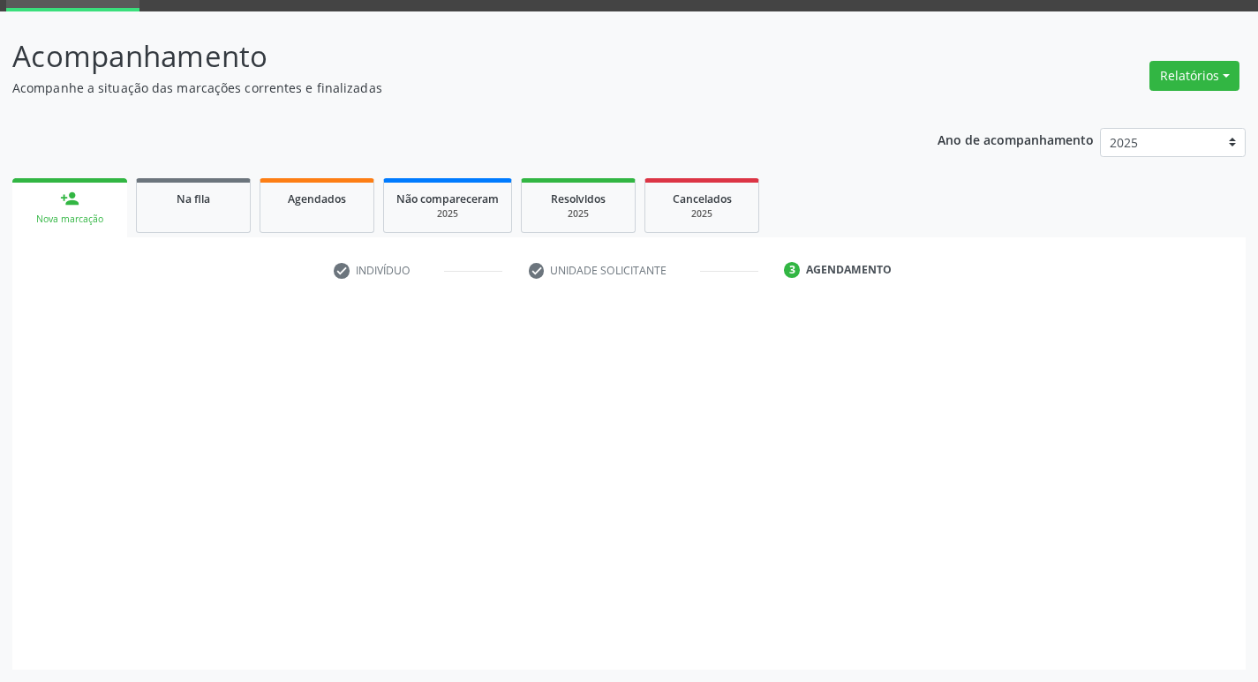
scroll to position [86, 0]
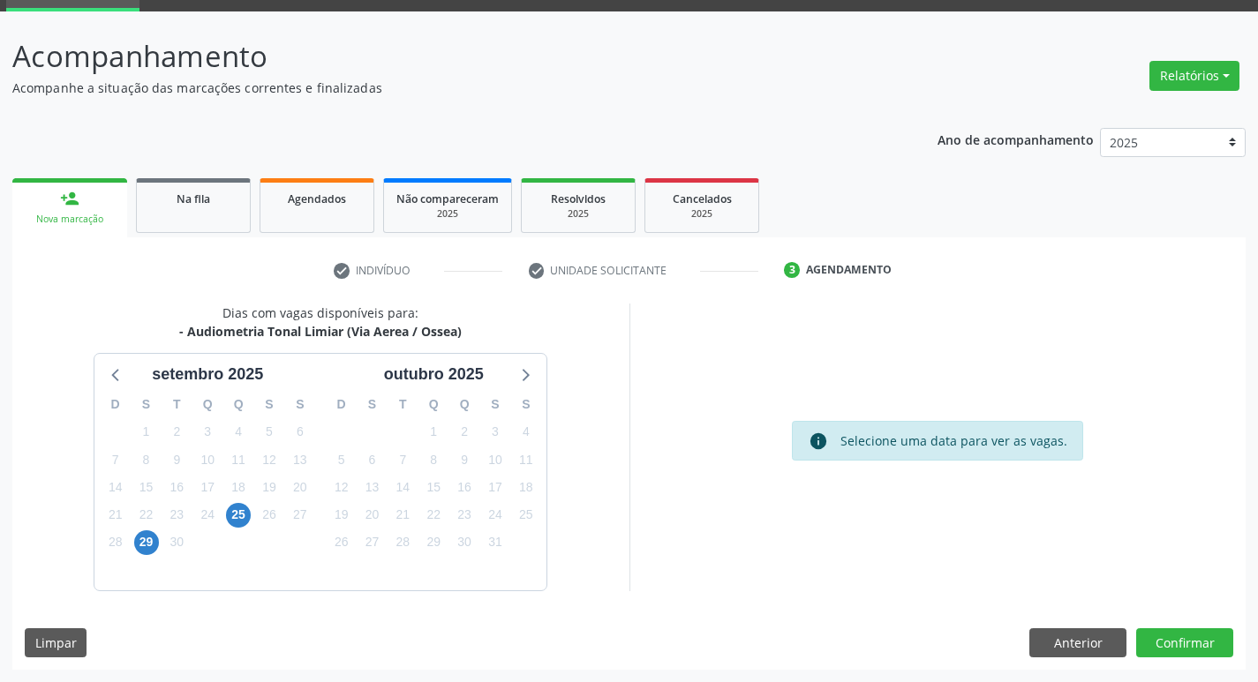
click at [240, 529] on div "2" at bounding box center [238, 542] width 31 height 27
click at [241, 513] on span "25" at bounding box center [238, 515] width 25 height 25
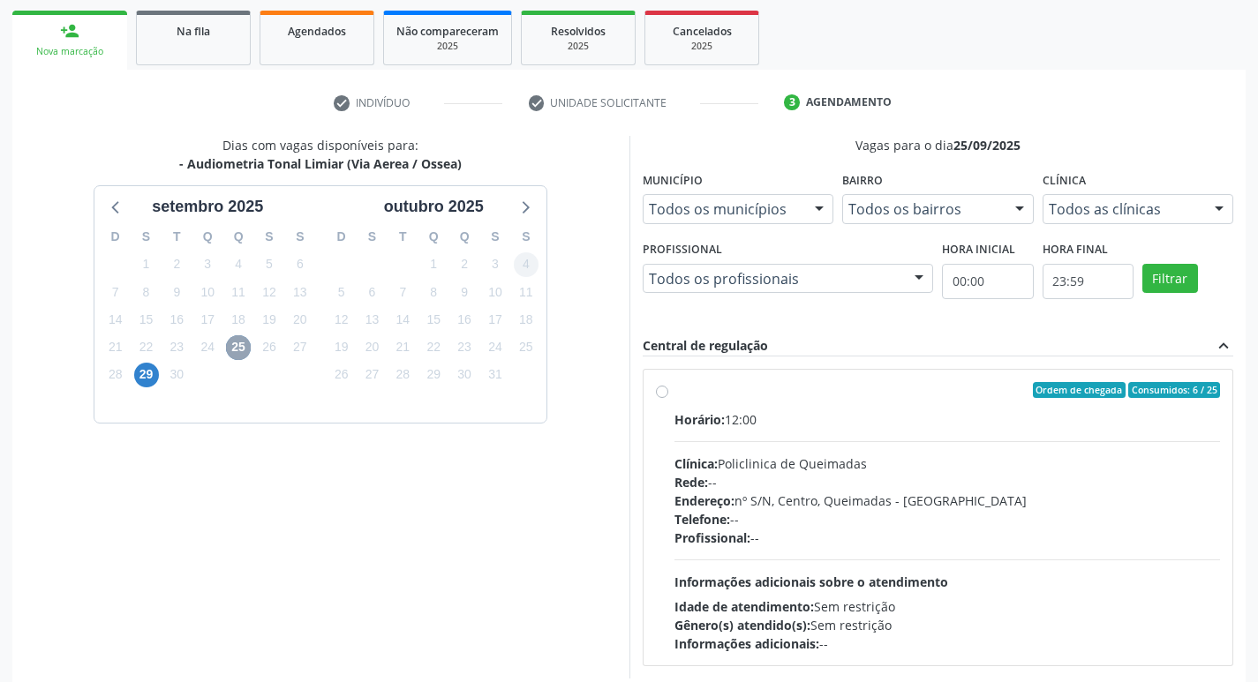
scroll to position [341, 0]
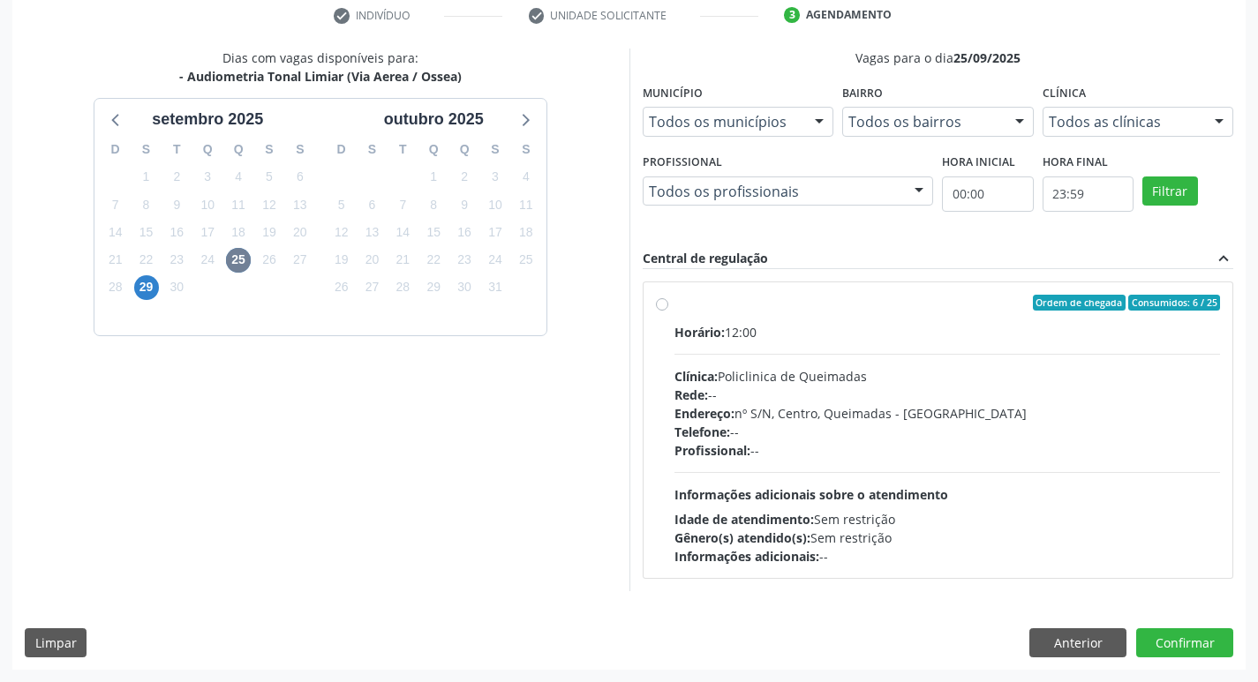
drag, startPoint x: 766, startPoint y: 317, endPoint x: 386, endPoint y: 209, distance: 395.5
click at [763, 317] on label "Ordem de chegada Consumidos: 6 / 25 Horário: 12:00 Clínica: Policlinica de Quei…" at bounding box center [948, 430] width 547 height 271
click at [668, 311] on input "Ordem de chegada Consumidos: 6 / 25 Horário: 12:00 Clínica: Policlinica de Quei…" at bounding box center [662, 303] width 12 height 16
radio input "true"
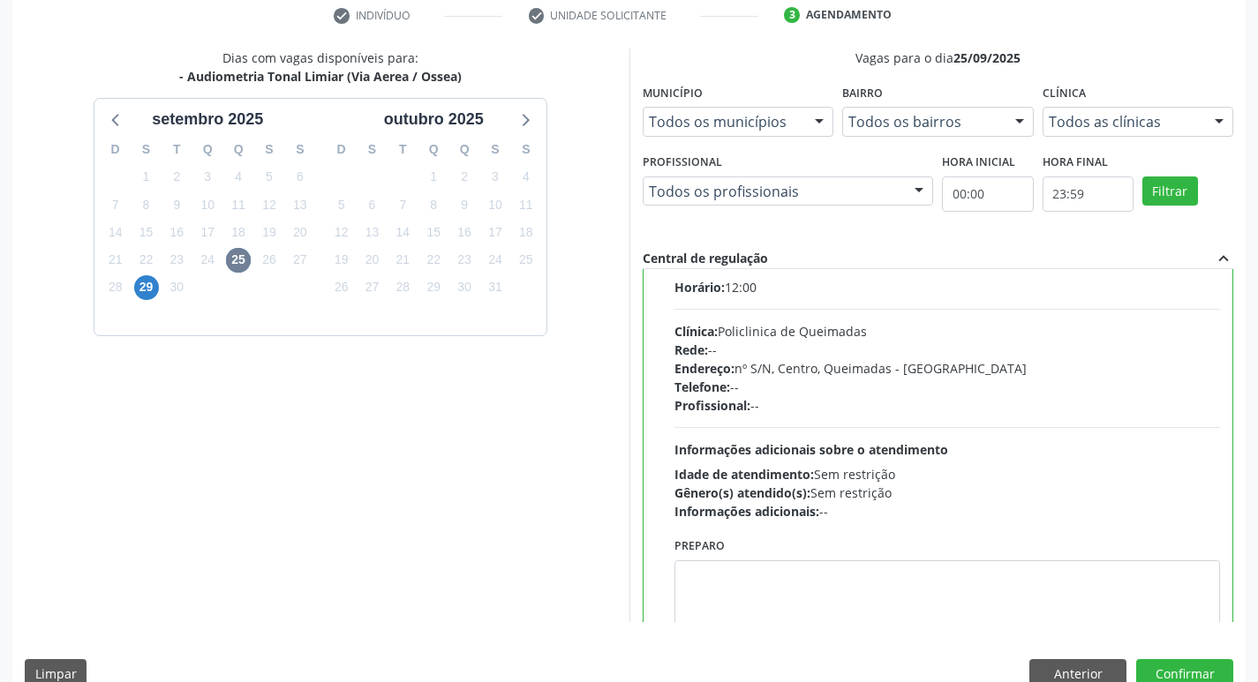
scroll to position [87, 0]
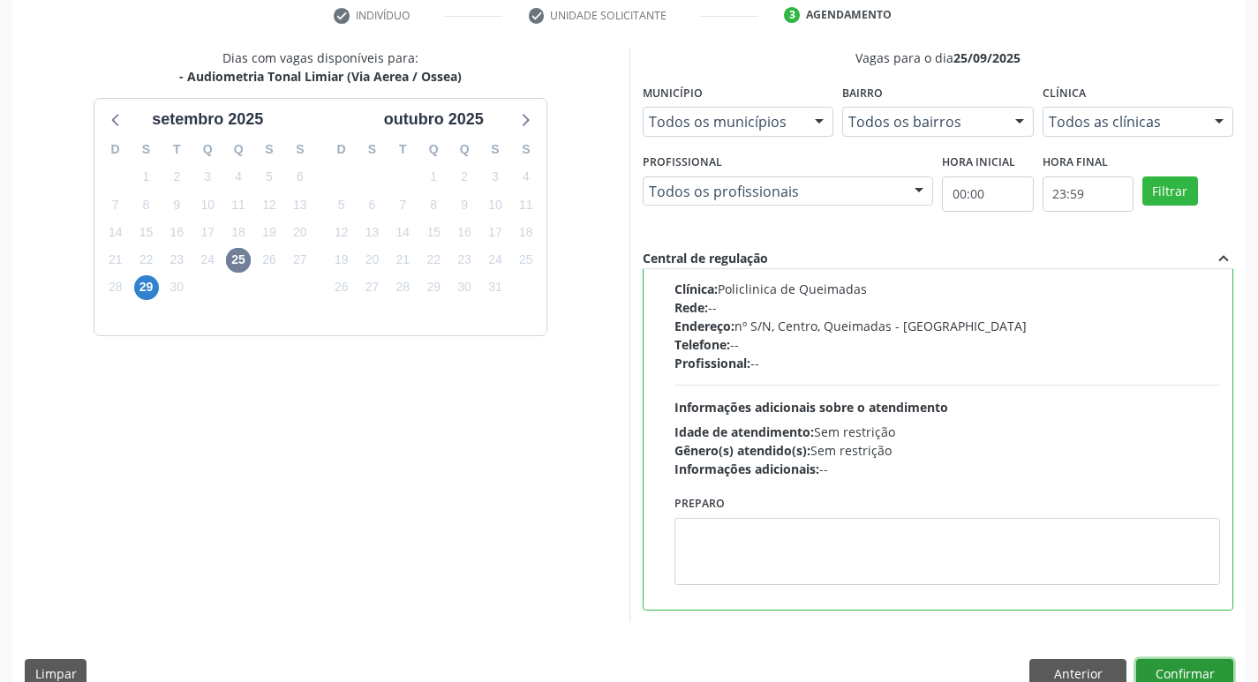
click at [1202, 674] on button "Confirmar" at bounding box center [1184, 675] width 97 height 30
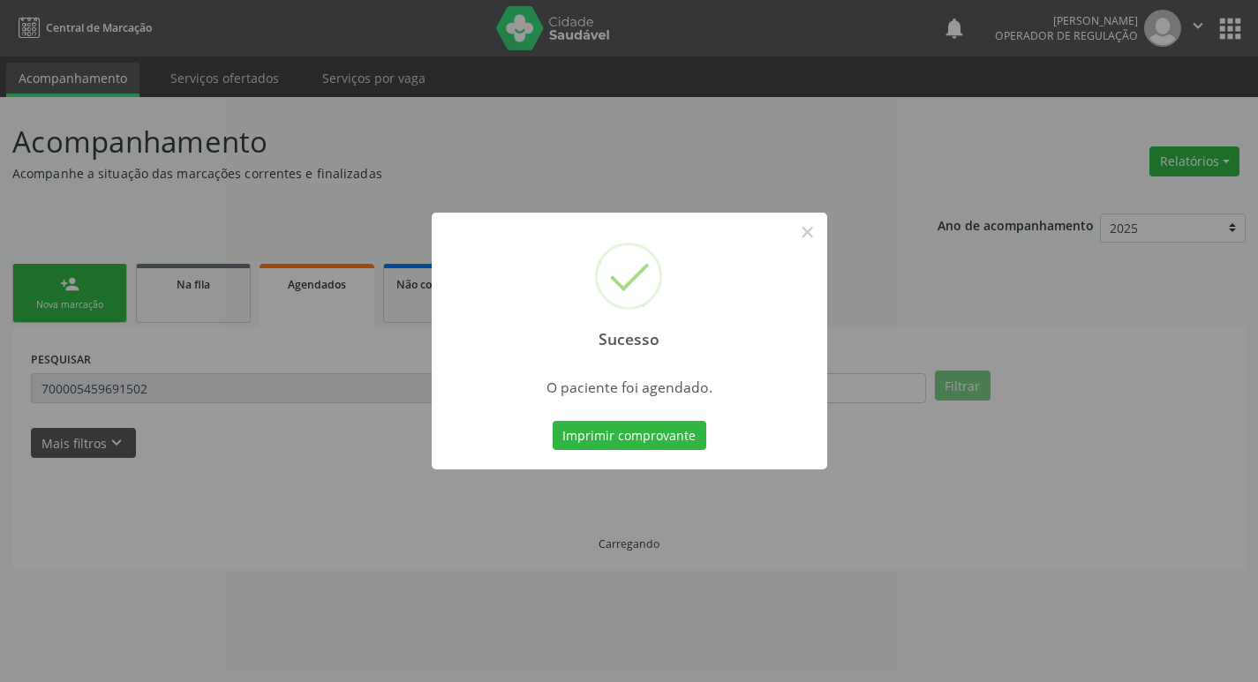
scroll to position [0, 0]
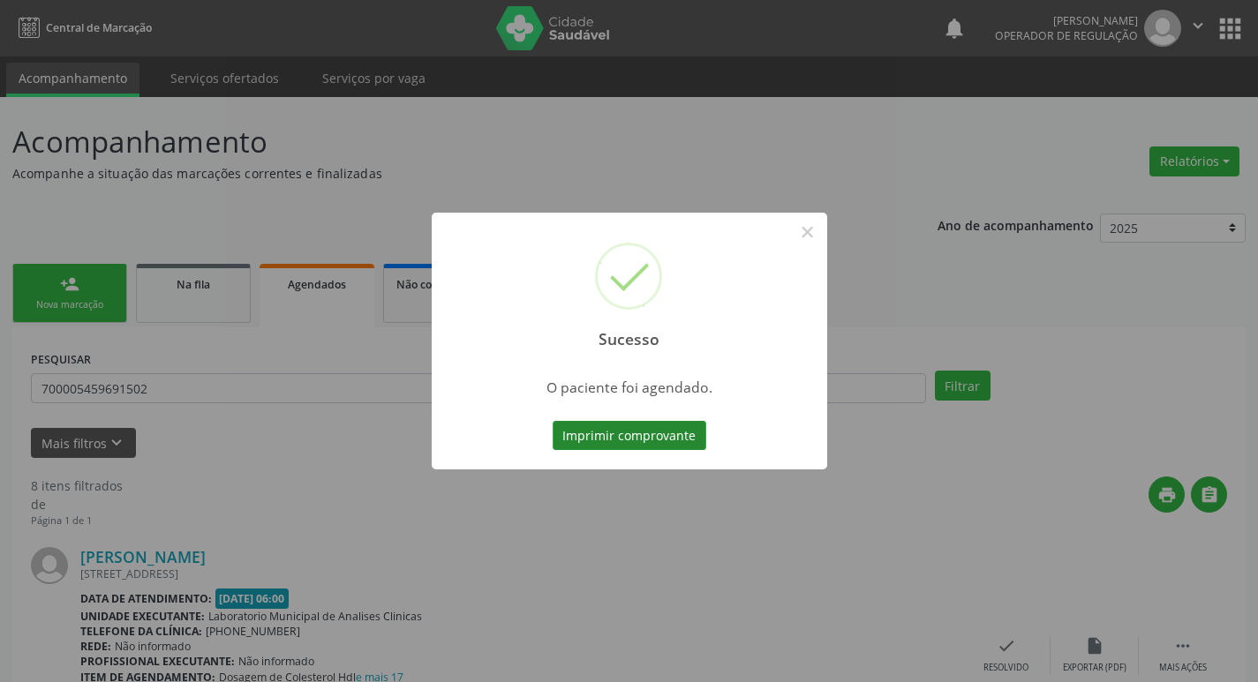
click at [583, 445] on button "Imprimir comprovante" at bounding box center [630, 436] width 154 height 30
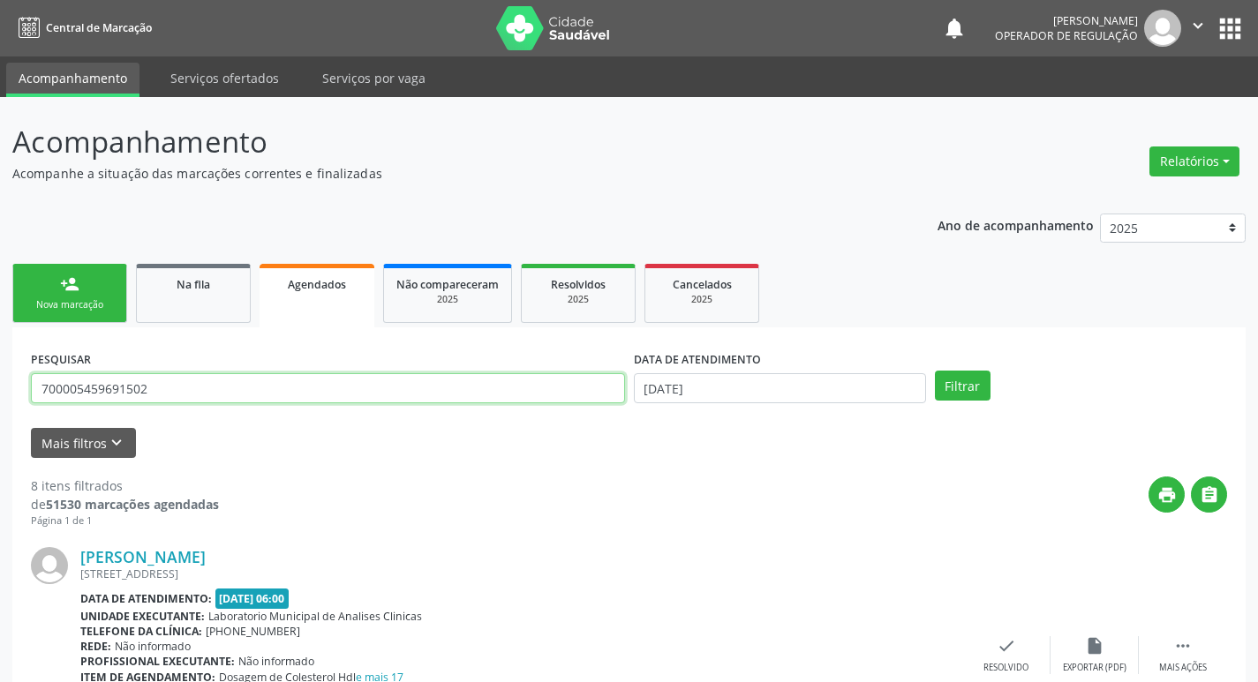
click at [298, 381] on input "700005459691502" at bounding box center [328, 388] width 594 height 30
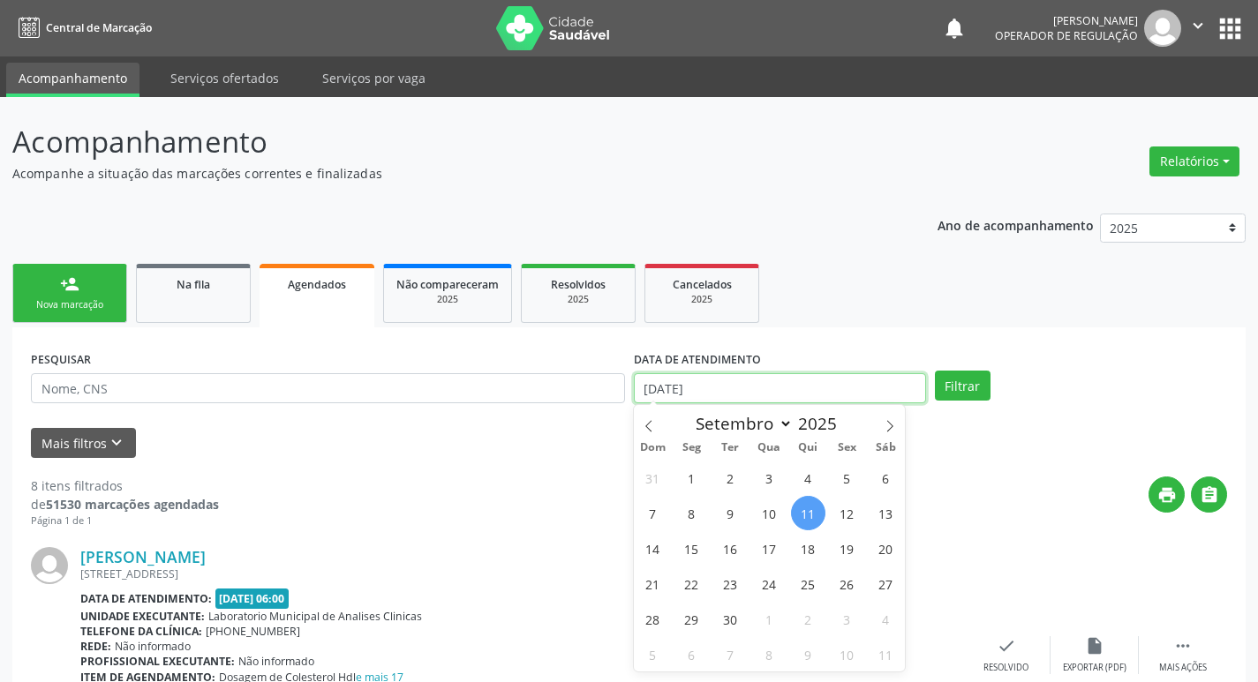
click at [884, 382] on input "[DATE]" at bounding box center [780, 388] width 292 height 30
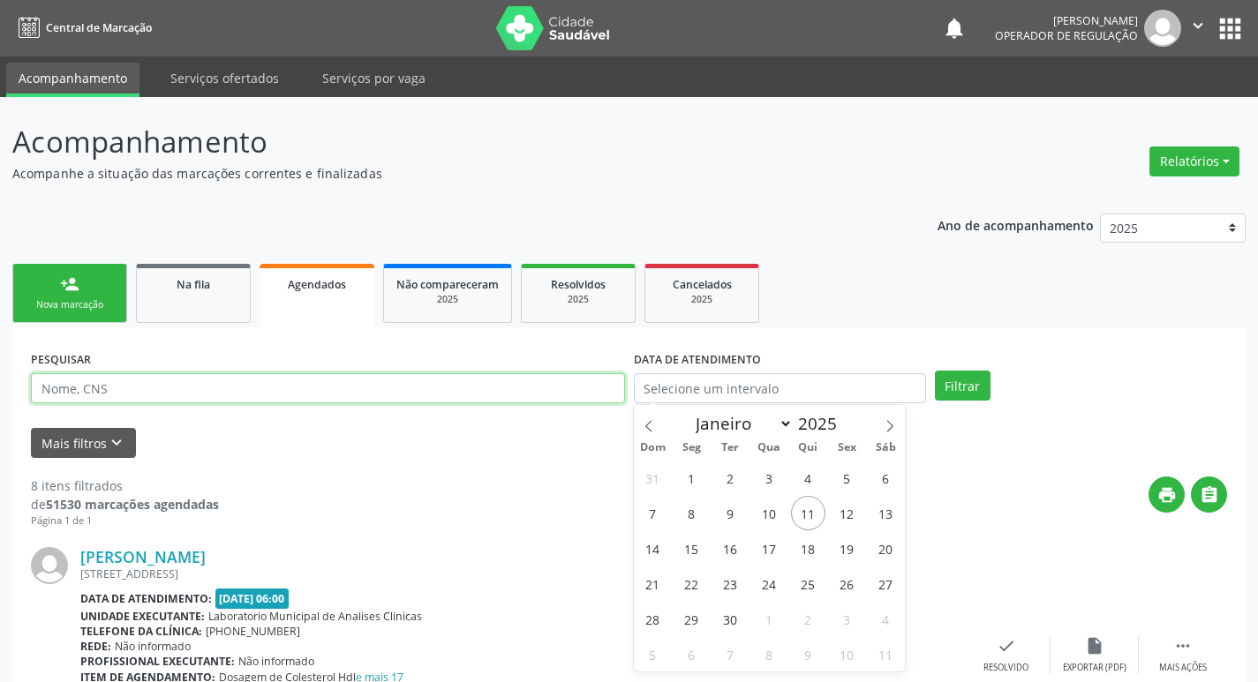
click at [213, 389] on input "text" at bounding box center [328, 388] width 594 height 30
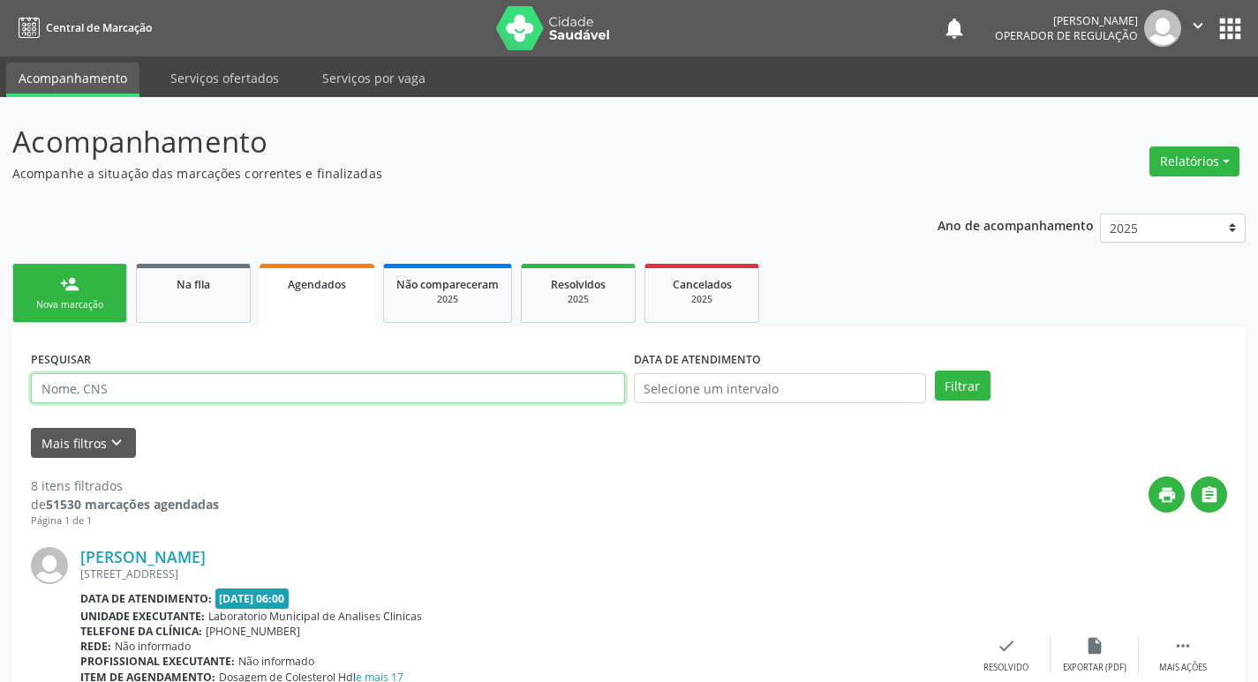
click at [213, 389] on input "text" at bounding box center [328, 388] width 594 height 30
type input "704806509931842"
click at [935, 371] on button "Filtrar" at bounding box center [963, 386] width 56 height 30
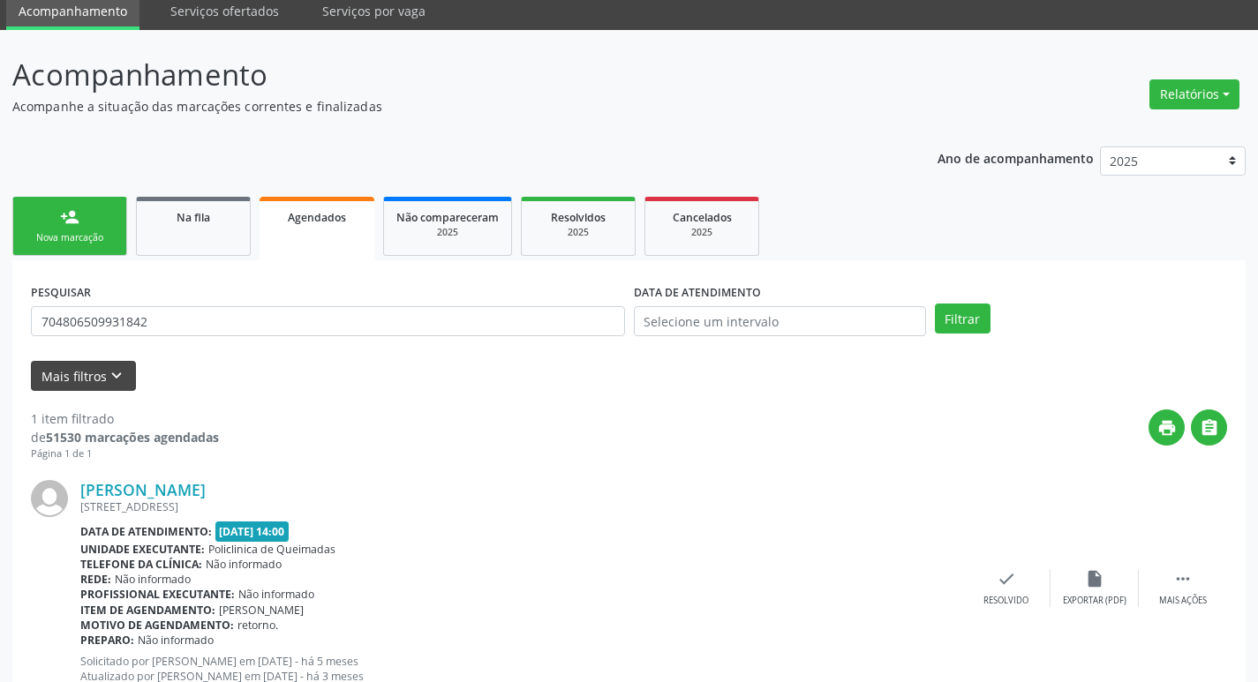
scroll to position [131, 0]
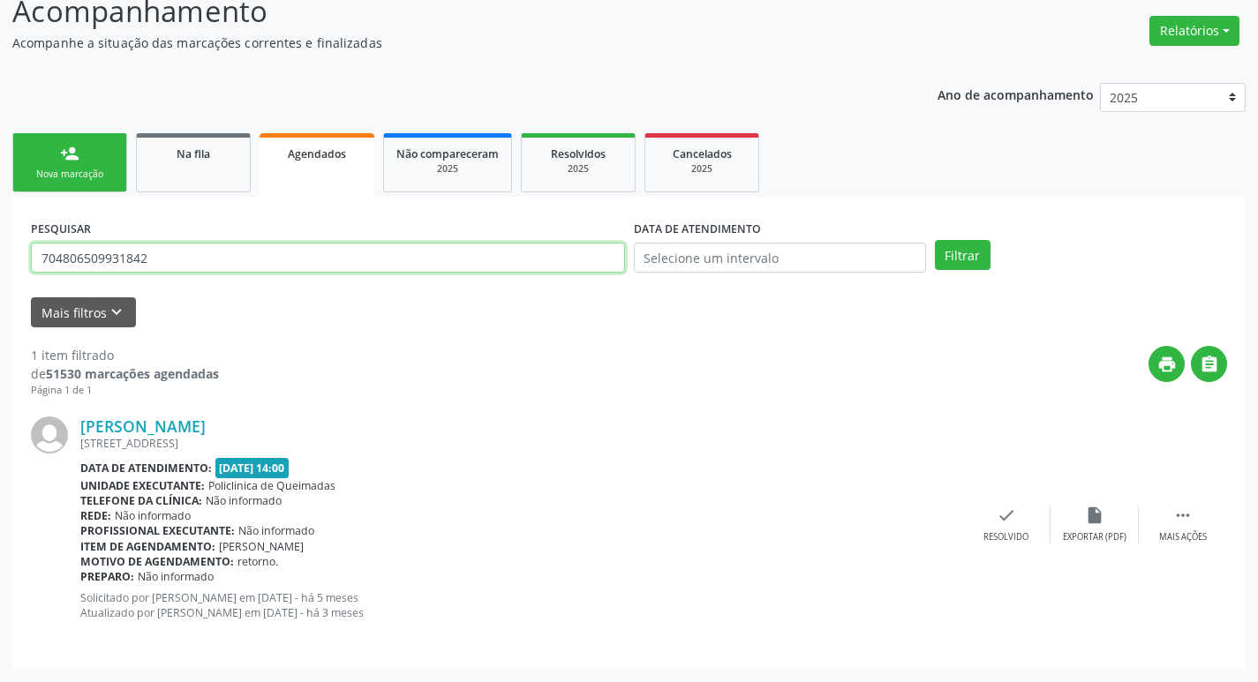
click at [219, 267] on input "704806509931842" at bounding box center [328, 258] width 594 height 30
click at [64, 154] on div "person_add" at bounding box center [69, 153] width 19 height 19
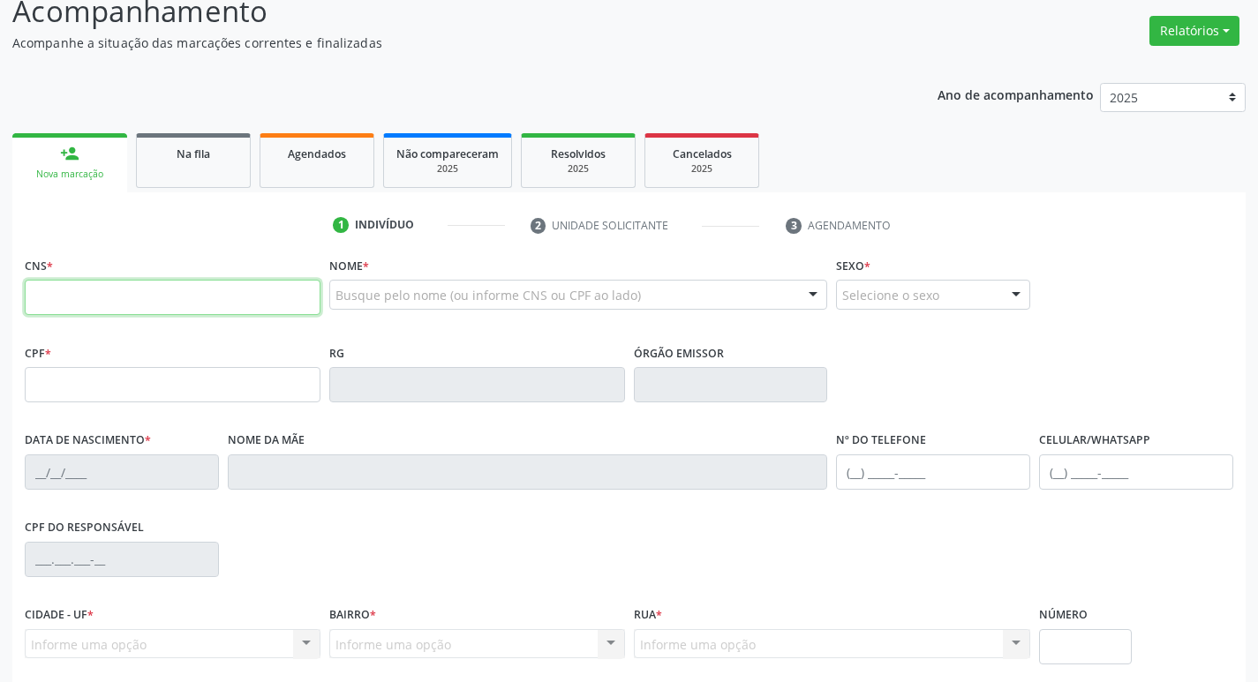
click at [125, 288] on input "text" at bounding box center [173, 297] width 296 height 35
paste input "704 8065 0993 1842"
type input "704 8065 0993 1842"
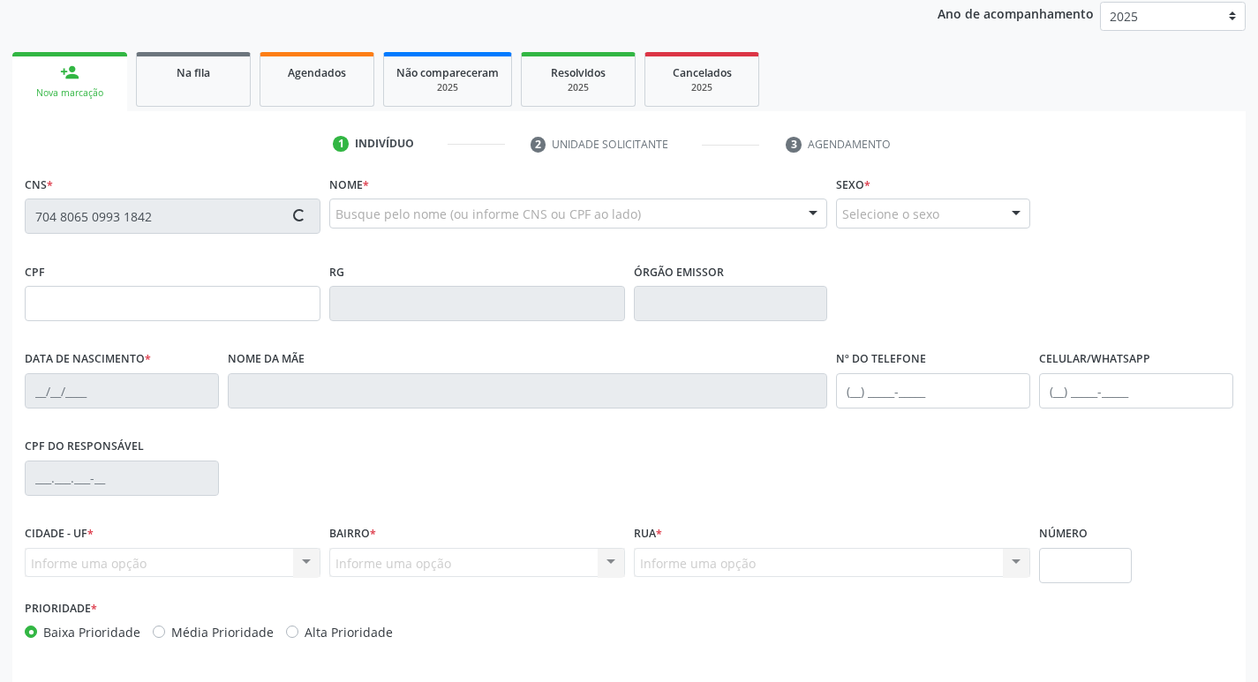
type input "070.407.104-55"
type input "08/10/1949"
type input "Ana Maria da Conceição"
type input "(83) 99136-1869"
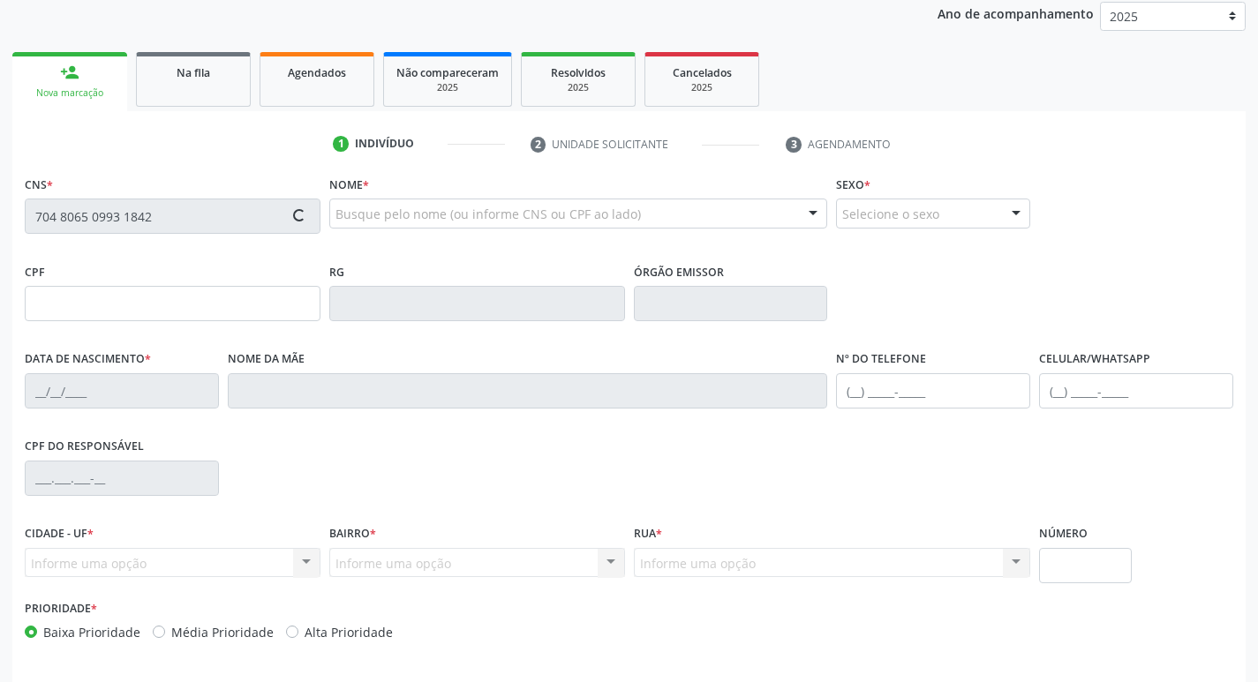
type input "631.009.757-15"
type input "22"
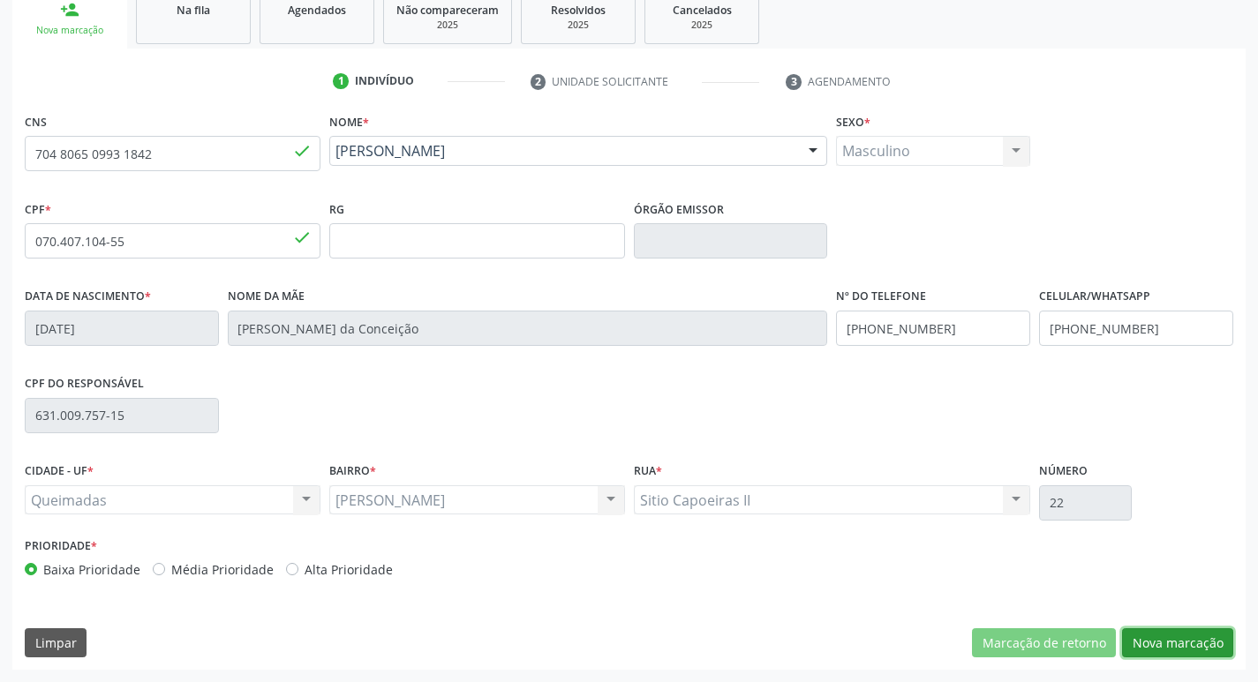
click at [1184, 639] on button "Nova marcação" at bounding box center [1177, 644] width 111 height 30
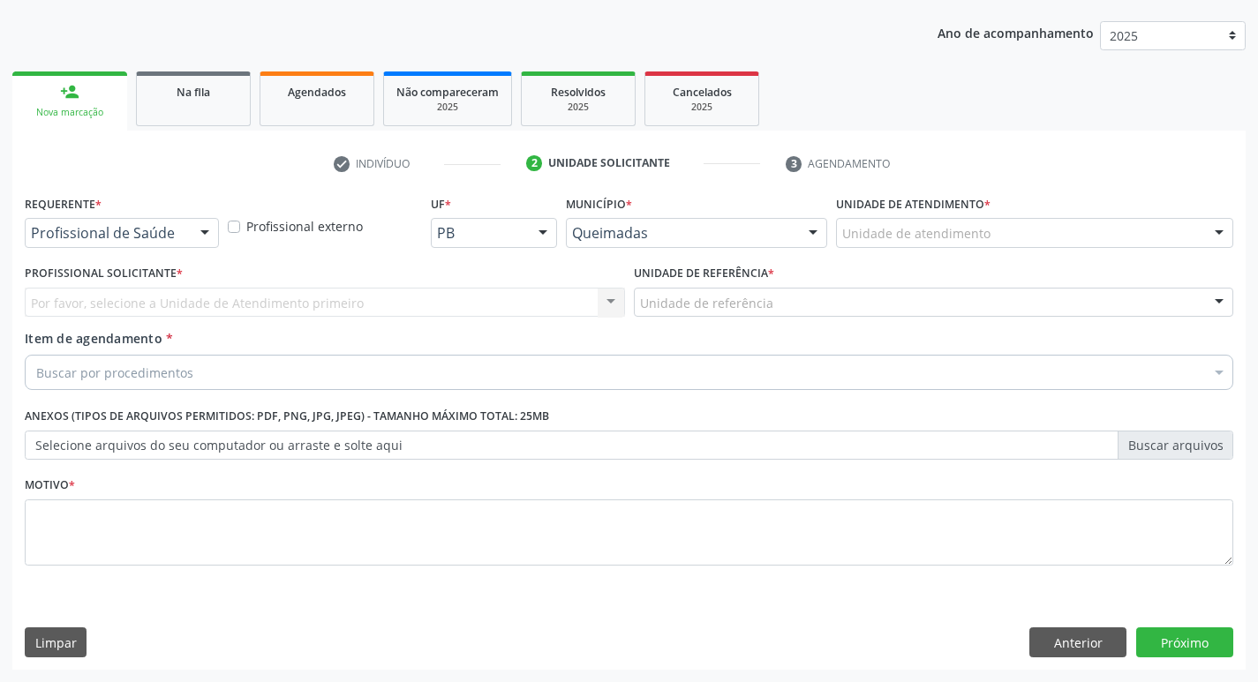
scroll to position [192, 0]
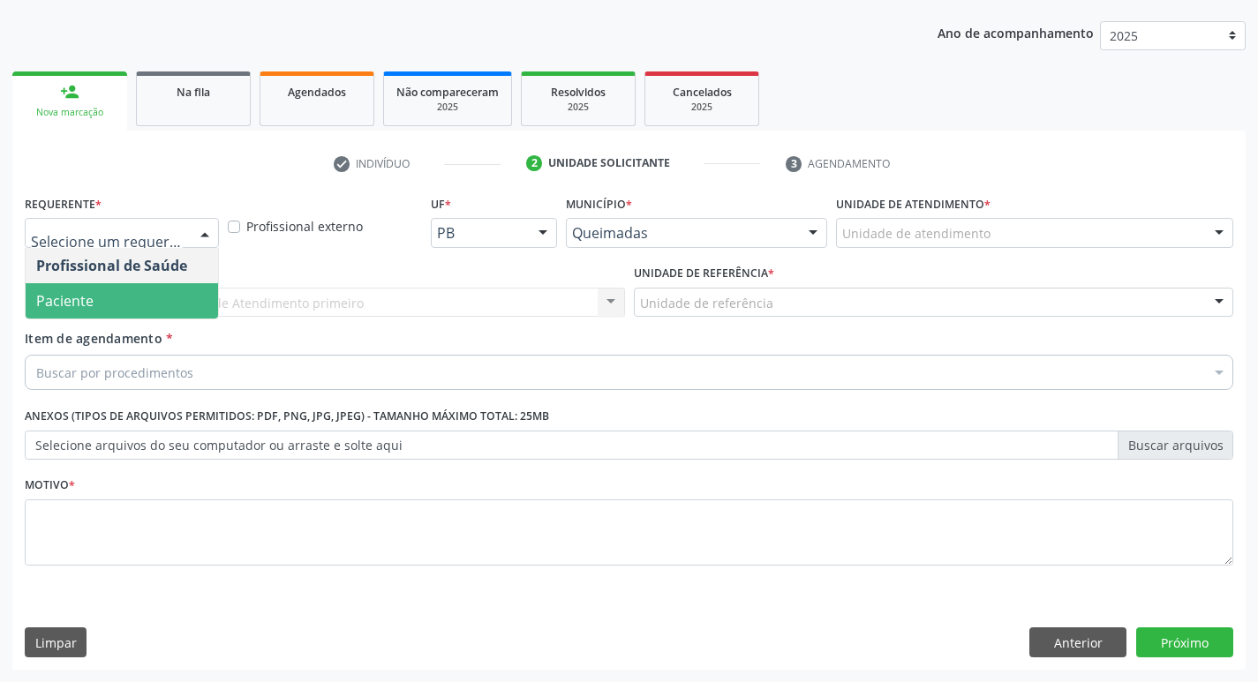
click at [109, 298] on span "Paciente" at bounding box center [122, 300] width 192 height 35
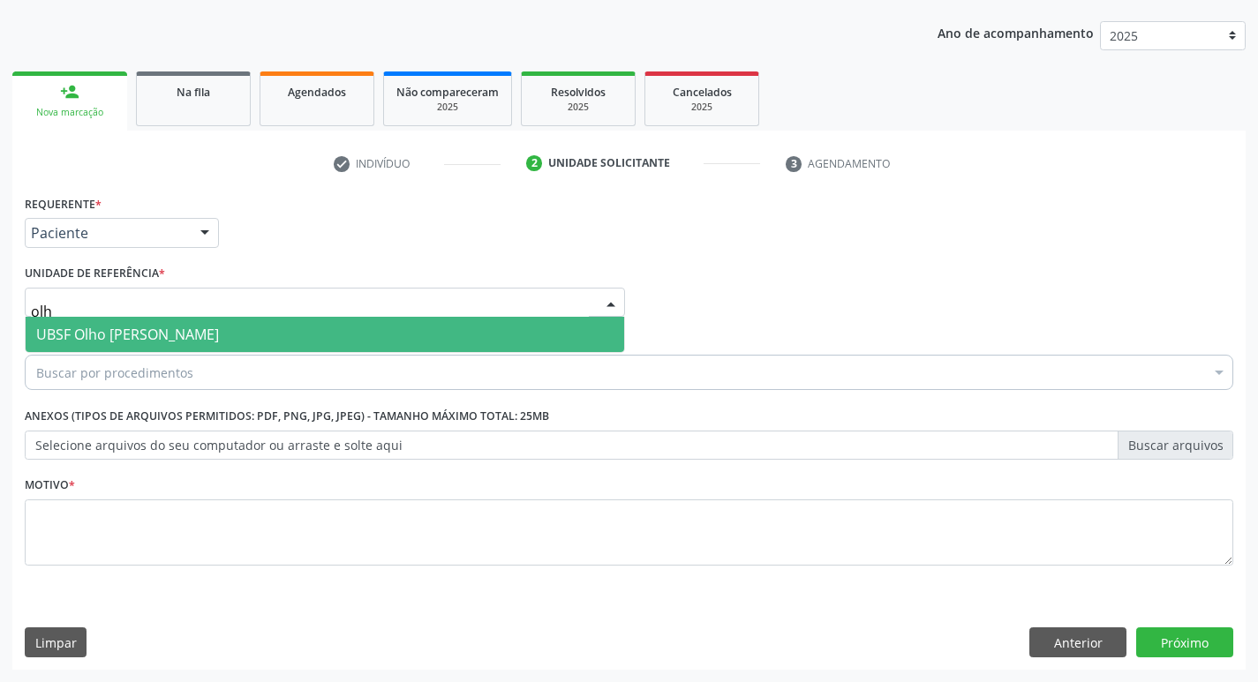
type input "olho"
click at [111, 325] on span "UBSF Olho [PERSON_NAME]" at bounding box center [127, 334] width 183 height 19
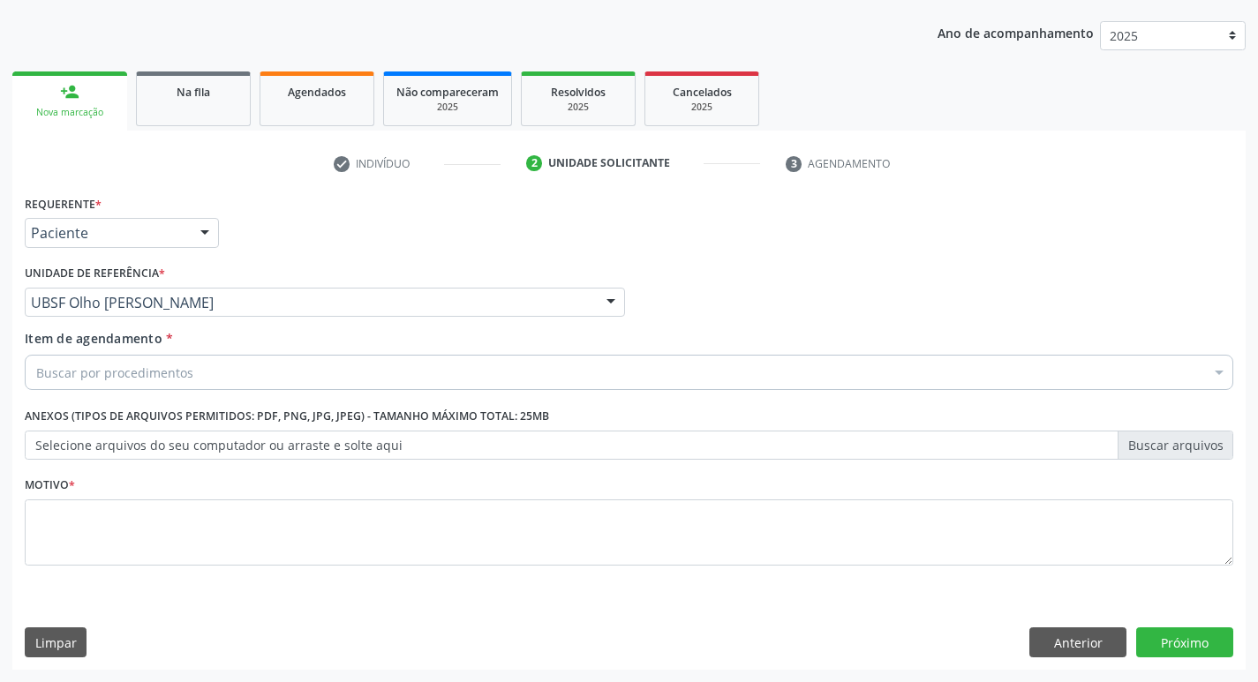
click at [144, 397] on div "Requerente * Paciente Profissional de Saúde Paciente Nenhum resultado encontrad…" at bounding box center [629, 391] width 1209 height 400
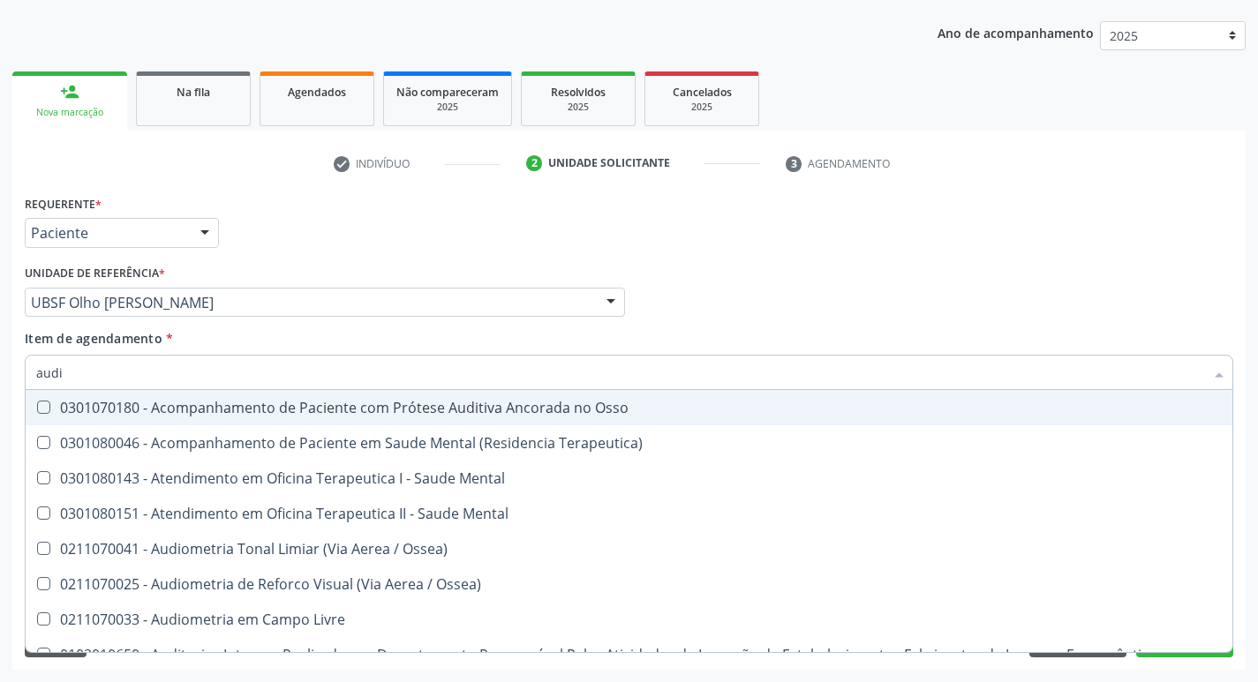
type input "audio"
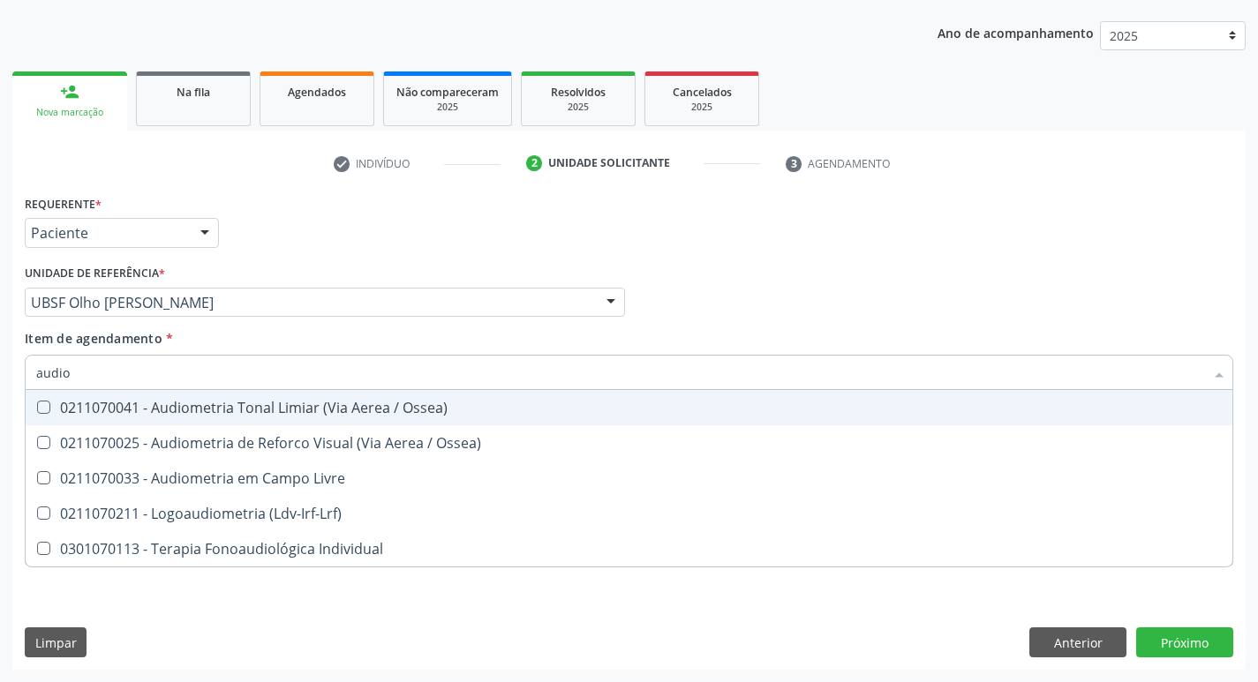
click at [166, 397] on span "0211070041 - Audiometria Tonal Limiar (Via Aerea / Ossea)" at bounding box center [629, 407] width 1207 height 35
checkbox Ossea\) "true"
click at [477, 187] on div "check Indivíduo 2 Unidade solicitante 3 Agendamento CNS 704 8065 0993 1842 done…" at bounding box center [628, 409] width 1233 height 521
checkbox Ossea\) "true"
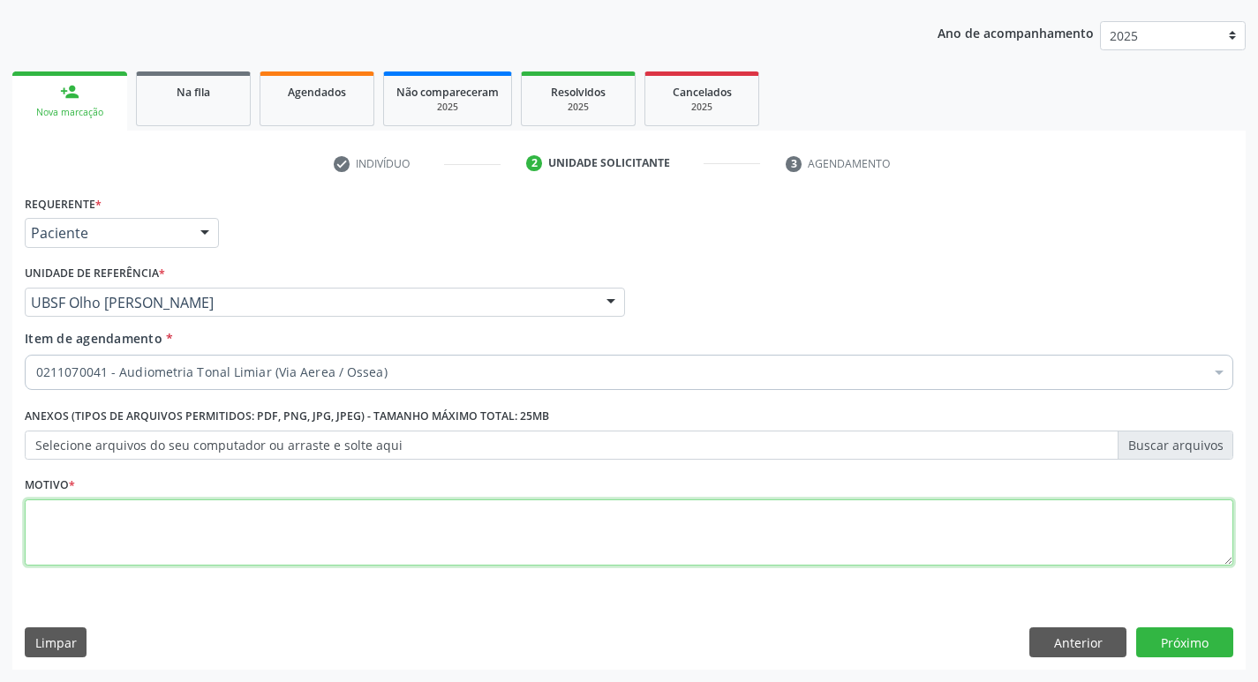
click at [224, 508] on textarea at bounding box center [629, 533] width 1209 height 67
type textarea "avaliação"
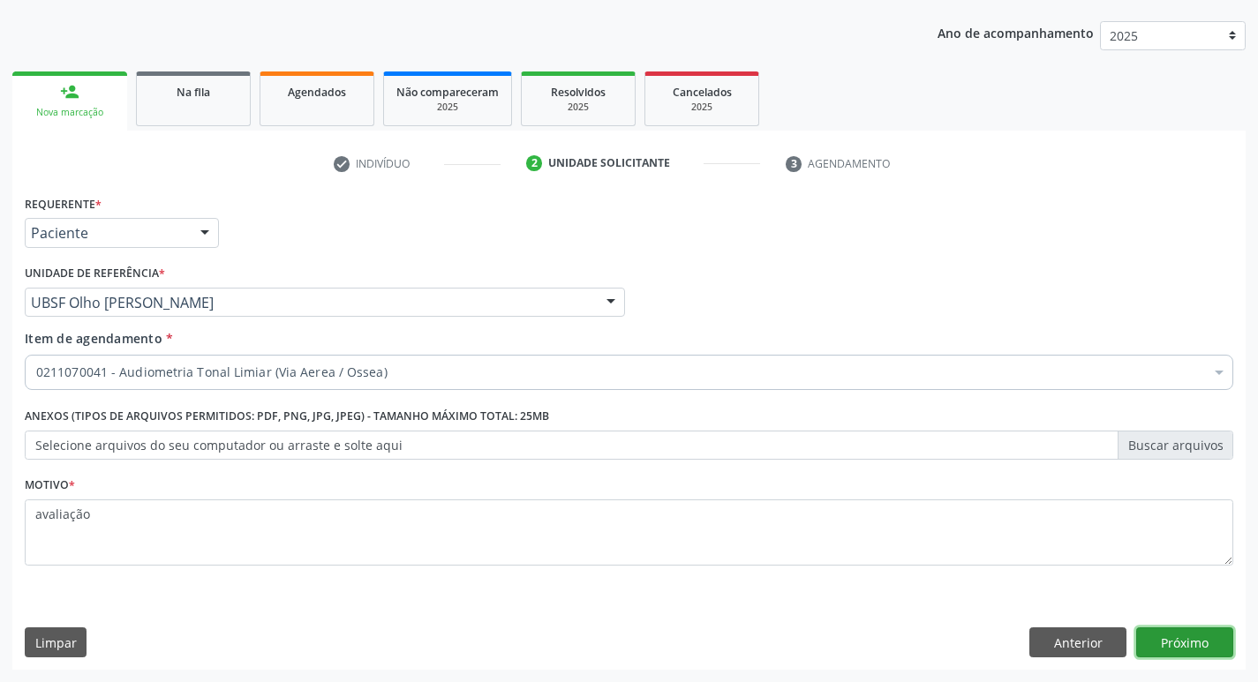
click at [1163, 637] on button "Próximo" at bounding box center [1184, 643] width 97 height 30
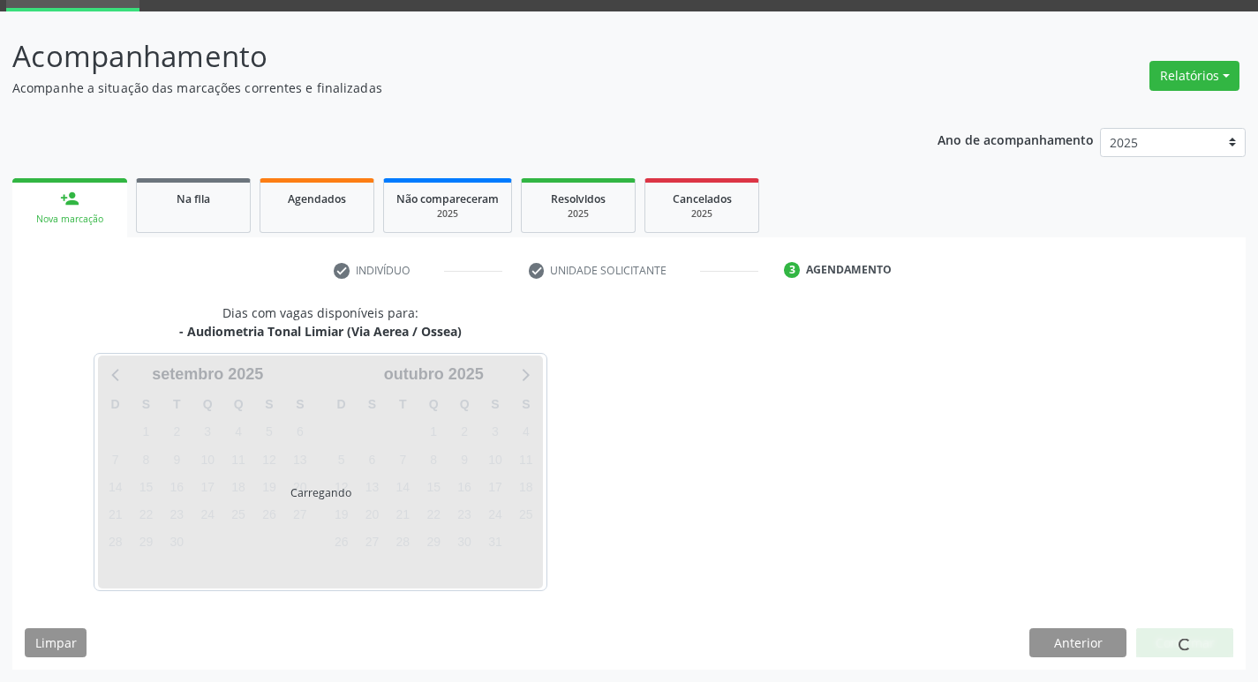
scroll to position [86, 0]
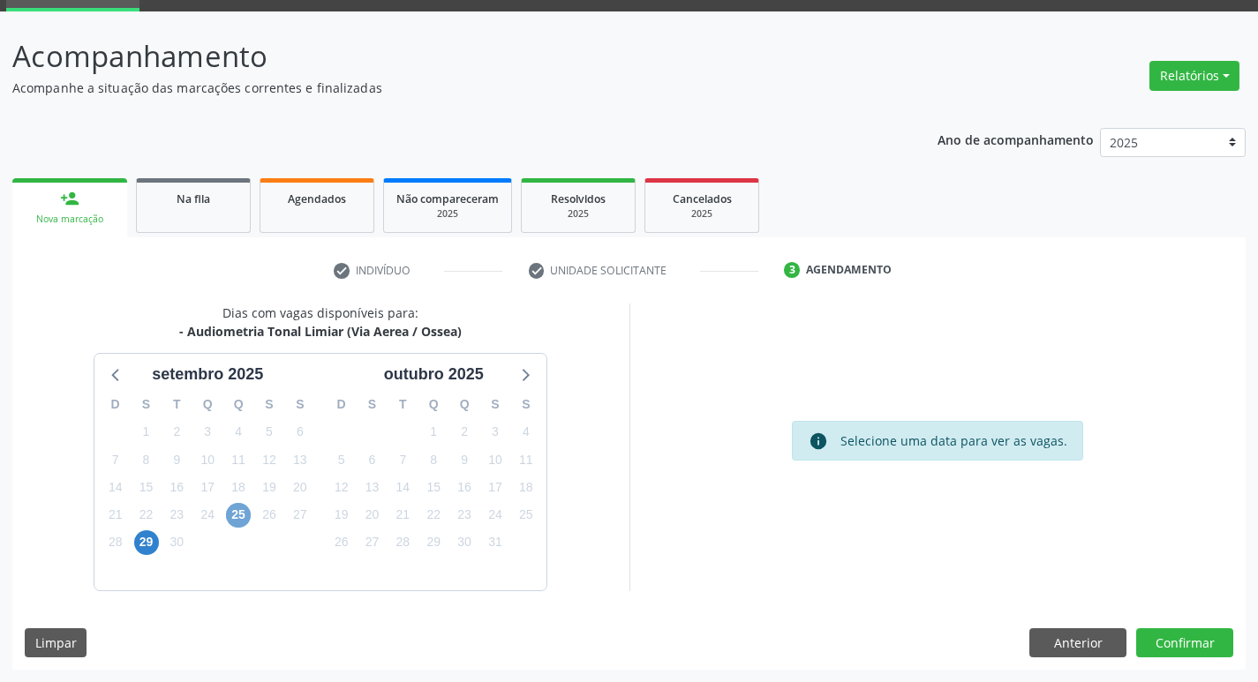
click at [235, 513] on span "25" at bounding box center [238, 515] width 25 height 25
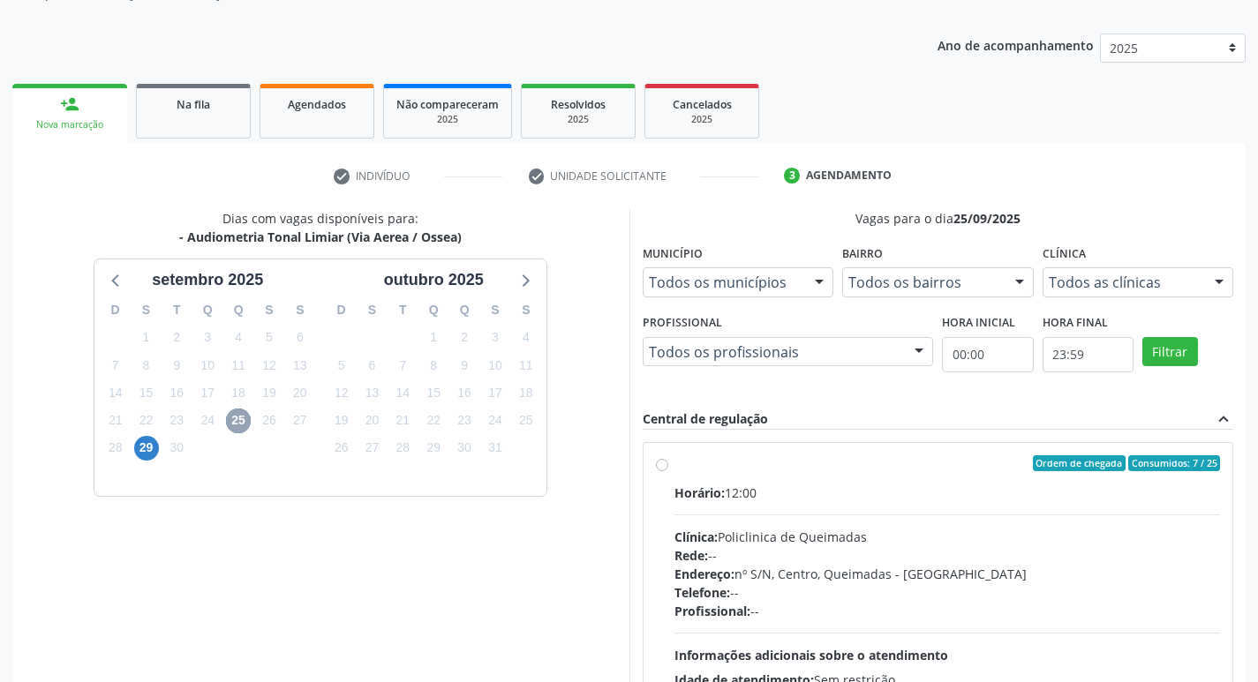
scroll to position [341, 0]
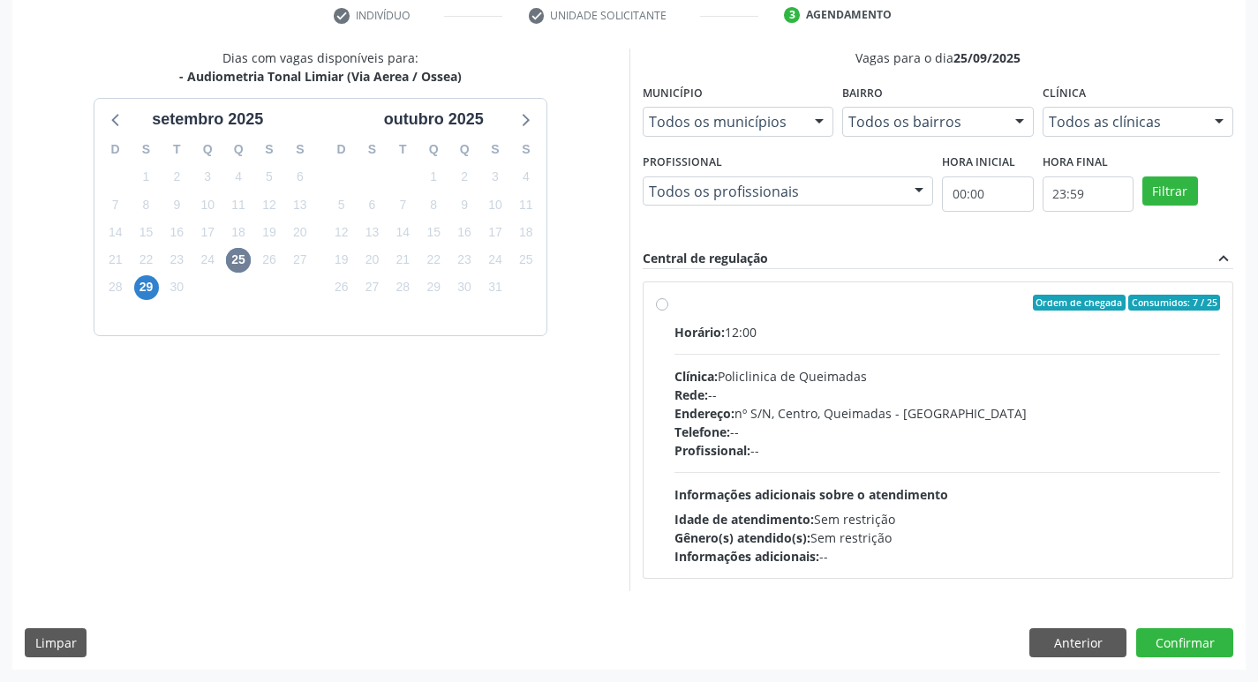
drag, startPoint x: 870, startPoint y: 334, endPoint x: 526, endPoint y: 219, distance: 362.1
click at [870, 335] on div "Horário: 12:00" at bounding box center [948, 332] width 547 height 19
click at [668, 311] on input "Ordem de chegada Consumidos: 7 / 25 Horário: 12:00 Clínica: Policlinica de Quei…" at bounding box center [662, 303] width 12 height 16
radio input "true"
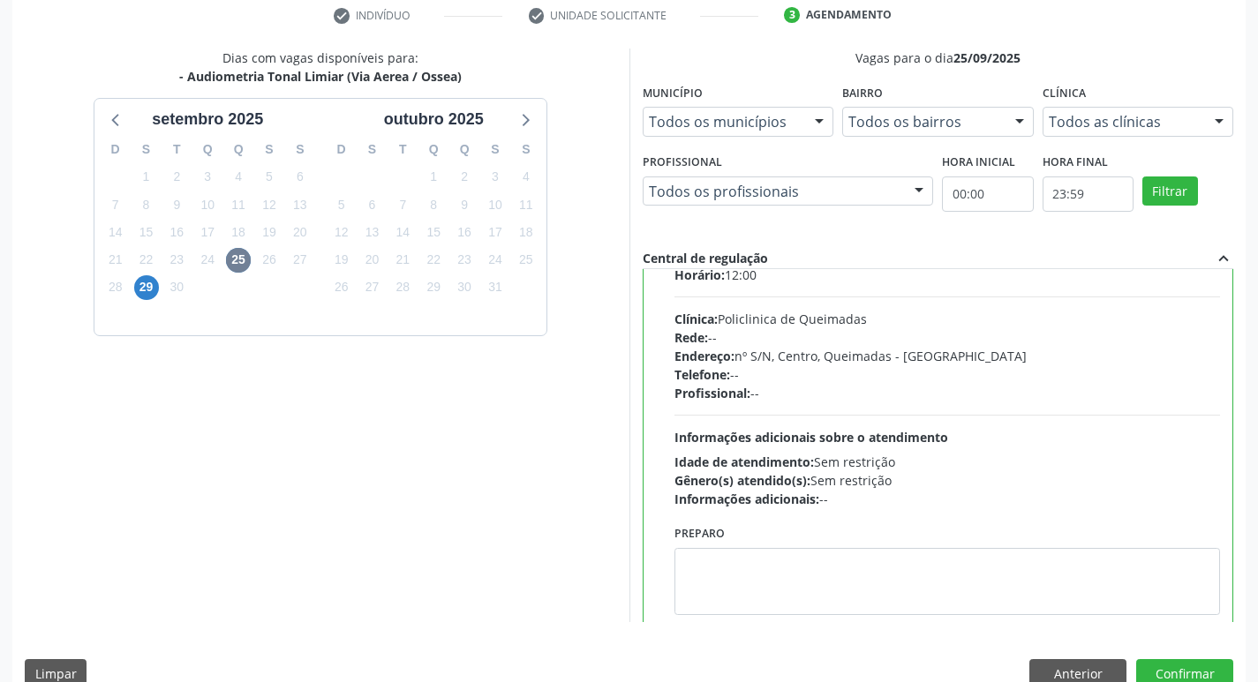
scroll to position [87, 0]
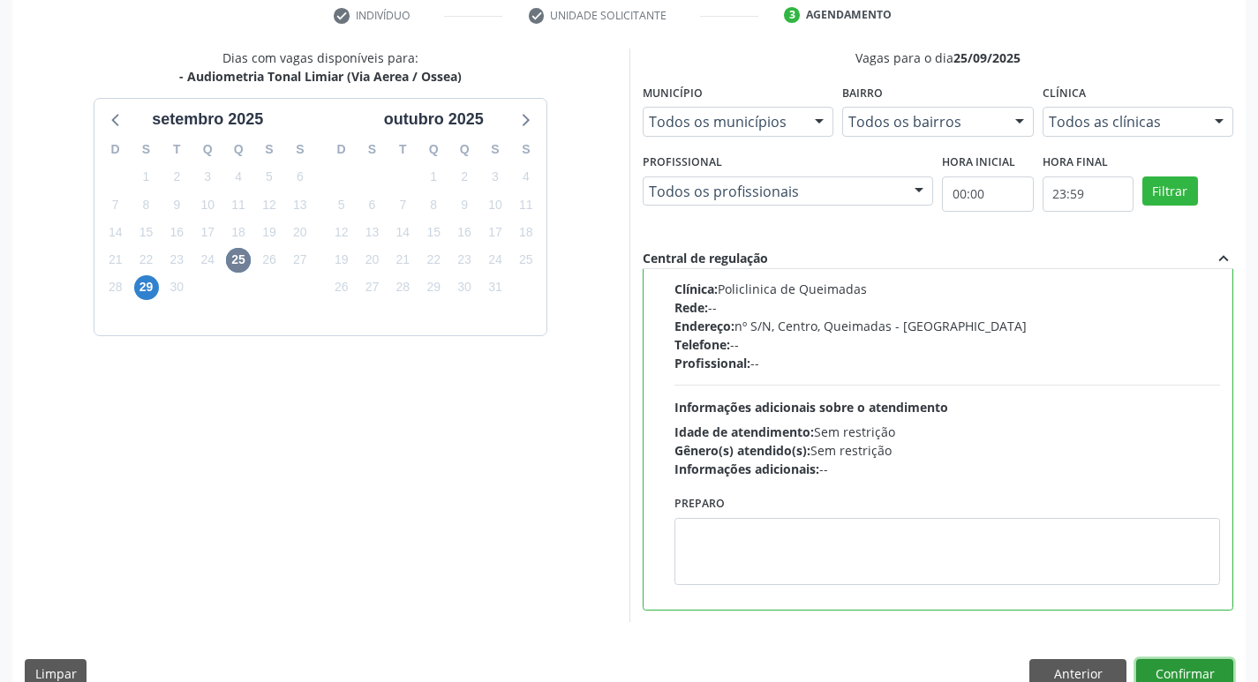
click at [1187, 670] on button "Confirmar" at bounding box center [1184, 675] width 97 height 30
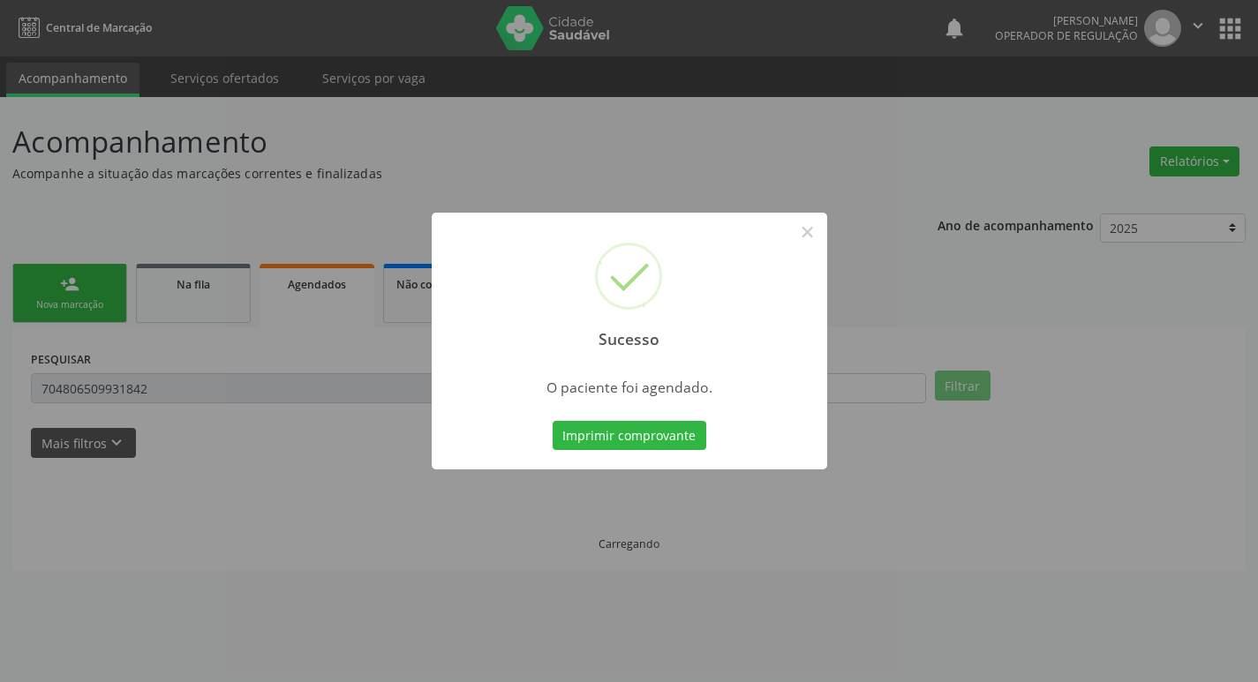
scroll to position [0, 0]
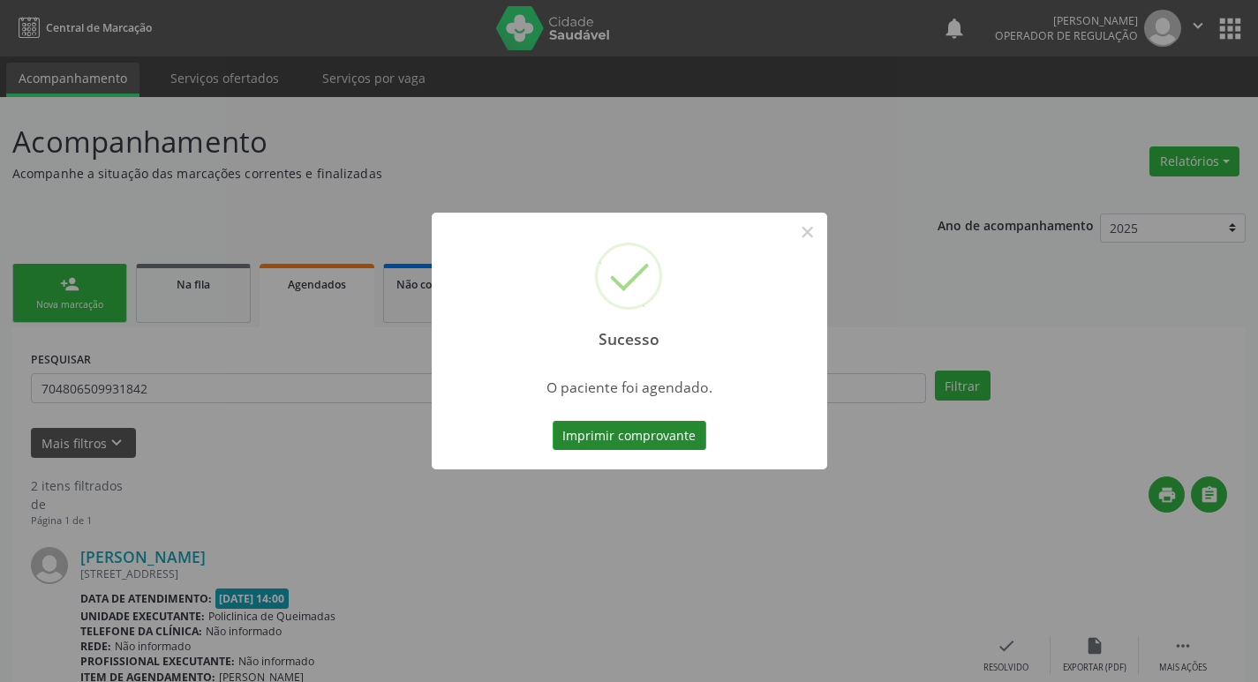
click at [656, 435] on button "Imprimir comprovante" at bounding box center [630, 436] width 154 height 30
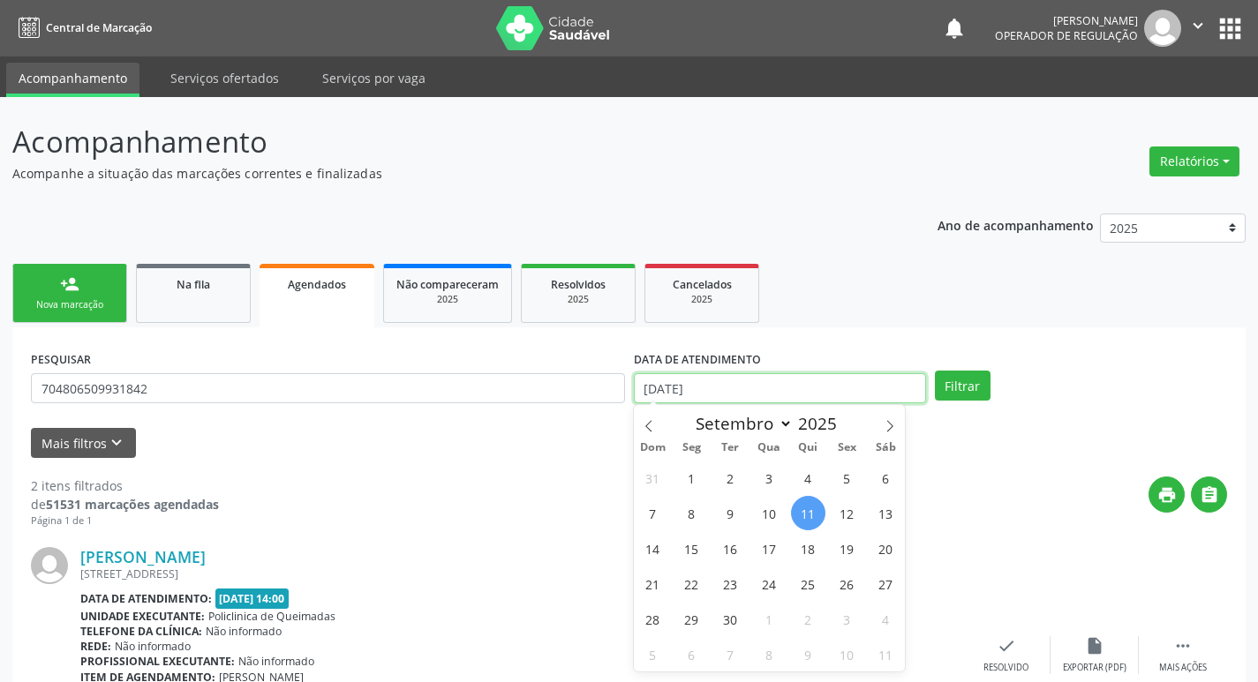
click at [740, 391] on input "[DATE]" at bounding box center [780, 388] width 292 height 30
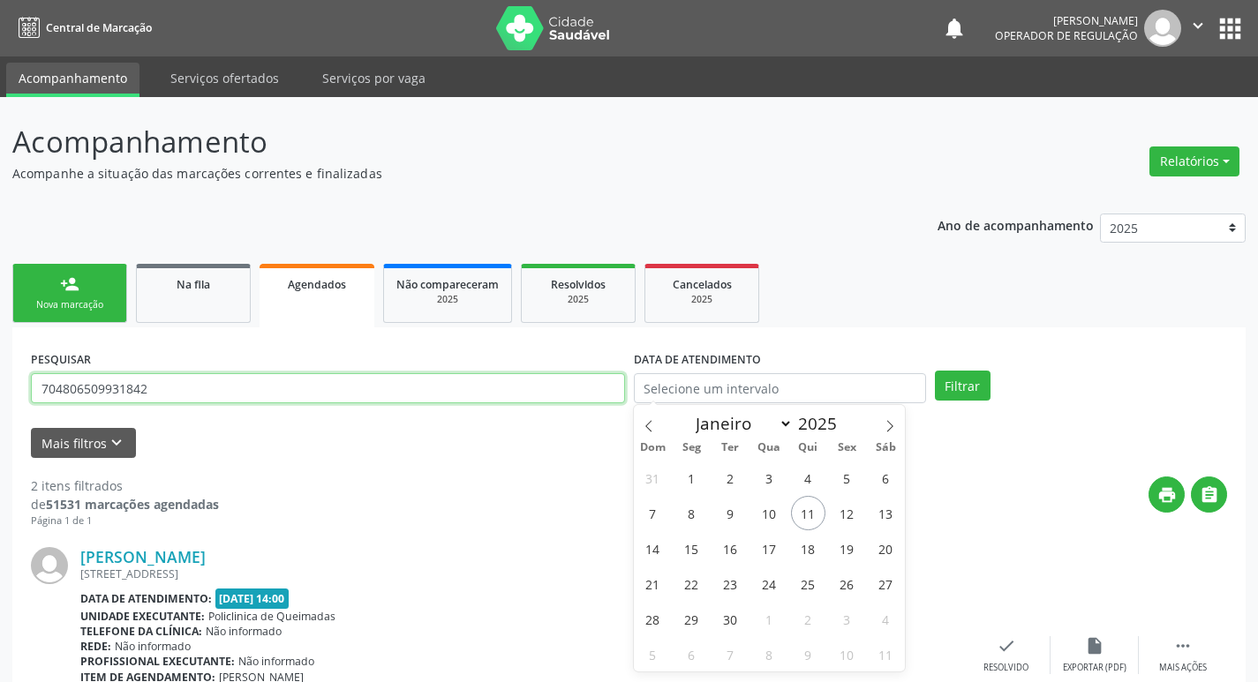
click at [366, 383] on input "704806509931842" at bounding box center [328, 388] width 594 height 30
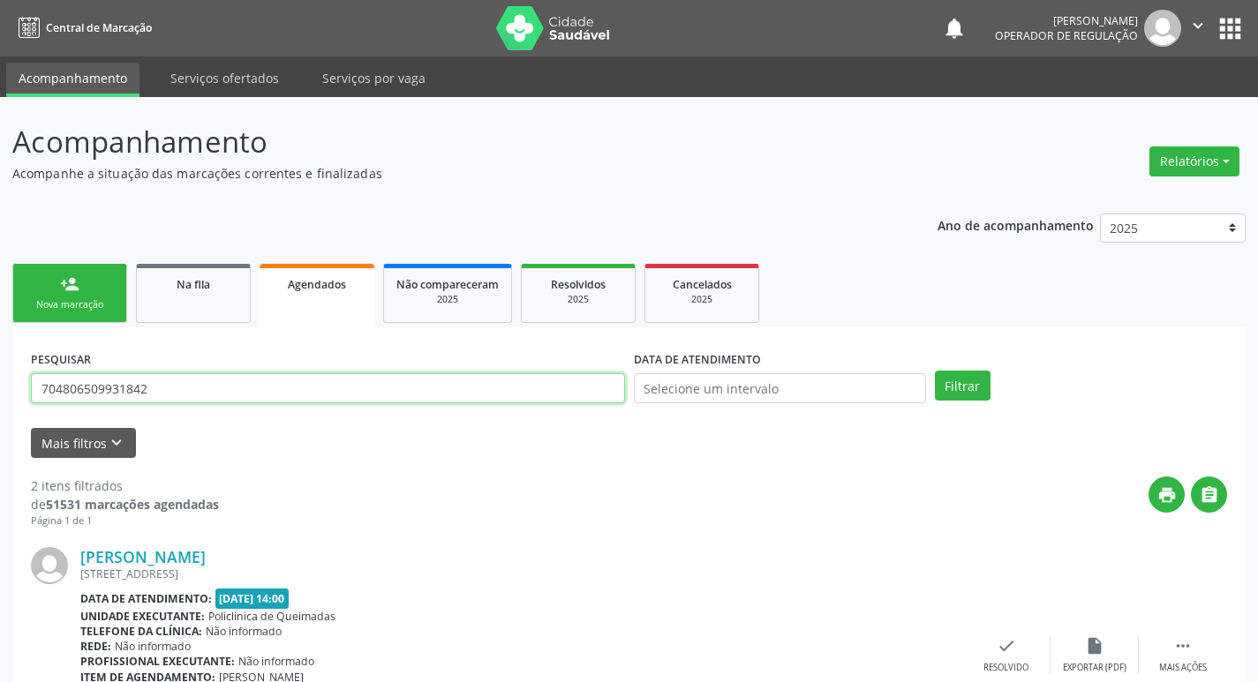
click at [366, 383] on input "704806509931842" at bounding box center [328, 388] width 594 height 30
click at [366, 383] on input "text" at bounding box center [328, 388] width 594 height 30
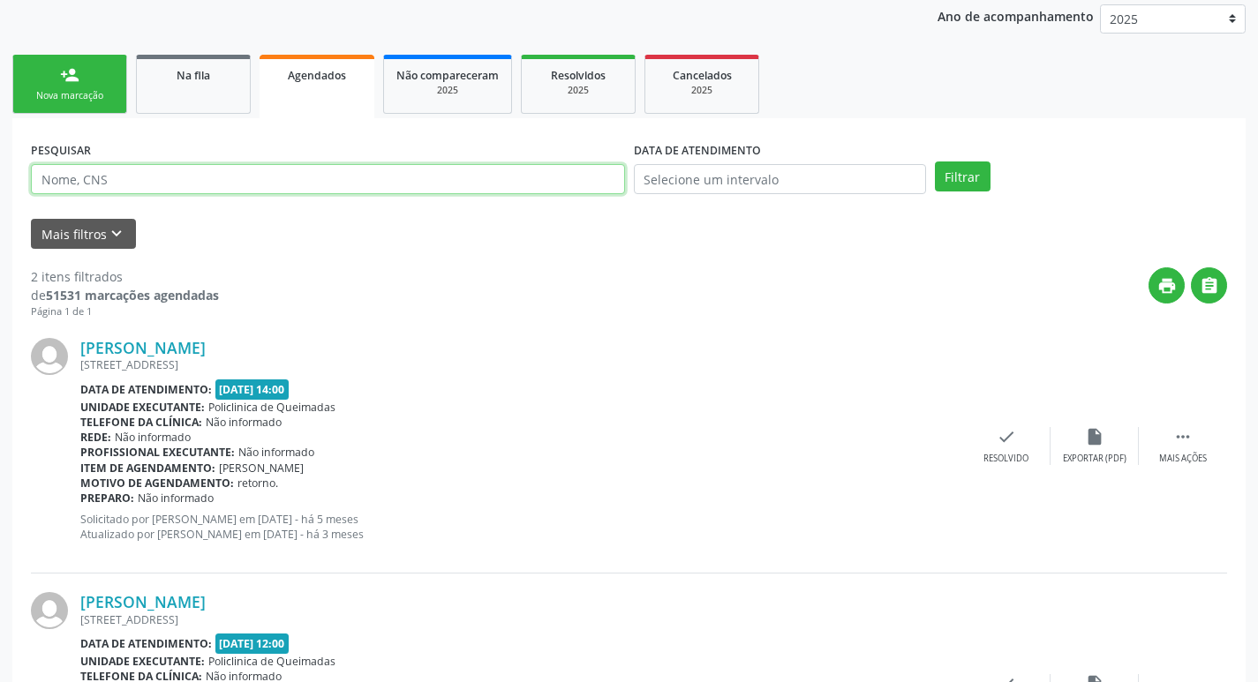
scroll to position [193, 0]
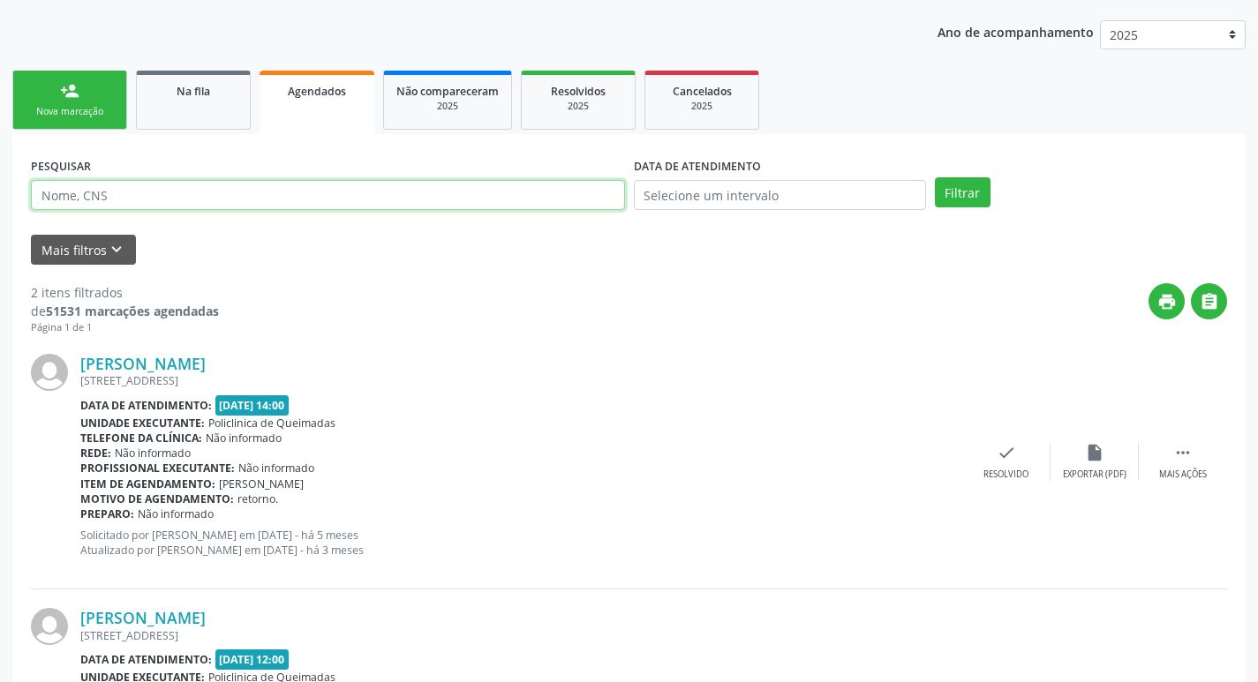
click at [524, 185] on input "text" at bounding box center [328, 195] width 594 height 30
type input "700001231281302"
click at [935, 177] on button "Filtrar" at bounding box center [963, 192] width 56 height 30
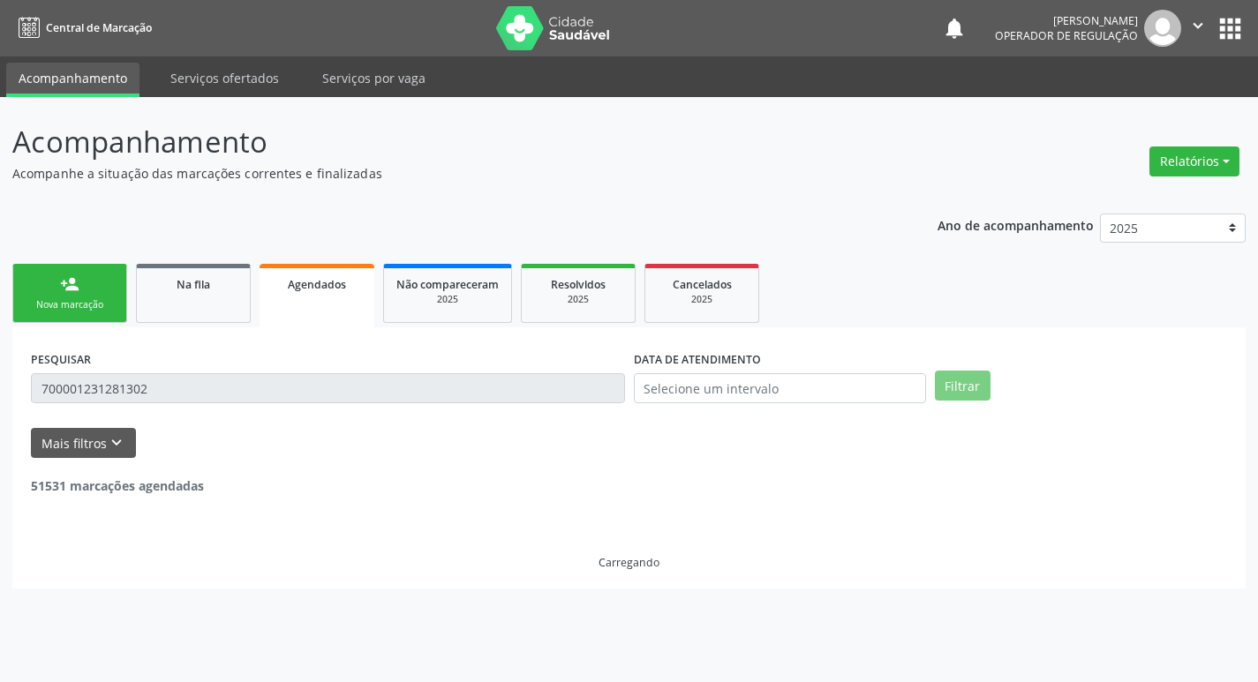
scroll to position [0, 0]
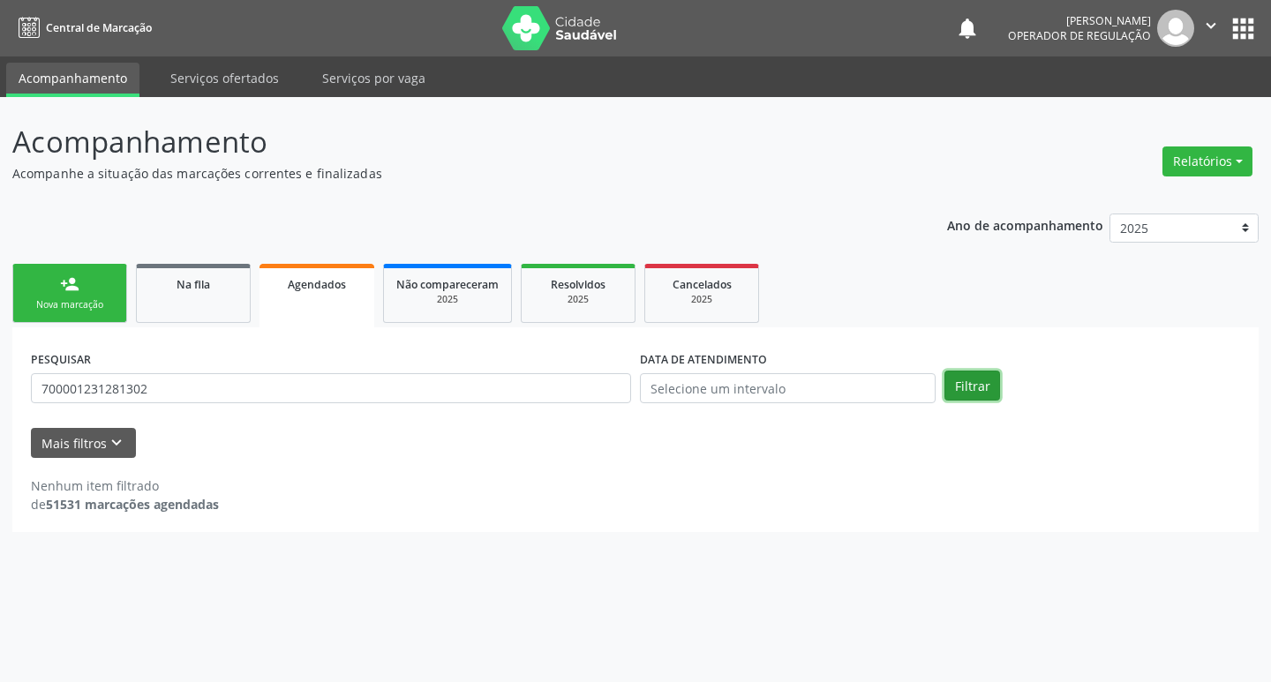
click at [981, 396] on button "Filtrar" at bounding box center [973, 386] width 56 height 30
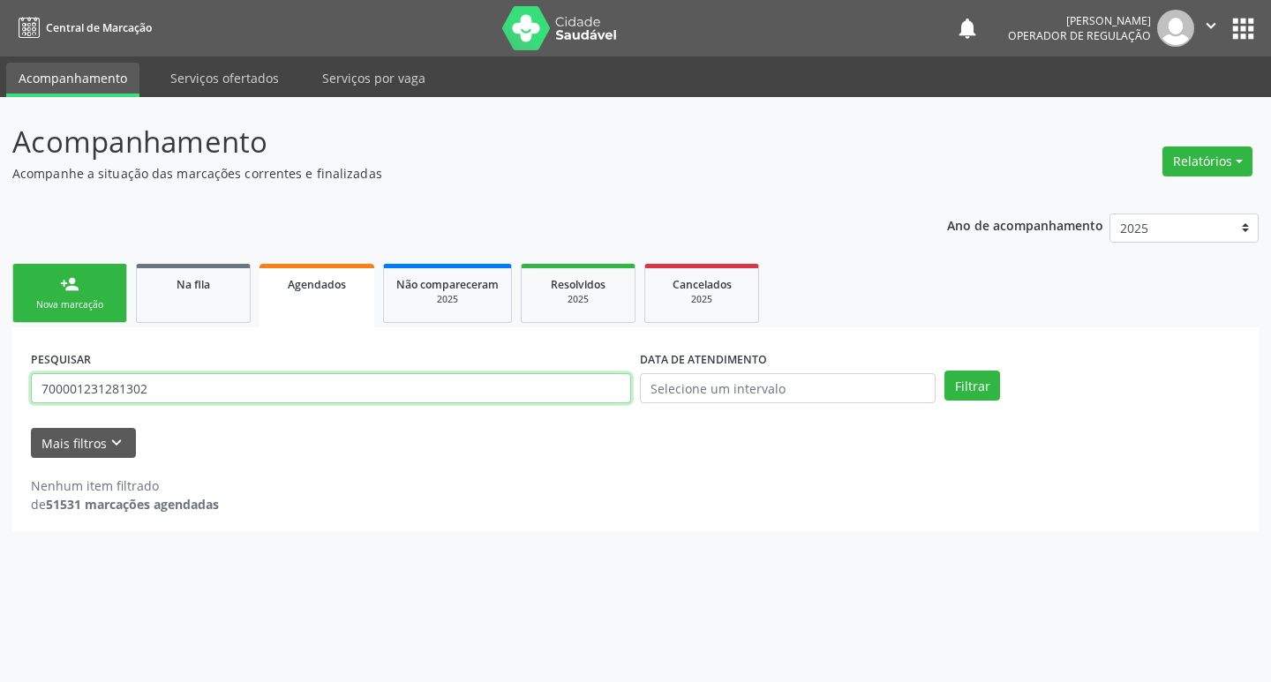
click at [206, 382] on input "700001231281302" at bounding box center [331, 388] width 600 height 30
type input "700001231281302"
click at [945, 371] on button "Filtrar" at bounding box center [973, 386] width 56 height 30
click at [206, 390] on input "700001231281302" at bounding box center [331, 388] width 600 height 30
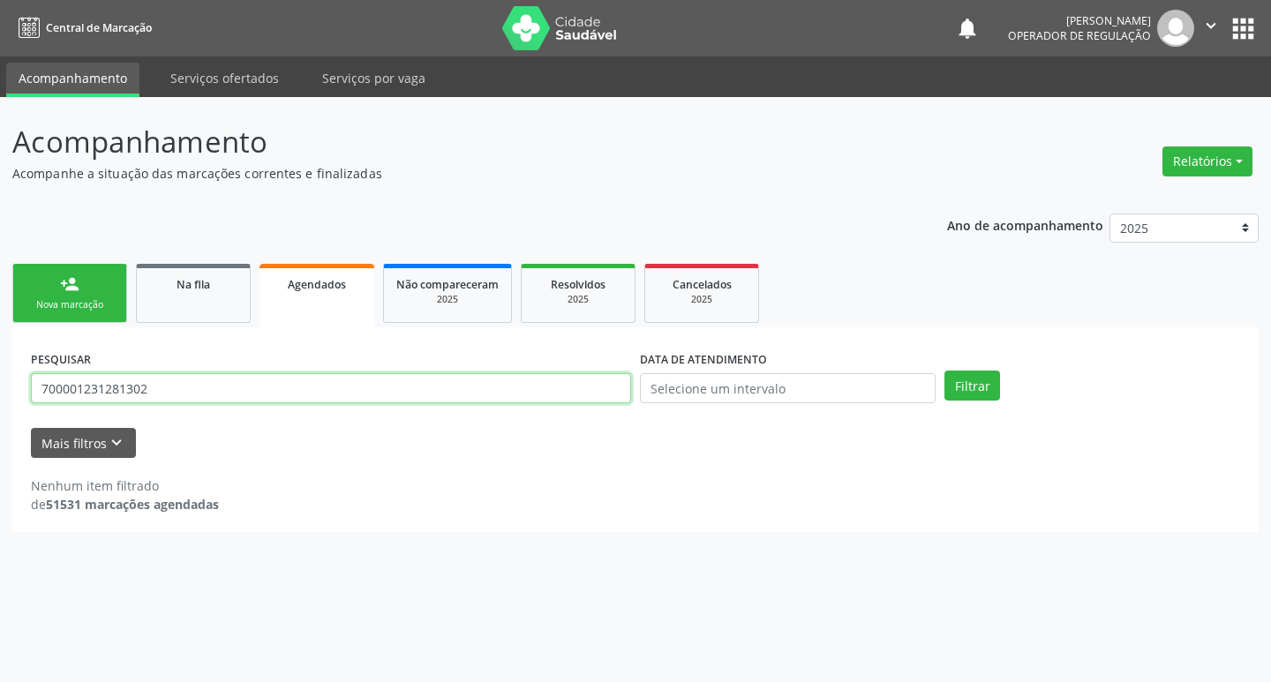
click at [206, 390] on input "700001231281302" at bounding box center [331, 388] width 600 height 30
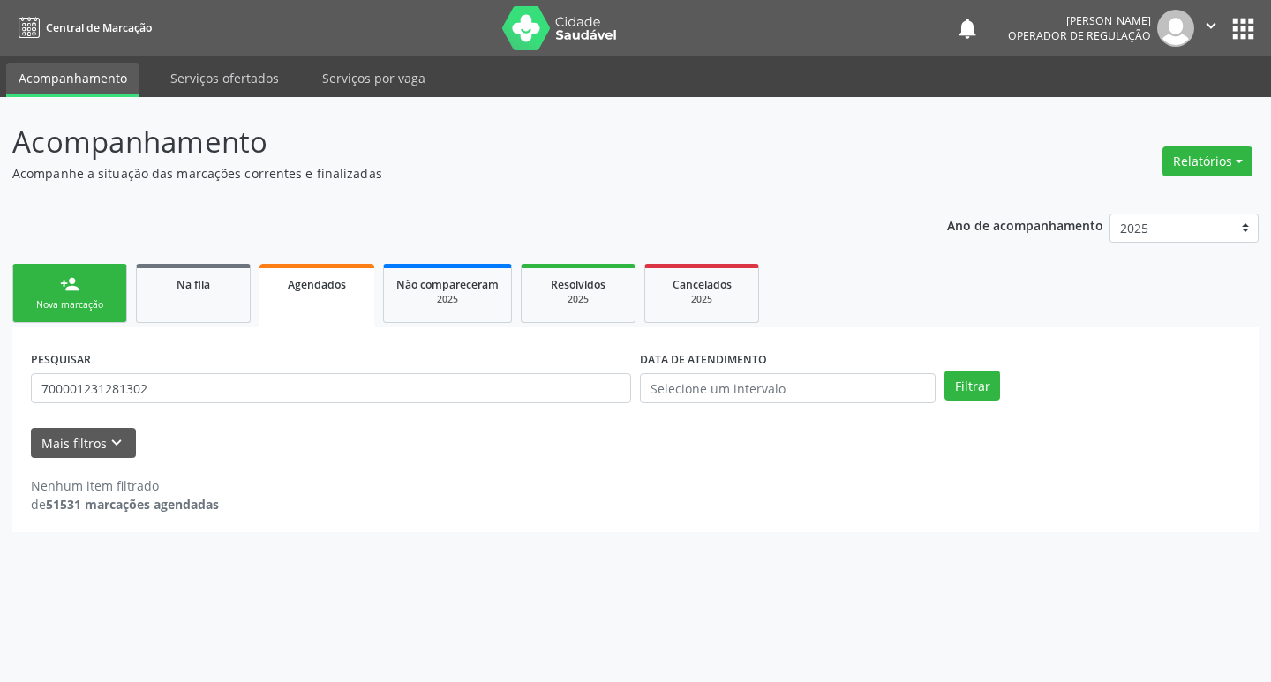
click at [42, 299] on div "Nova marcação" at bounding box center [70, 304] width 88 height 13
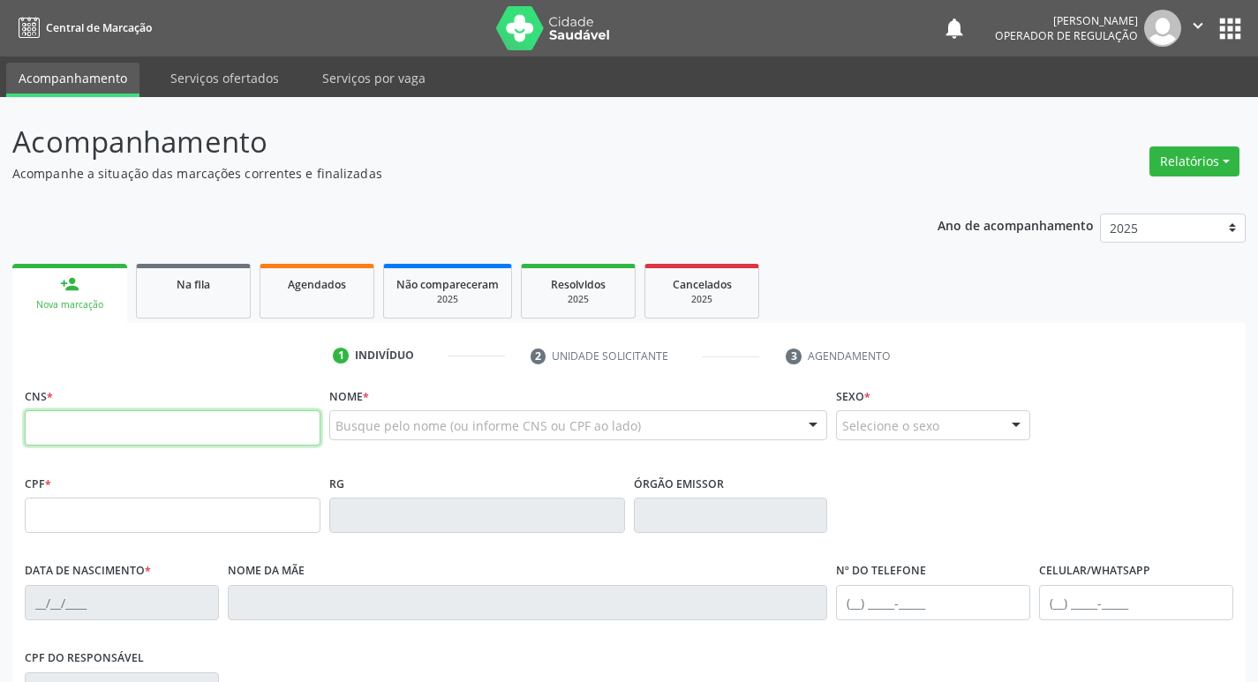
click at [98, 430] on input "text" at bounding box center [173, 428] width 296 height 35
paste input "700 0012 3128 1302"
type input "700 0012 3128 1302"
type input "185.713.314-56"
type input "12/06/2023"
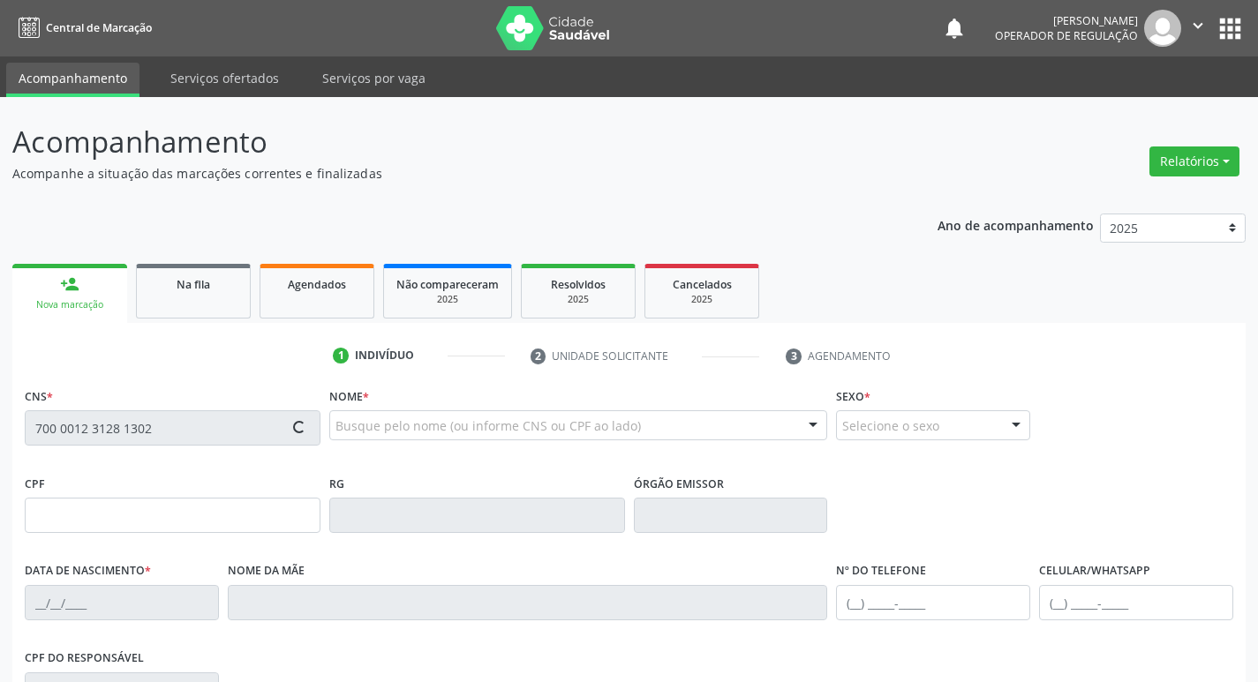
type input "Silvana Guedes Pereira"
type input "(83) 99134-6293"
type input "119.794.544-00"
type input "S/N"
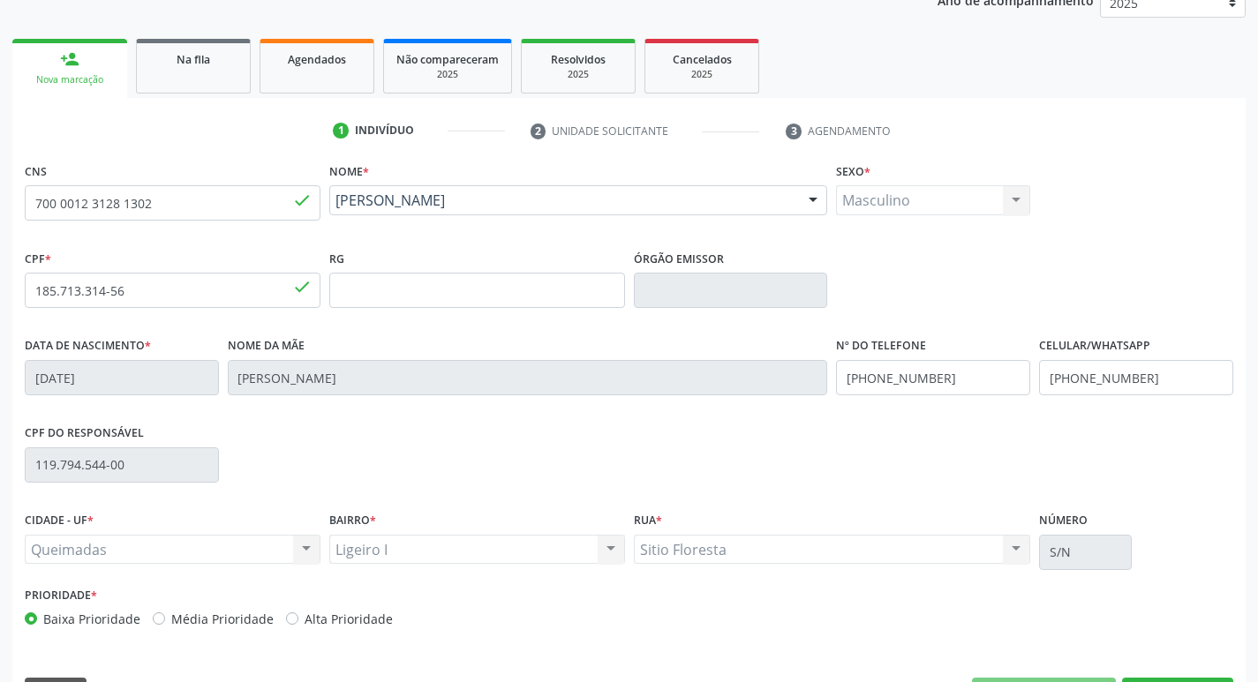
scroll to position [275, 0]
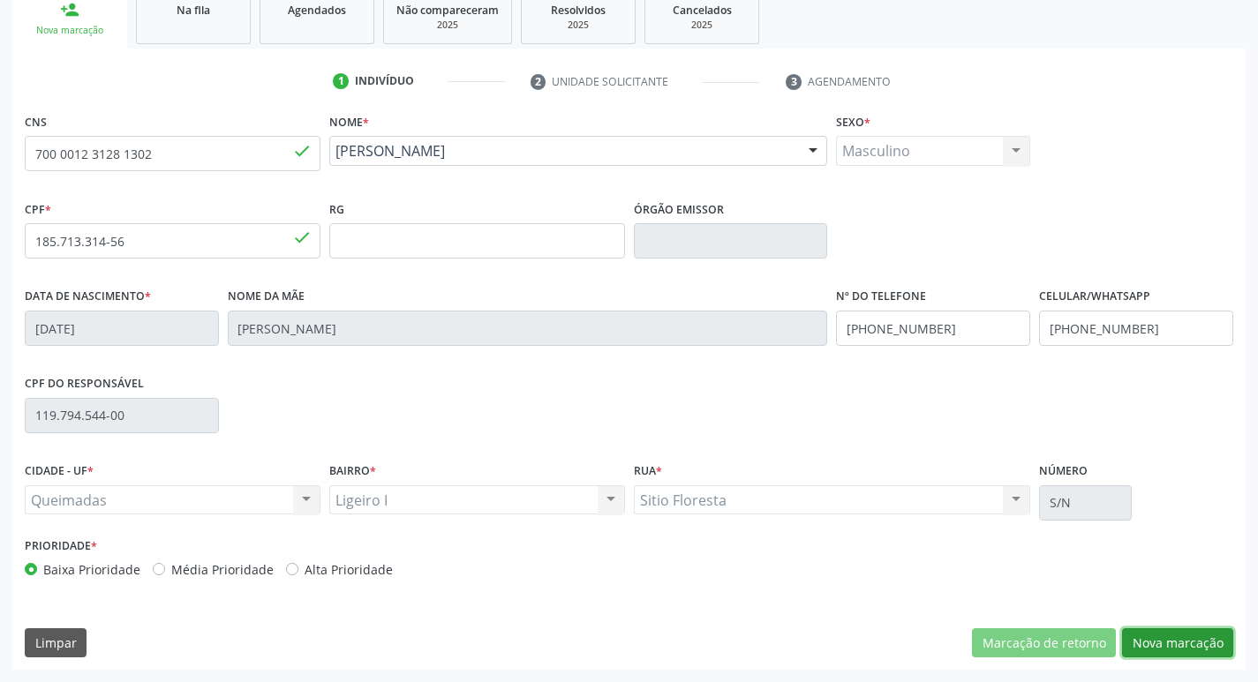
click at [1162, 646] on button "Nova marcação" at bounding box center [1177, 644] width 111 height 30
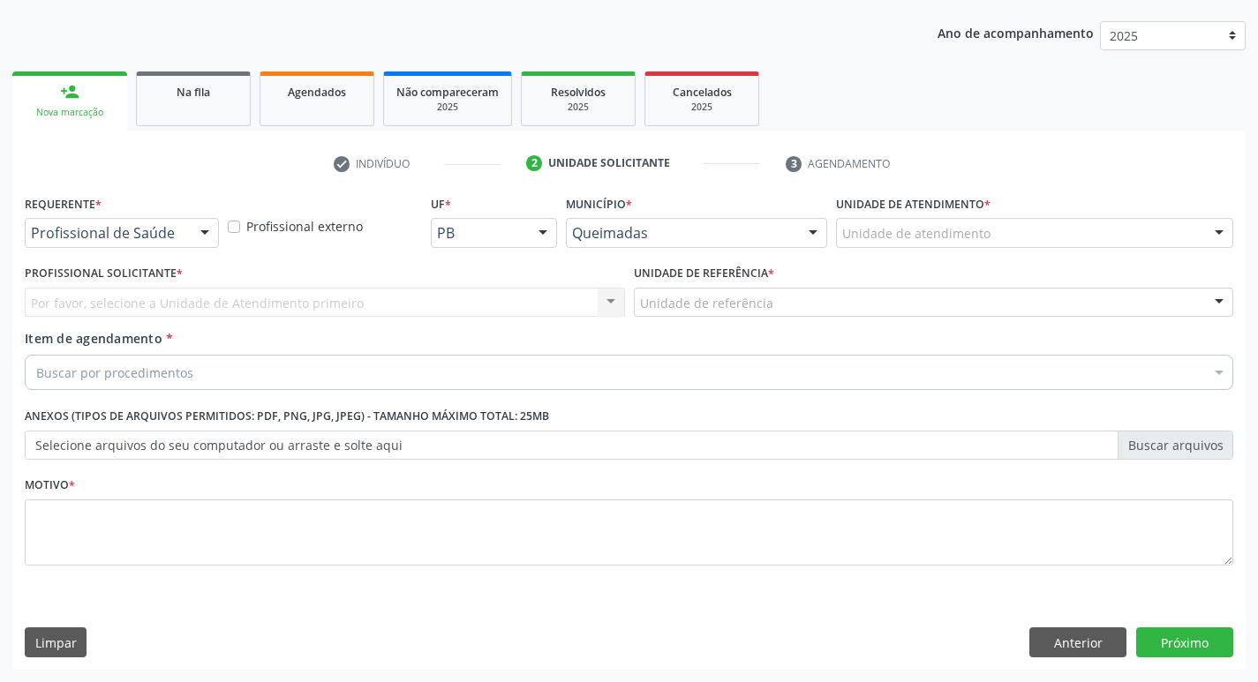
scroll to position [192, 0]
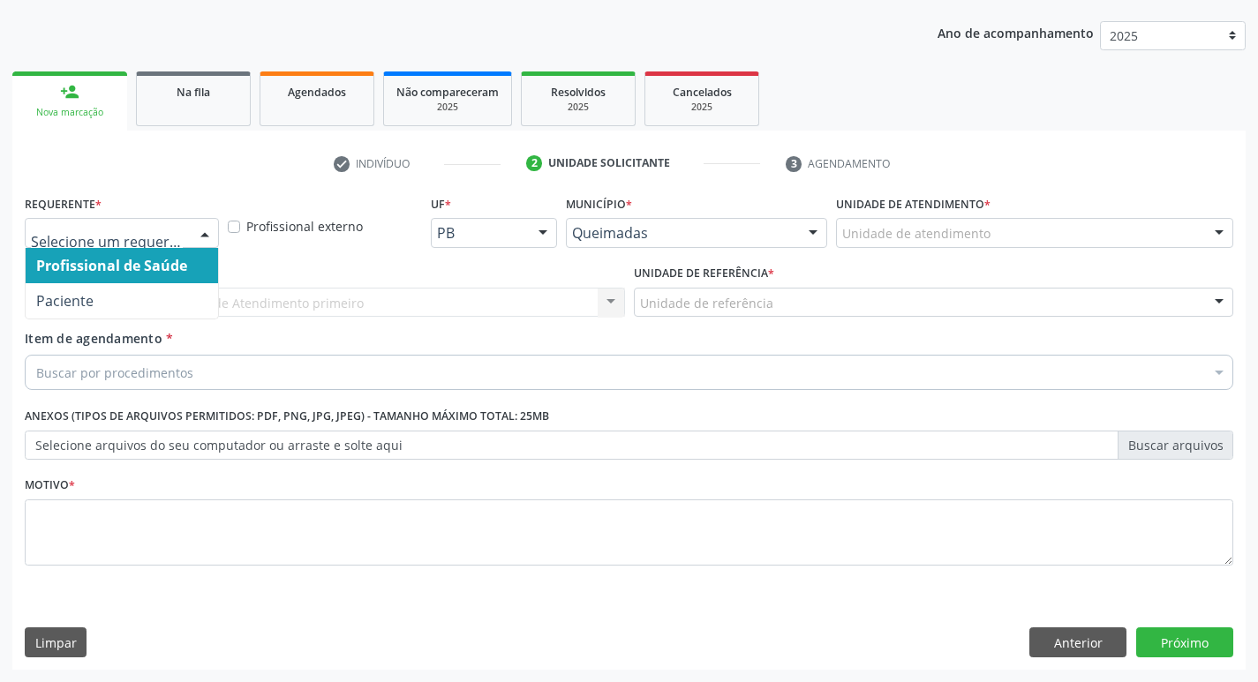
click at [197, 226] on div at bounding box center [205, 234] width 26 height 30
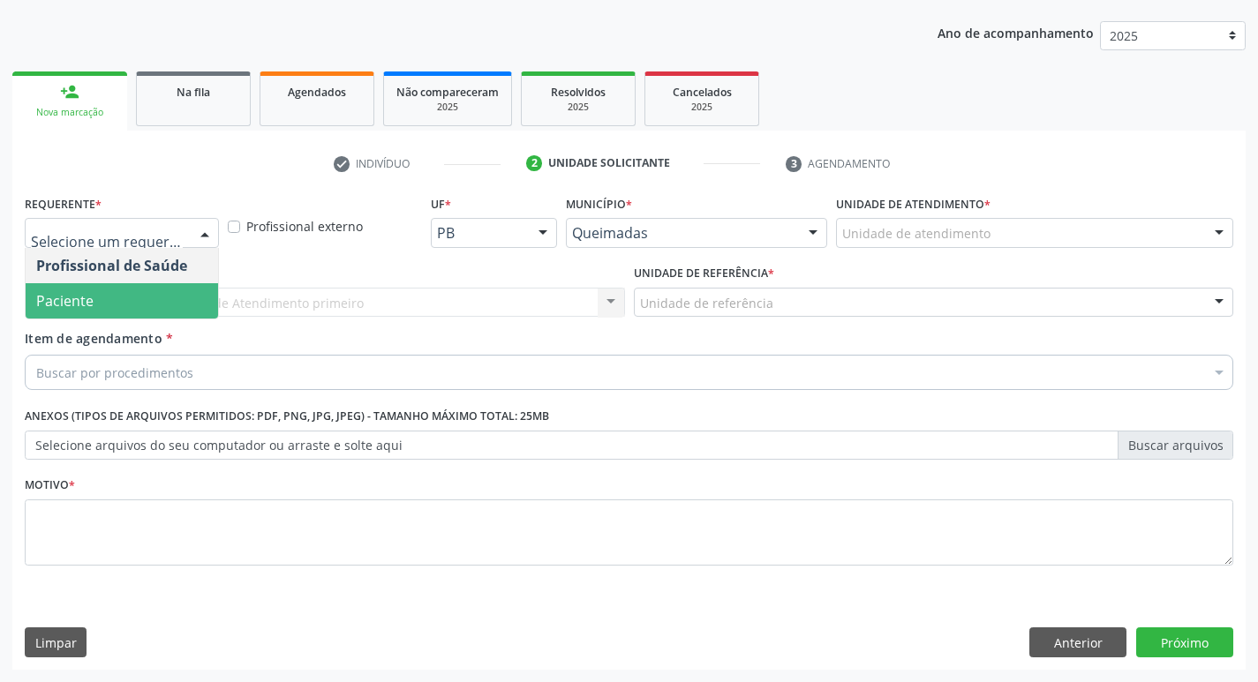
click at [173, 316] on span "Paciente" at bounding box center [122, 300] width 192 height 35
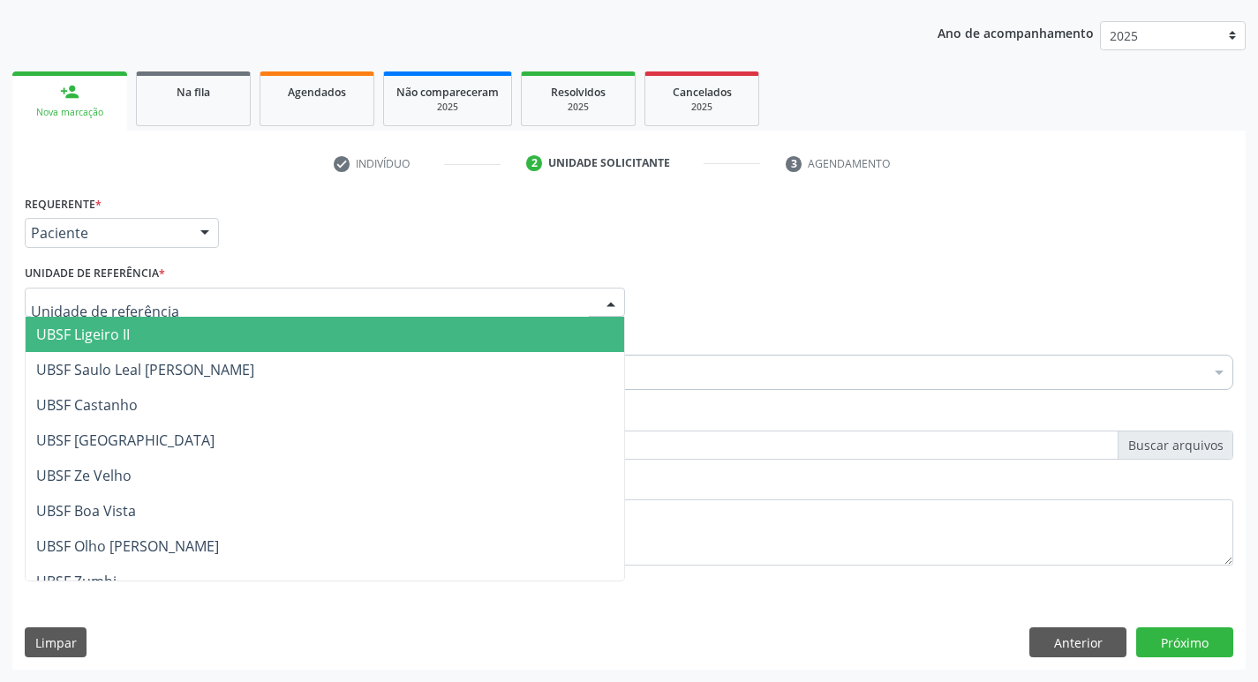
click at [226, 309] on div at bounding box center [325, 303] width 600 height 30
type input "li"
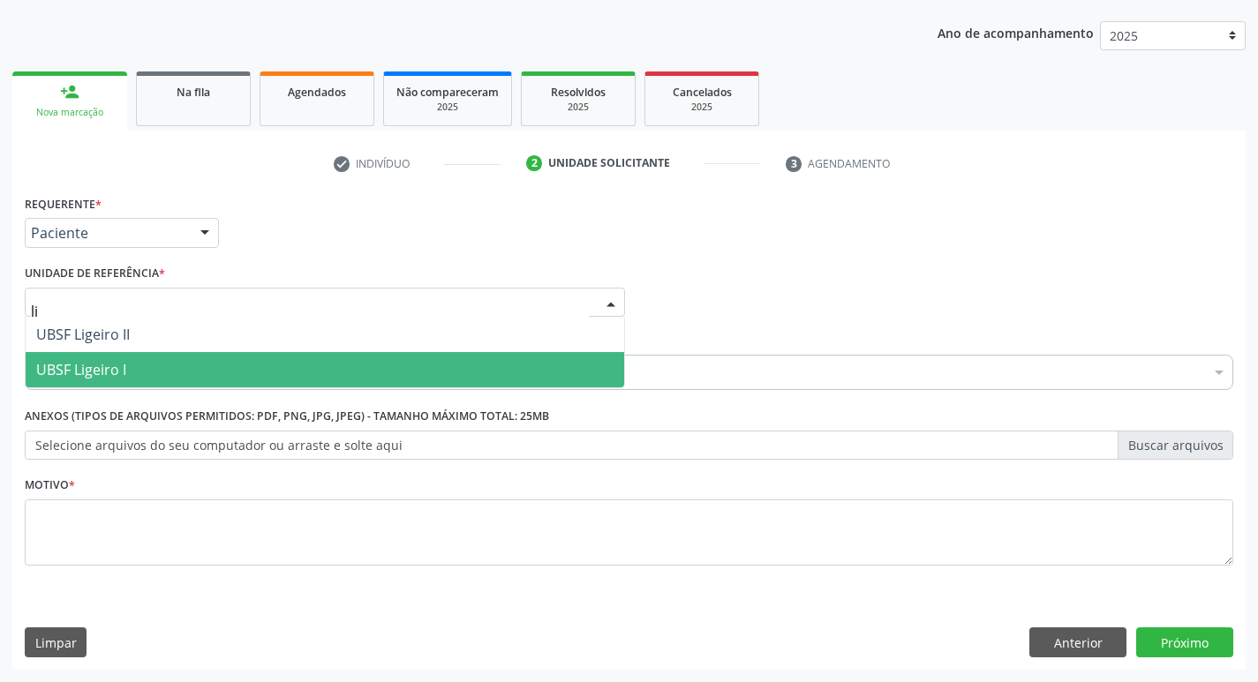
click at [149, 360] on span "UBSF Ligeiro I" at bounding box center [325, 369] width 599 height 35
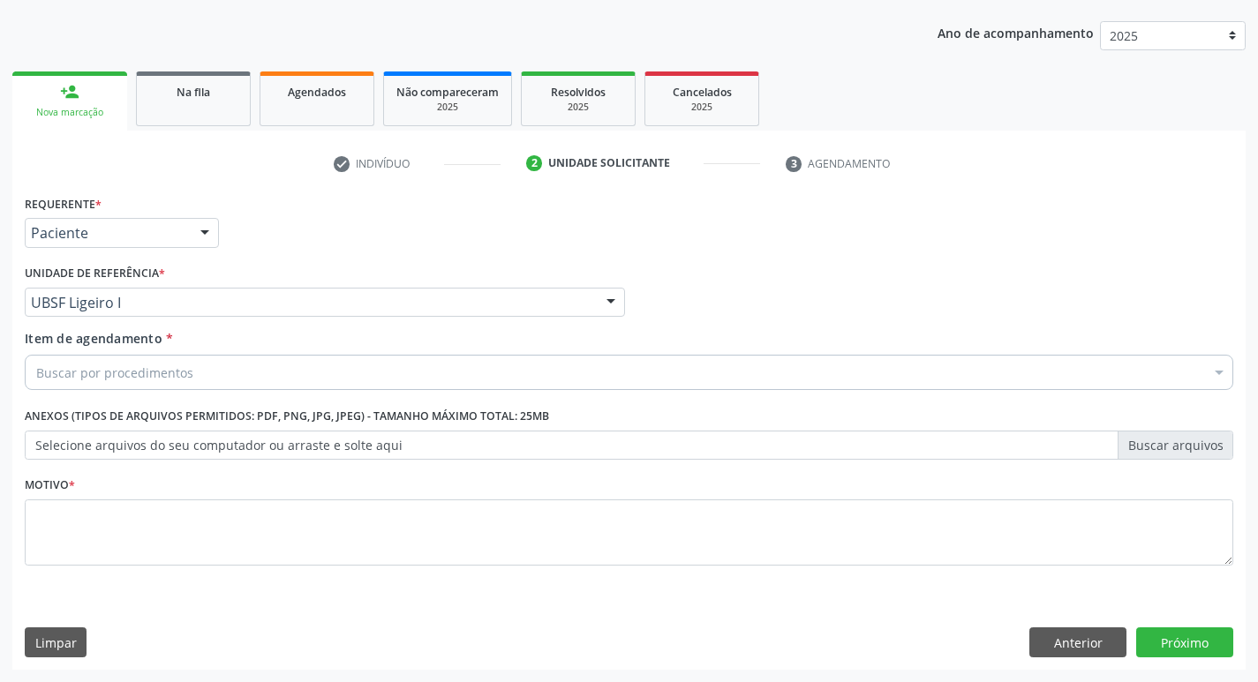
click at [165, 383] on div "Buscar por procedimentos" at bounding box center [629, 372] width 1209 height 35
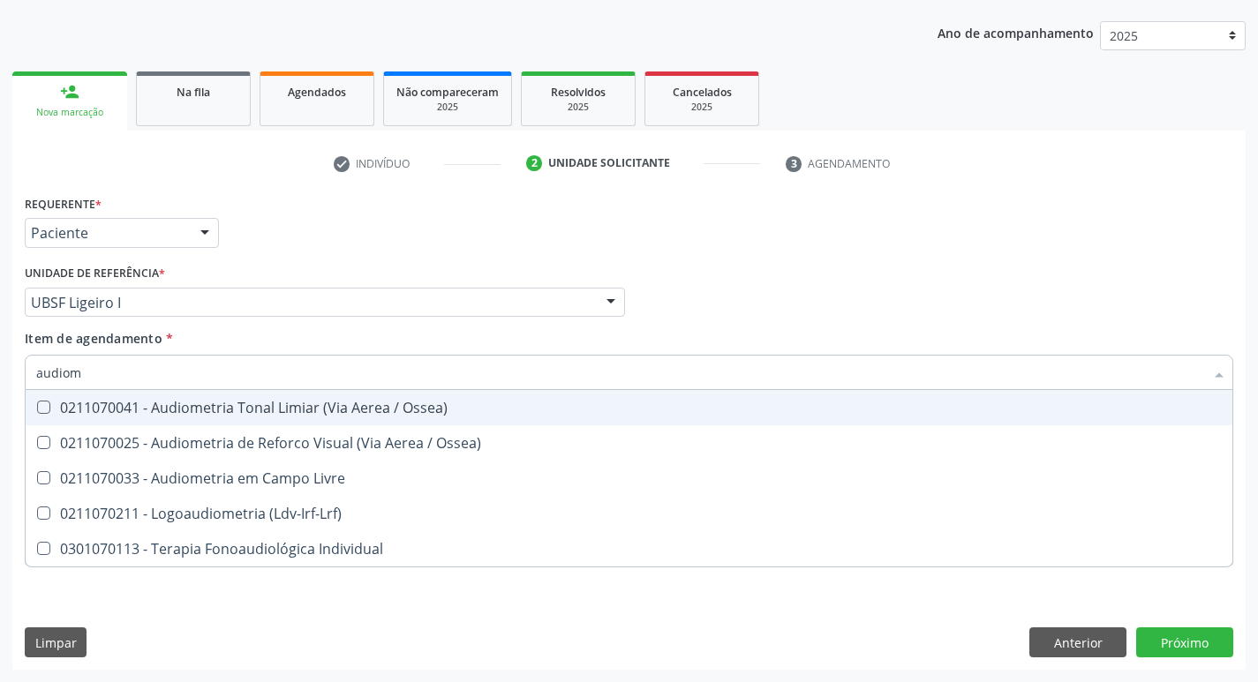
type input "audiome"
click at [169, 403] on div "0211070041 - Audiometria Tonal Limiar (Via Aerea / Ossea)" at bounding box center [629, 408] width 1186 height 14
checkbox Ossea\) "true"
click at [294, 235] on div "Requerente * Paciente Profissional de Saúde Paciente Nenhum resultado encontrad…" at bounding box center [629, 225] width 1218 height 69
checkbox Ossea\) "true"
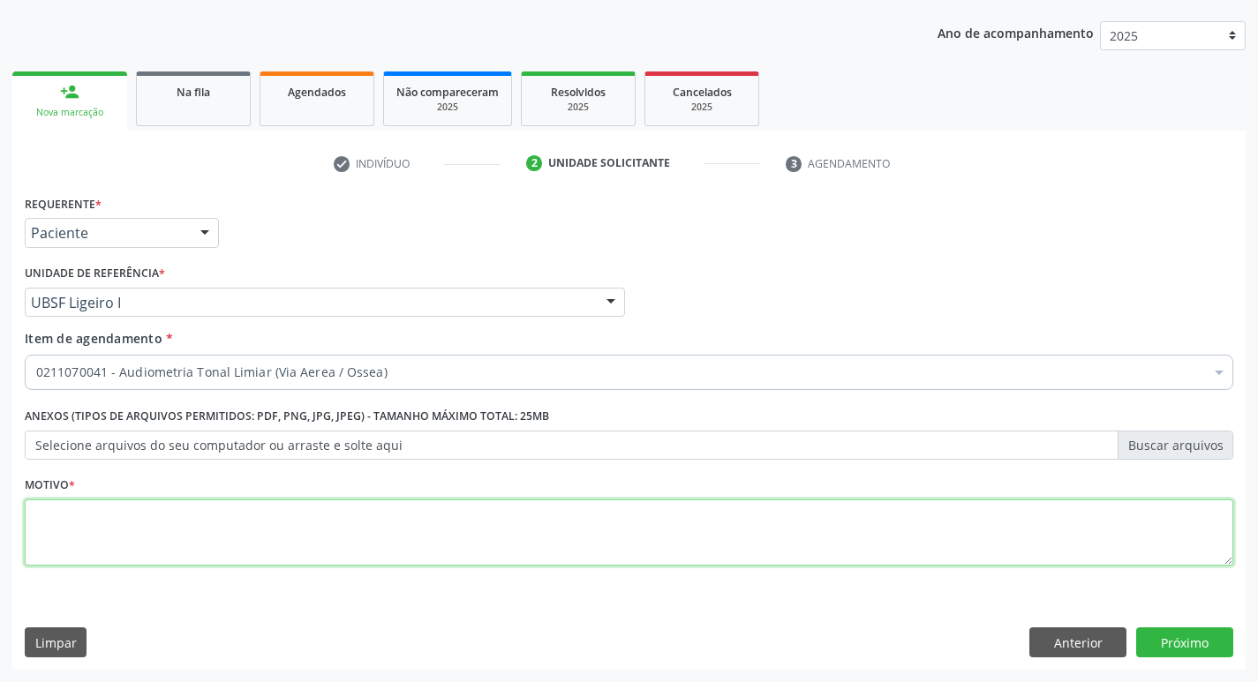
click at [192, 542] on textarea at bounding box center [629, 533] width 1209 height 67
type textarea "avaliação"
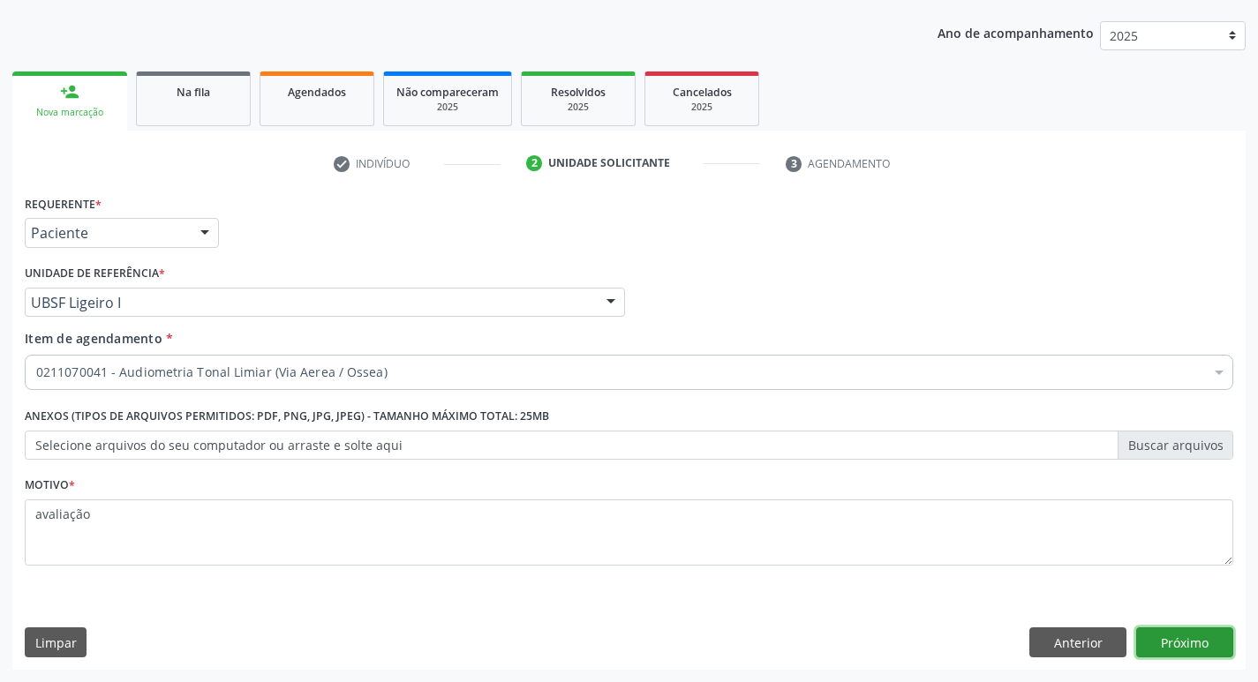
click at [1157, 653] on button "Próximo" at bounding box center [1184, 643] width 97 height 30
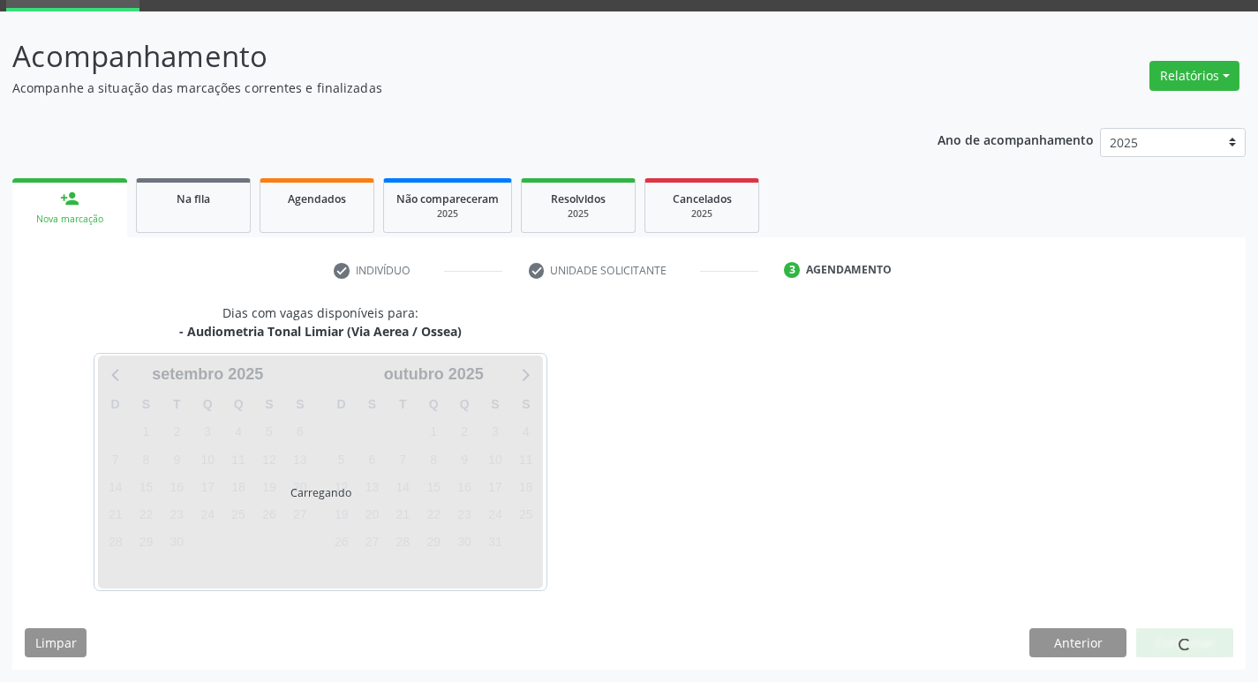
scroll to position [86, 0]
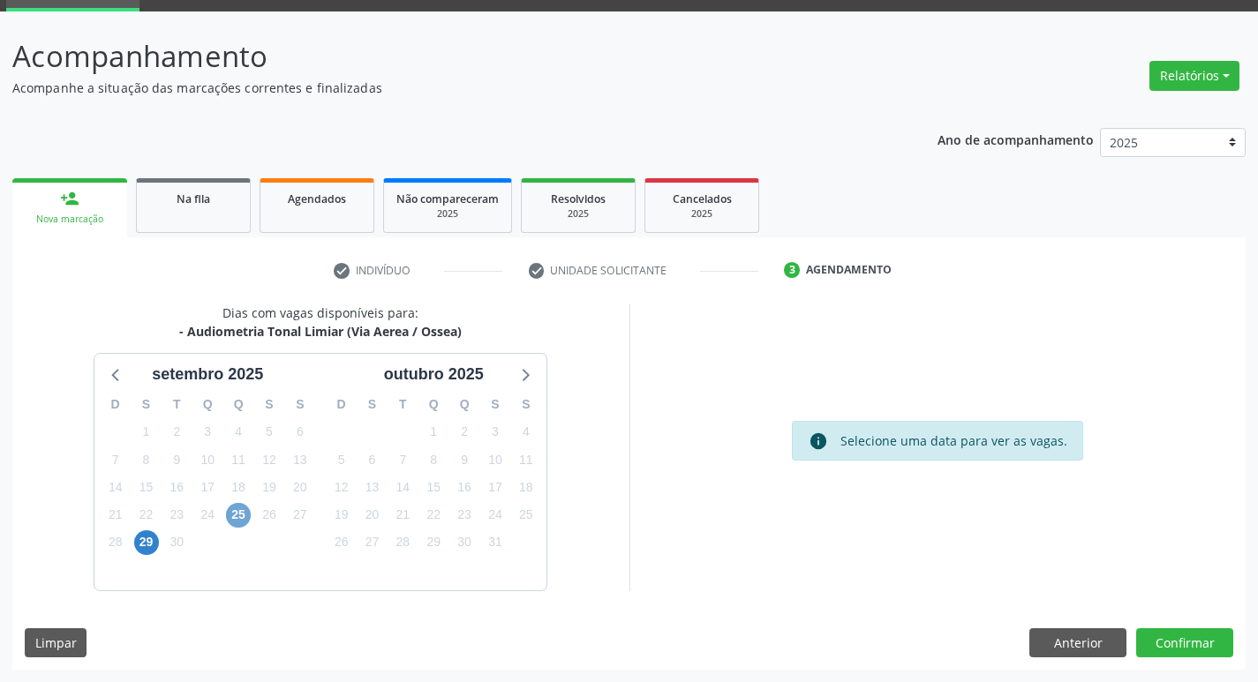
click at [239, 515] on span "25" at bounding box center [238, 515] width 25 height 25
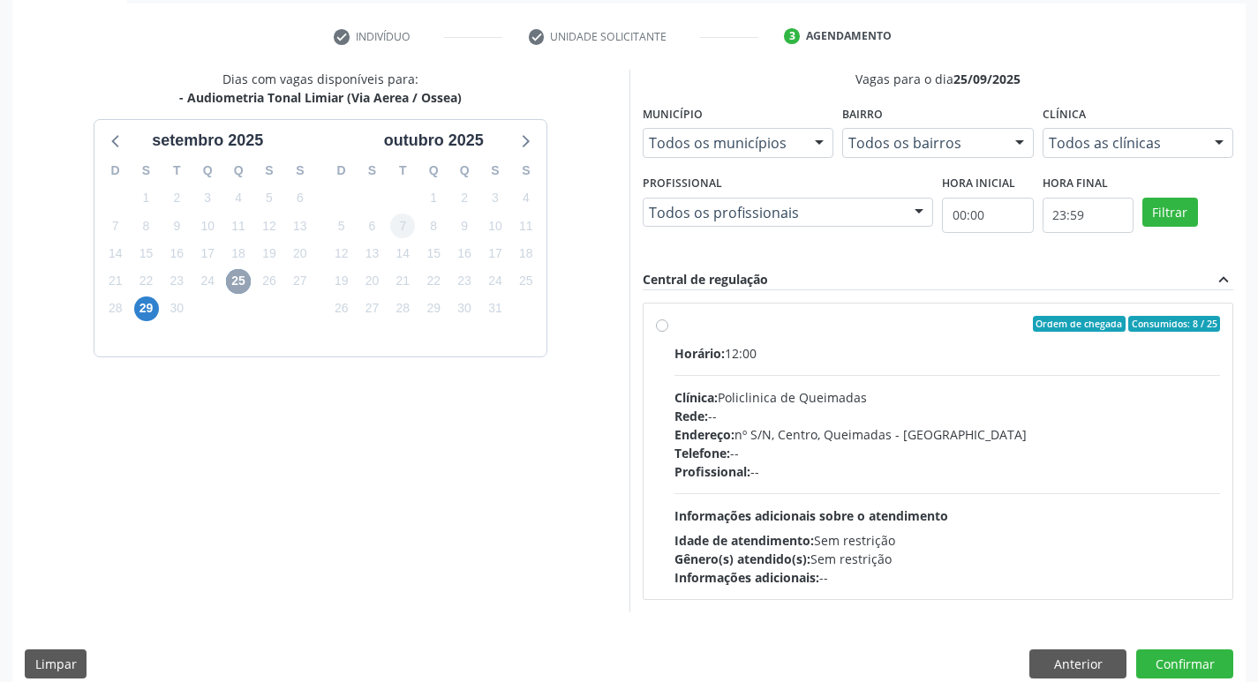
scroll to position [341, 0]
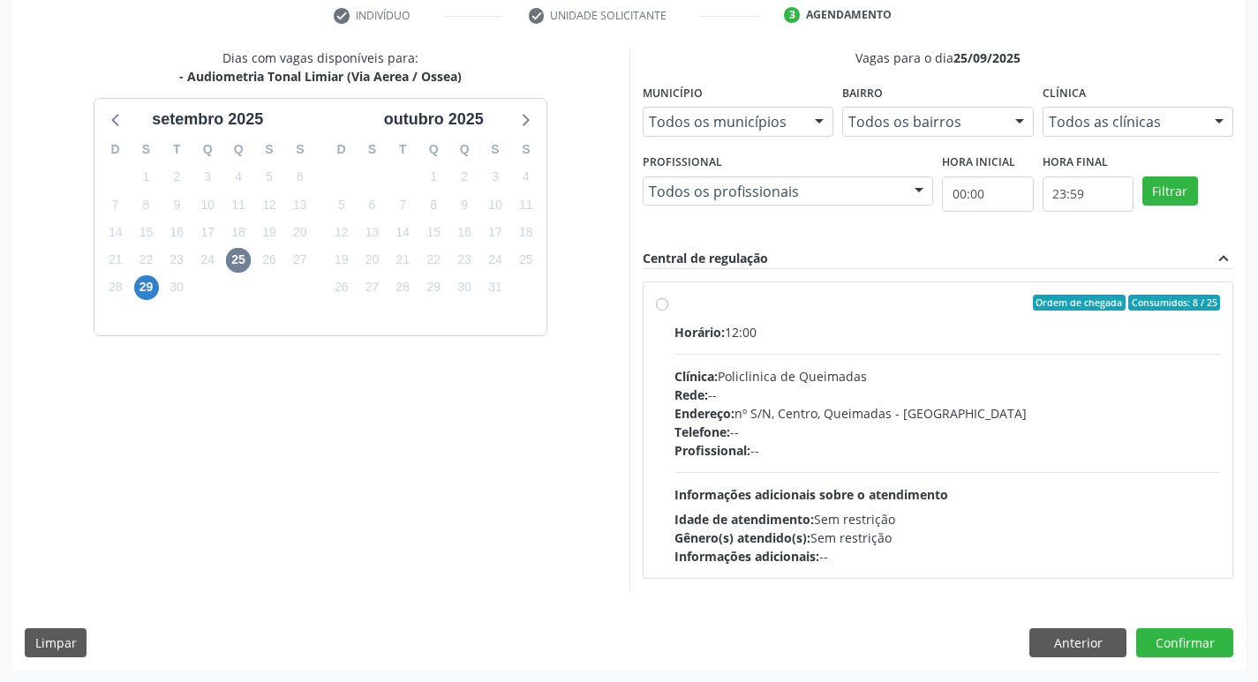
click at [923, 323] on div "Horário: 12:00" at bounding box center [948, 332] width 547 height 19
click at [668, 311] on input "Ordem de chegada Consumidos: 8 / 25 Horário: 12:00 Clínica: Policlinica de Quei…" at bounding box center [662, 303] width 12 height 16
radio input "true"
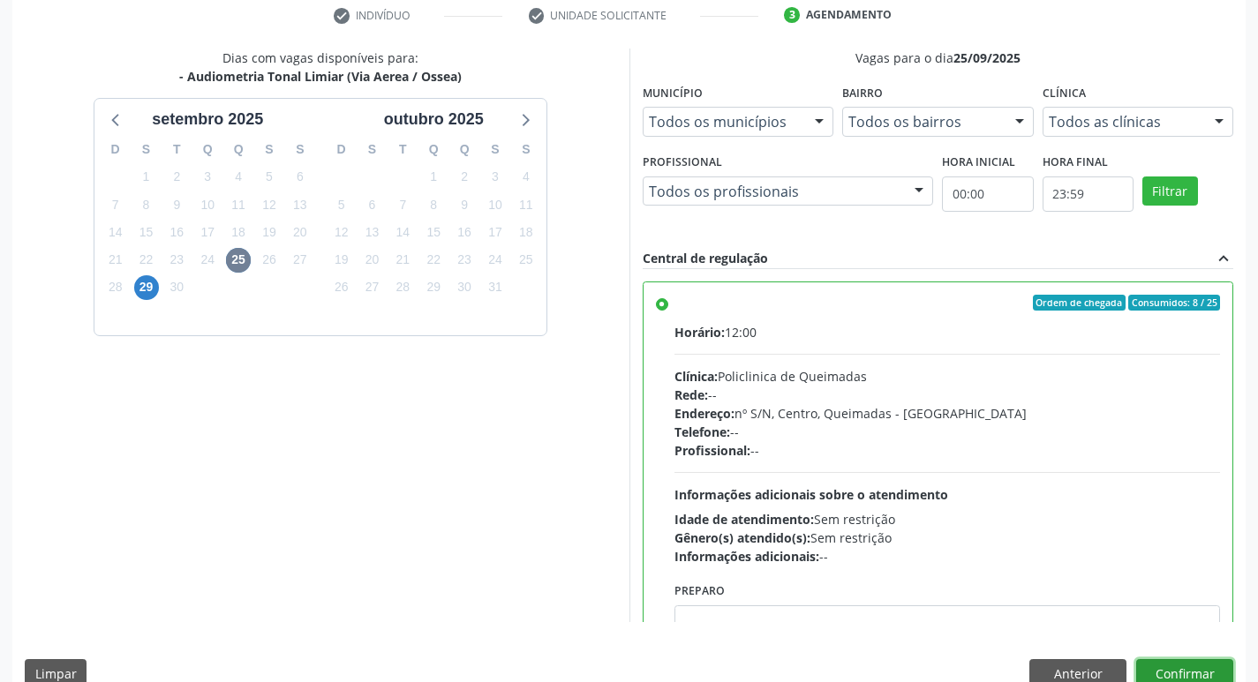
click at [1172, 660] on button "Confirmar" at bounding box center [1184, 675] width 97 height 30
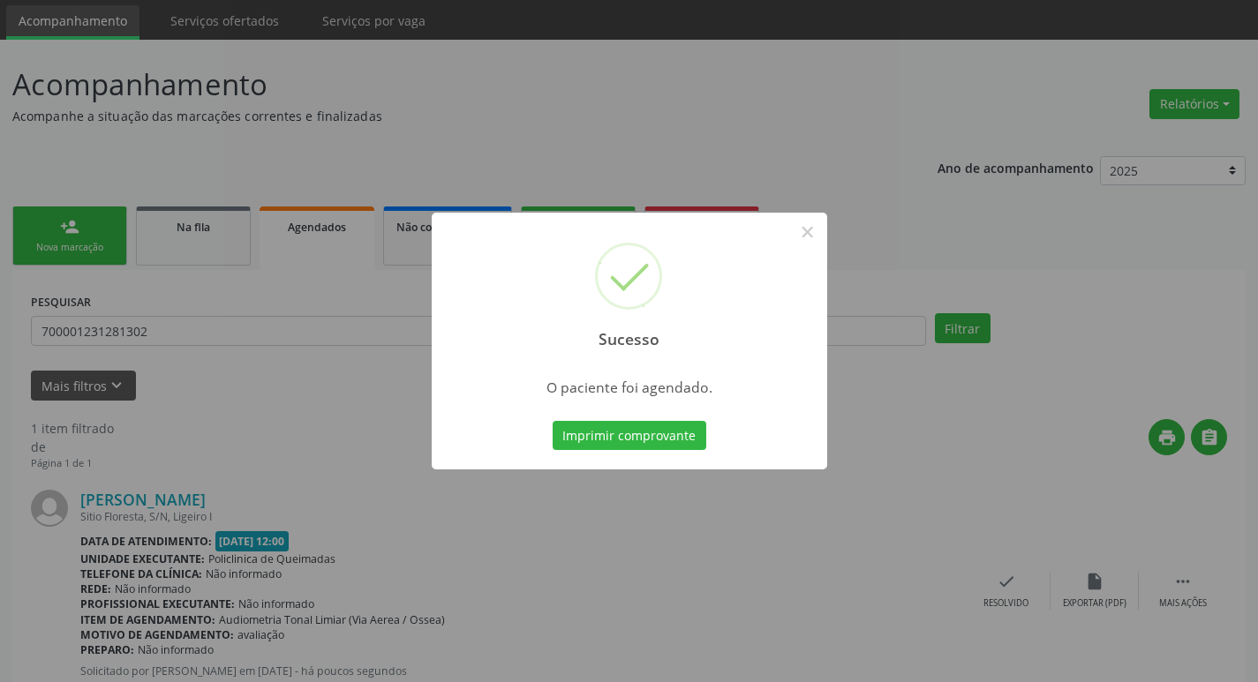
scroll to position [88, 0]
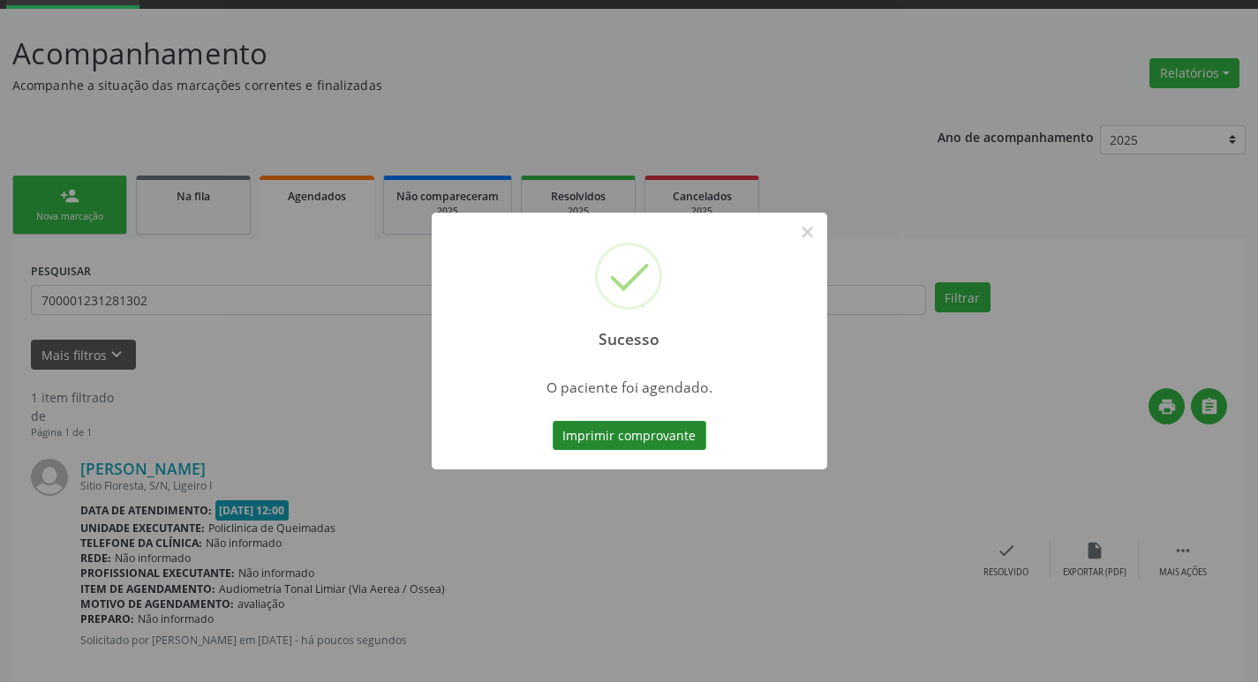
click at [589, 450] on button "Imprimir comprovante" at bounding box center [630, 436] width 154 height 30
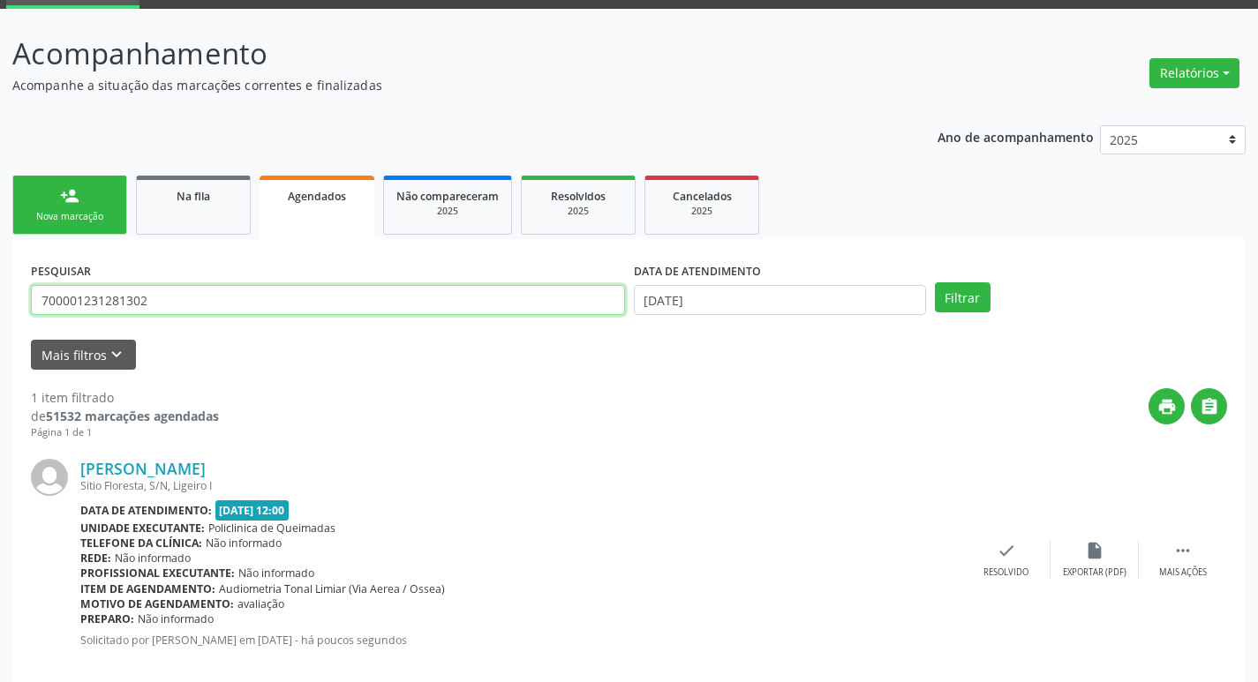
click at [298, 290] on input "700001231281302" at bounding box center [328, 300] width 594 height 30
type input "705003838663956"
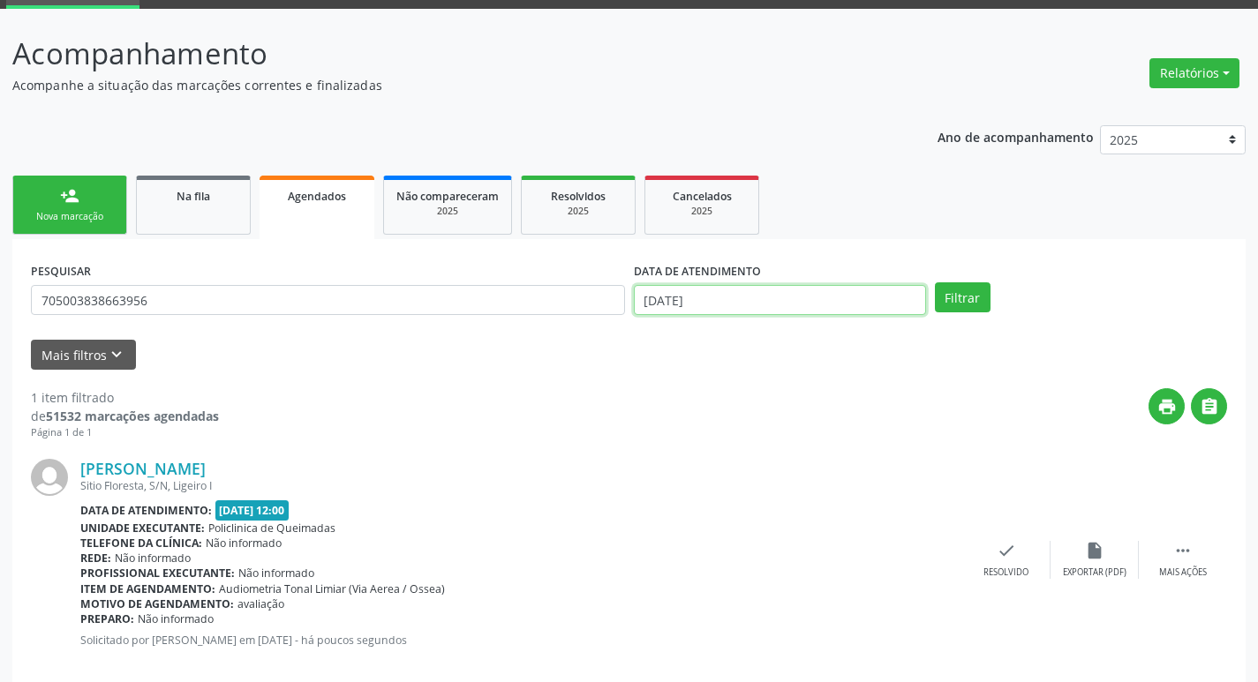
click at [773, 294] on input "[DATE]" at bounding box center [780, 300] width 292 height 30
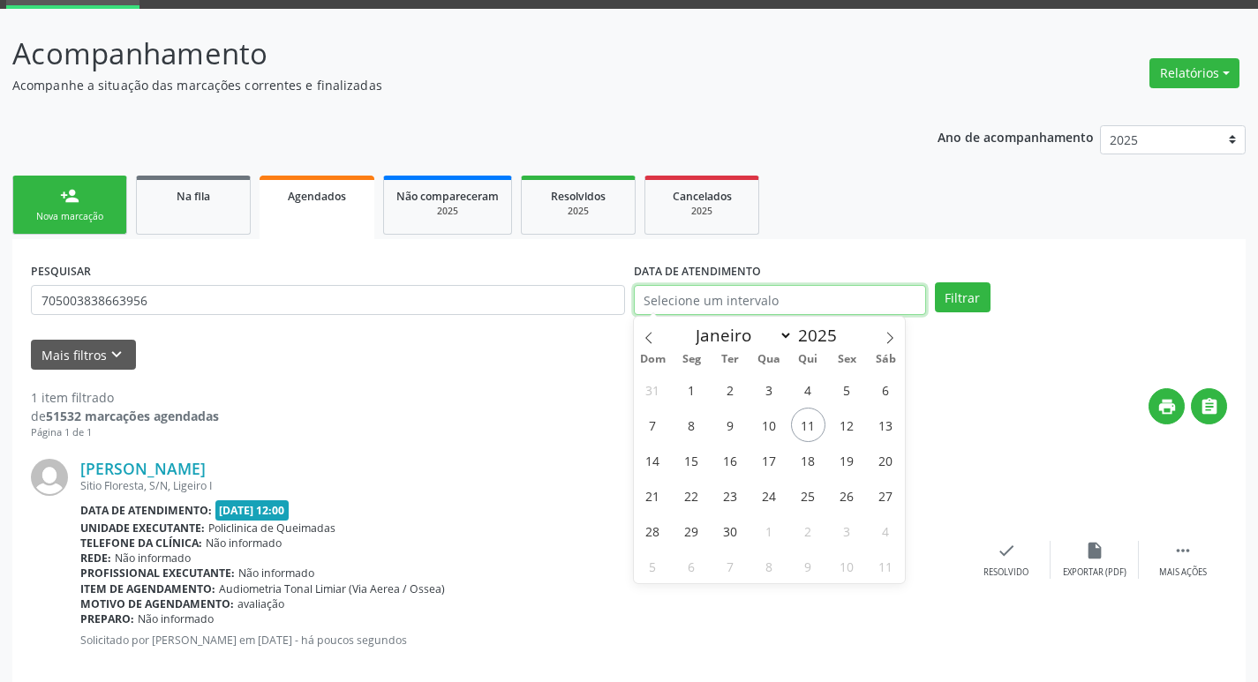
click at [935, 283] on button "Filtrar" at bounding box center [963, 298] width 56 height 30
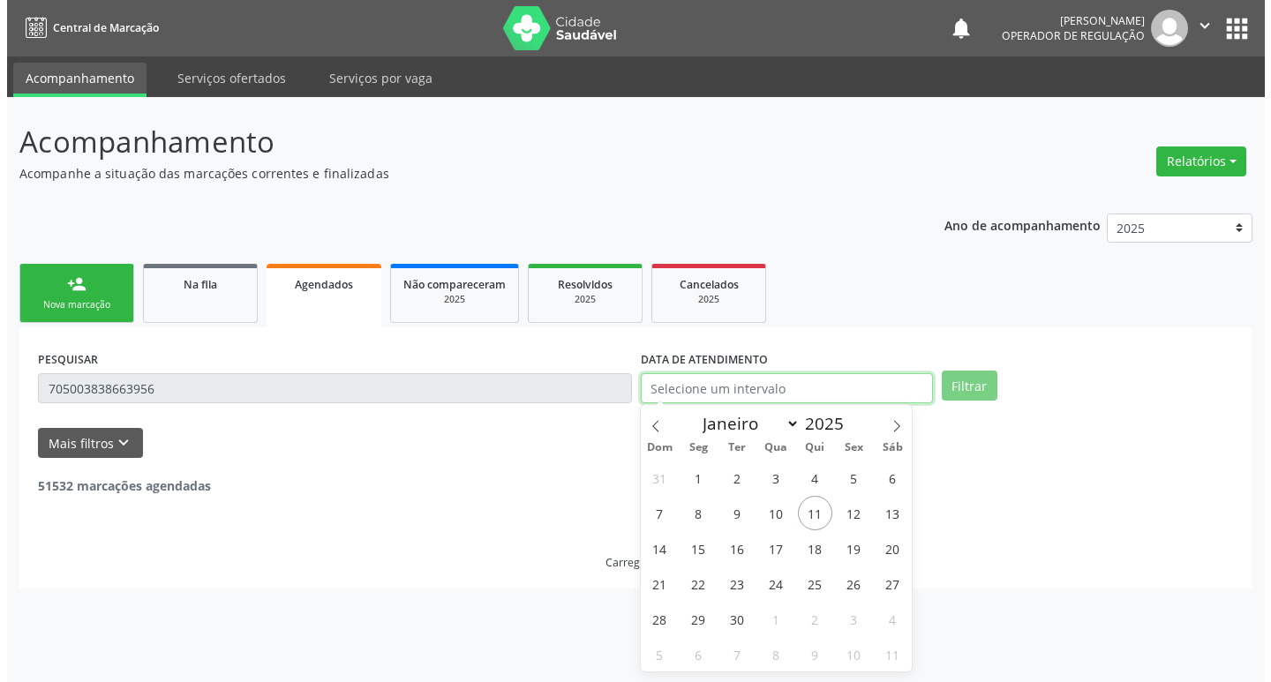
scroll to position [0, 0]
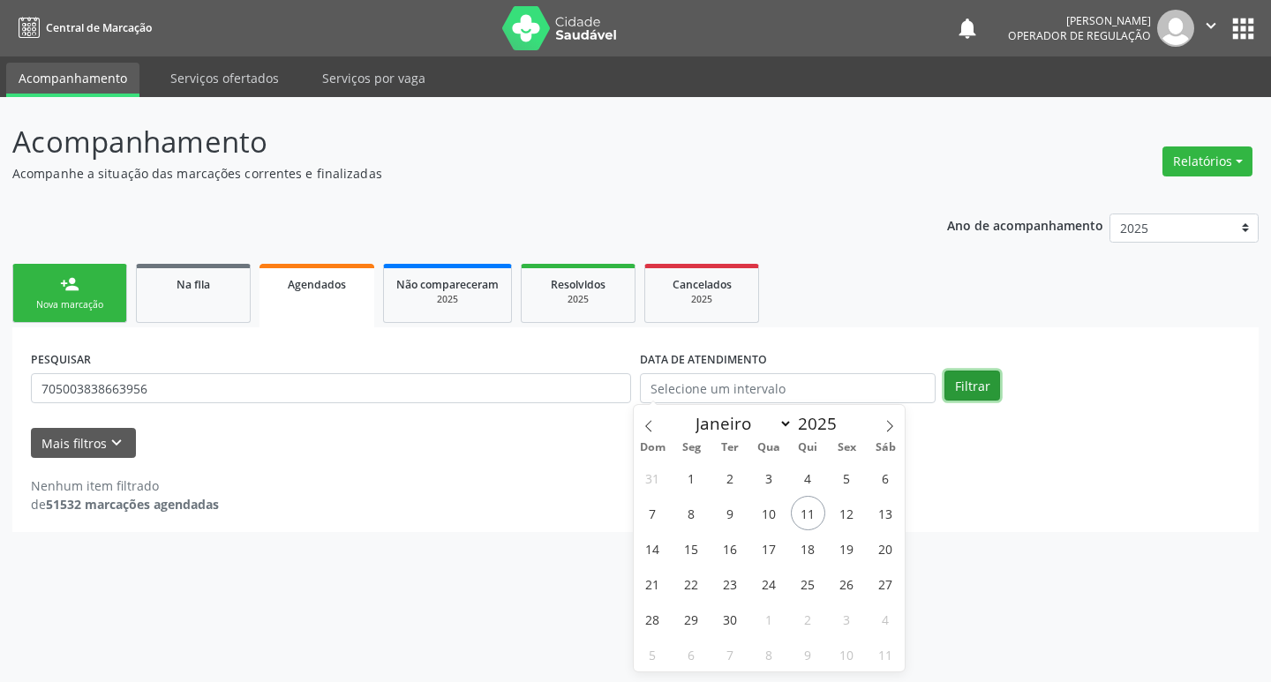
click at [998, 378] on button "Filtrar" at bounding box center [973, 386] width 56 height 30
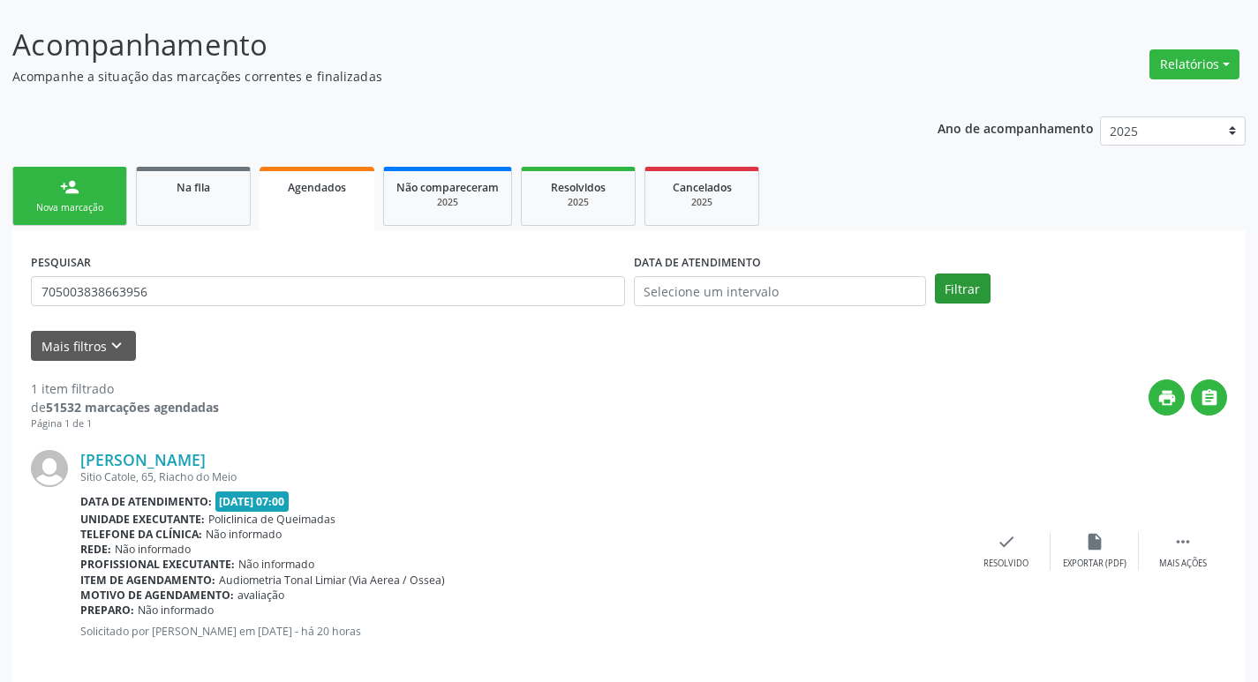
scroll to position [116, 0]
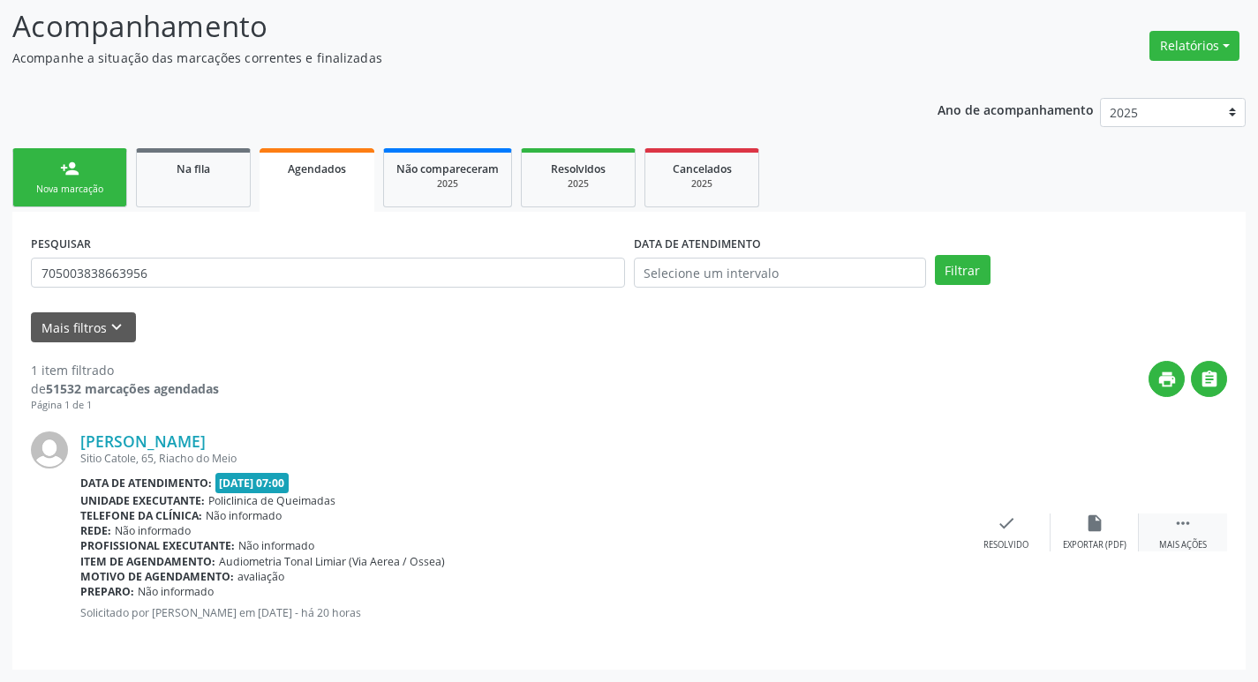
click at [1179, 522] on icon "" at bounding box center [1182, 523] width 19 height 19
click at [819, 521] on div "print Imprimir" at bounding box center [830, 533] width 88 height 38
click at [398, 244] on div "PESQUISAR 705003838663956" at bounding box center [327, 264] width 603 height 69
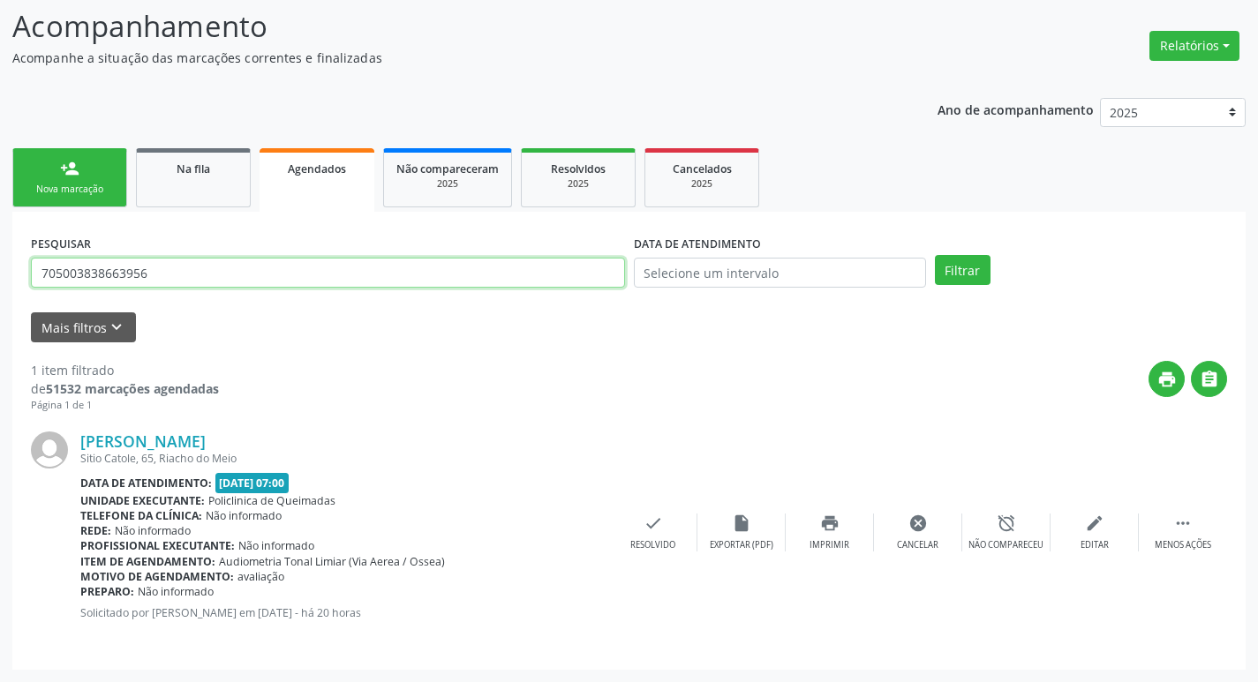
click at [396, 267] on input "705003838663956" at bounding box center [328, 273] width 594 height 30
click at [456, 260] on input "text" at bounding box center [328, 273] width 594 height 30
type input "708909743684710"
click at [935, 255] on button "Filtrar" at bounding box center [963, 270] width 56 height 30
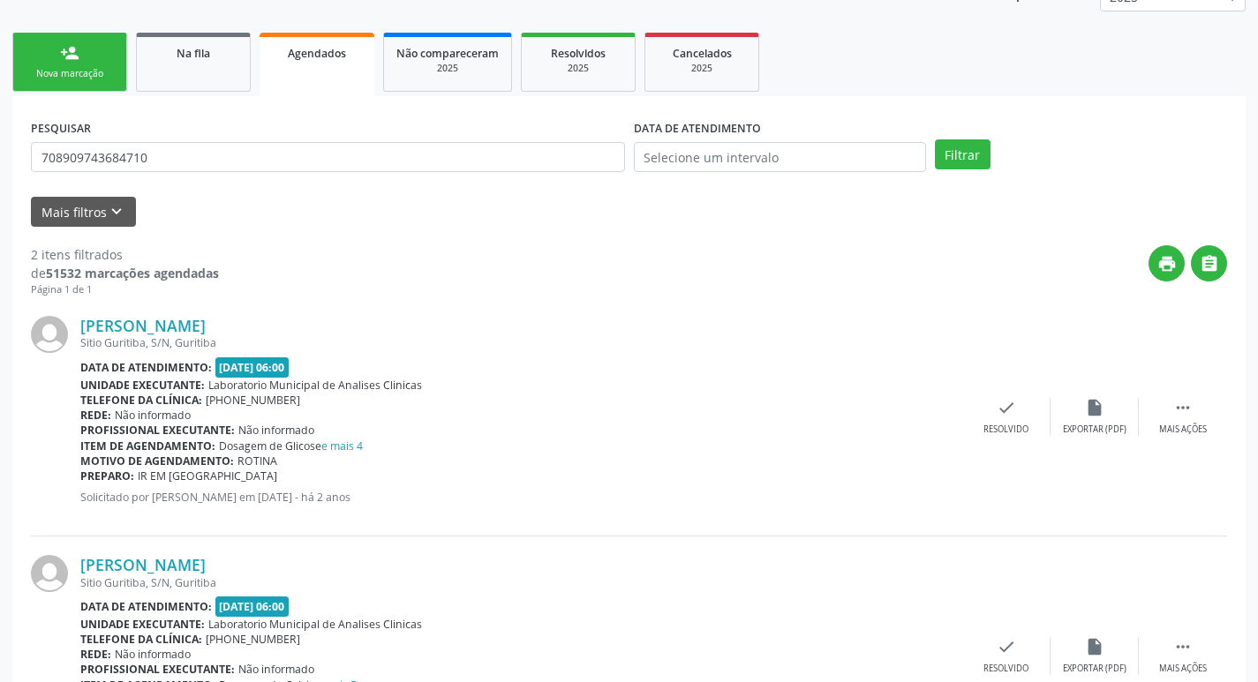
scroll to position [355, 0]
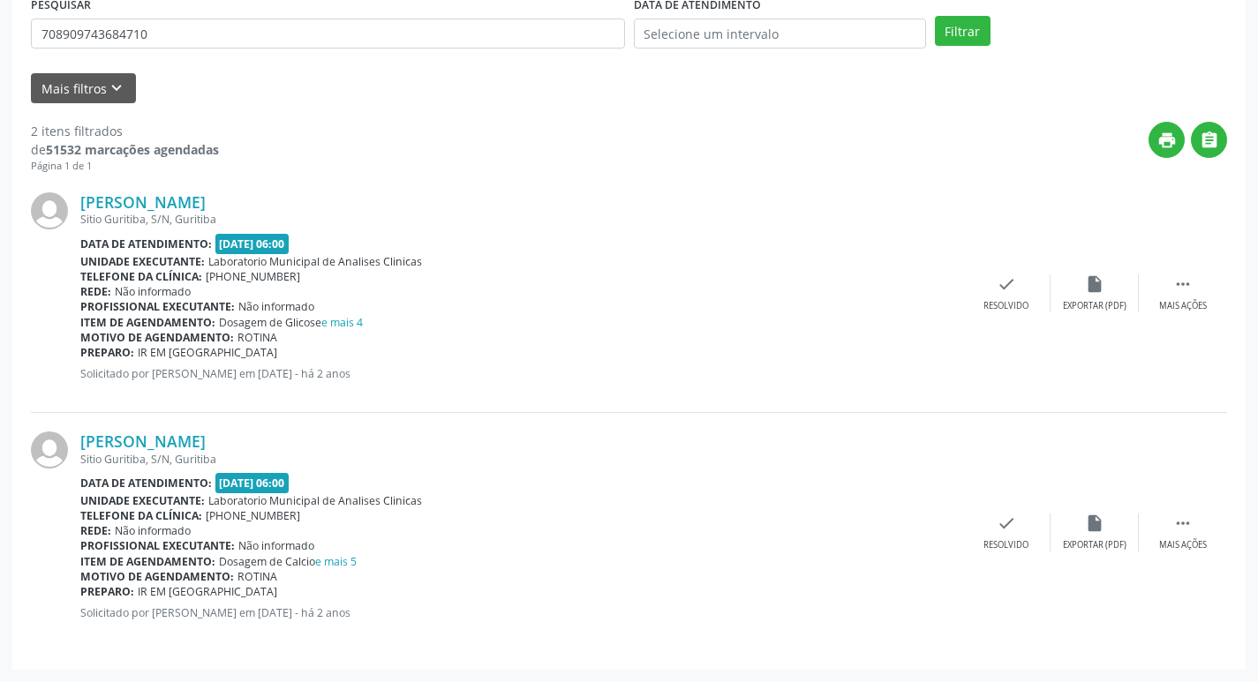
click at [192, 53] on div "PESQUISAR 708909743684710" at bounding box center [327, 25] width 603 height 69
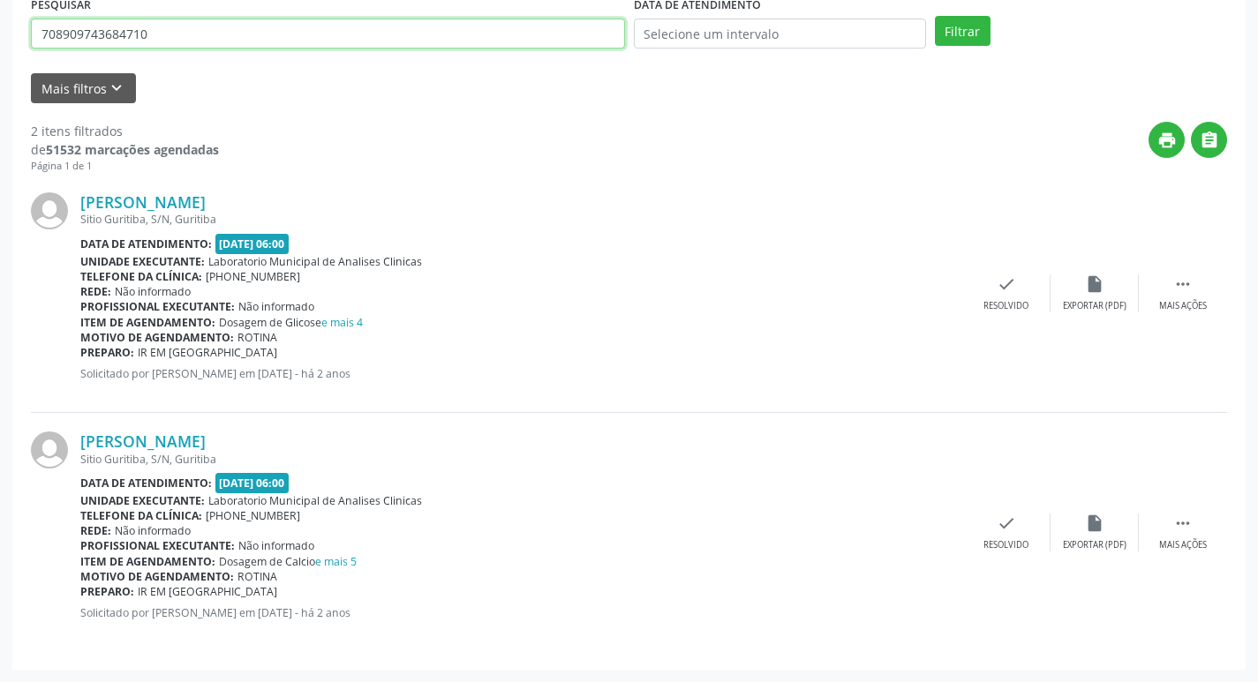
click at [192, 38] on input "708909743684710" at bounding box center [328, 34] width 594 height 30
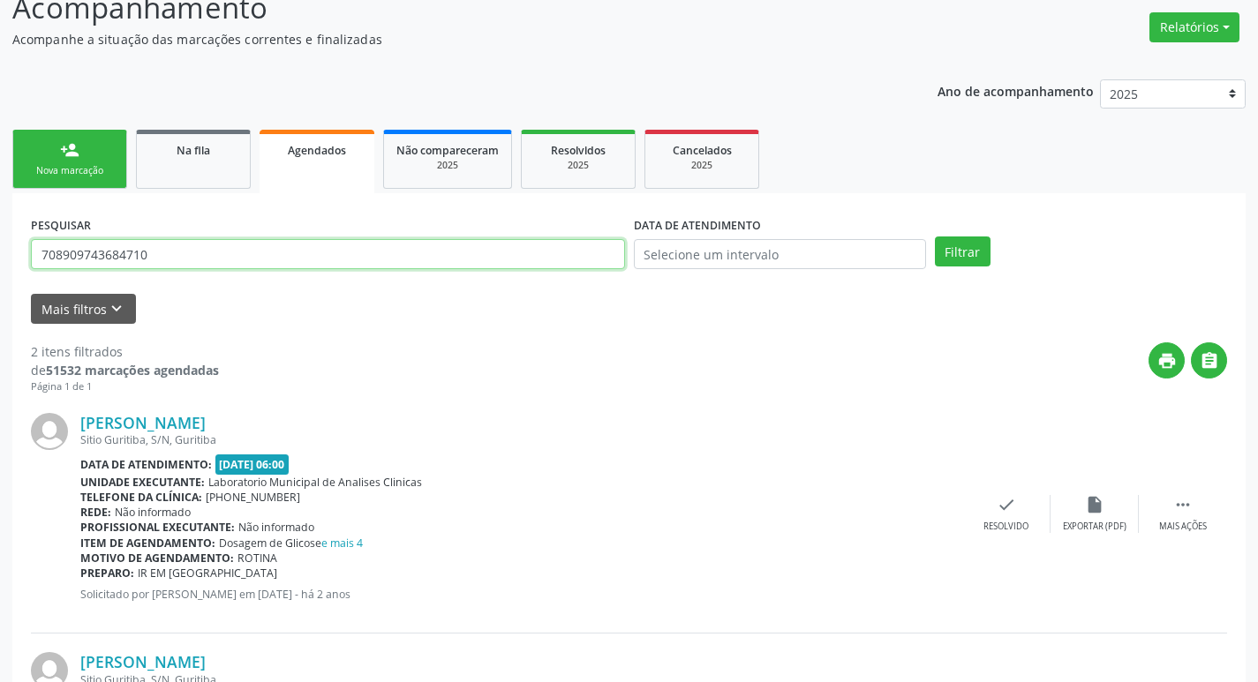
scroll to position [90, 0]
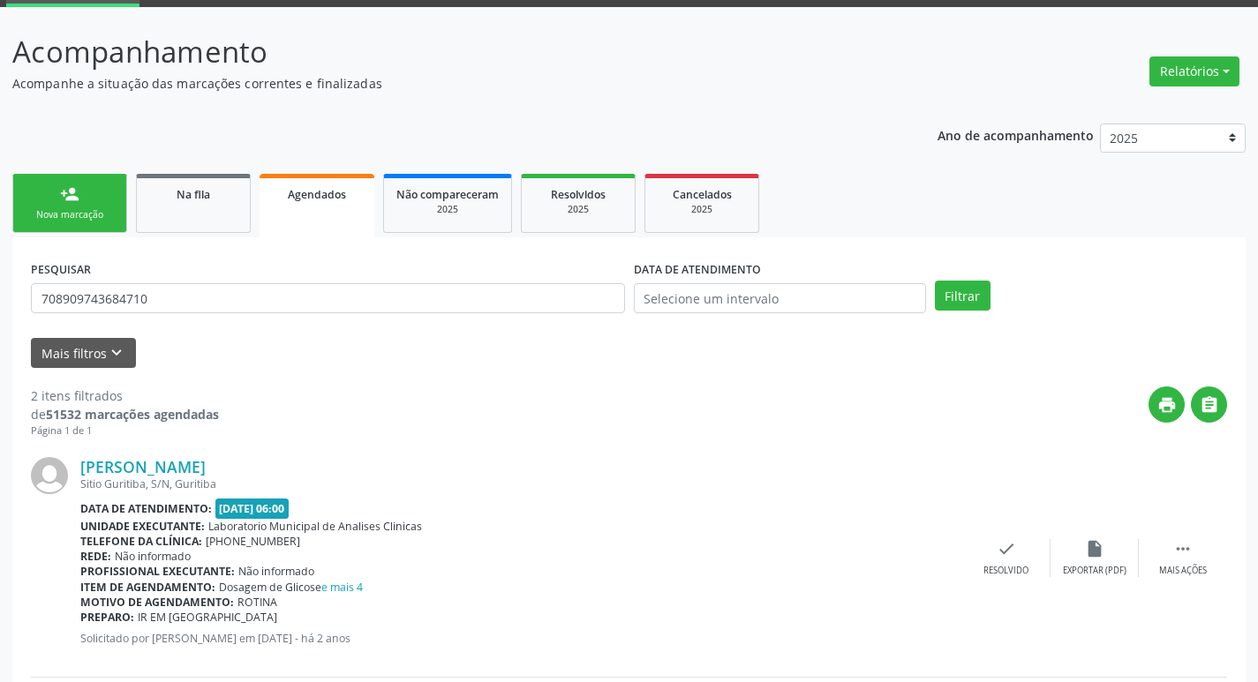
click at [94, 208] on div "Nova marcação" at bounding box center [70, 214] width 88 height 13
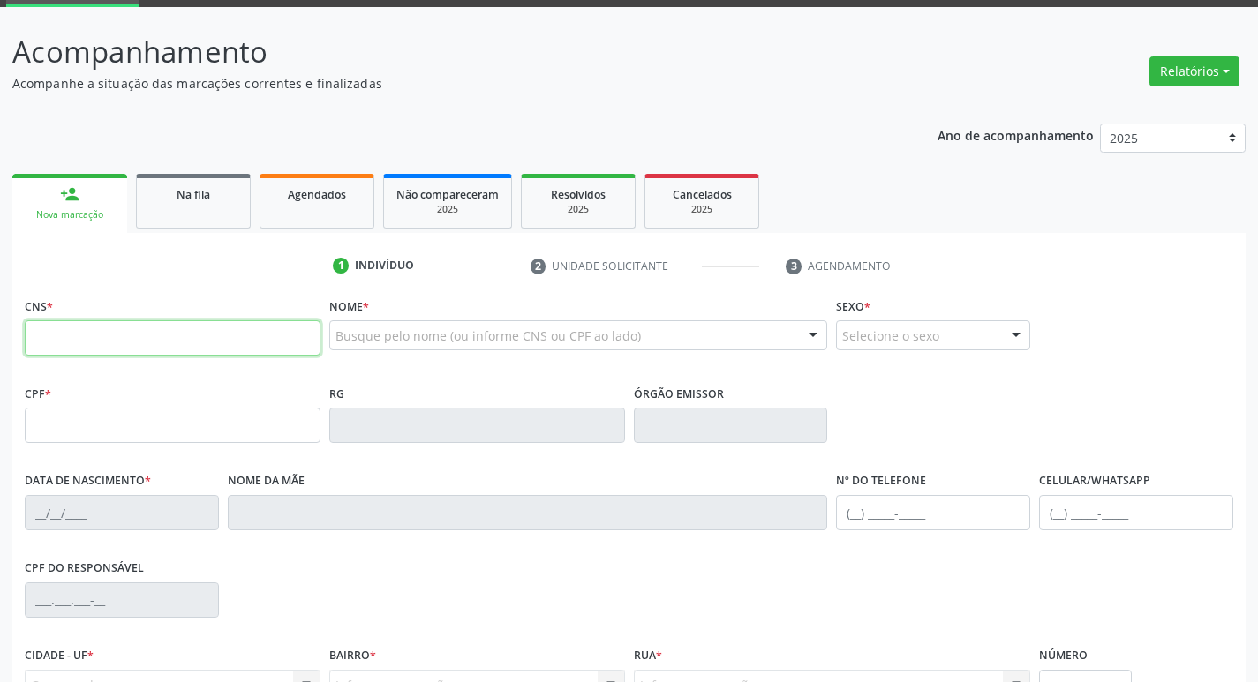
click at [122, 336] on input "text" at bounding box center [173, 337] width 296 height 35
paste input "708 9097 4368 4710"
type input "708 9097 4368 4710"
type input "526.752.894-34"
type input "20/08/1952"
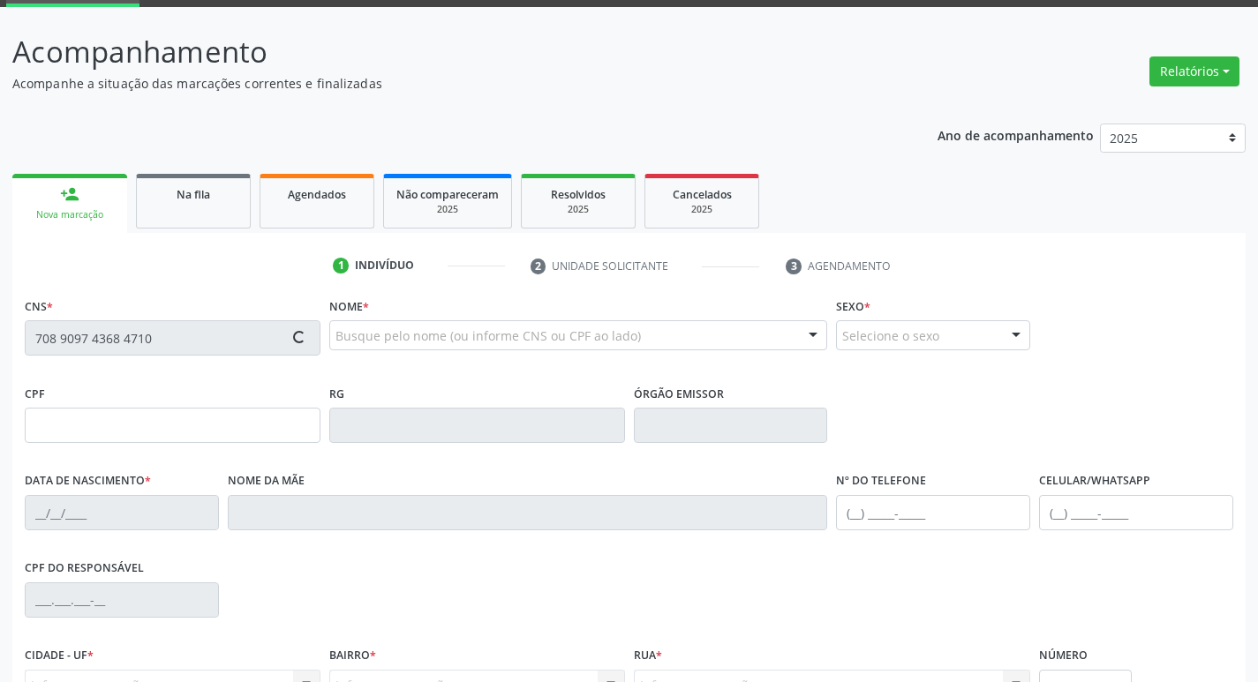
type input "Elvira Maciel de Santana"
type input "(83) 99132-2044"
type input "S/N"
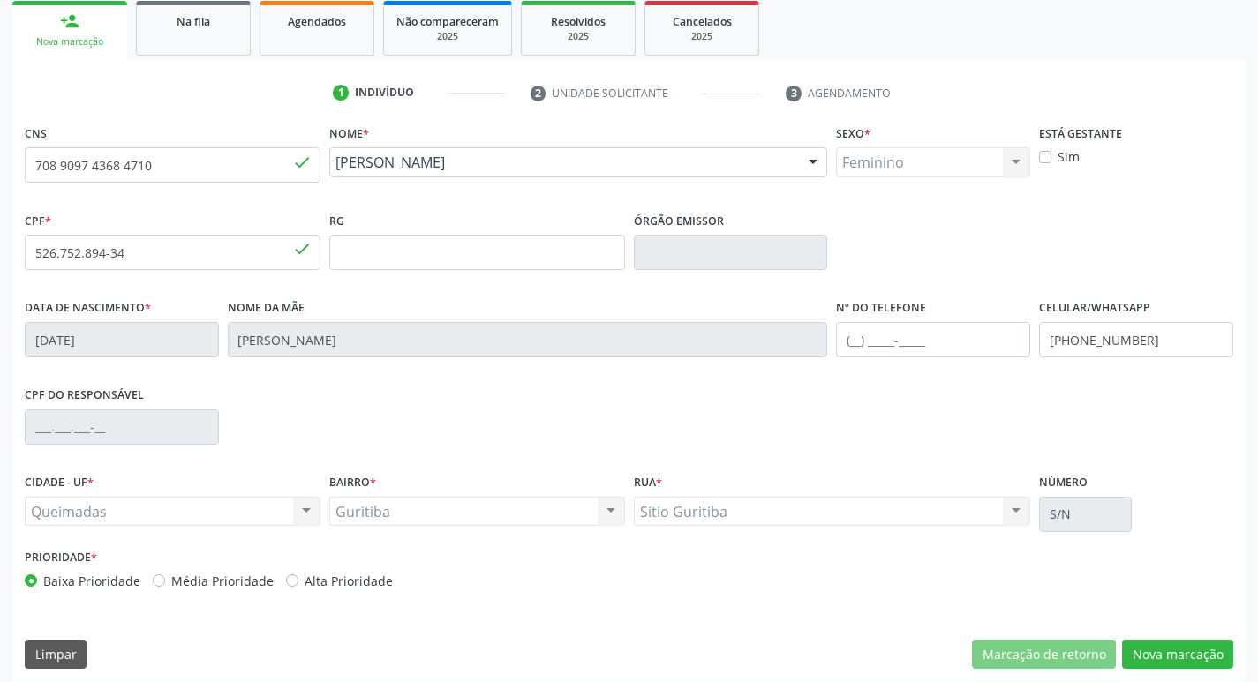
scroll to position [275, 0]
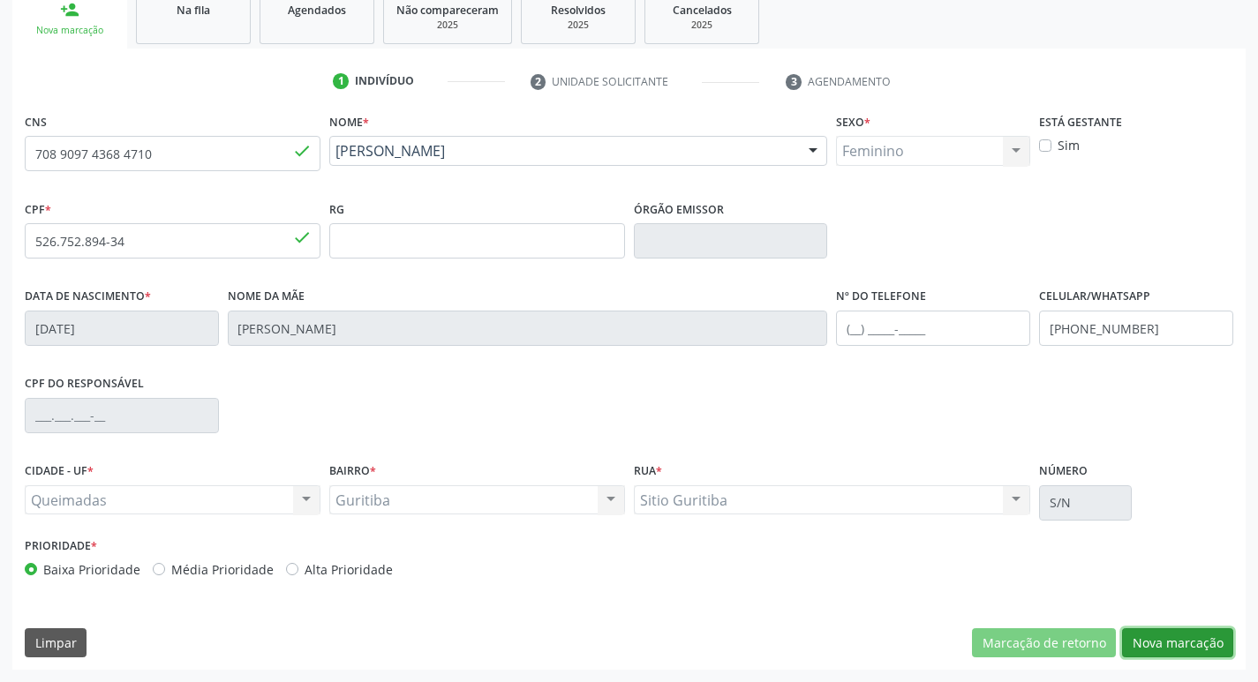
click at [1144, 653] on button "Nova marcação" at bounding box center [1177, 644] width 111 height 30
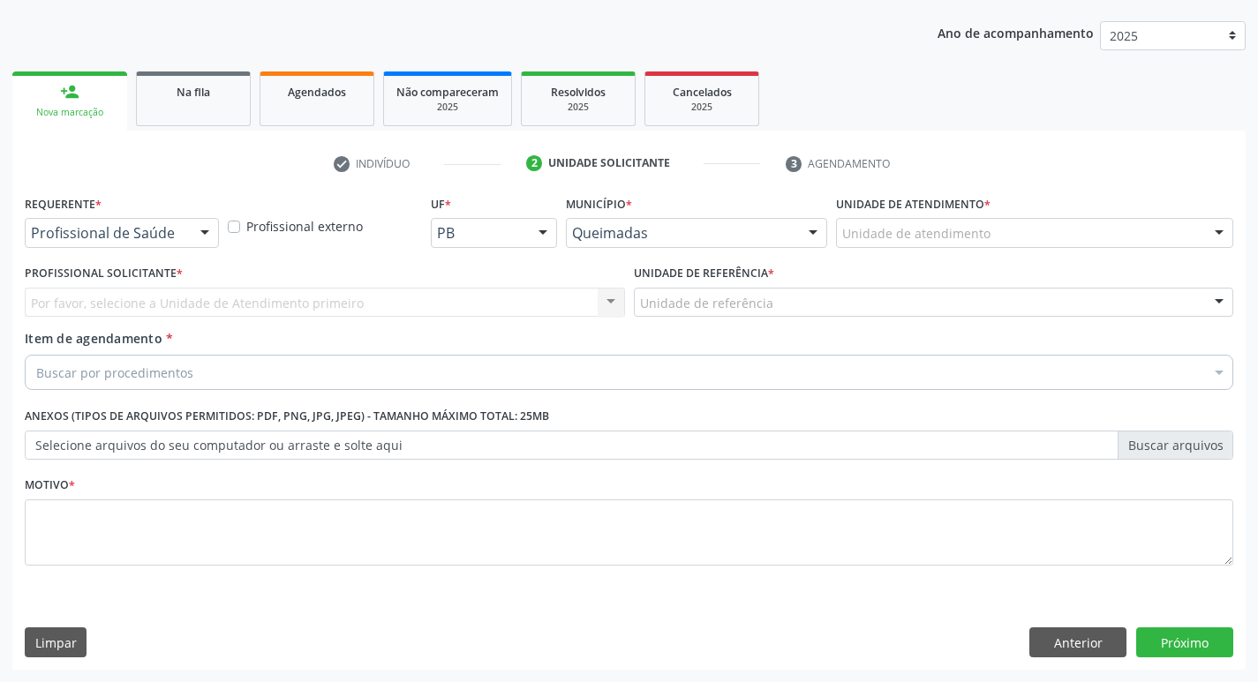
scroll to position [192, 0]
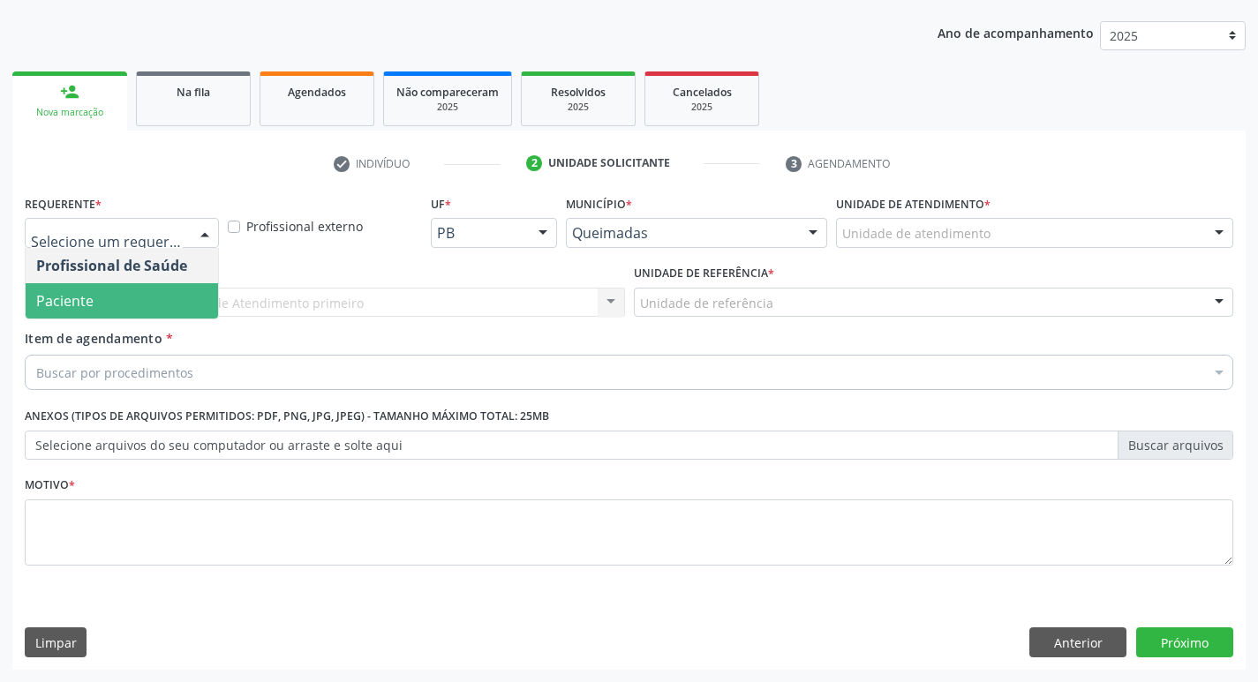
click at [176, 299] on span "Paciente" at bounding box center [122, 300] width 192 height 35
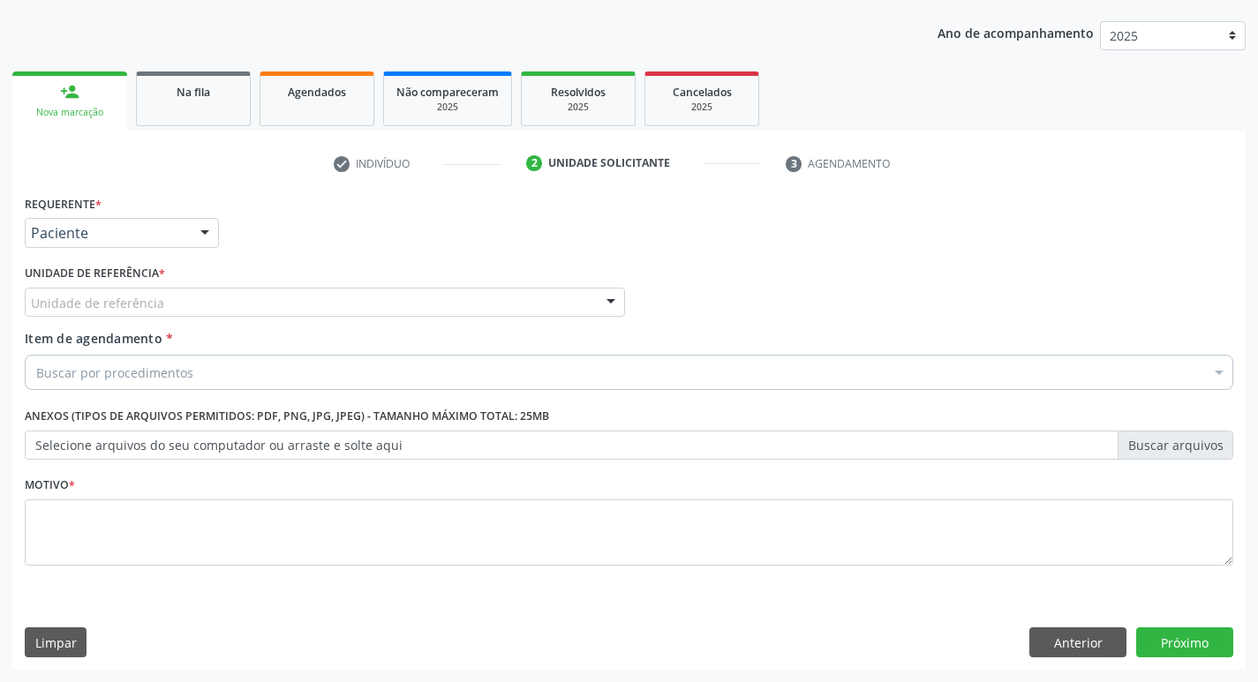
click at [320, 290] on div "Unidade de referência" at bounding box center [325, 303] width 600 height 30
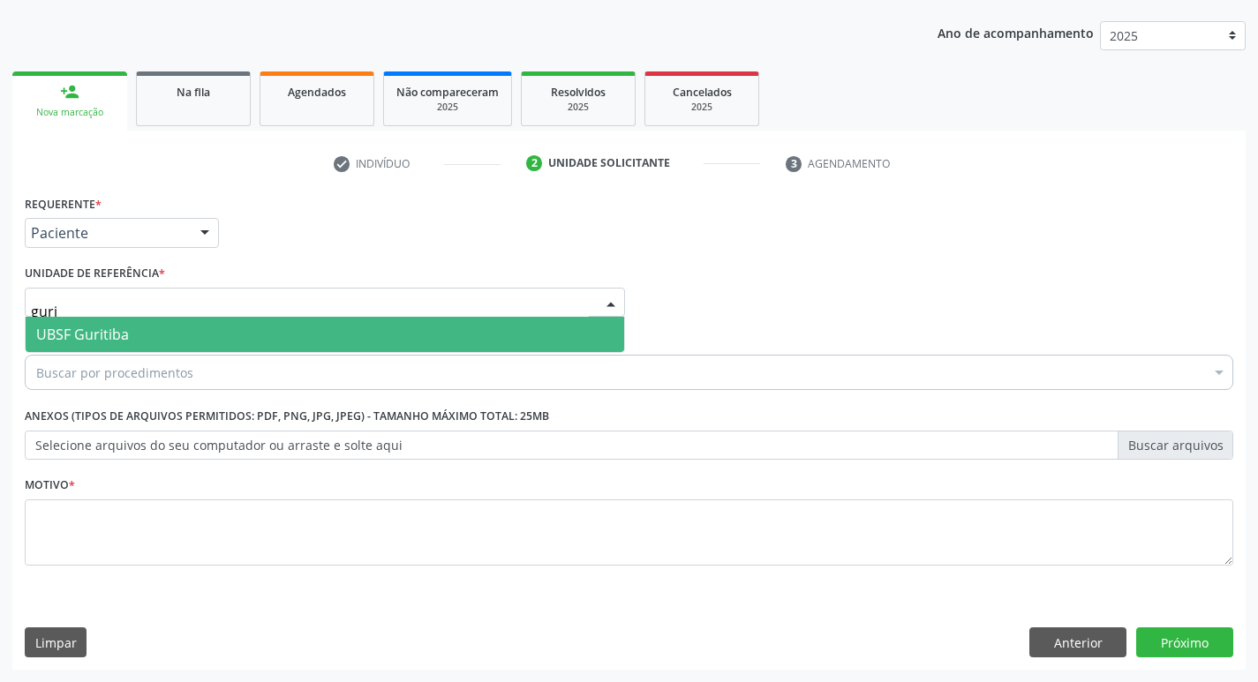
type input "gurit"
click at [329, 334] on span "UBSF Guritiba" at bounding box center [325, 334] width 599 height 35
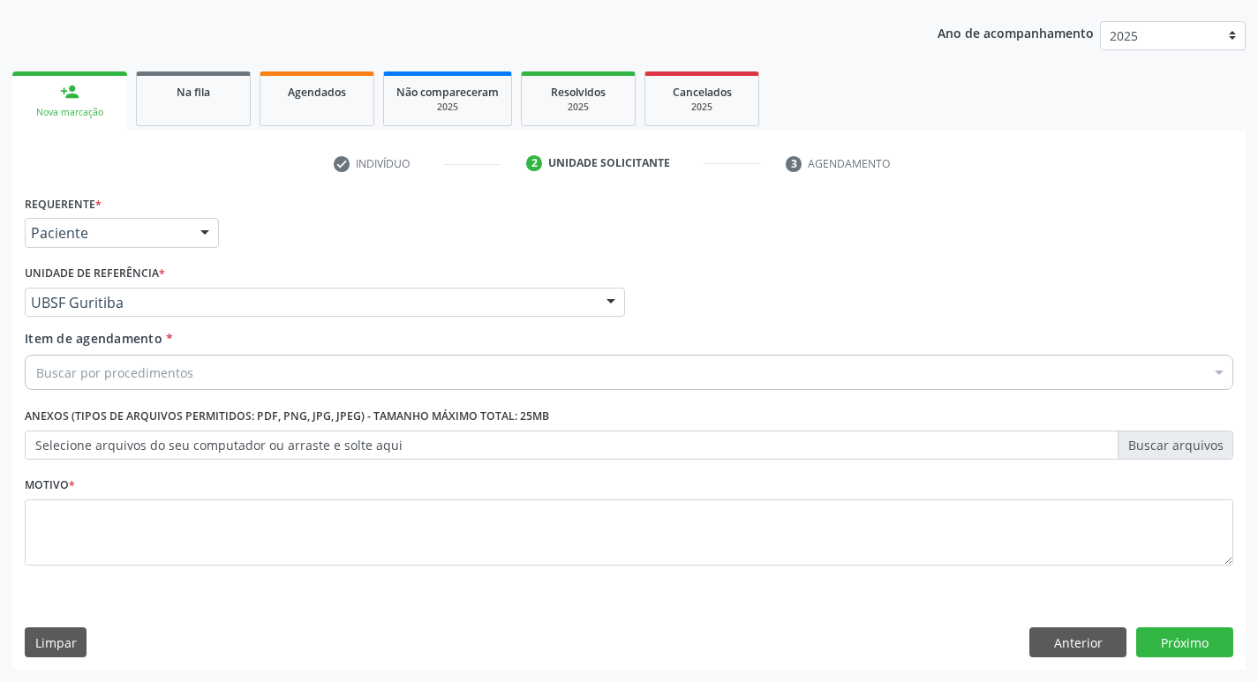
click at [552, 374] on div "Buscar por procedimentos" at bounding box center [629, 372] width 1209 height 35
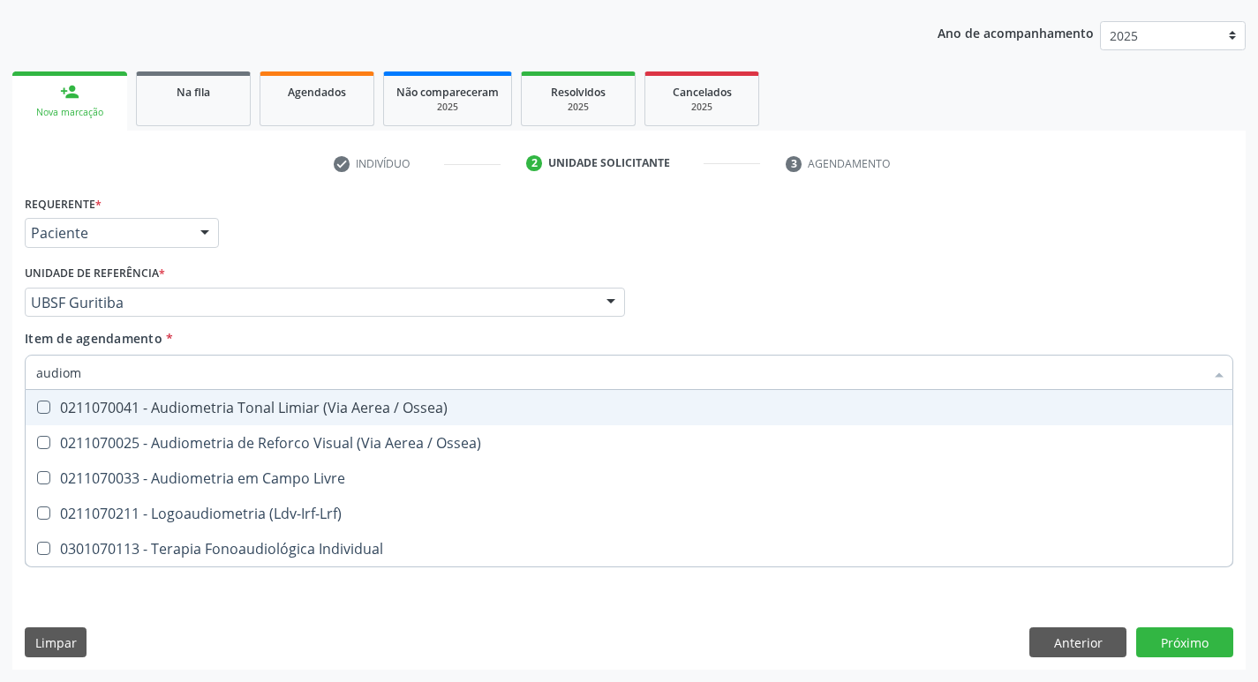
type input "audiome"
click at [423, 401] on div "0211070041 - Audiometria Tonal Limiar (Via Aerea / Ossea)" at bounding box center [629, 408] width 1186 height 14
checkbox Ossea\) "true"
click at [837, 264] on div "Profissional Solicitante Por favor, selecione a Unidade de Atendimento primeiro…" at bounding box center [629, 294] width 1218 height 69
checkbox Ossea\) "true"
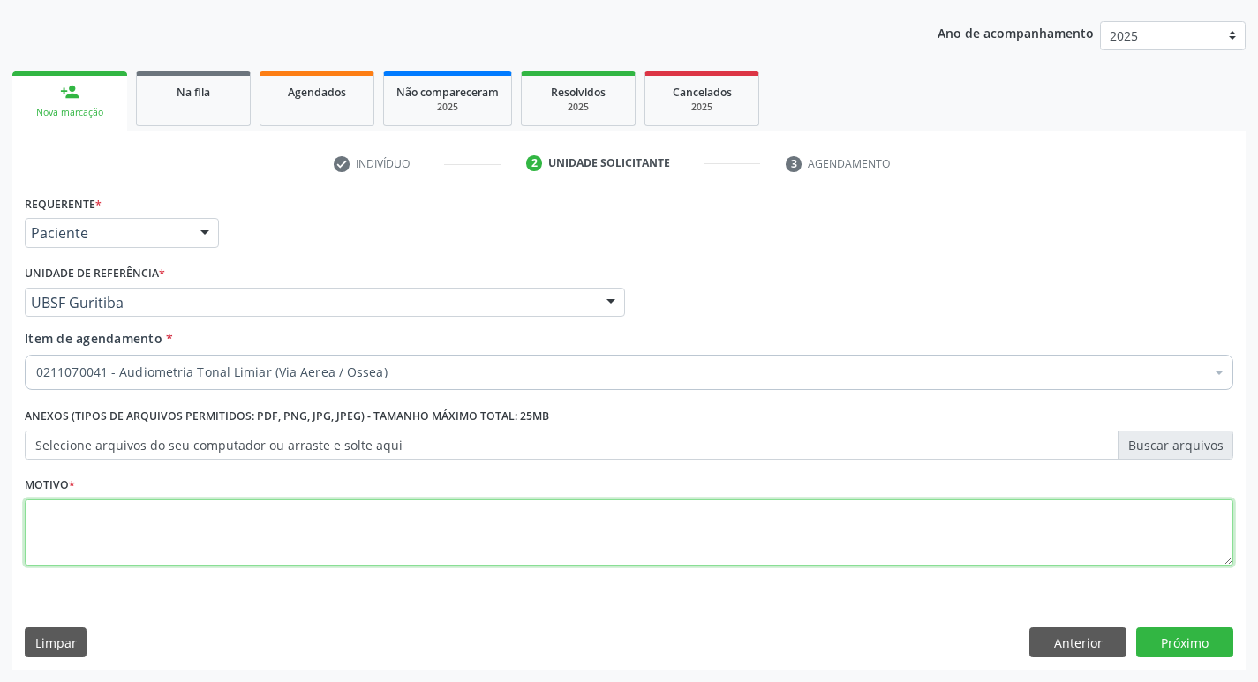
click at [338, 544] on textarea at bounding box center [629, 533] width 1209 height 67
type textarea "avaliação"
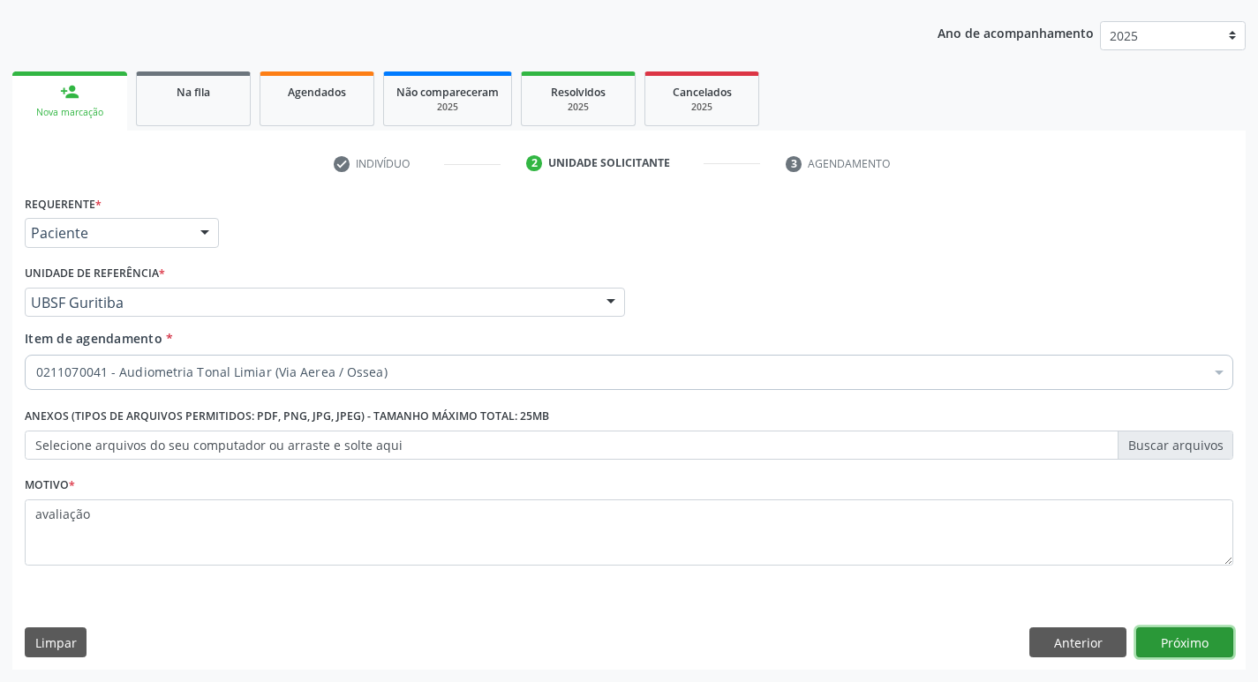
click at [1172, 643] on button "Próximo" at bounding box center [1184, 643] width 97 height 30
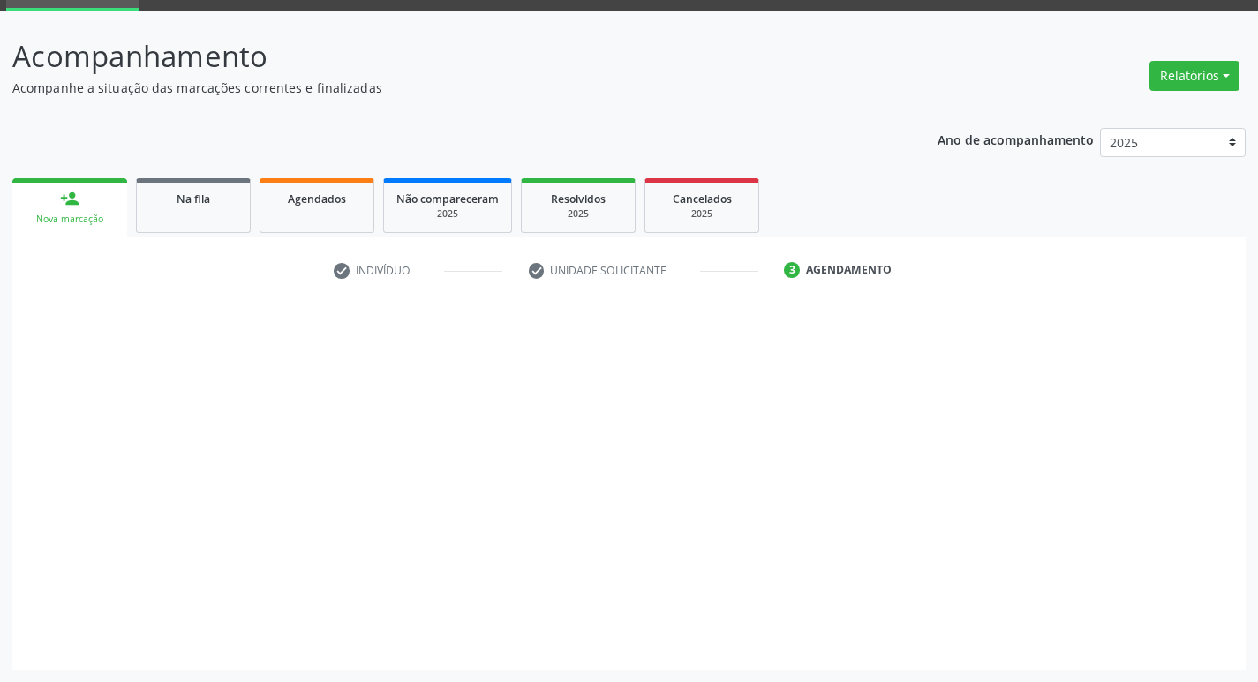
scroll to position [86, 0]
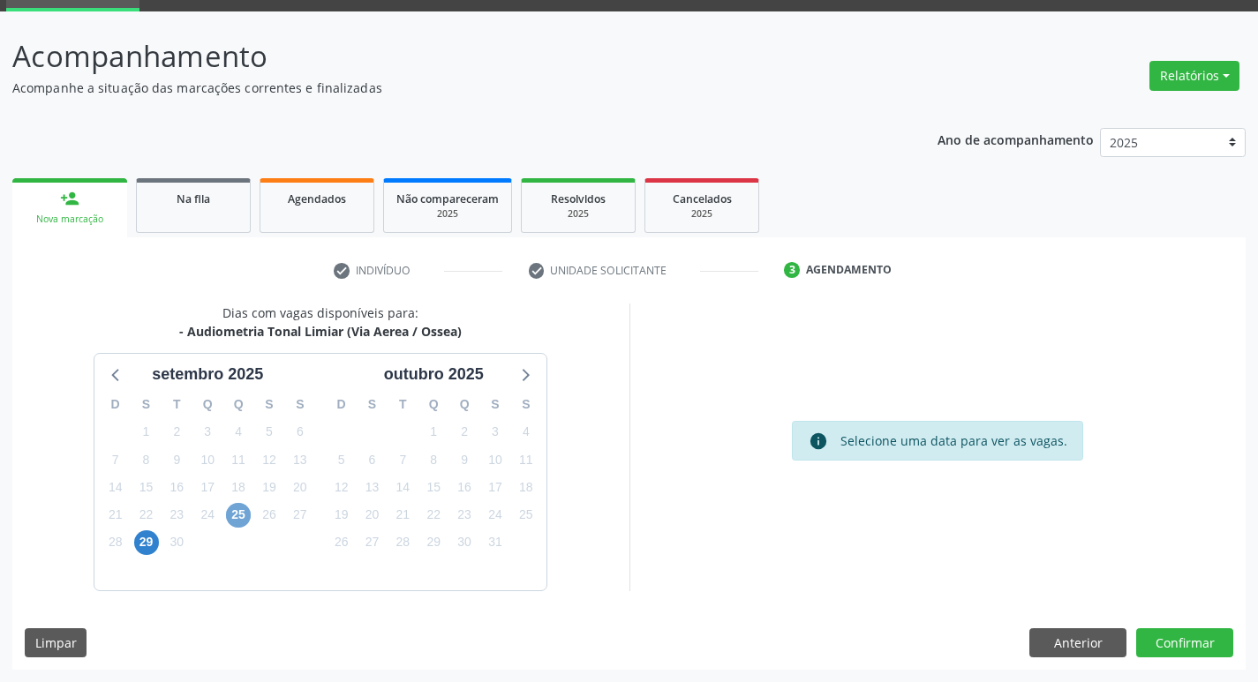
click at [231, 515] on span "25" at bounding box center [238, 515] width 25 height 25
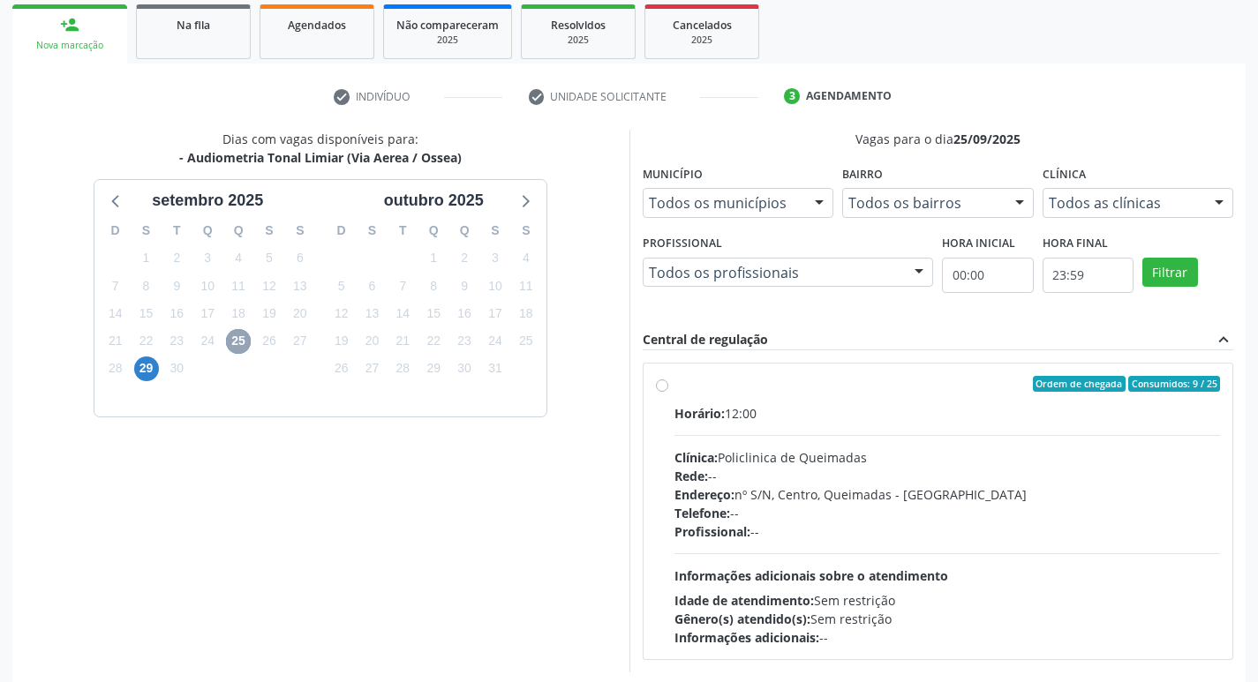
scroll to position [341, 0]
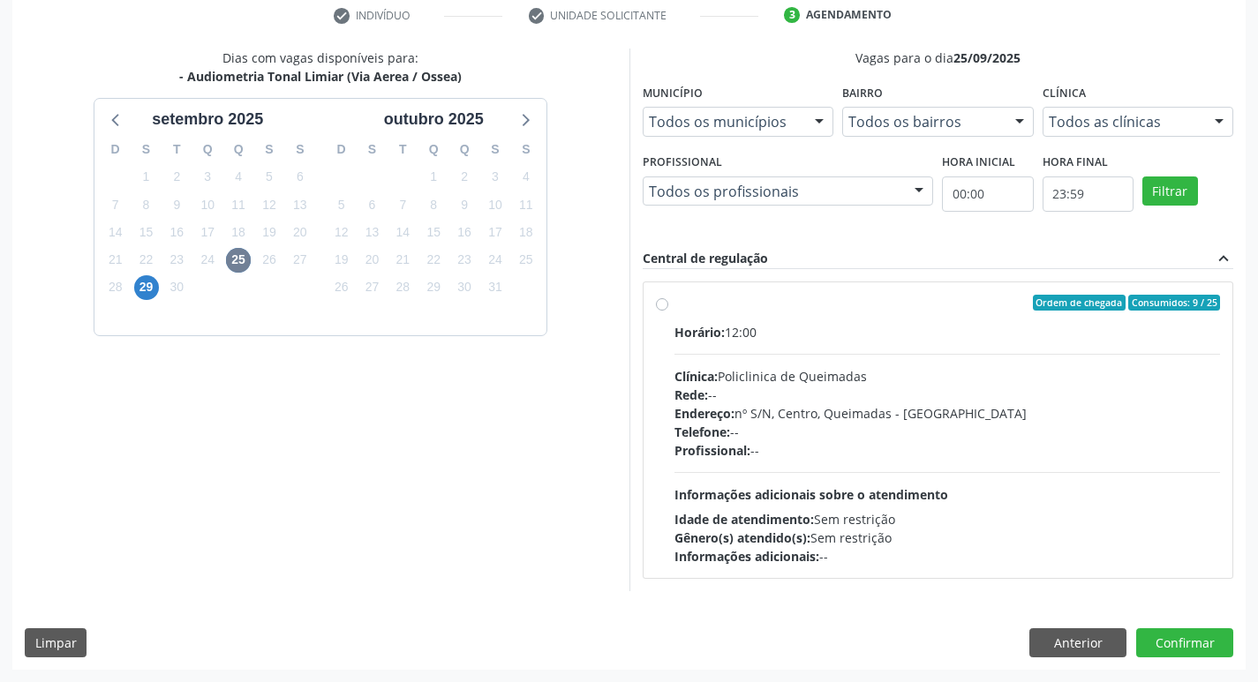
click at [911, 302] on div "Ordem de chegada Consumidos: 9 / 25" at bounding box center [948, 303] width 547 height 16
click at [668, 302] on input "Ordem de chegada Consumidos: 9 / 25 Horário: 12:00 Clínica: Policlinica de Quei…" at bounding box center [662, 303] width 12 height 16
radio input "true"
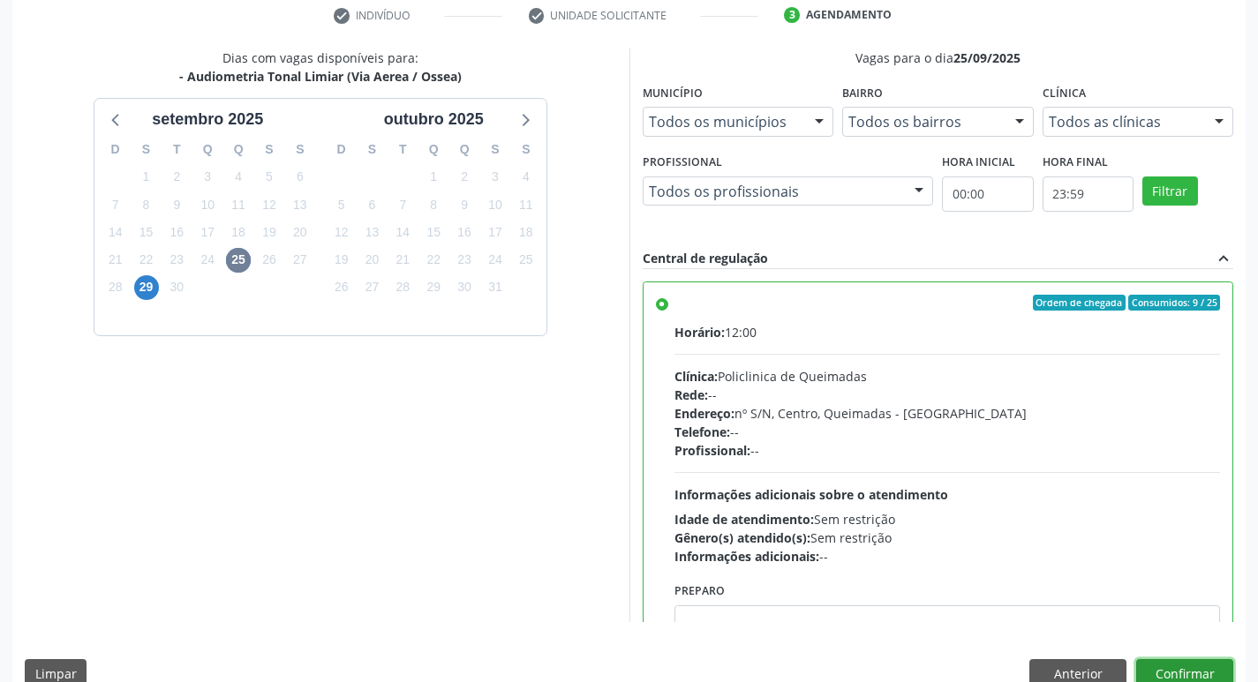
click at [1178, 667] on button "Confirmar" at bounding box center [1184, 675] width 97 height 30
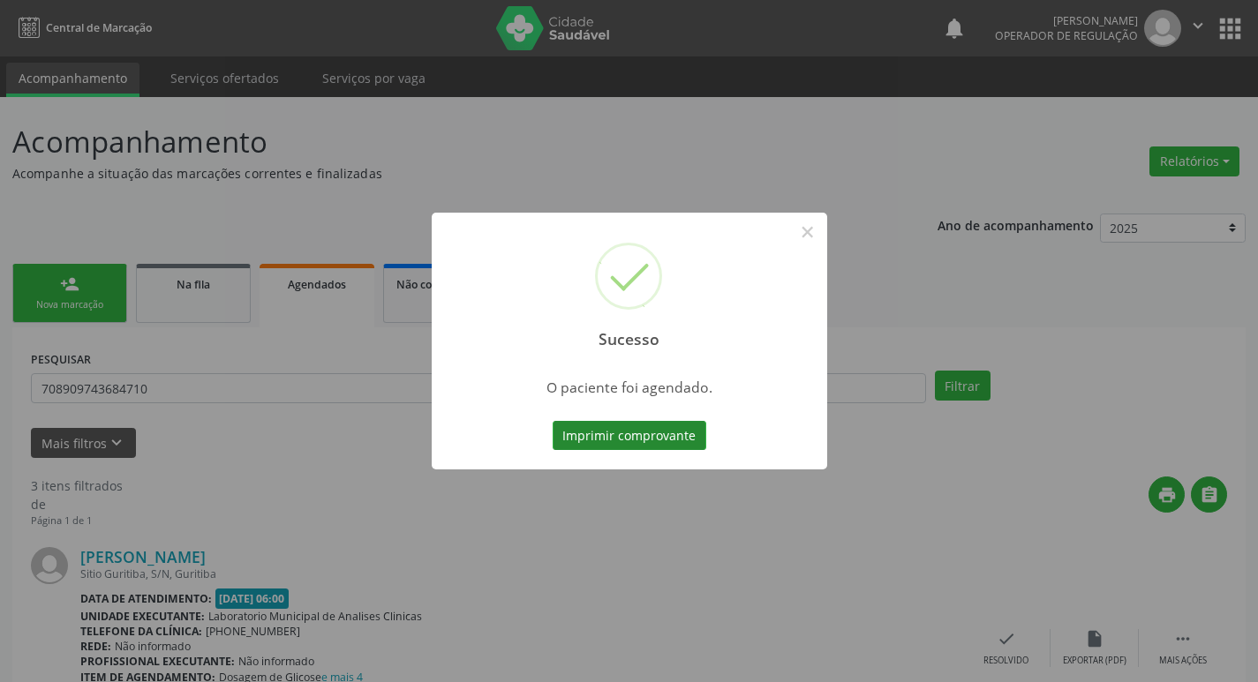
click at [676, 446] on button "Imprimir comprovante" at bounding box center [630, 436] width 154 height 30
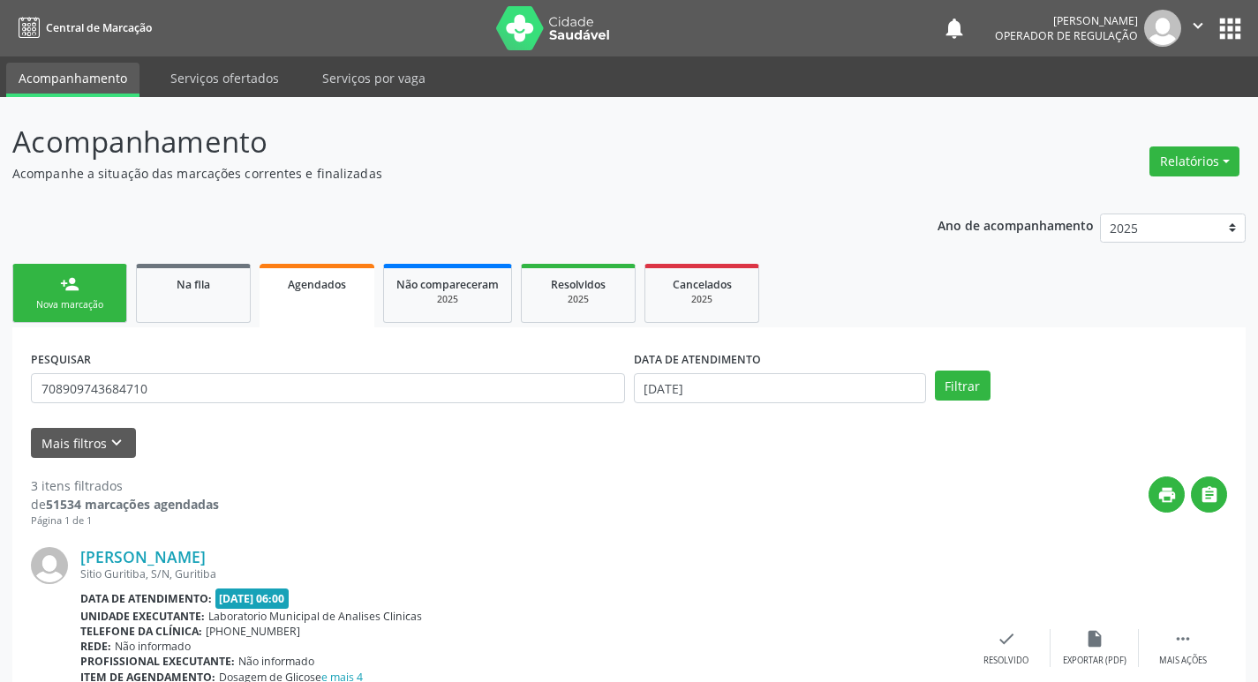
click at [343, 301] on link "Agendados" at bounding box center [317, 296] width 115 height 64
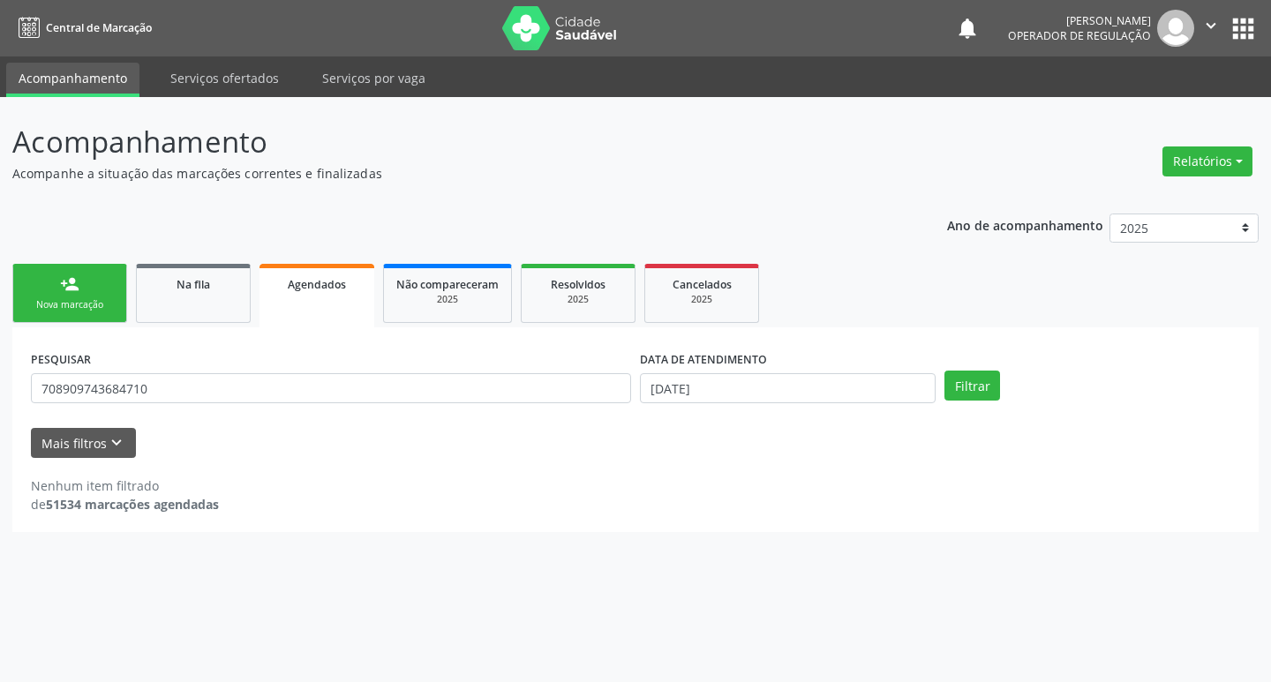
click at [288, 373] on div "PESQUISAR 708909743684710" at bounding box center [330, 380] width 609 height 69
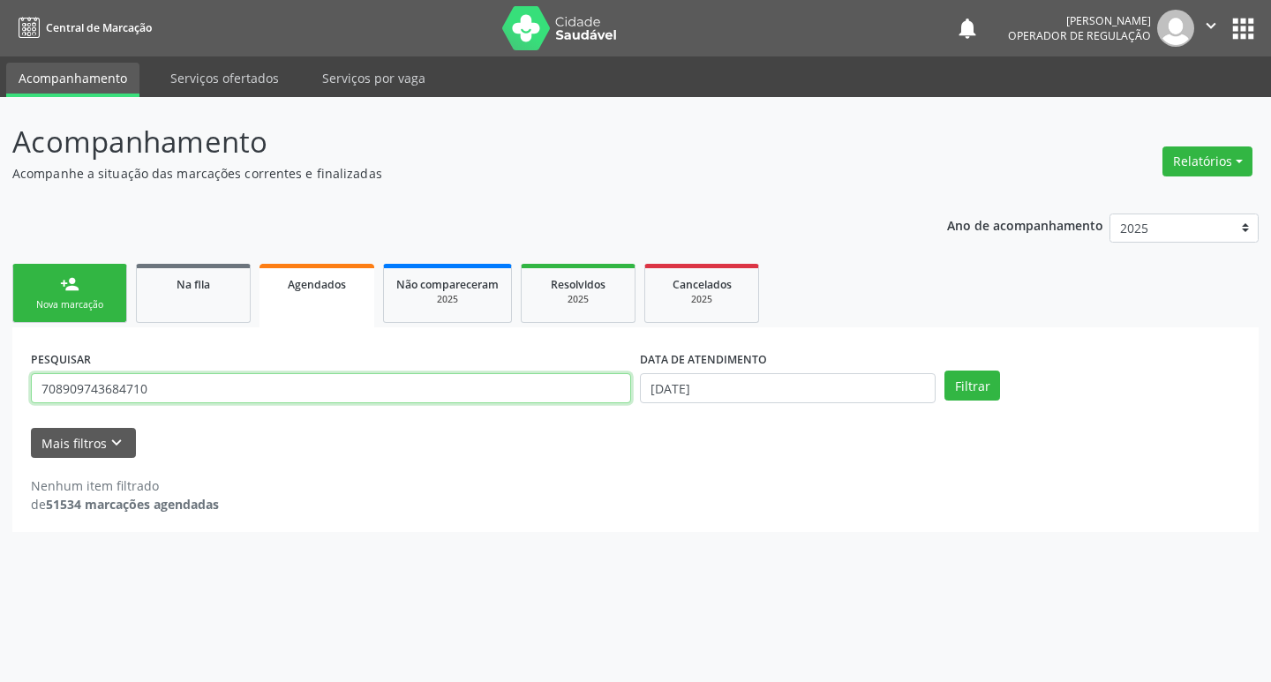
click at [289, 389] on input "708909743684710" at bounding box center [331, 388] width 600 height 30
type input "706008894527747"
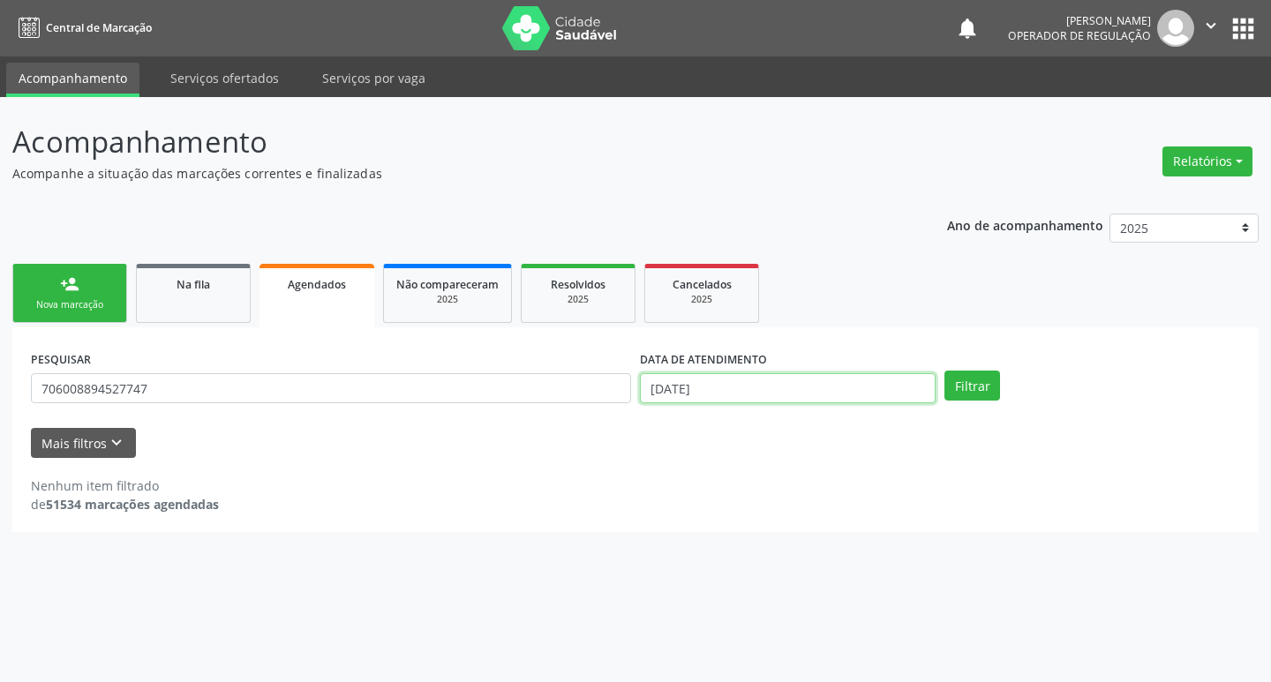
click at [731, 382] on input "[DATE]" at bounding box center [788, 388] width 296 height 30
click at [996, 391] on button "Filtrar" at bounding box center [973, 386] width 56 height 30
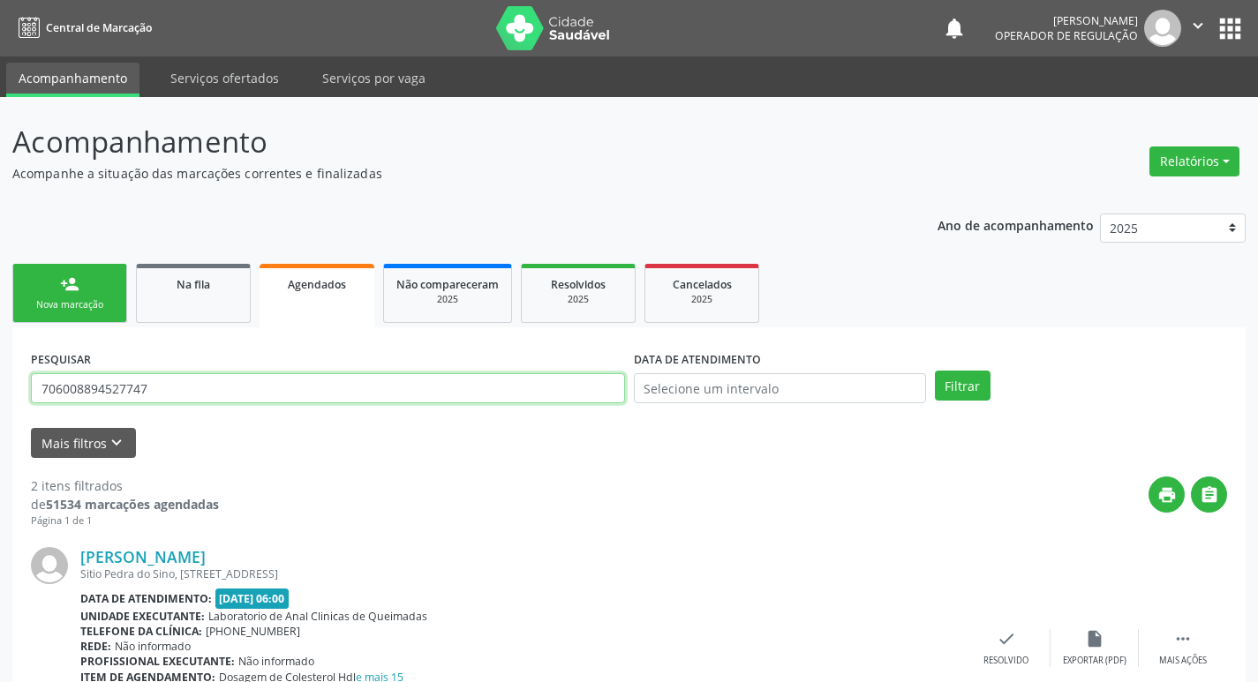
click at [201, 384] on input "706008894527747" at bounding box center [328, 388] width 594 height 30
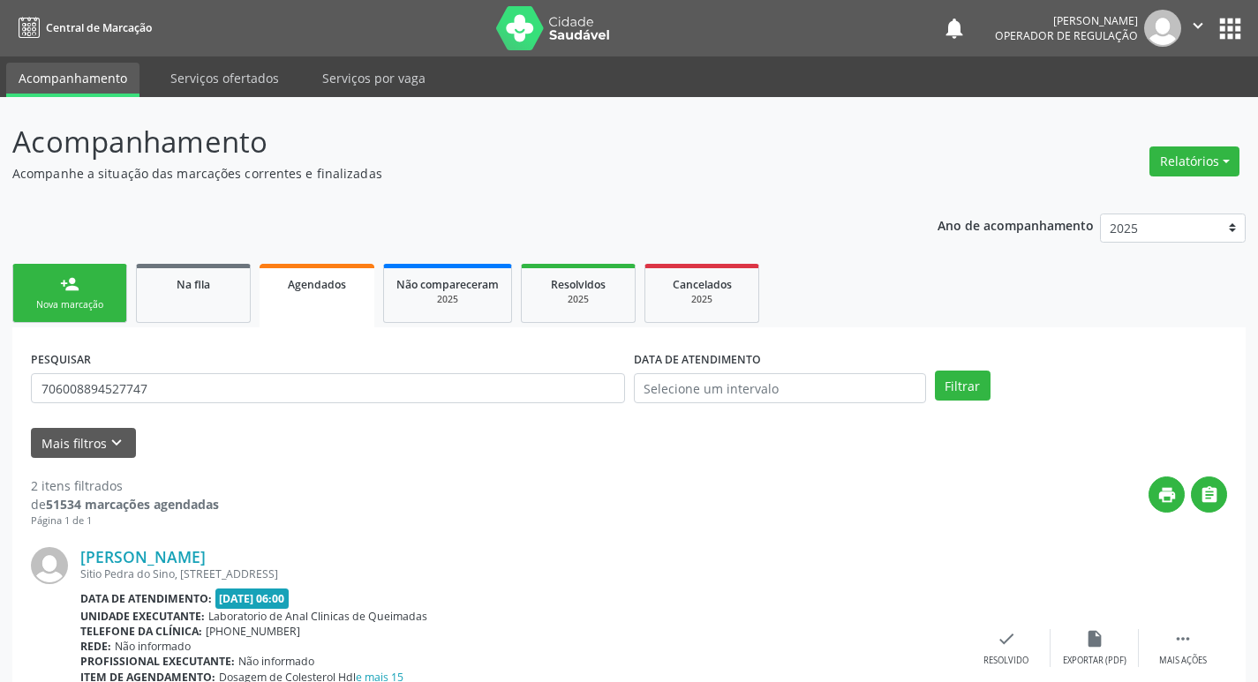
click at [62, 305] on div "Nova marcação" at bounding box center [70, 304] width 88 height 13
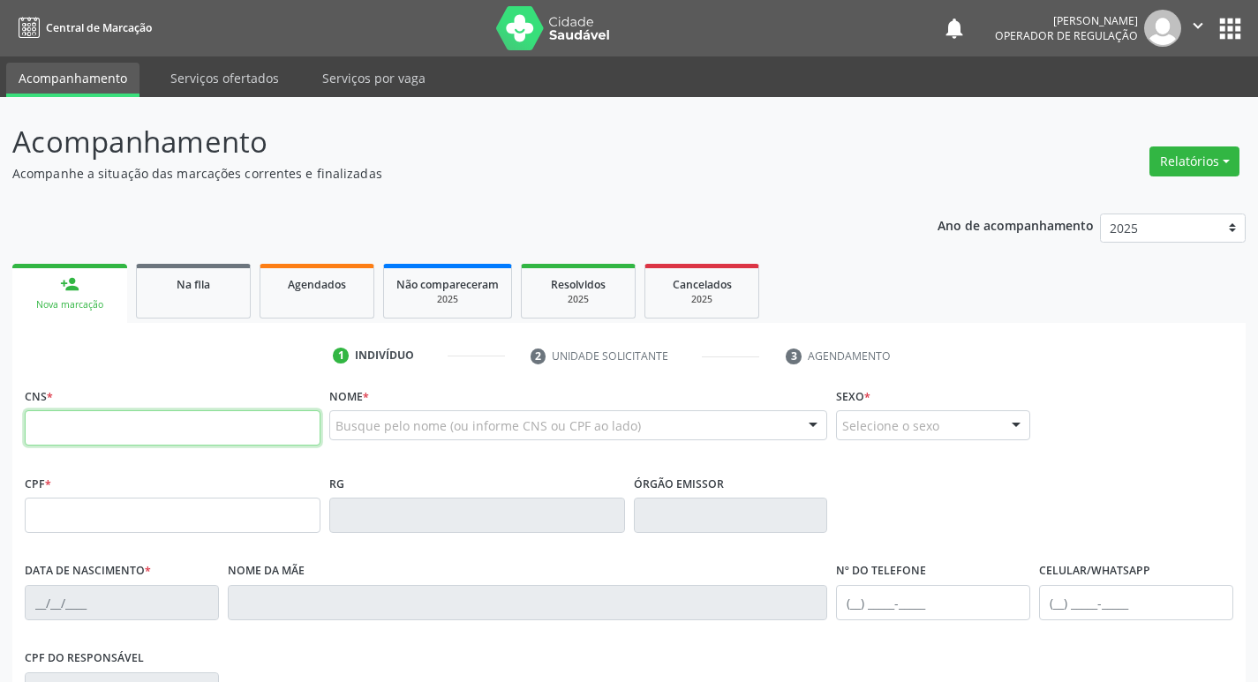
drag, startPoint x: 0, startPoint y: 0, endPoint x: 118, endPoint y: 426, distance: 442.6
click at [118, 426] on input "text" at bounding box center [173, 428] width 296 height 35
paste input "706 0088 9452 7747"
type input "706 0088 9452 7747"
type input "527.013.364-49"
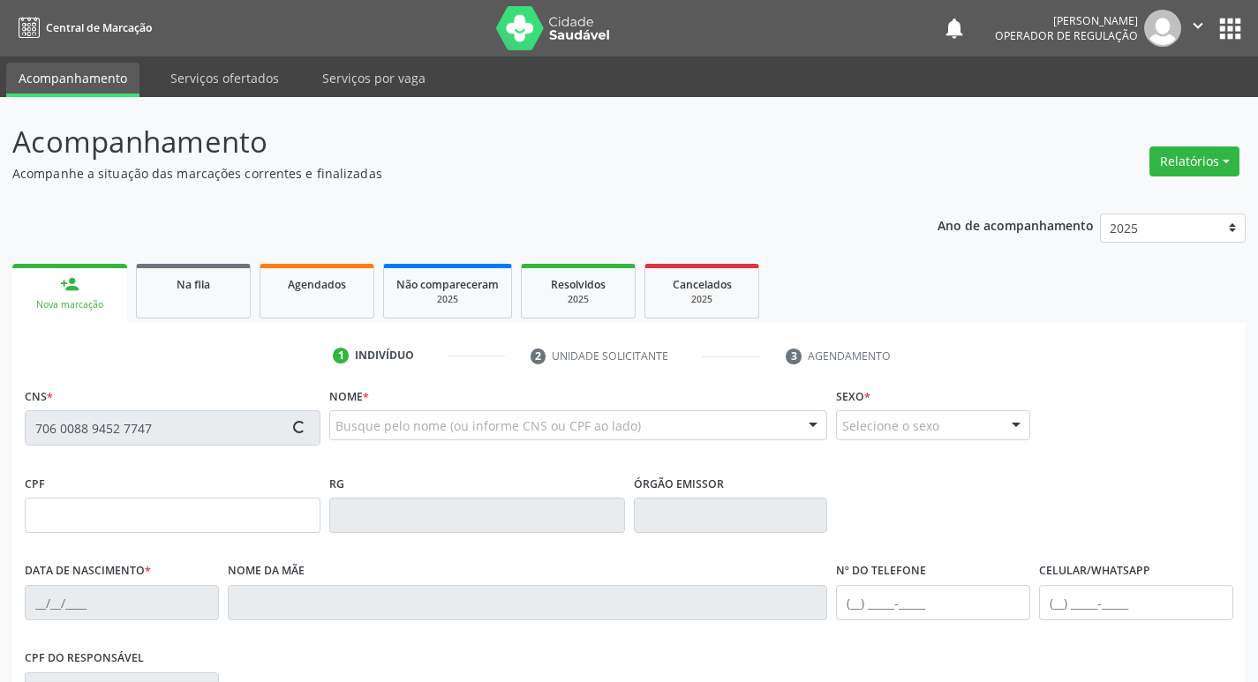
type input "2[DATE]"
type input "[PERSON_NAME]"
type input "[PHONE_NUMBER]"
type input "203"
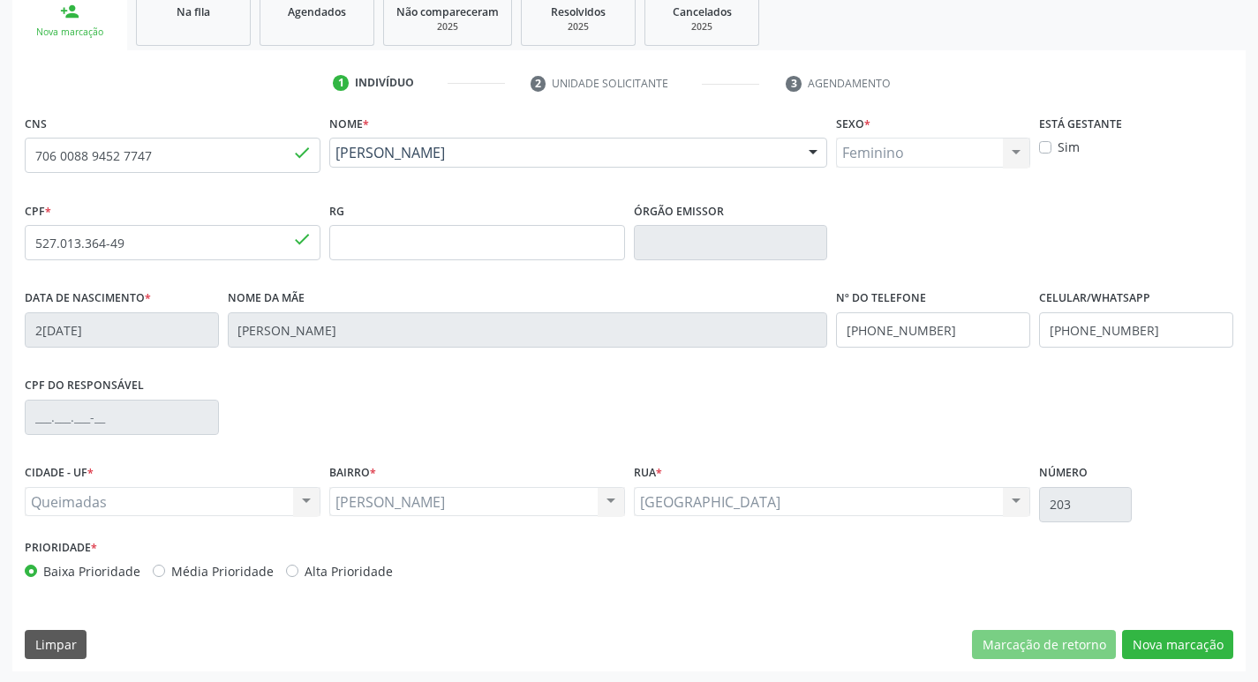
scroll to position [275, 0]
click at [1155, 635] on button "Nova marcação" at bounding box center [1177, 644] width 111 height 30
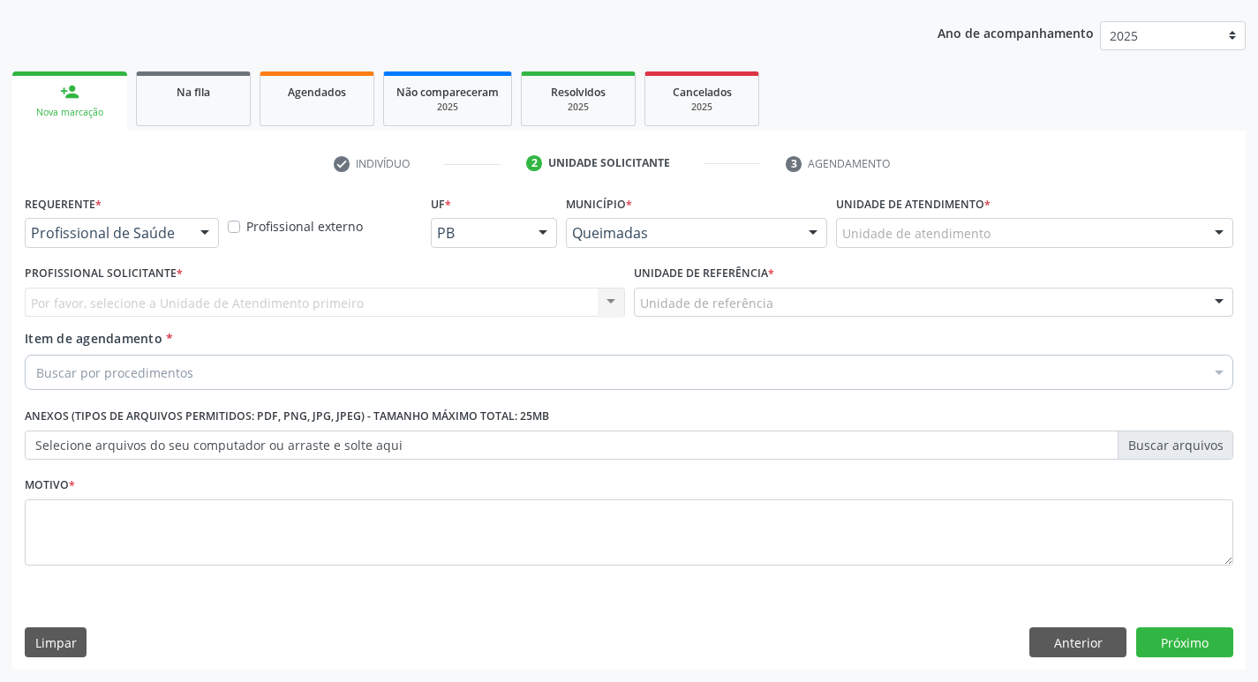
click at [192, 238] on div at bounding box center [205, 234] width 26 height 30
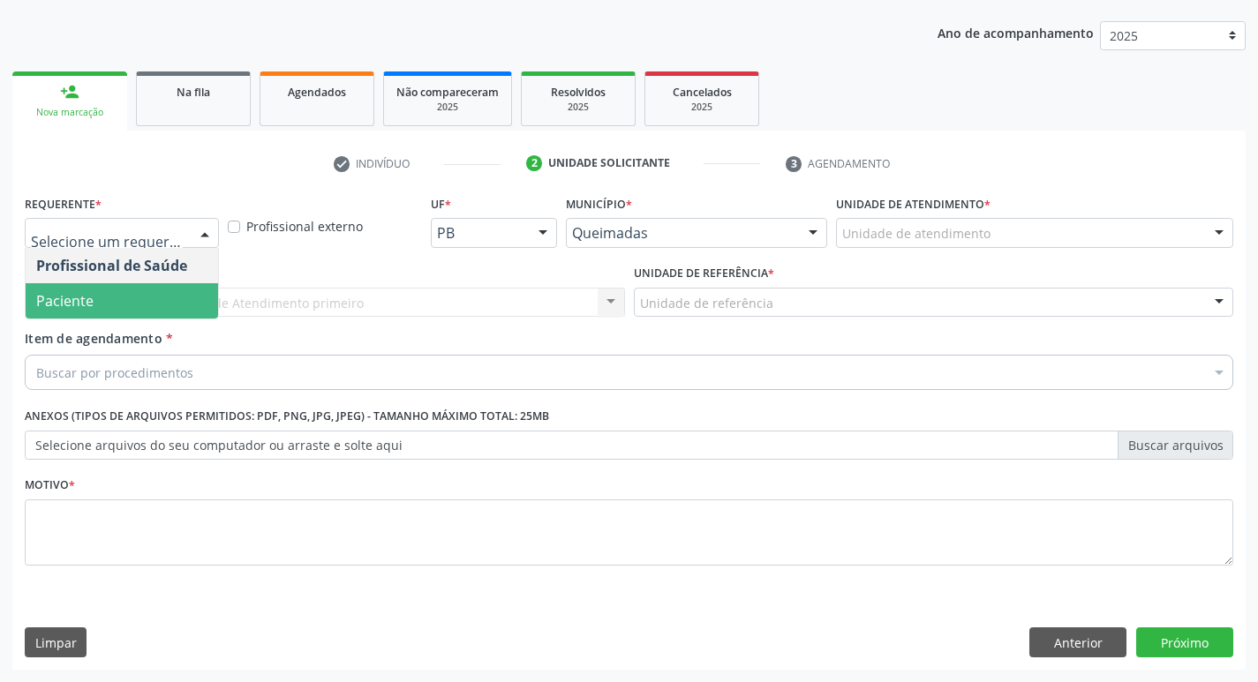
click at [164, 309] on span "Paciente" at bounding box center [122, 300] width 192 height 35
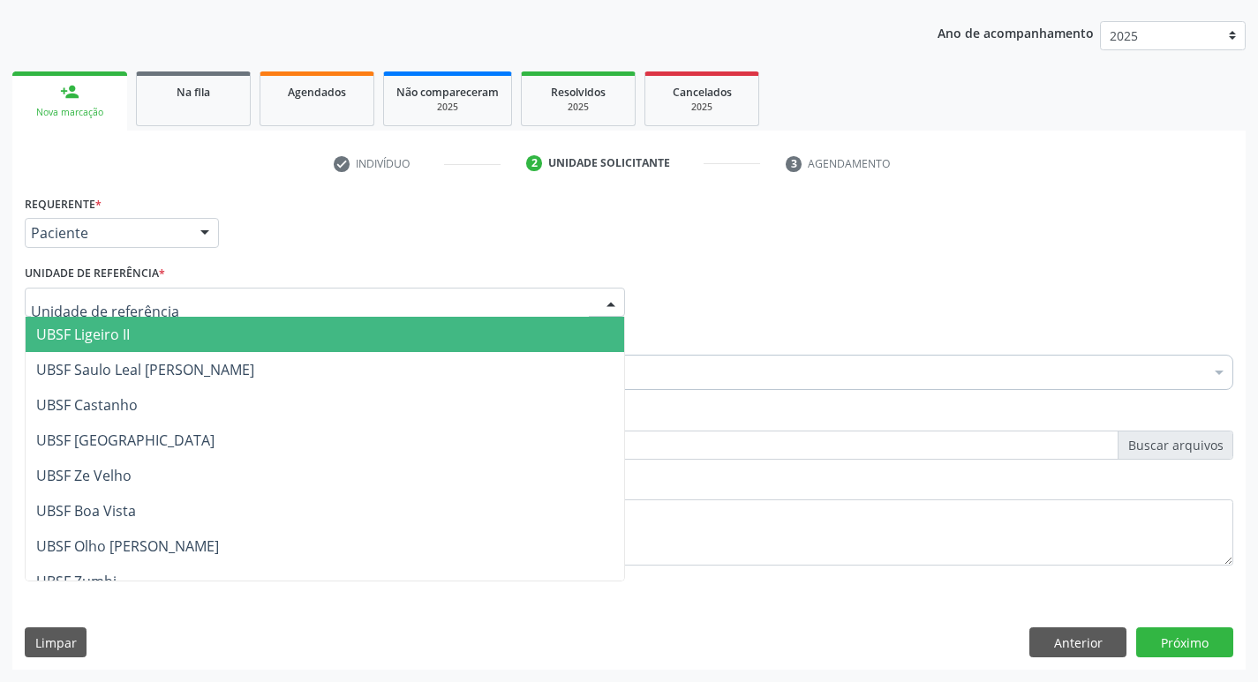
click at [177, 298] on div at bounding box center [325, 303] width 600 height 30
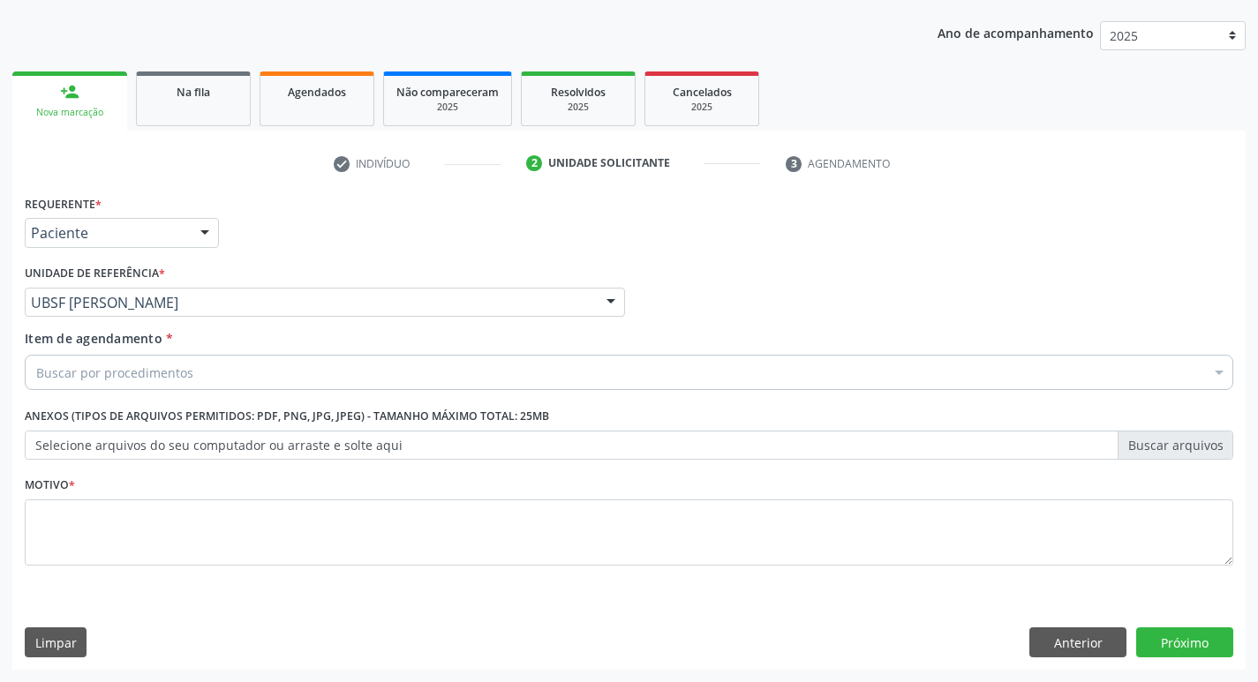
click at [273, 317] on div "UBSF [PERSON_NAME] UBSF Ligeiro II UBSF Saulo Leal [PERSON_NAME] UBSF Castanho …" at bounding box center [325, 303] width 600 height 30
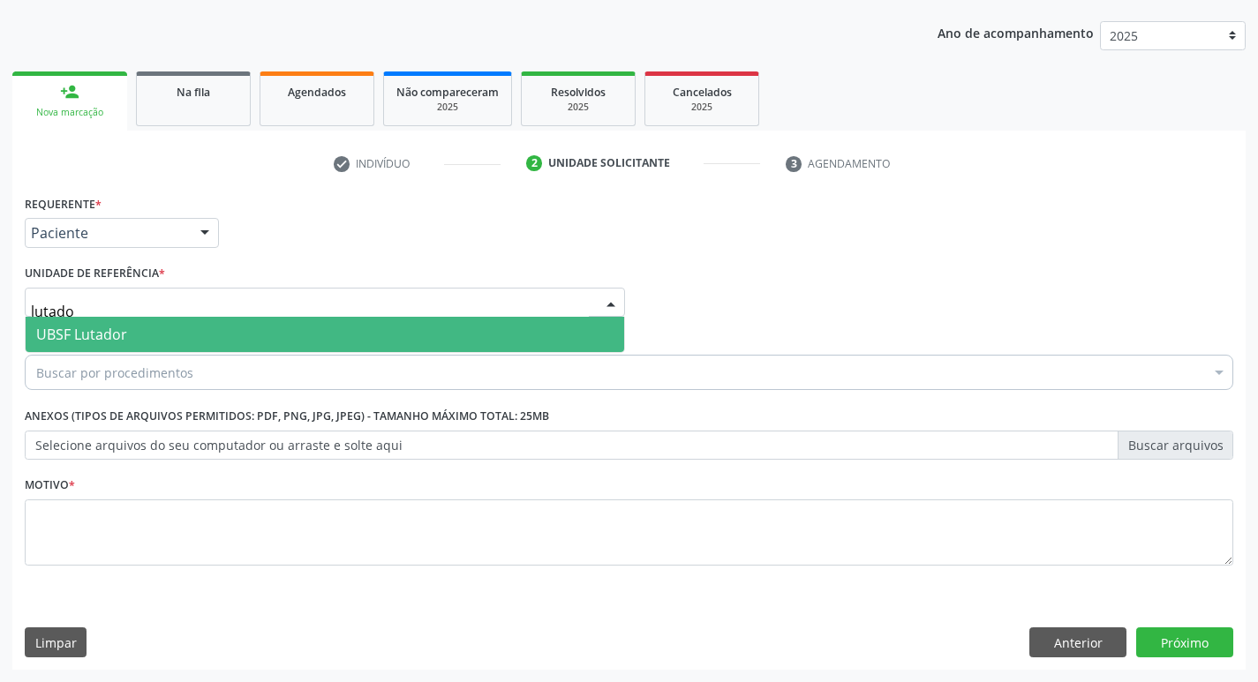
type input "lutador"
click at [263, 334] on span "UBSF Lutador" at bounding box center [325, 334] width 599 height 35
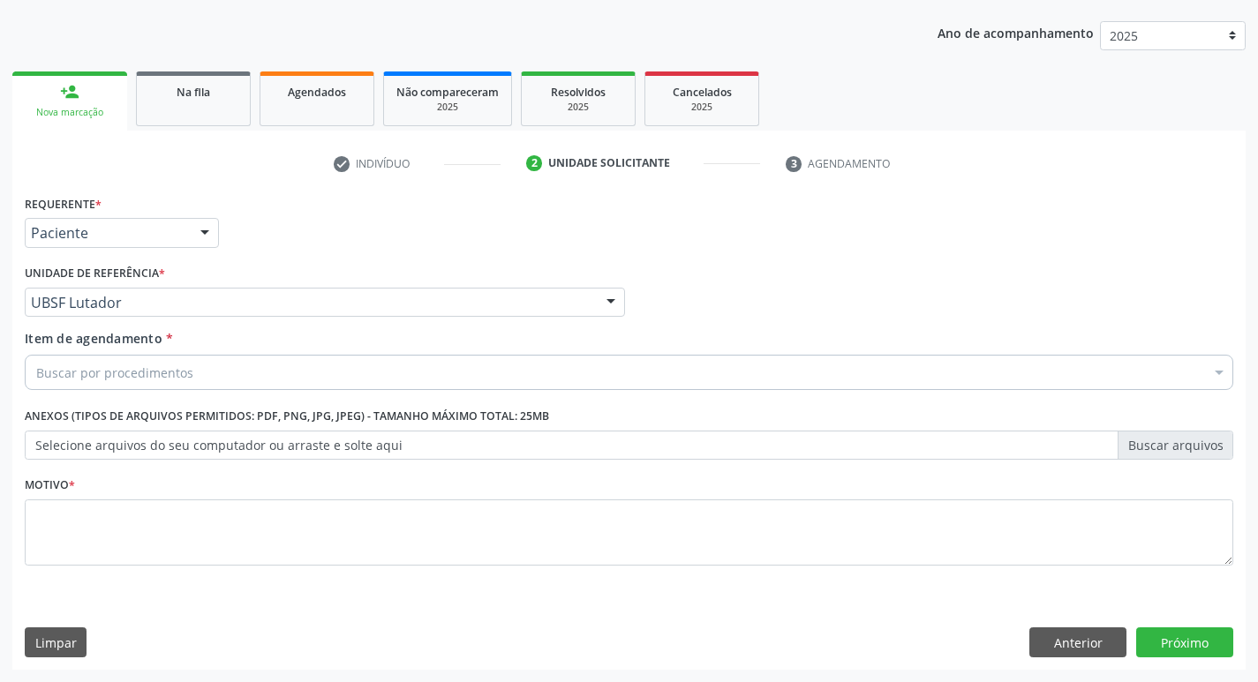
click at [215, 375] on div "Buscar por procedimentos" at bounding box center [629, 372] width 1209 height 35
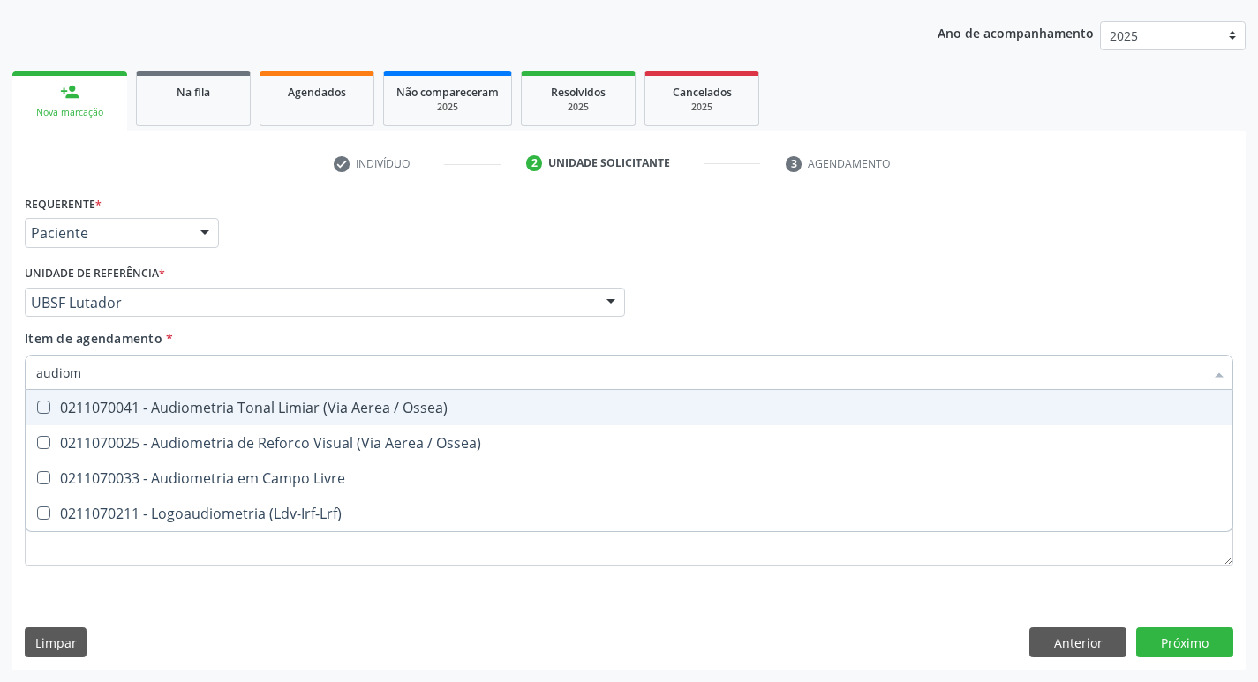
type input "audiome"
click at [221, 403] on div "0211070041 - Audiometria Tonal Limiar (Via Aerea / Ossea)" at bounding box center [629, 408] width 1186 height 14
checkbox Ossea\) "true"
click at [380, 238] on div "Requerente * Paciente Profissional de Saúde Paciente Nenhum resultado encontrad…" at bounding box center [629, 225] width 1218 height 69
checkbox Ossea\) "true"
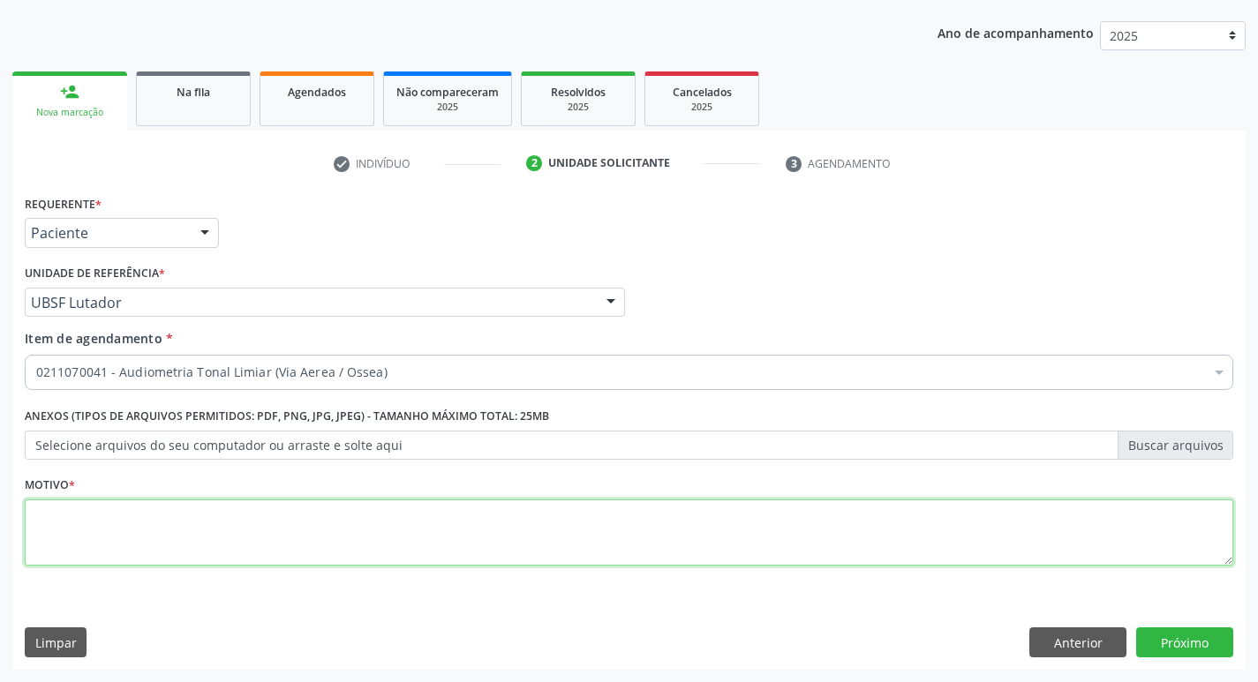
click at [280, 518] on textarea at bounding box center [629, 533] width 1209 height 67
type textarea "avaliação"
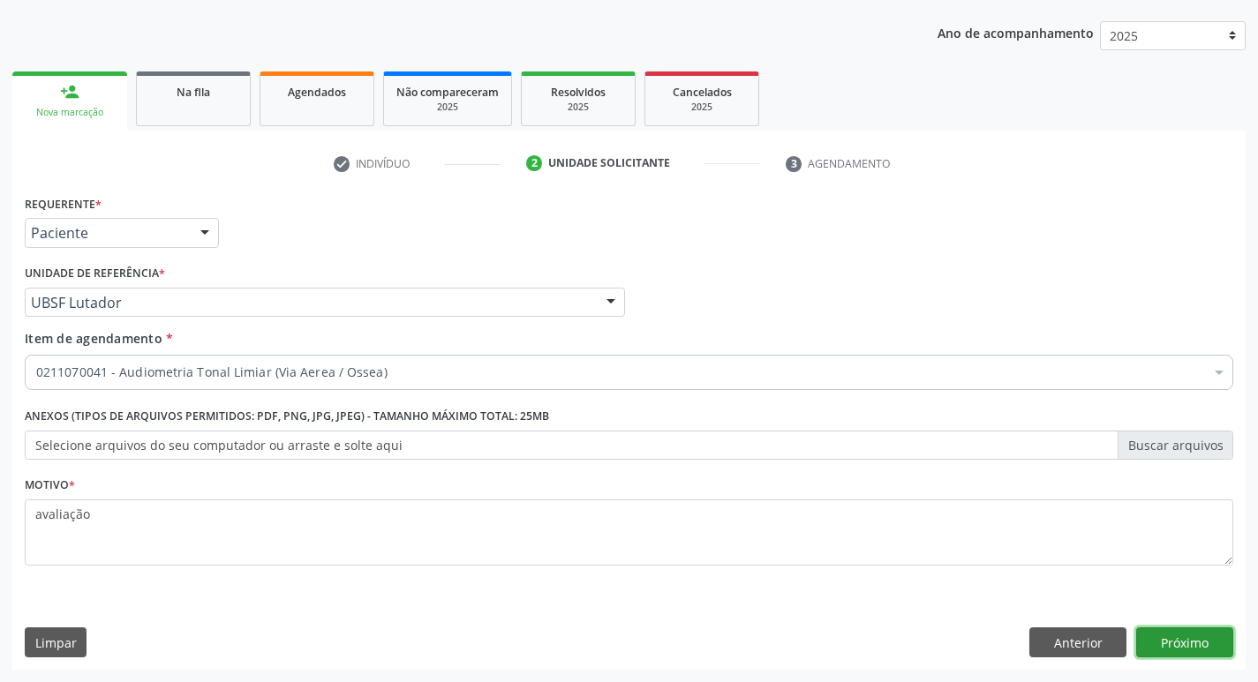
click at [1154, 634] on button "Próximo" at bounding box center [1184, 643] width 97 height 30
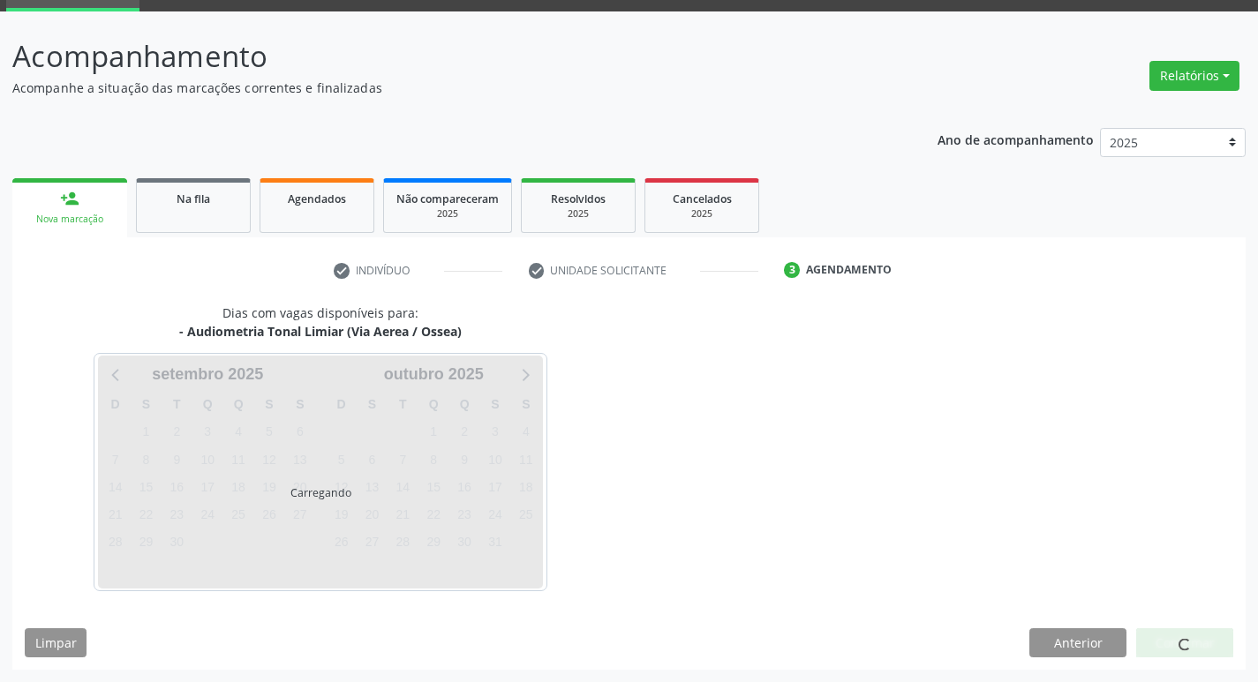
scroll to position [86, 0]
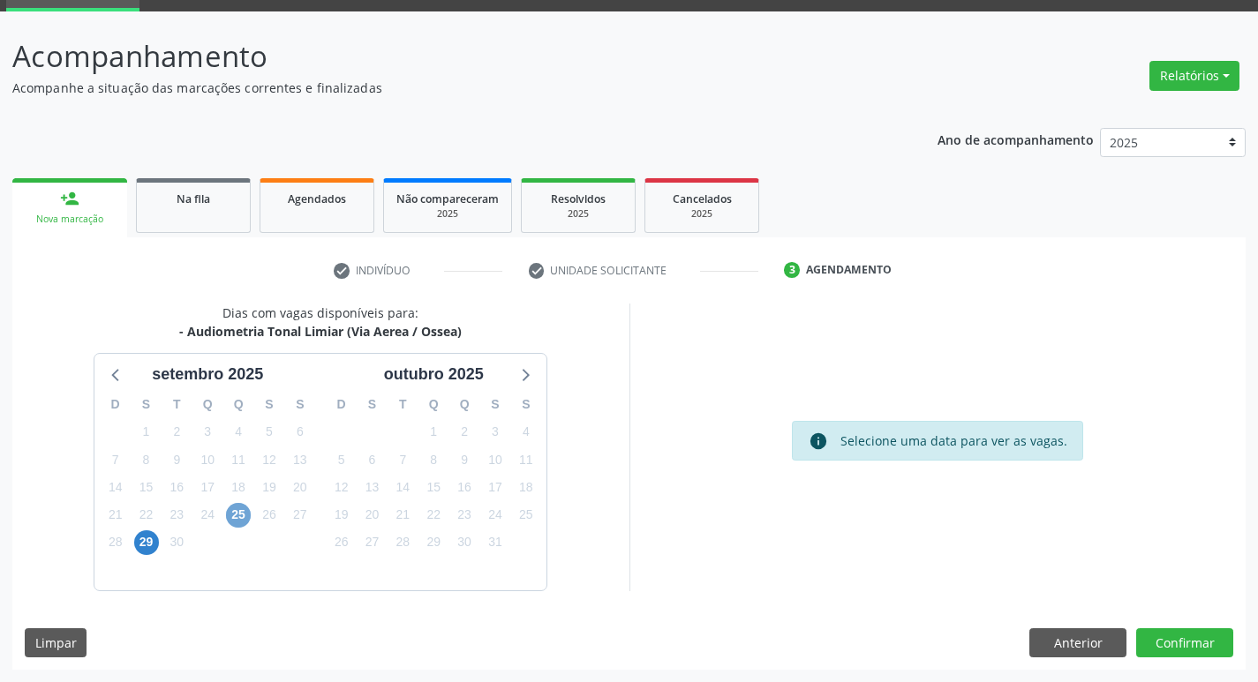
click at [230, 514] on span "25" at bounding box center [238, 515] width 25 height 25
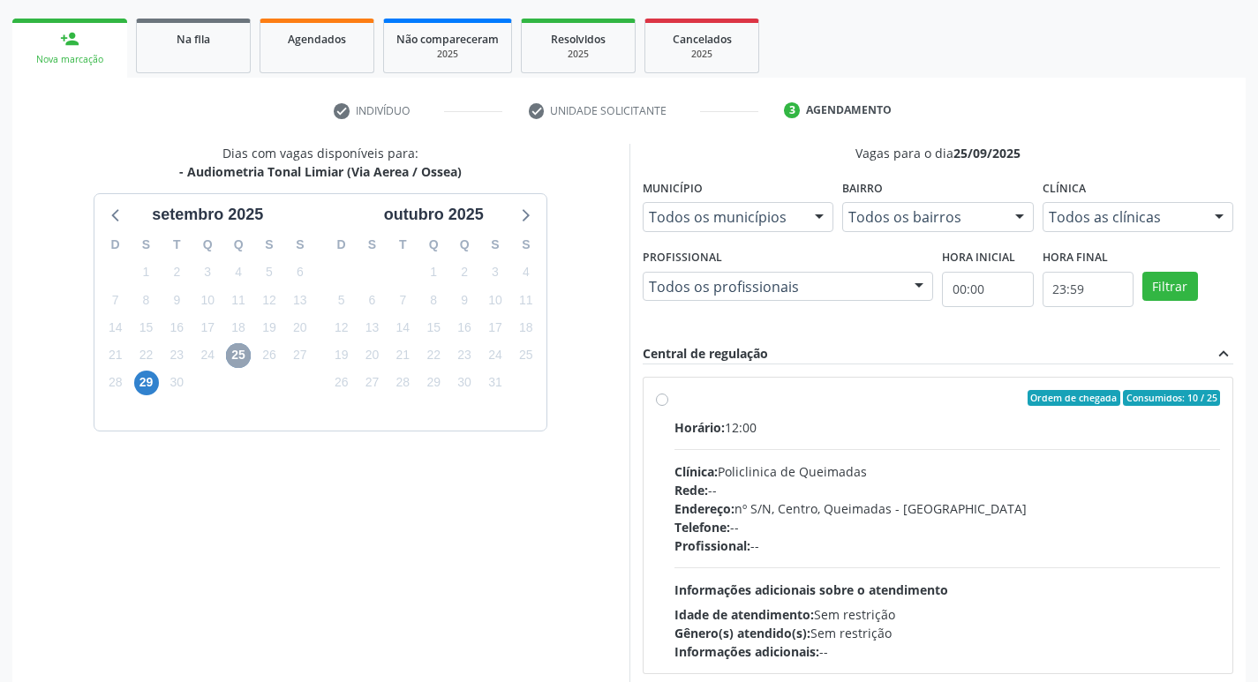
scroll to position [341, 0]
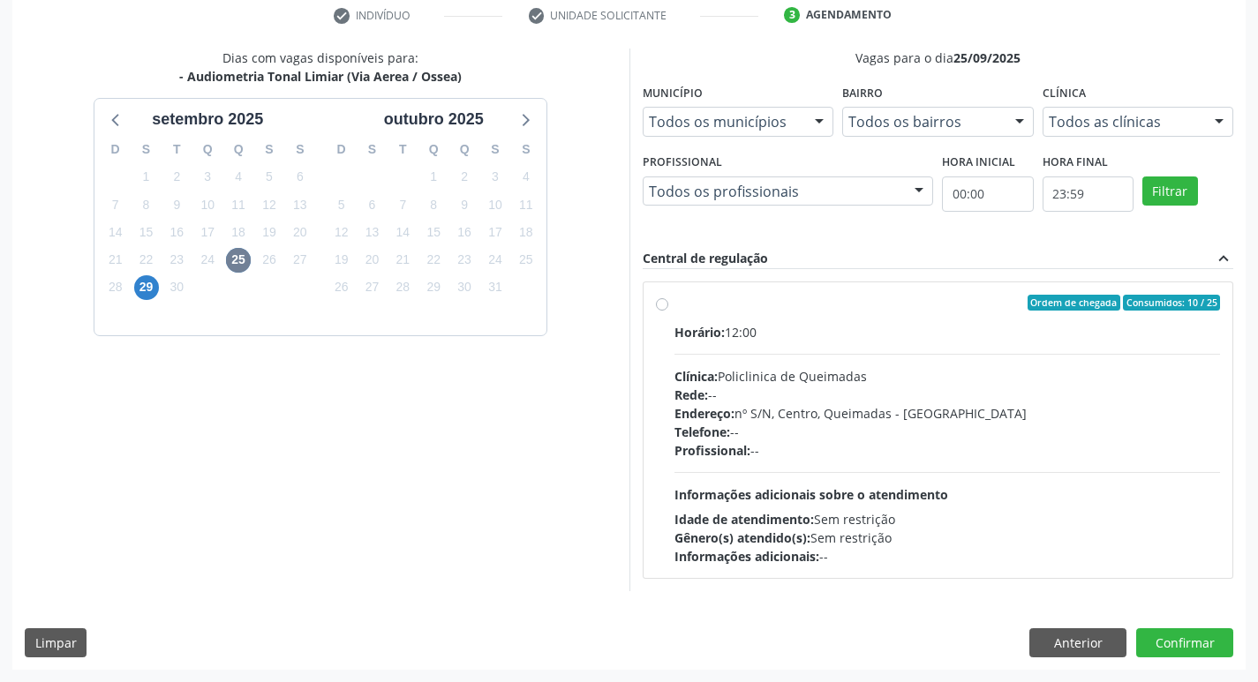
click at [927, 316] on label "Ordem de chegada Consumidos: 10 / 25 Horário: 12:00 Clínica: Policlinica de Que…" at bounding box center [948, 430] width 547 height 271
click at [668, 311] on input "Ordem de chegada Consumidos: 10 / 25 Horário: 12:00 Clínica: Policlinica de Que…" at bounding box center [662, 303] width 12 height 16
radio input "true"
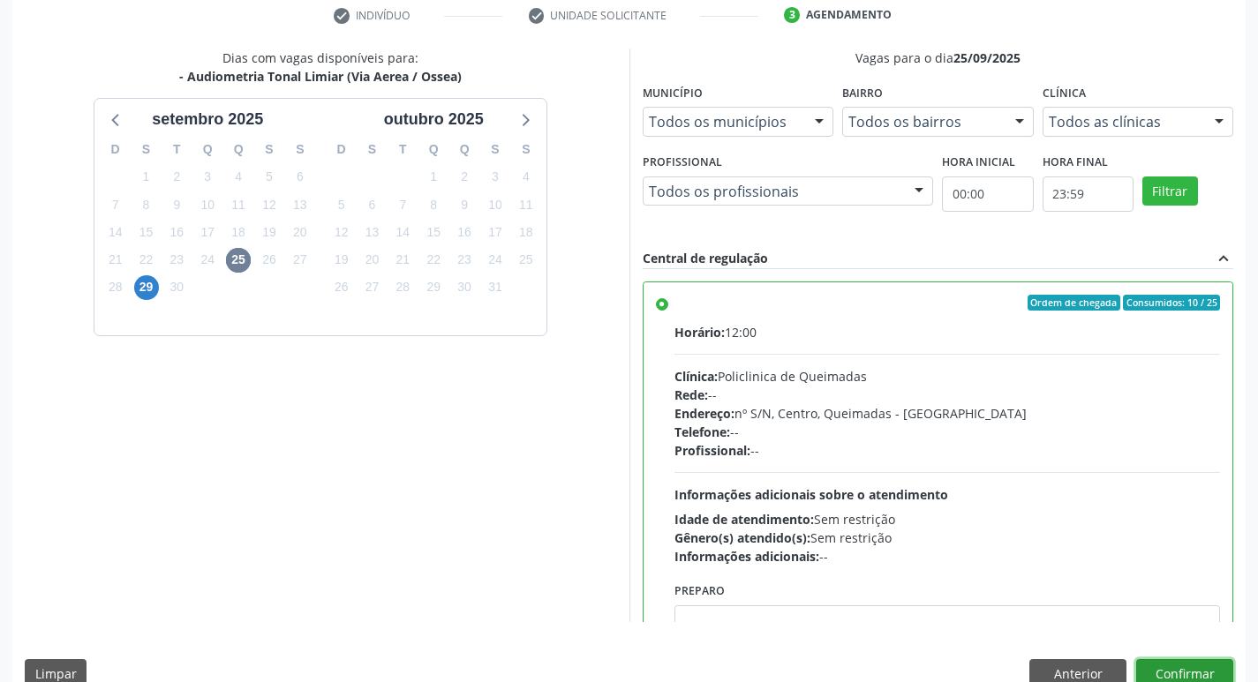
click at [1173, 660] on button "Confirmar" at bounding box center [1184, 675] width 97 height 30
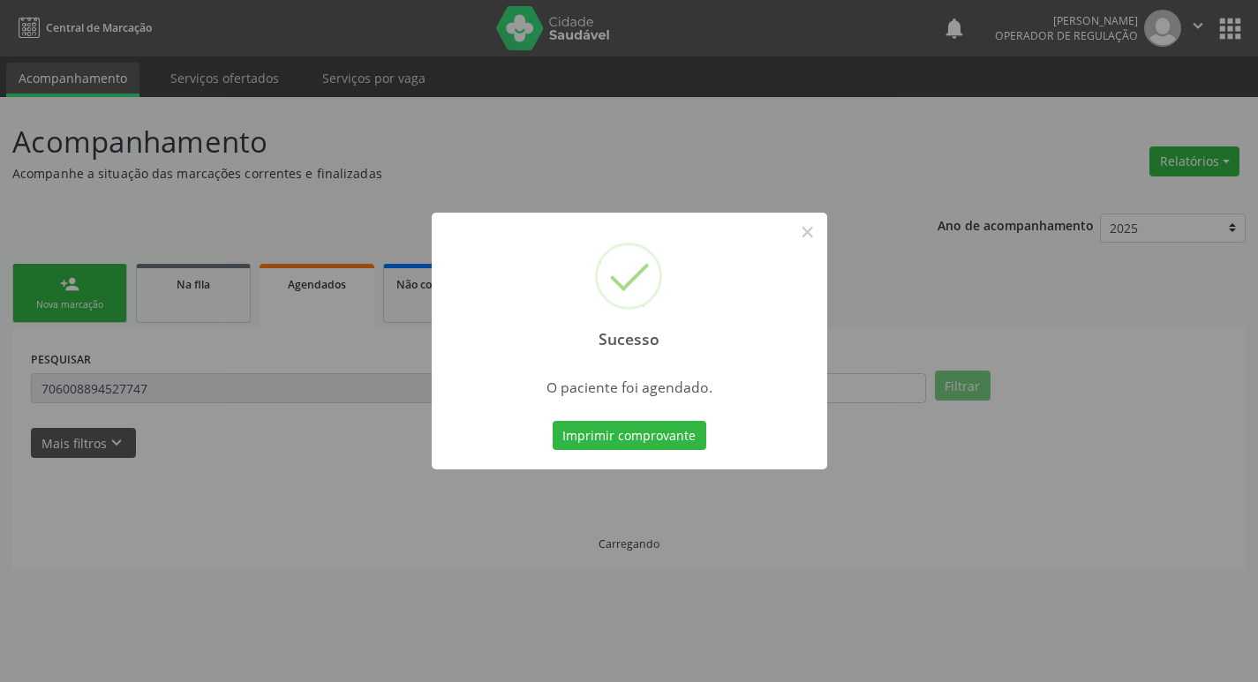
scroll to position [0, 0]
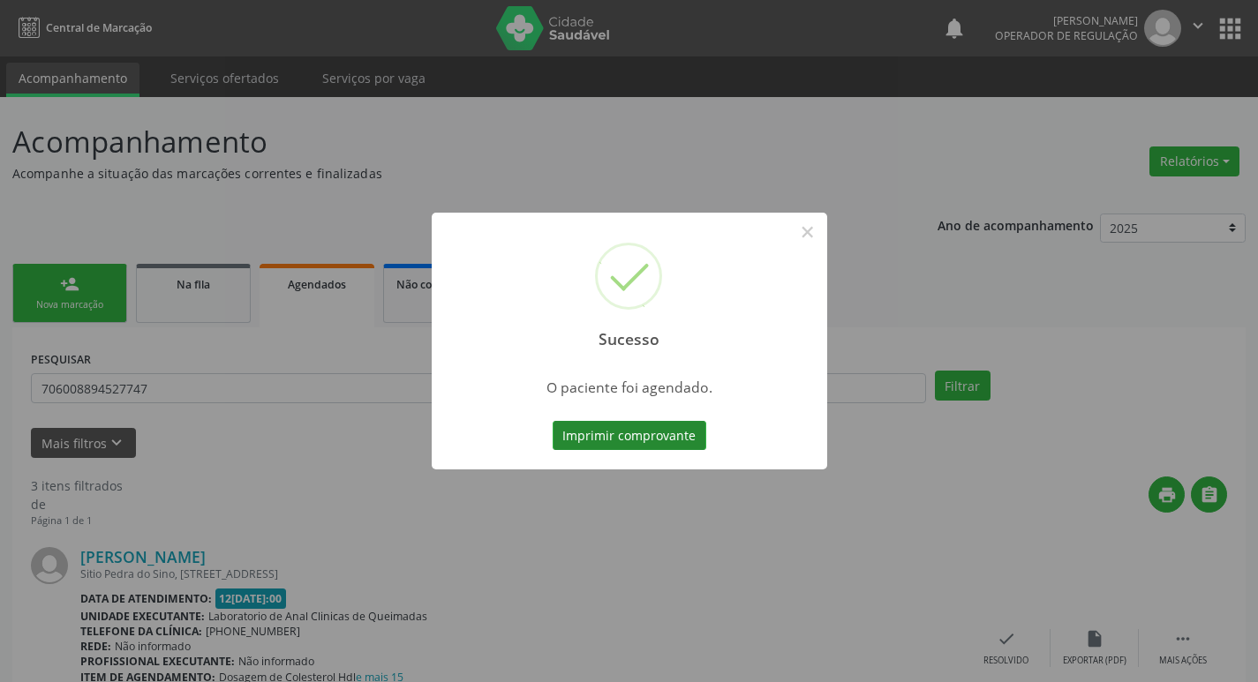
click at [609, 422] on button "Imprimir comprovante" at bounding box center [630, 436] width 154 height 30
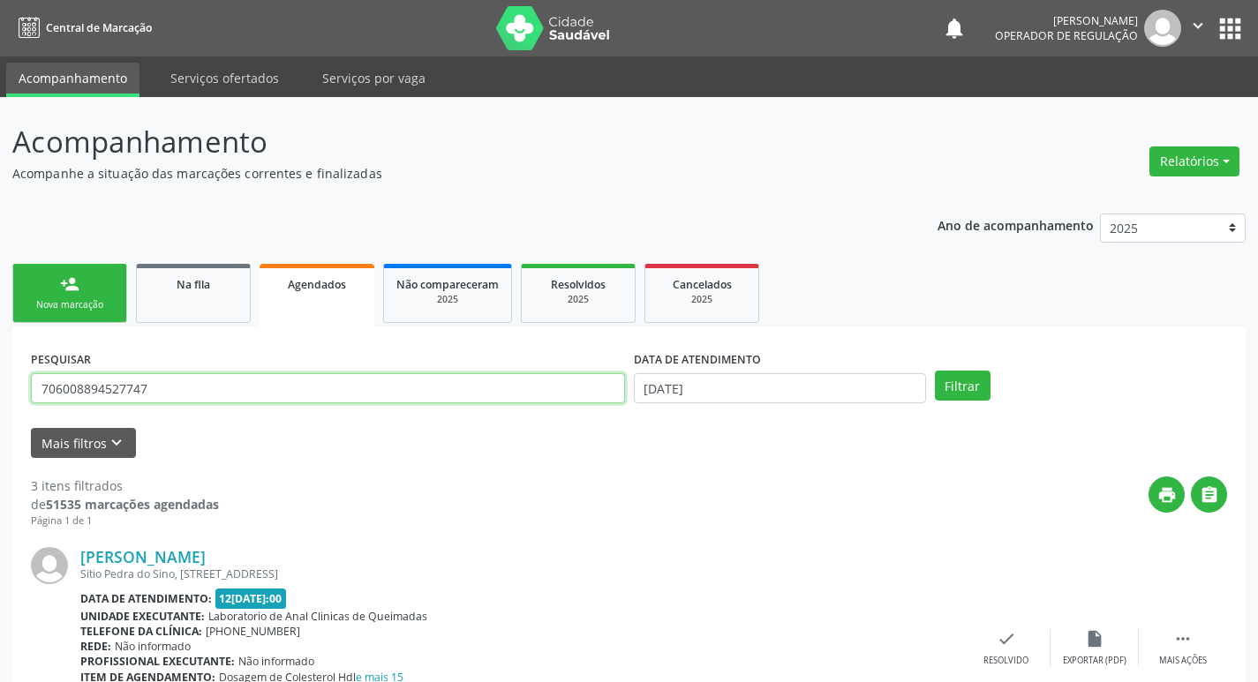
click at [280, 381] on input "706008894527747" at bounding box center [328, 388] width 594 height 30
type input "708208600968443"
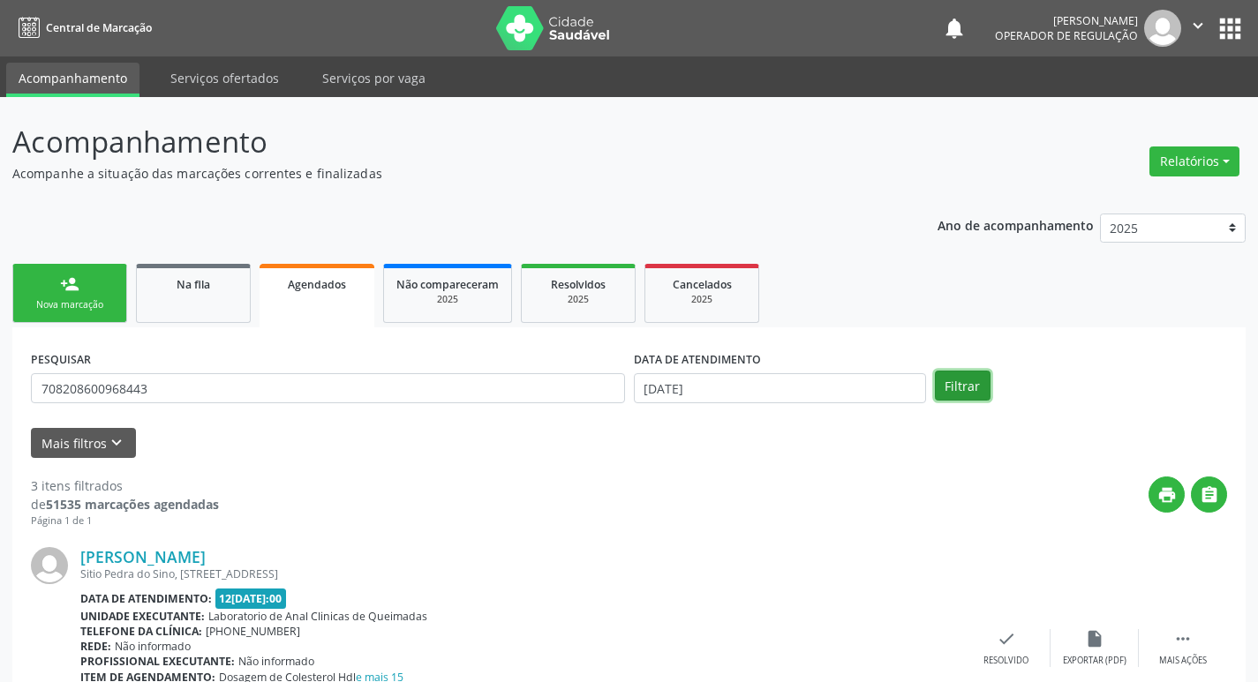
click at [961, 387] on button "Filtrar" at bounding box center [963, 386] width 56 height 30
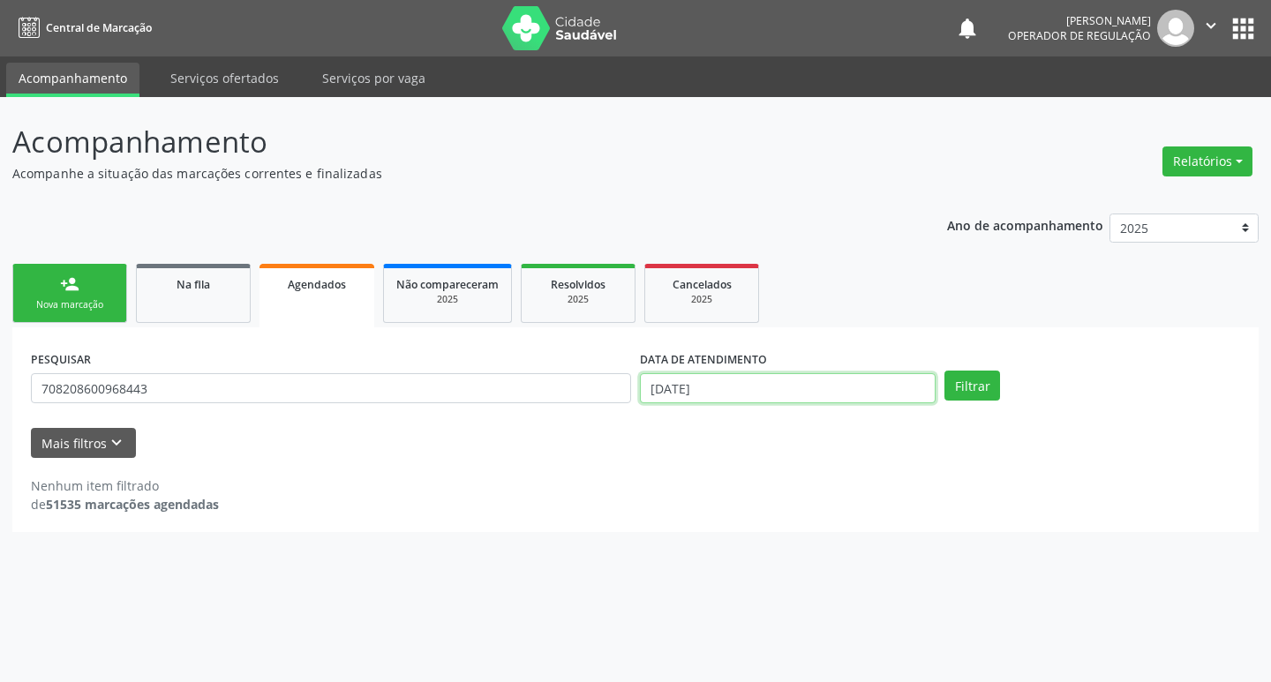
click at [902, 397] on input "[DATE]" at bounding box center [788, 388] width 296 height 30
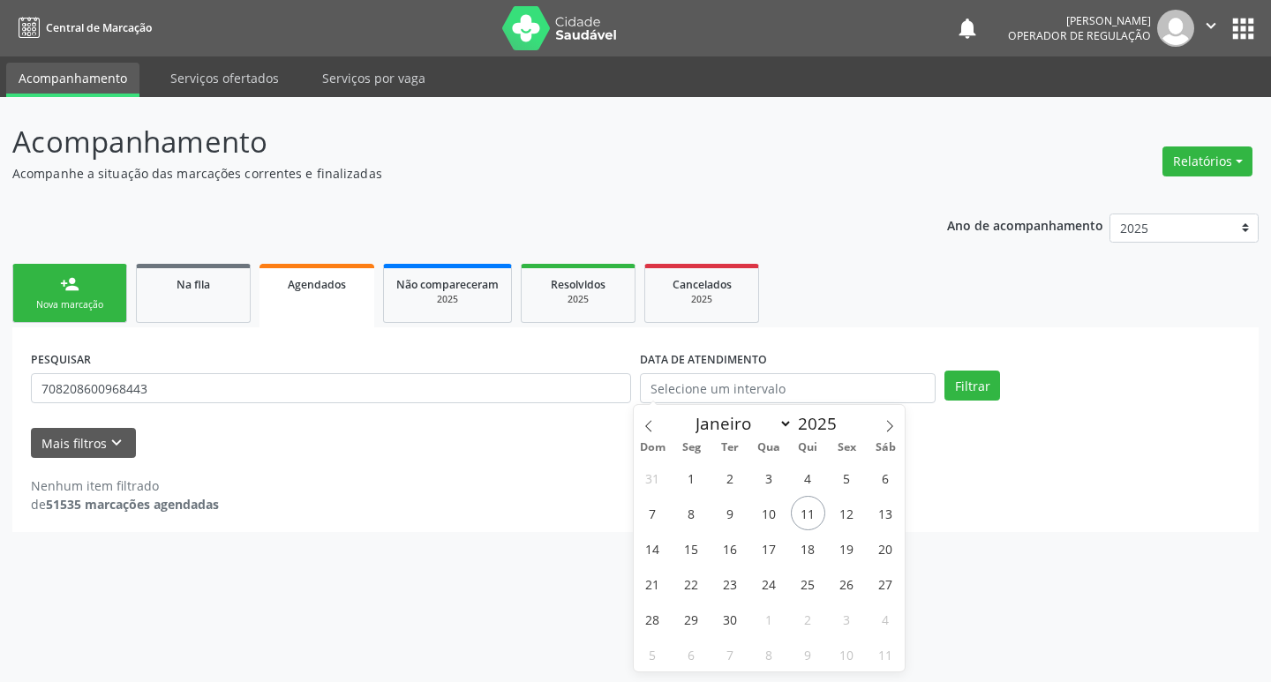
click at [999, 388] on div "Filtrar" at bounding box center [1092, 386] width 305 height 30
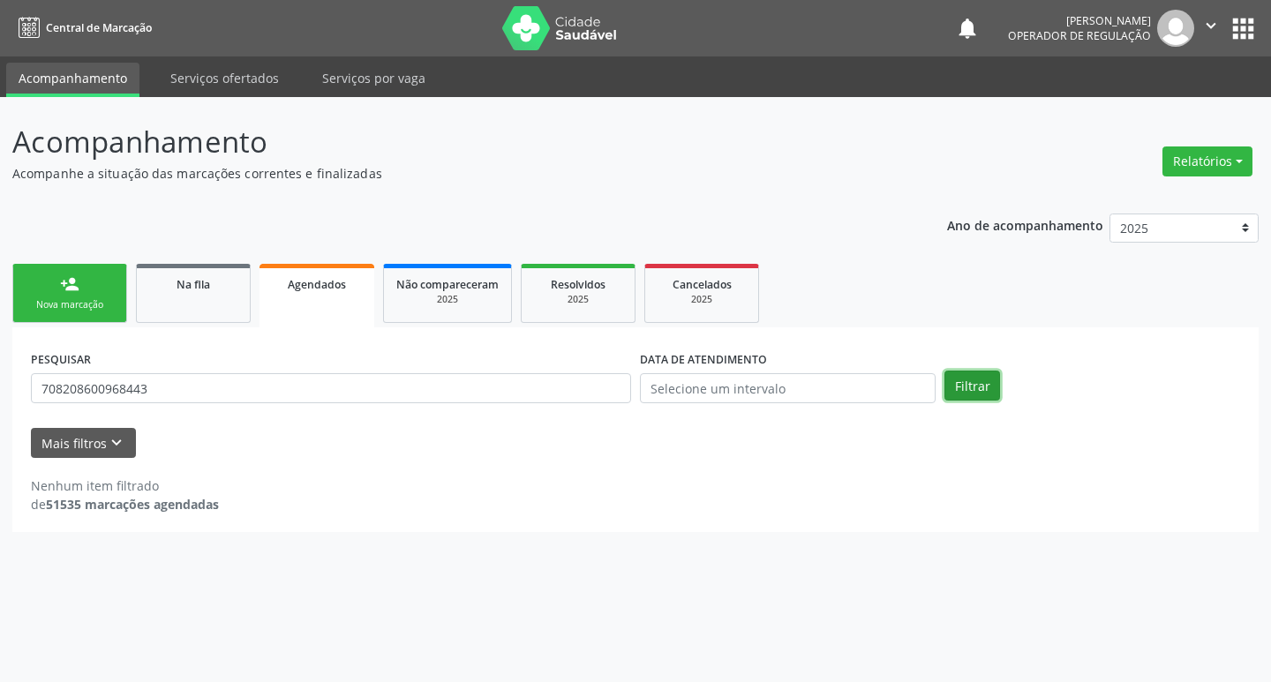
click at [985, 387] on button "Filtrar" at bounding box center [973, 386] width 56 height 30
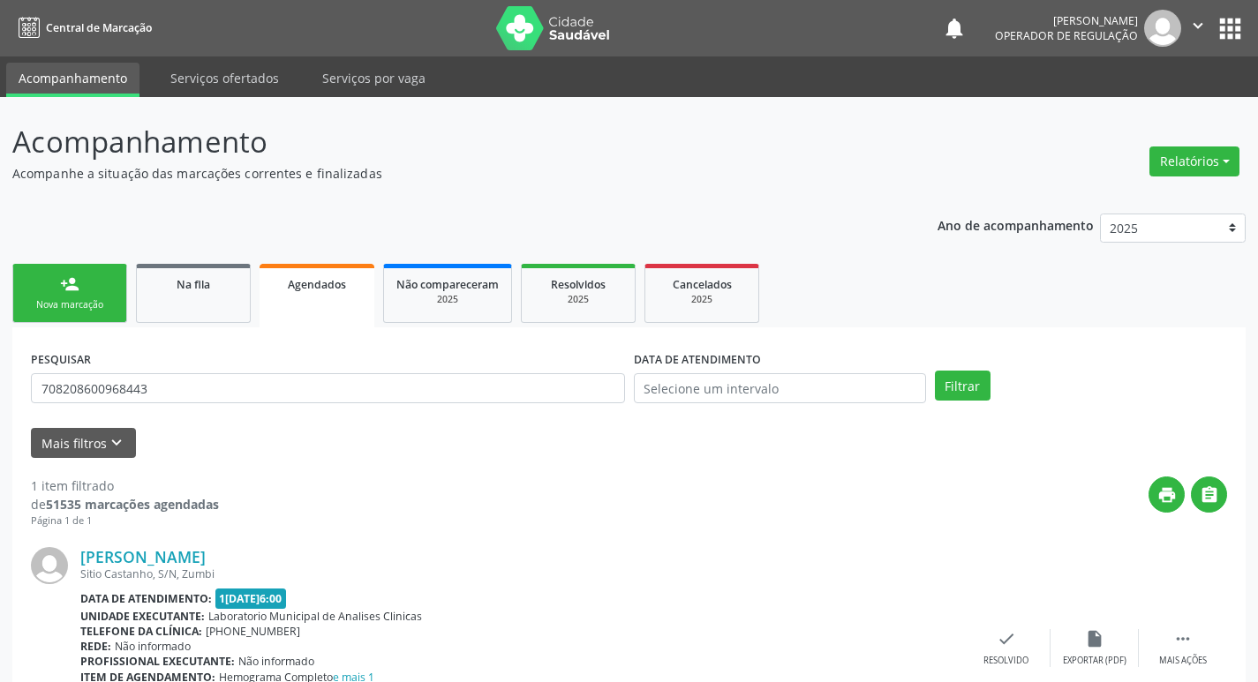
scroll to position [116, 0]
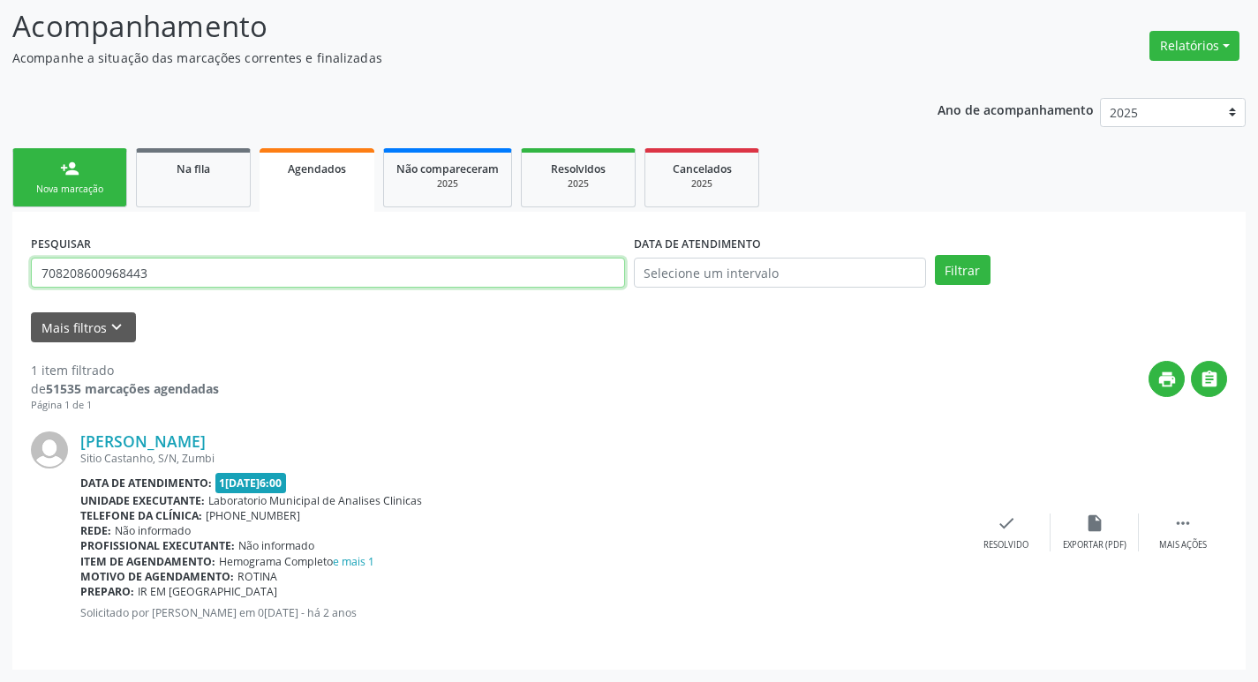
click at [200, 263] on input "708208600968443" at bounding box center [328, 273] width 594 height 30
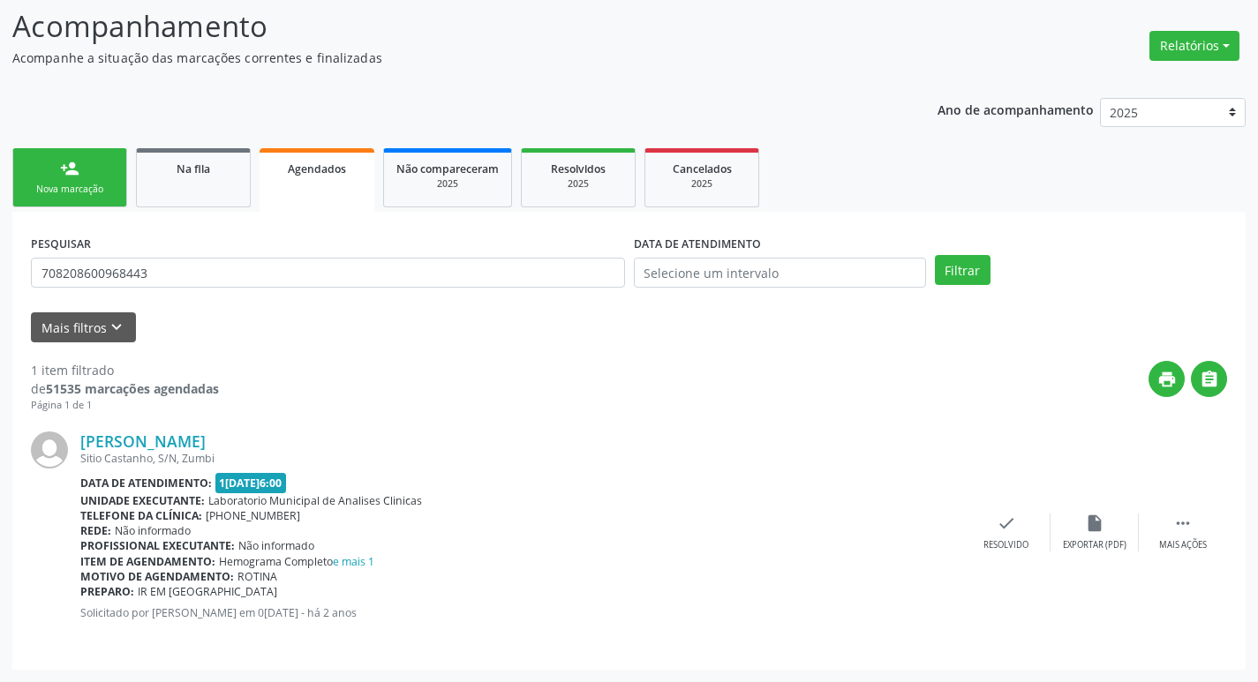
click at [61, 171] on div "person_add" at bounding box center [69, 168] width 19 height 19
click at [80, 149] on link "person_add Nova marcação" at bounding box center [69, 177] width 115 height 59
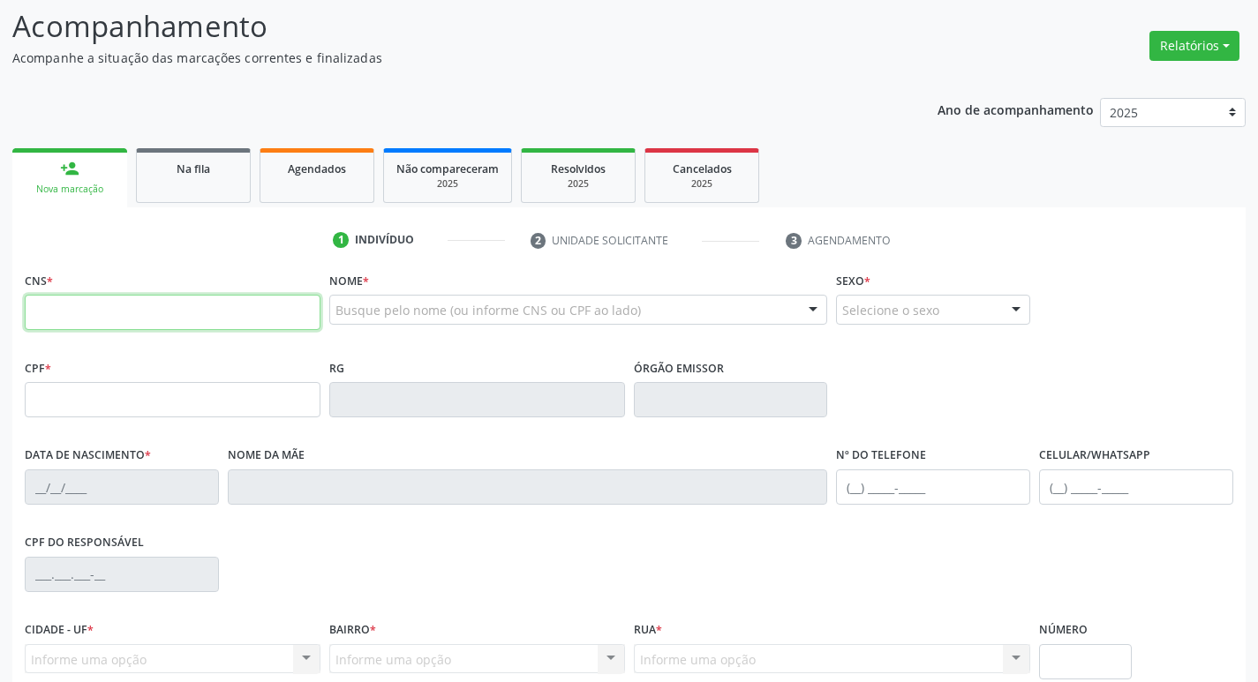
click at [144, 302] on input "text" at bounding box center [173, 312] width 296 height 35
paste input "708 2086 0096 8443"
type input "708 2086 0096 8443"
type input "218.270.364-00"
type input "12[DATE]"
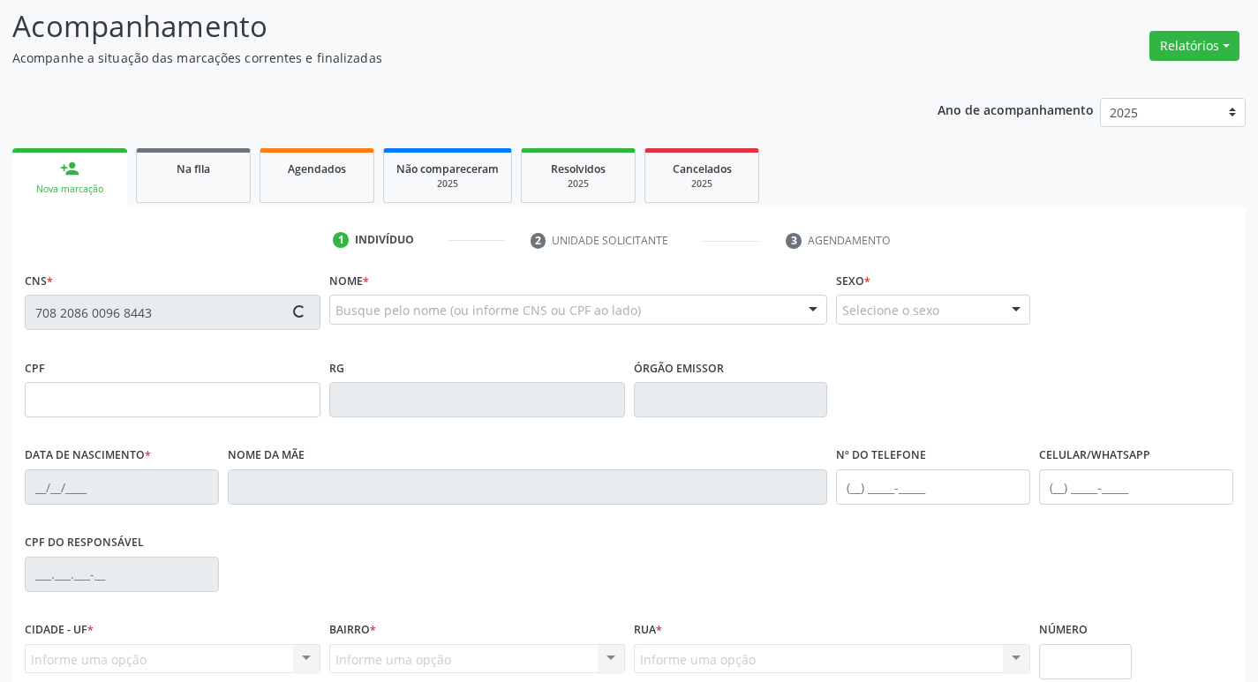
type input "[PERSON_NAME]"
type input "[PHONE_NUMBER]"
type input "S/N"
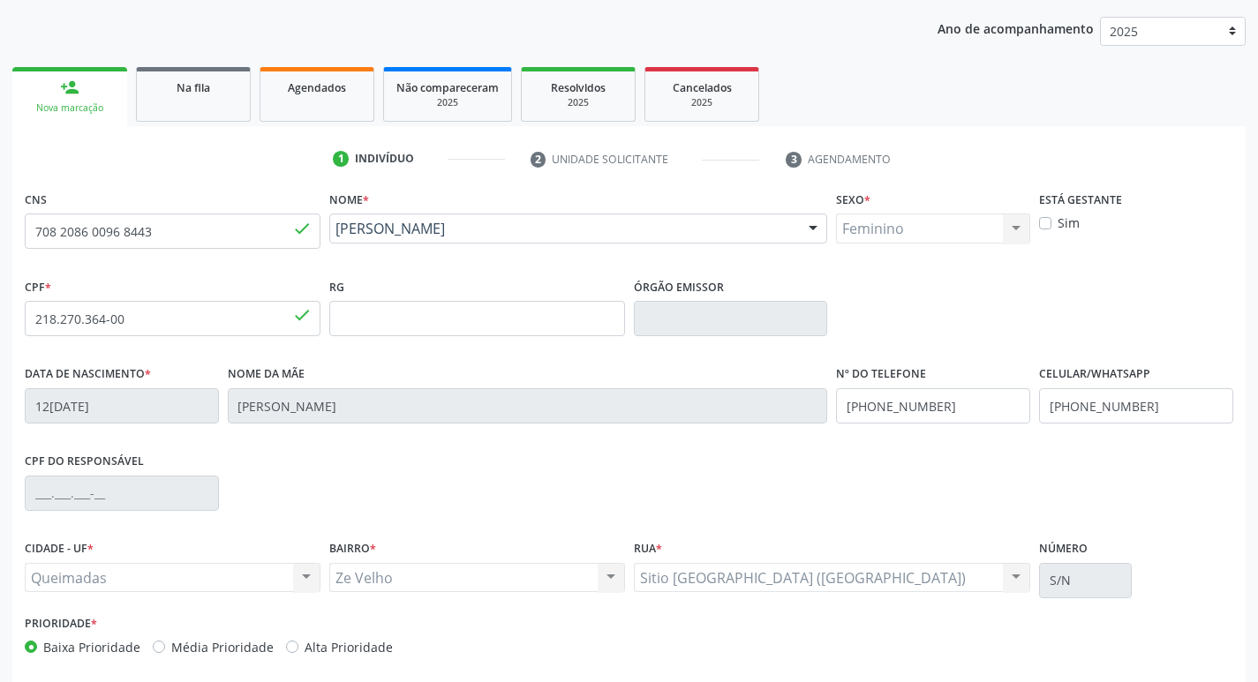
scroll to position [275, 0]
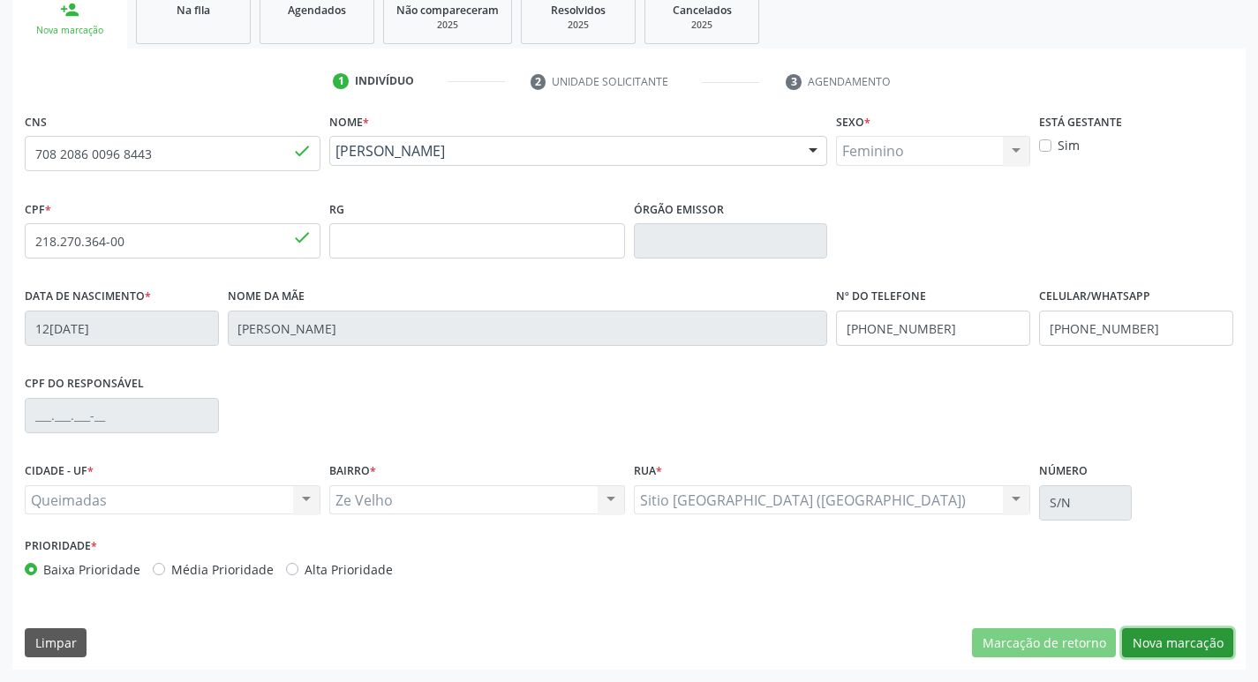
click at [1169, 650] on button "Nova marcação" at bounding box center [1177, 644] width 111 height 30
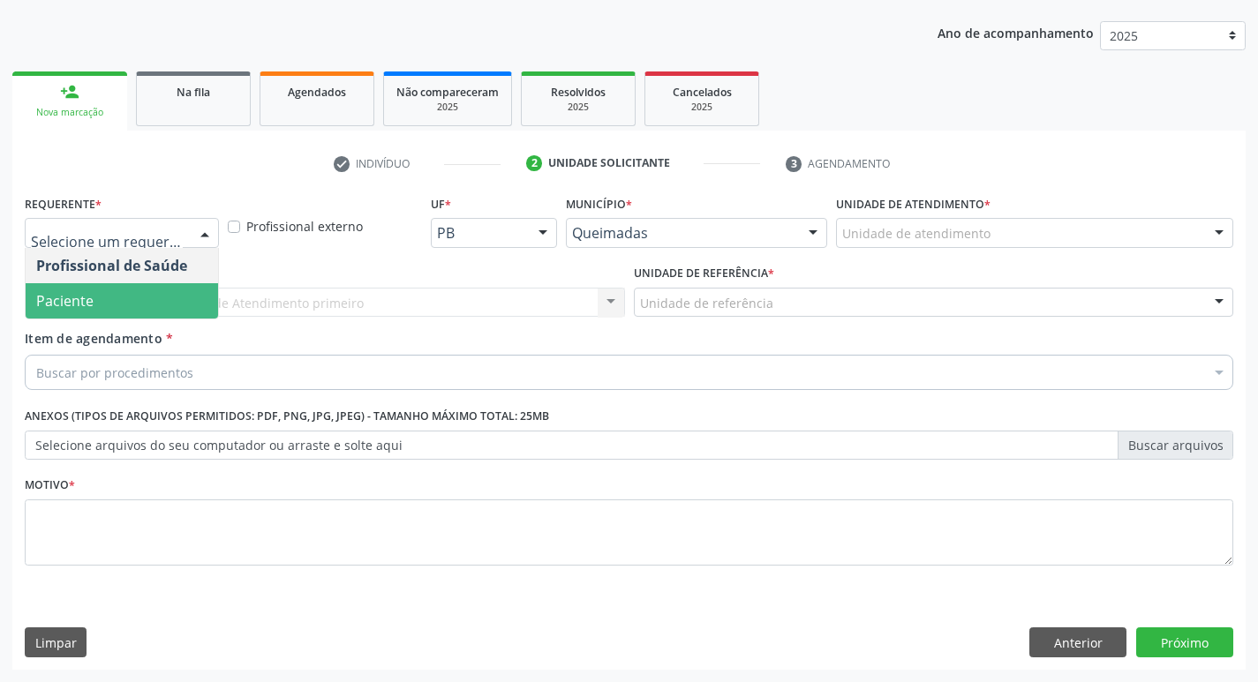
click at [108, 311] on span "Paciente" at bounding box center [122, 300] width 192 height 35
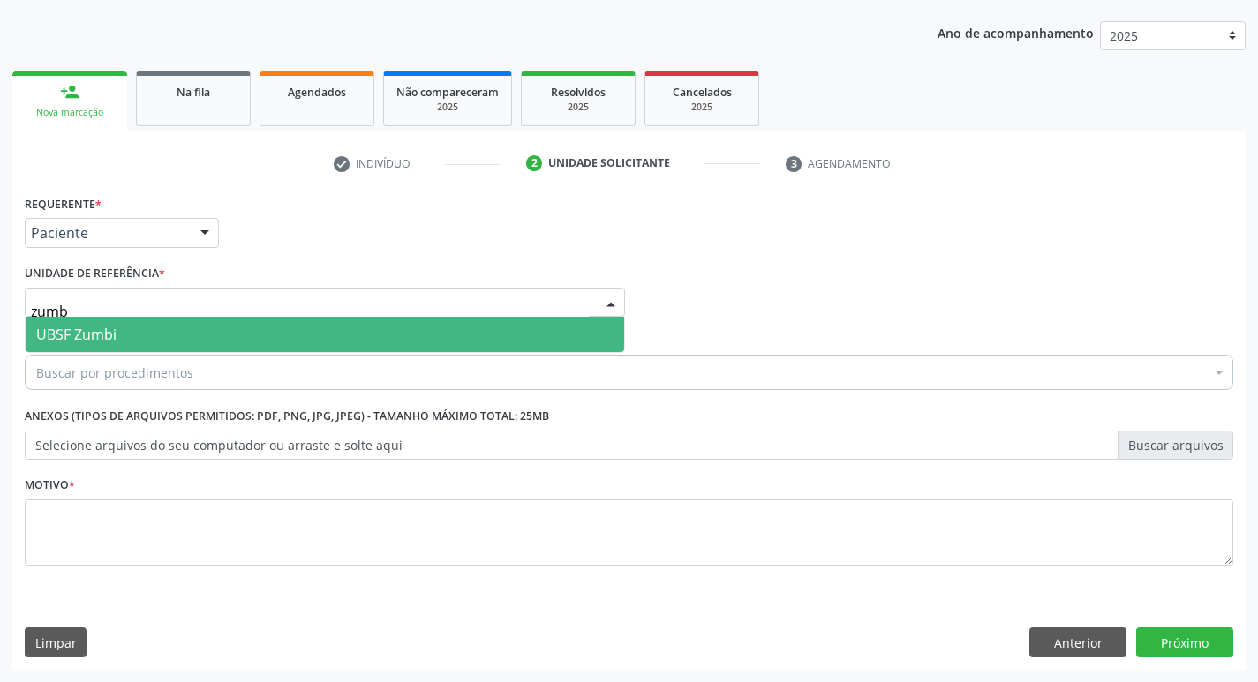
type input "zumbi"
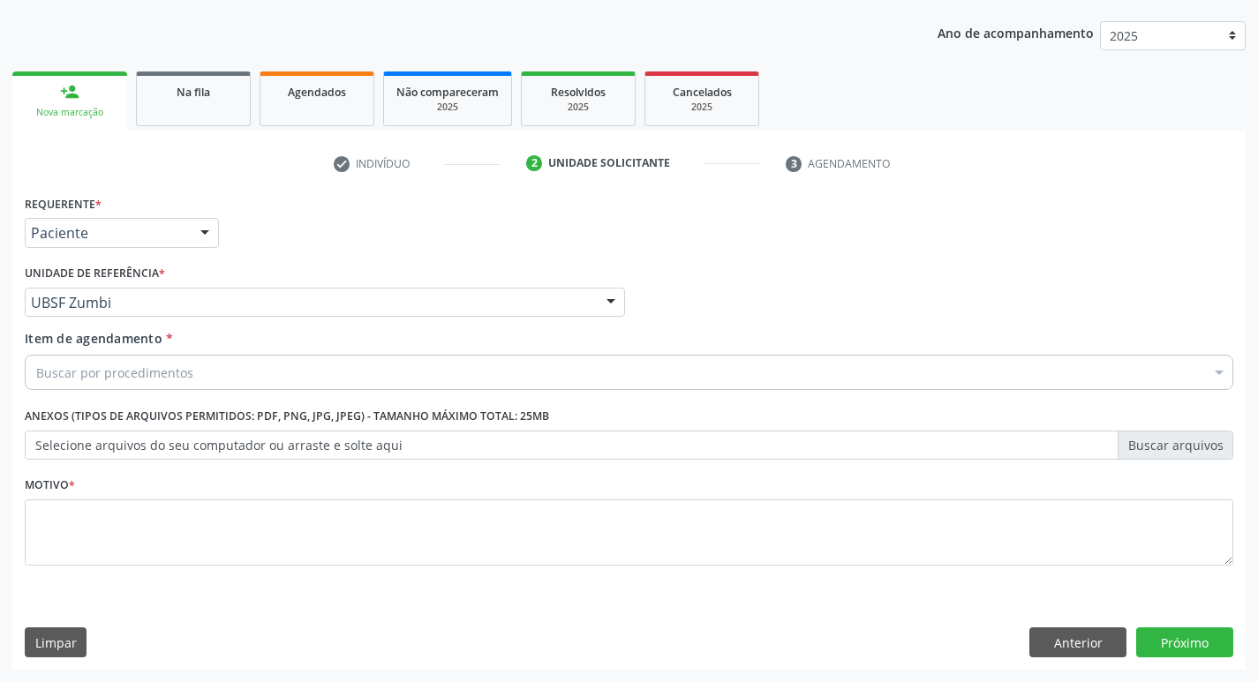
click at [270, 371] on div "Buscar por procedimentos" at bounding box center [629, 372] width 1209 height 35
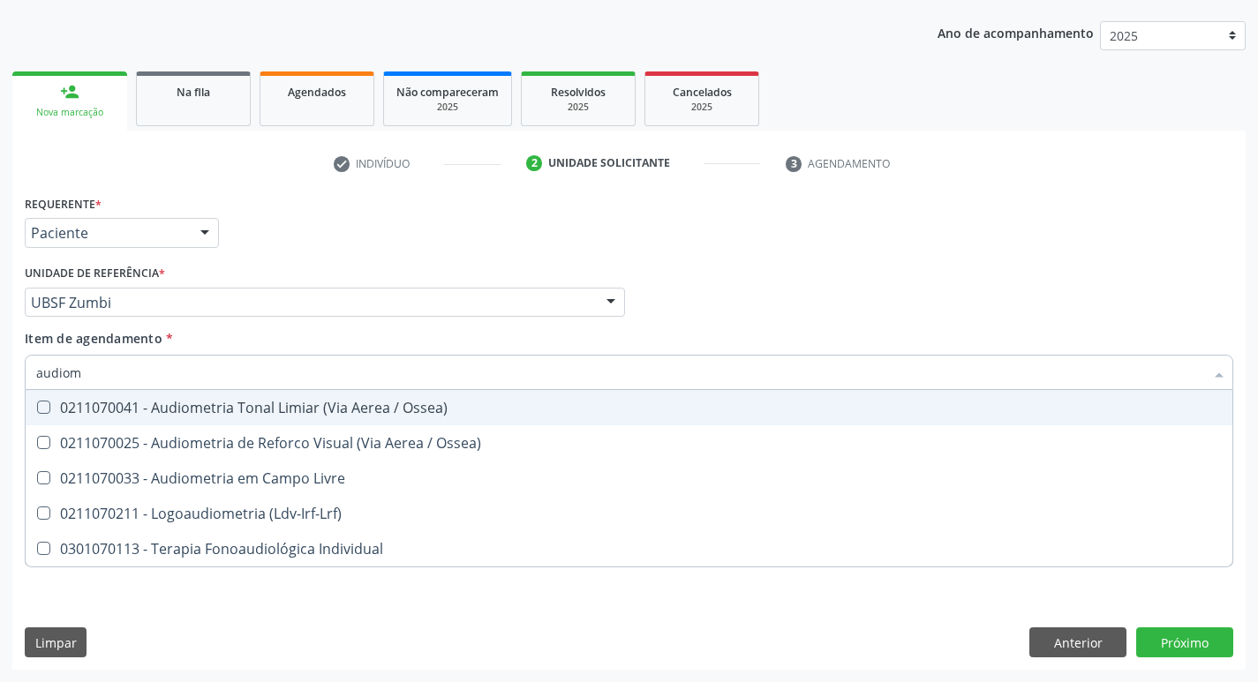
type input "audiome"
click at [344, 407] on div "0211070041 - Audiometria Tonal Limiar (Via Aerea / Ossea)" at bounding box center [629, 408] width 1186 height 14
checkbox Ossea\) "true"
click at [901, 246] on div "Requerente * Paciente Profissional de Saúde Paciente Nenhum resultado encontrad…" at bounding box center [629, 225] width 1218 height 69
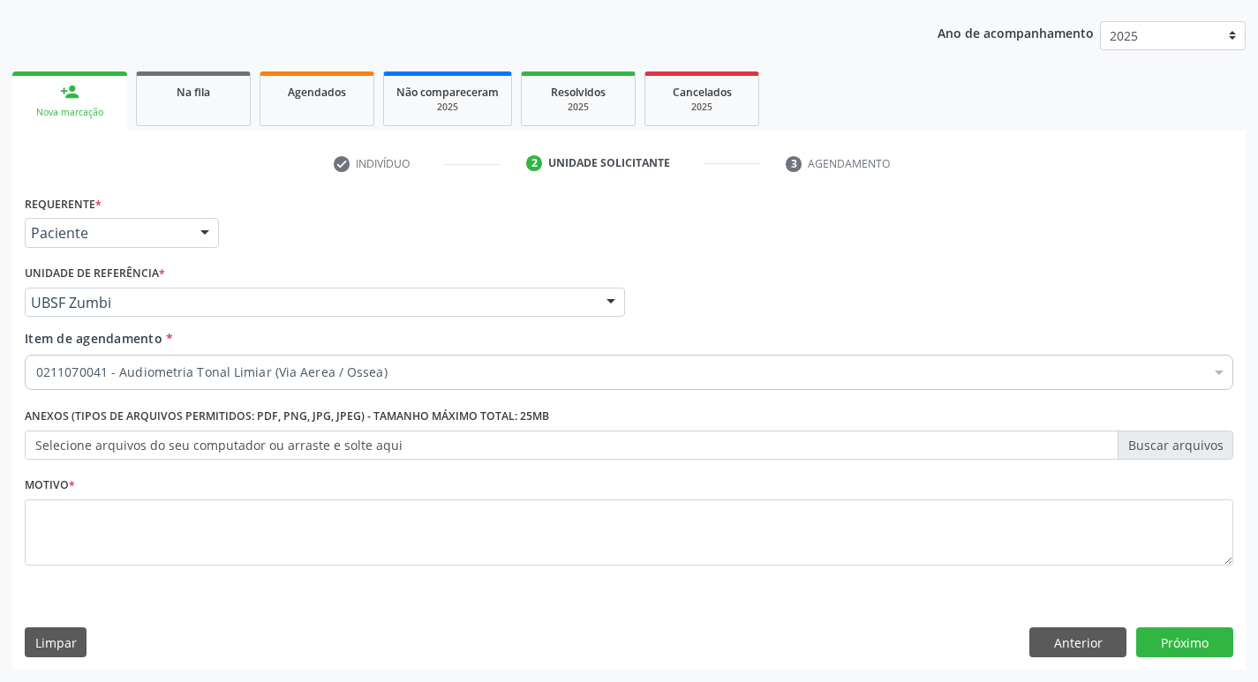
checkbox Ossea\) "true"
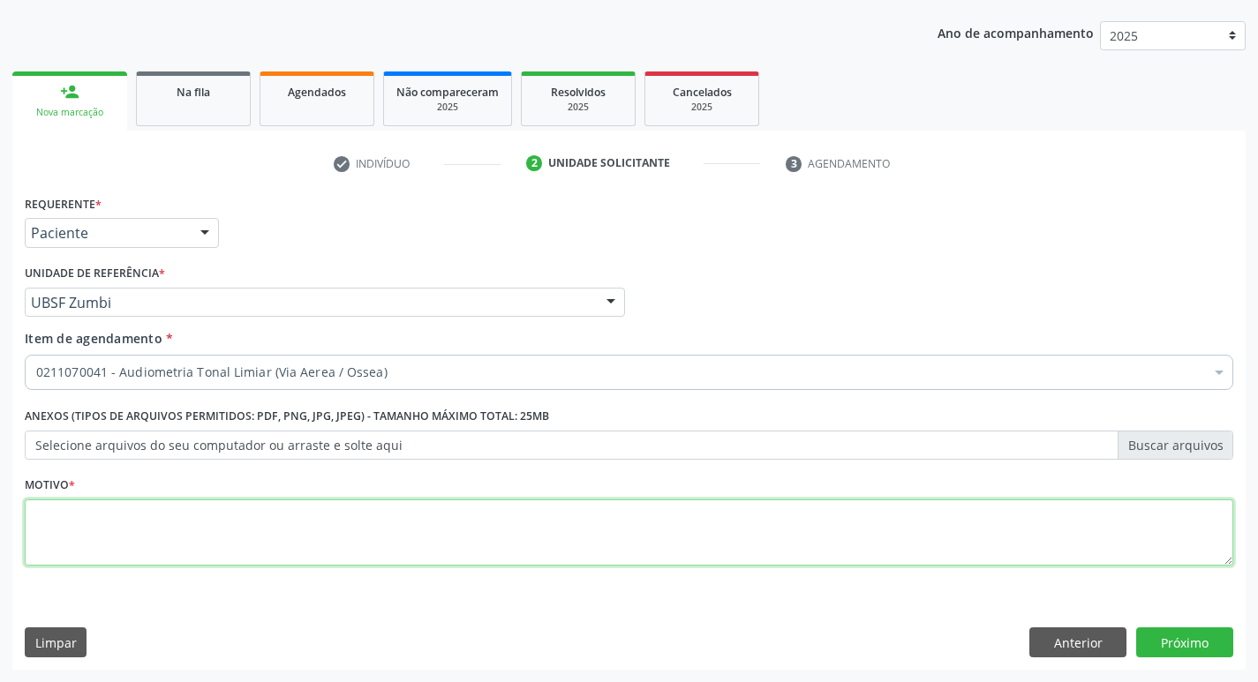
click at [81, 519] on textarea at bounding box center [629, 533] width 1209 height 67
type textarea "avaliação"
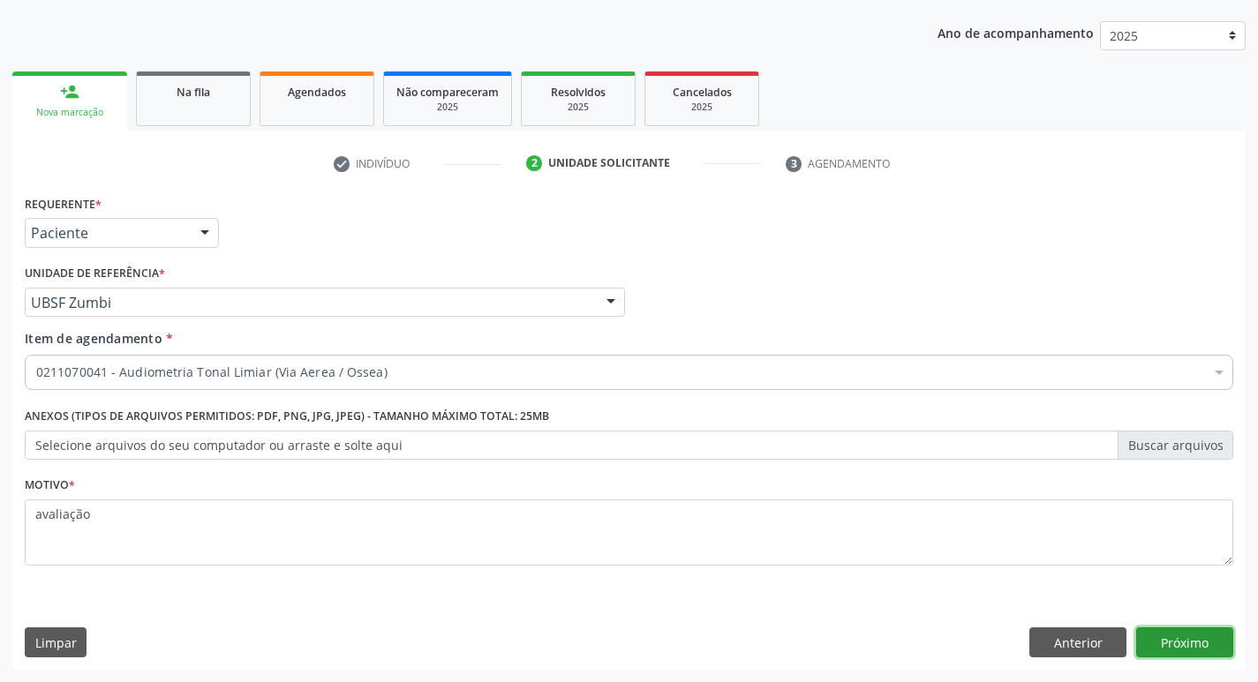
click at [1166, 630] on button "Próximo" at bounding box center [1184, 643] width 97 height 30
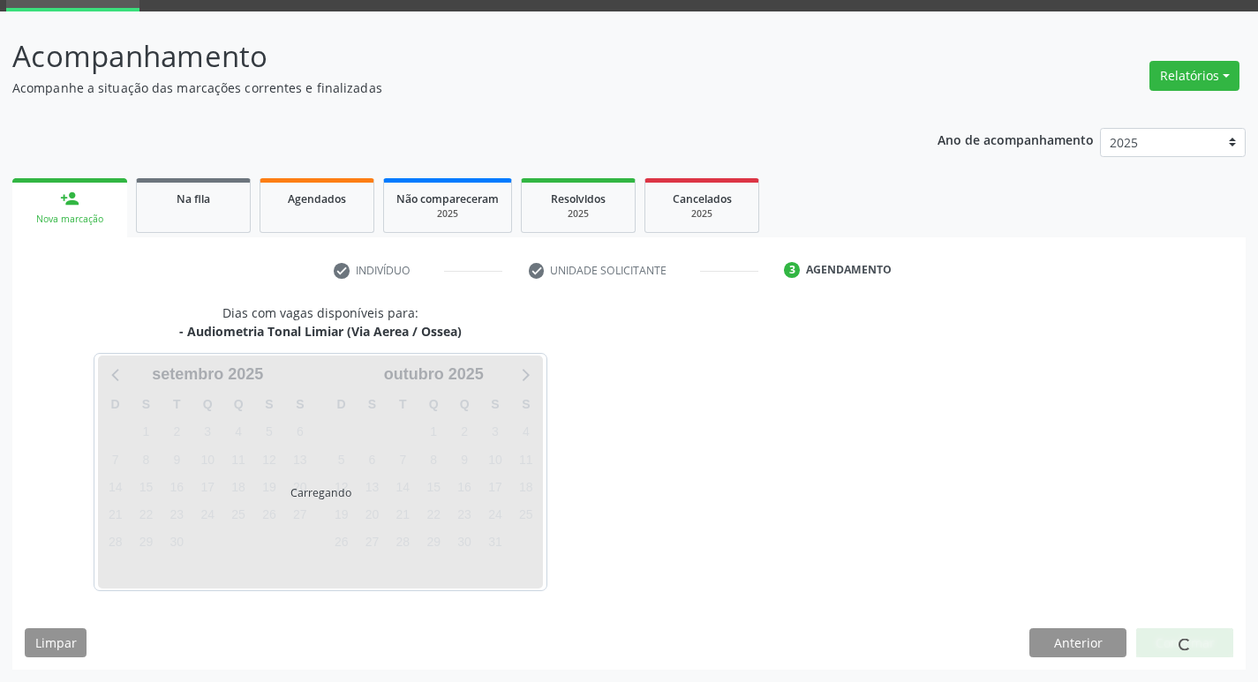
scroll to position [86, 0]
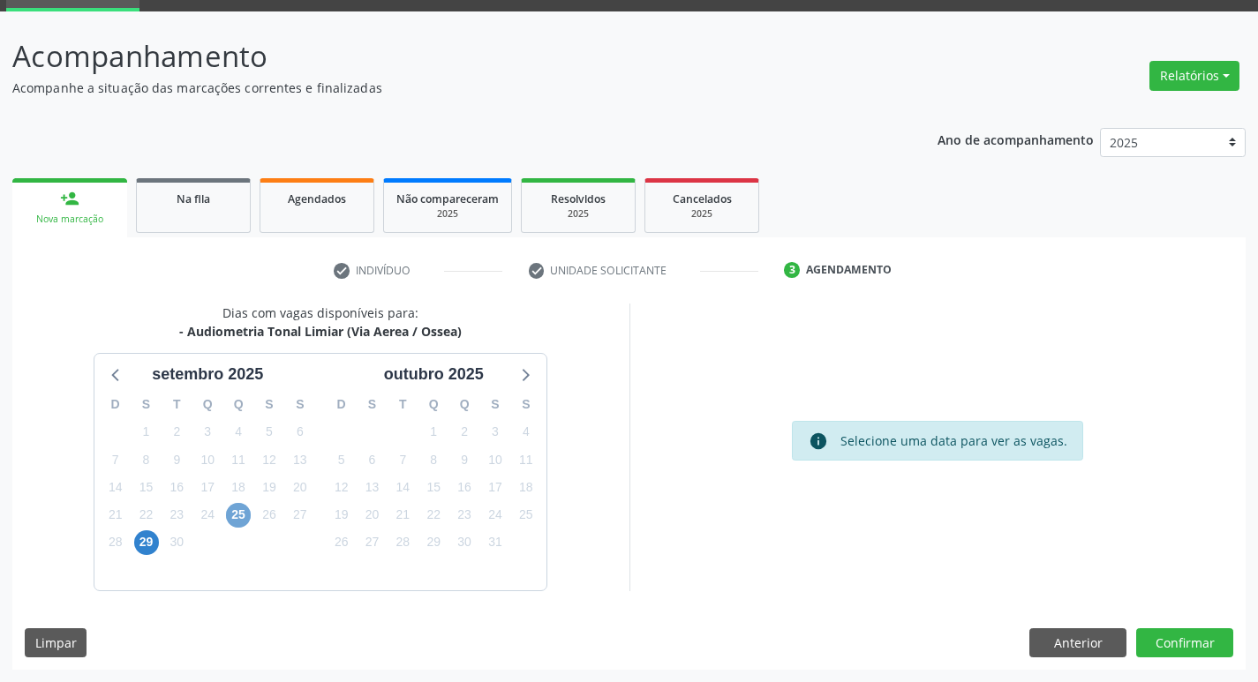
click at [240, 510] on span "25" at bounding box center [238, 515] width 25 height 25
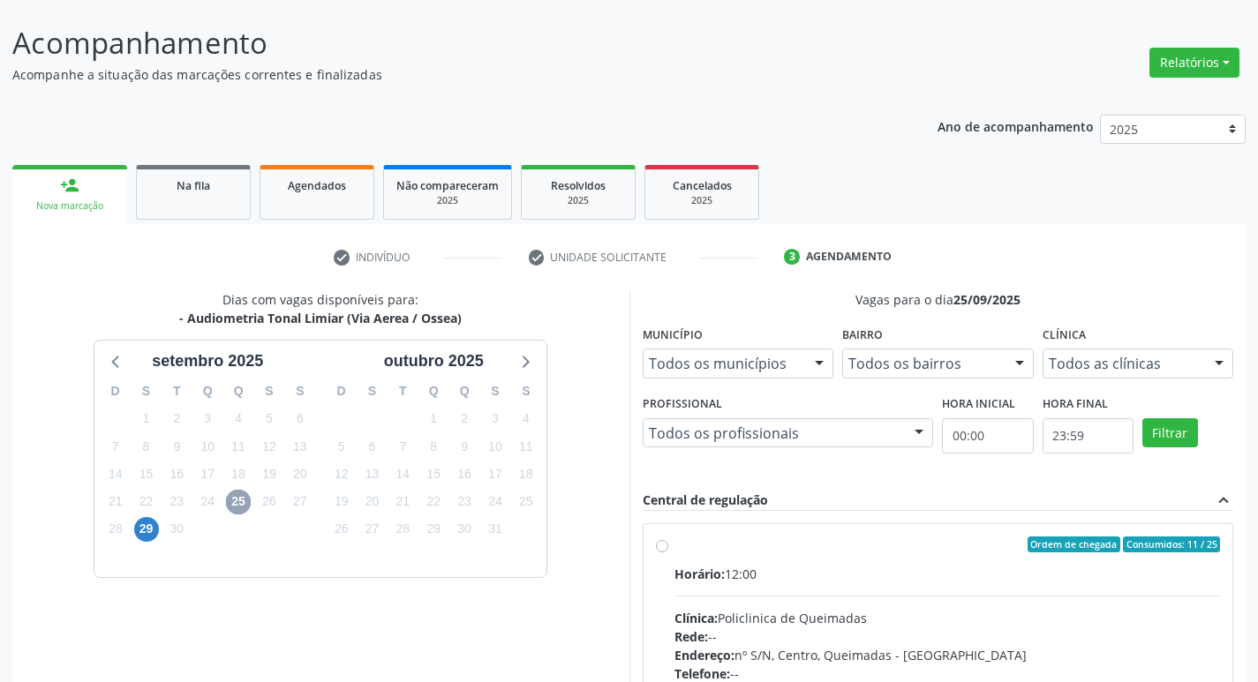
scroll to position [341, 0]
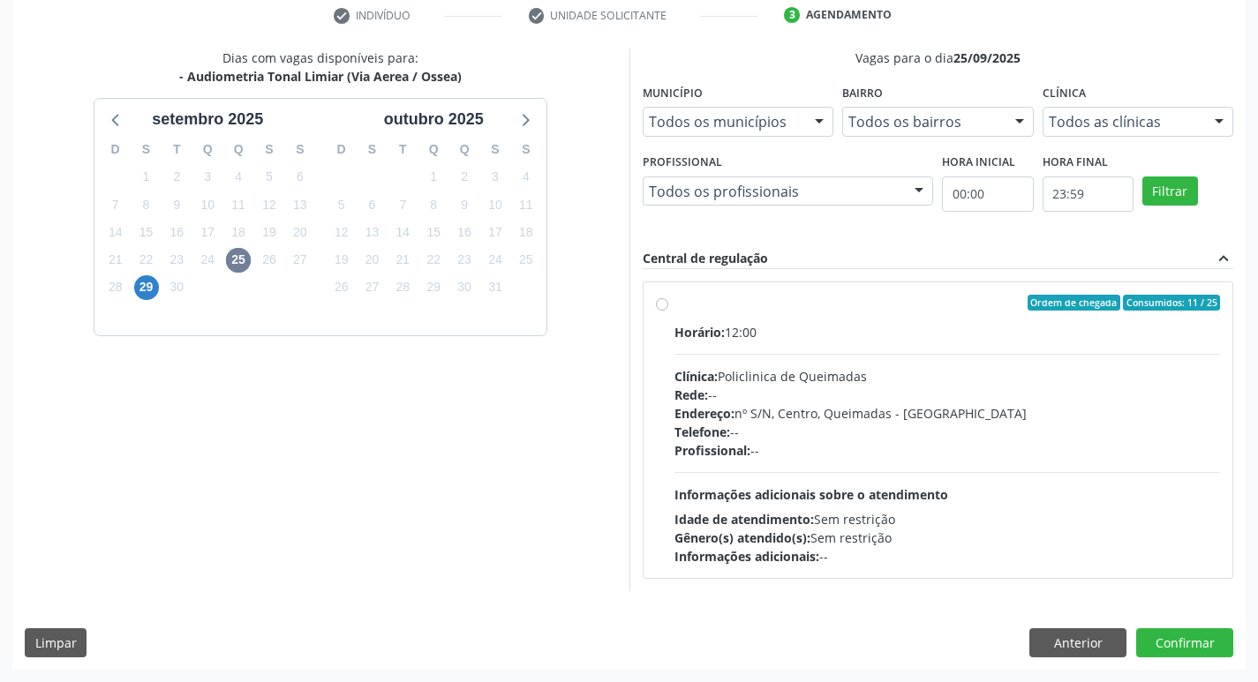
click at [809, 321] on label "Ordem de chegada Consumidos: 11 / 25 Horário: 12:00 Clínica: Policlinica de Que…" at bounding box center [948, 430] width 547 height 271
click at [668, 311] on input "Ordem de chegada Consumidos: 11 / 25 Horário: 12:00 Clínica: Policlinica de Que…" at bounding box center [662, 303] width 12 height 16
radio input "true"
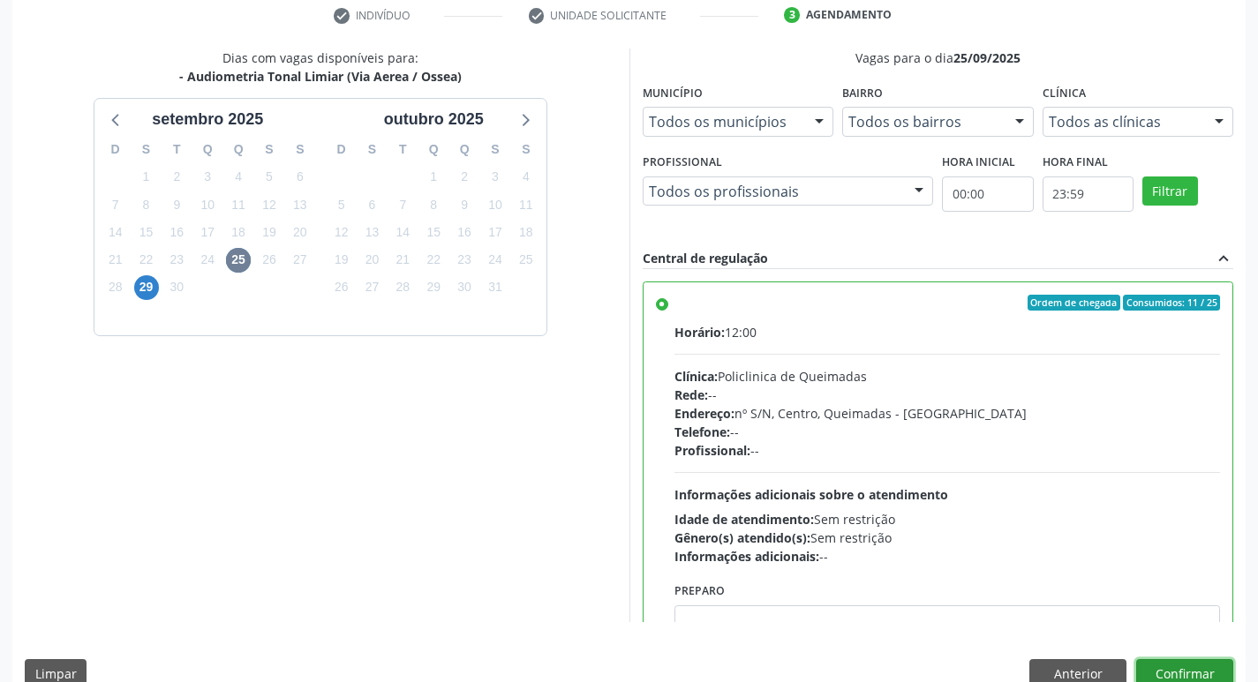
click at [1168, 664] on button "Confirmar" at bounding box center [1184, 675] width 97 height 30
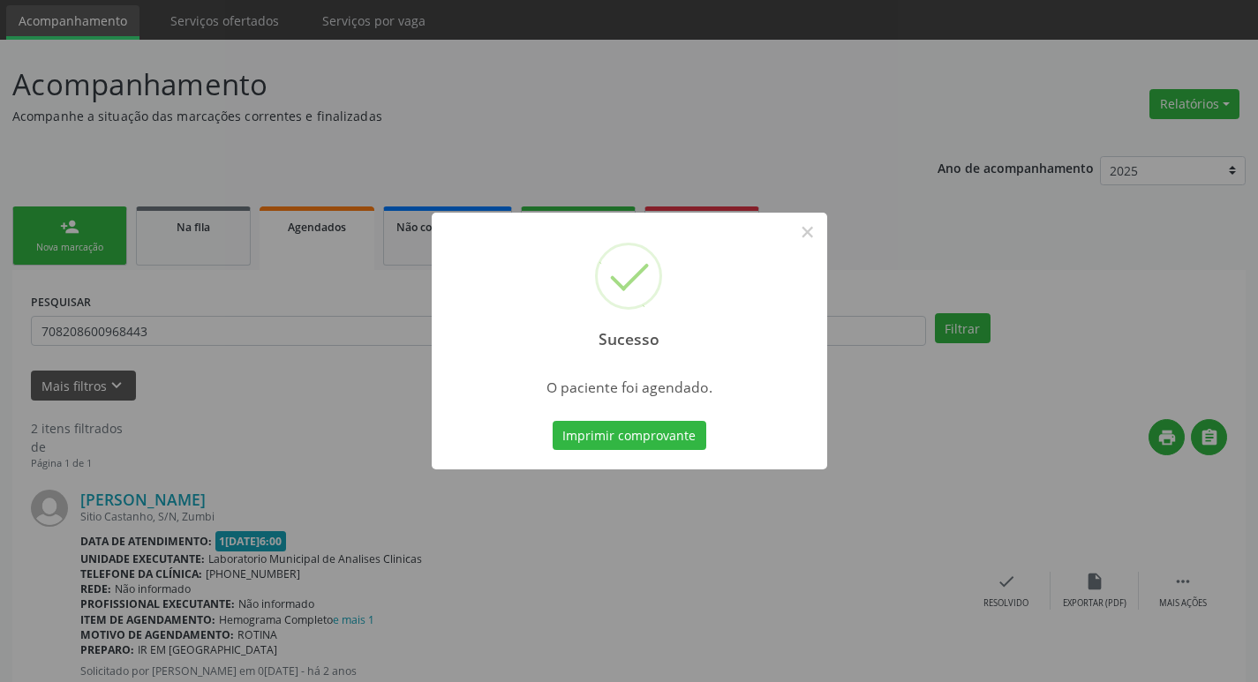
scroll to position [88, 0]
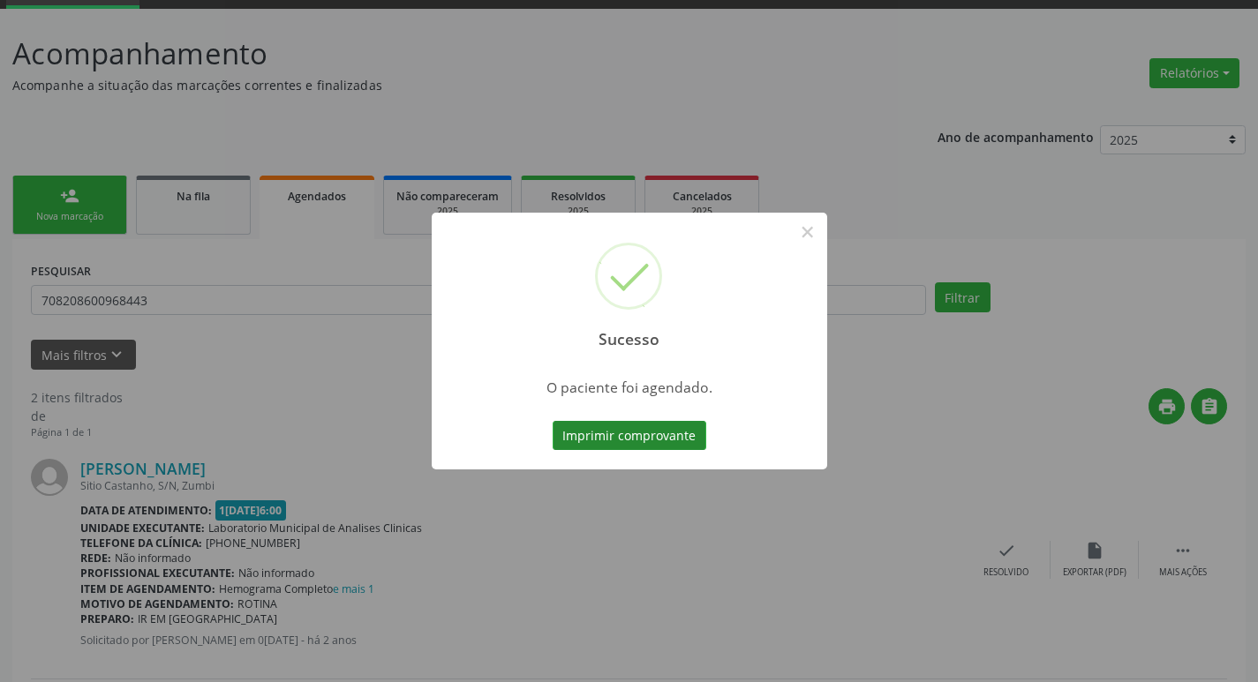
click at [612, 436] on button "Imprimir comprovante" at bounding box center [630, 436] width 154 height 30
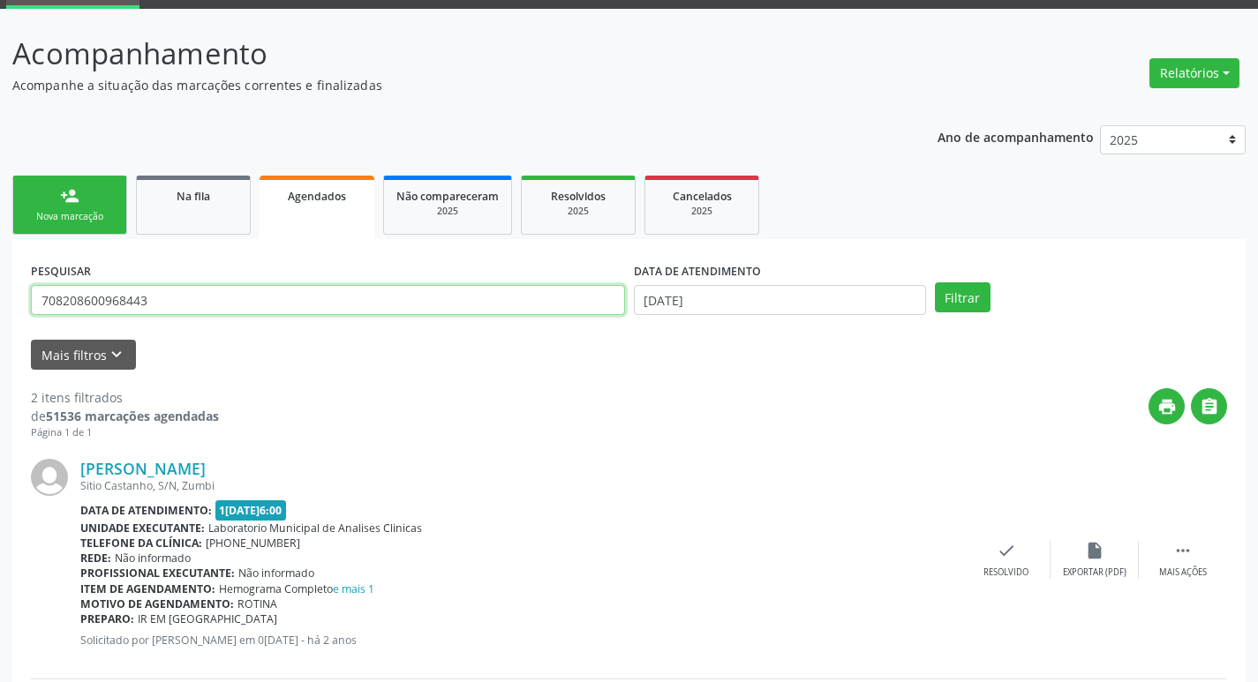
click at [306, 306] on input "708208600968443" at bounding box center [328, 300] width 594 height 30
type input "705403485367097"
click at [935, 283] on button "Filtrar" at bounding box center [963, 298] width 56 height 30
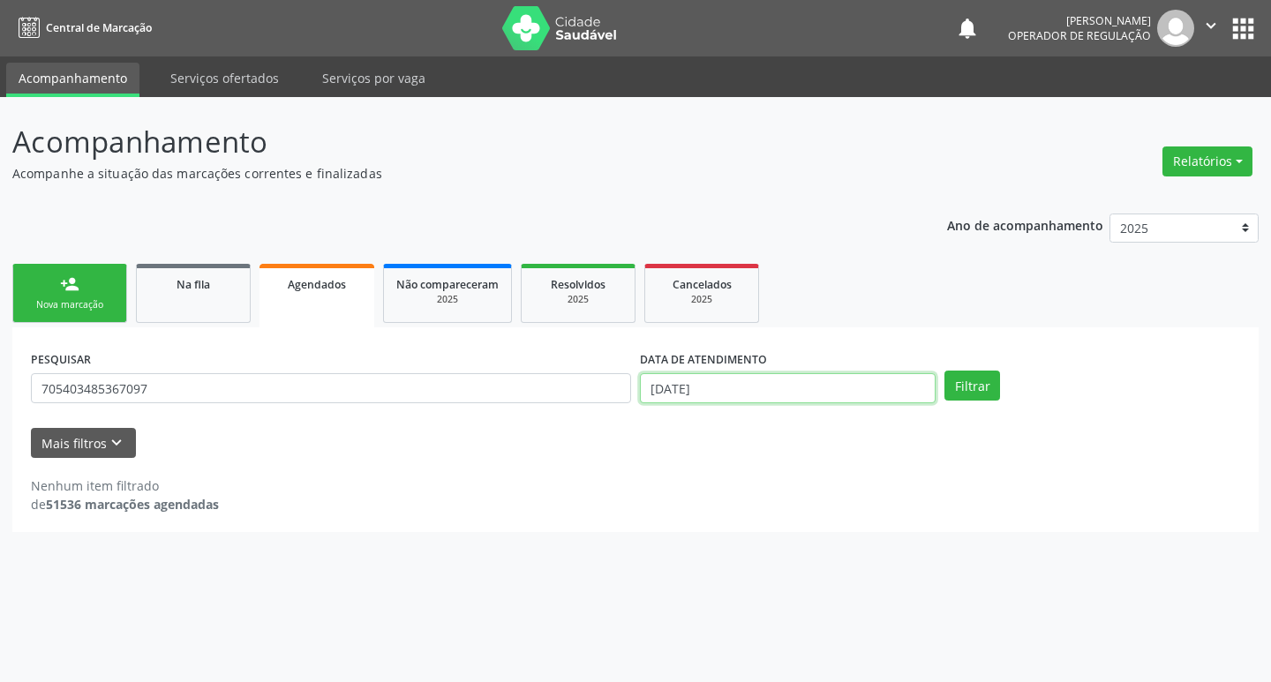
click at [702, 385] on input "[DATE]" at bounding box center [788, 388] width 296 height 30
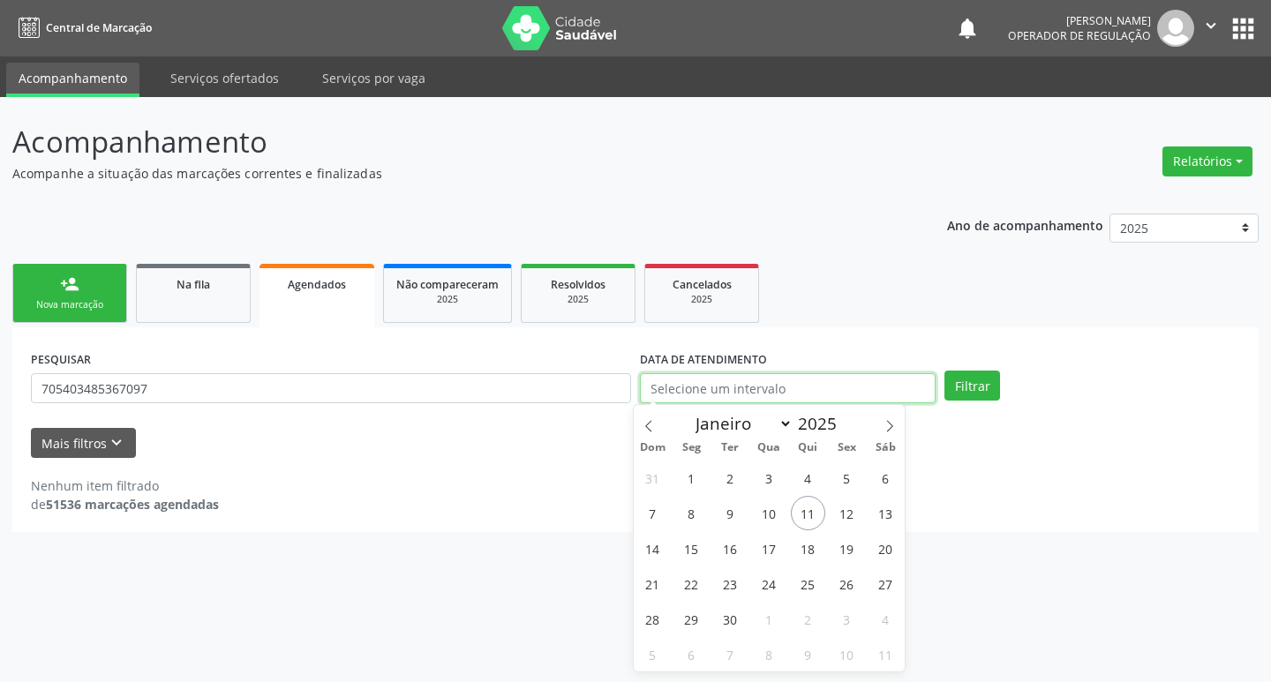
click at [945, 371] on button "Filtrar" at bounding box center [973, 386] width 56 height 30
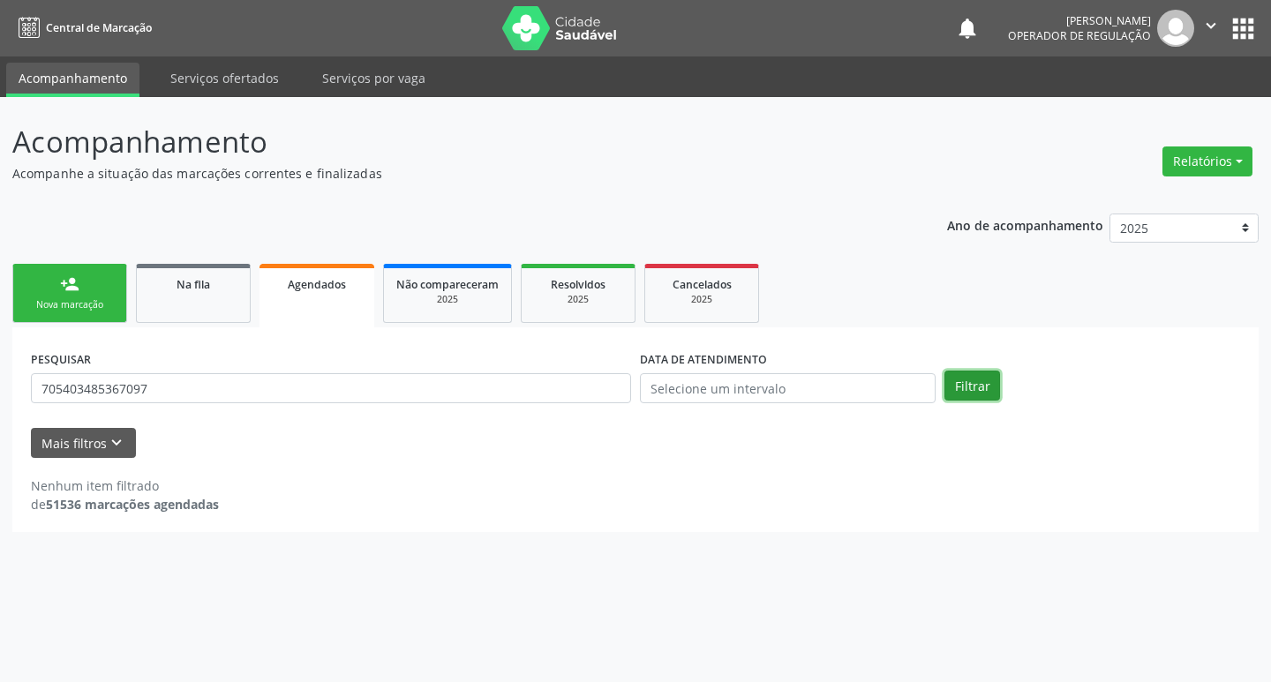
click at [970, 384] on button "Filtrar" at bounding box center [973, 386] width 56 height 30
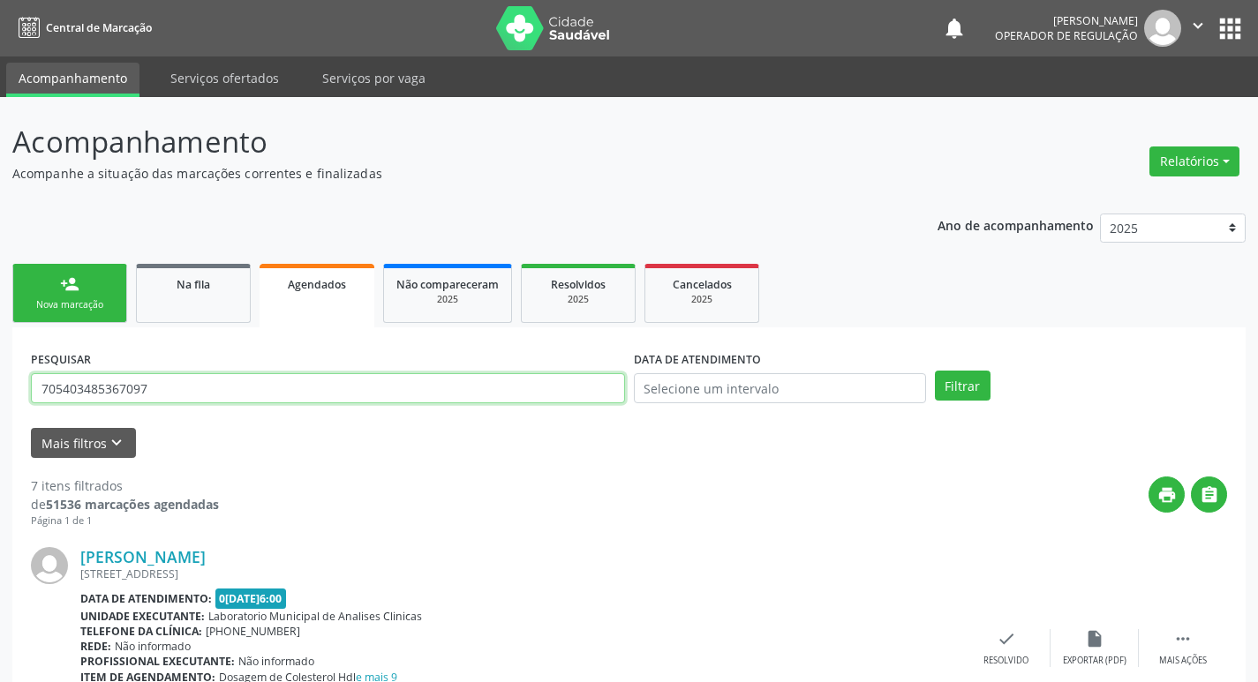
click at [233, 391] on input "705403485367097" at bounding box center [328, 388] width 594 height 30
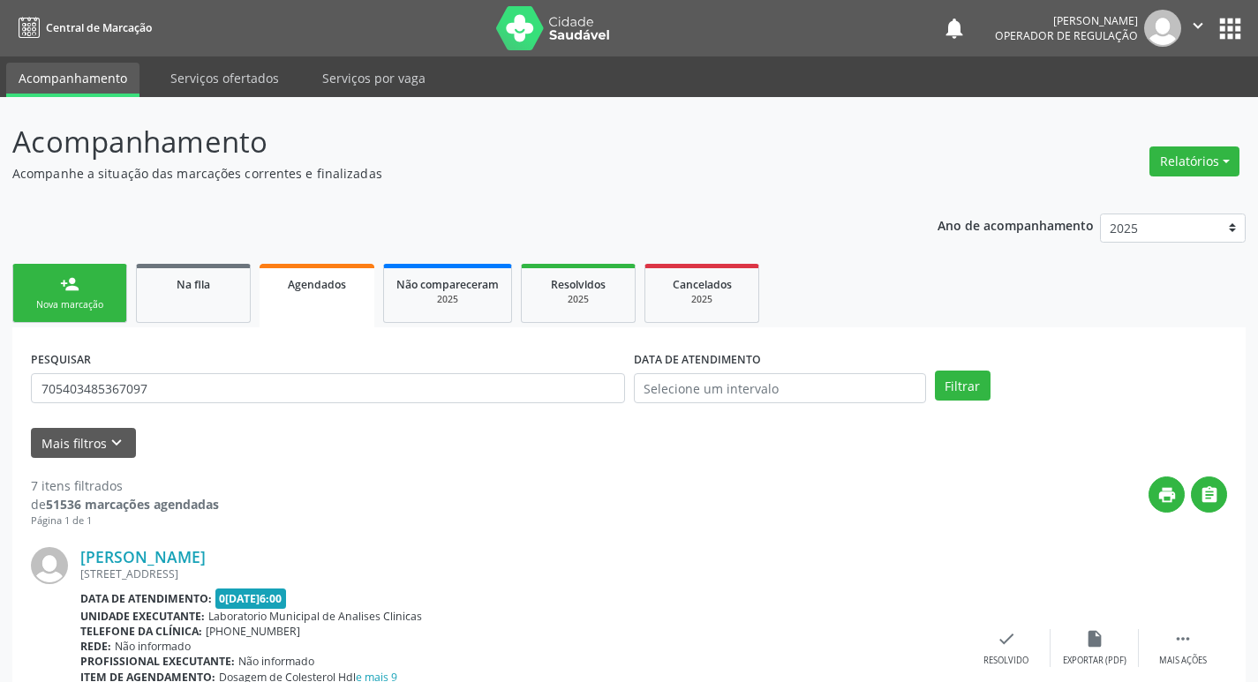
click at [98, 278] on link "person_add Nova marcação" at bounding box center [69, 293] width 115 height 59
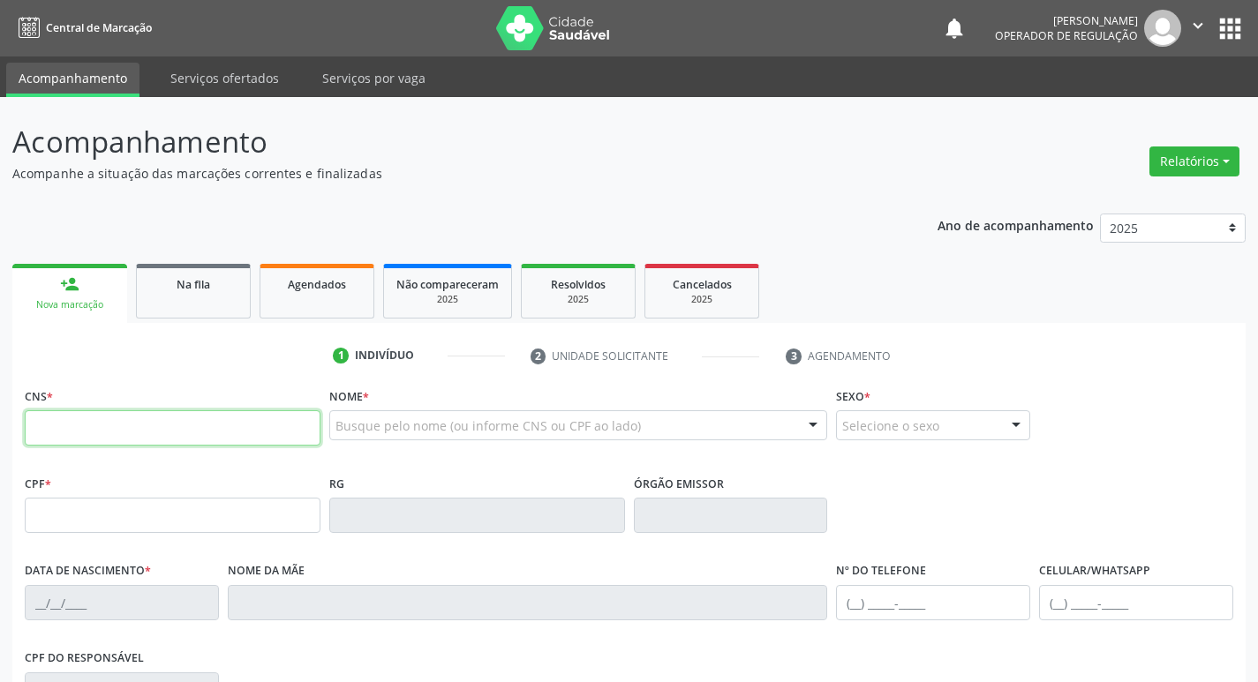
click at [94, 414] on input "text" at bounding box center [173, 428] width 296 height 35
paste input "705 4034 8536 7097"
type input "705 4034 8536 7097"
type input "760.947.824-53"
type input "27[DATE]"
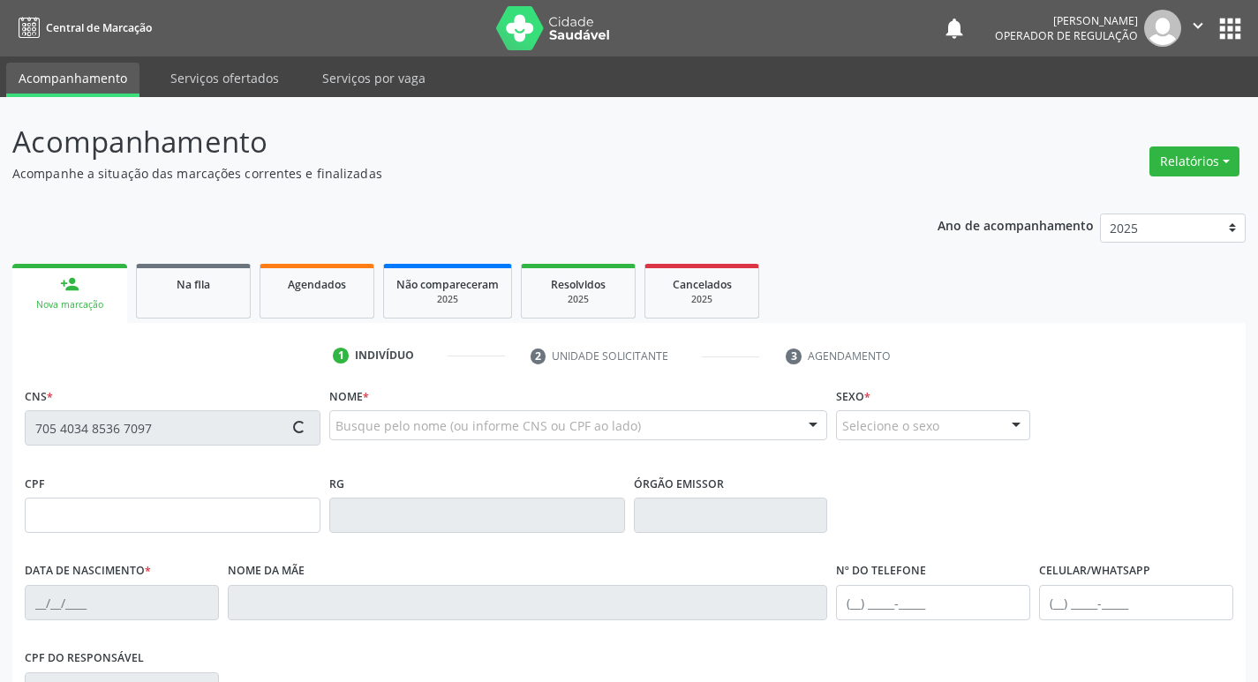
type input "[PERSON_NAME]"
type input "[PHONE_NUMBER]"
type input "24"
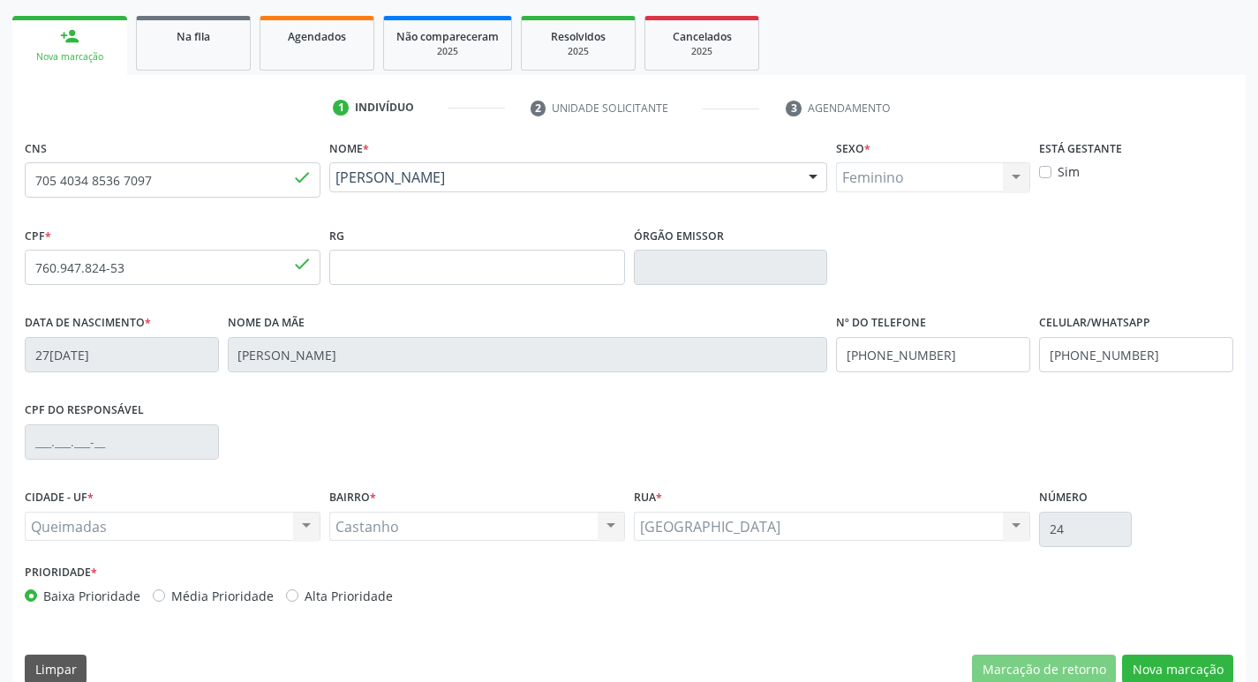
scroll to position [275, 0]
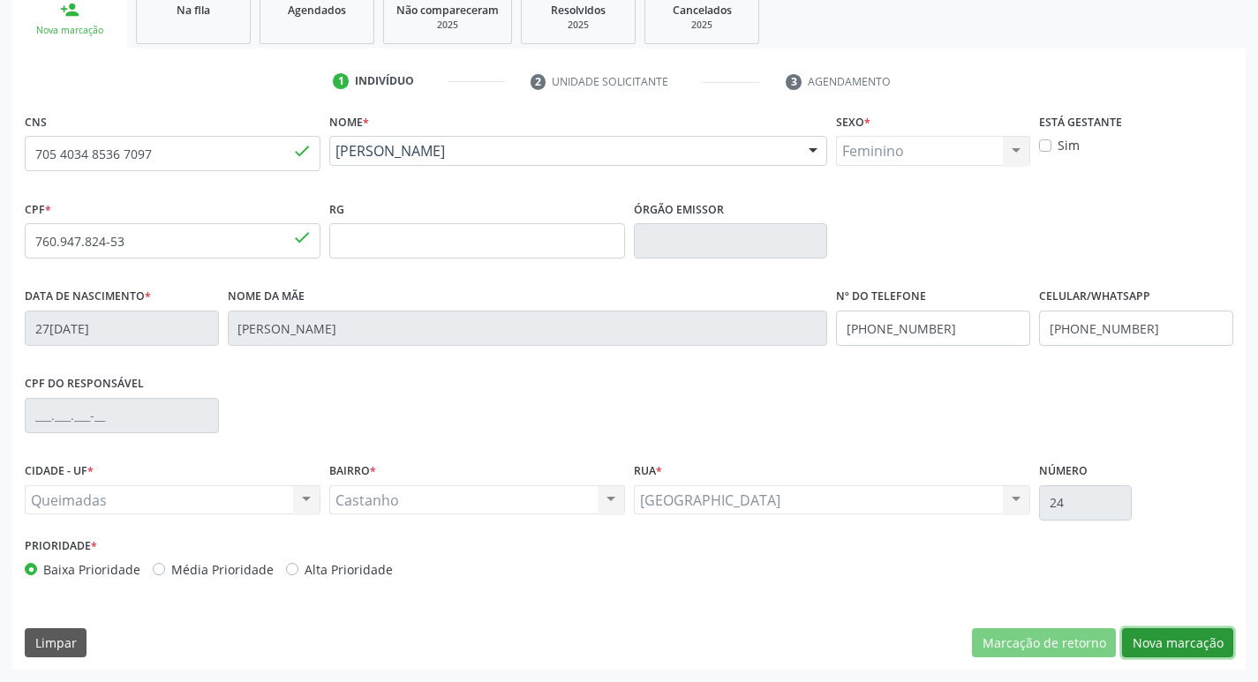
click at [1162, 644] on button "Nova marcação" at bounding box center [1177, 644] width 111 height 30
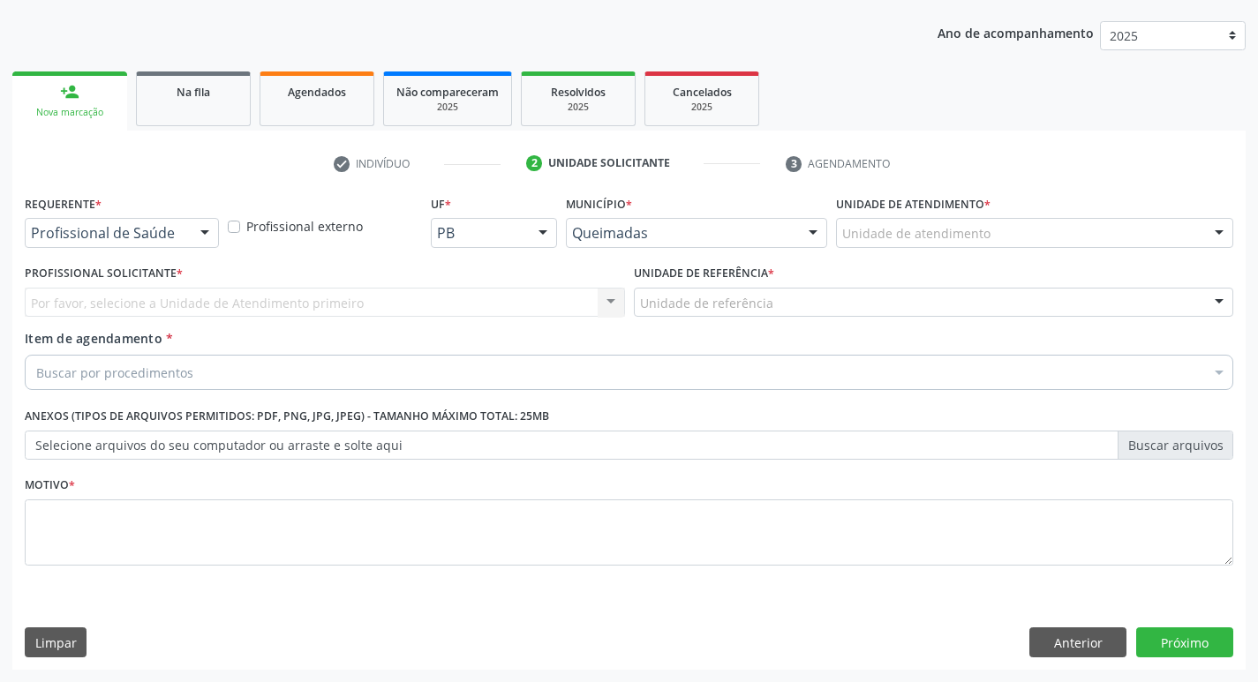
scroll to position [192, 0]
click at [203, 241] on div at bounding box center [205, 234] width 26 height 30
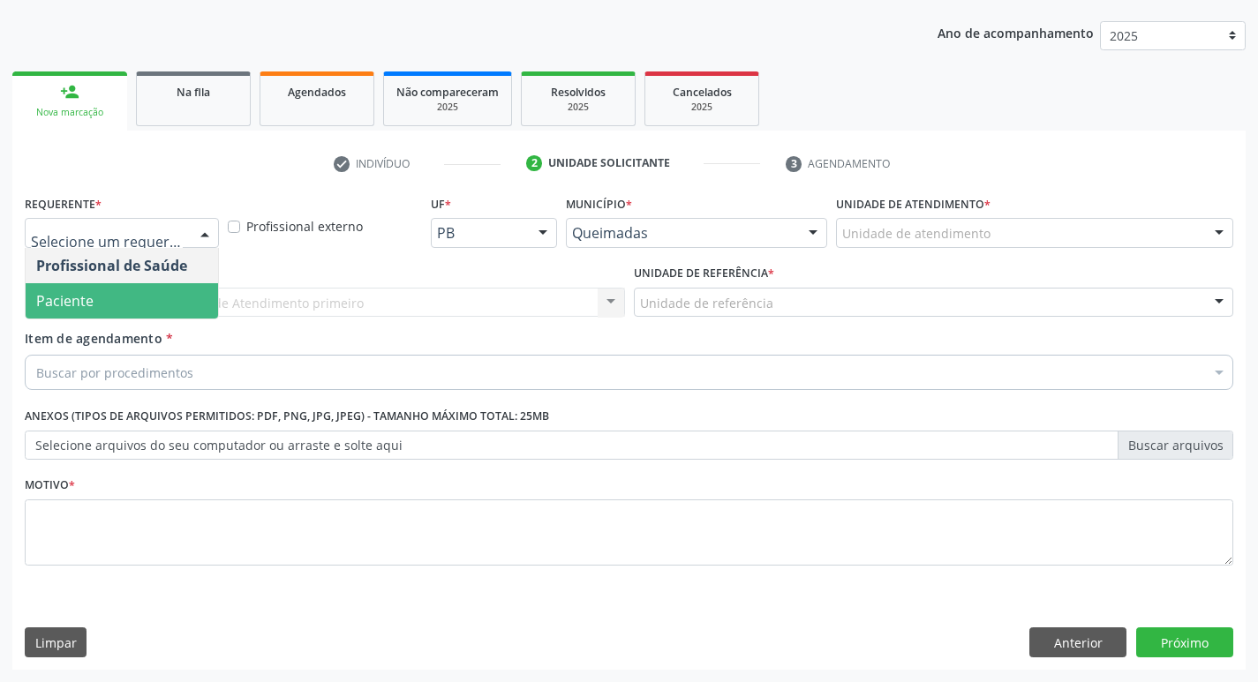
click at [185, 301] on span "Paciente" at bounding box center [122, 300] width 192 height 35
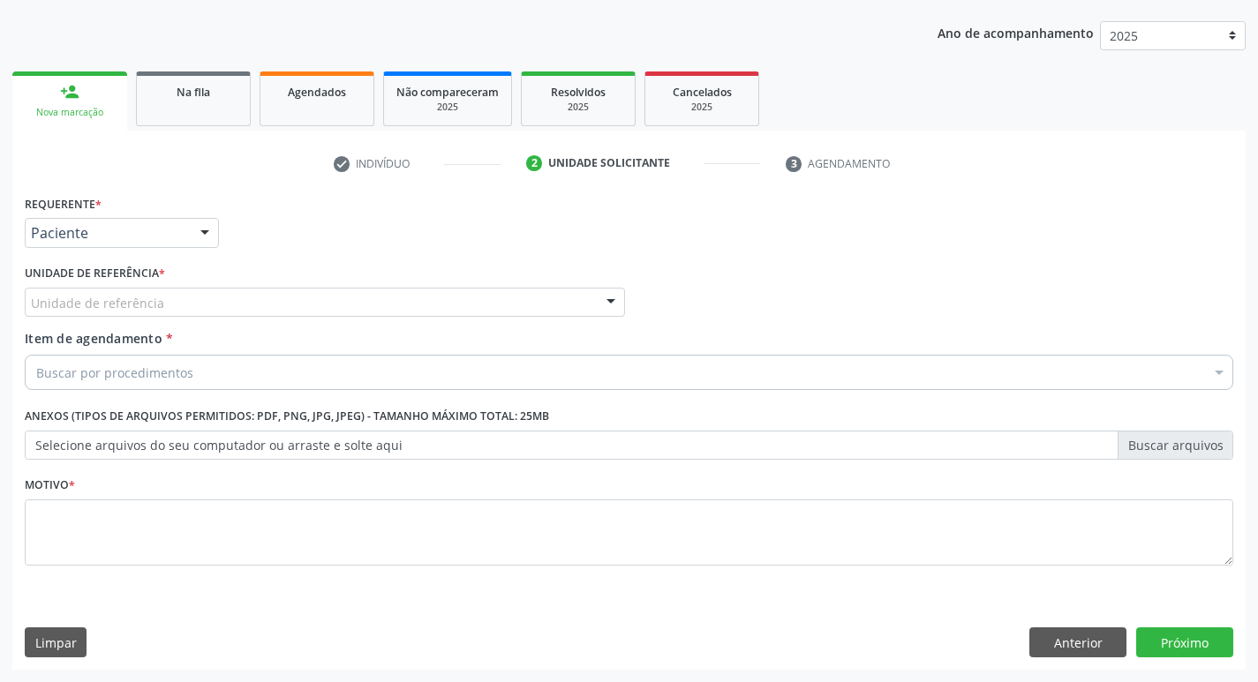
click at [233, 253] on div "Requerente * Paciente Profissional de Saúde Paciente Nenhum resultado encontrad…" at bounding box center [629, 225] width 1218 height 69
click at [247, 298] on div "Unidade de referência" at bounding box center [325, 303] width 600 height 30
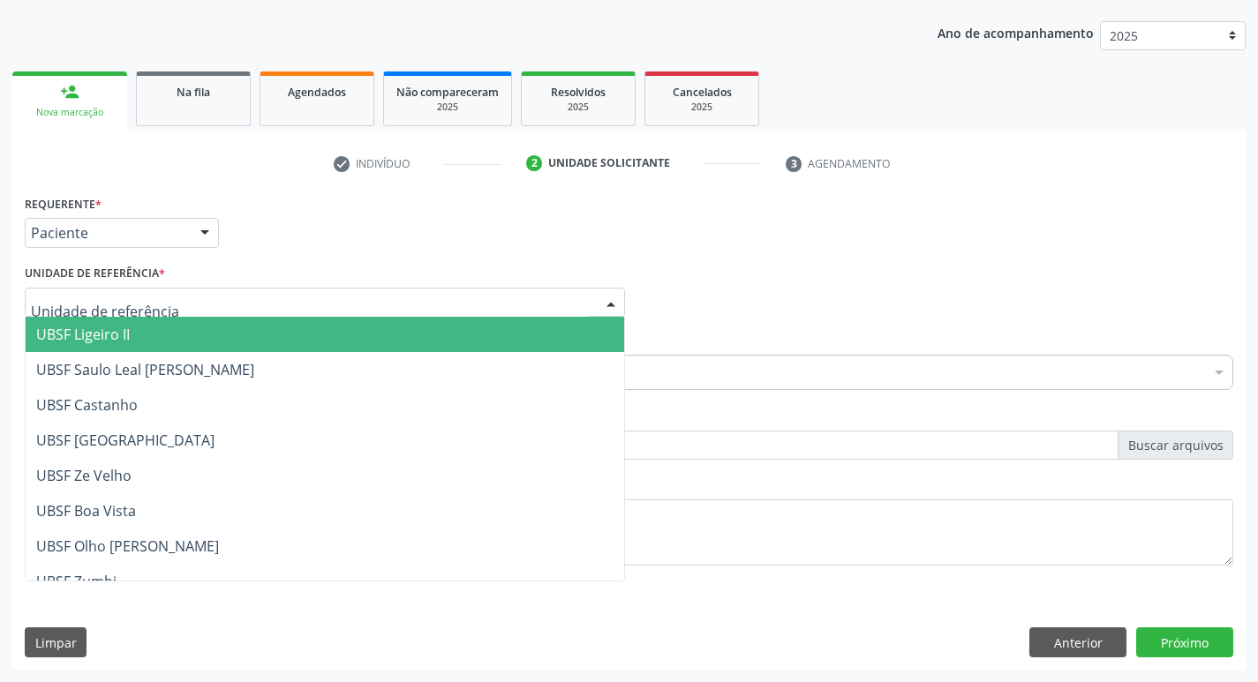
click at [247, 298] on input "text" at bounding box center [310, 311] width 558 height 35
click at [221, 106] on link "Na fila" at bounding box center [193, 99] width 115 height 55
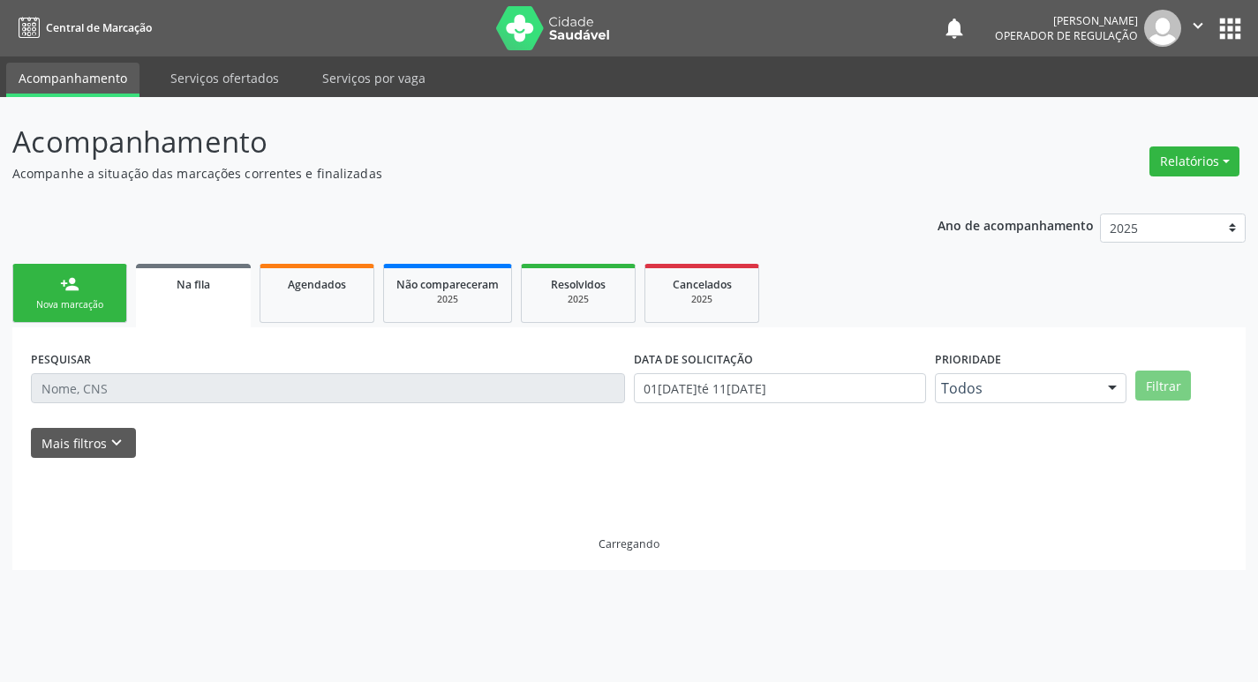
scroll to position [0, 0]
click at [81, 320] on link "person_add Nova marcação" at bounding box center [69, 293] width 115 height 59
click at [89, 306] on div "Nova marcação" at bounding box center [70, 304] width 88 height 13
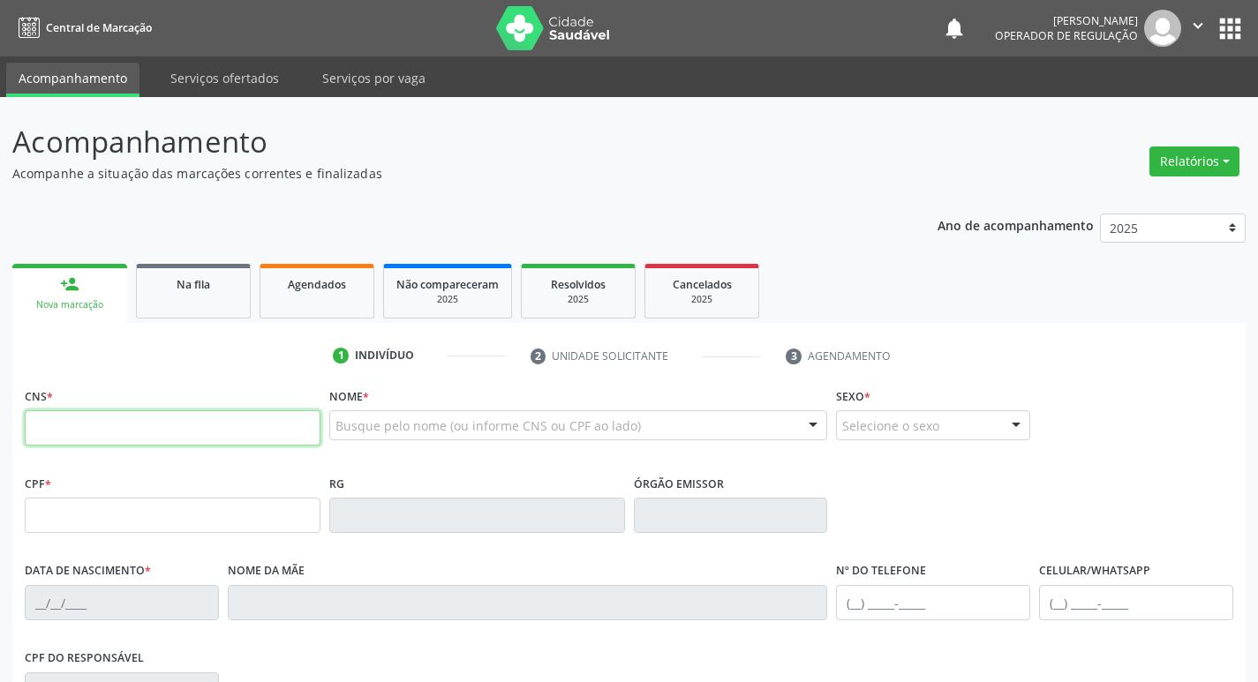
click at [204, 420] on input "text" at bounding box center [173, 428] width 296 height 35
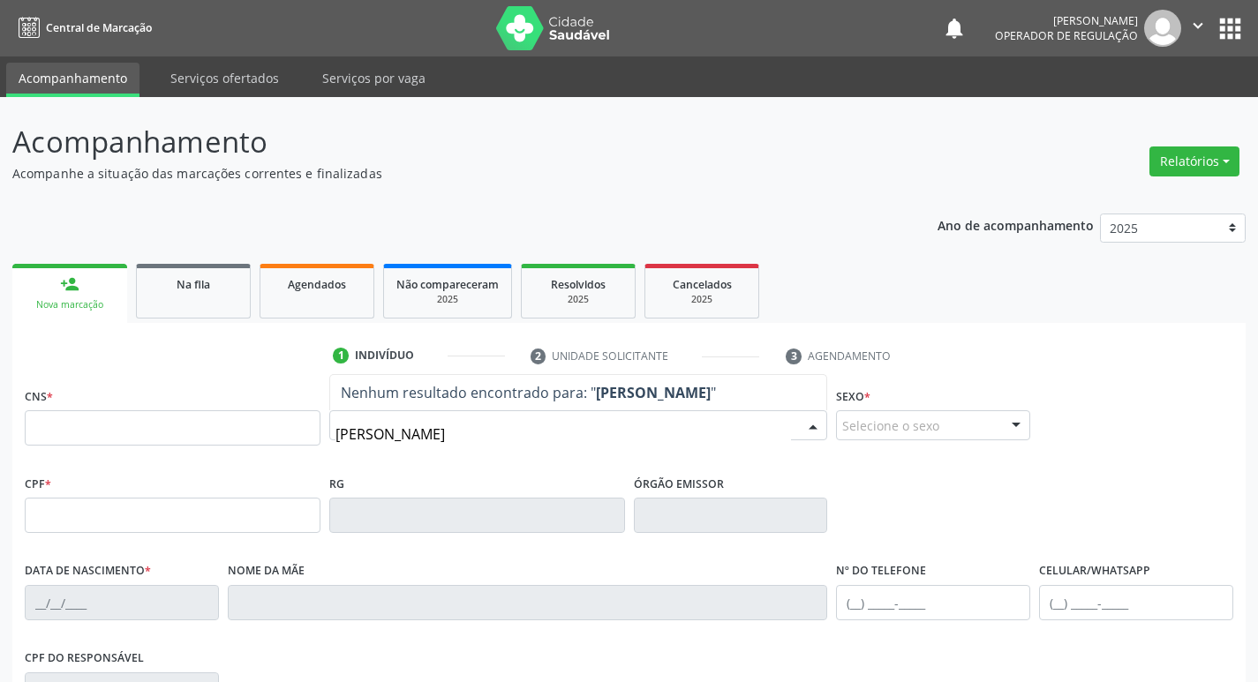
type input "[PERSON_NAME]"
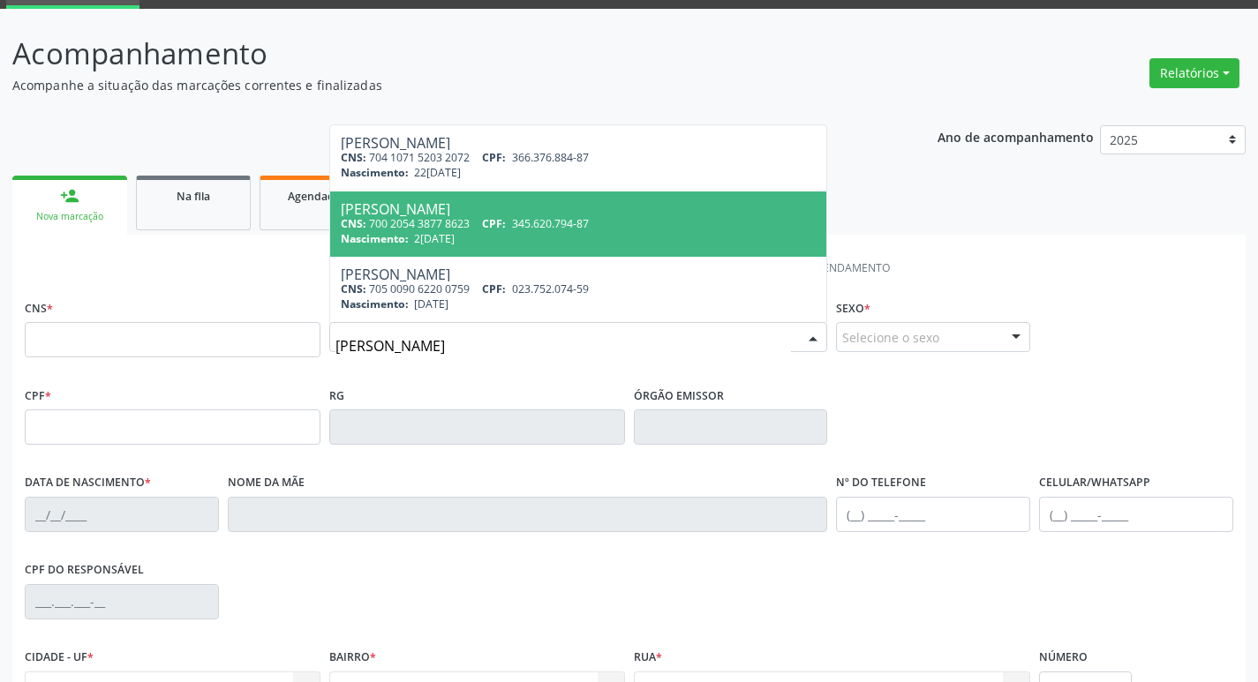
scroll to position [177, 0]
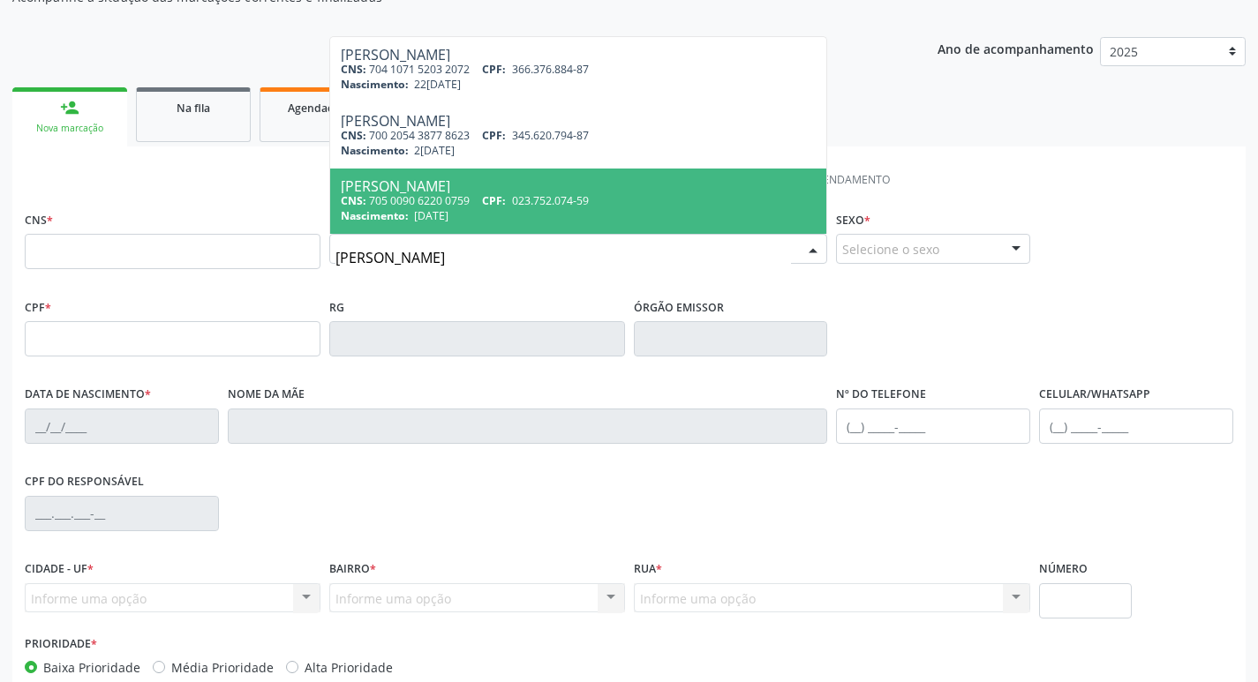
click at [521, 212] on div "Nascimento: 2[DATE]" at bounding box center [579, 215] width 476 height 15
type input "705 0090 6220 0759"
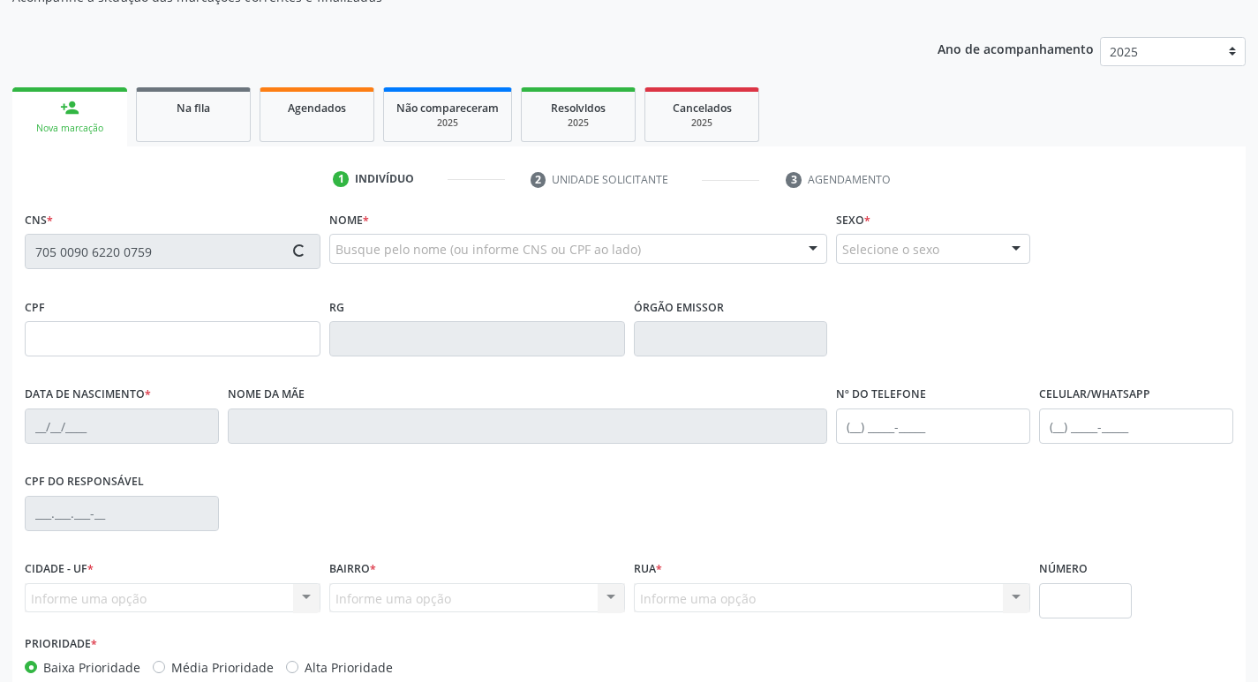
type input "023.752.074-59"
type input "[DATE]"
type input "[PERSON_NAME]"
type input "[PHONE_NUMBER]"
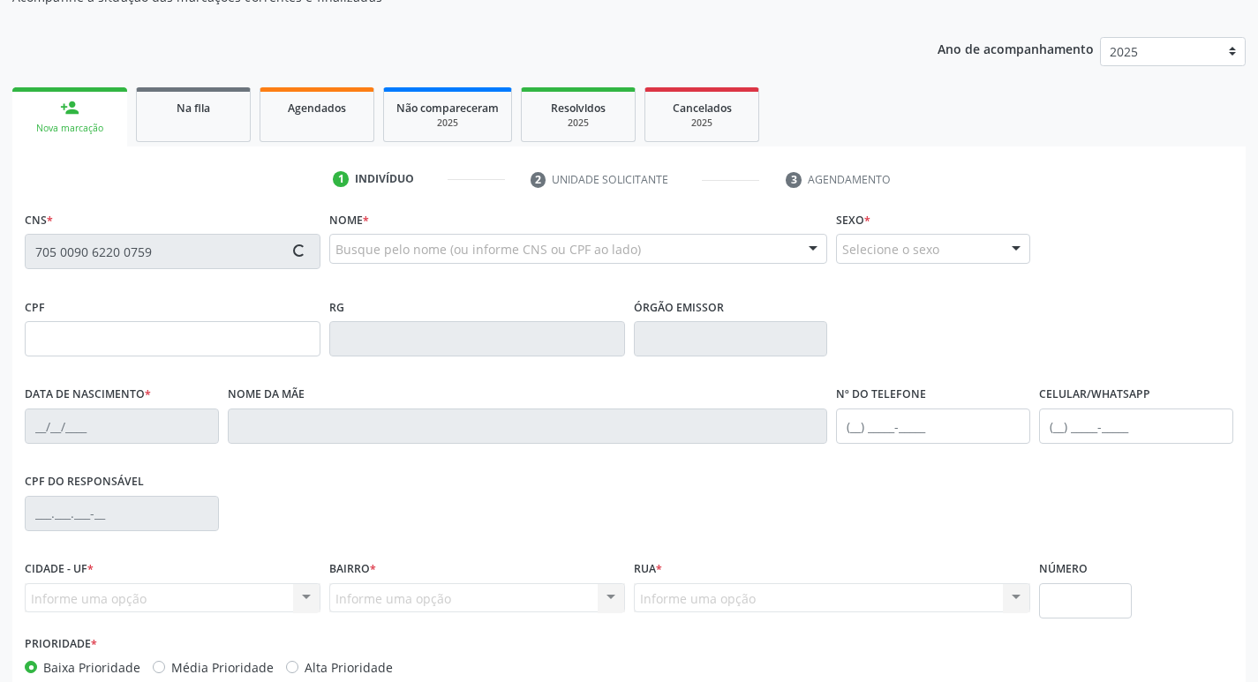
type input "18"
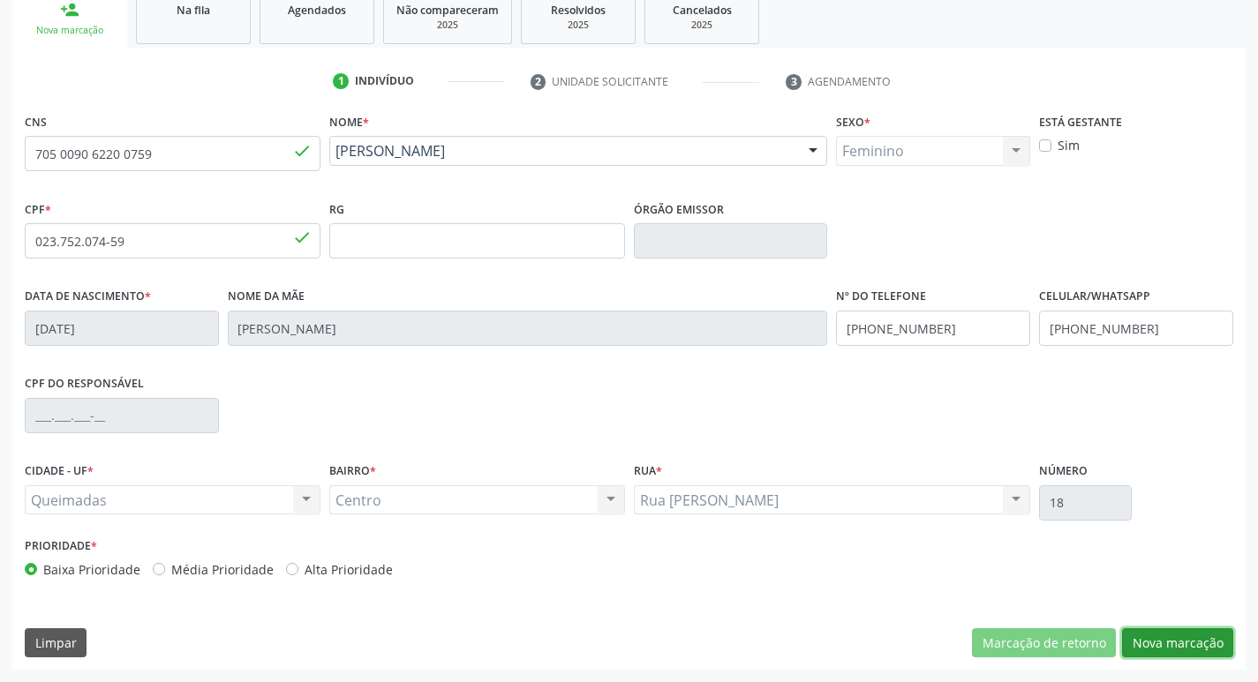
click at [1167, 640] on button "Nova marcação" at bounding box center [1177, 644] width 111 height 30
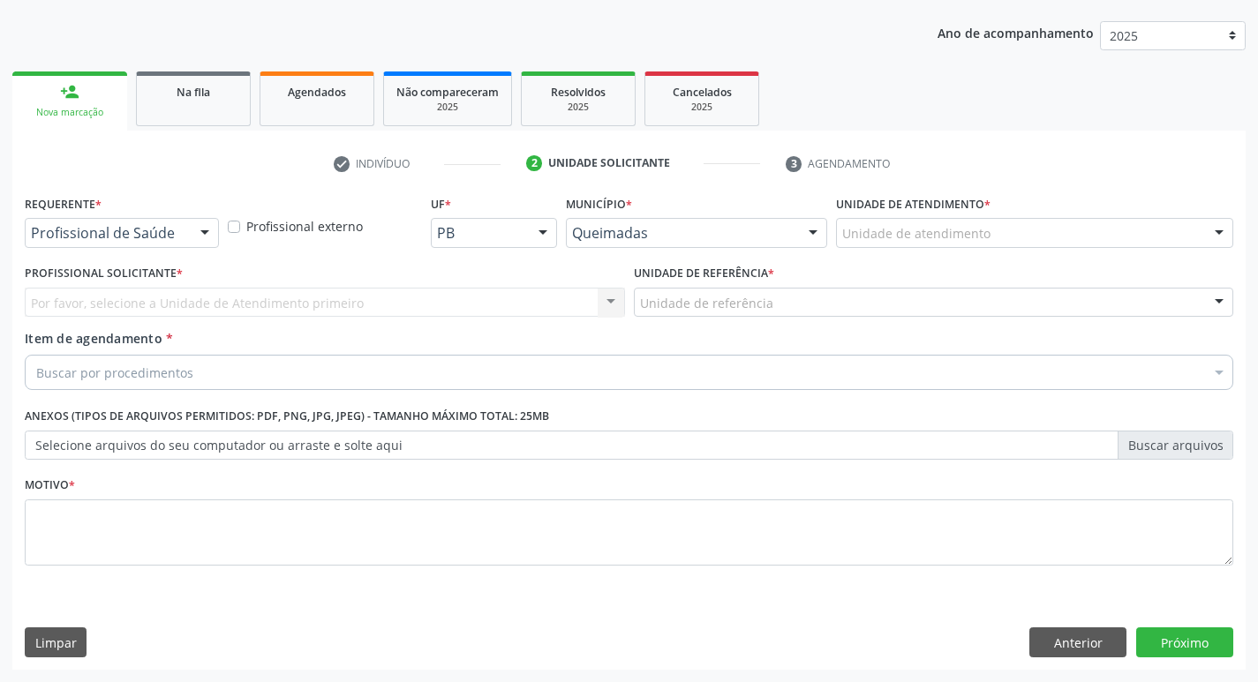
scroll to position [192, 0]
drag, startPoint x: 199, startPoint y: 229, endPoint x: 194, endPoint y: 242, distance: 14.0
click at [197, 230] on div at bounding box center [205, 234] width 26 height 30
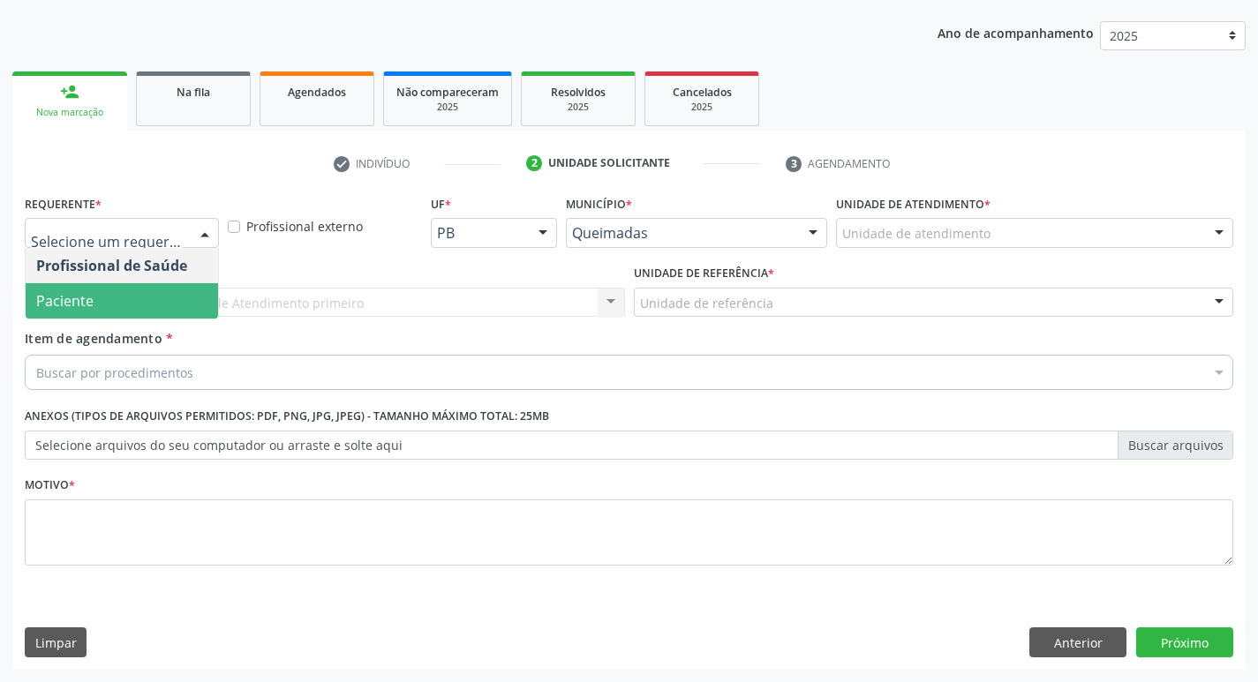
click at [183, 312] on span "Paciente" at bounding box center [122, 300] width 192 height 35
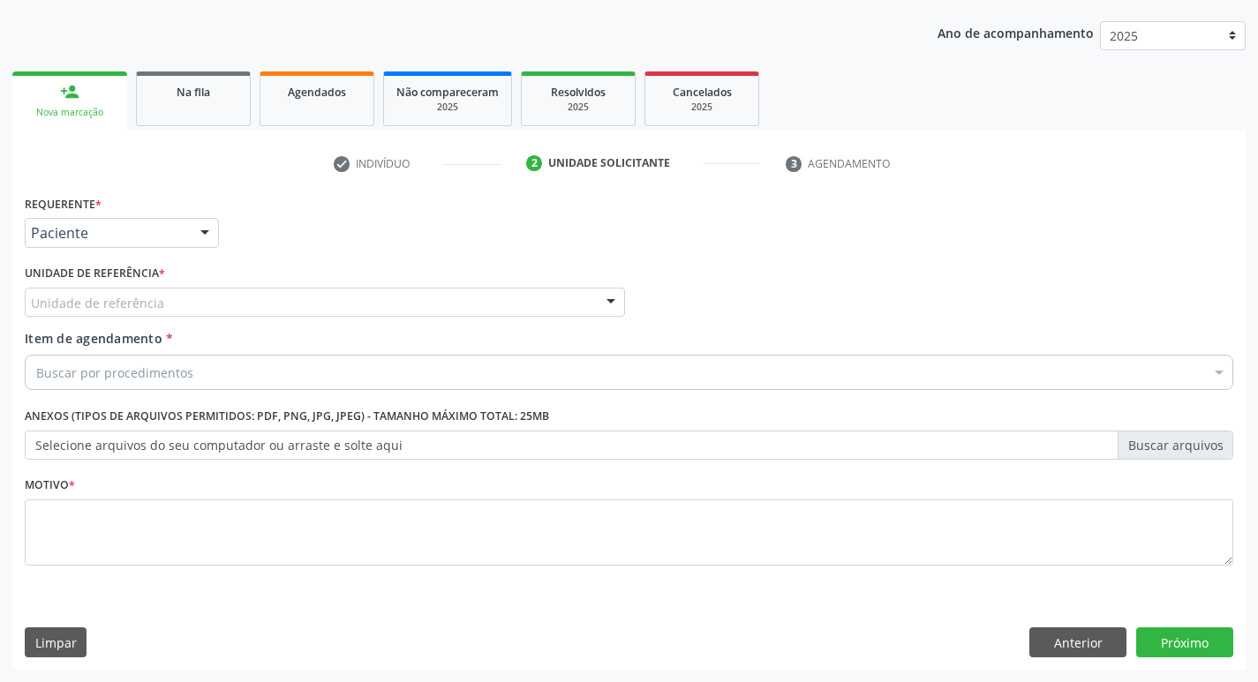
click at [185, 306] on div "Unidade de referência" at bounding box center [325, 303] width 600 height 30
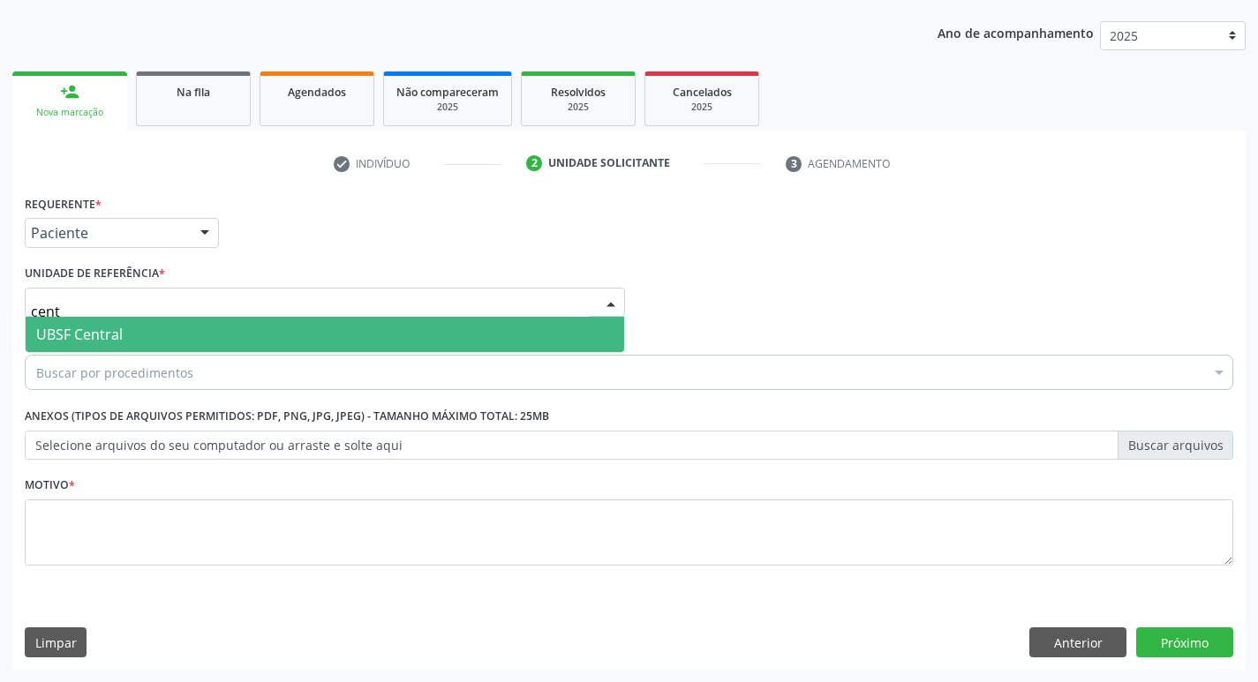
type input "centr"
click at [214, 339] on span "UBSF Central" at bounding box center [325, 334] width 599 height 35
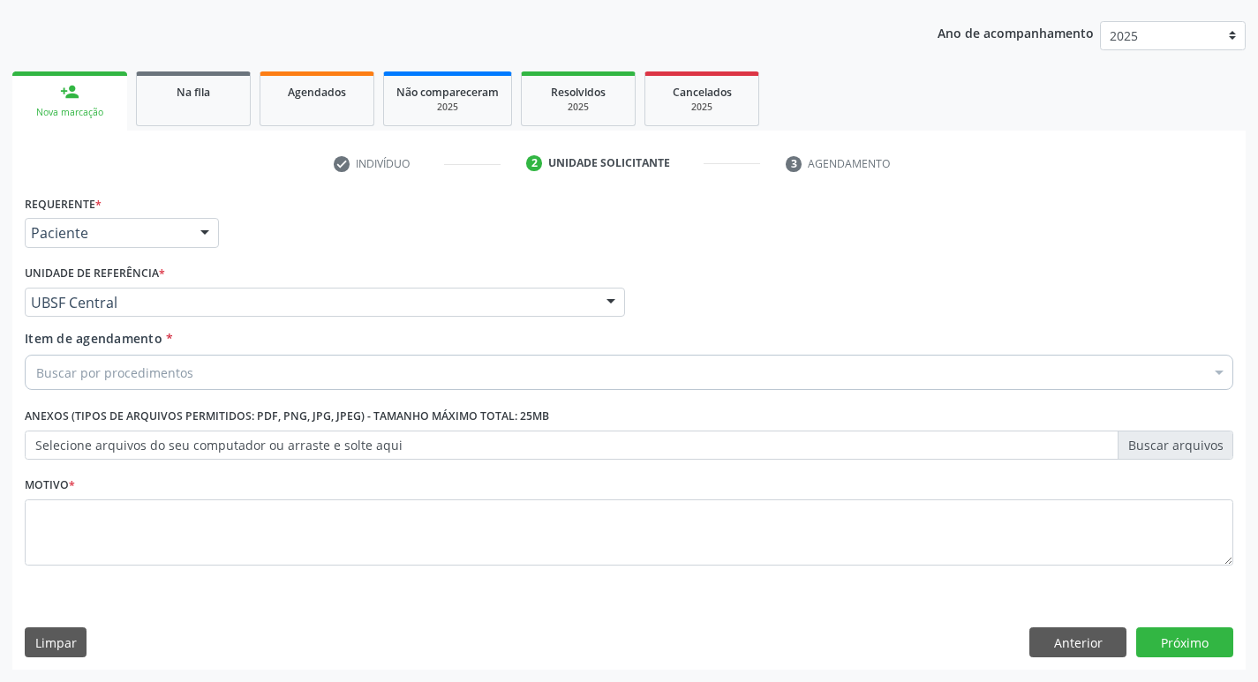
click at [216, 374] on div "Buscar por procedimentos" at bounding box center [629, 372] width 1209 height 35
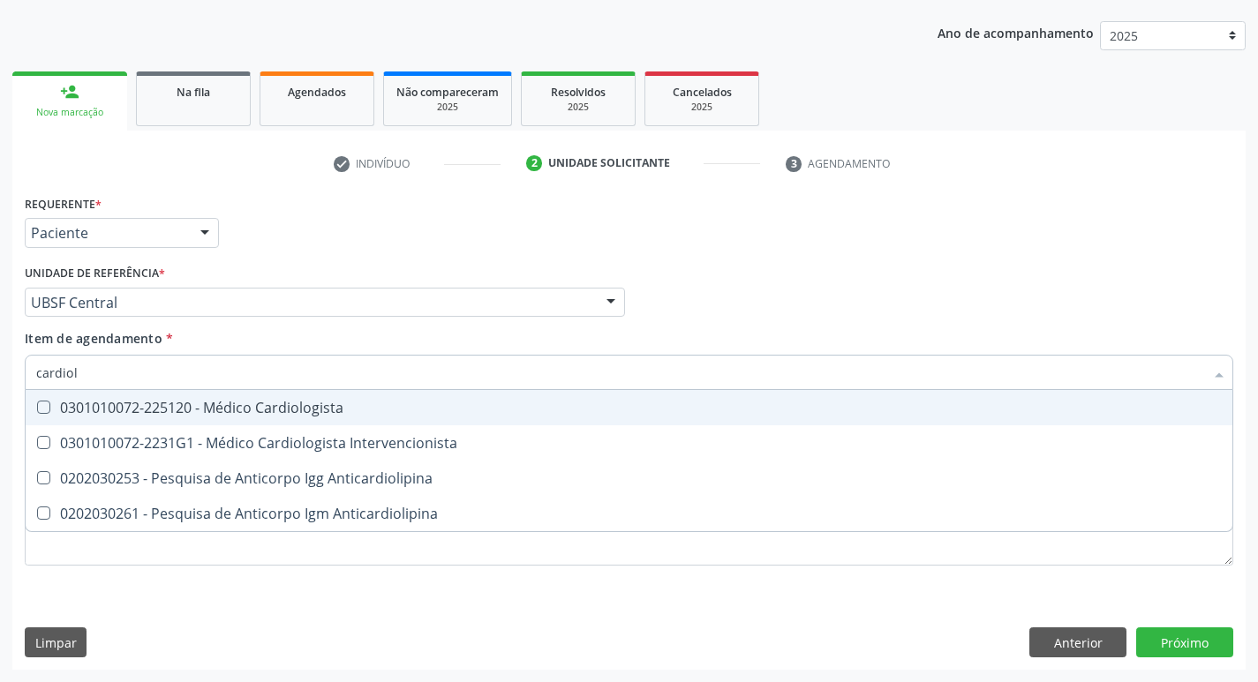
type input "cardiolo"
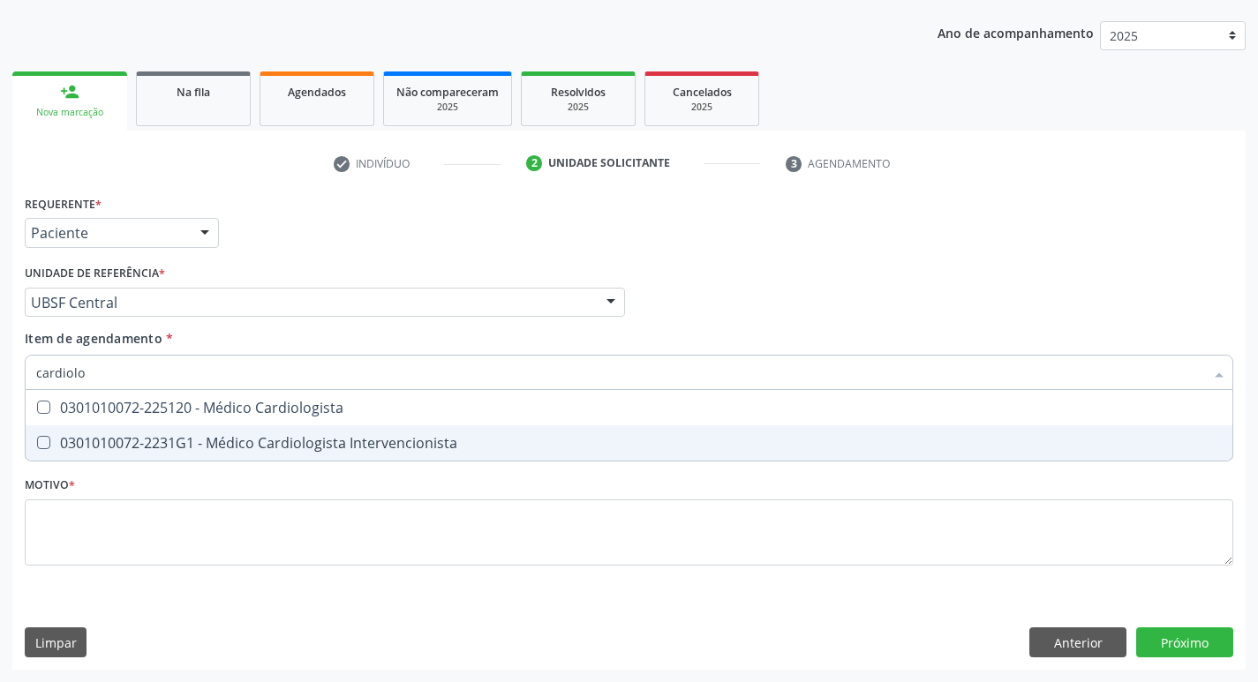
click at [197, 441] on div "0301010072-2231G1 - Médico Cardiologista Intervencionista" at bounding box center [629, 443] width 1186 height 14
checkbox Intervencionista "true"
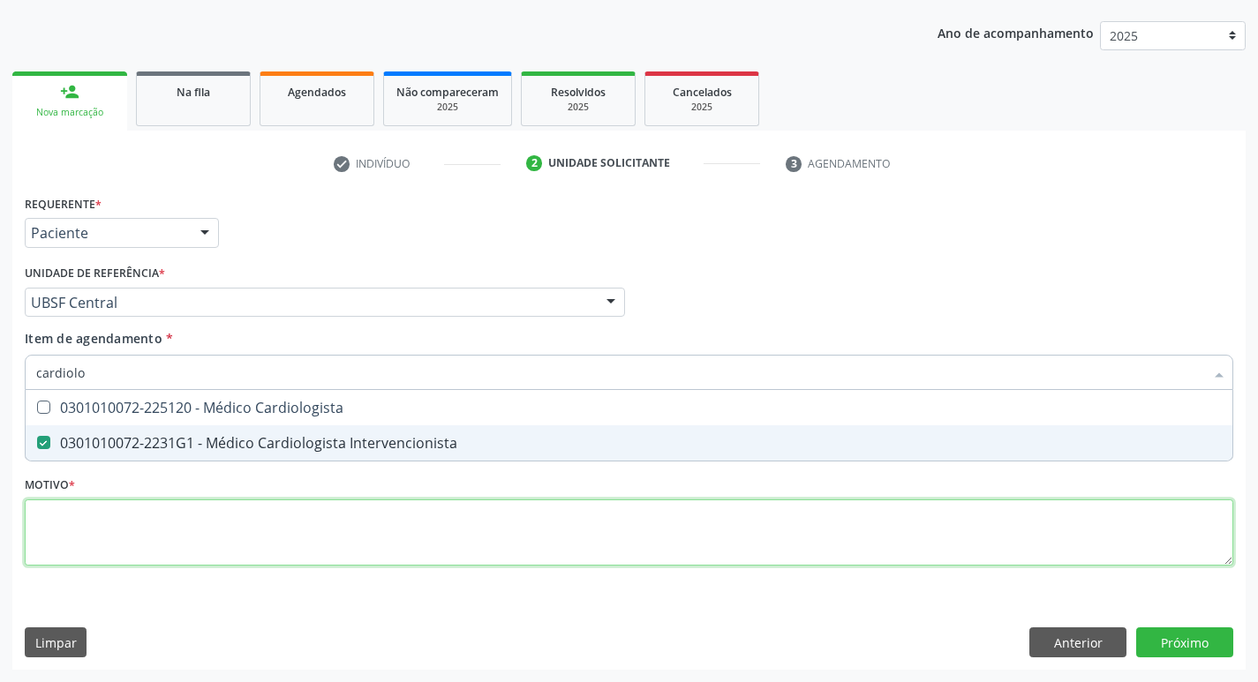
click at [192, 528] on div "Requerente * Paciente Profissional de Saúde Paciente Nenhum resultado encontrad…" at bounding box center [629, 391] width 1209 height 400
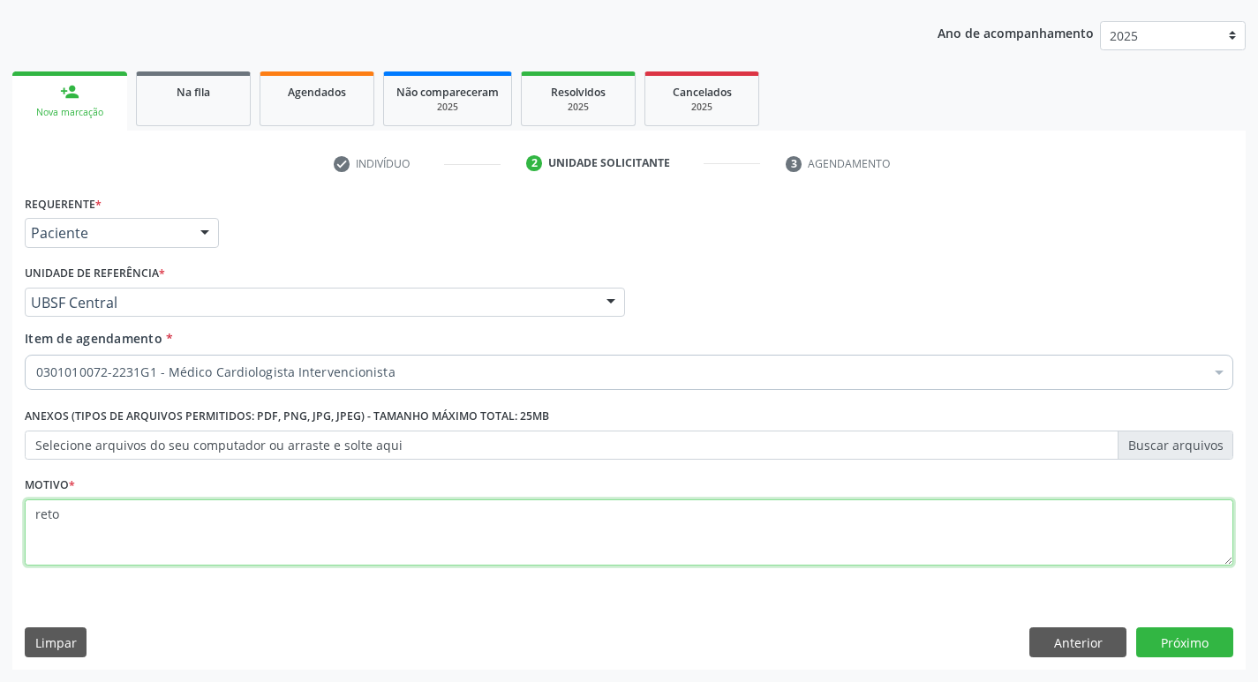
click at [192, 528] on textarea "reto" at bounding box center [629, 533] width 1209 height 67
type textarea "retorno"
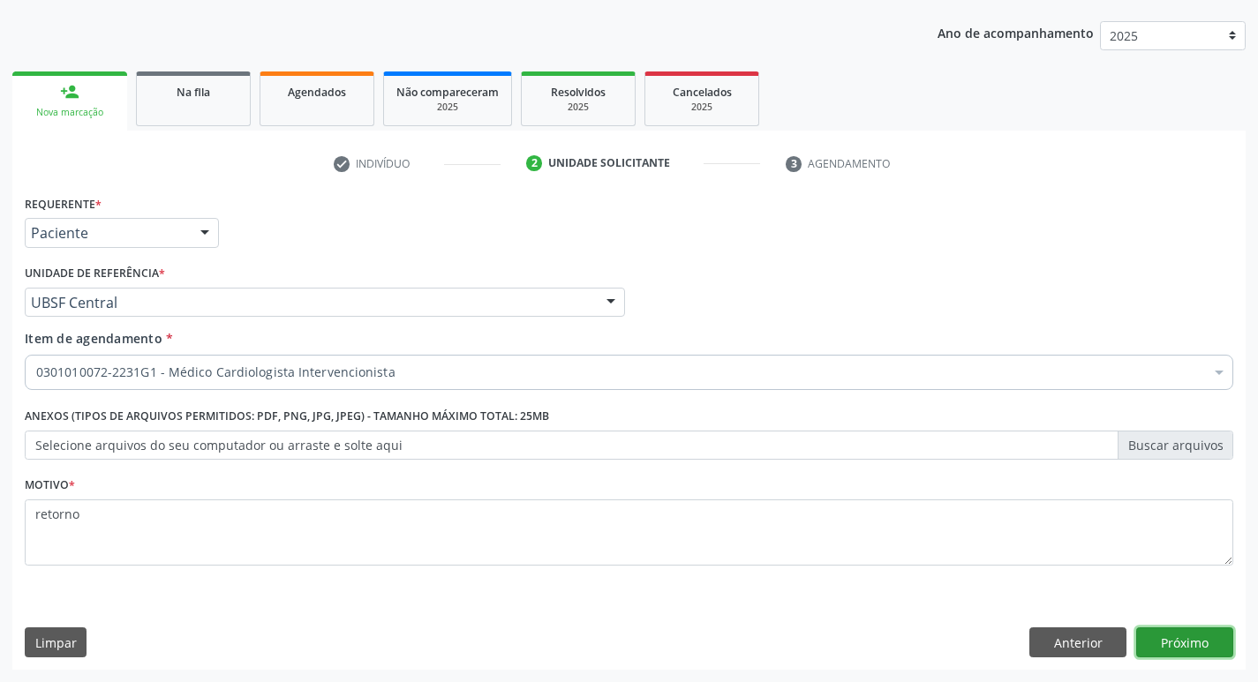
click at [1192, 647] on button "Próximo" at bounding box center [1184, 643] width 97 height 30
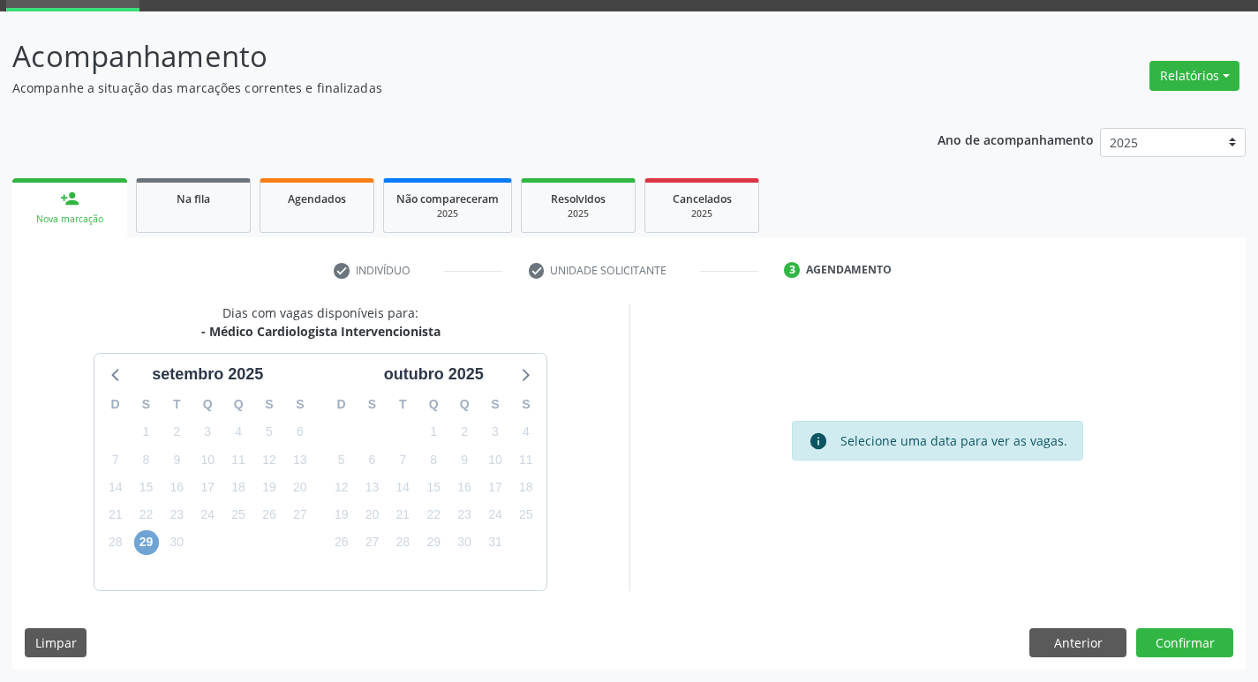
click at [148, 539] on span "29" at bounding box center [146, 543] width 25 height 25
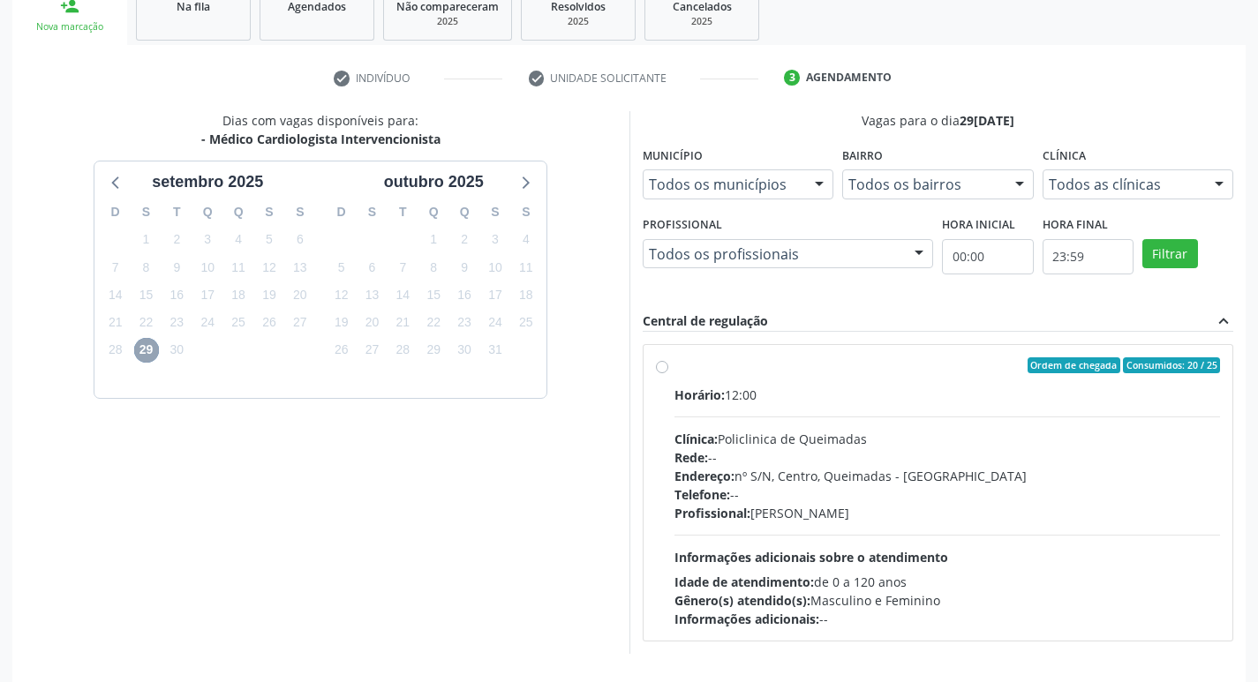
scroll to position [341, 0]
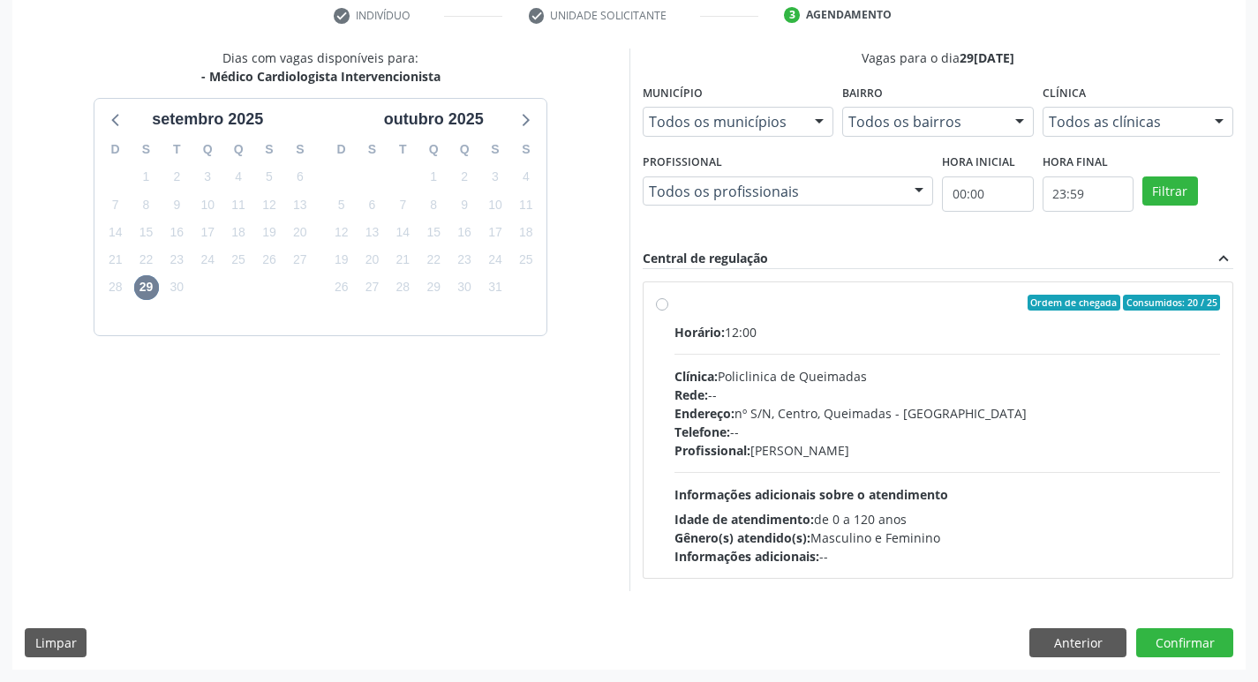
click at [902, 298] on div "Ordem de chegada Consumidos: 20 / 25" at bounding box center [948, 303] width 547 height 16
click at [668, 298] on input "Ordem de chegada Consumidos: 20 / 25 Horário: 12:00 Clínica: Policlinica de Que…" at bounding box center [662, 303] width 12 height 16
radio input "true"
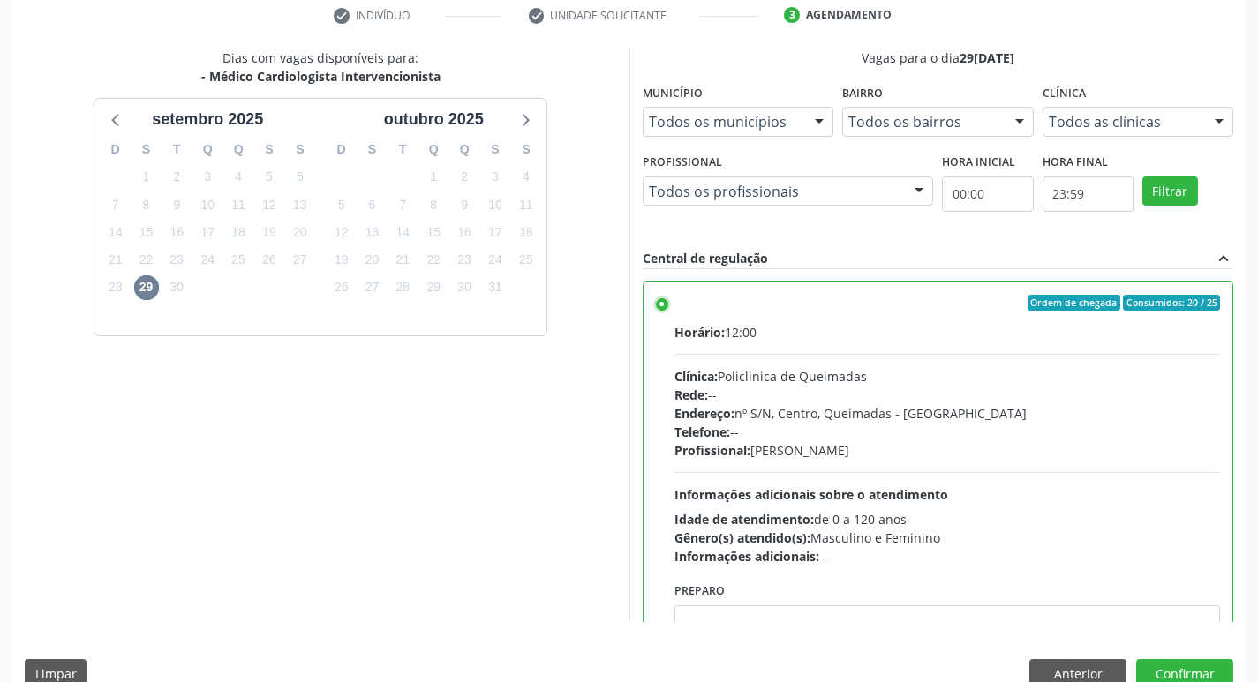
scroll to position [87, 0]
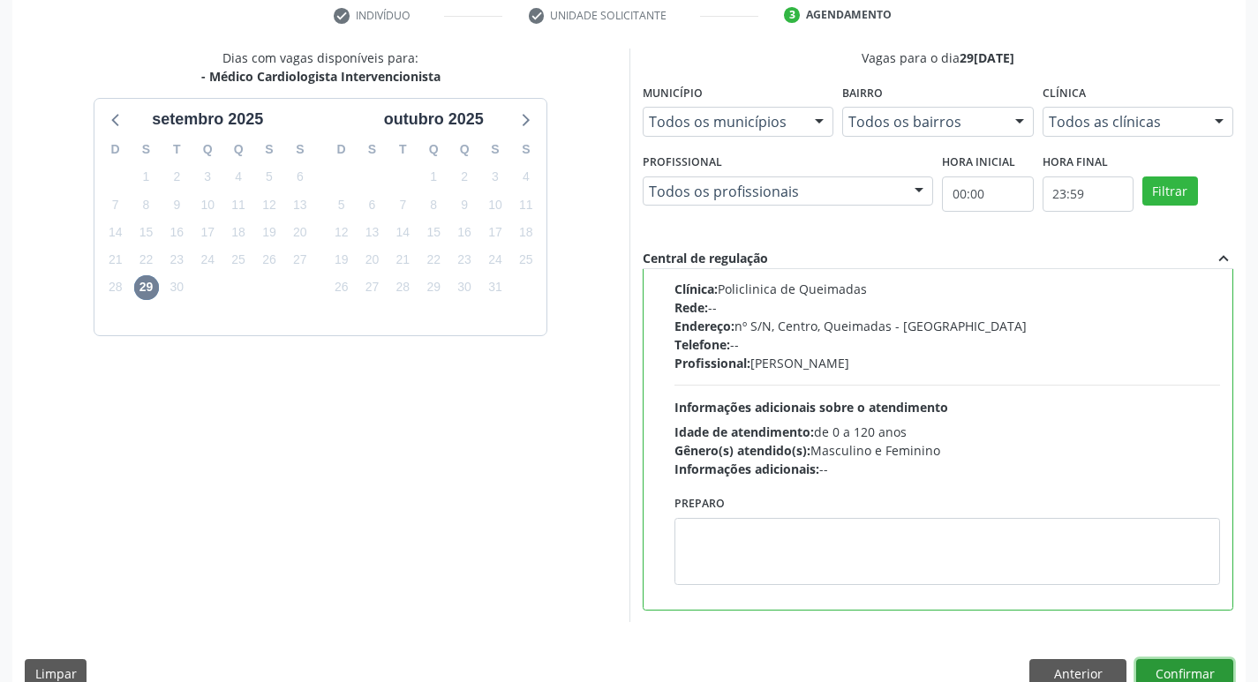
click at [1173, 665] on button "Confirmar" at bounding box center [1184, 675] width 97 height 30
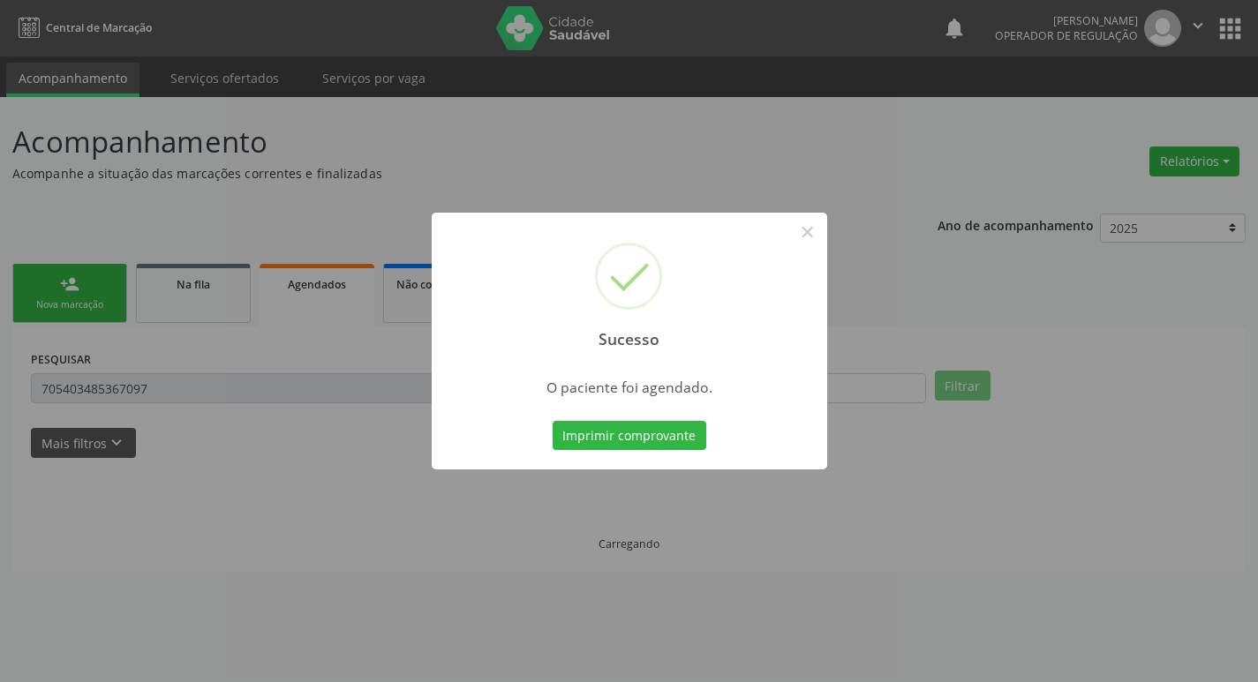
scroll to position [0, 0]
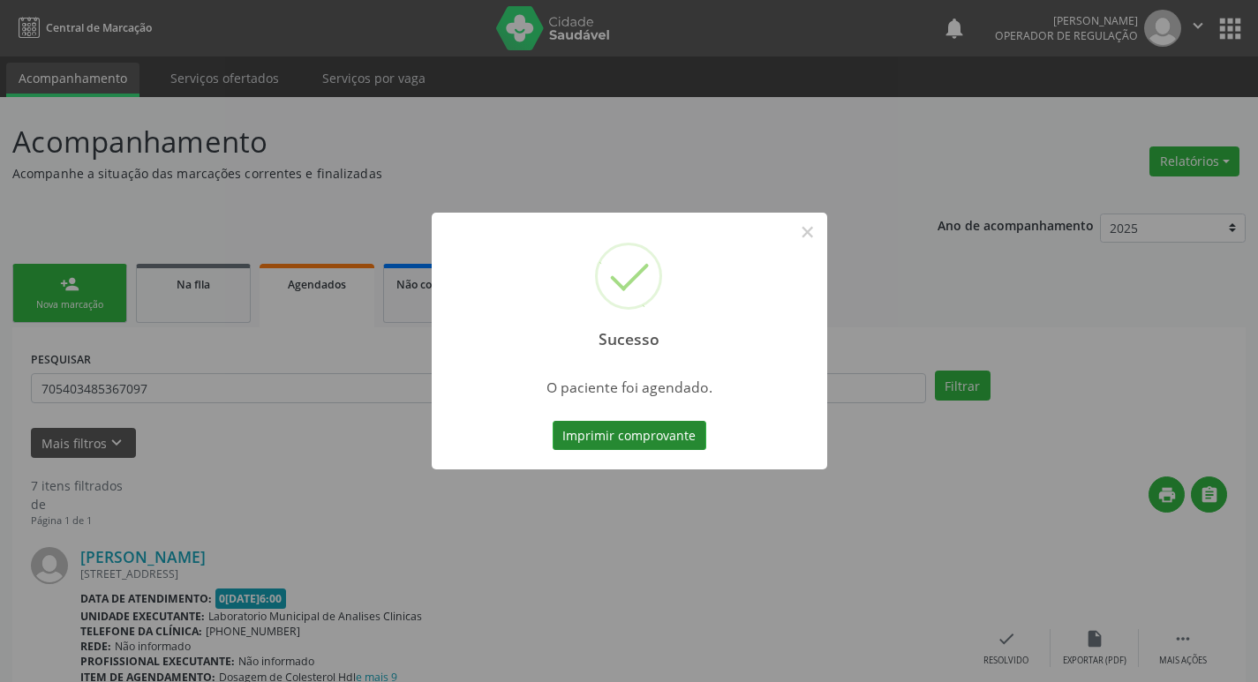
click at [623, 442] on button "Imprimir comprovante" at bounding box center [630, 436] width 154 height 30
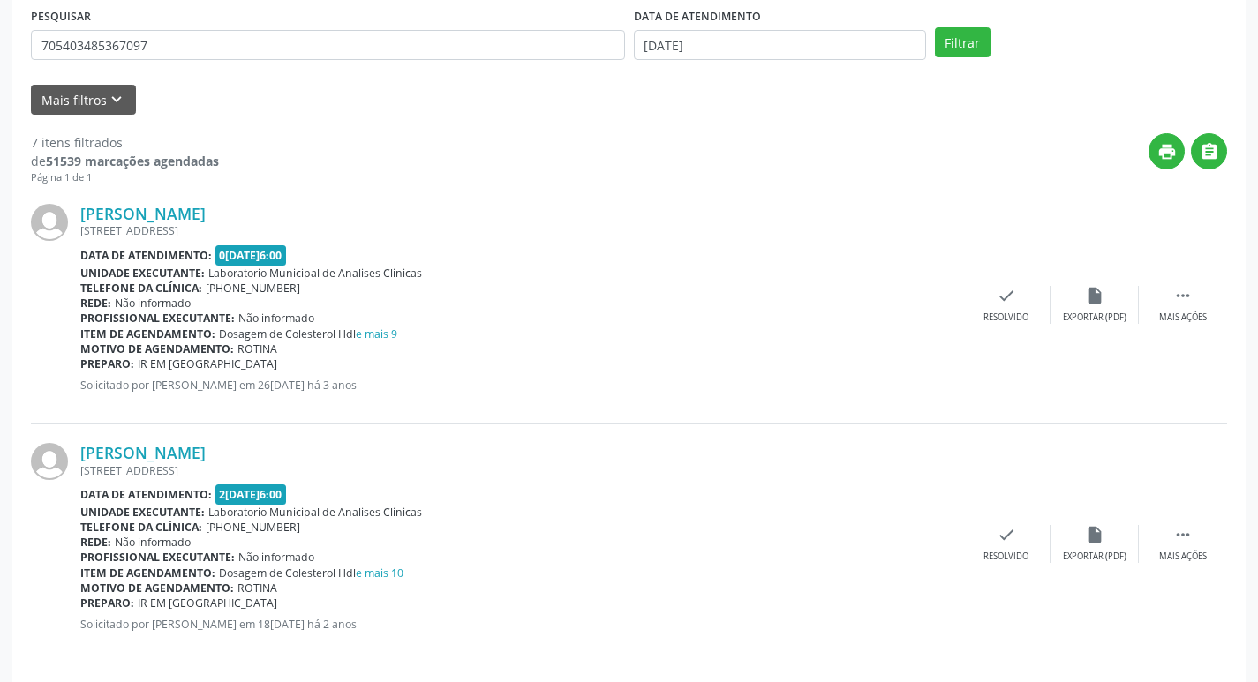
scroll to position [228, 0]
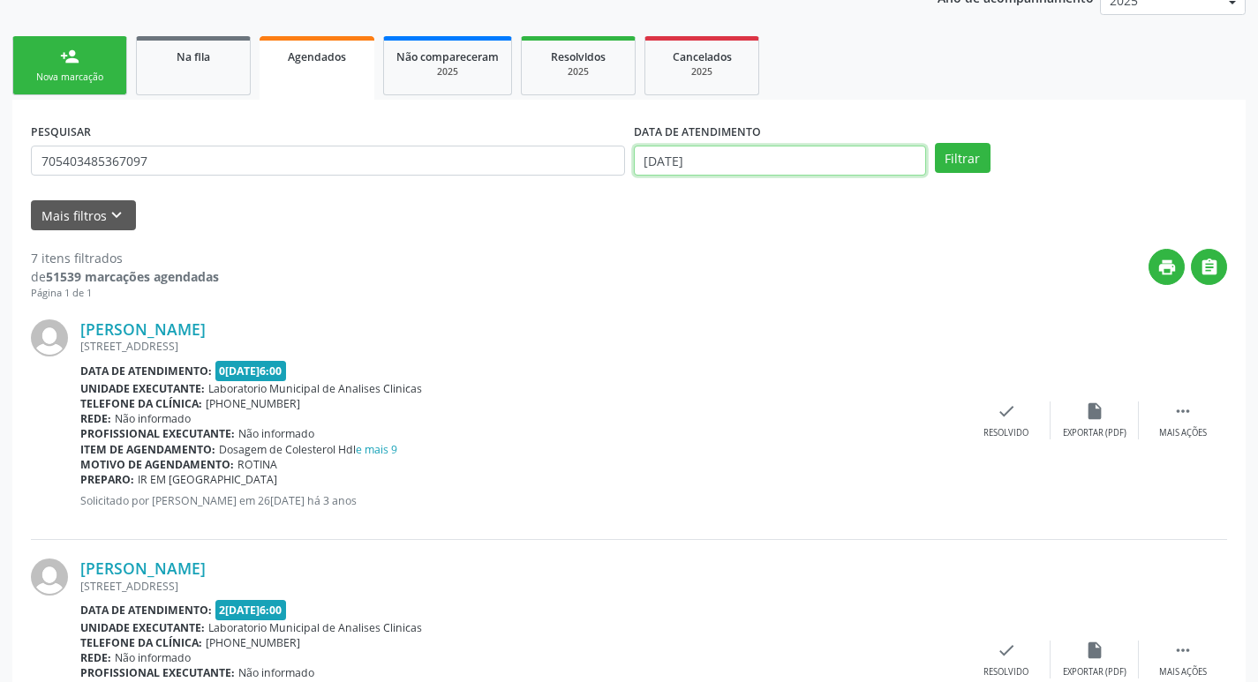
click at [845, 156] on input "[DATE]" at bounding box center [780, 161] width 292 height 30
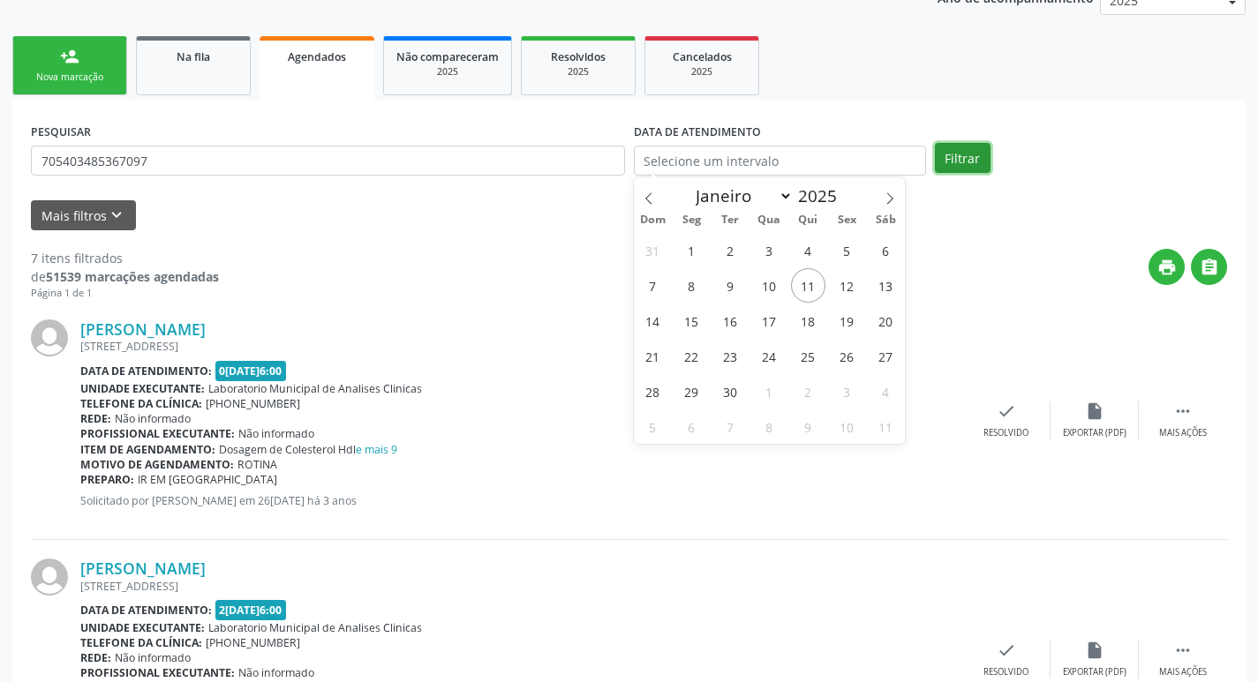
click at [976, 159] on button "Filtrar" at bounding box center [963, 158] width 56 height 30
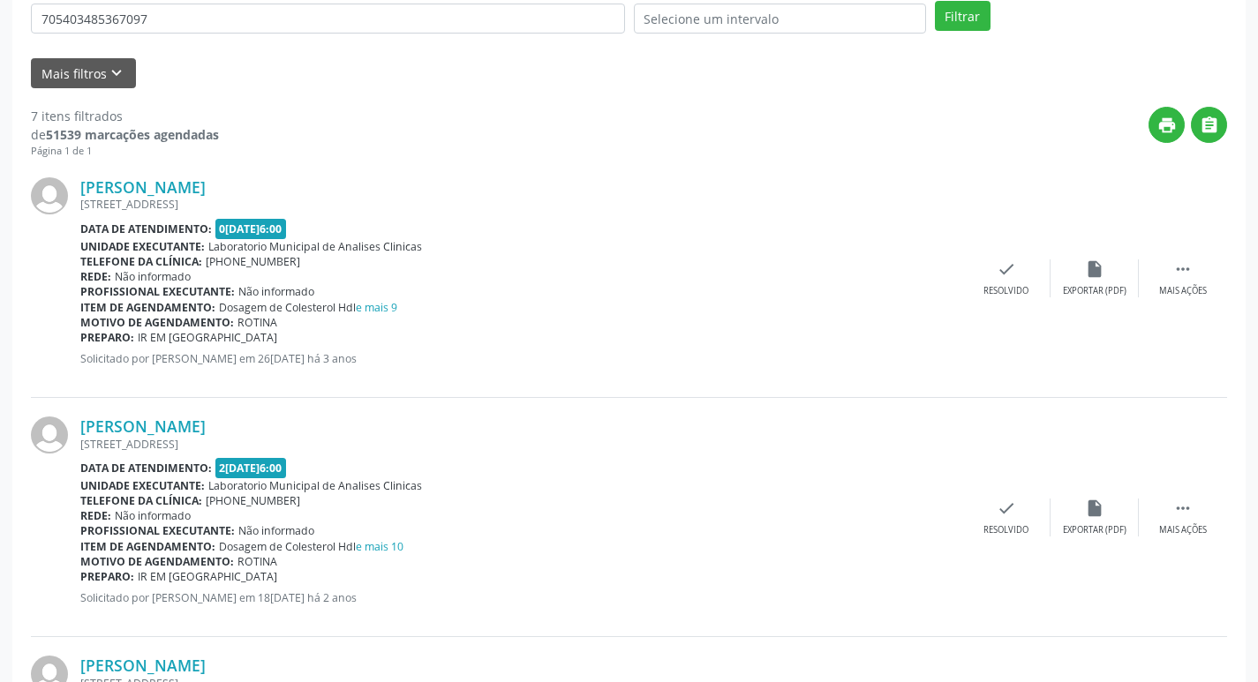
scroll to position [0, 0]
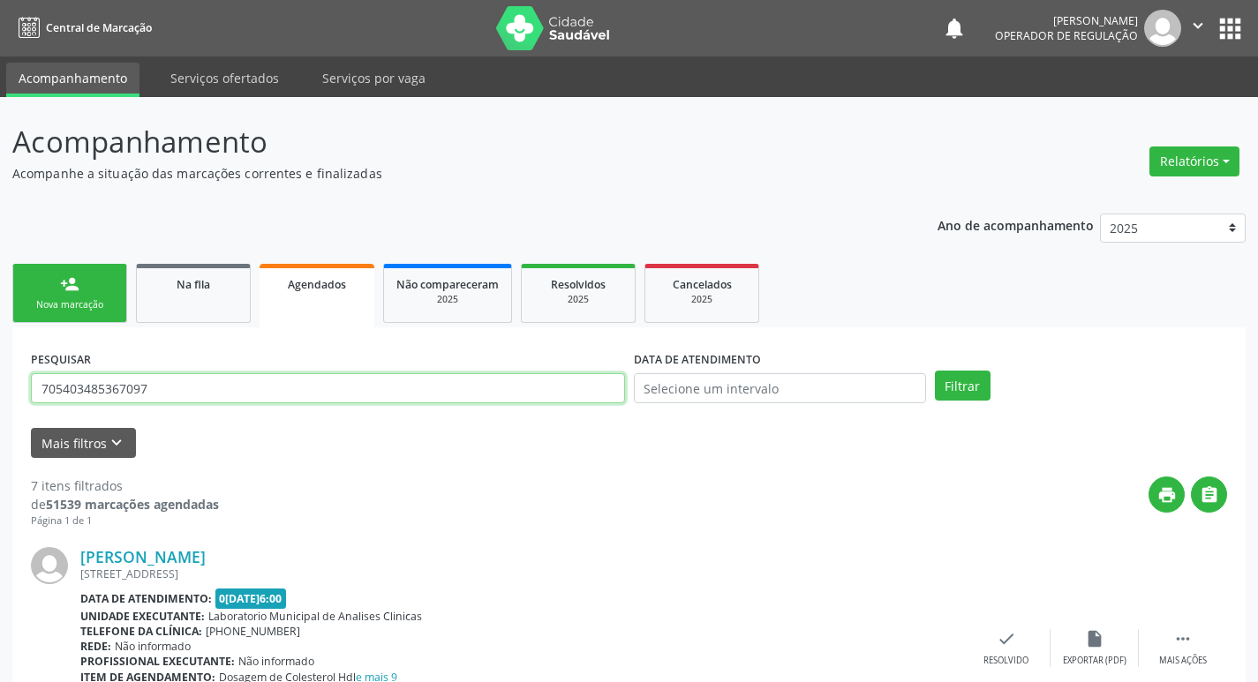
click at [201, 390] on input "705403485367097" at bounding box center [328, 388] width 594 height 30
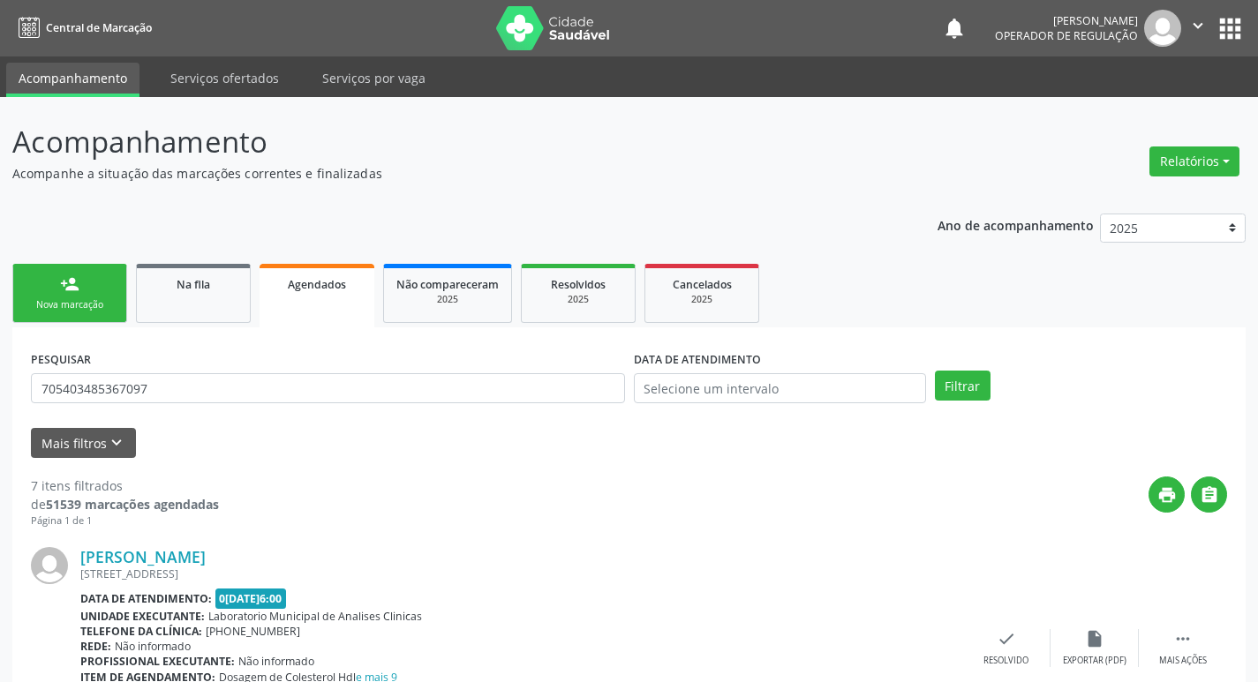
click at [64, 268] on link "person_add Nova marcação" at bounding box center [69, 293] width 115 height 59
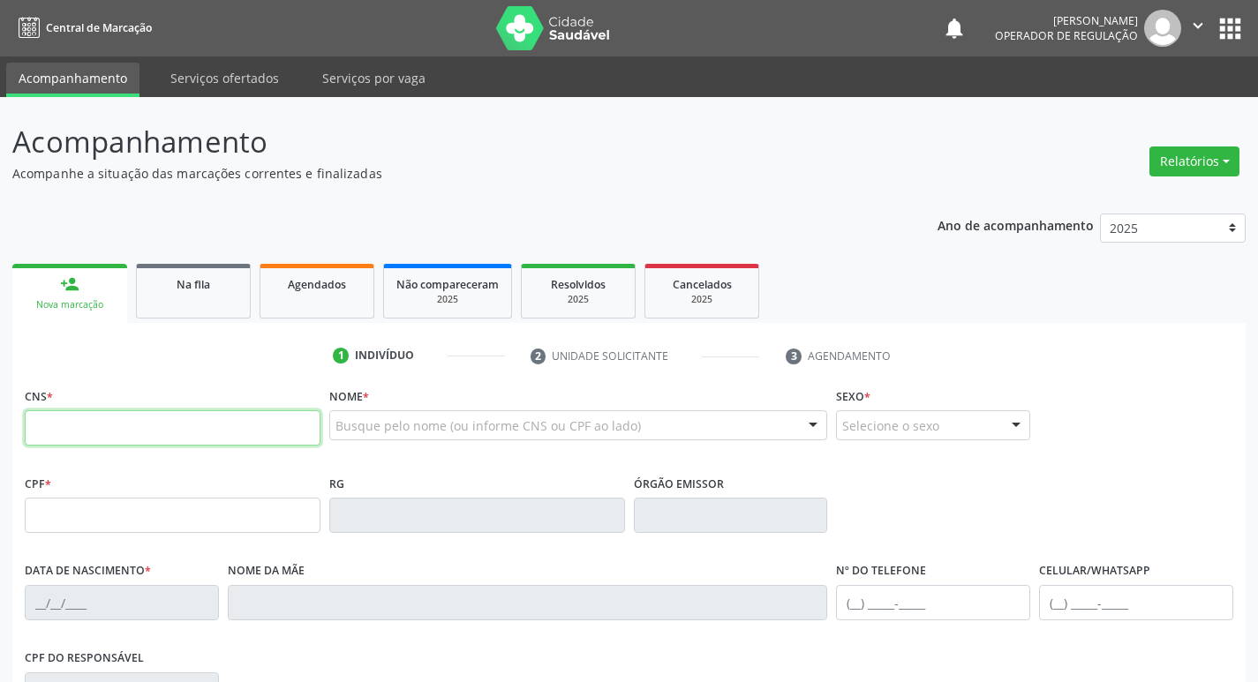
click at [224, 425] on input "text" at bounding box center [173, 428] width 296 height 35
paste input "705 4034 8536 7097"
type input "705 4034 8536 7097"
type input "760.947.824-53"
type input "27[DATE]"
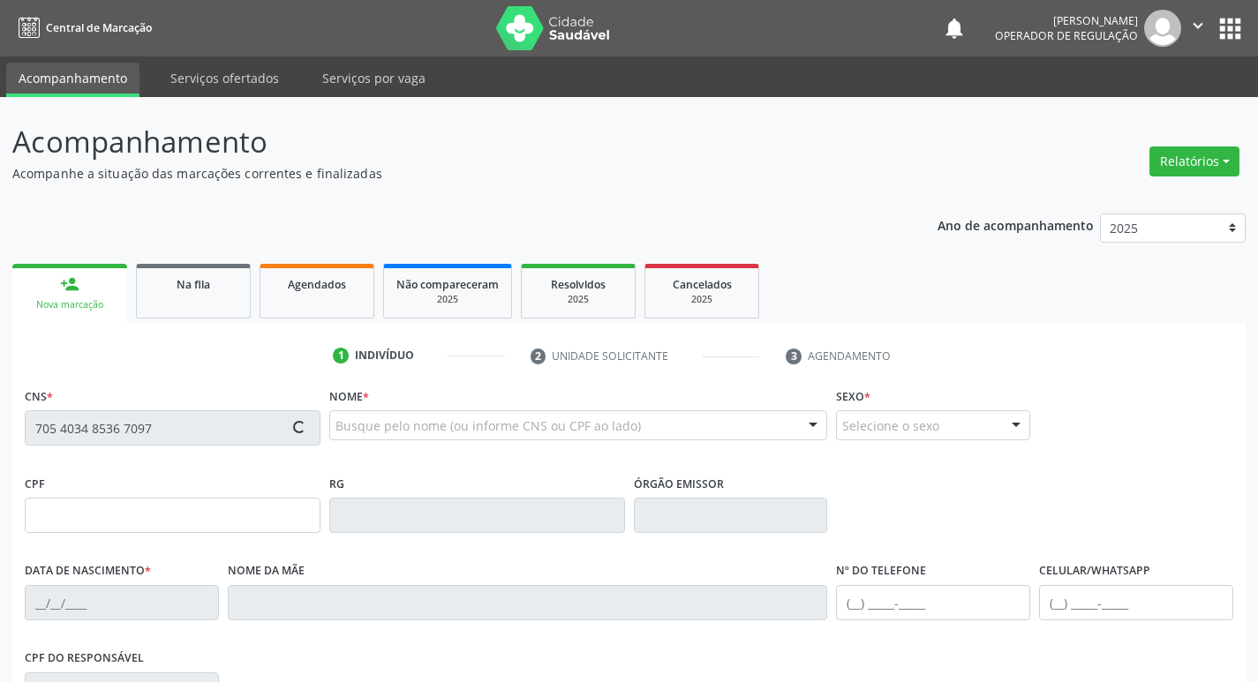
type input "[PERSON_NAME]"
type input "[PHONE_NUMBER]"
type input "24"
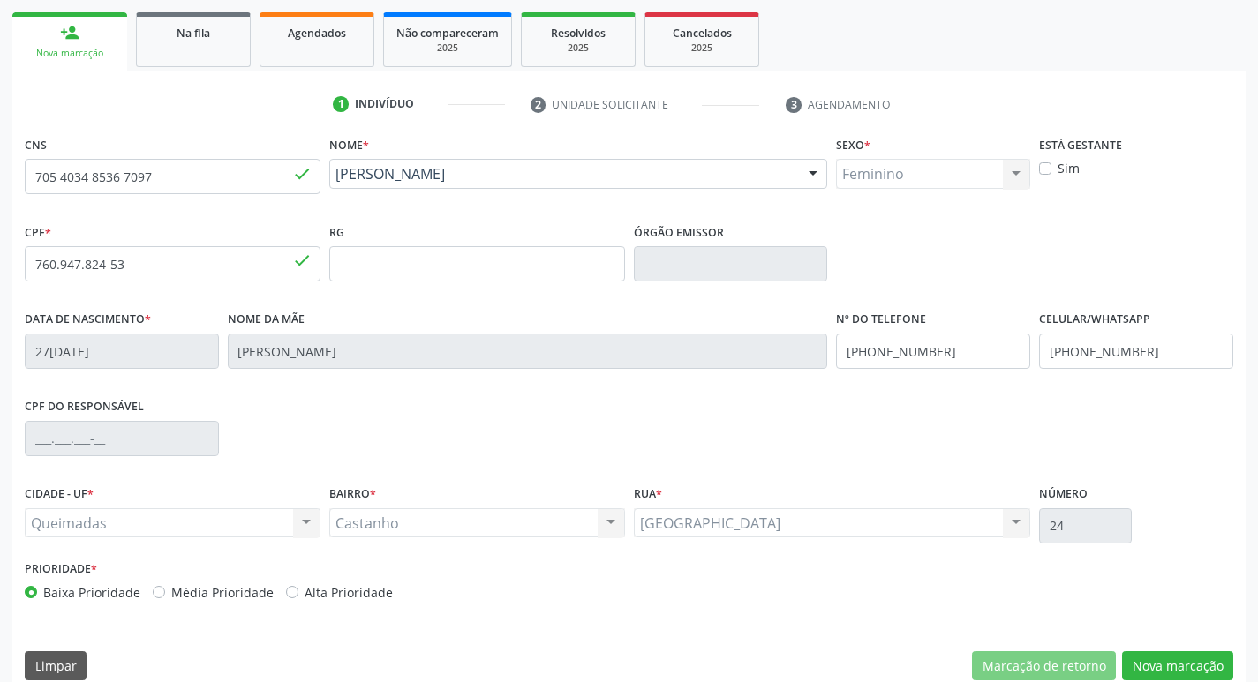
scroll to position [275, 0]
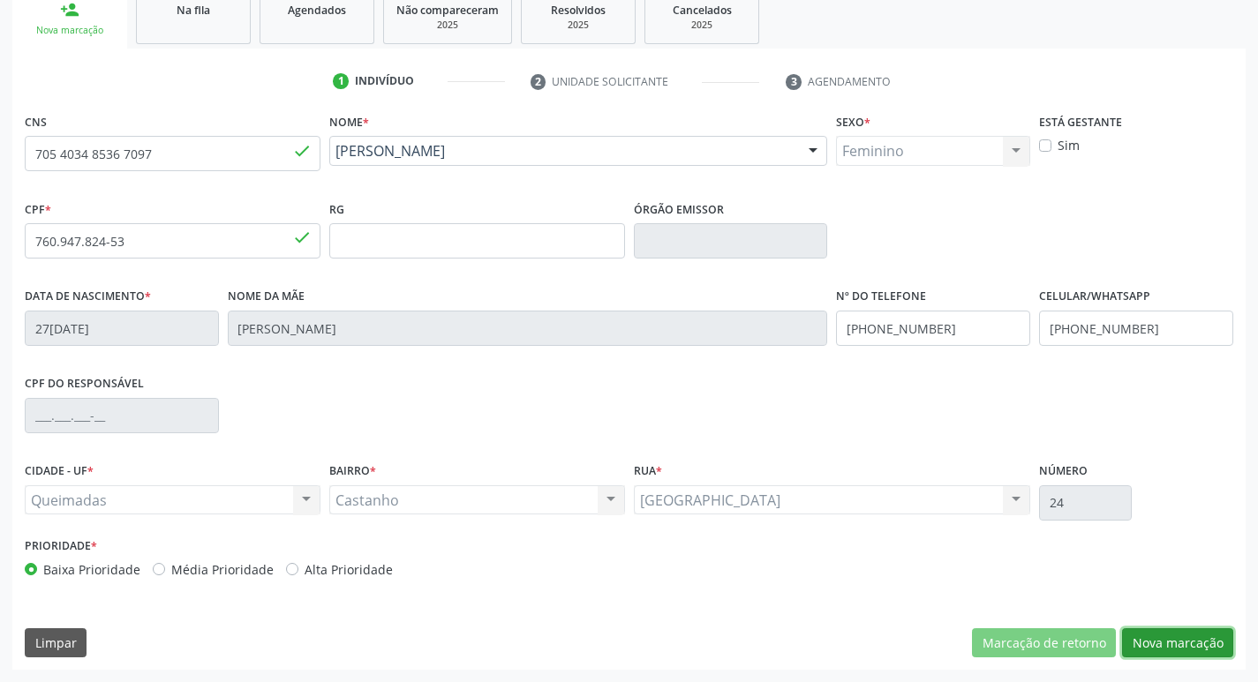
click at [1166, 636] on button "Nova marcação" at bounding box center [1177, 644] width 111 height 30
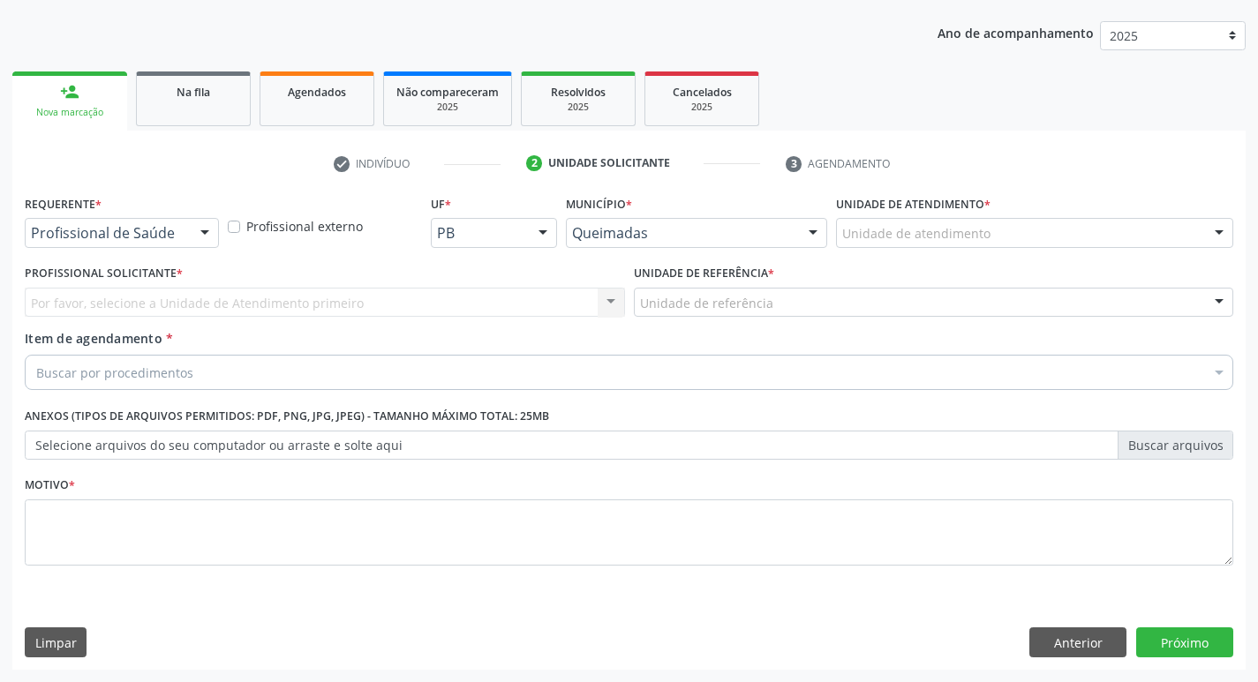
scroll to position [192, 0]
click at [196, 240] on div at bounding box center [205, 234] width 26 height 30
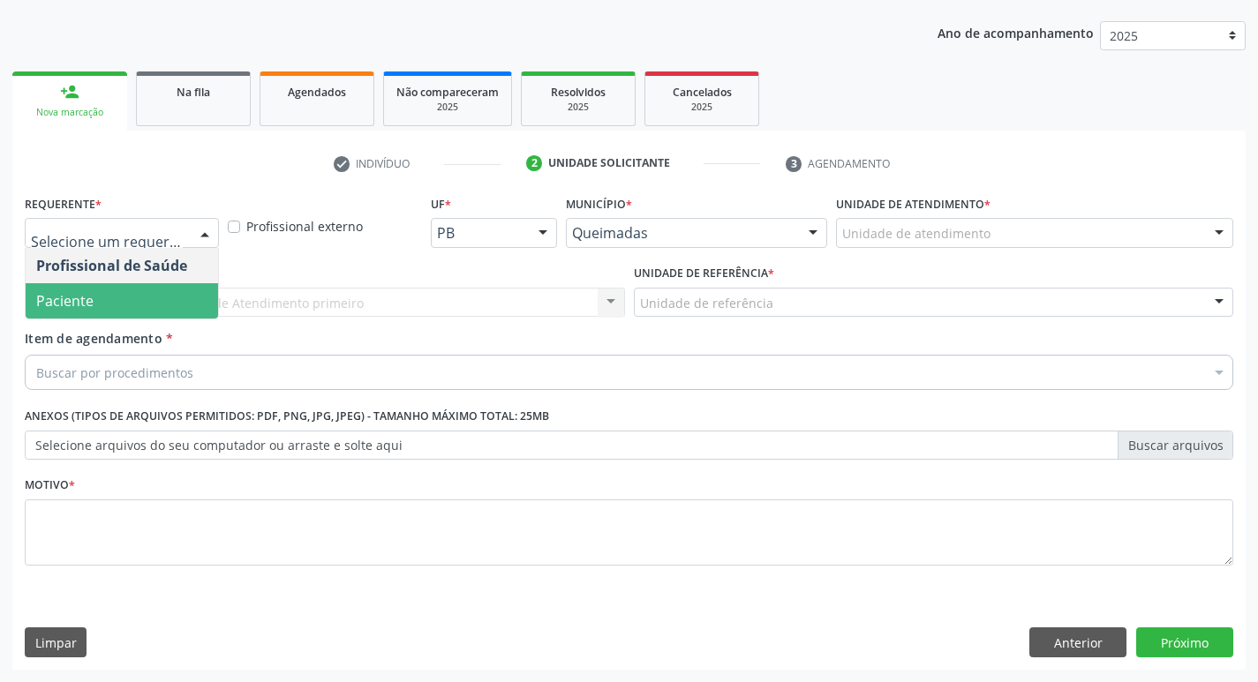
click at [160, 303] on span "Paciente" at bounding box center [122, 300] width 192 height 35
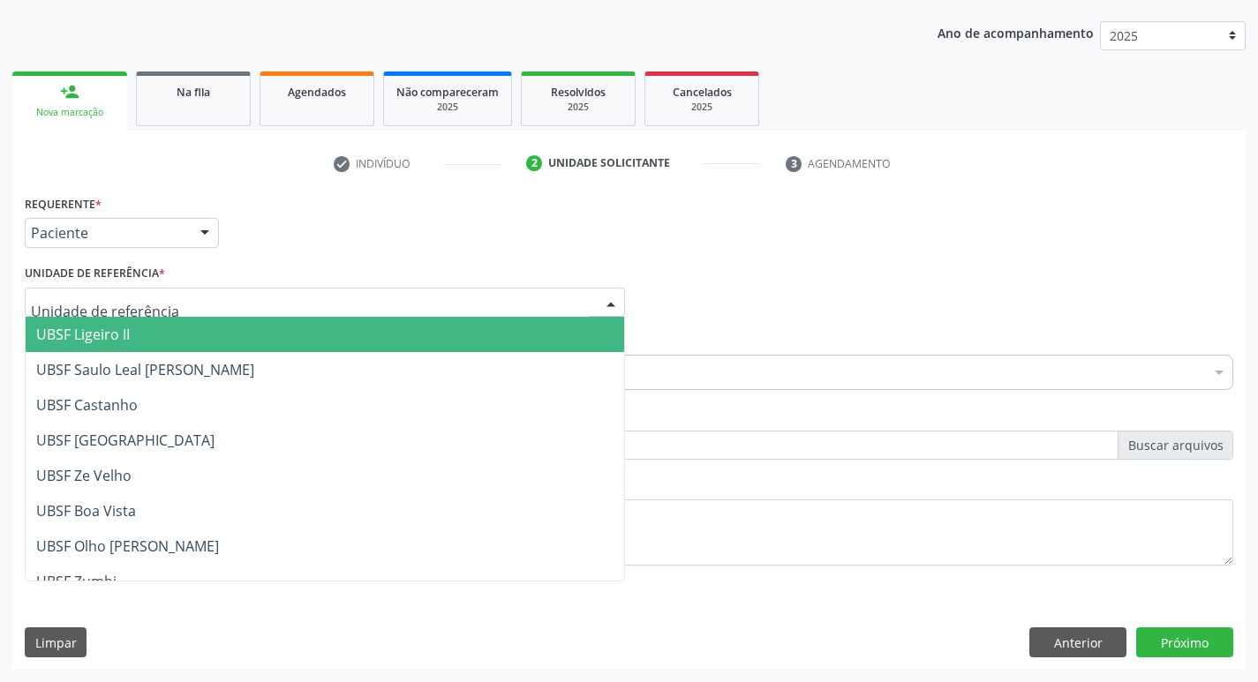
click at [214, 305] on div at bounding box center [325, 303] width 600 height 30
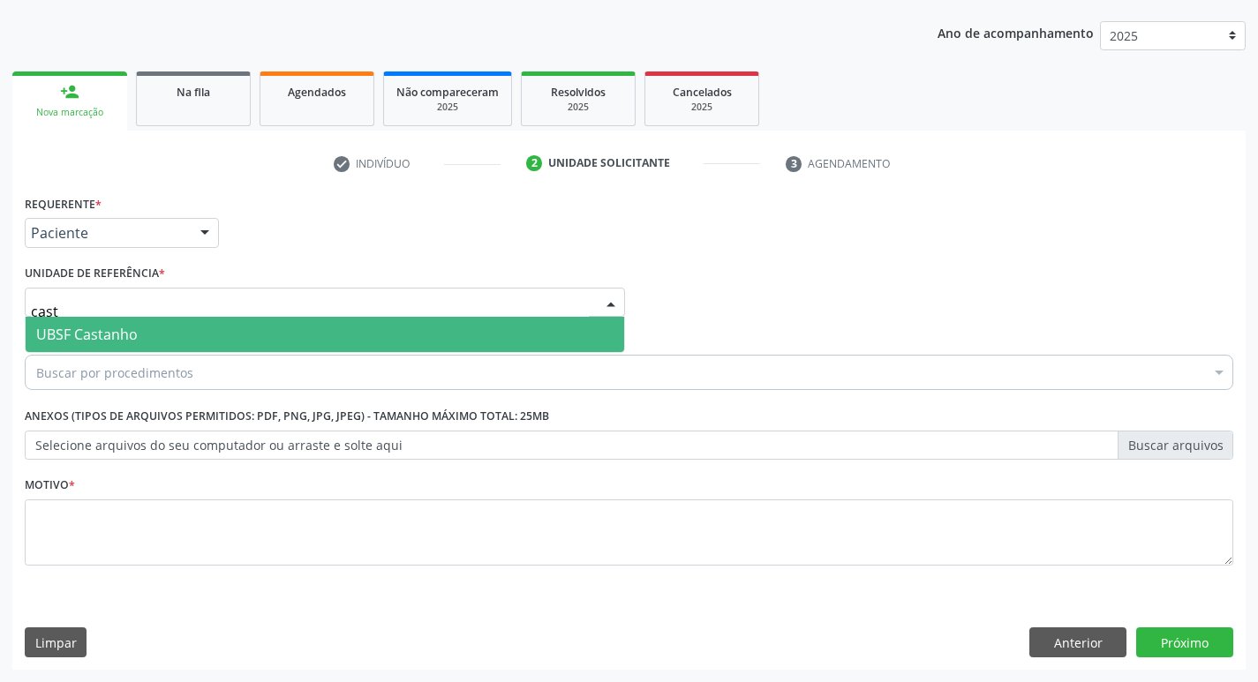
type input "casta"
click at [154, 326] on span "UBSF Castanho" at bounding box center [325, 334] width 599 height 35
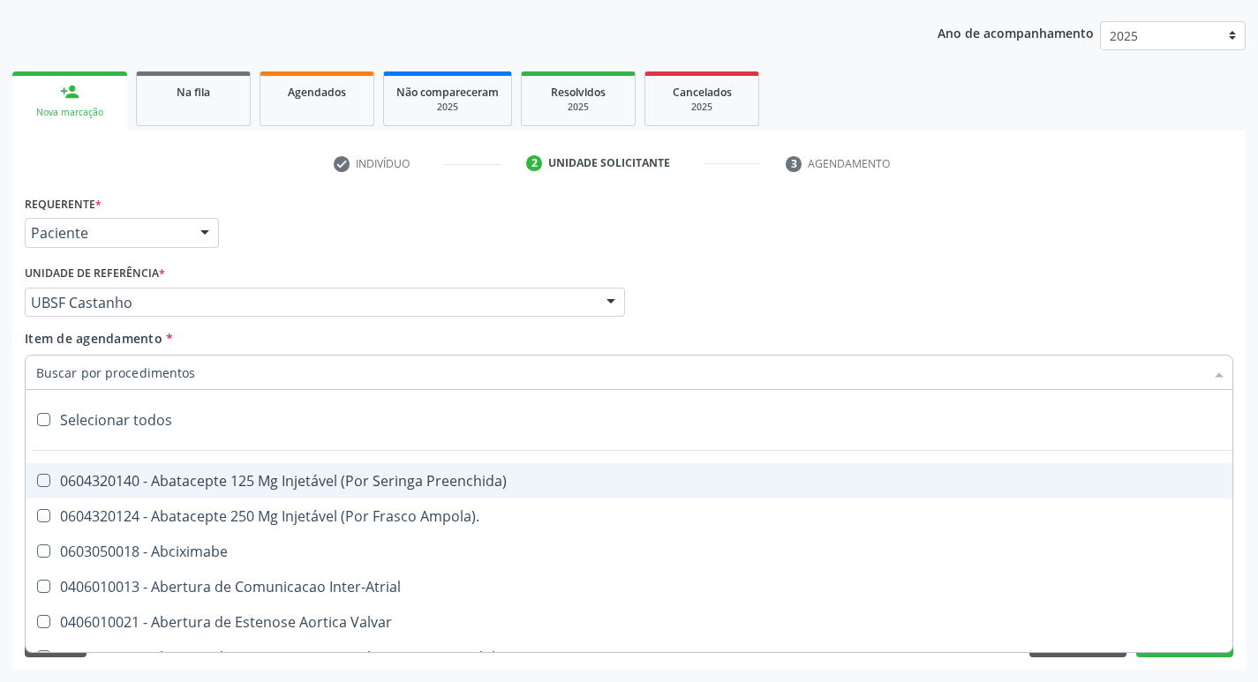
click at [134, 369] on input "Item de agendamento *" at bounding box center [620, 372] width 1168 height 35
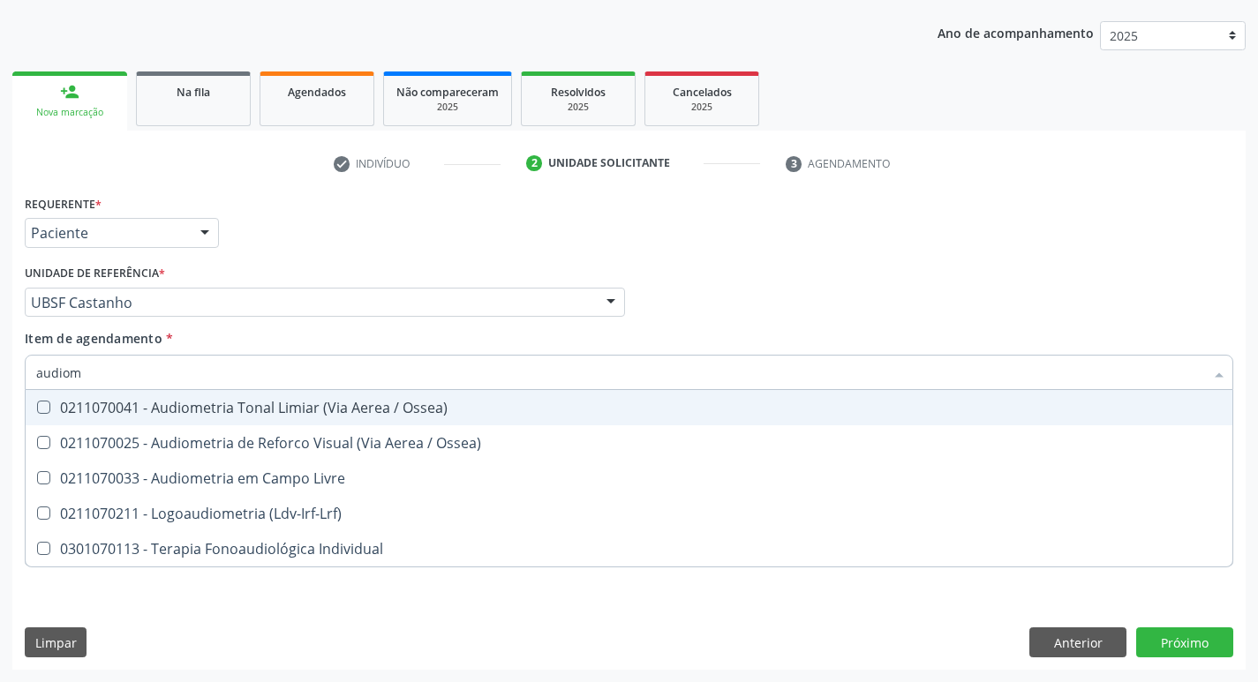
type input "audiome"
click at [150, 408] on div "0211070041 - Audiometria Tonal Limiar (Via Aerea / Ossea)" at bounding box center [629, 408] width 1186 height 14
checkbox Ossea\) "true"
click at [324, 253] on div "Requerente * Paciente Profissional de Saúde Paciente Nenhum resultado encontrad…" at bounding box center [629, 225] width 1218 height 69
checkbox Ossea\) "true"
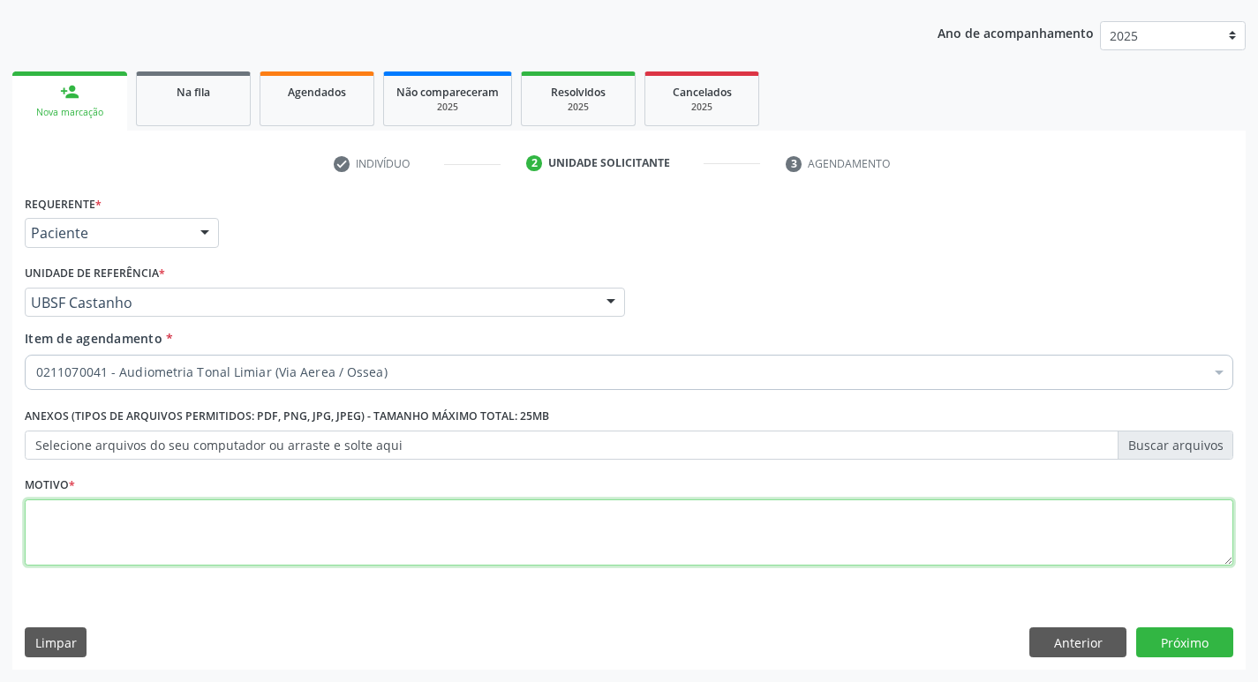
click at [287, 516] on textarea at bounding box center [629, 533] width 1209 height 67
type textarea "avaliação"
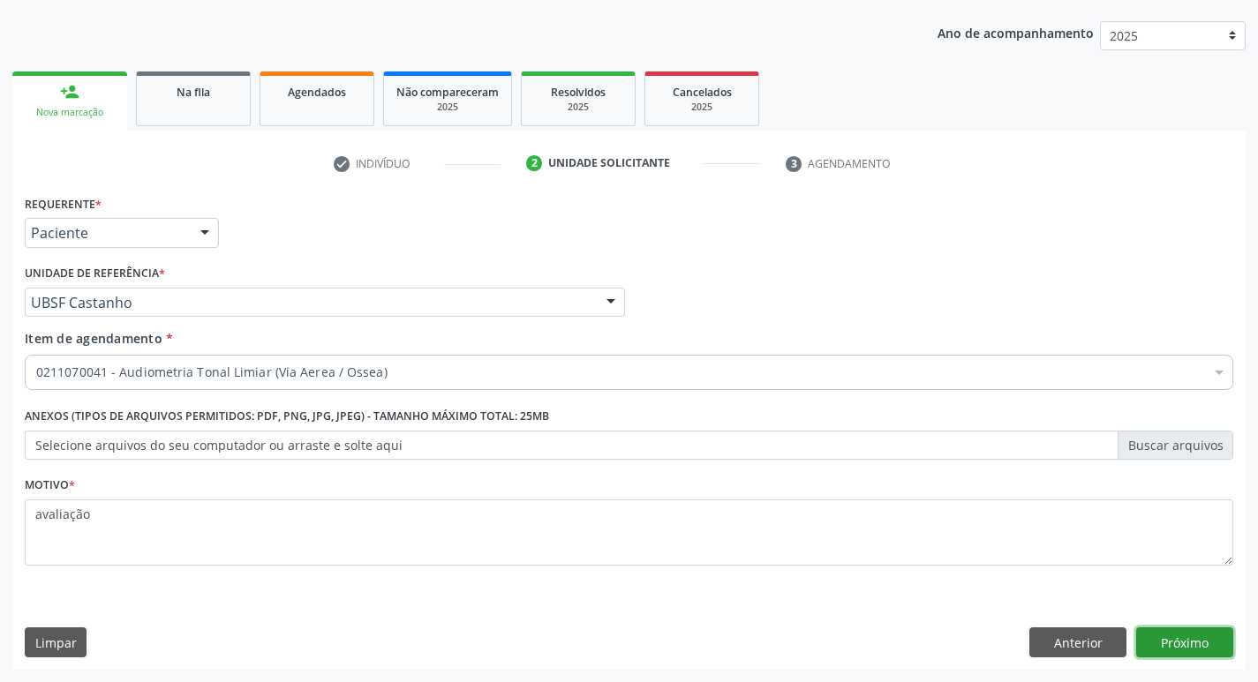
click at [1187, 637] on button "Próximo" at bounding box center [1184, 643] width 97 height 30
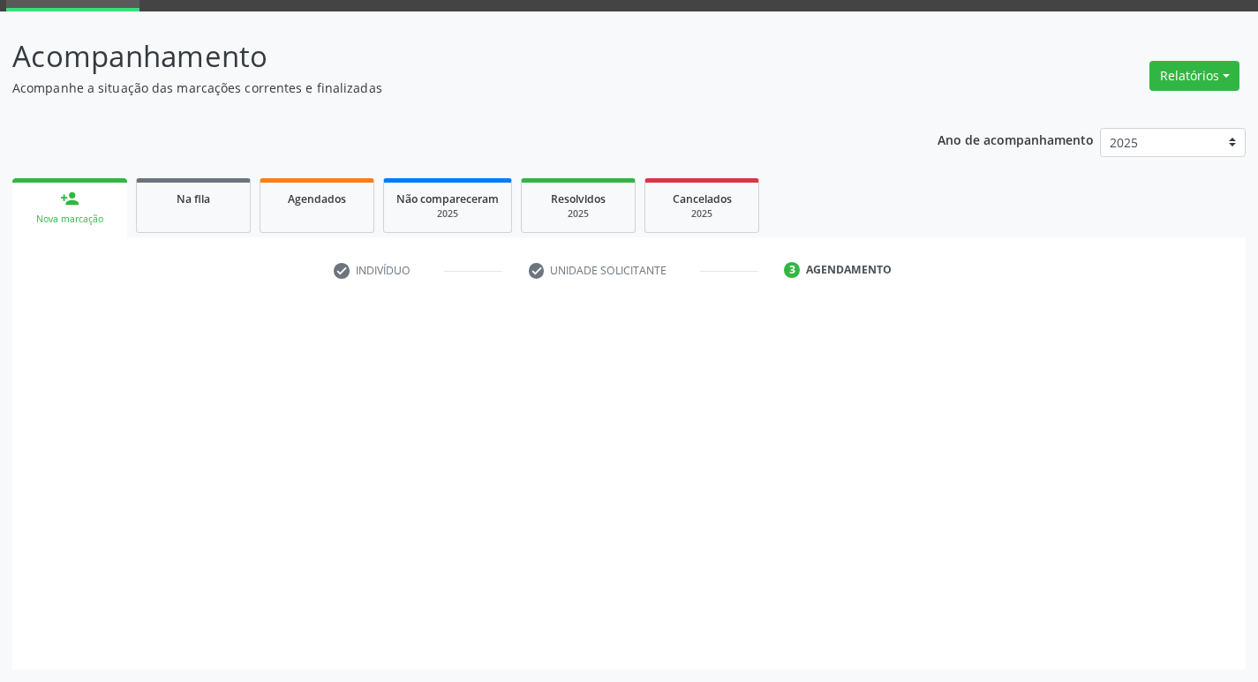
scroll to position [86, 0]
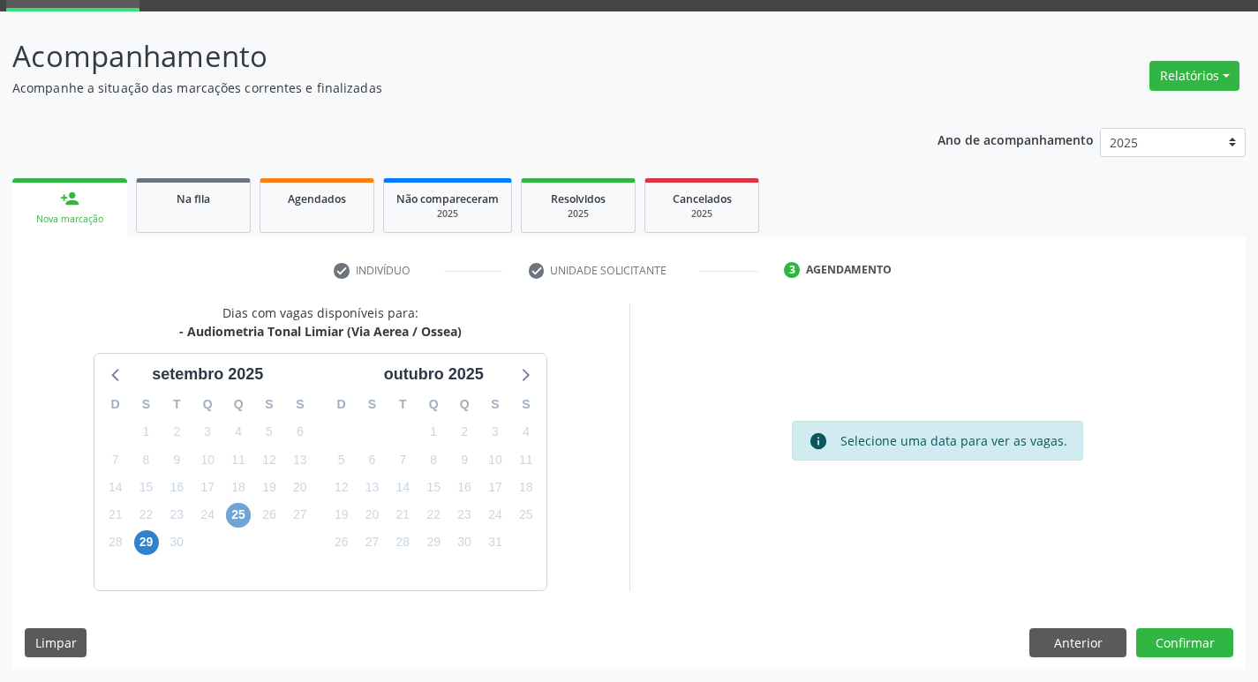
click at [234, 513] on span "25" at bounding box center [238, 515] width 25 height 25
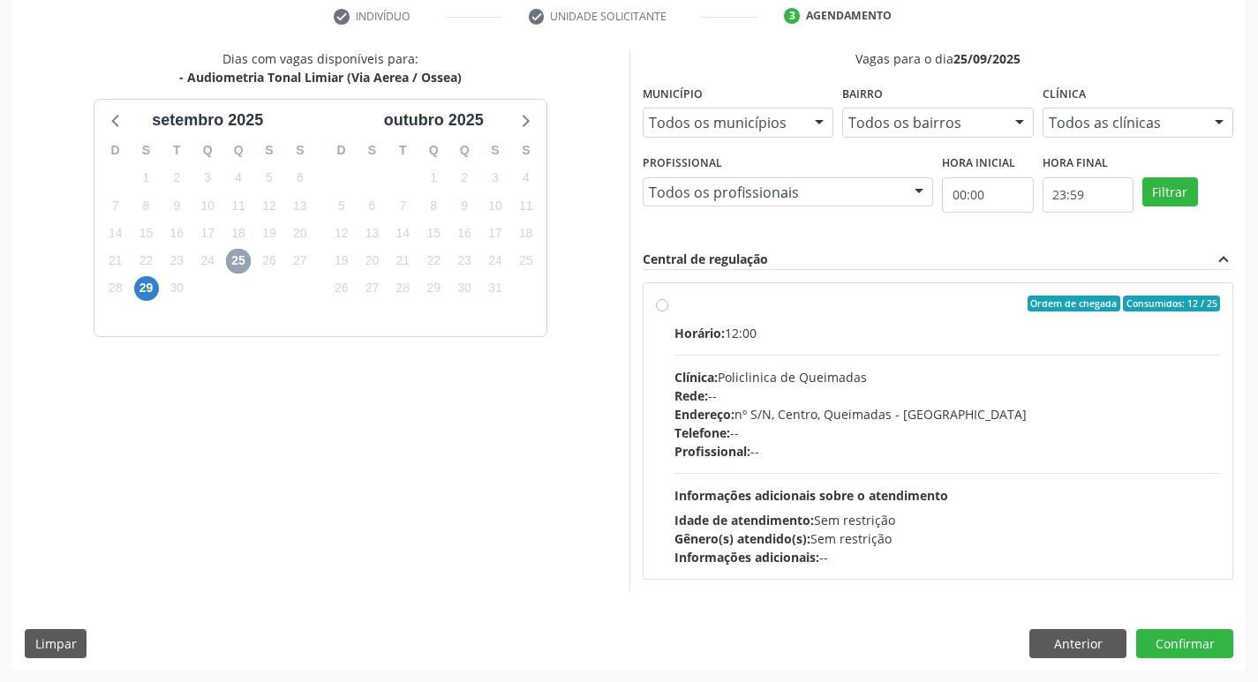
scroll to position [341, 0]
click at [940, 315] on label "Ordem de chegada Consumidos: 12 / 25 Horário: 12:00 Clínica: Policlinica de Que…" at bounding box center [948, 430] width 547 height 271
click at [668, 311] on input "Ordem de chegada Consumidos: 12 / 25 Horário: 12:00 Clínica: Policlinica de Que…" at bounding box center [662, 303] width 12 height 16
radio input "true"
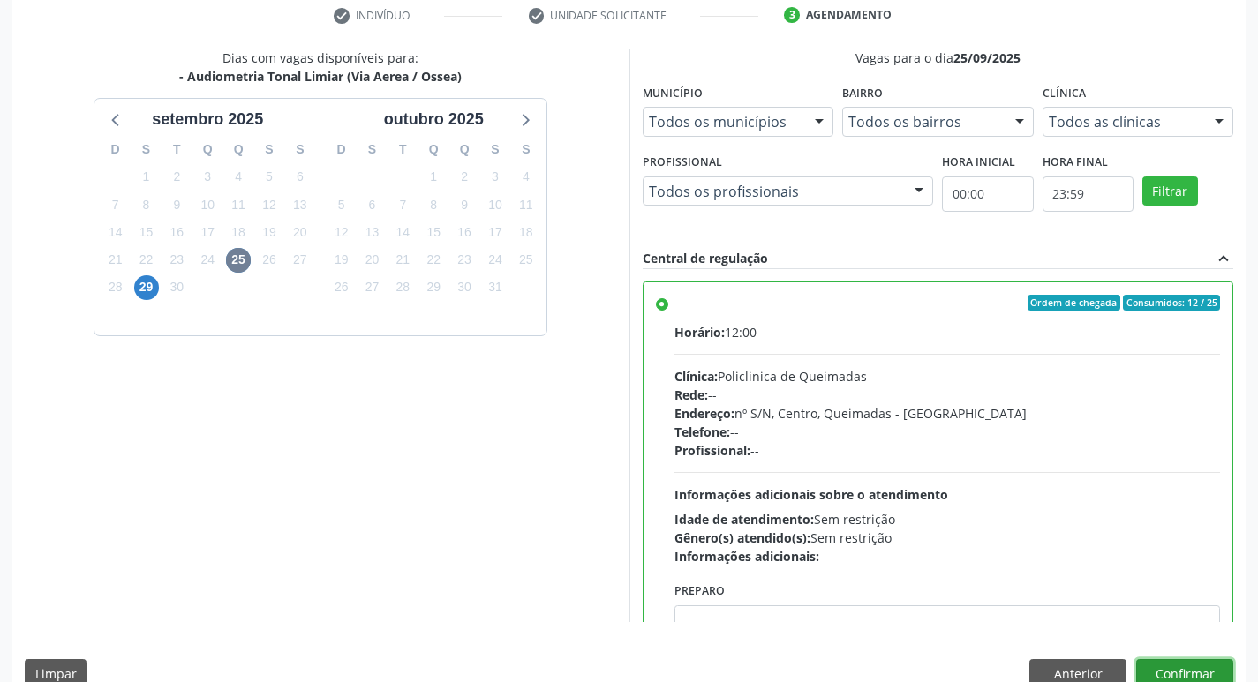
click at [1197, 671] on button "Confirmar" at bounding box center [1184, 675] width 97 height 30
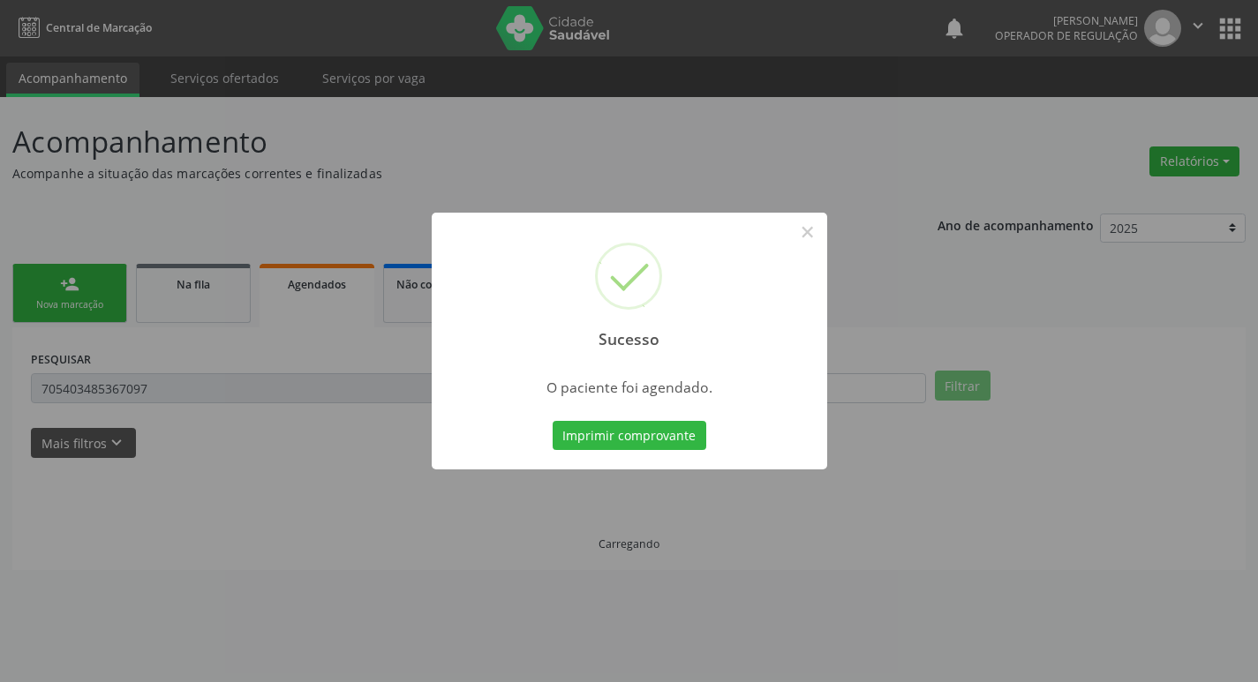
scroll to position [0, 0]
click at [617, 436] on button "Imprimir comprovante" at bounding box center [636, 436] width 154 height 30
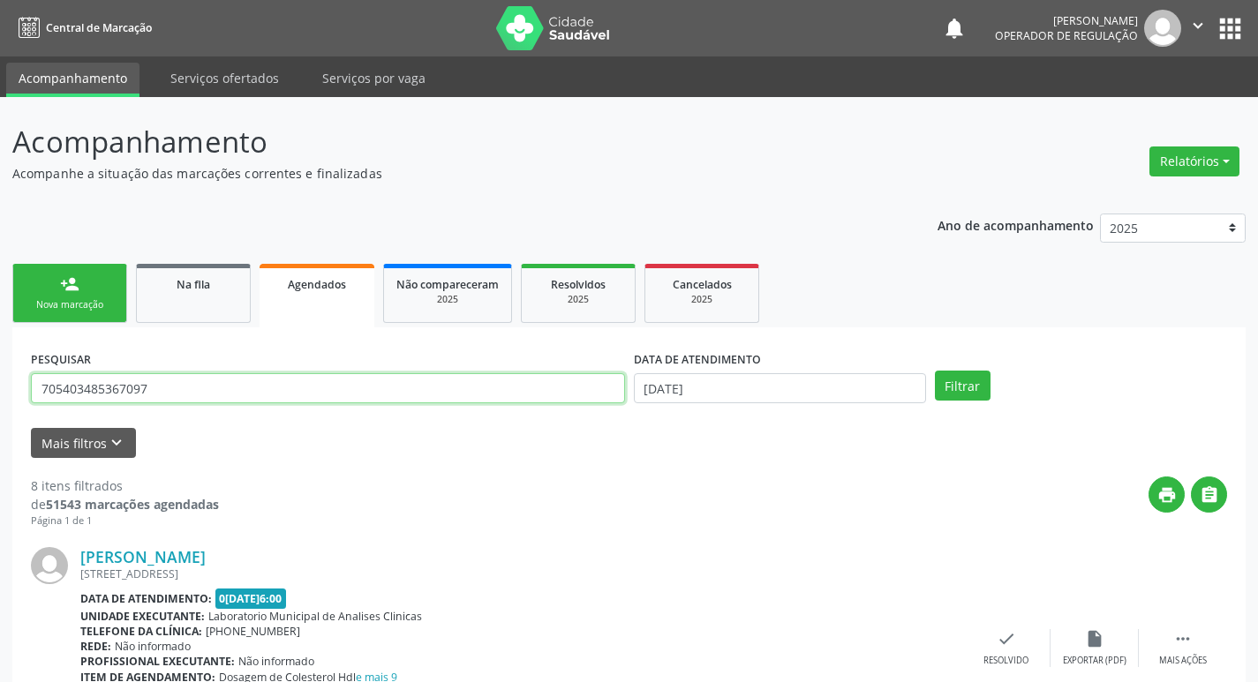
click at [235, 391] on input "705403485367097" at bounding box center [328, 388] width 594 height 30
type input "708405237896967"
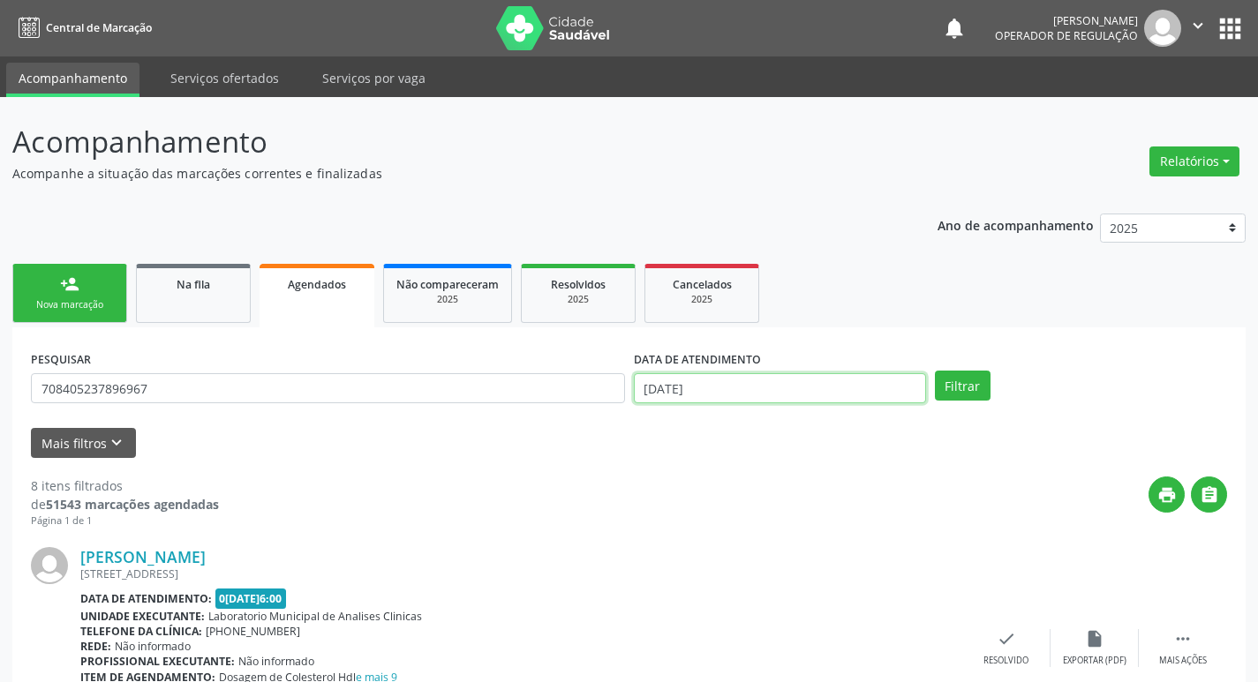
click at [795, 392] on input "[DATE]" at bounding box center [780, 388] width 292 height 30
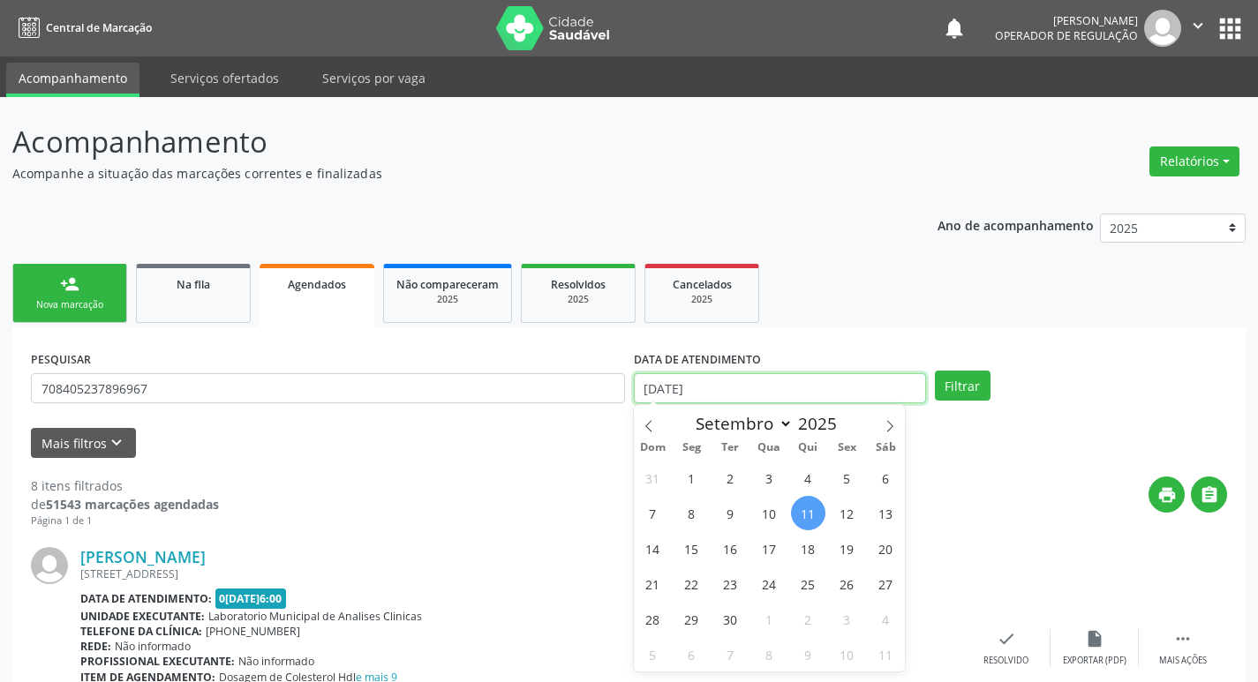
click at [699, 395] on input "[DATE]" at bounding box center [780, 388] width 292 height 30
click at [983, 381] on button "Filtrar" at bounding box center [963, 386] width 56 height 30
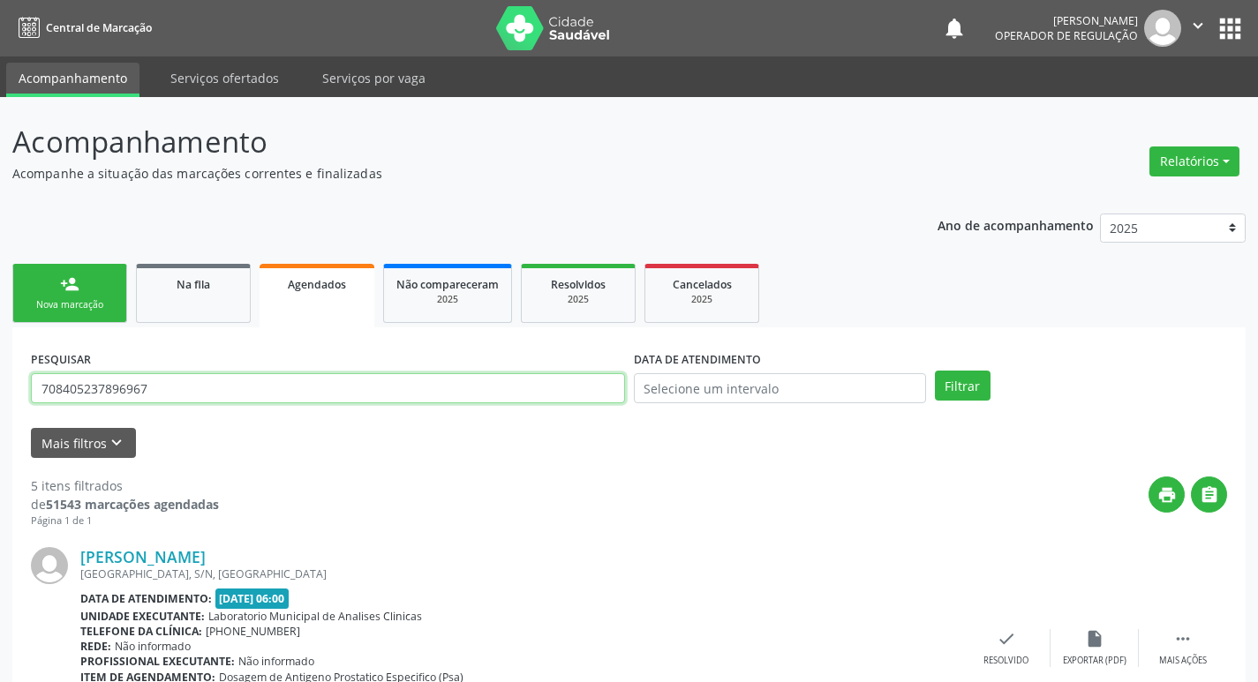
click at [192, 391] on input "708405237896967" at bounding box center [328, 388] width 594 height 30
click at [193, 391] on input "708405237896967" at bounding box center [328, 388] width 594 height 30
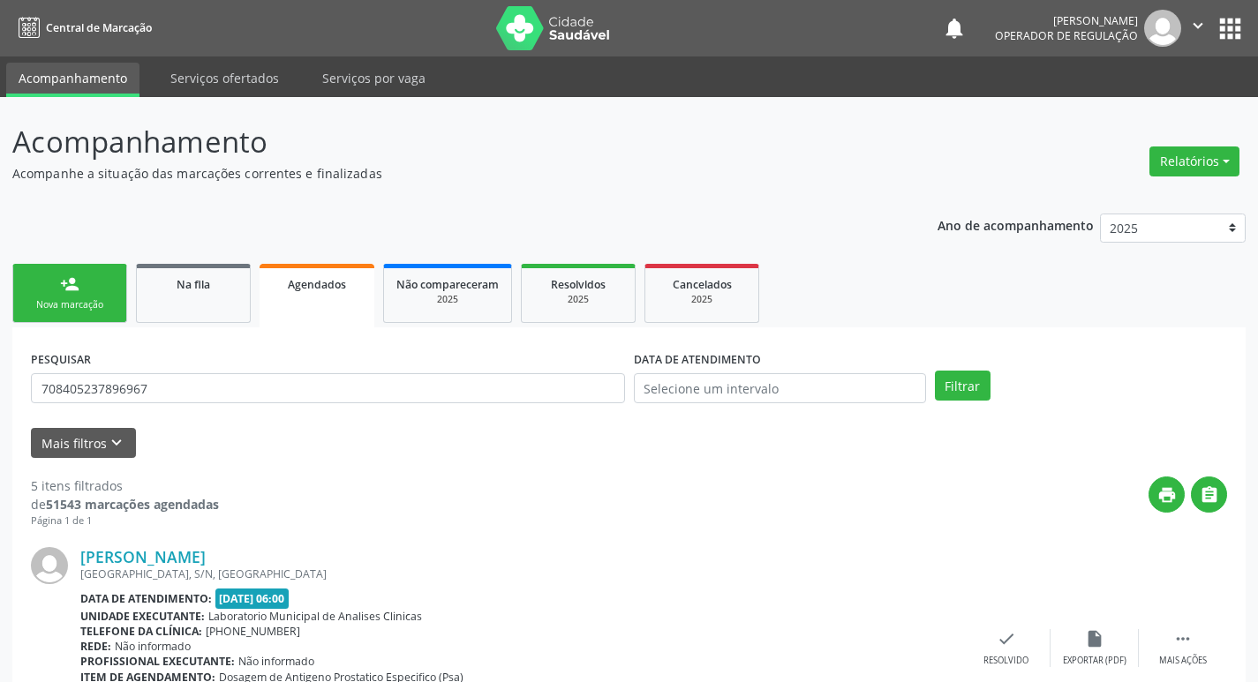
click at [64, 272] on link "person_add Nova marcação" at bounding box center [69, 293] width 115 height 59
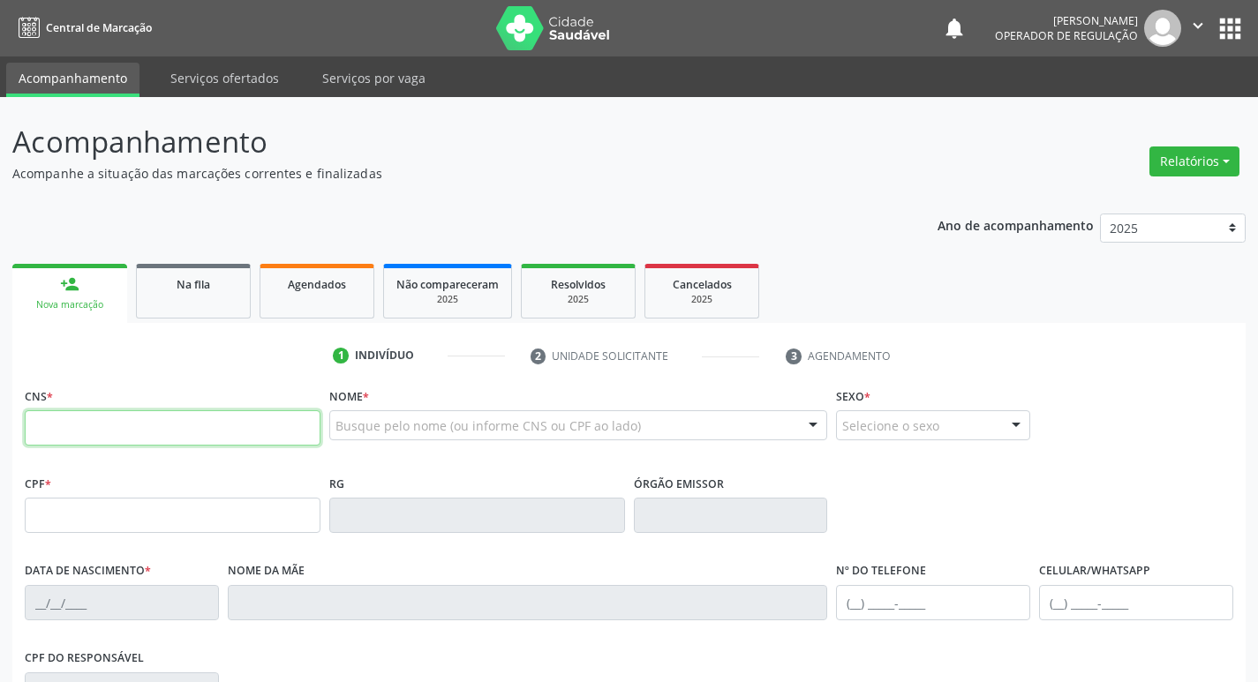
click at [117, 427] on input "text" at bounding box center [173, 428] width 296 height 35
paste input "708 4052 3789 6967"
type input "708 4052 3789 6967"
type input "262.184.454-53"
type input "12[DATE]"
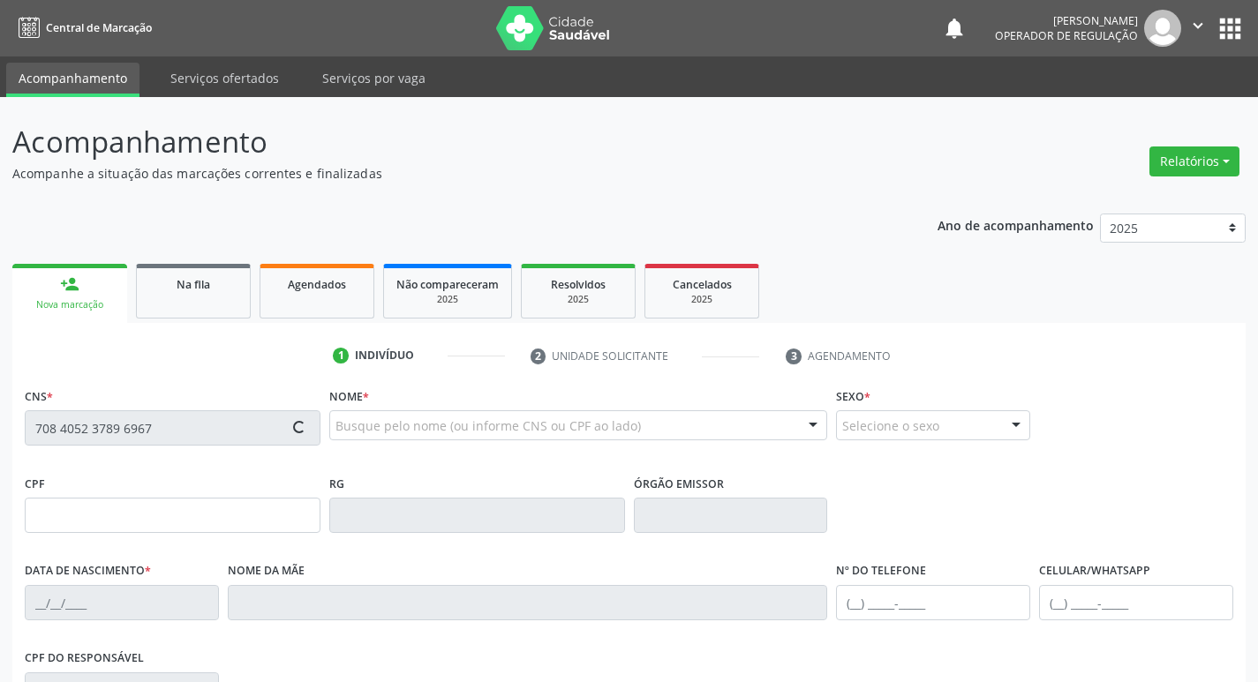
type input "[PERSON_NAME]"
type input "[PHONE_NUMBER]"
type input "S/N"
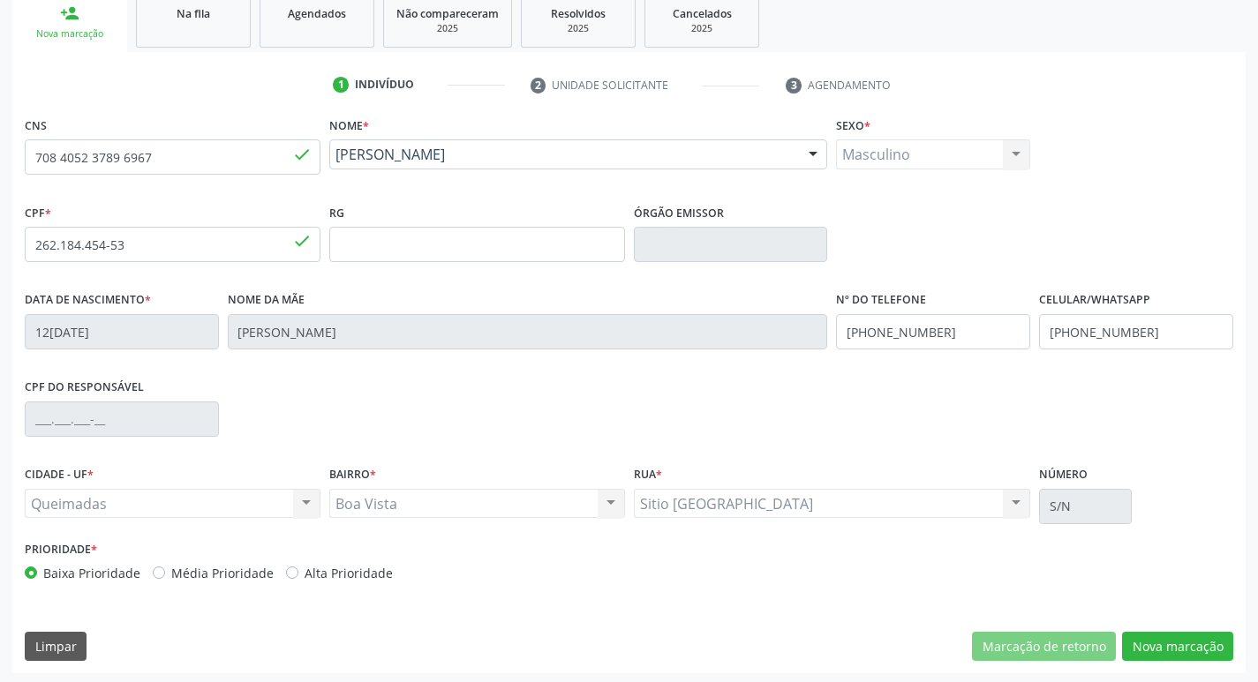
scroll to position [275, 0]
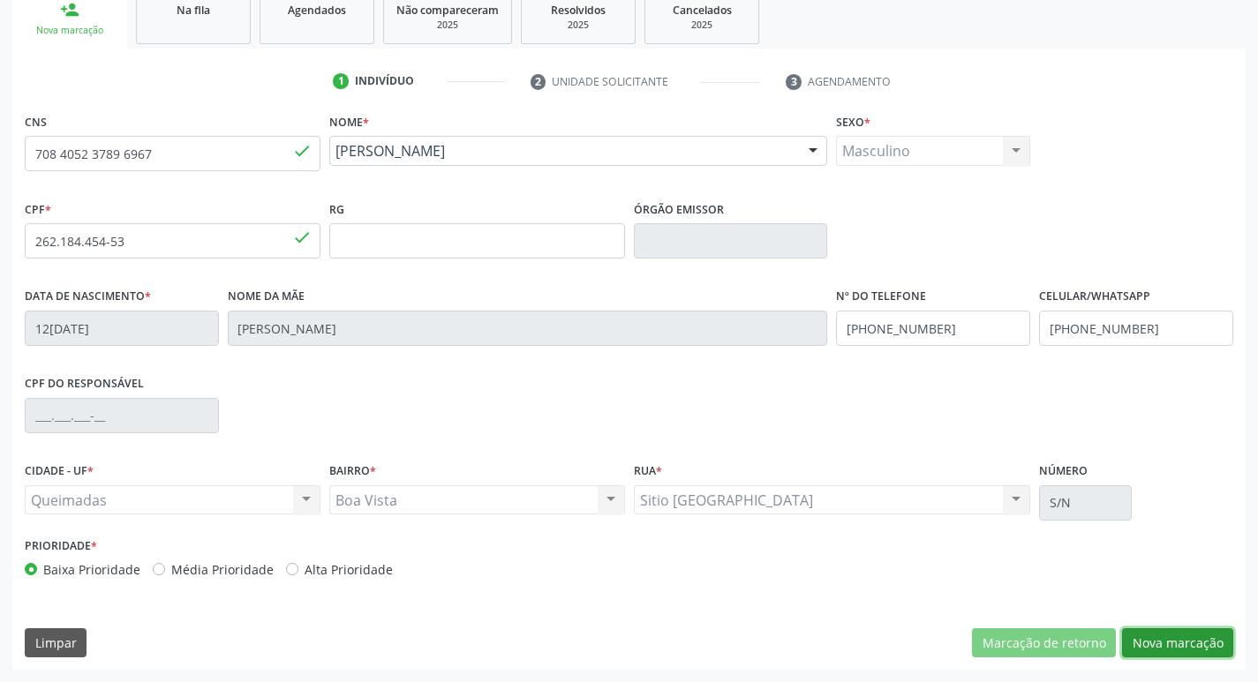
click at [1204, 642] on button "Nova marcação" at bounding box center [1177, 644] width 111 height 30
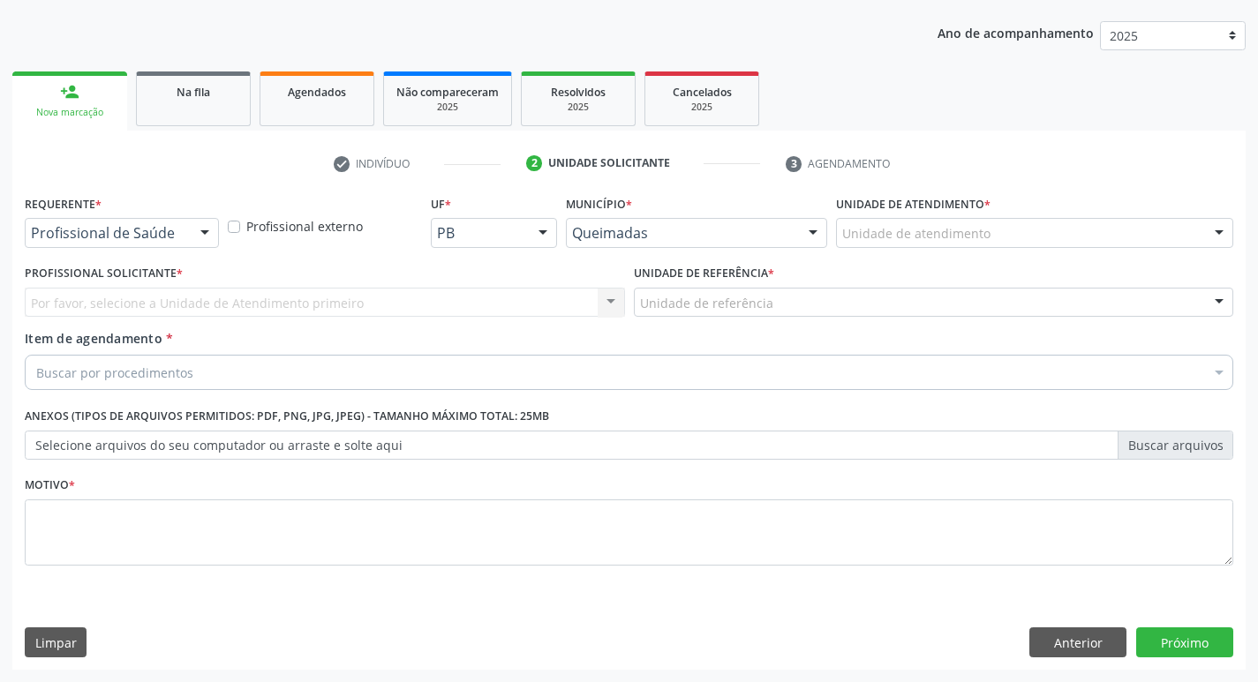
click at [184, 245] on div "Profissional de Saúde" at bounding box center [122, 233] width 194 height 30
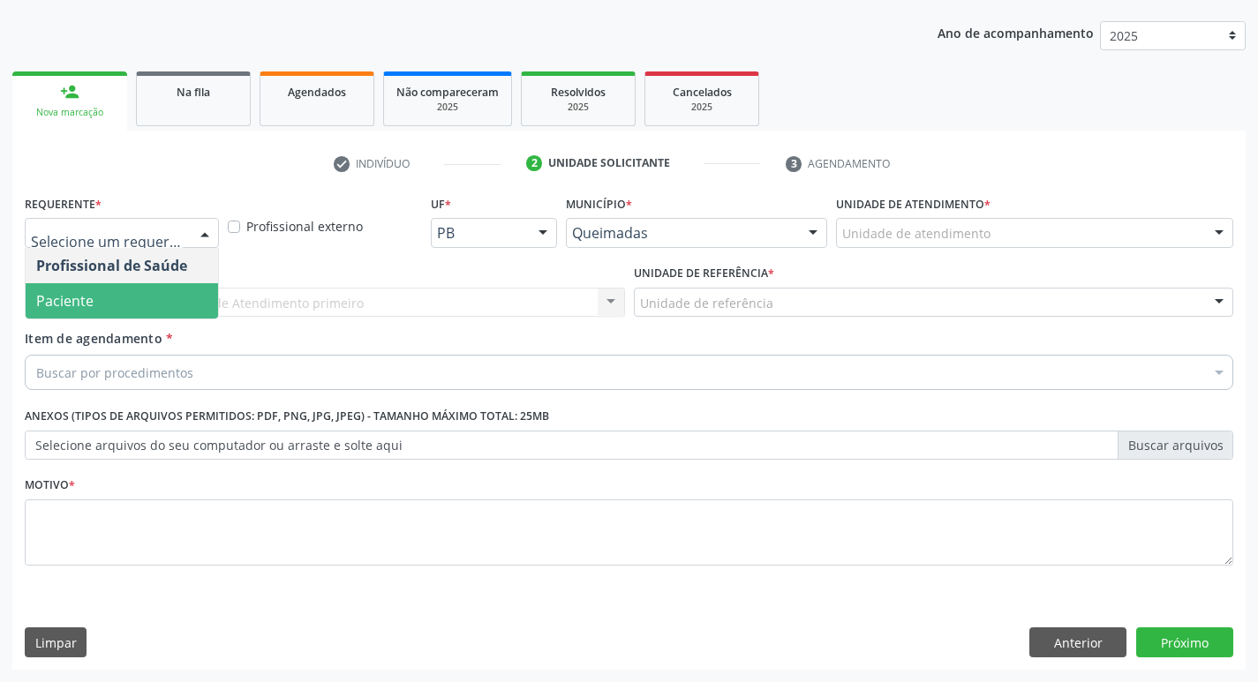
click at [148, 295] on span "Paciente" at bounding box center [122, 300] width 192 height 35
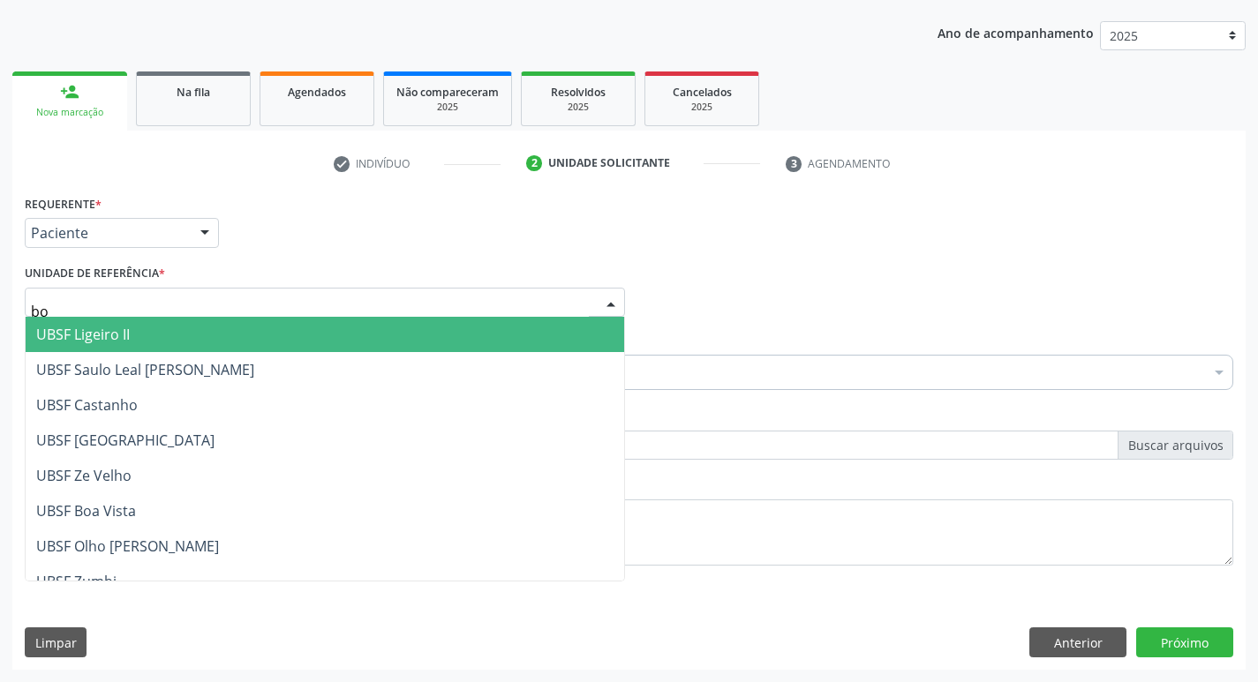
type input "boa"
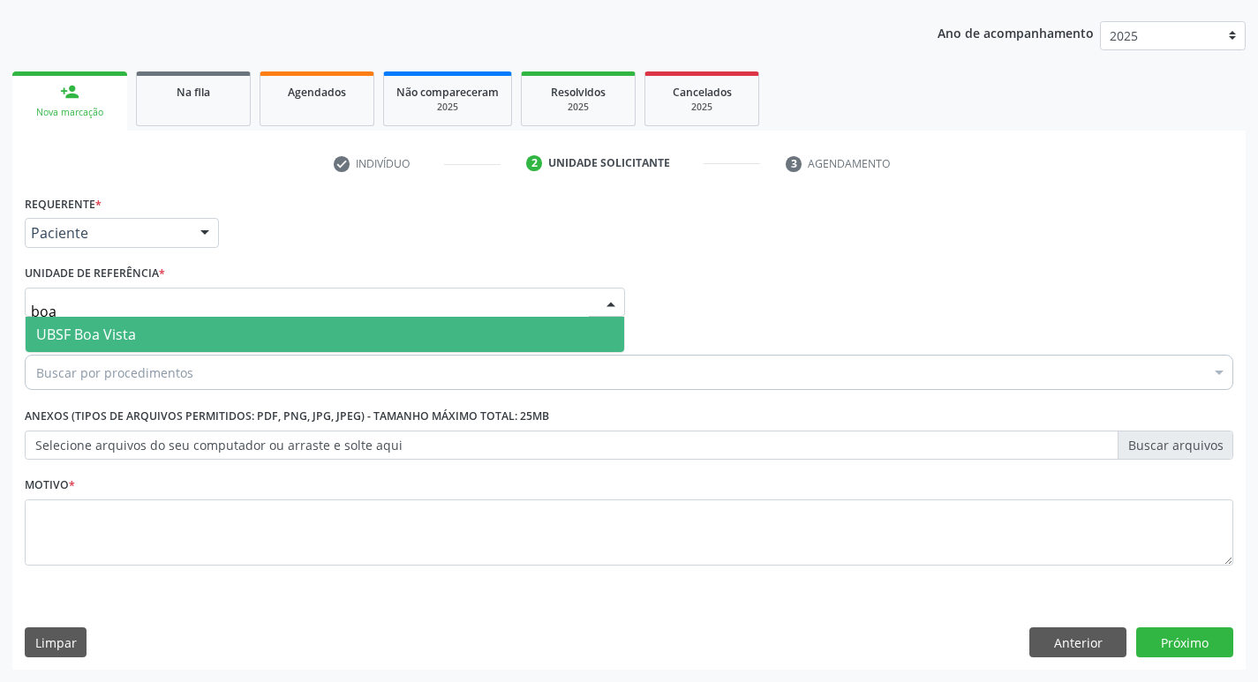
click at [156, 330] on span "UBSF Boa Vista" at bounding box center [325, 334] width 599 height 35
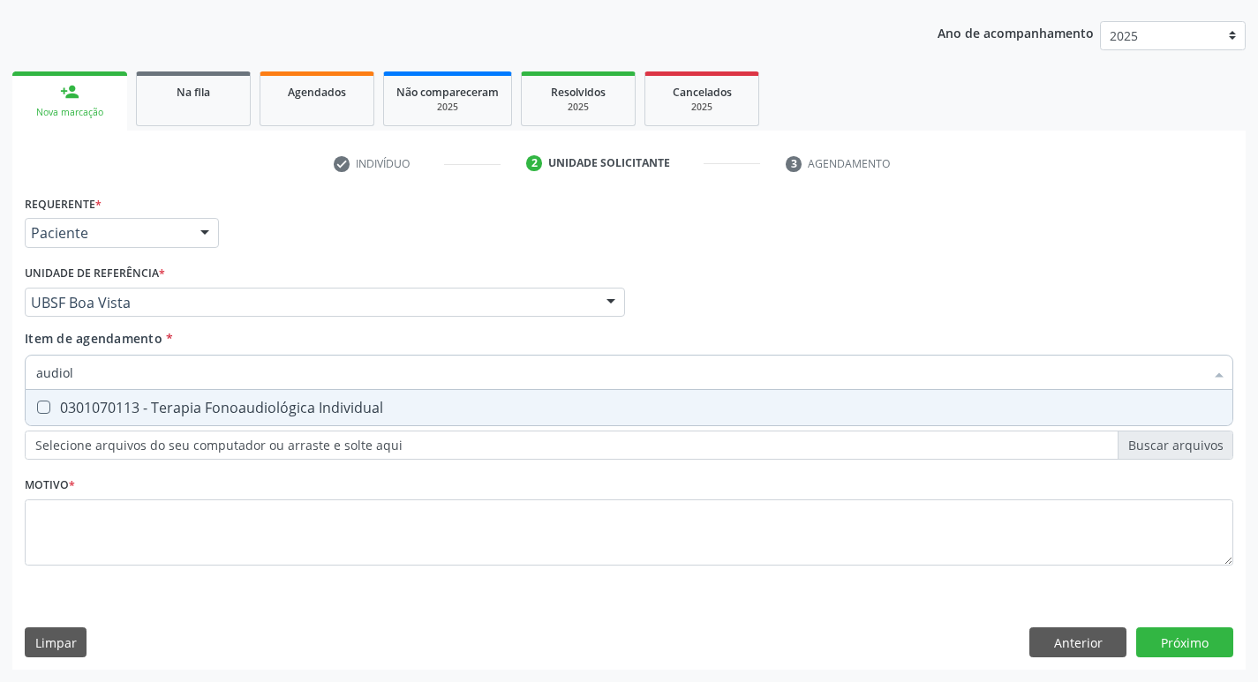
type input "audio"
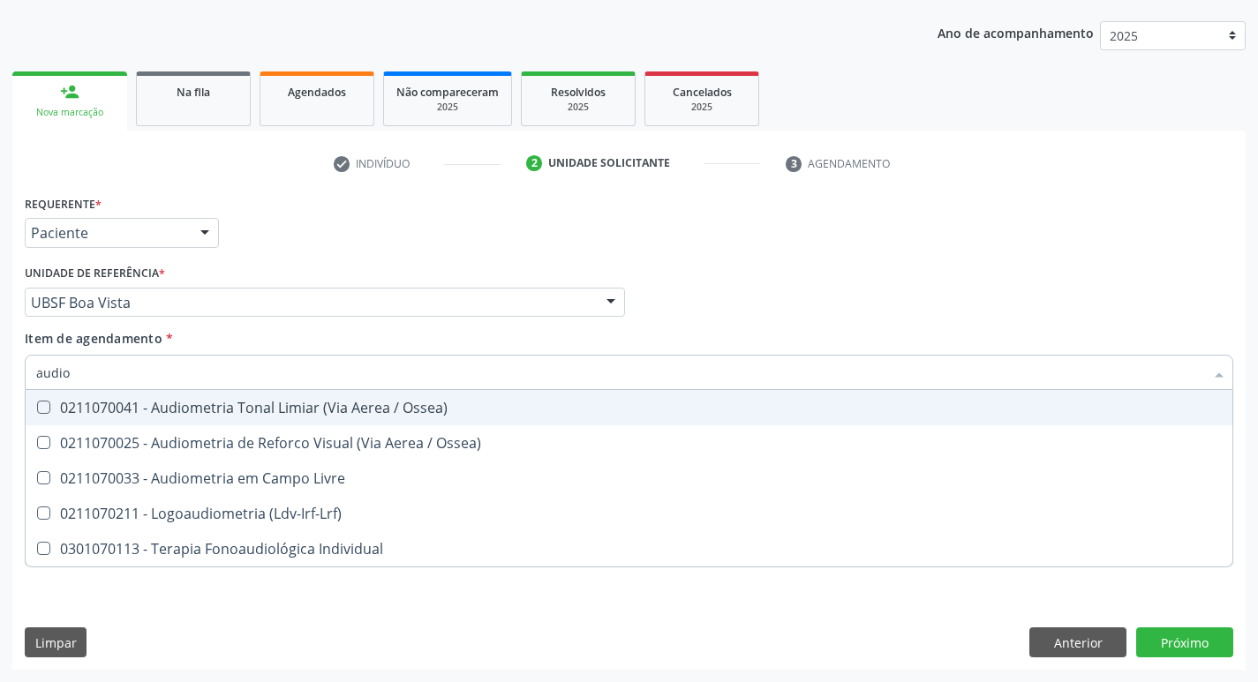
click at [160, 404] on div "0211070041 - Audiometria Tonal Limiar (Via Aerea / Ossea)" at bounding box center [629, 408] width 1186 height 14
checkbox Ossea\) "true"
click at [806, 276] on div "Profissional Solicitante Por favor, selecione a Unidade de Atendimento primeiro…" at bounding box center [629, 294] width 1218 height 69
checkbox Ossea\) "true"
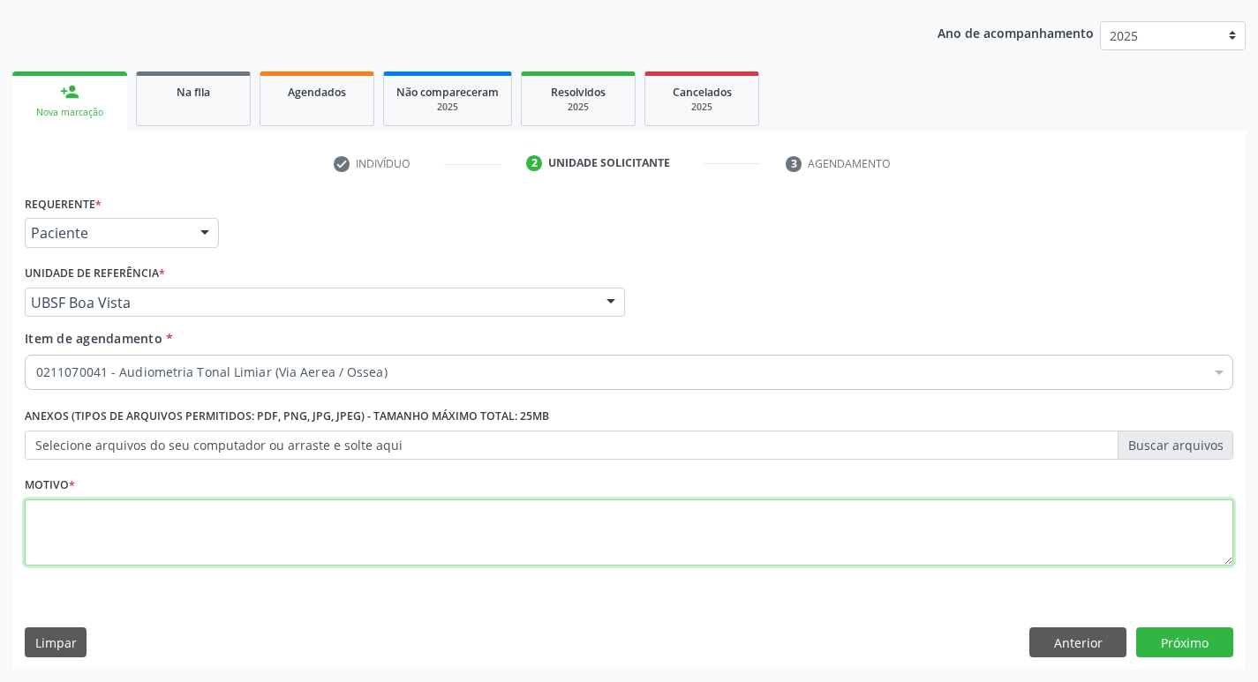
click at [293, 505] on textarea at bounding box center [629, 533] width 1209 height 67
type textarea "avaliação"
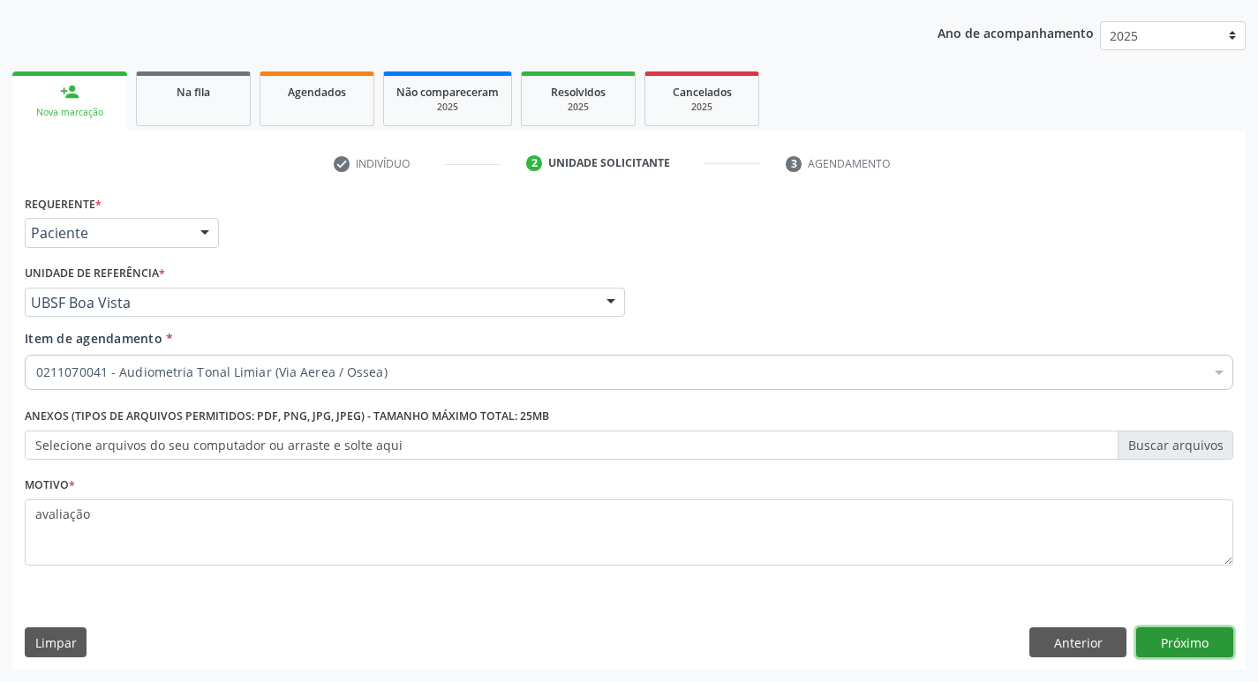
click at [1209, 636] on button "Próximo" at bounding box center [1184, 643] width 97 height 30
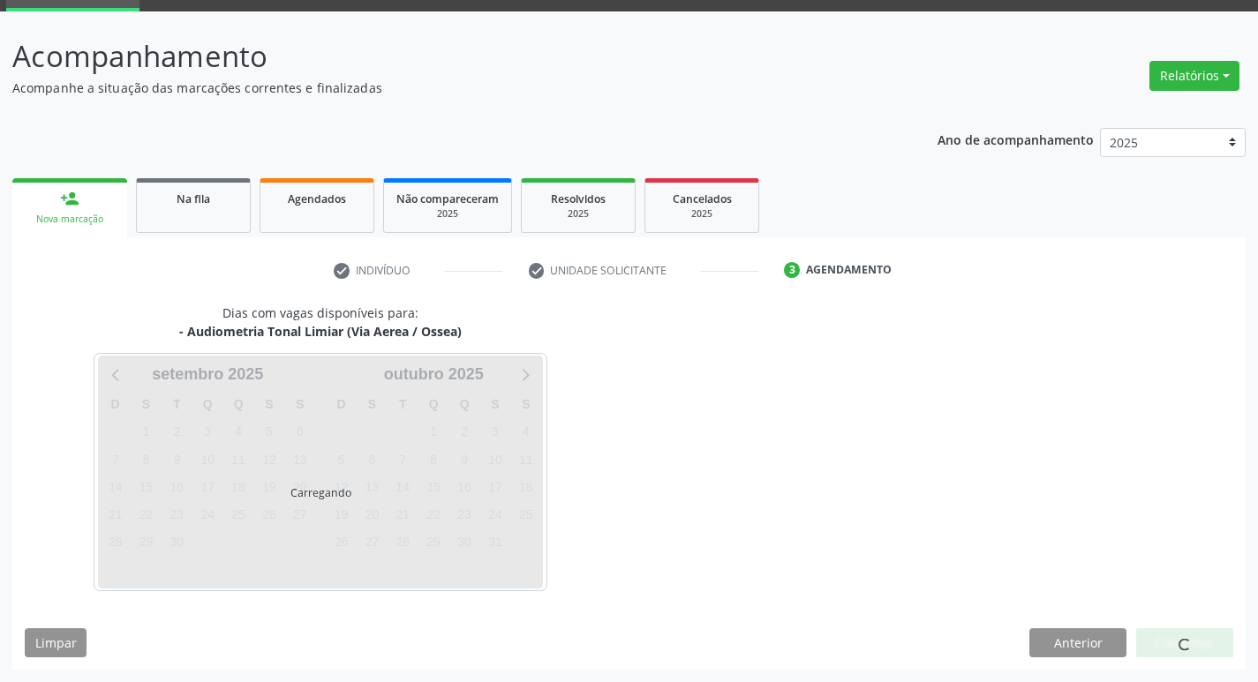
scroll to position [86, 0]
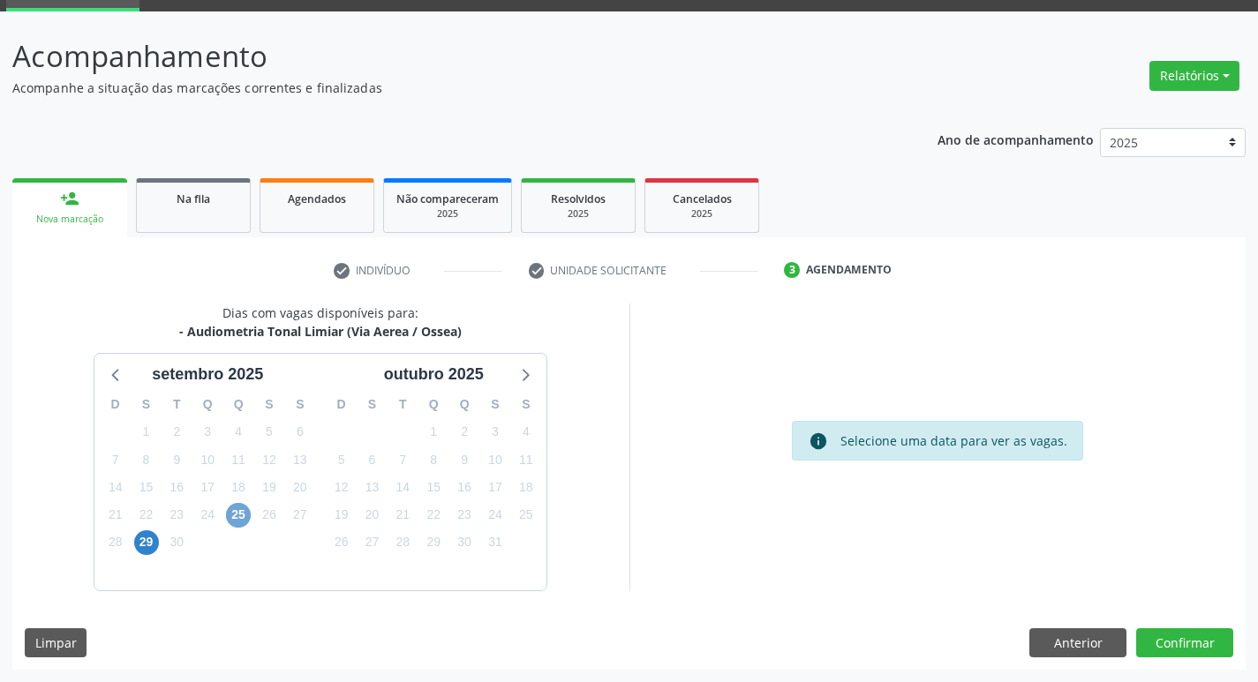
click at [232, 522] on span "25" at bounding box center [238, 515] width 25 height 25
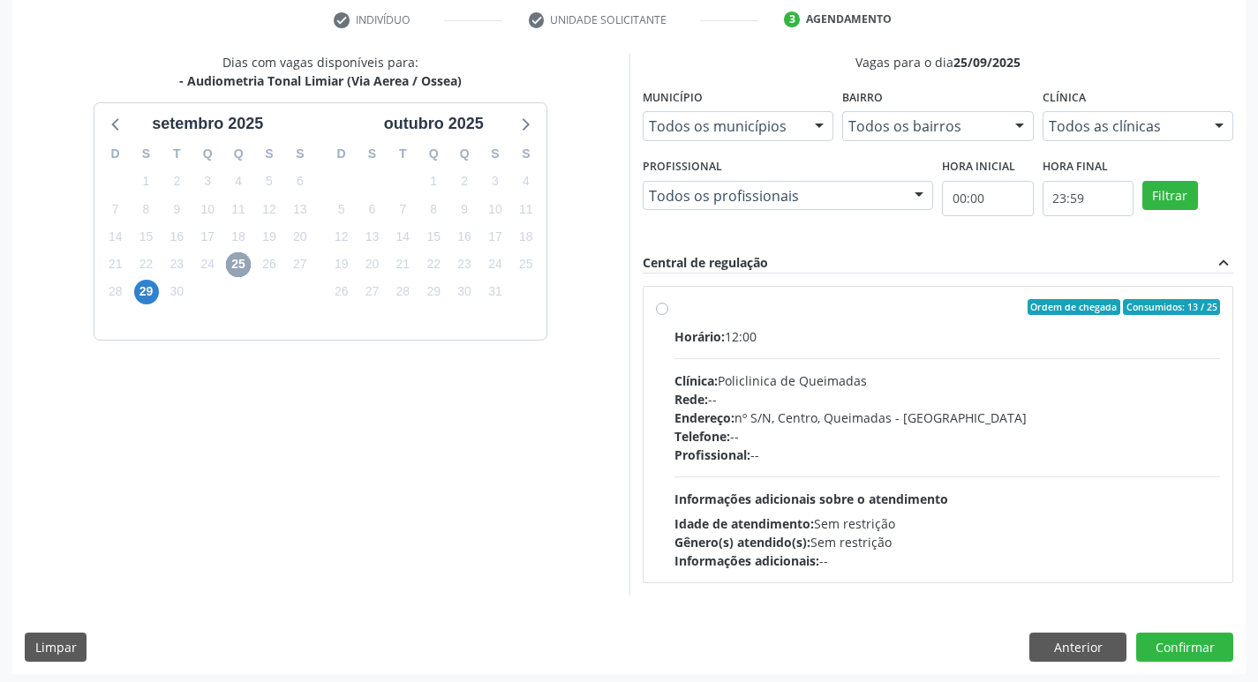
scroll to position [341, 0]
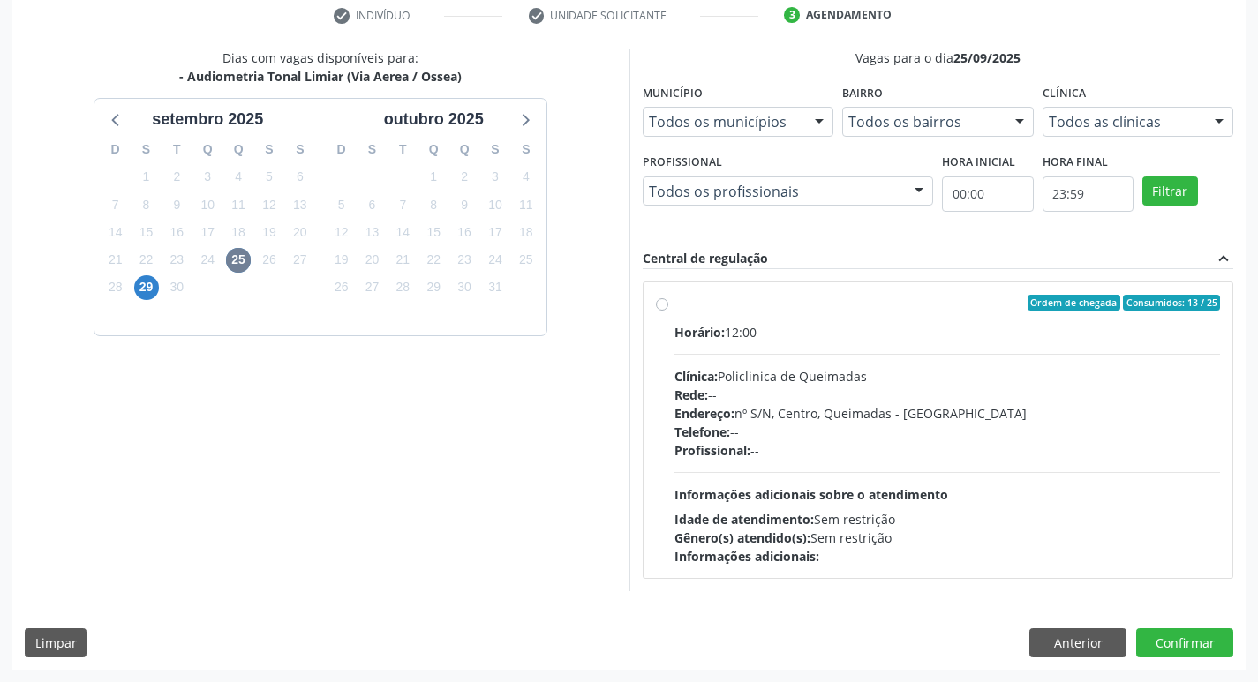
click at [973, 356] on div "Horário: 12:00 Clínica: Policlinica de Queimadas Rede: -- Endereço: nº S/N, Cen…" at bounding box center [948, 444] width 547 height 243
click at [668, 311] on input "Ordem de chegada Consumidos: 13 / 25 Horário: 12:00 Clínica: Policlinica de Que…" at bounding box center [662, 303] width 12 height 16
radio input "true"
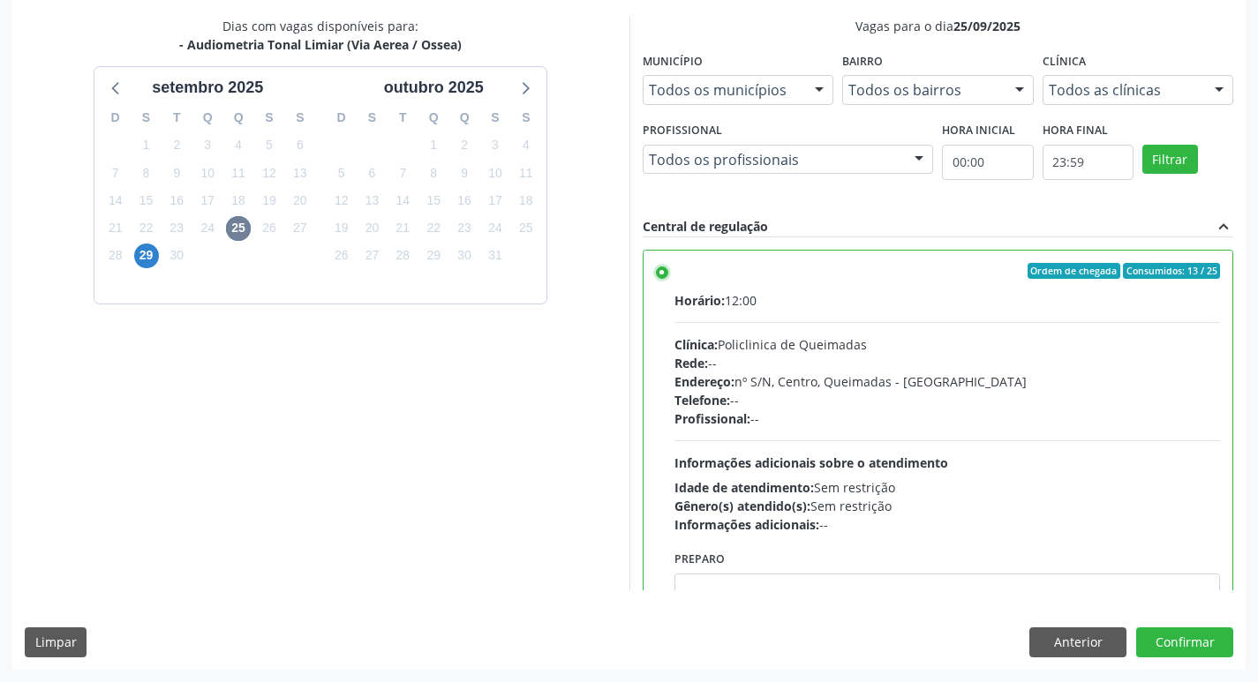
scroll to position [87, 0]
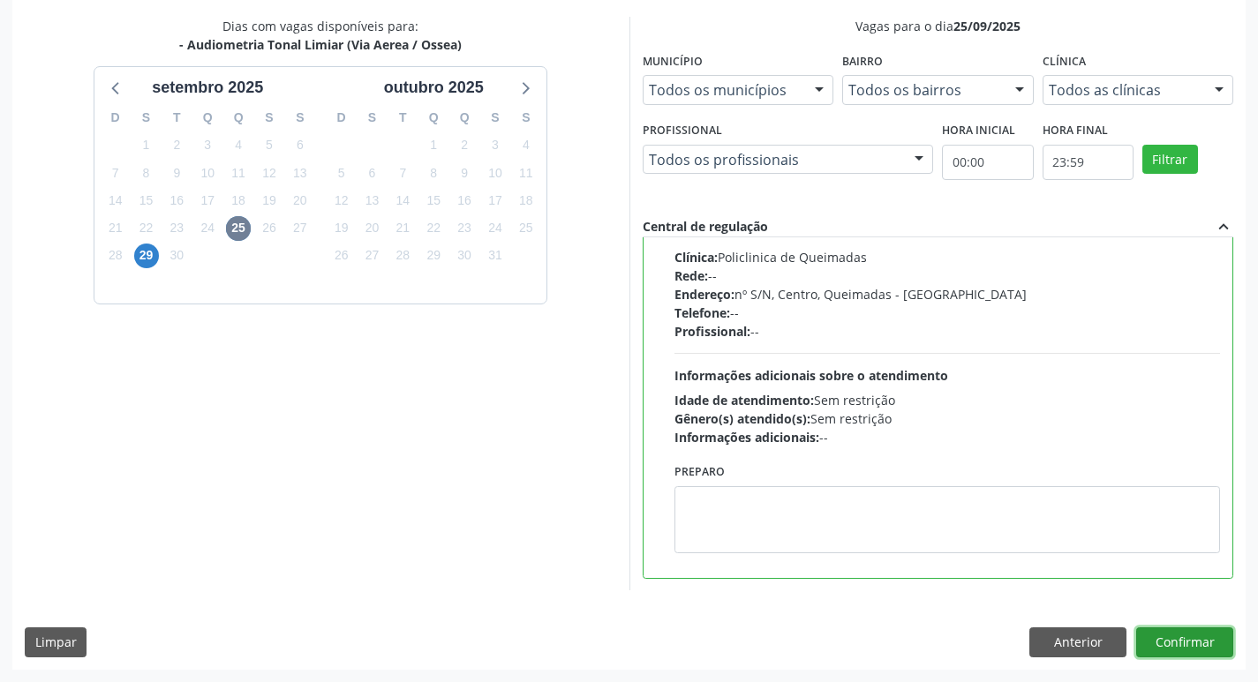
click at [1179, 645] on button "Confirmar" at bounding box center [1184, 643] width 97 height 30
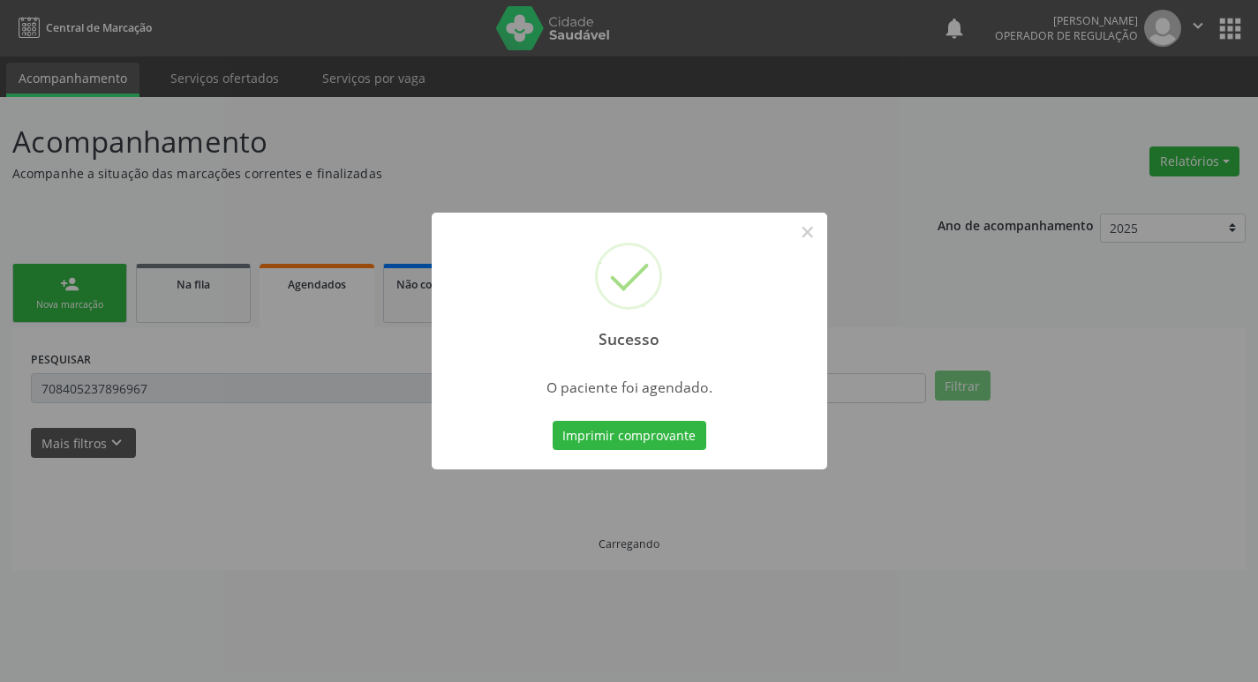
scroll to position [0, 0]
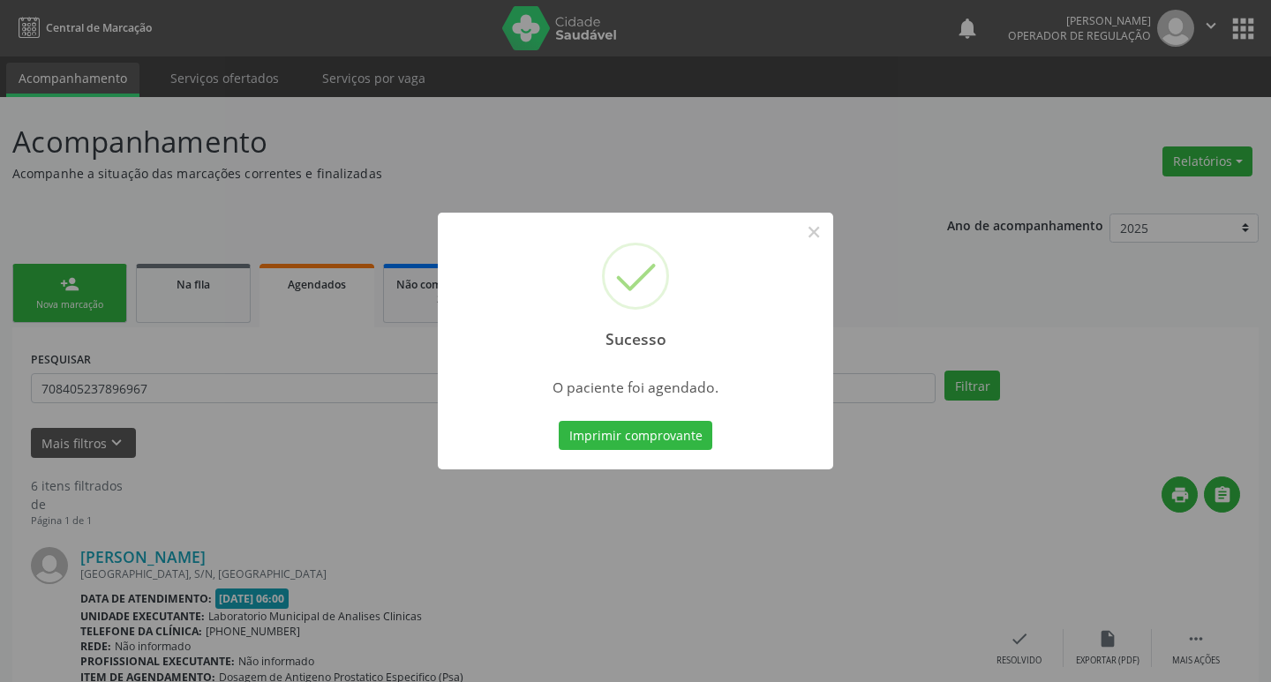
click at [612, 457] on div "Sucesso × O paciente foi agendado. Imprimir comprovante Cancel" at bounding box center [636, 342] width 396 height 258
click at [615, 439] on button "Imprimir comprovante" at bounding box center [636, 436] width 154 height 30
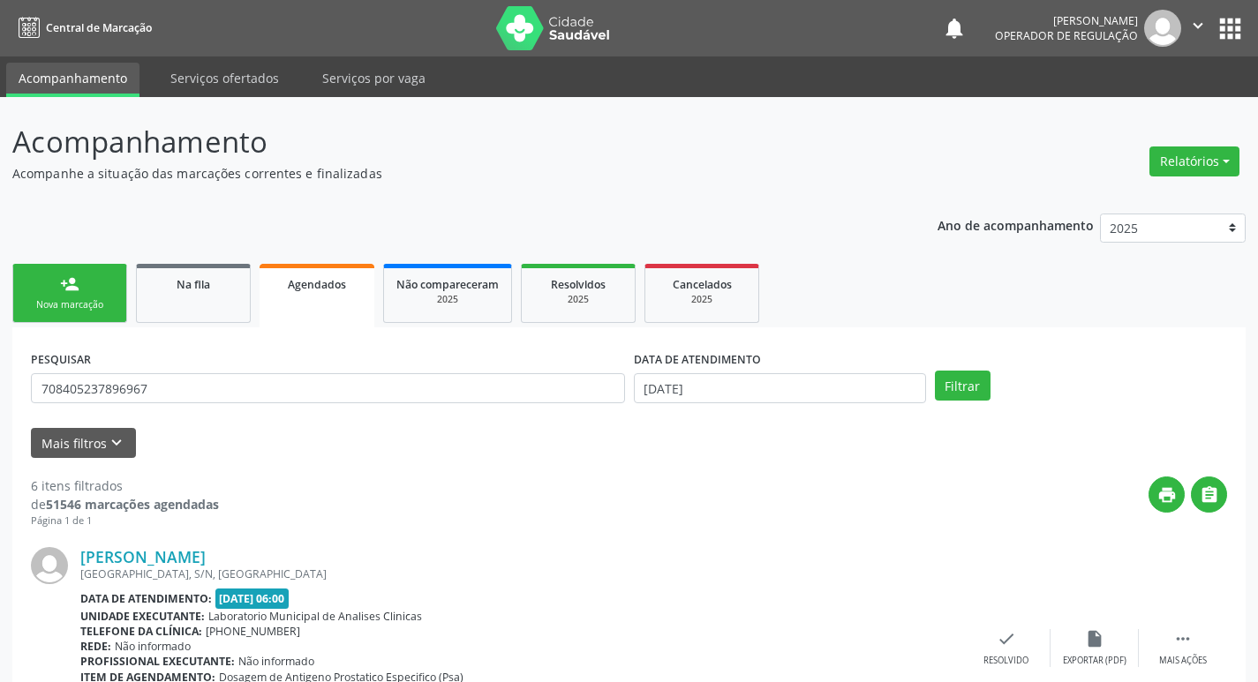
click at [364, 368] on div "PESQUISAR 708405237896967" at bounding box center [327, 380] width 603 height 69
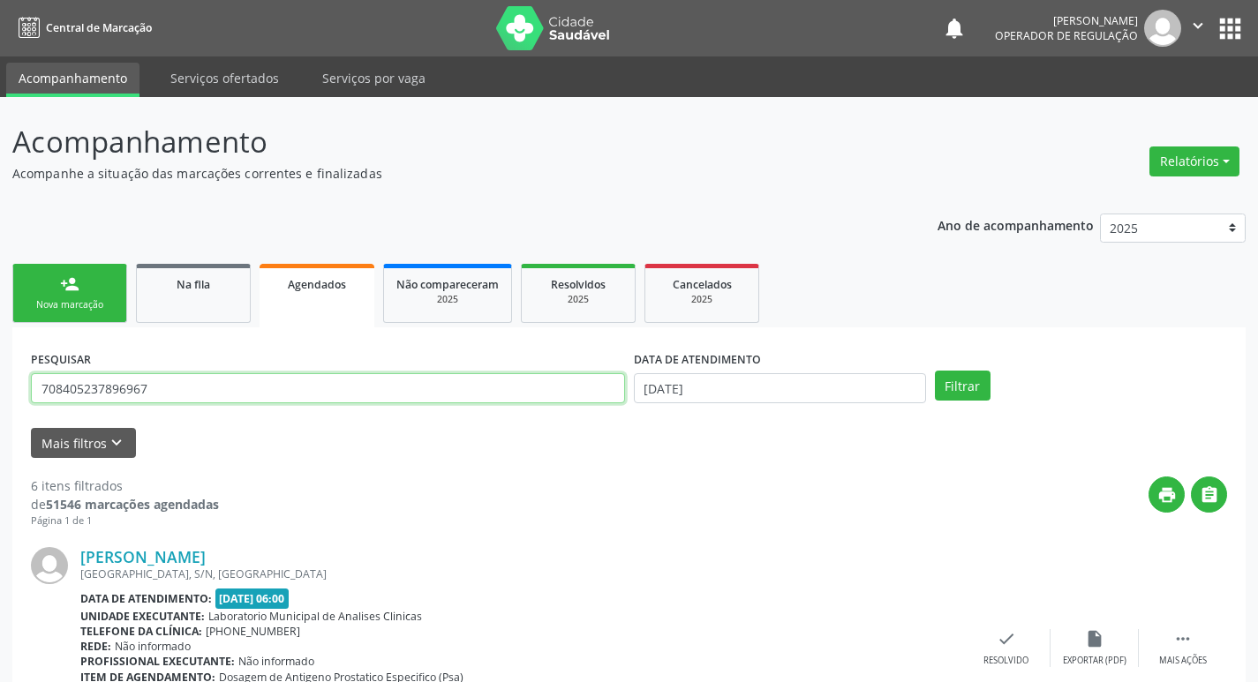
click at [366, 379] on input "708405237896967" at bounding box center [328, 388] width 594 height 30
click at [366, 380] on input "708405237896967" at bounding box center [328, 388] width 594 height 30
type input "700705916720880"
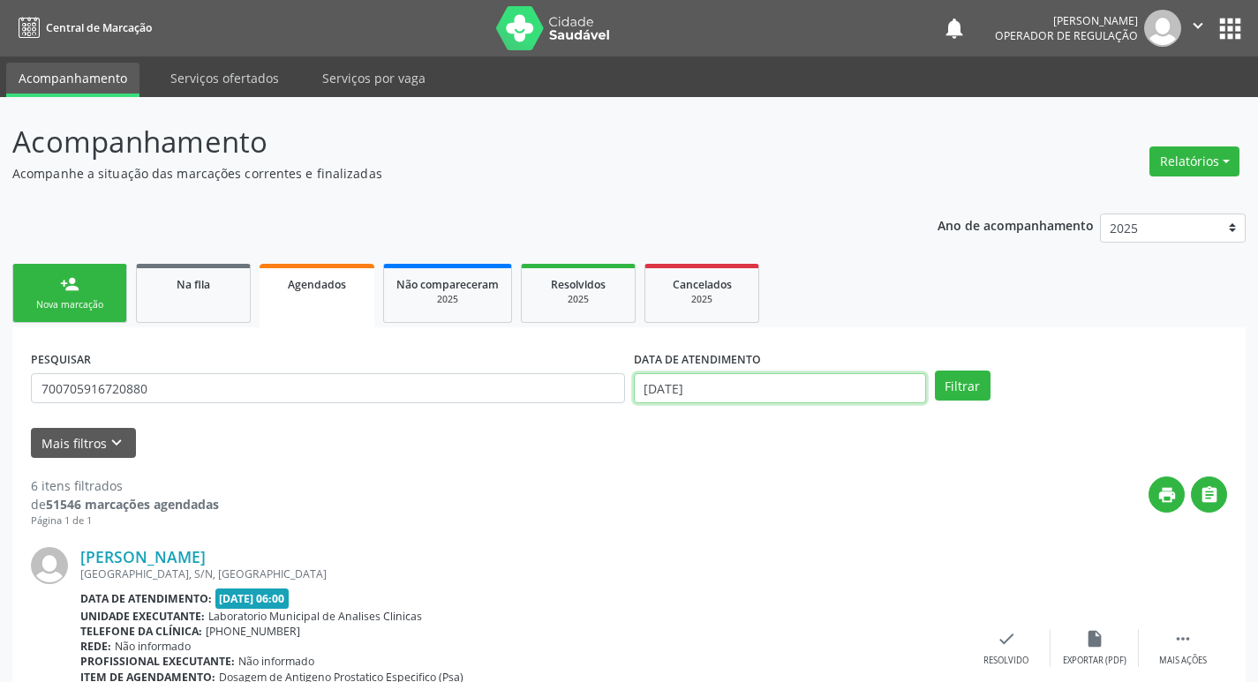
click at [778, 396] on input "[DATE]" at bounding box center [780, 388] width 292 height 30
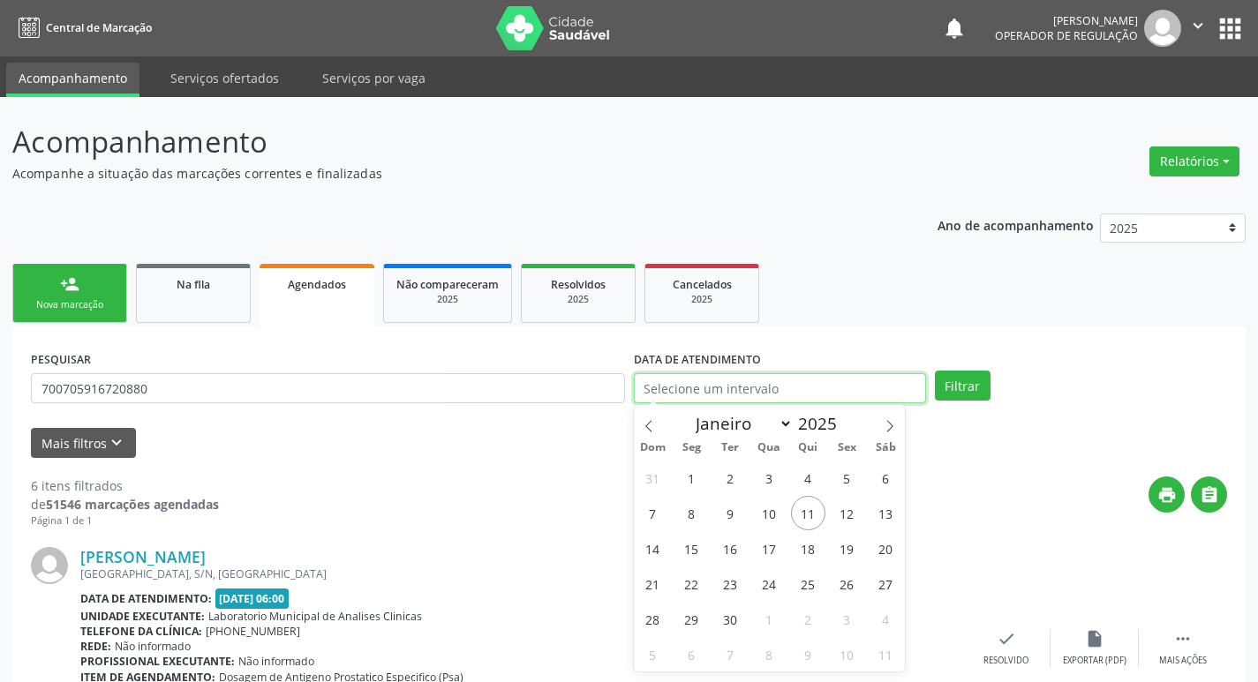
click at [935, 371] on button "Filtrar" at bounding box center [963, 386] width 56 height 30
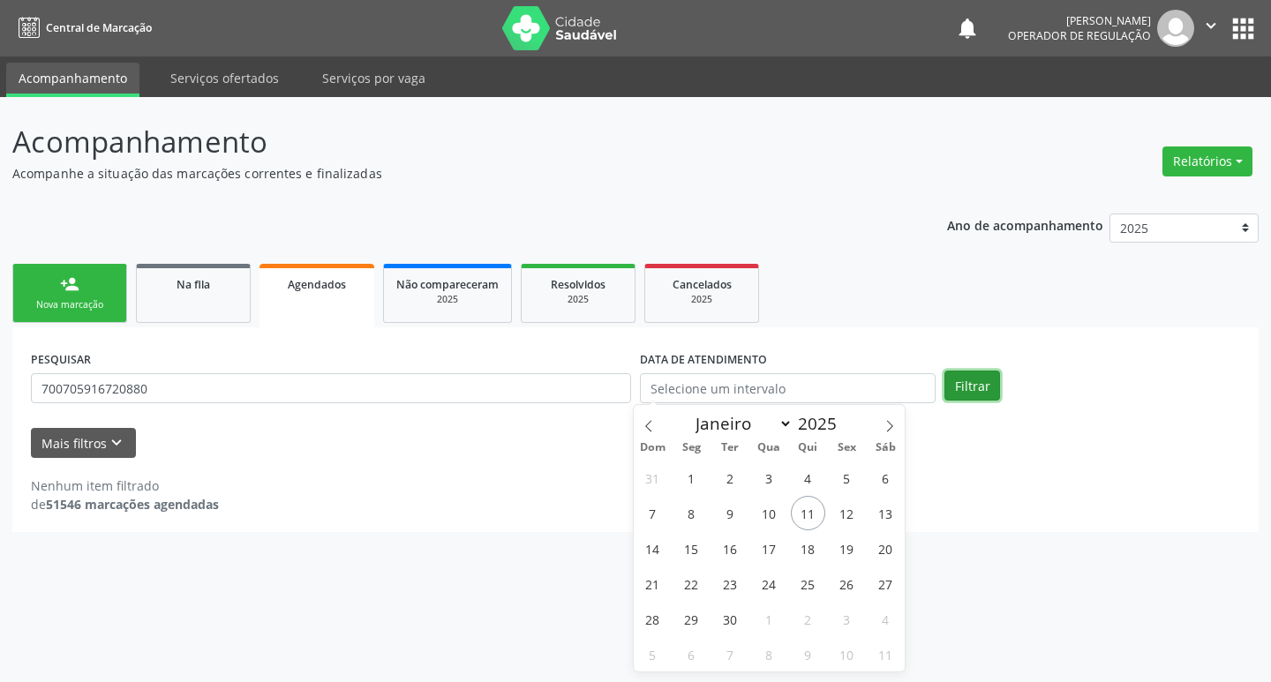
click at [975, 387] on button "Filtrar" at bounding box center [973, 386] width 56 height 30
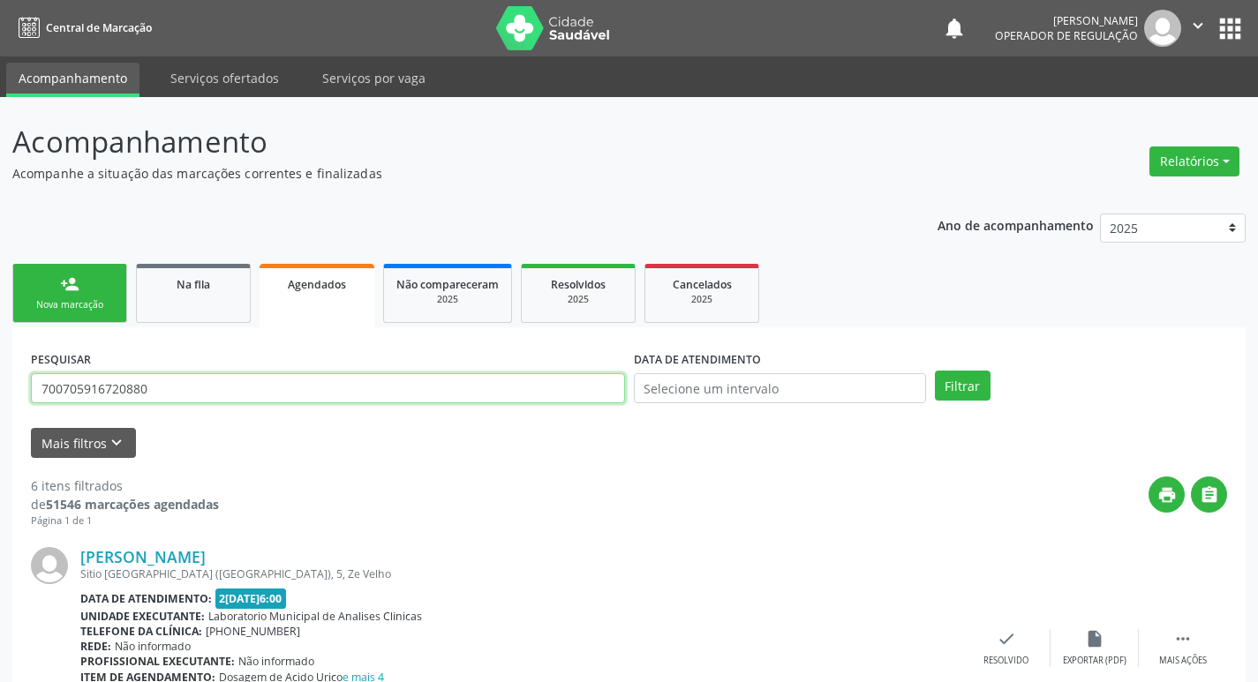
click at [291, 375] on input "700705916720880" at bounding box center [328, 388] width 594 height 30
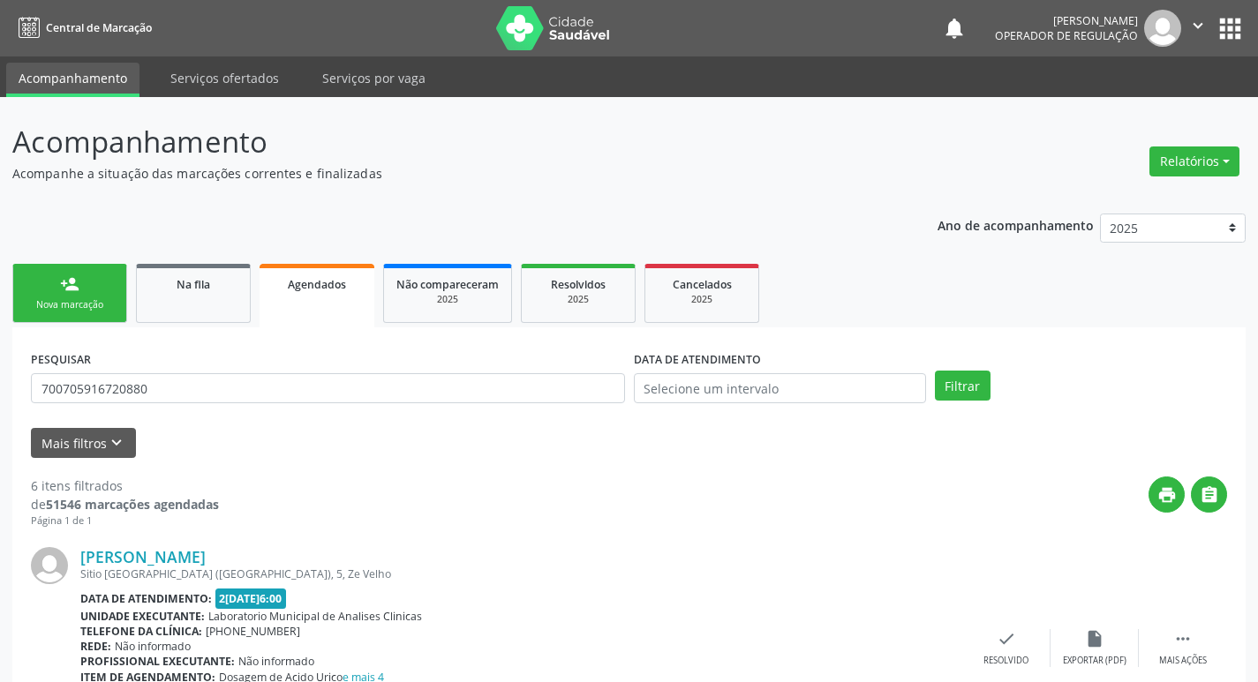
click at [112, 280] on link "person_add Nova marcação" at bounding box center [69, 293] width 115 height 59
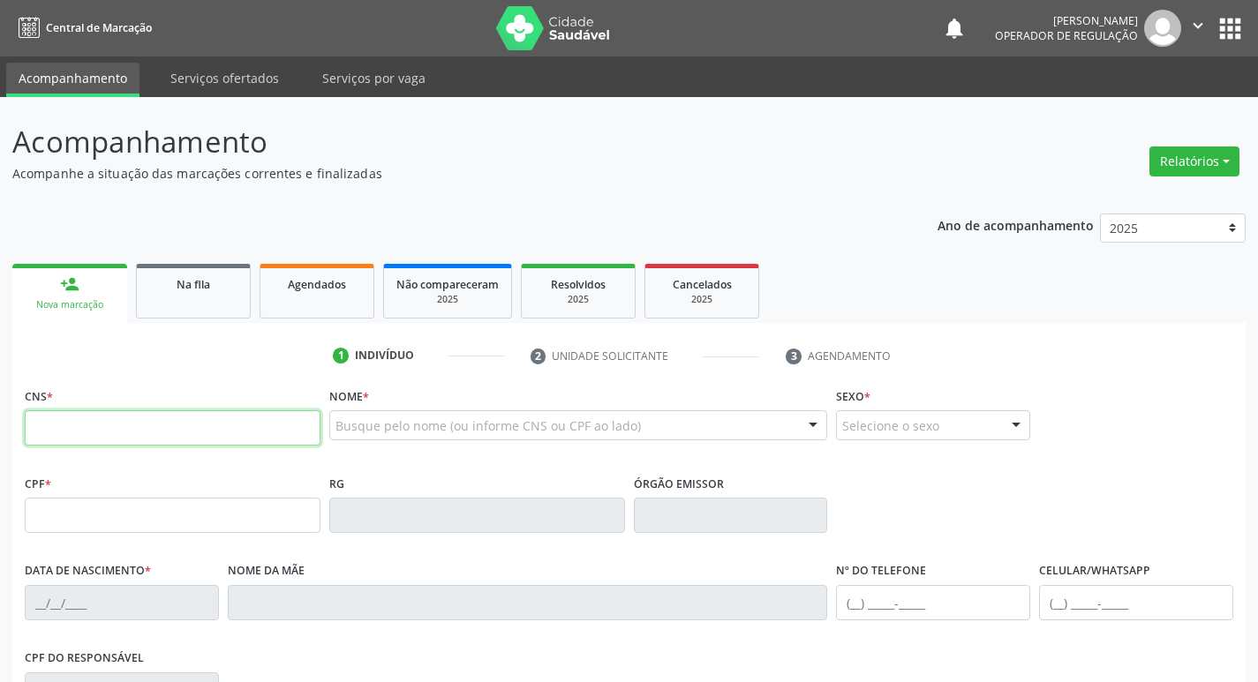
click at [147, 434] on input "text" at bounding box center [173, 428] width 296 height 35
paste input "700 7059 1672 0880"
type input "700 7059 1672 0880"
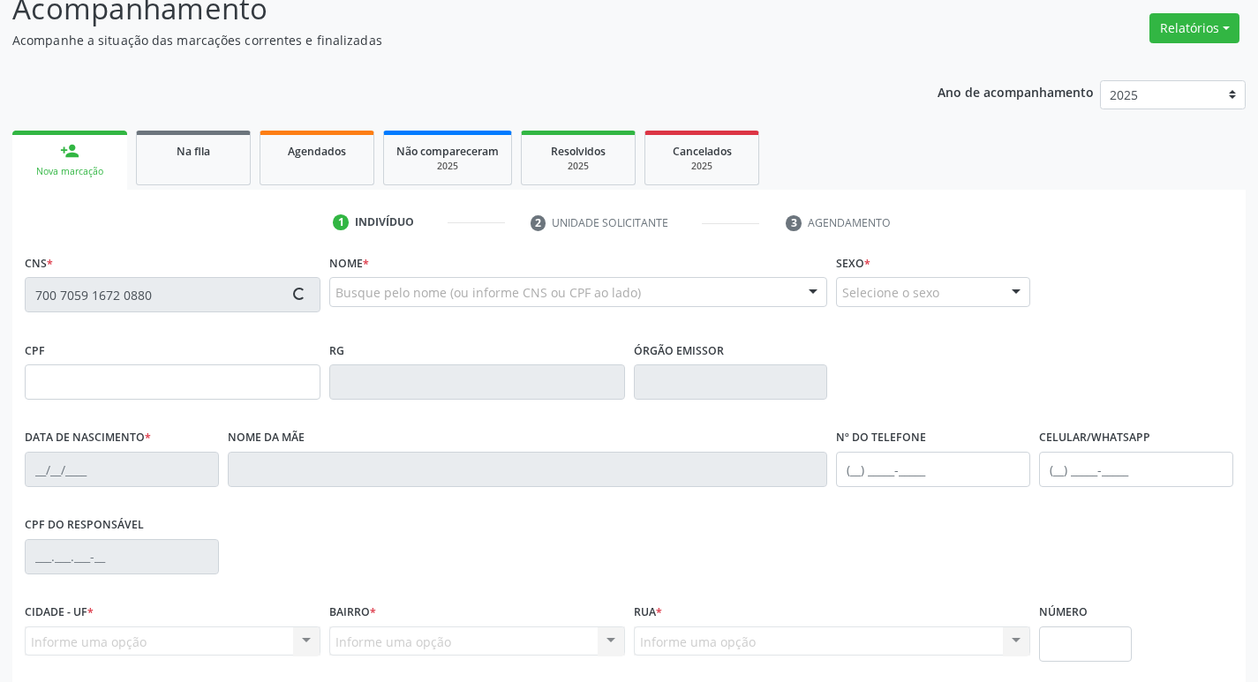
scroll to position [275, 0]
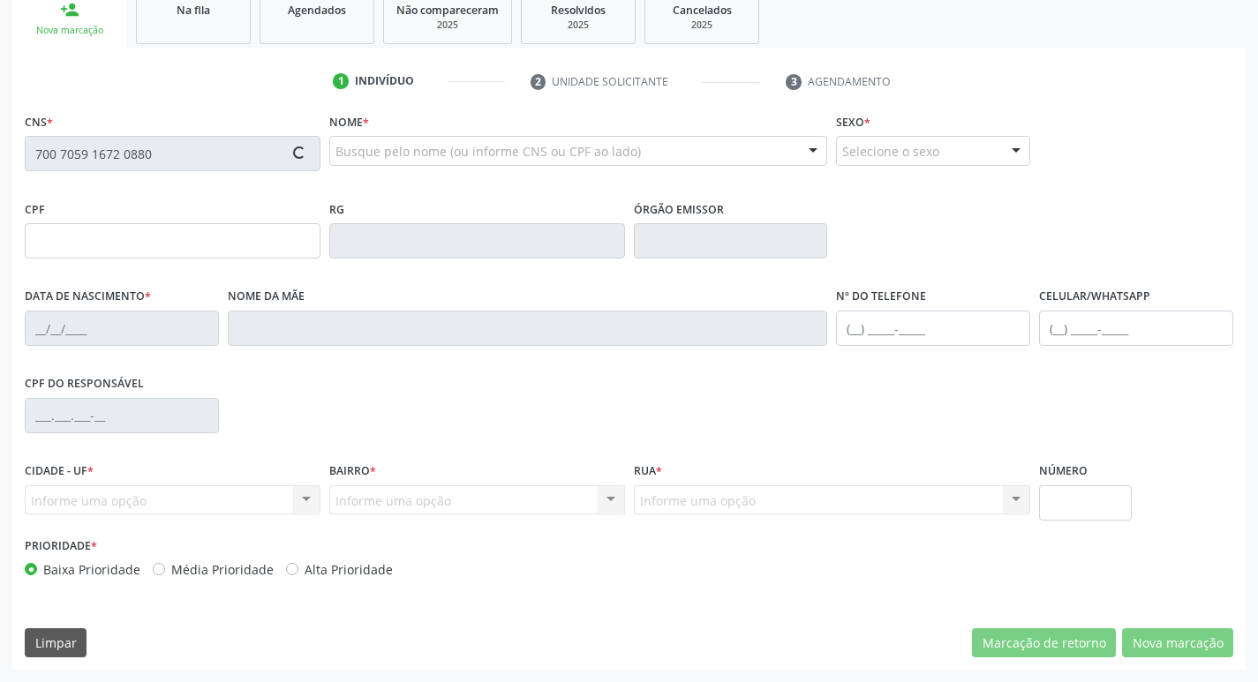
type input "022.544.904-86"
type input "04[DATE]"
type input "[PERSON_NAME]"
type input "[PHONE_NUMBER]"
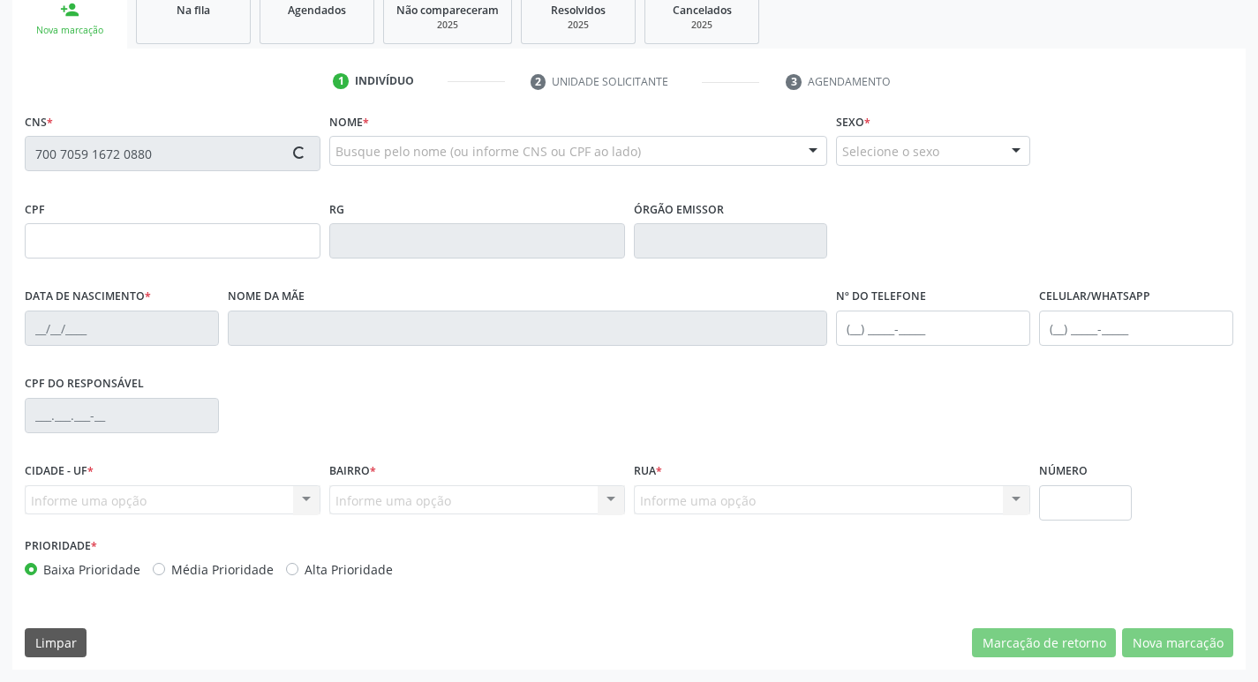
type input "5"
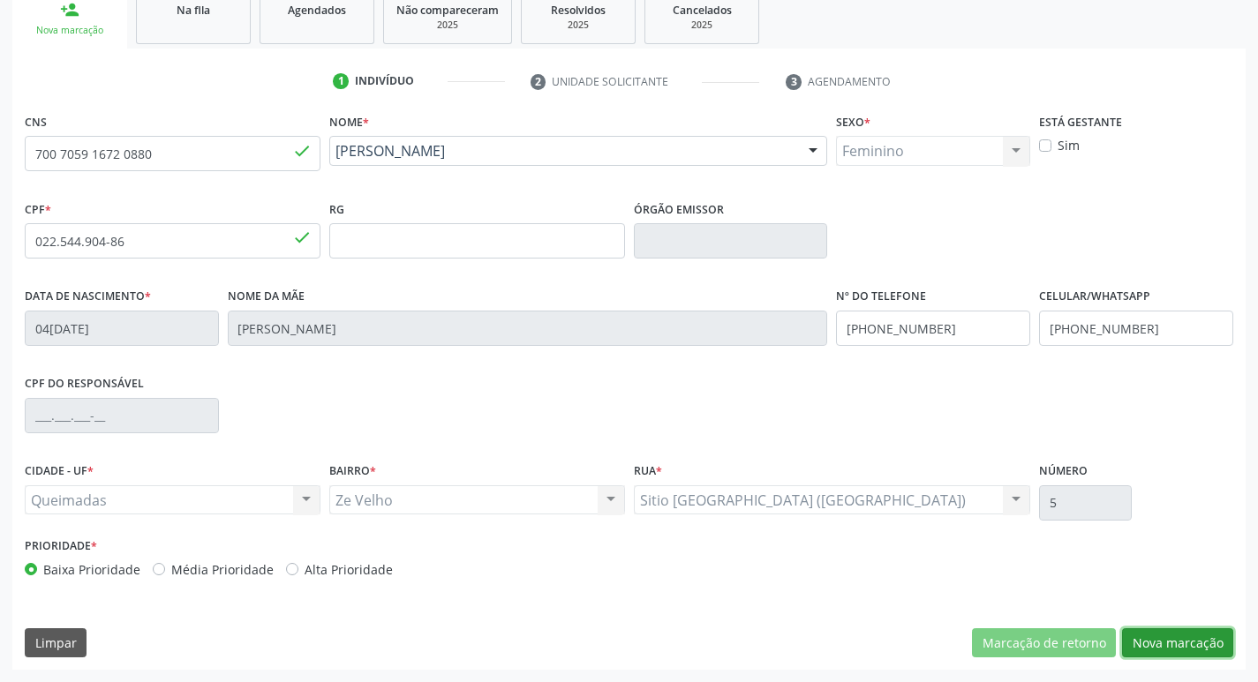
click at [1165, 646] on button "Nova marcação" at bounding box center [1177, 644] width 111 height 30
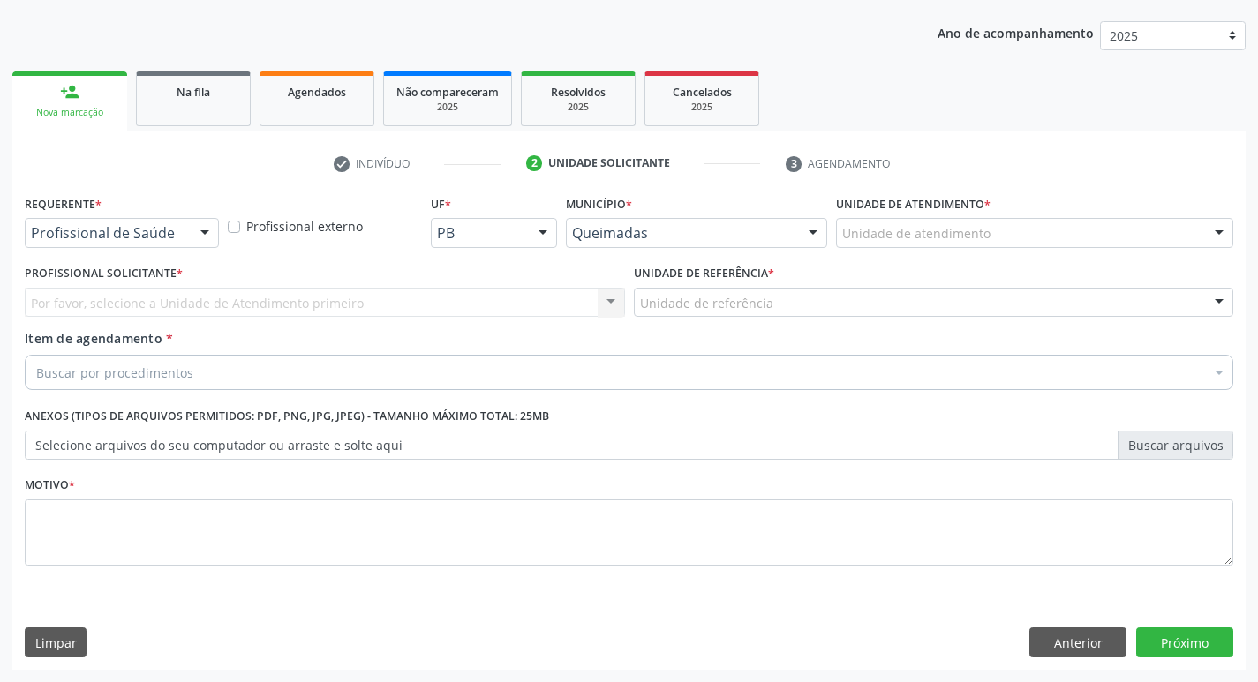
scroll to position [192, 0]
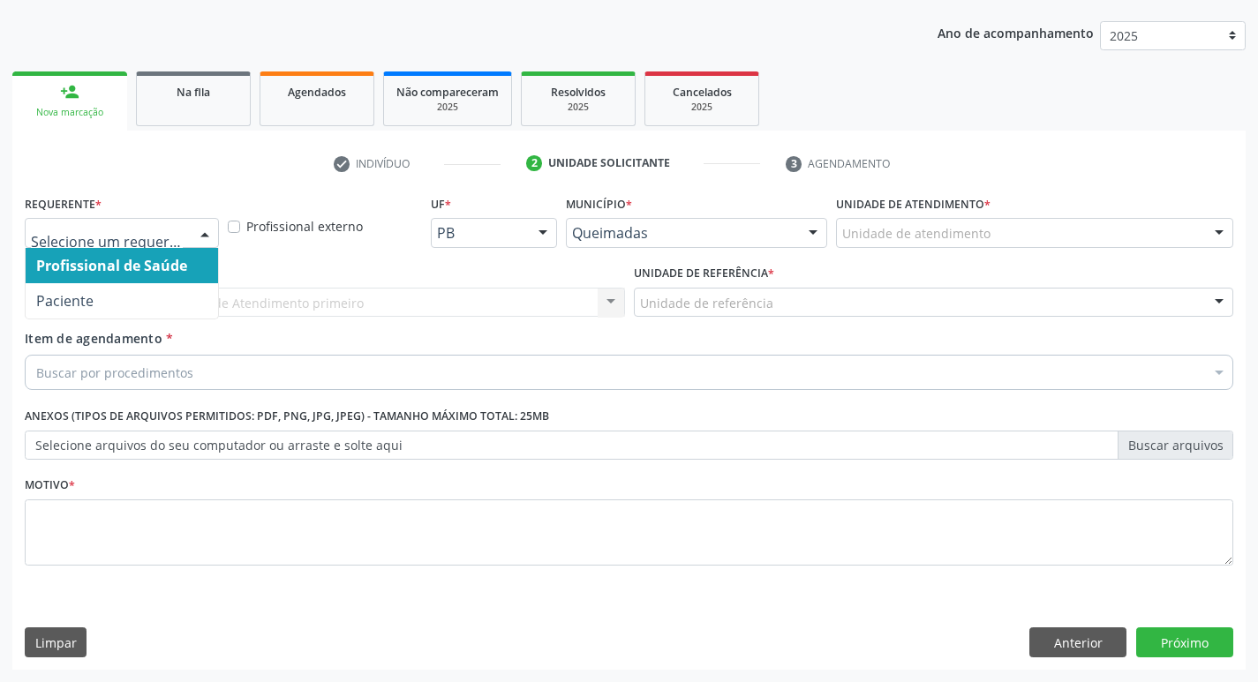
drag, startPoint x: 97, startPoint y: 244, endPoint x: 103, endPoint y: 235, distance: 10.8
click at [98, 242] on div at bounding box center [122, 233] width 194 height 30
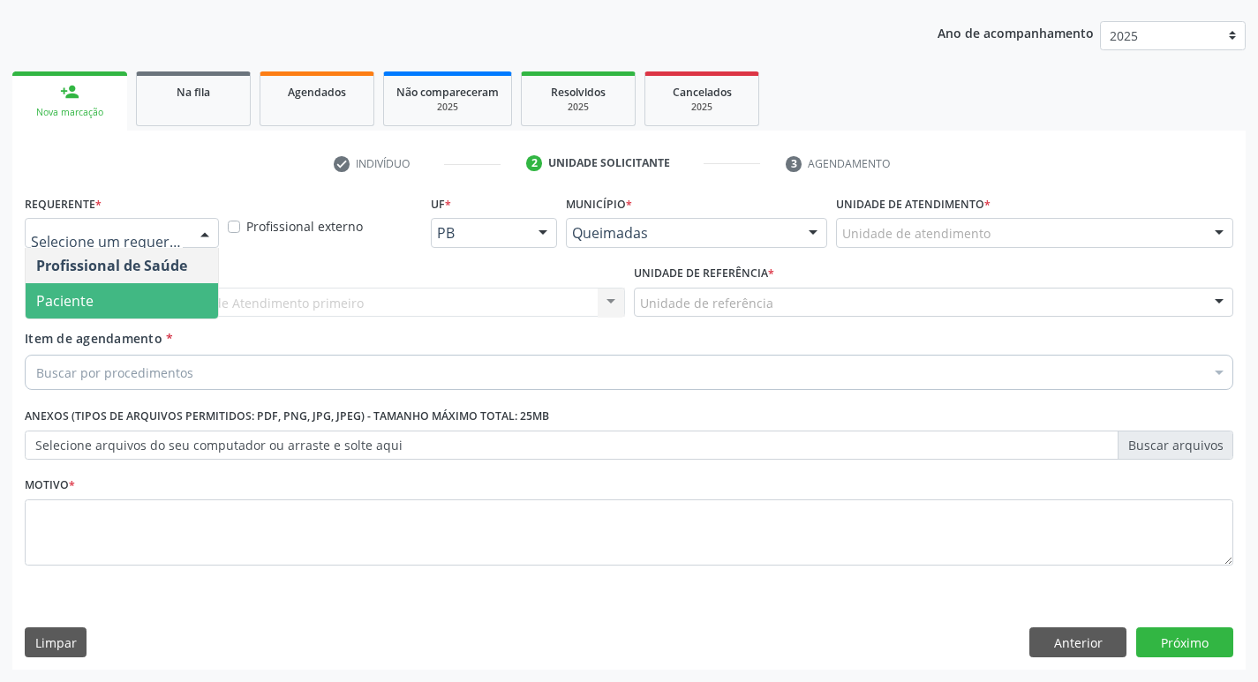
click at [82, 314] on span "Paciente" at bounding box center [122, 300] width 192 height 35
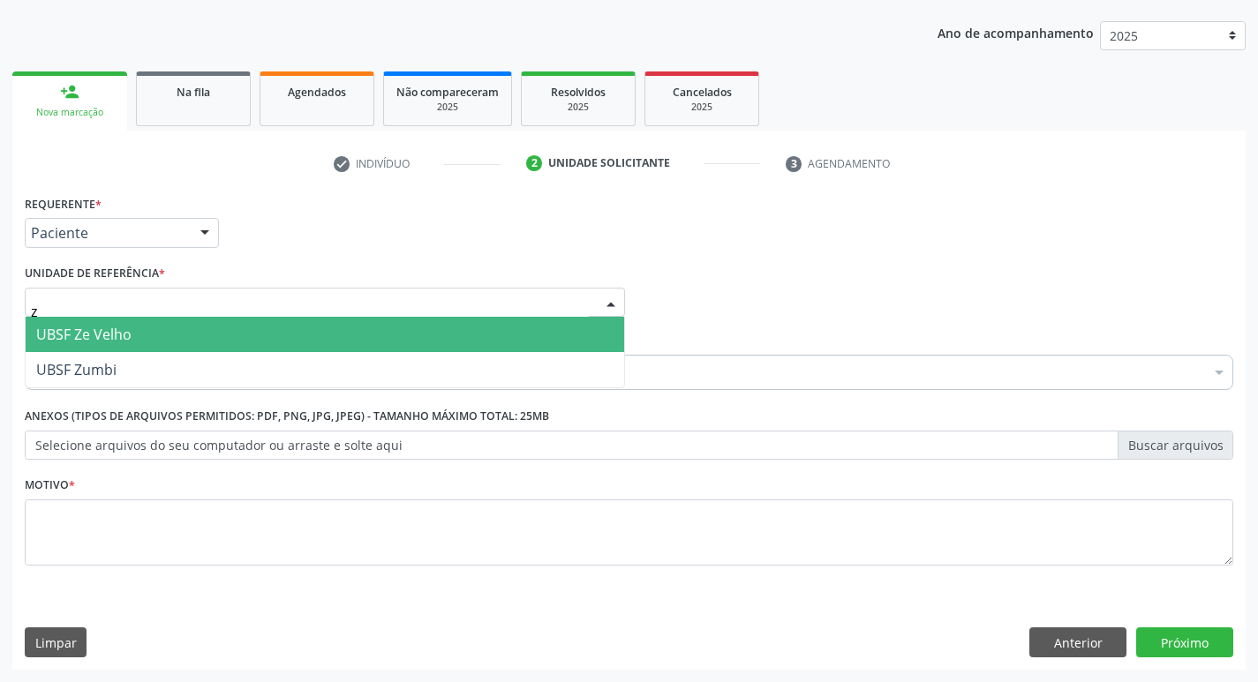
type input "ze"
click at [85, 321] on span "UBSF Ze Velho" at bounding box center [325, 334] width 599 height 35
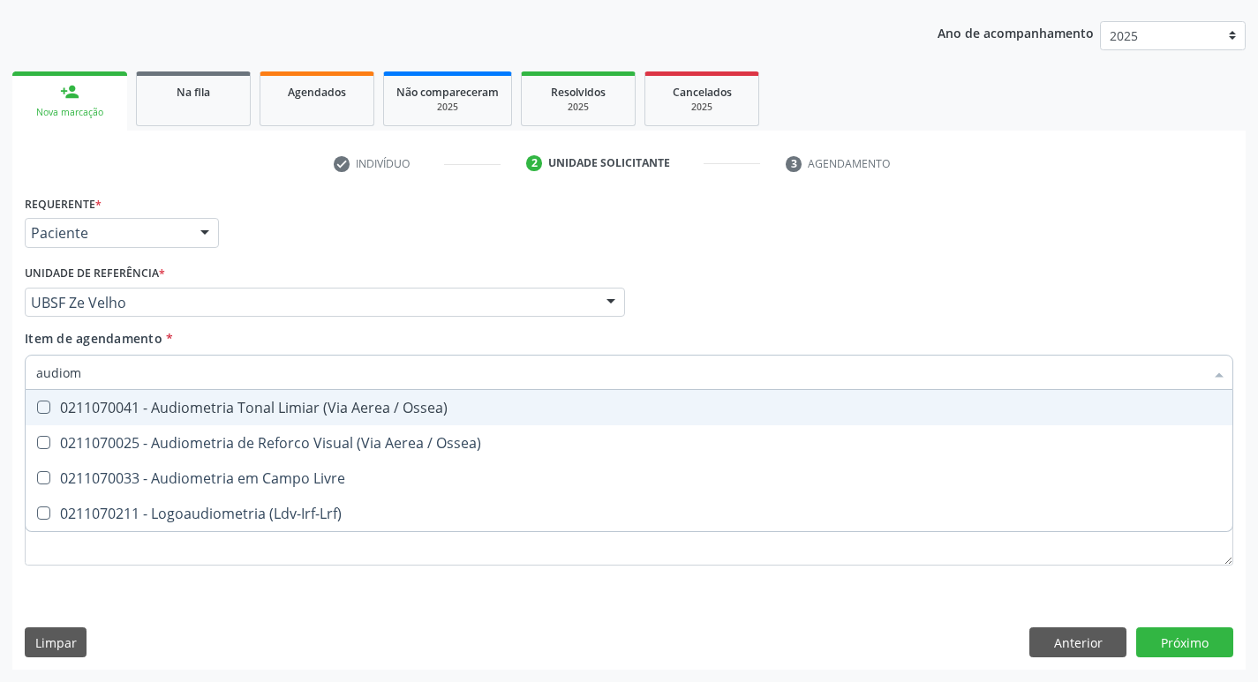
type input "audiome"
click at [57, 407] on div "0211070041 - Audiometria Tonal Limiar (Via Aerea / Ossea)" at bounding box center [629, 408] width 1186 height 14
checkbox Ossea\) "true"
click at [566, 232] on div "Requerente * Paciente Profissional de Saúde Paciente Nenhum resultado encontrad…" at bounding box center [629, 225] width 1218 height 69
checkbox Ossea\) "true"
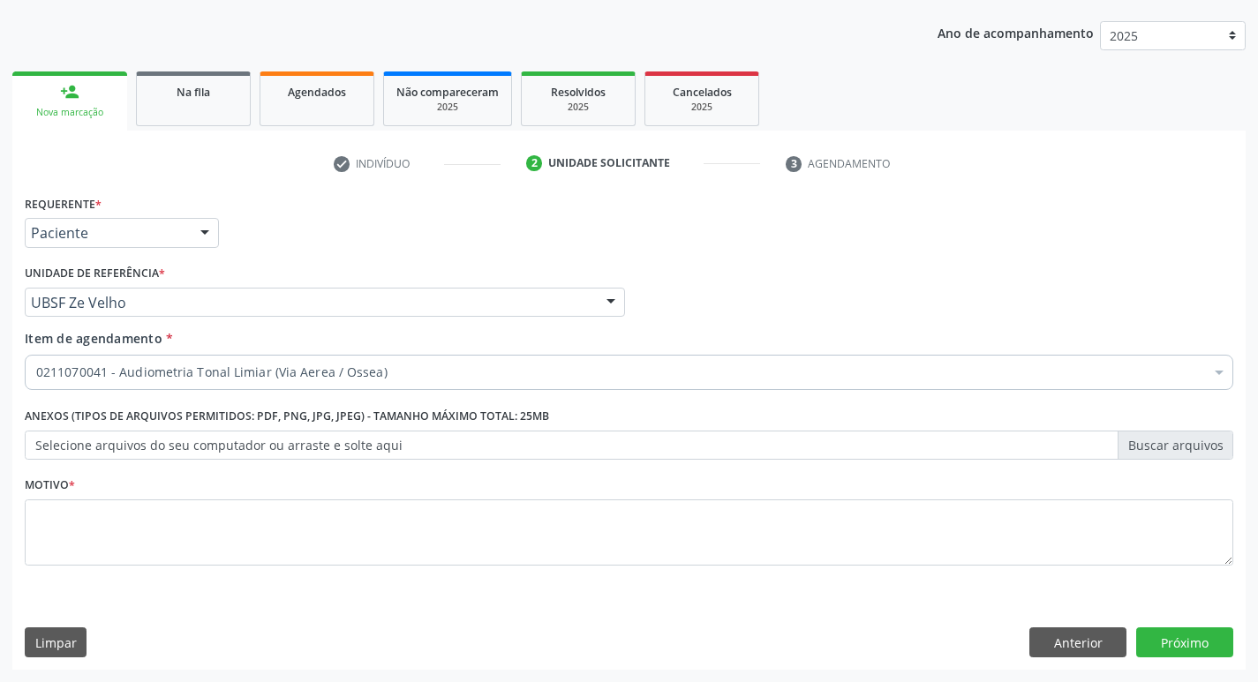
click at [242, 494] on div "Motivo *" at bounding box center [629, 519] width 1209 height 94
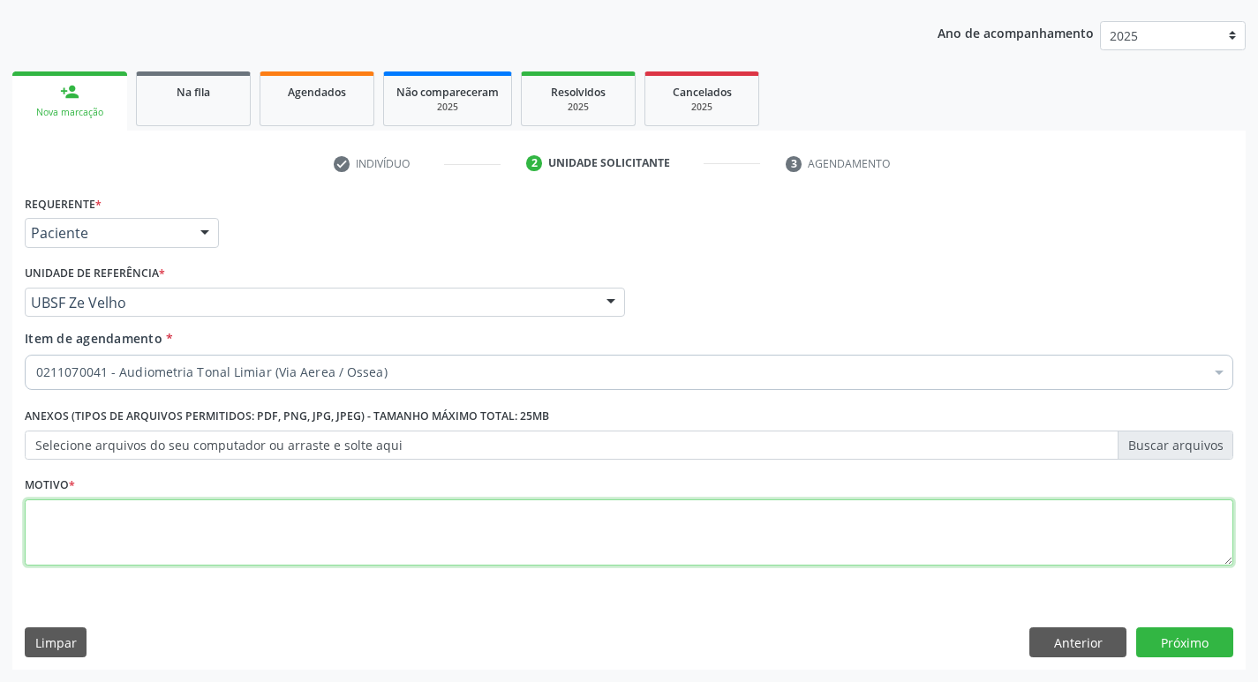
click at [246, 509] on textarea at bounding box center [629, 533] width 1209 height 67
type textarea "avaliação"
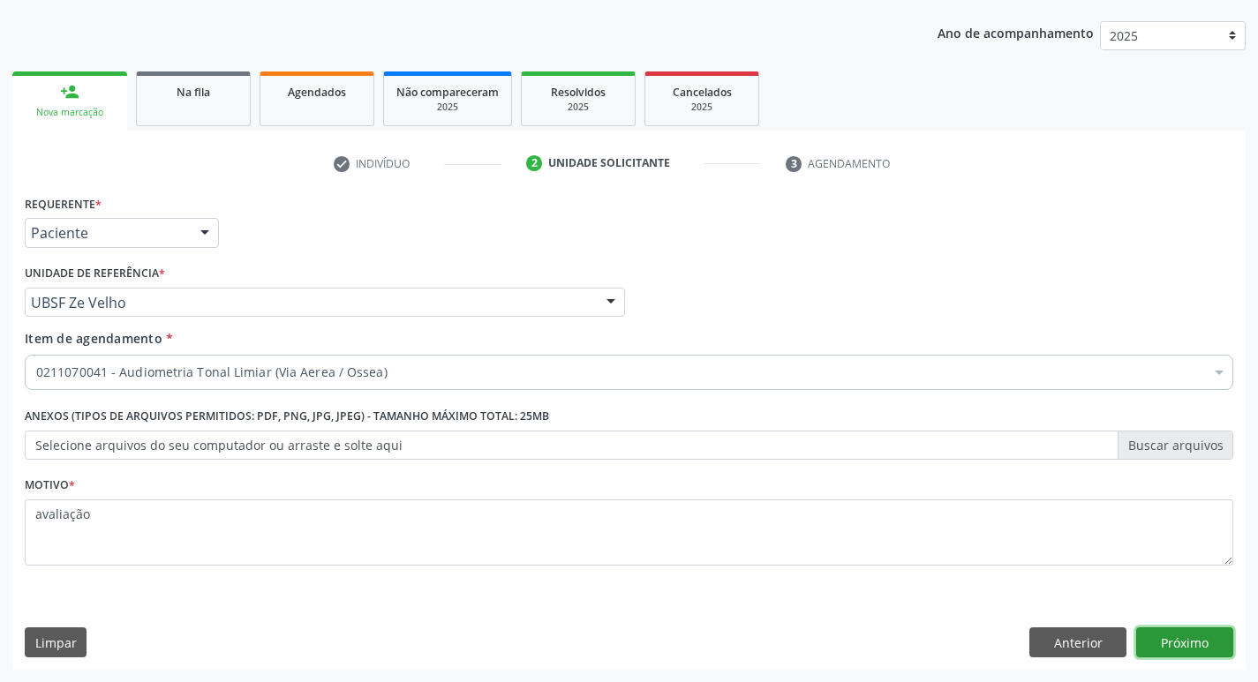
click at [1190, 637] on button "Próximo" at bounding box center [1184, 643] width 97 height 30
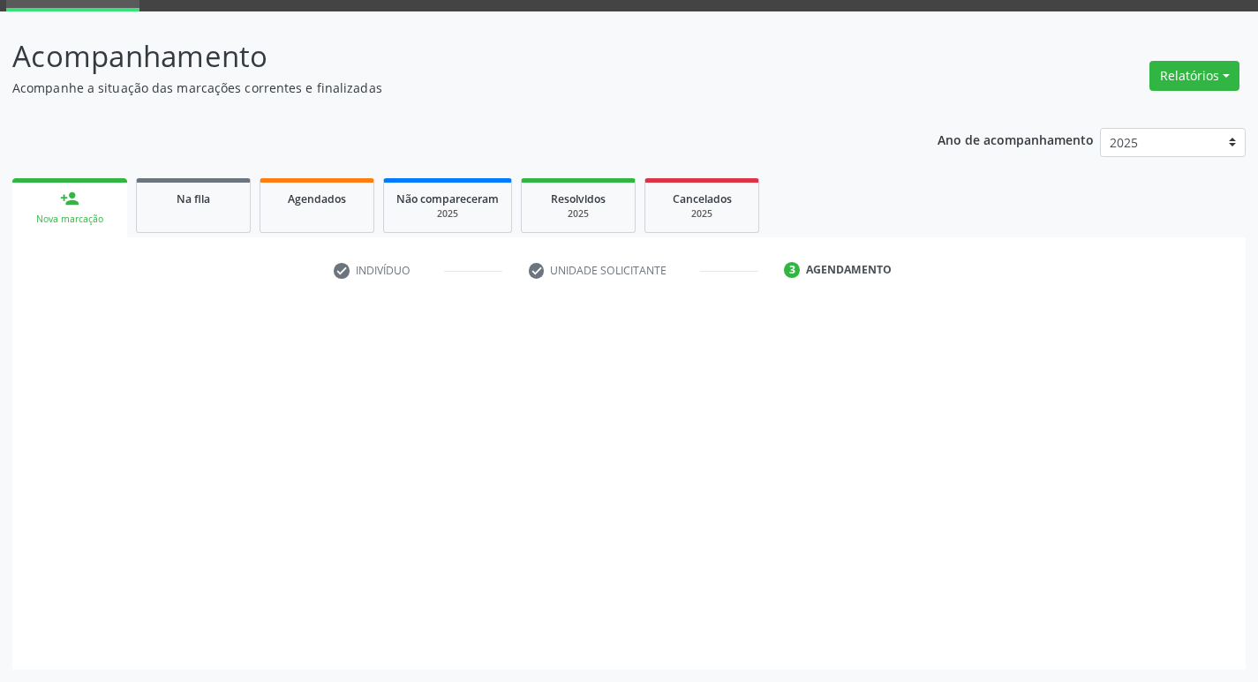
scroll to position [86, 0]
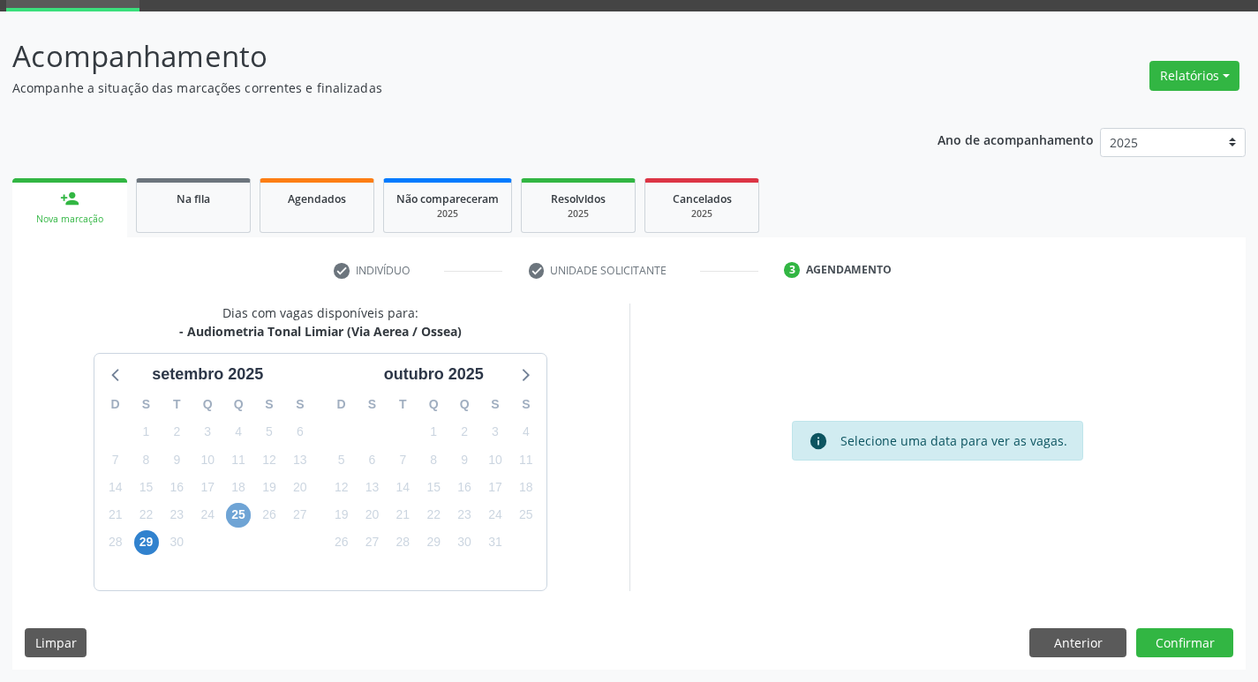
click at [248, 515] on span "25" at bounding box center [238, 515] width 25 height 25
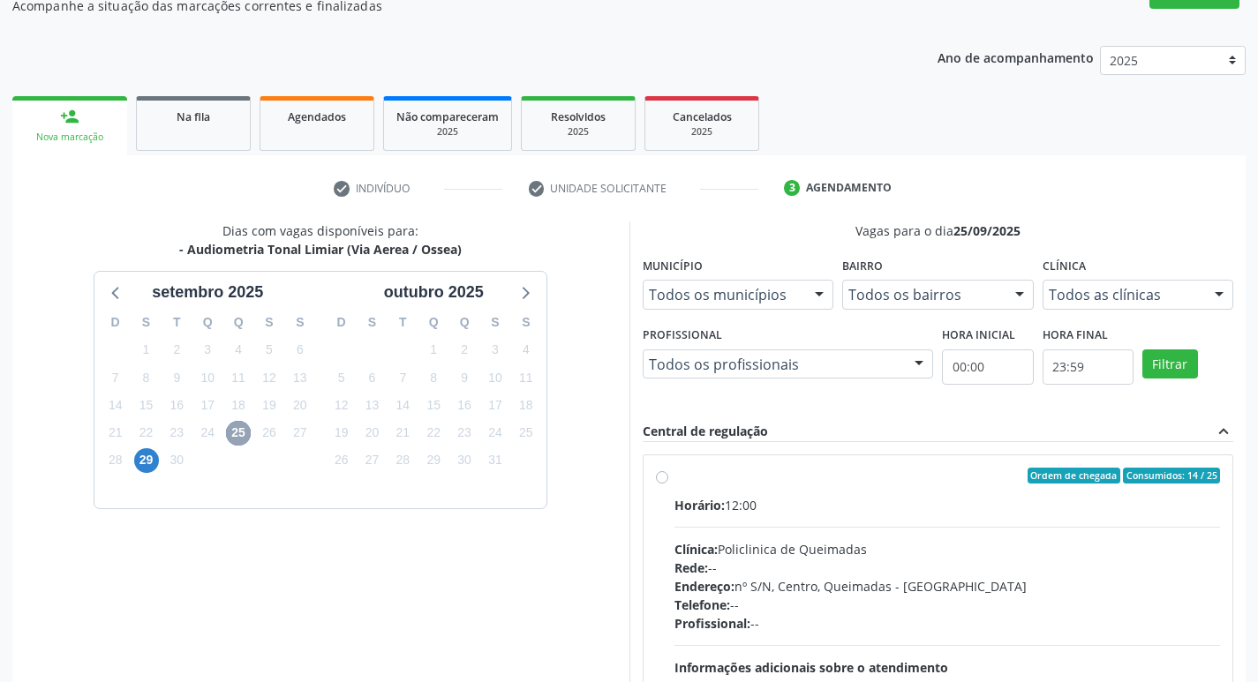
scroll to position [341, 0]
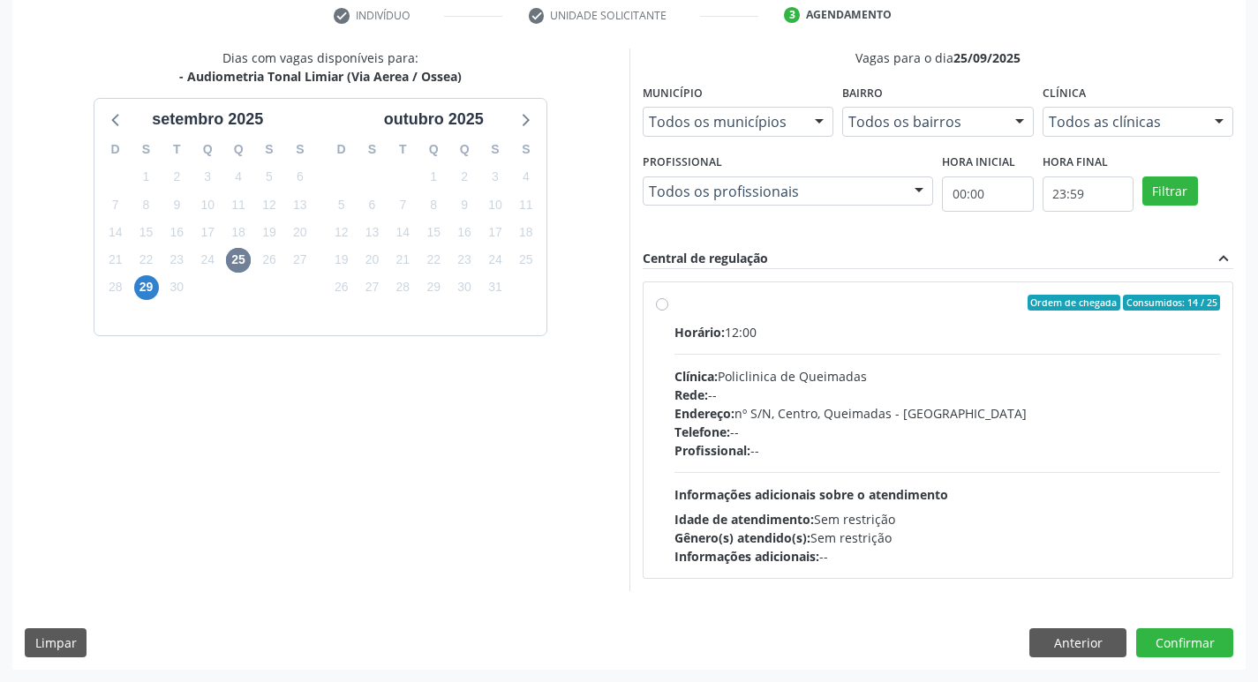
click at [983, 327] on div "Horário: 12:00" at bounding box center [948, 332] width 547 height 19
click at [668, 311] on input "Ordem de chegada Consumidos: 14 / 25 Horário: 12:00 Clínica: Policlinica de Que…" at bounding box center [662, 303] width 12 height 16
radio input "true"
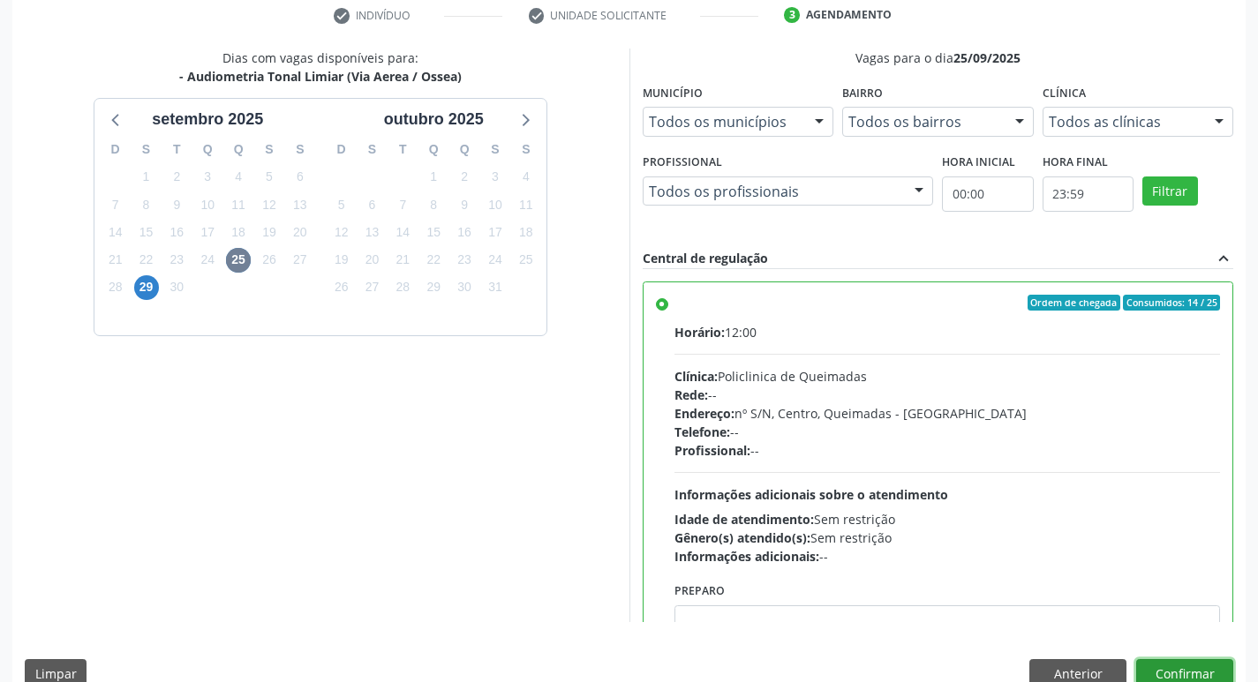
click at [1197, 667] on button "Confirmar" at bounding box center [1184, 675] width 97 height 30
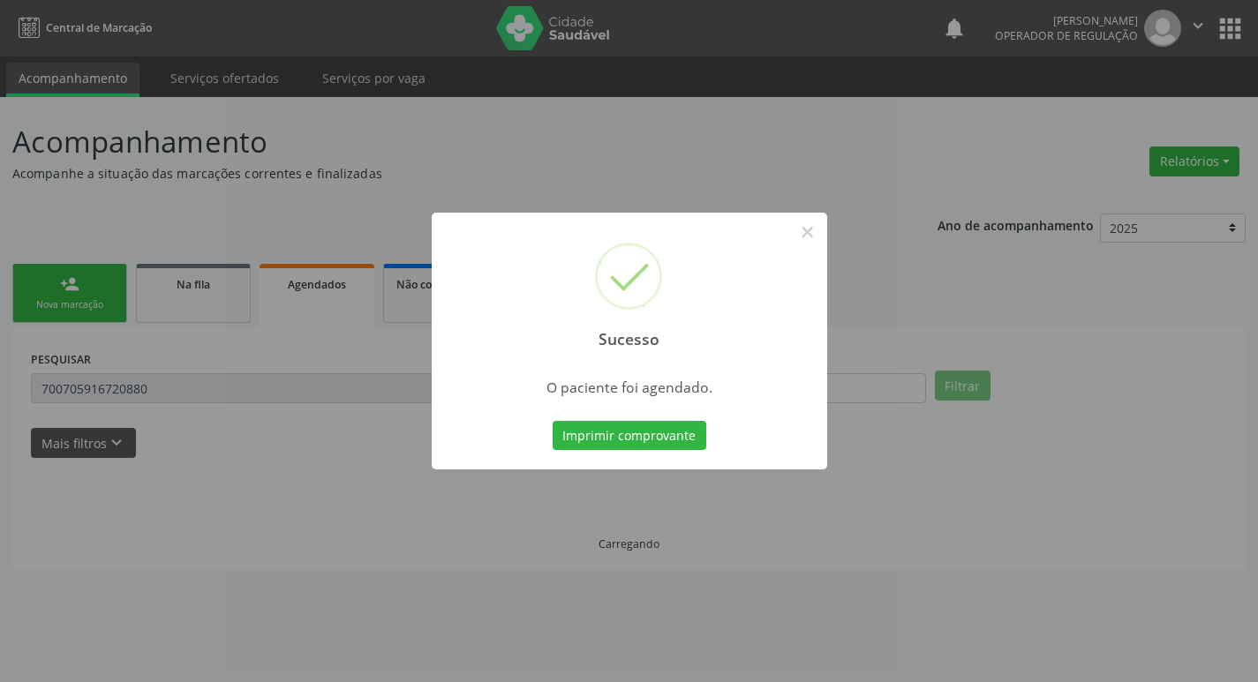
scroll to position [0, 0]
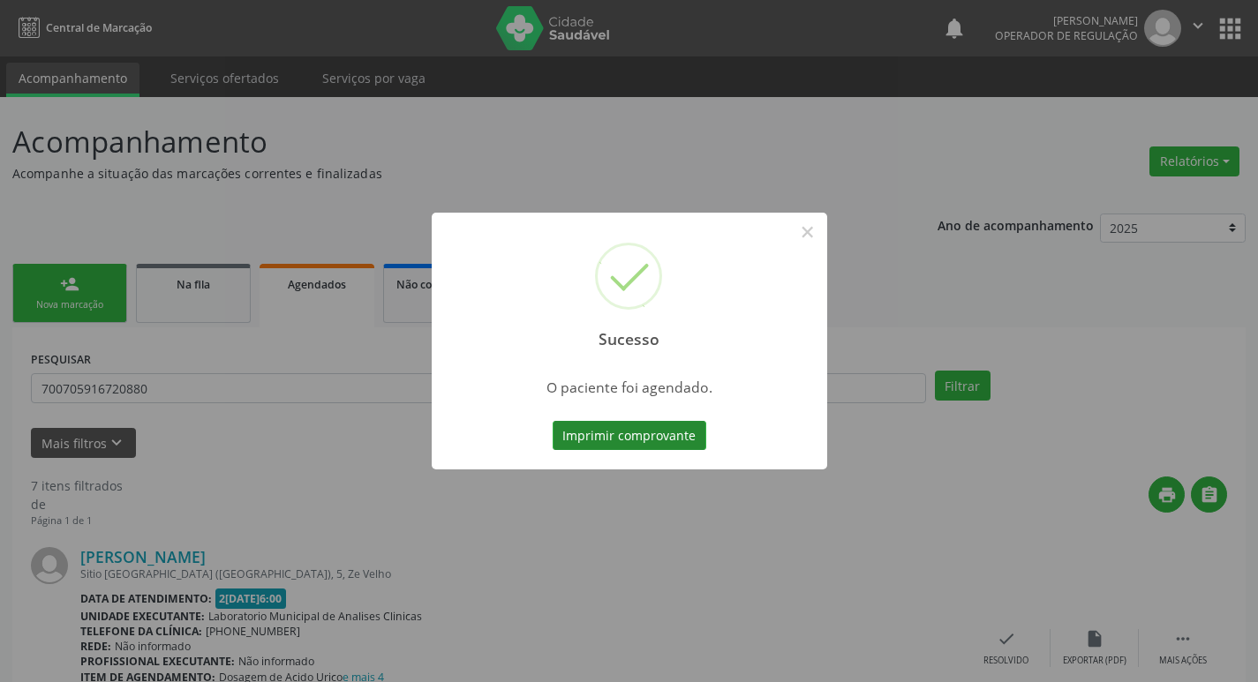
click at [575, 446] on button "Imprimir comprovante" at bounding box center [630, 436] width 154 height 30
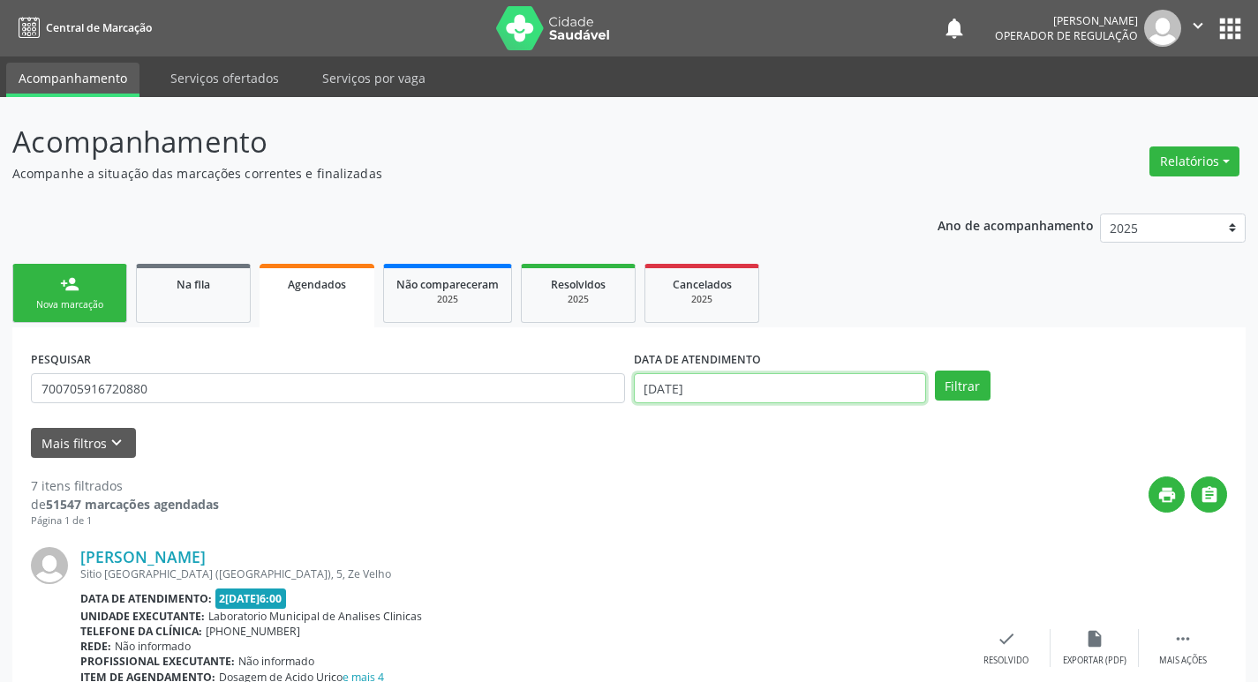
click at [710, 396] on input "[DATE]" at bounding box center [780, 388] width 292 height 30
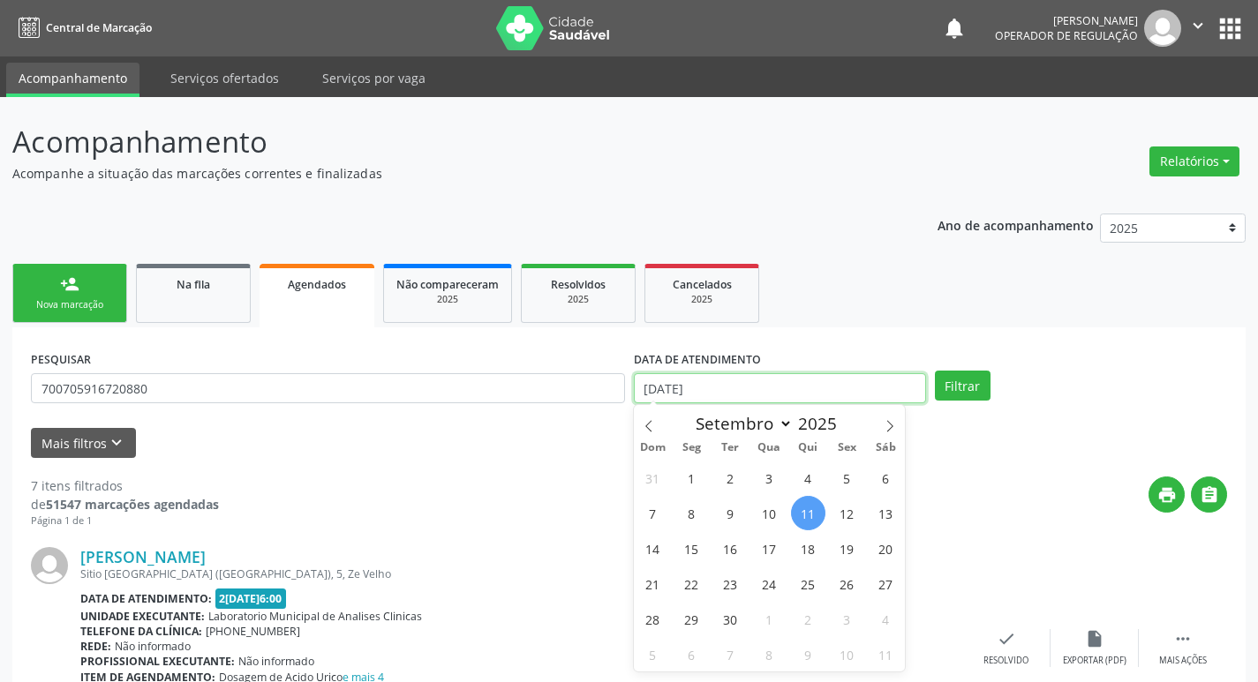
click at [729, 386] on input "[DATE]" at bounding box center [780, 388] width 292 height 30
click at [346, 373] on div "PESQUISAR 700705916720880" at bounding box center [327, 380] width 603 height 69
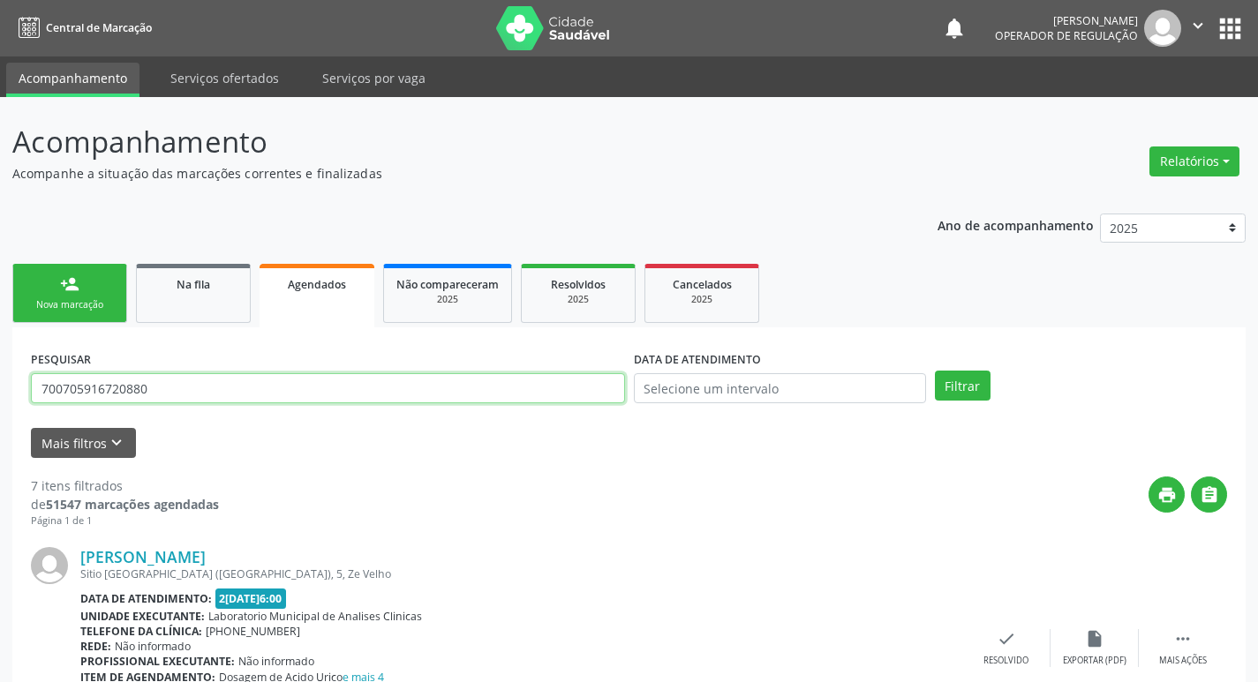
click at [340, 391] on input "700705916720880" at bounding box center [328, 388] width 594 height 30
type input "708002823760822"
click at [935, 371] on button "Filtrar" at bounding box center [963, 386] width 56 height 30
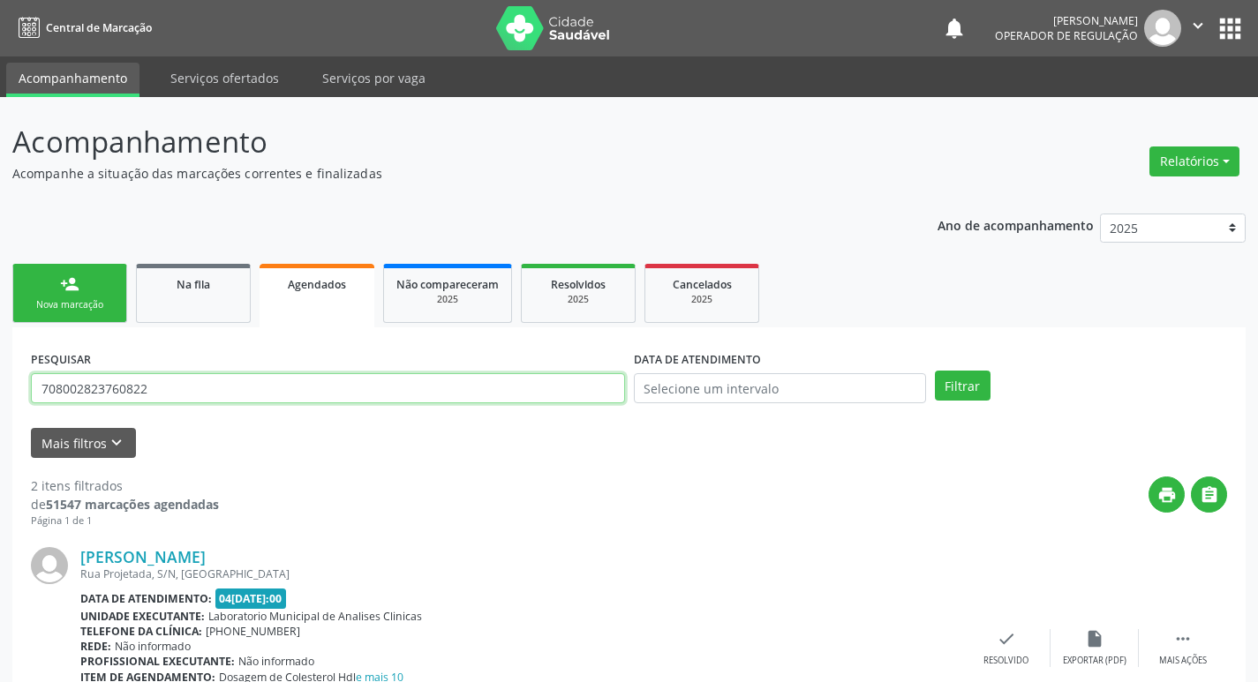
click at [180, 399] on input "708002823760822" at bounding box center [328, 388] width 594 height 30
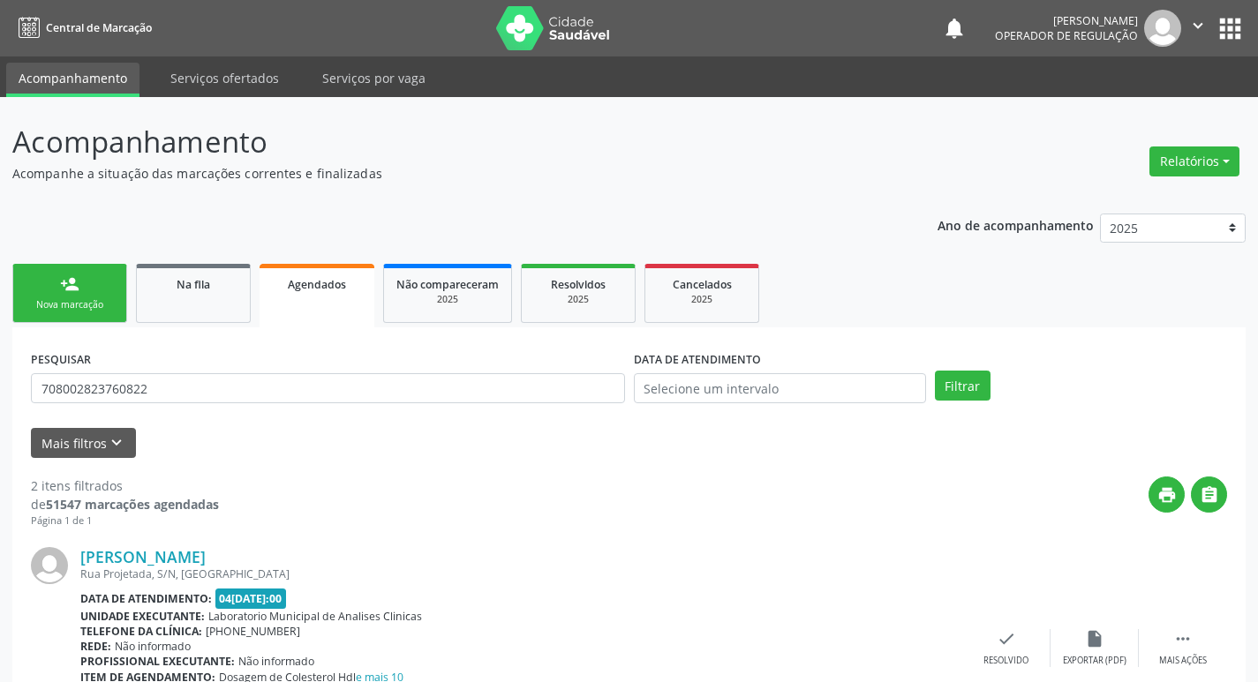
click at [86, 289] on link "person_add Nova marcação" at bounding box center [69, 293] width 115 height 59
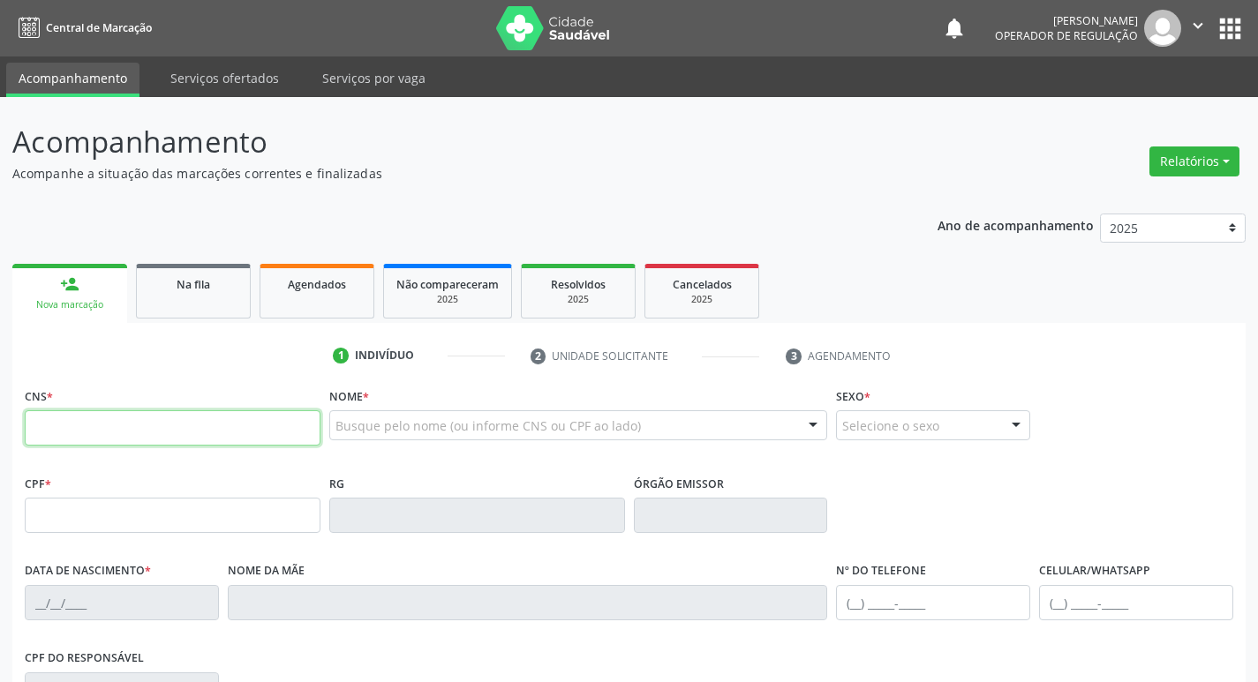
click at [126, 429] on input "text" at bounding box center [173, 428] width 296 height 35
paste input "708 0028 2376 0822"
type input "708 0028 2376 0822"
type input "040.929.174-90"
type input "22[DATE]"
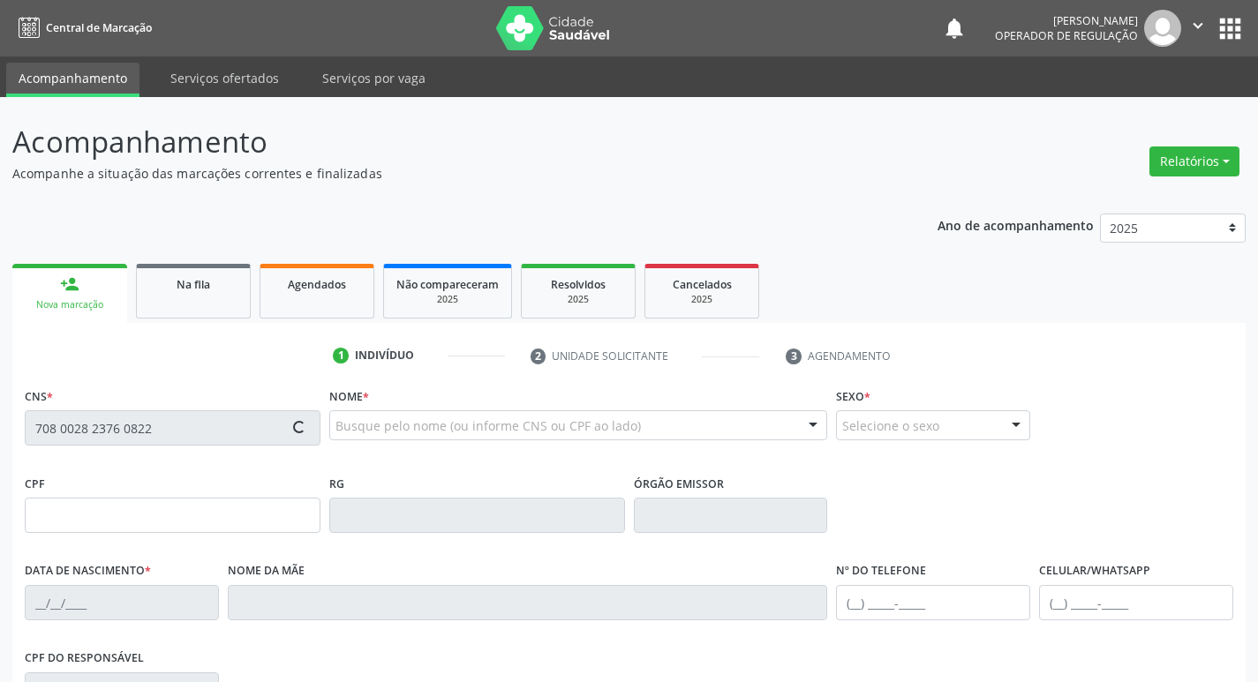
type input "[PERSON_NAME]"
type input "[PHONE_NUMBER]"
type input "097.766.094-06"
type input "S/N"
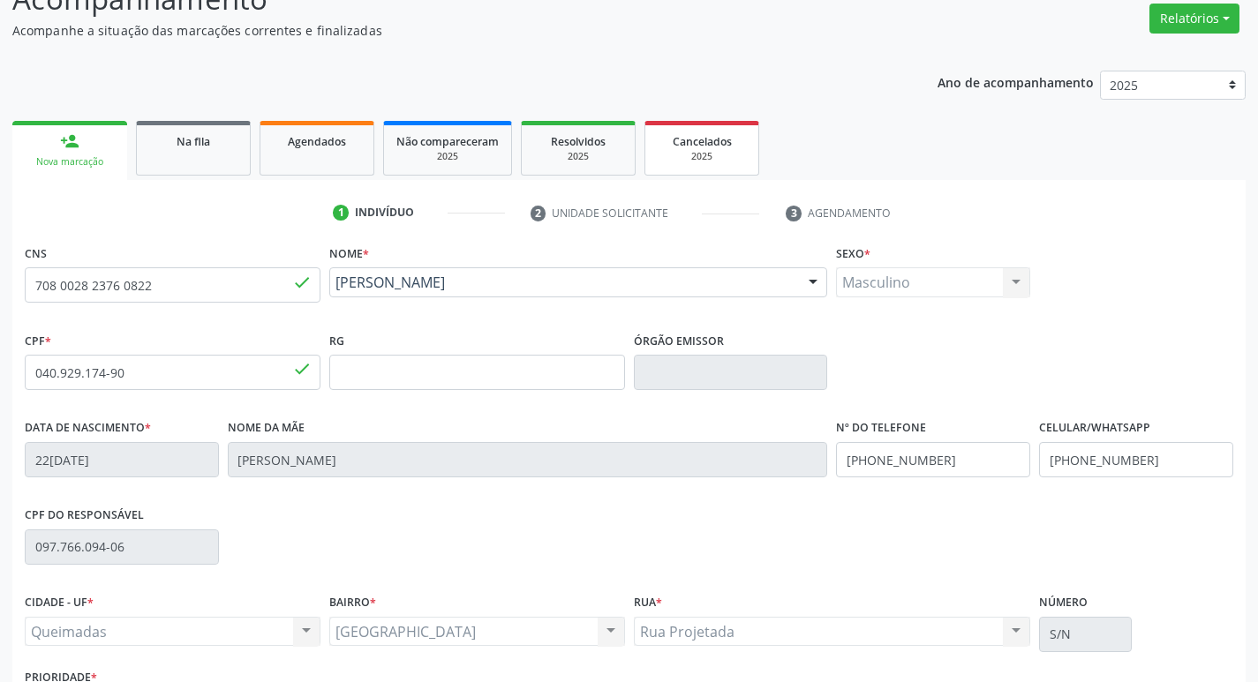
scroll to position [275, 0]
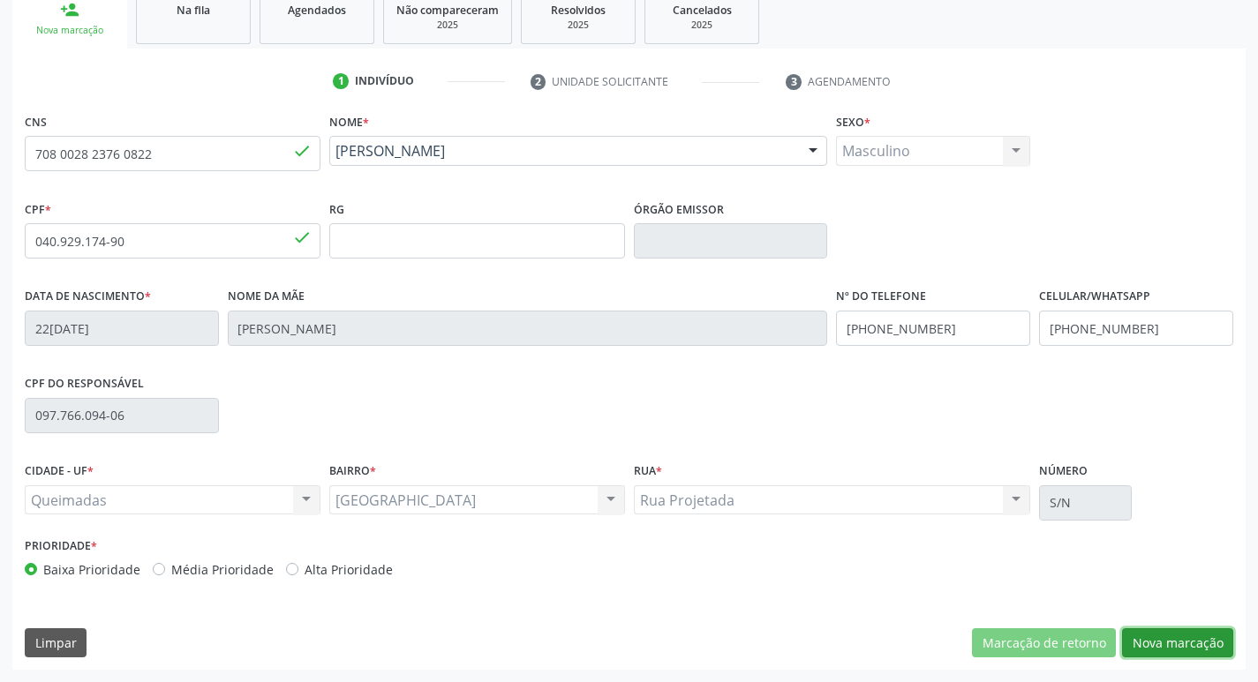
click at [1157, 641] on button "Nova marcação" at bounding box center [1177, 644] width 111 height 30
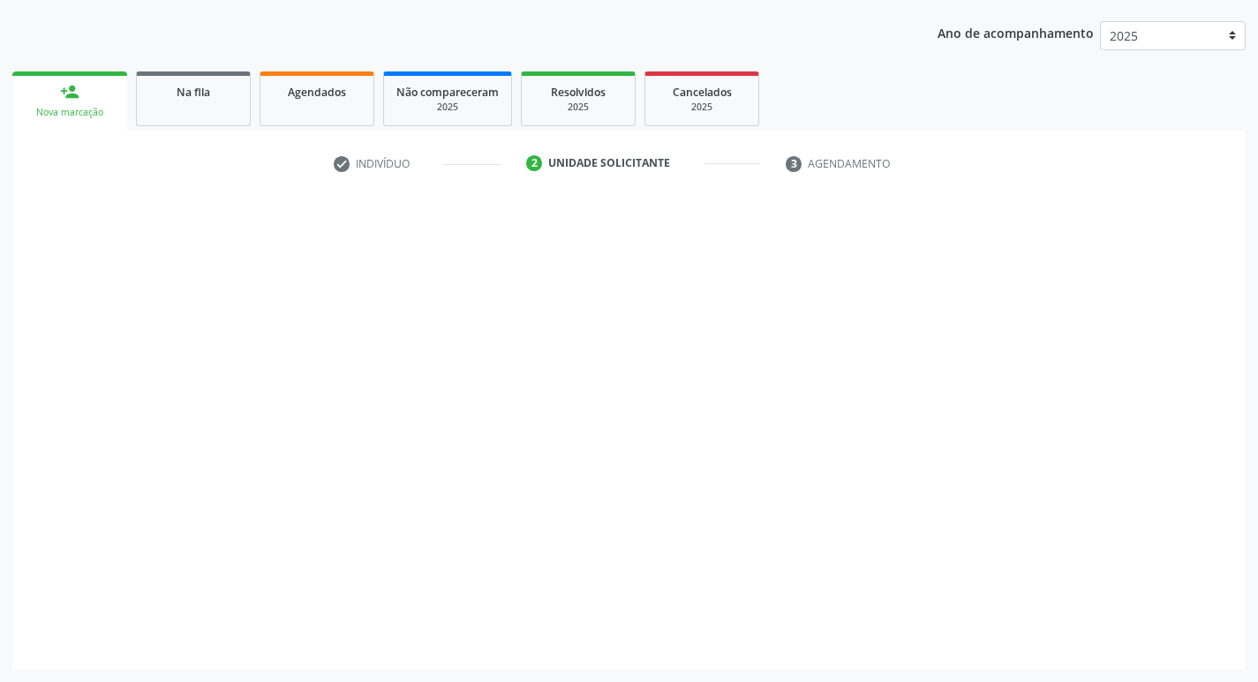
scroll to position [192, 0]
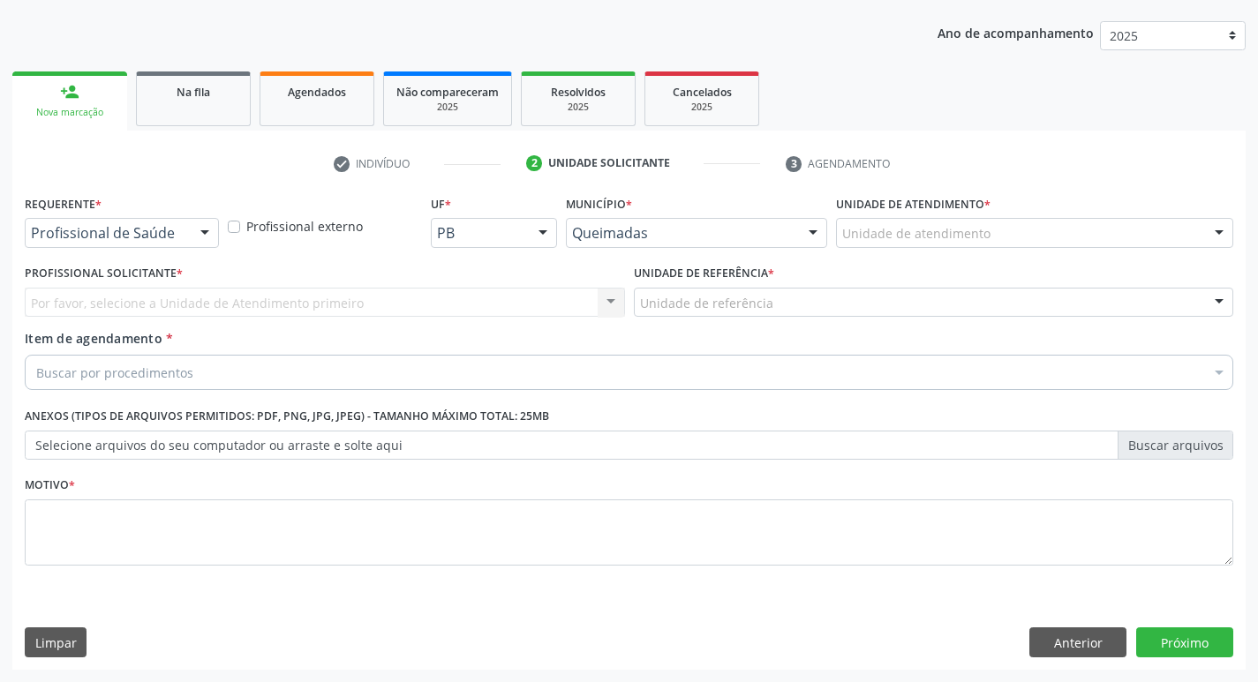
click at [200, 235] on div at bounding box center [205, 234] width 26 height 30
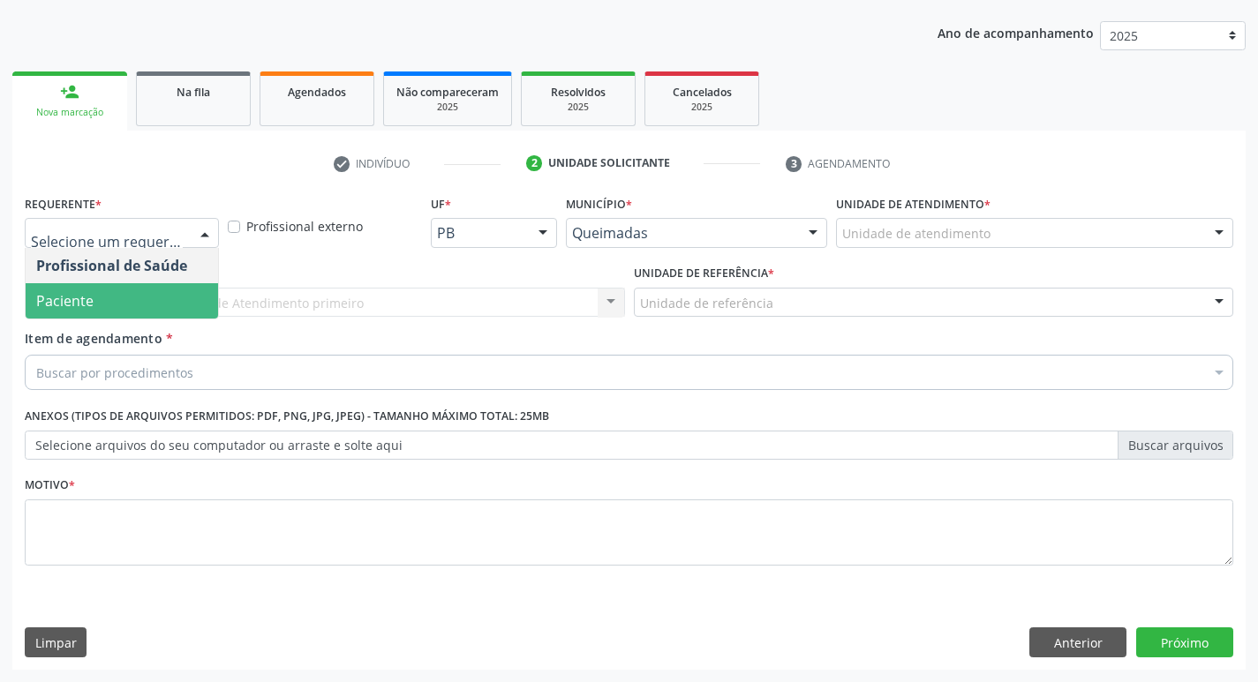
click at [165, 298] on span "Paciente" at bounding box center [122, 300] width 192 height 35
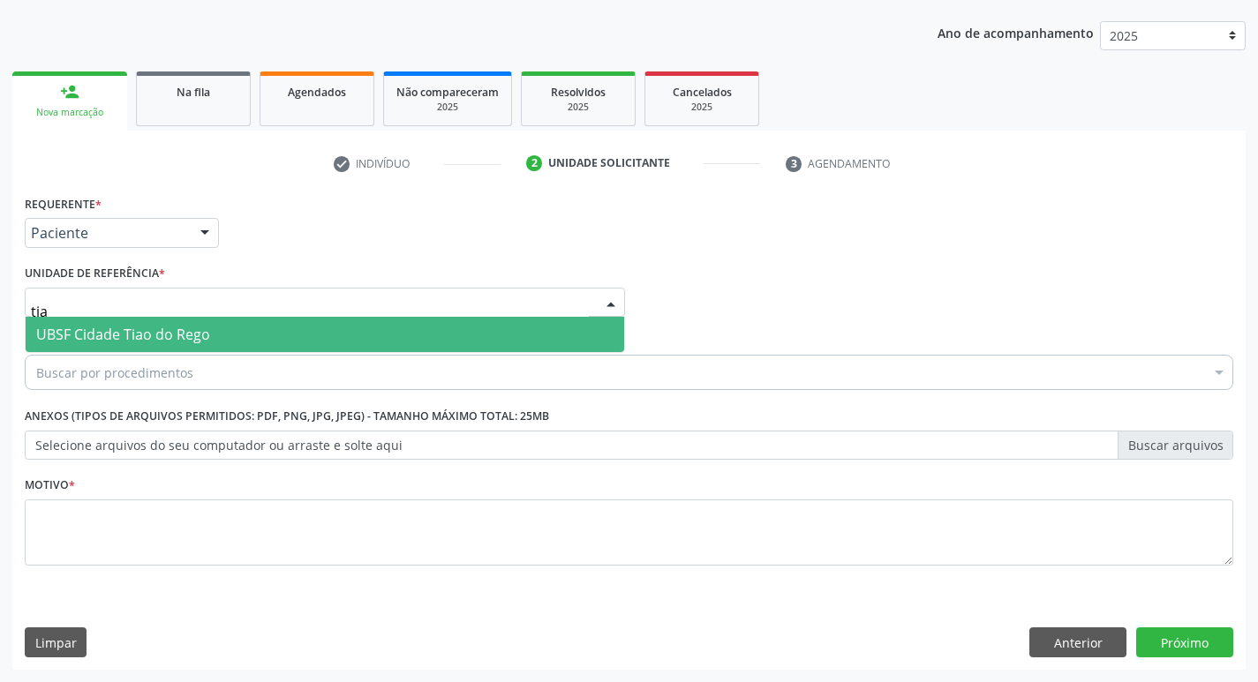
type input "tiao"
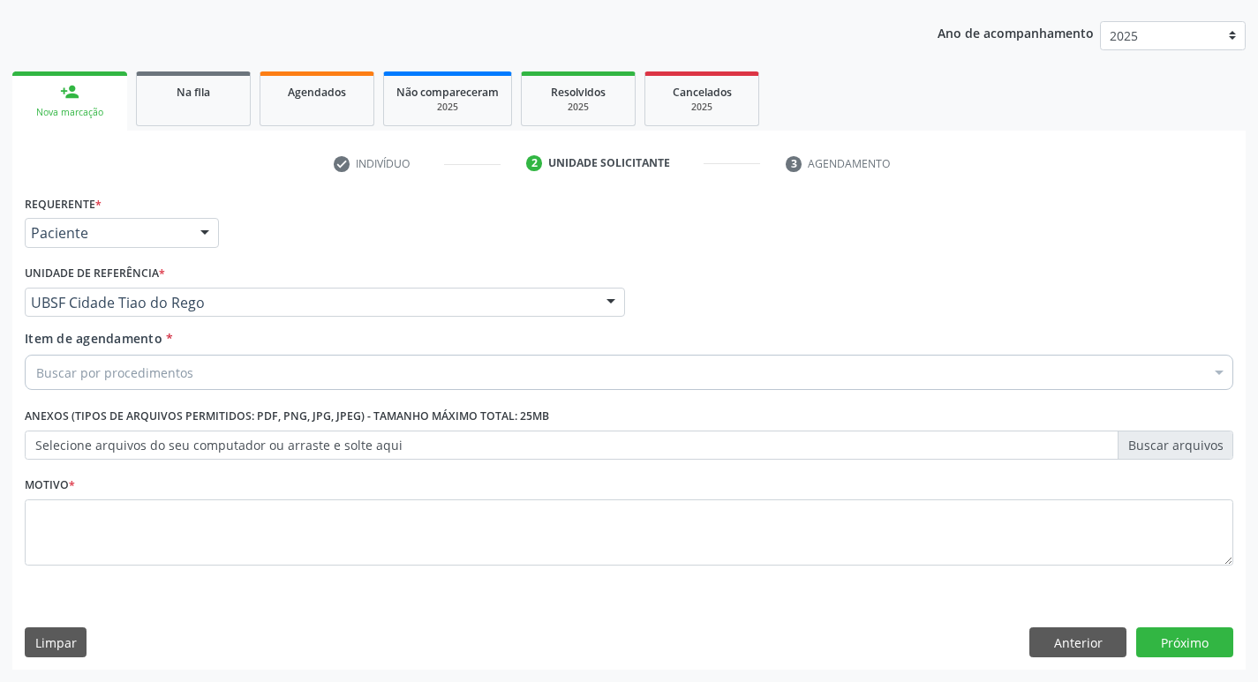
click at [275, 370] on div "Buscar por procedimentos" at bounding box center [629, 372] width 1209 height 35
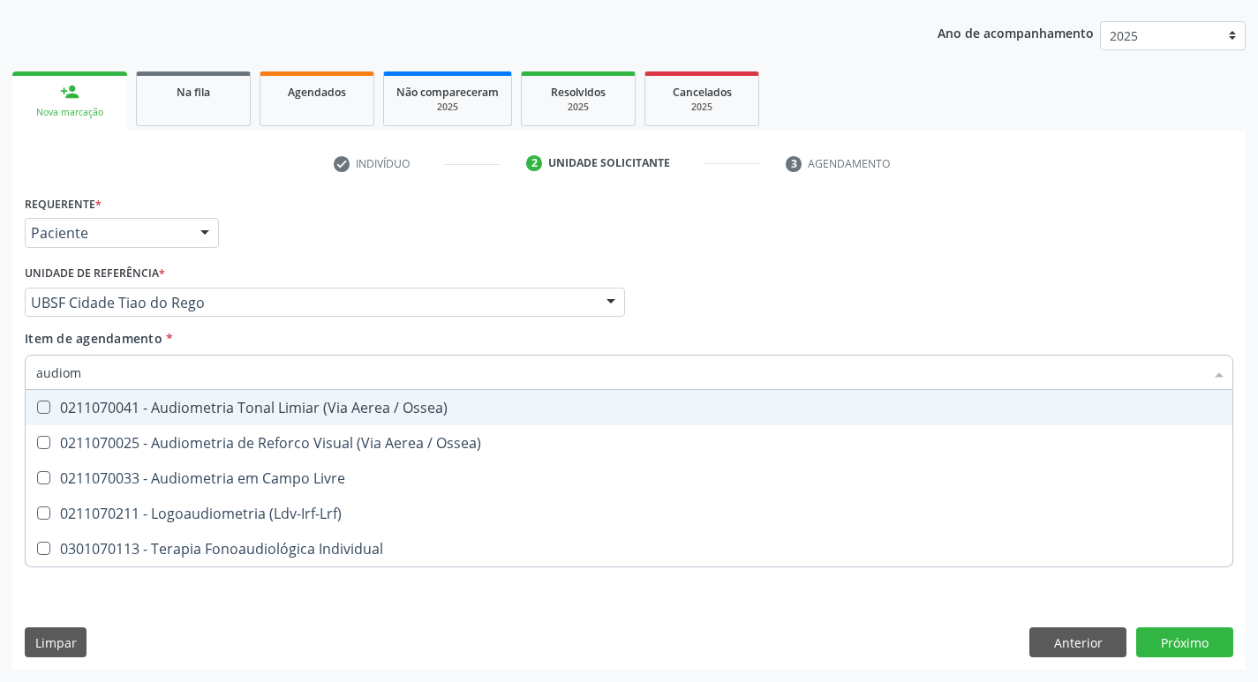
type input "audiome"
click at [258, 402] on div "0211070041 - Audiometria Tonal Limiar (Via Aerea / Ossea)" at bounding box center [629, 408] width 1186 height 14
checkbox Ossea\) "true"
click at [499, 215] on div "Requerente * Paciente Profissional de Saúde Paciente Nenhum resultado encontrad…" at bounding box center [629, 225] width 1218 height 69
checkbox Ossea\) "true"
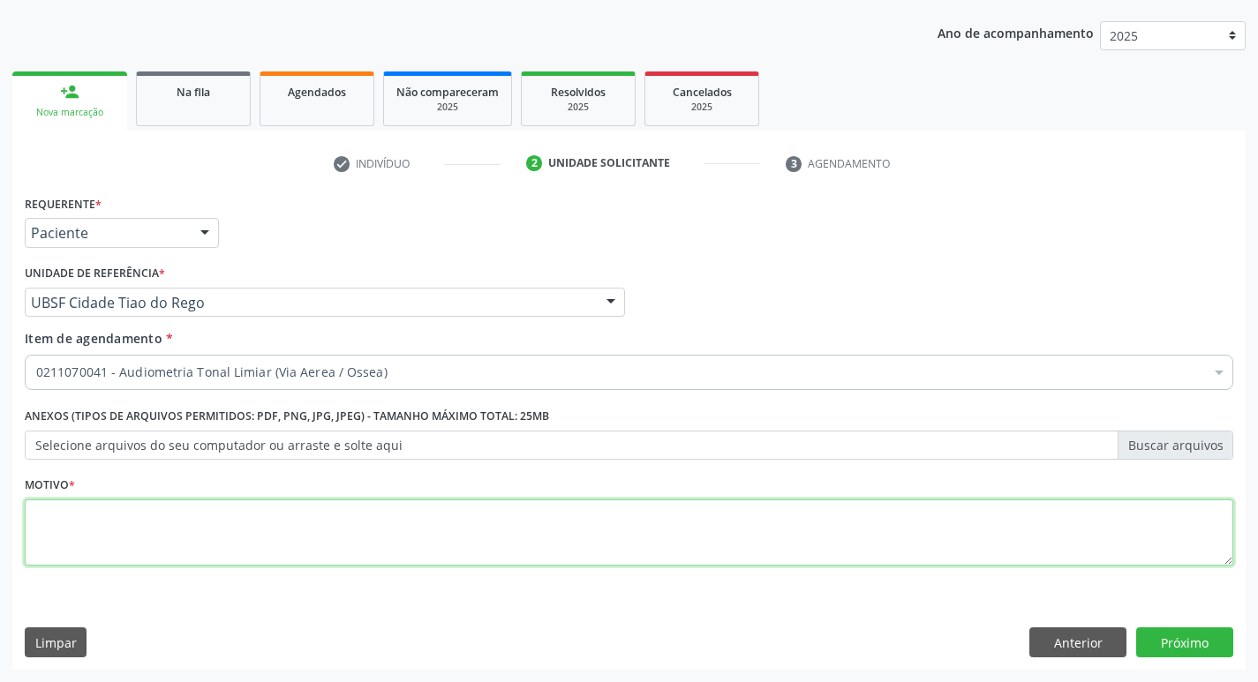
click at [206, 549] on textarea at bounding box center [629, 533] width 1209 height 67
type textarea "avaliação"
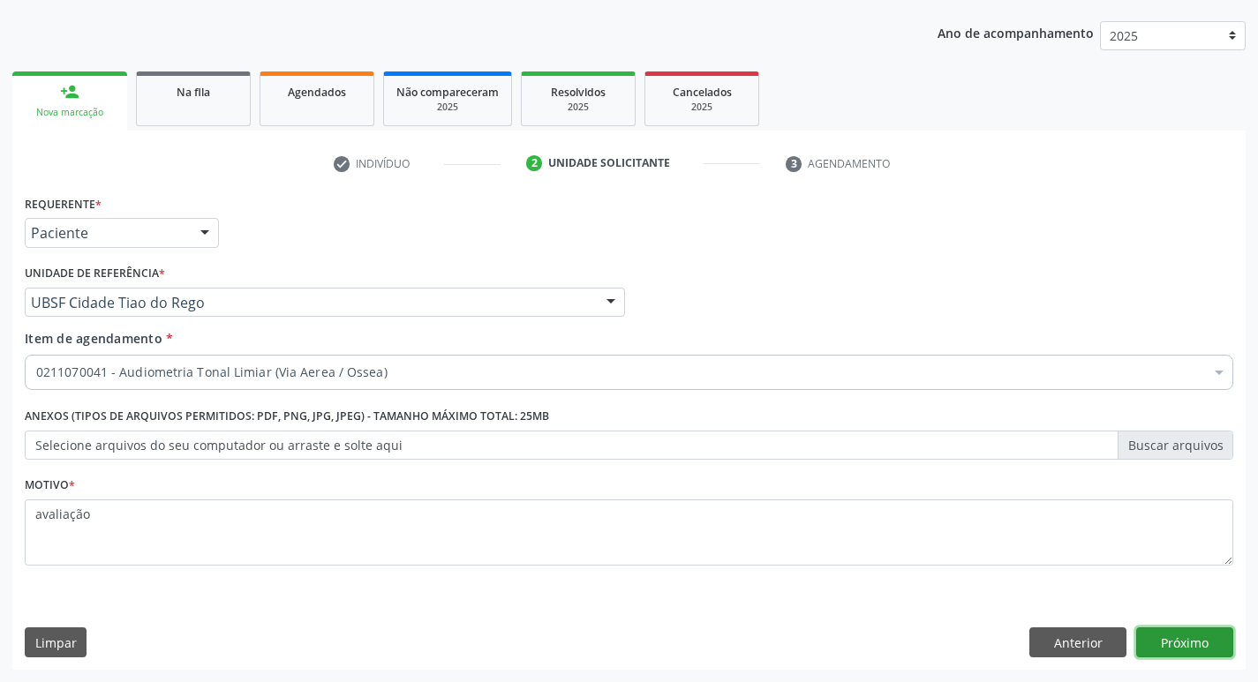
click at [1179, 651] on button "Próximo" at bounding box center [1184, 643] width 97 height 30
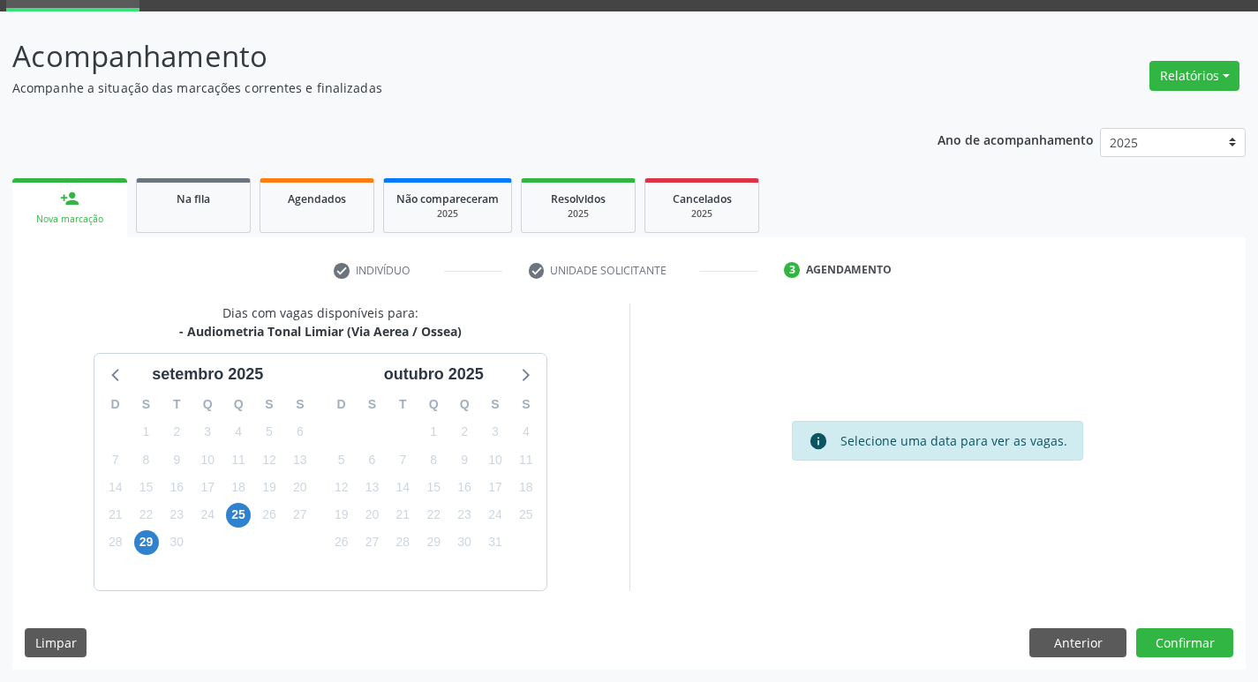
click at [250, 509] on div "25" at bounding box center [238, 514] width 25 height 27
click at [249, 509] on span "25" at bounding box center [238, 515] width 25 height 25
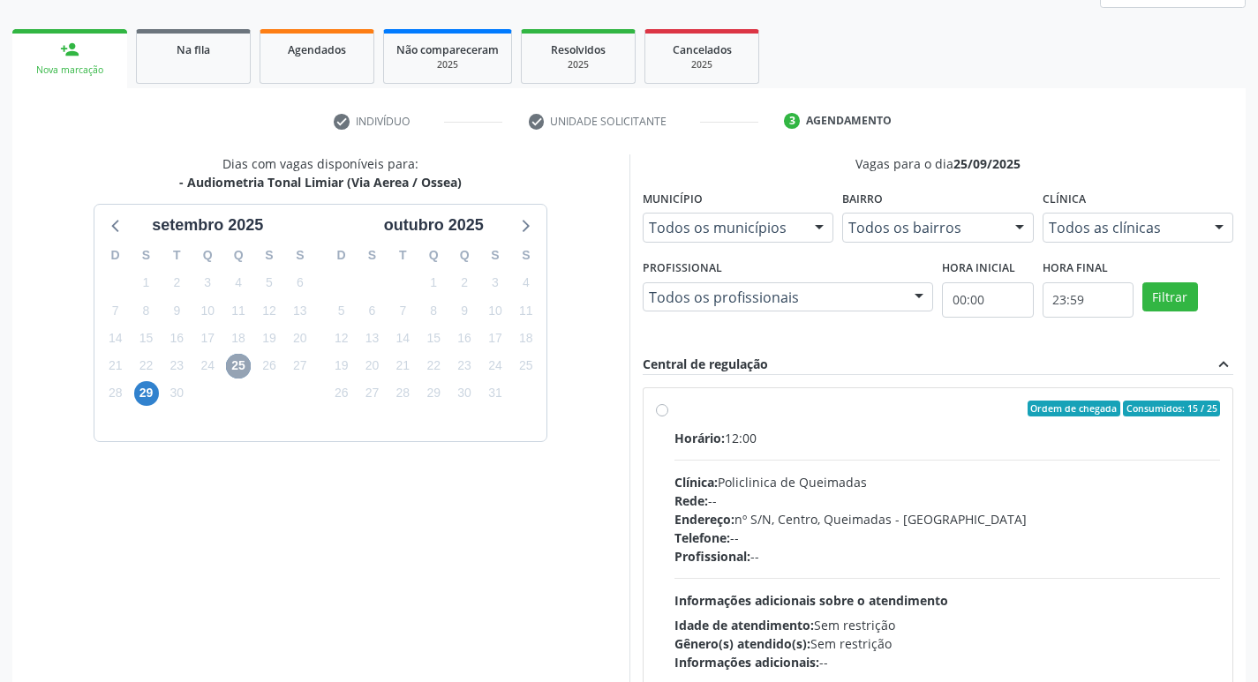
scroll to position [341, 0]
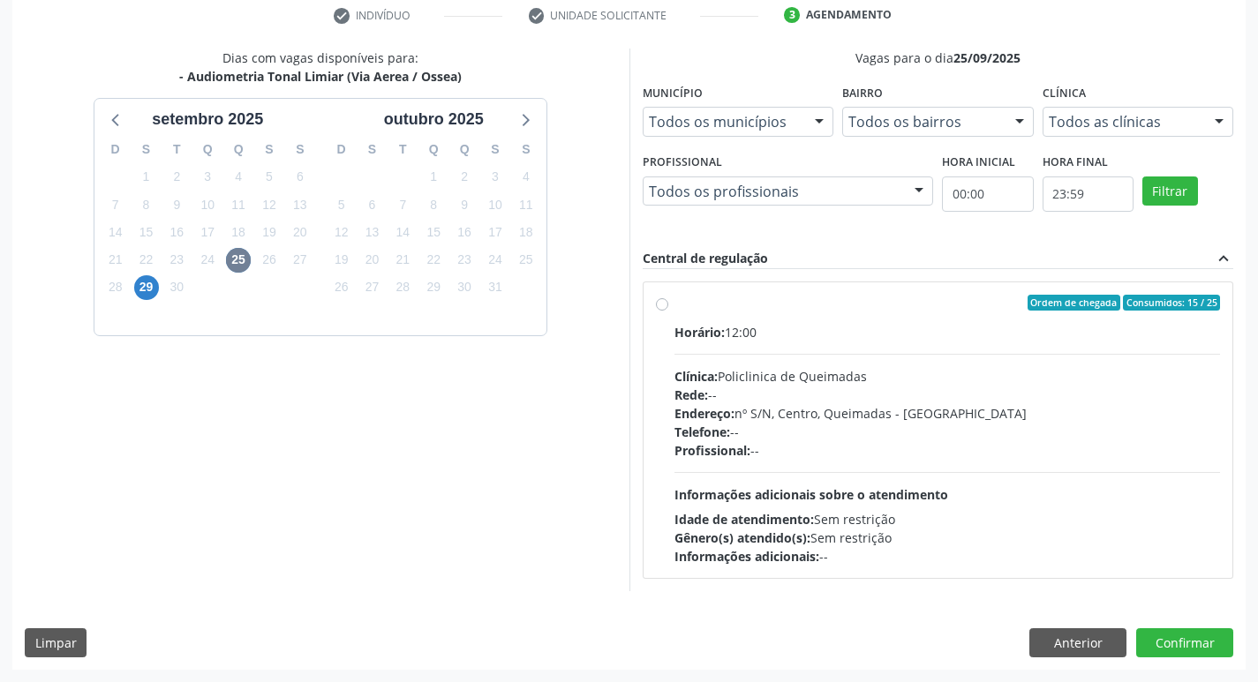
click at [917, 321] on label "Ordem de chegada Consumidos: 15 / 25 Horário: 12:00 Clínica: Policlinica de Que…" at bounding box center [948, 430] width 547 height 271
click at [668, 311] on input "Ordem de chegada Consumidos: 15 / 25 Horário: 12:00 Clínica: Policlinica de Que…" at bounding box center [662, 303] width 12 height 16
radio input "true"
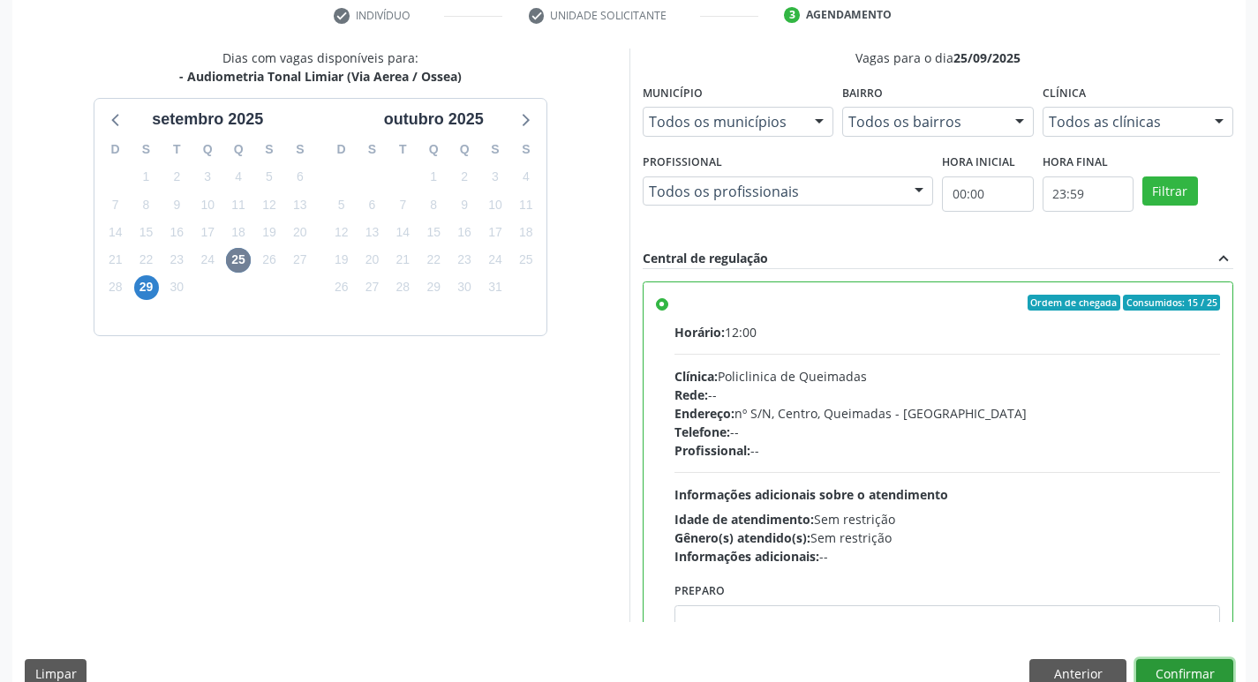
click at [1159, 663] on button "Confirmar" at bounding box center [1184, 675] width 97 height 30
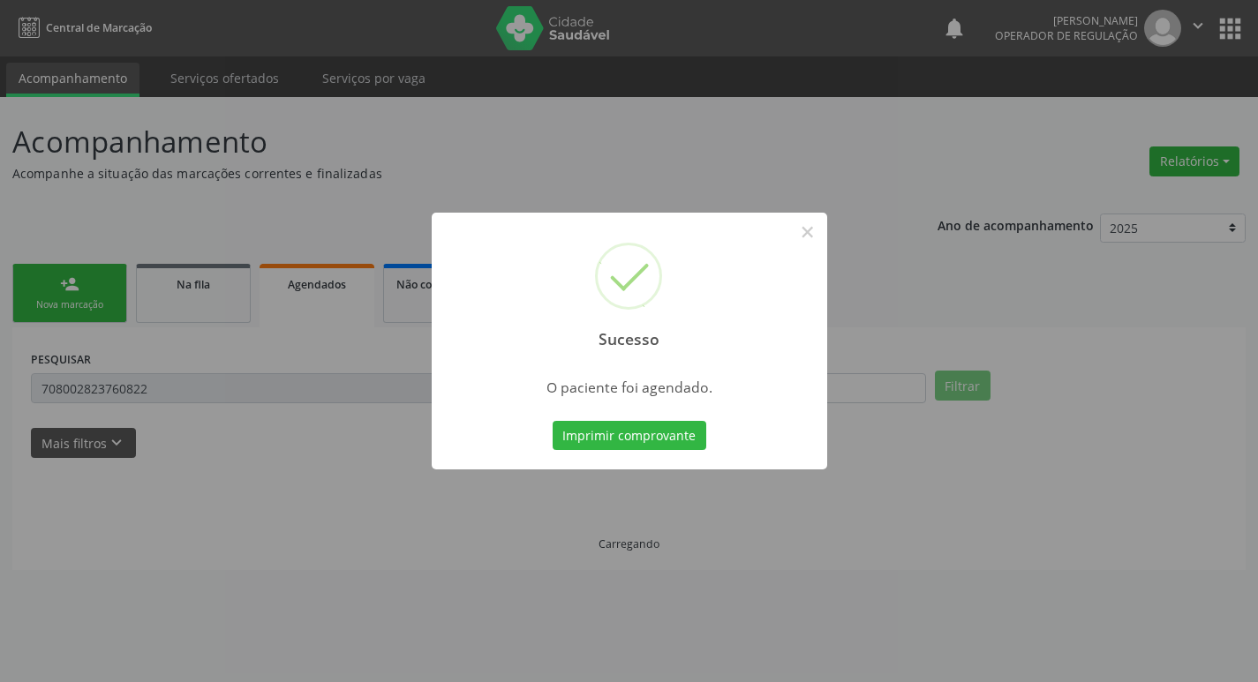
scroll to position [0, 0]
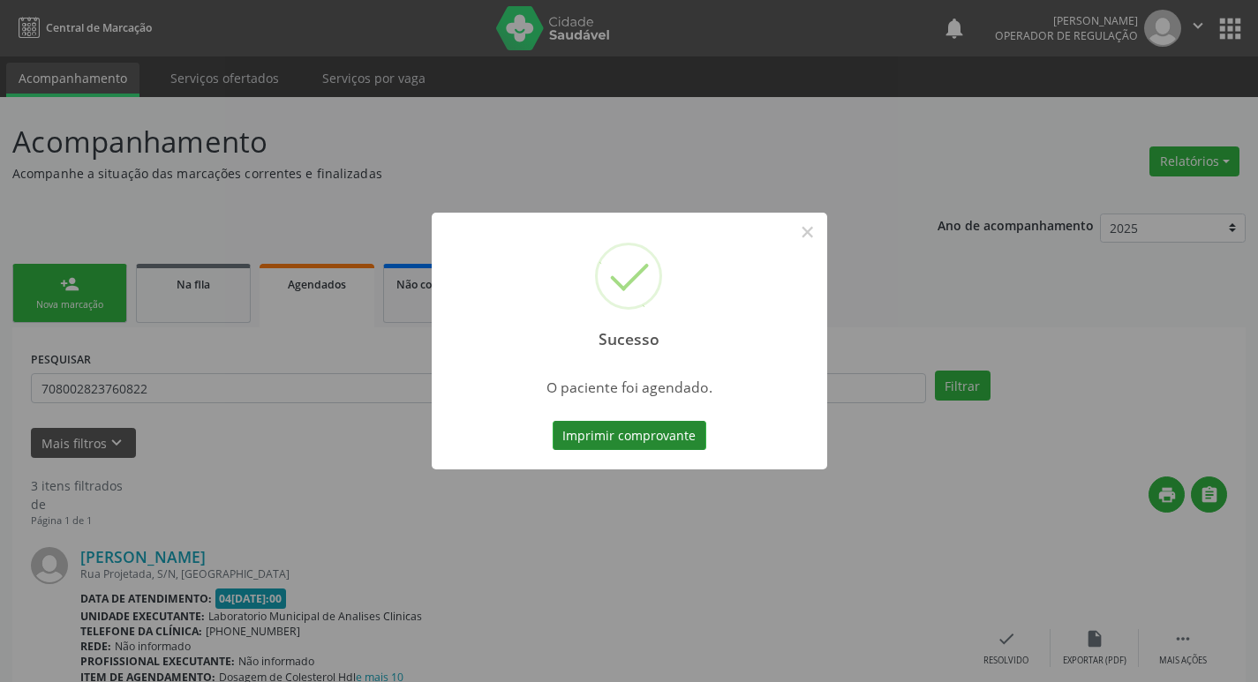
click at [629, 431] on button "Imprimir comprovante" at bounding box center [630, 436] width 154 height 30
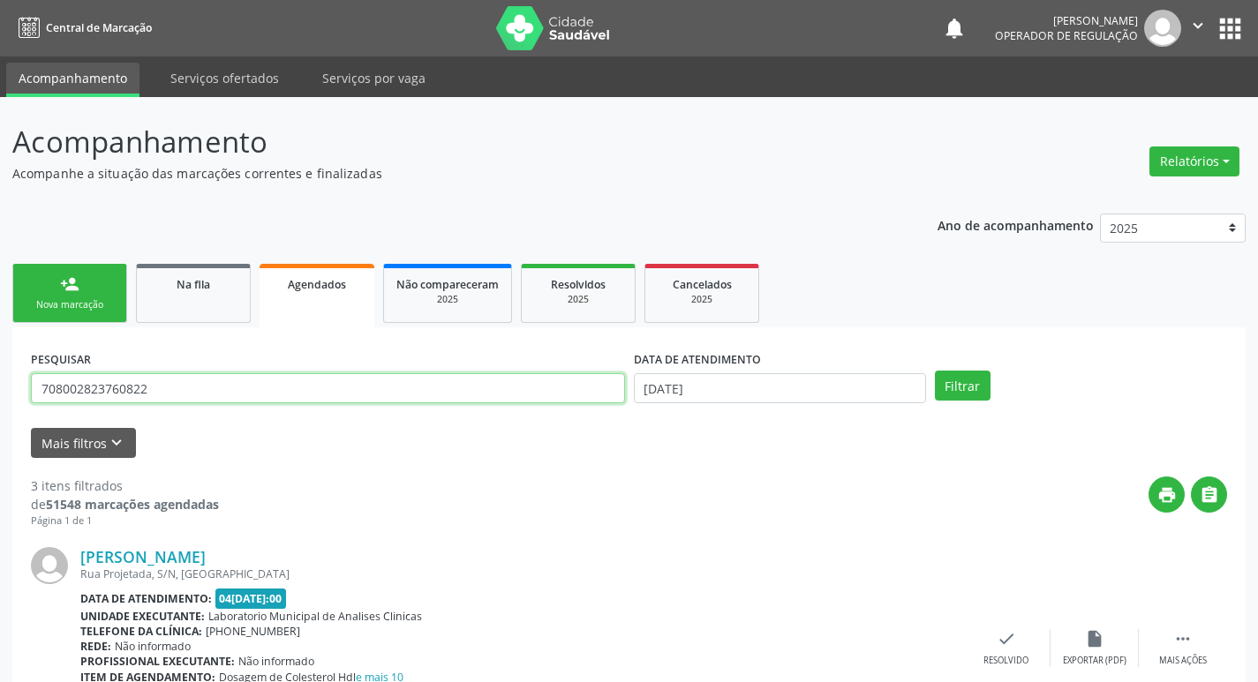
click at [268, 399] on input "708002823760822" at bounding box center [328, 388] width 594 height 30
type input "7"
type input "702509343220231"
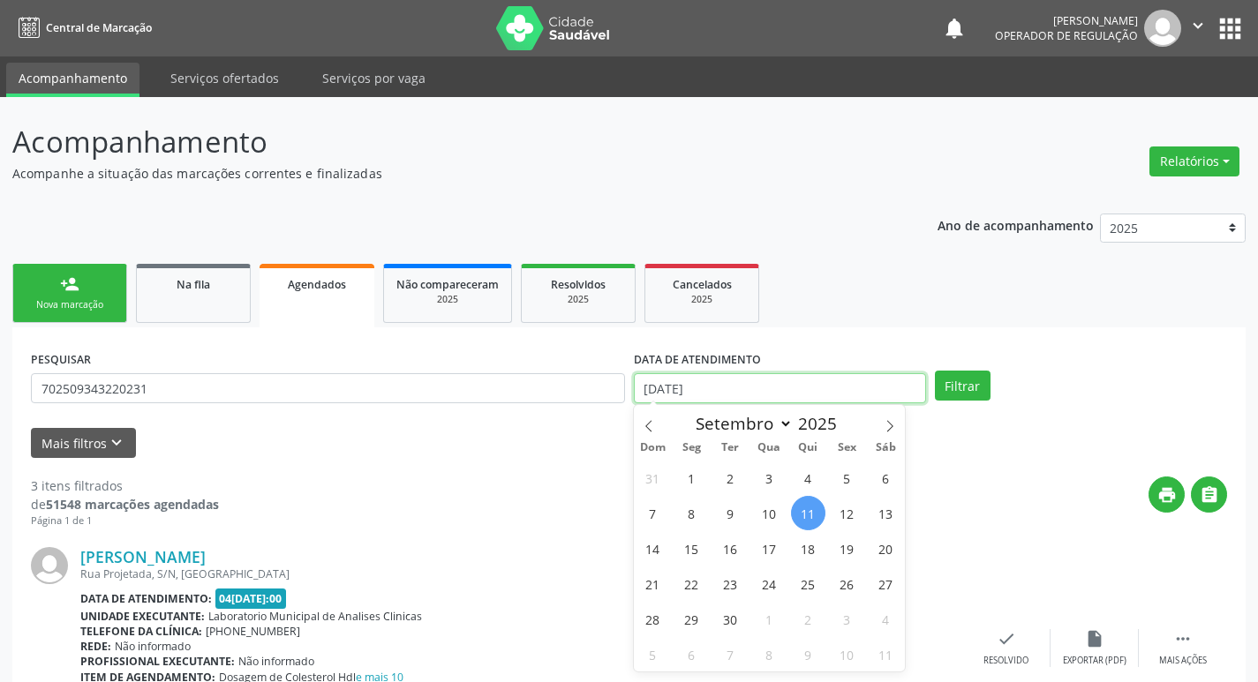
click at [729, 378] on input "[DATE]" at bounding box center [780, 388] width 292 height 30
click at [966, 390] on button "Filtrar" at bounding box center [963, 386] width 56 height 30
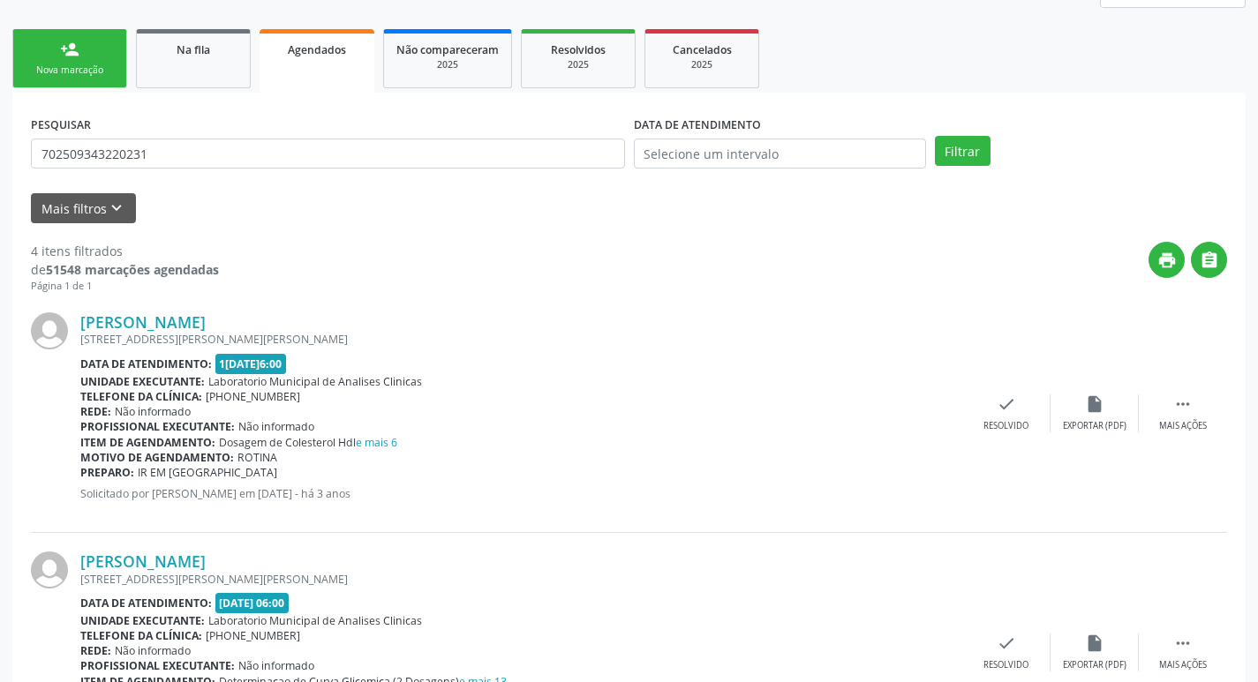
scroll to position [127, 0]
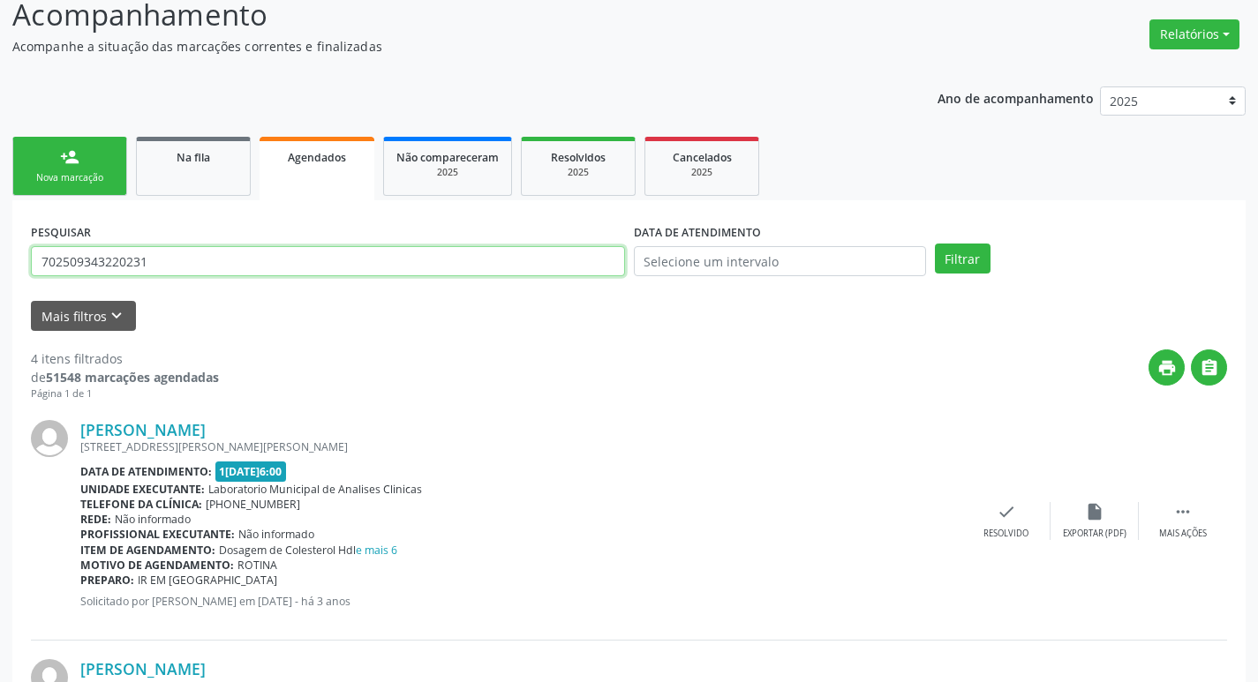
click at [205, 250] on input "702509343220231" at bounding box center [328, 261] width 594 height 30
click at [67, 143] on link "person_add Nova marcação" at bounding box center [69, 166] width 115 height 59
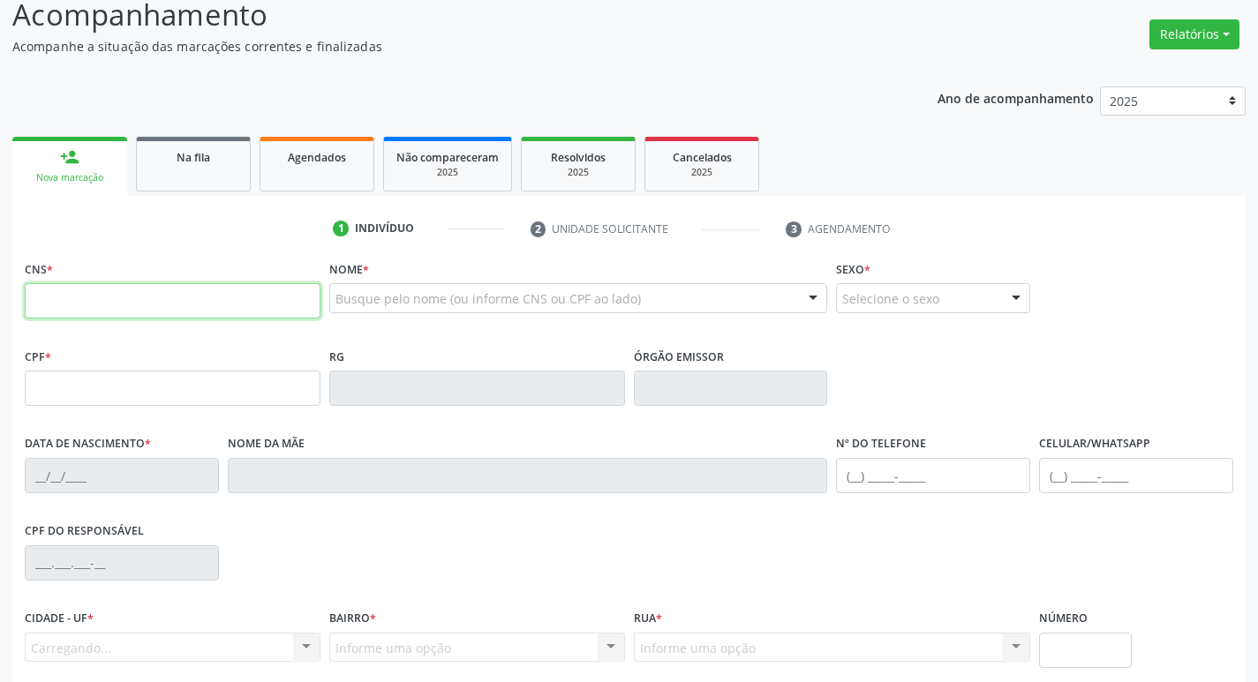
click at [148, 298] on input "text" at bounding box center [173, 300] width 296 height 35
paste input "702 5093 4322 0231"
type input "702 5093 4322 0231"
type input "789.962.794-04"
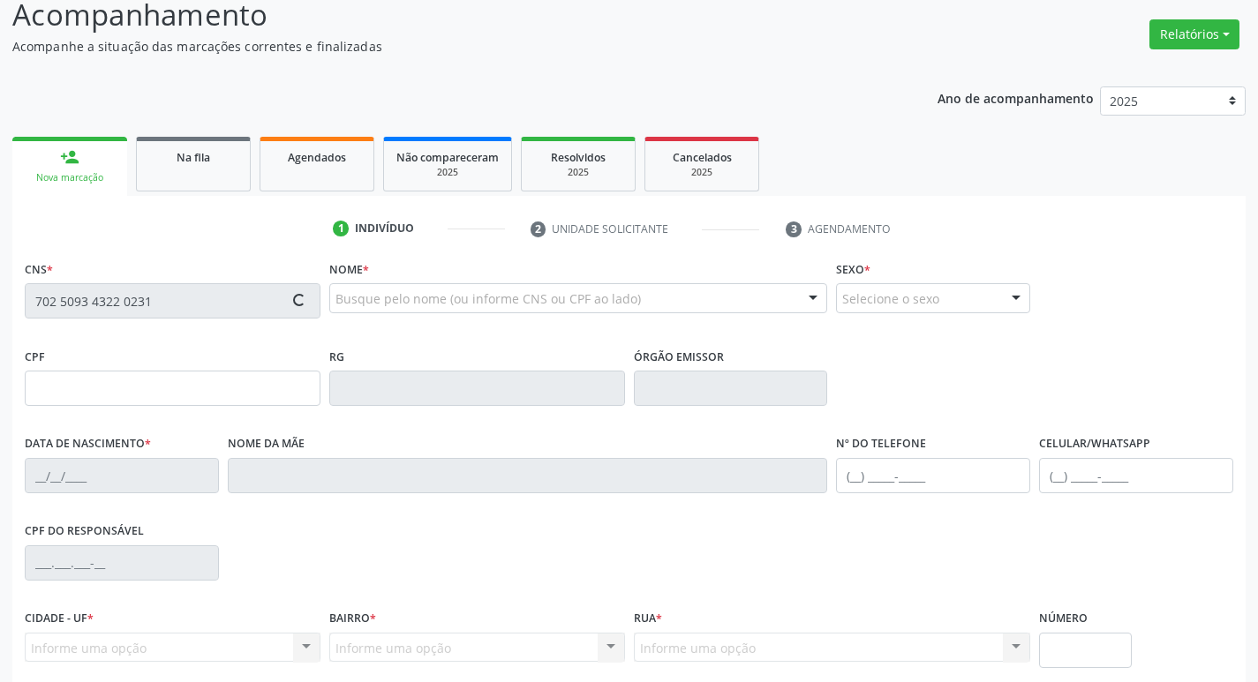
type input "[DATE]"
type input "[PERSON_NAME]"
type input "[PHONE_NUMBER]"
type input "7"
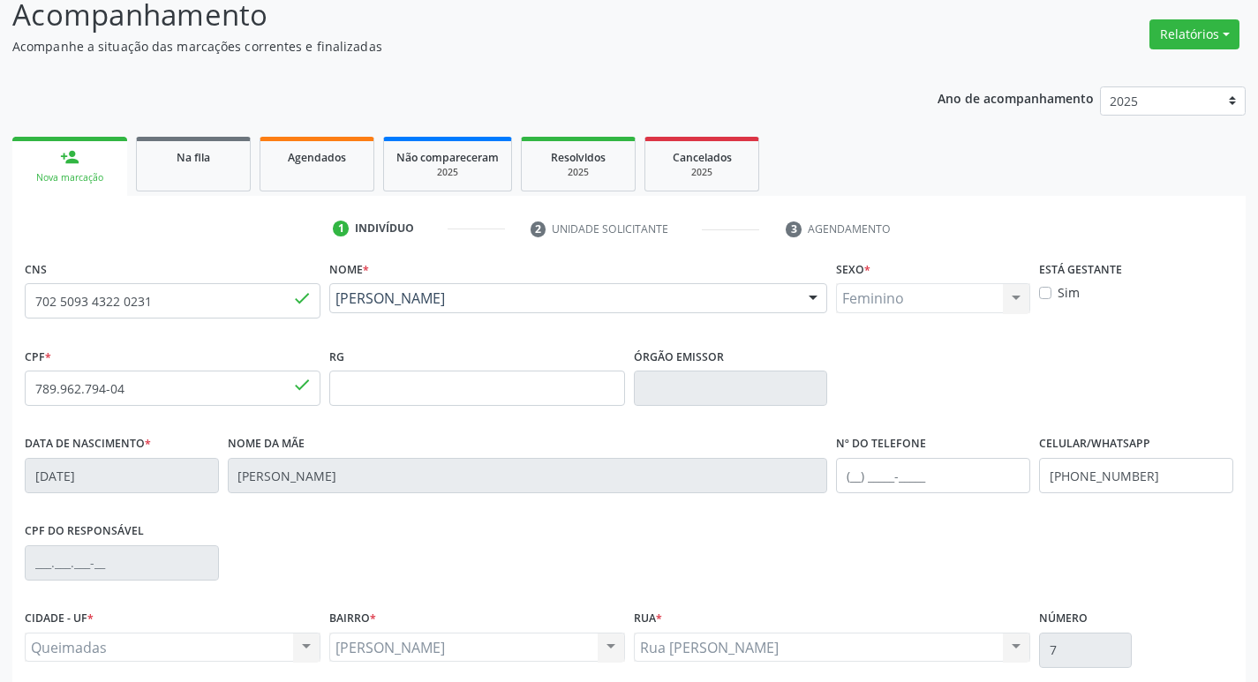
scroll to position [275, 0]
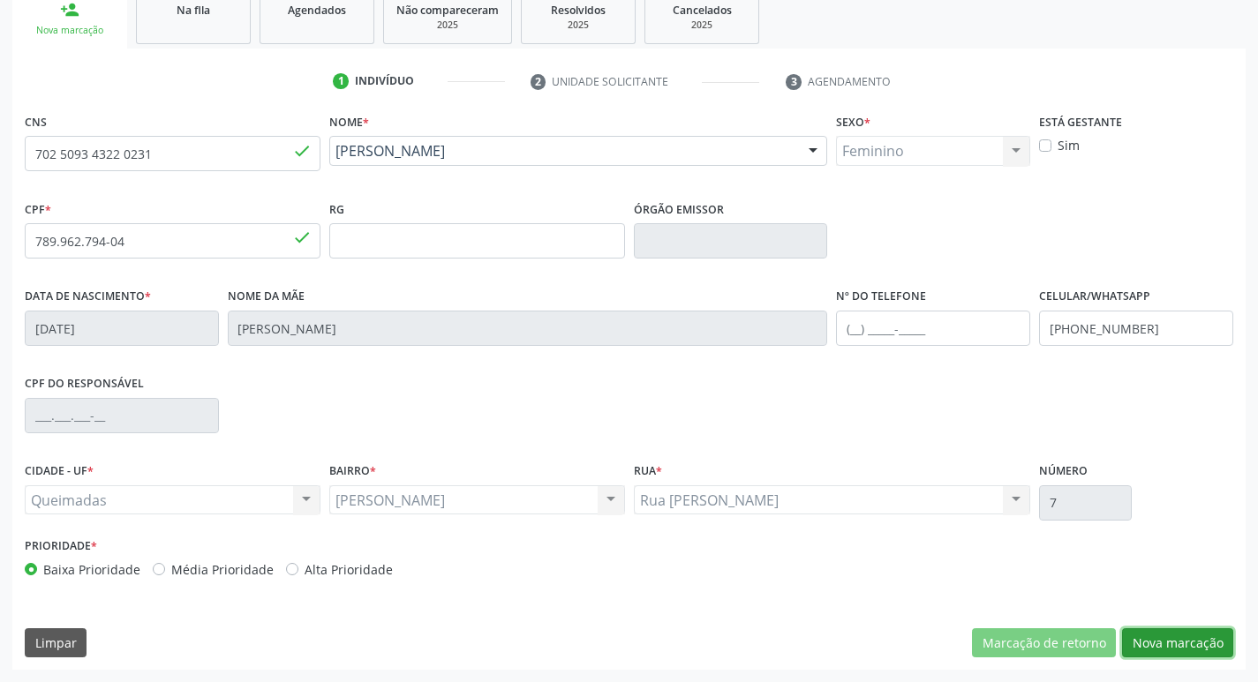
click at [1163, 641] on button "Nova marcação" at bounding box center [1177, 644] width 111 height 30
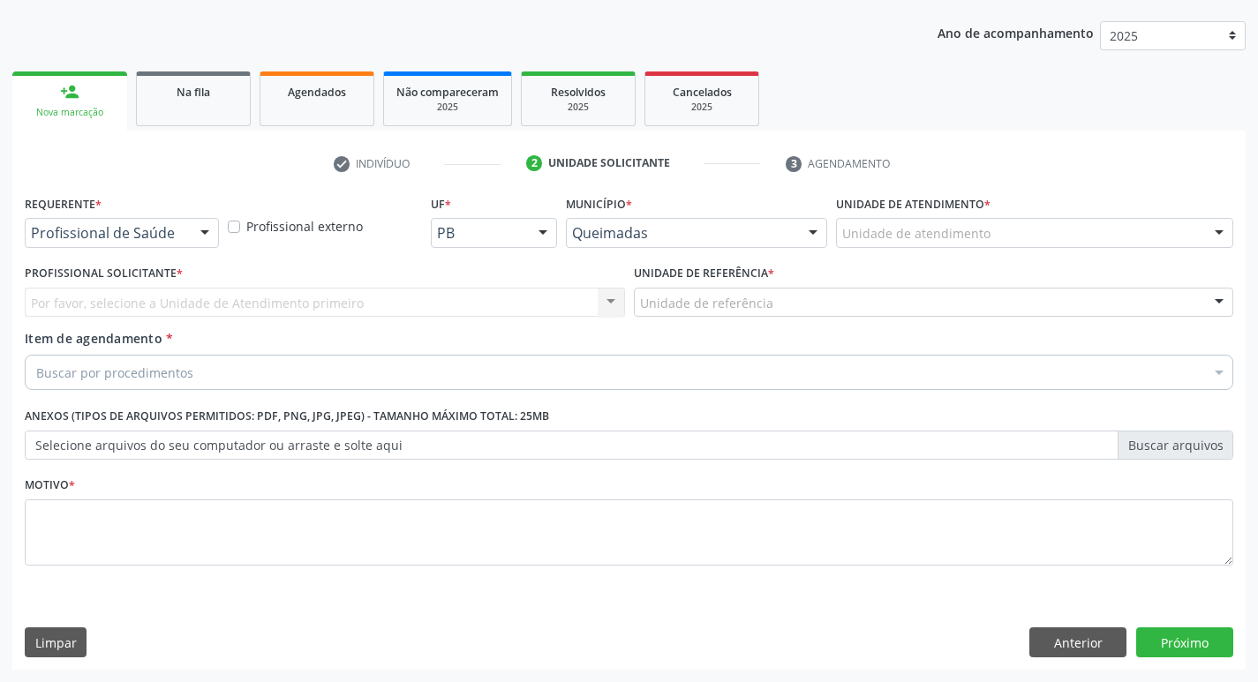
scroll to position [192, 0]
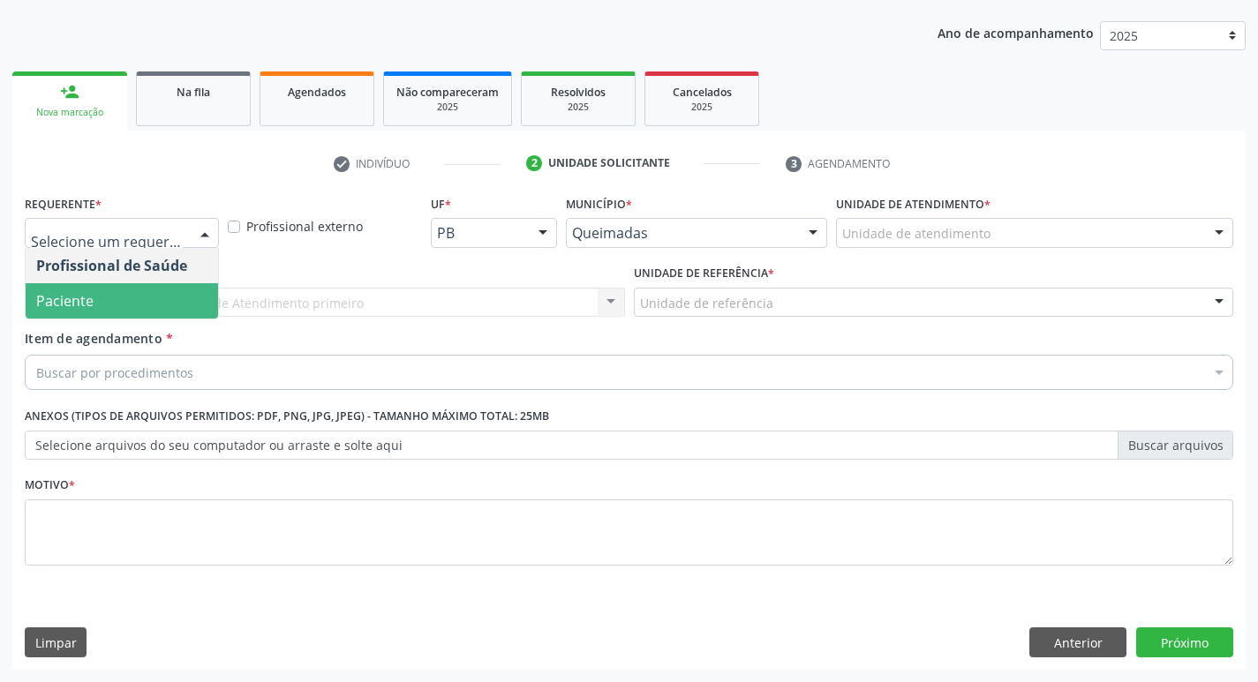
click at [145, 316] on span "Paciente" at bounding box center [122, 300] width 192 height 35
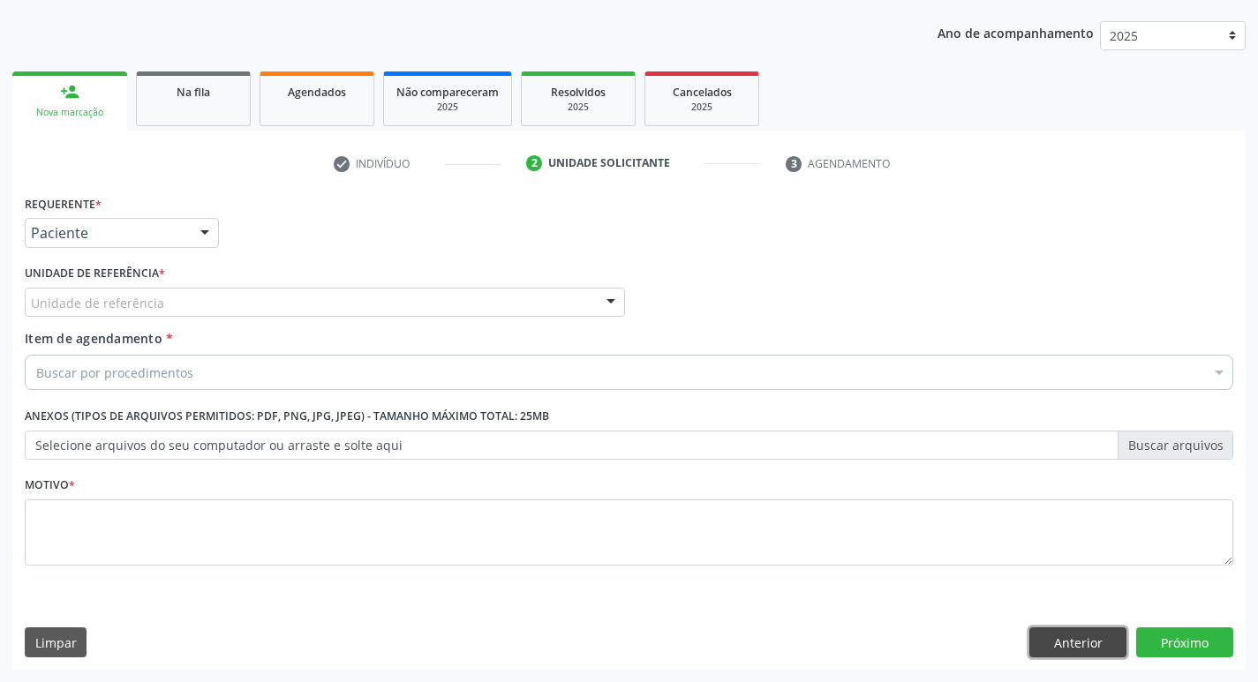
click at [1072, 651] on button "Anterior" at bounding box center [1077, 643] width 97 height 30
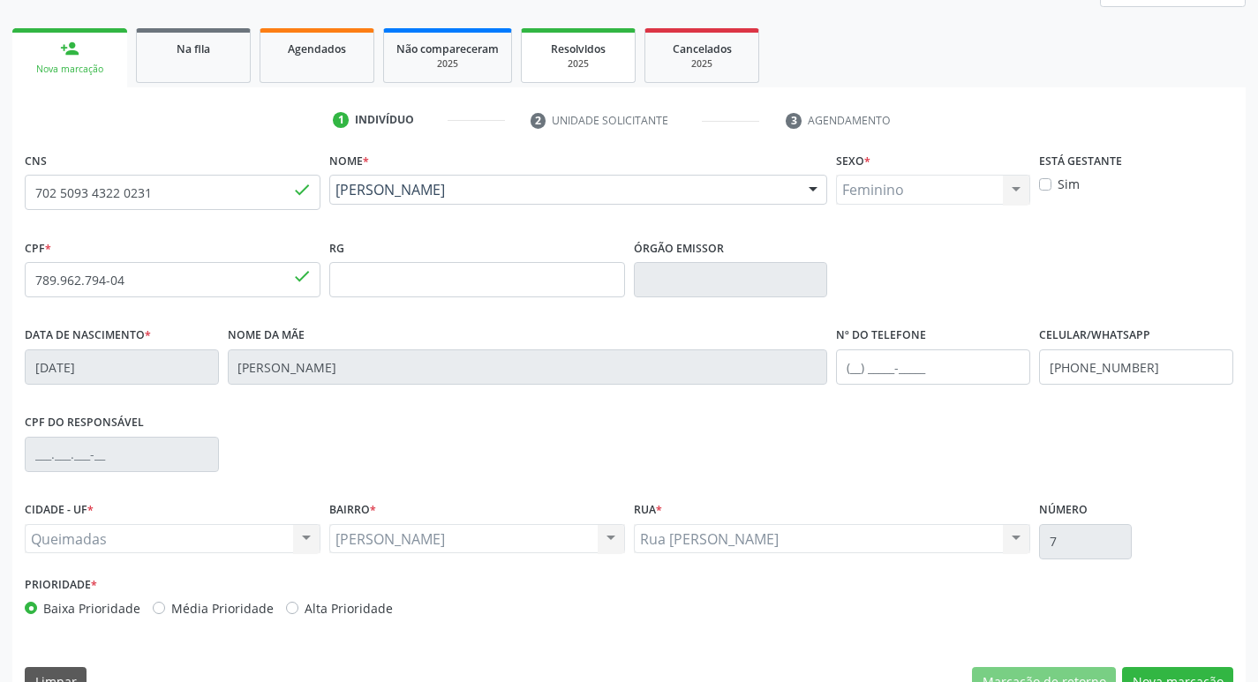
scroll to position [275, 0]
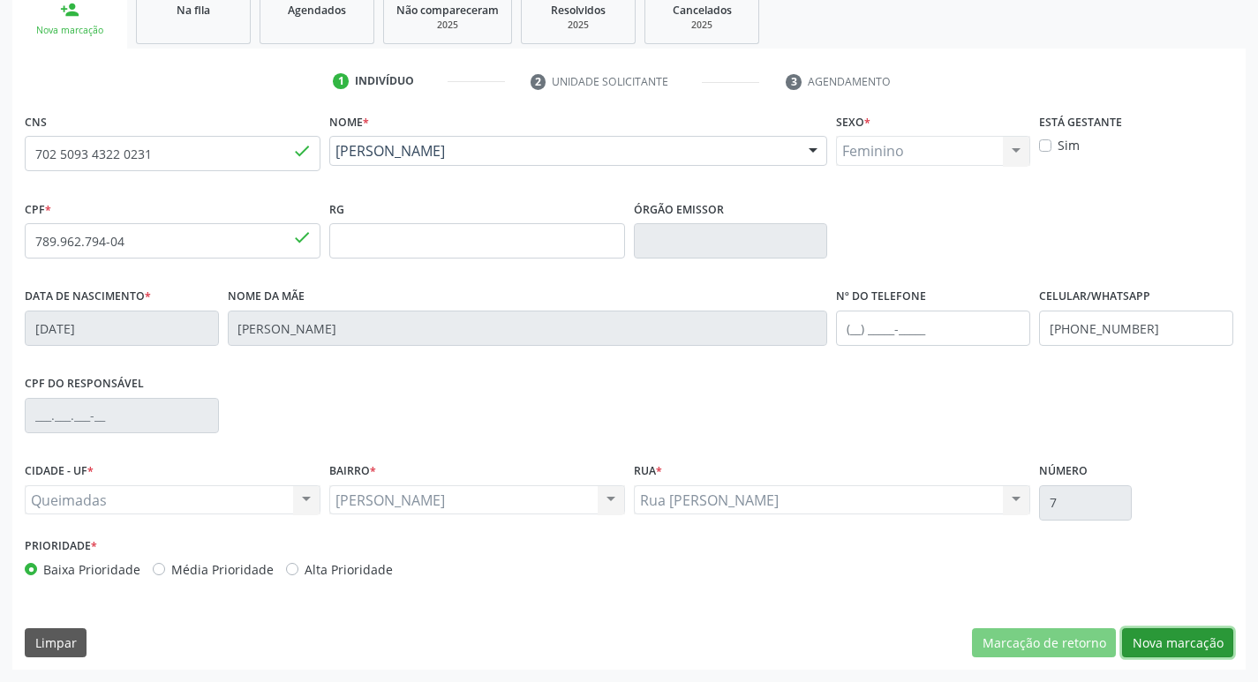
click at [1206, 648] on button "Nova marcação" at bounding box center [1177, 644] width 111 height 30
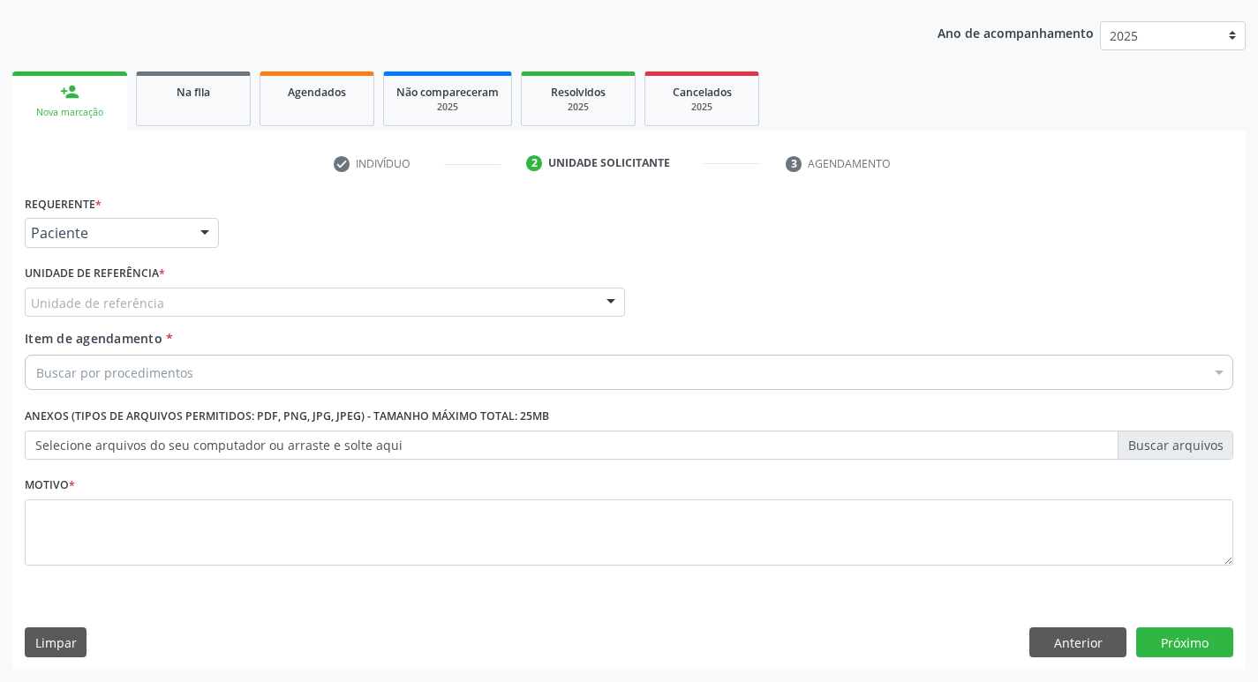
scroll to position [192, 0]
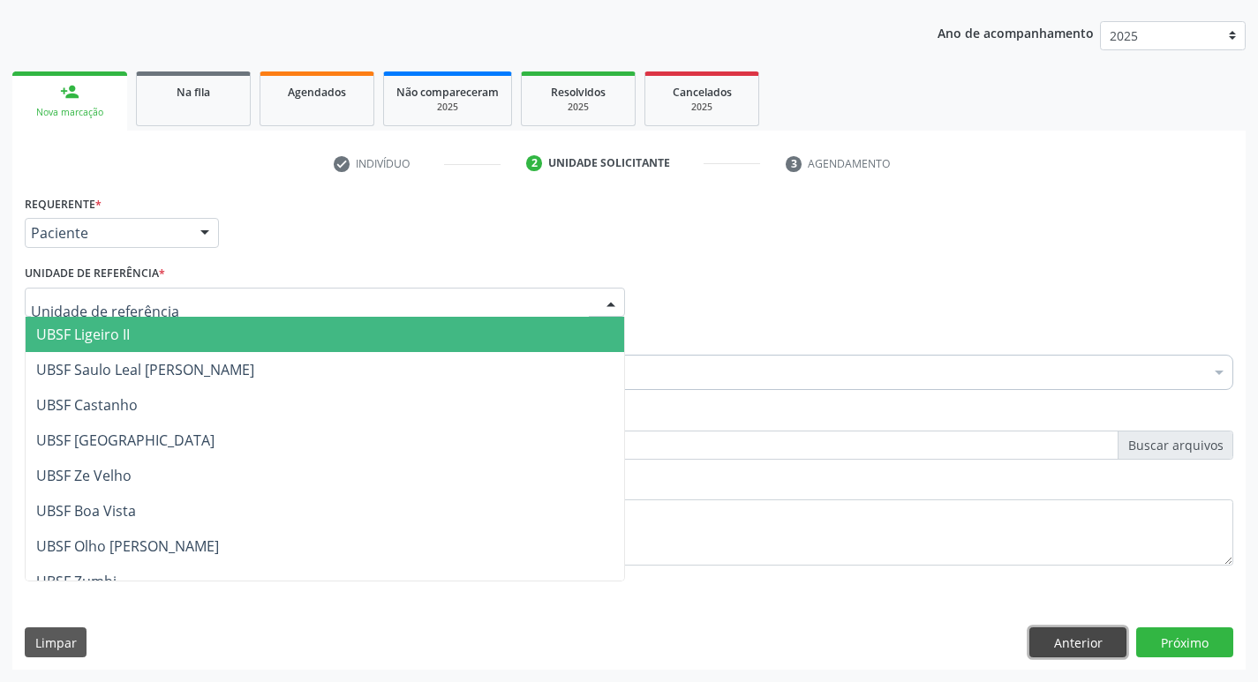
click at [1059, 637] on button "Anterior" at bounding box center [1077, 643] width 97 height 30
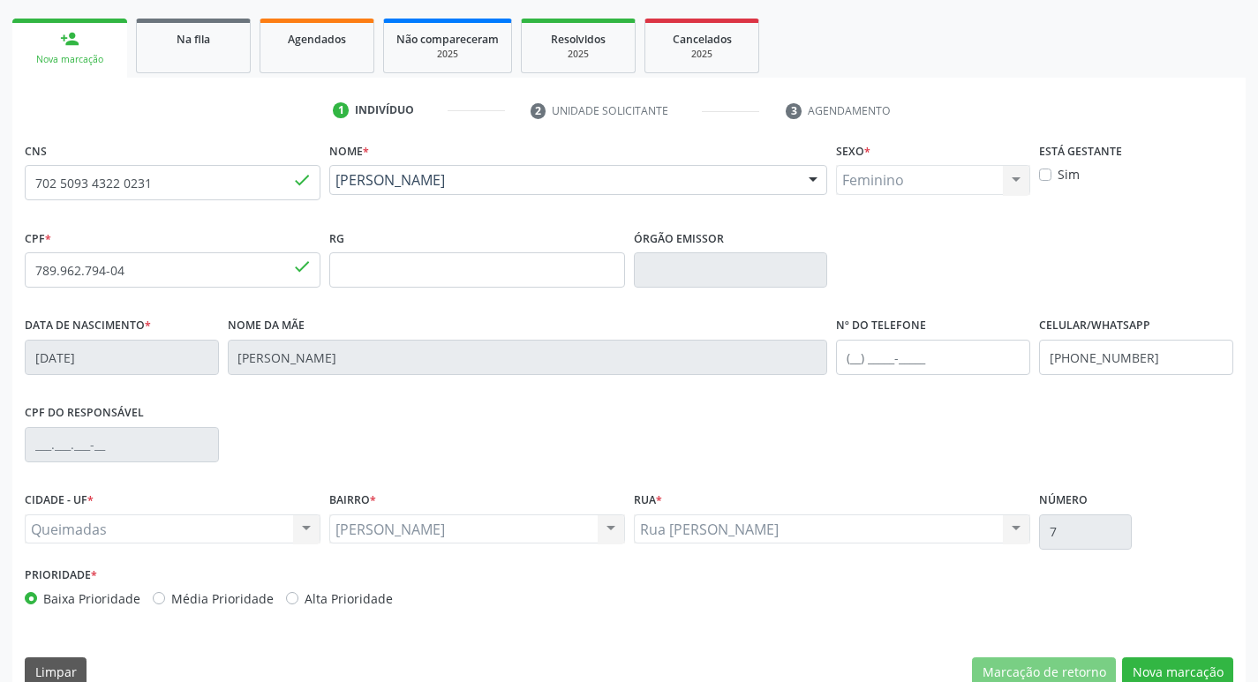
scroll to position [275, 0]
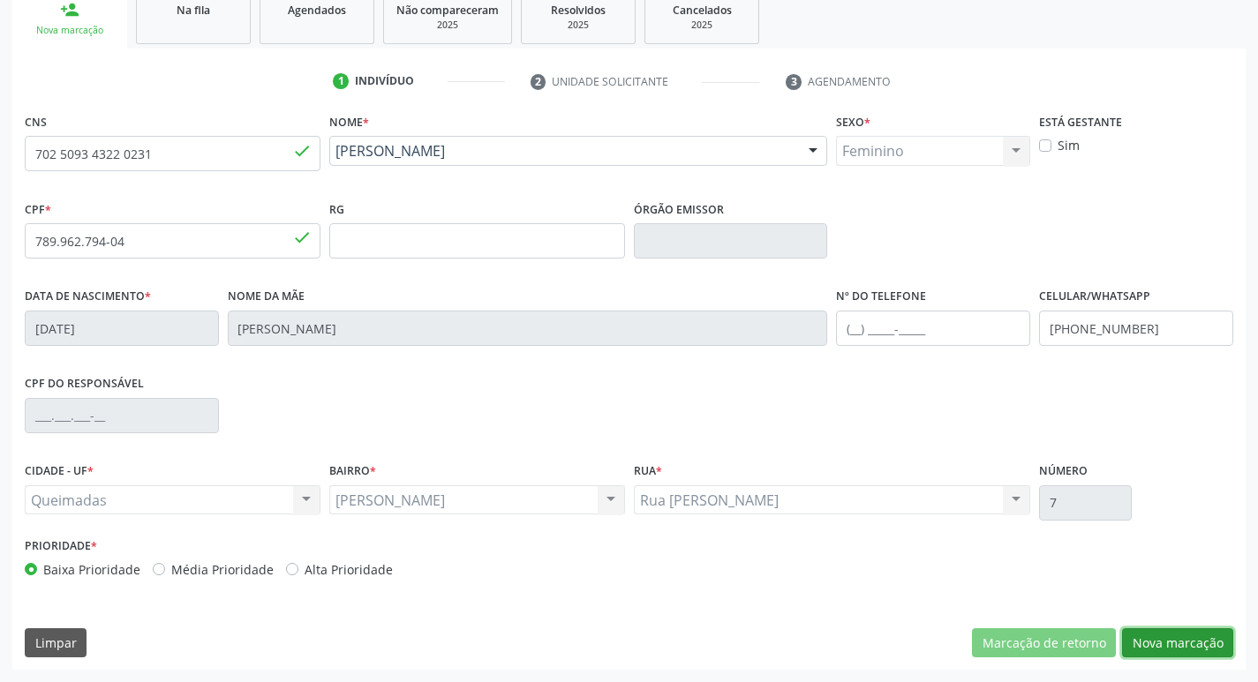
click at [1155, 650] on button "Nova marcação" at bounding box center [1177, 644] width 111 height 30
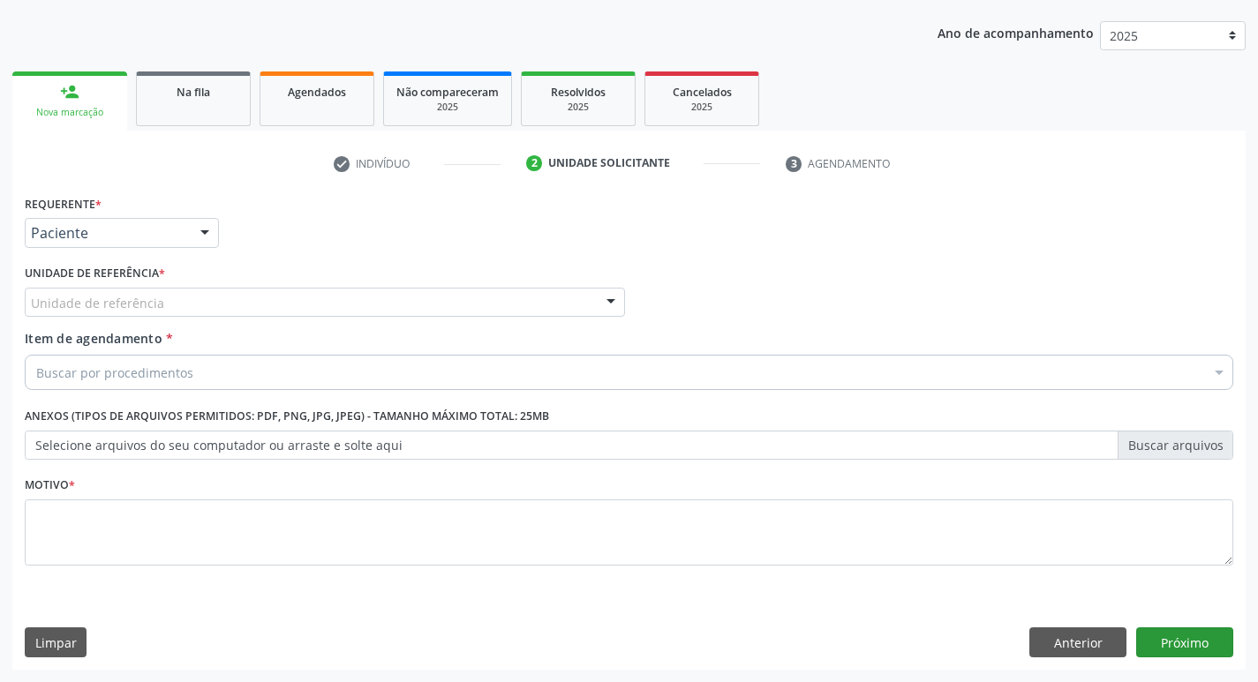
scroll to position [192, 0]
click at [200, 211] on div "Requerente * Paciente Profissional de Saúde Paciente Nenhum resultado encontrad…" at bounding box center [122, 219] width 194 height 57
click at [193, 227] on div at bounding box center [205, 234] width 26 height 30
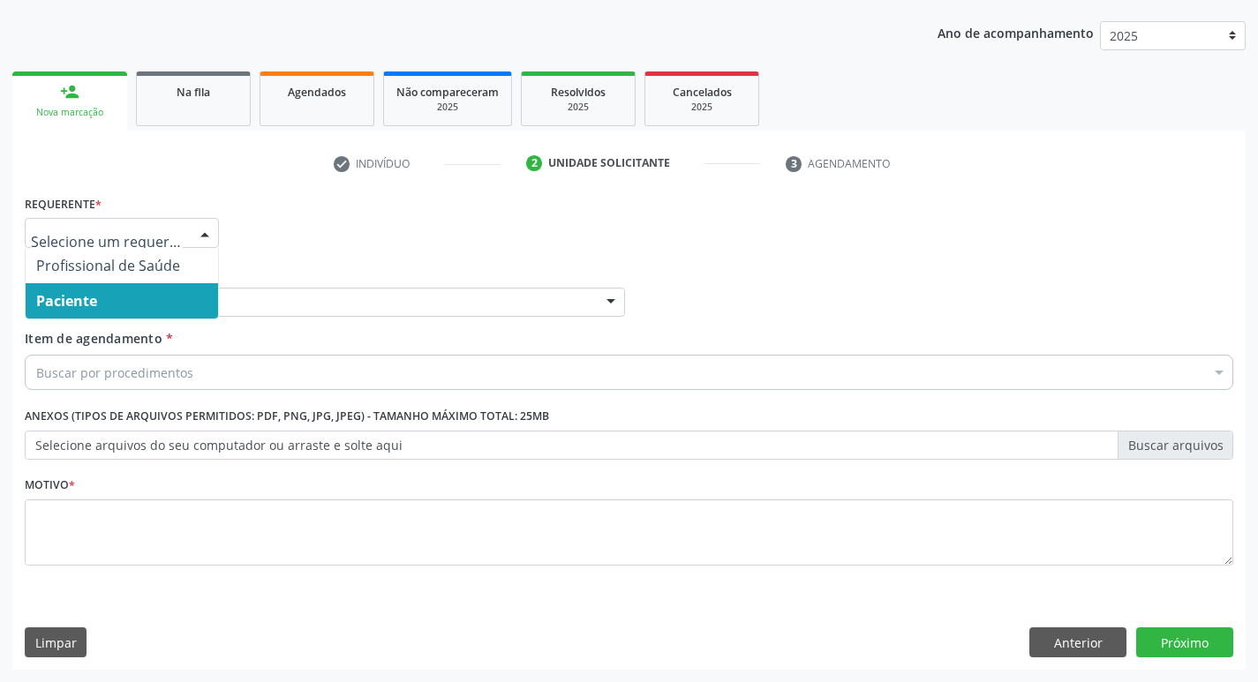
click at [163, 311] on span "Paciente" at bounding box center [122, 300] width 192 height 35
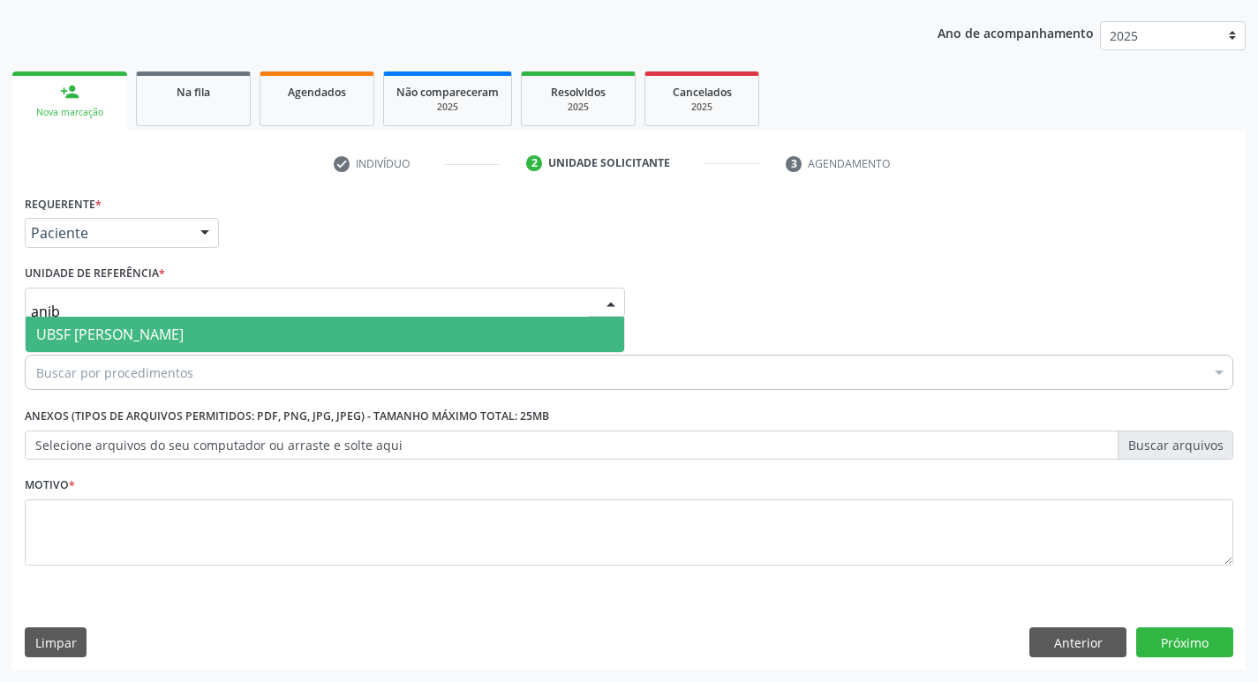
type input "aniba"
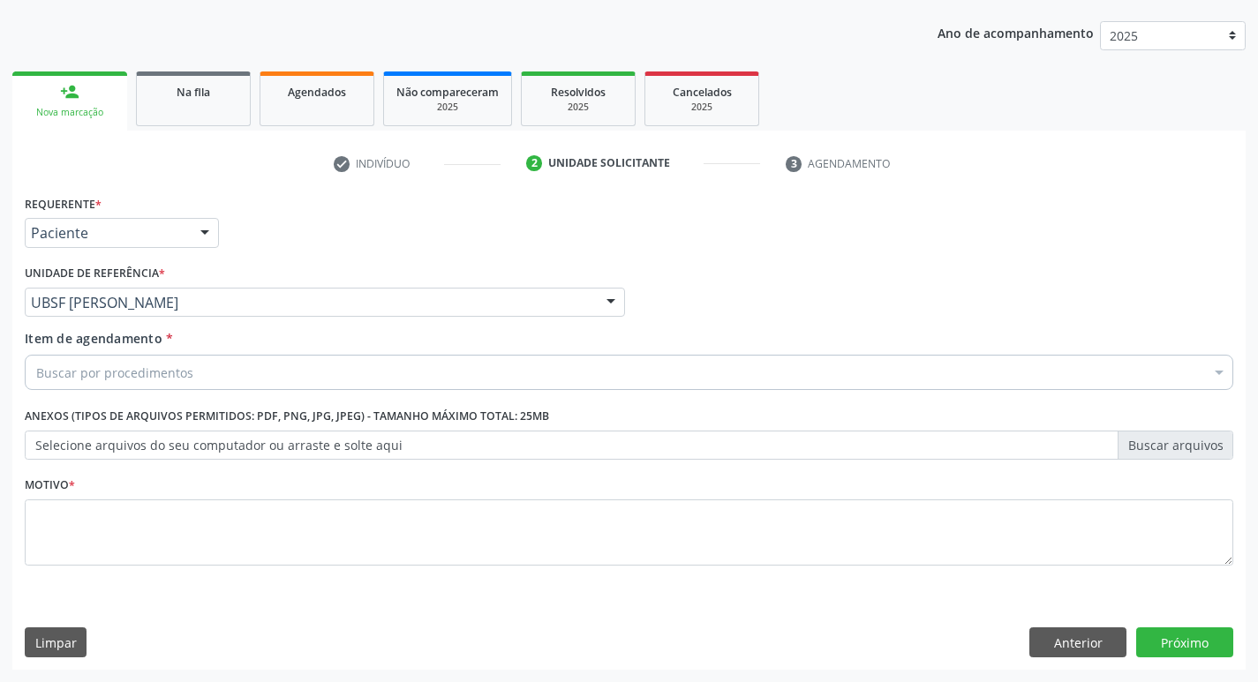
click at [322, 360] on div "Buscar por procedimentos" at bounding box center [629, 372] width 1209 height 35
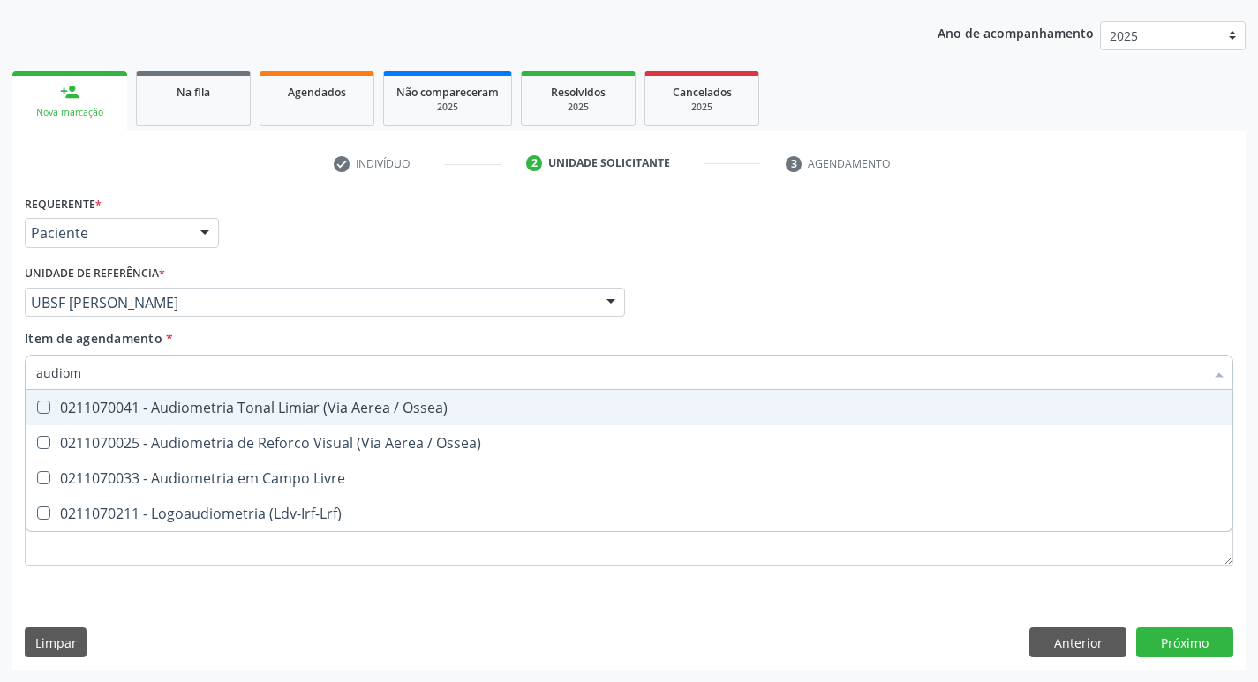
type input "audiome"
click at [323, 414] on div "0211070041 - Audiometria Tonal Limiar (Via Aerea / Ossea)" at bounding box center [629, 408] width 1186 height 14
checkbox Ossea\) "true"
click at [730, 314] on div "Profissional Solicitante Por favor, selecione a Unidade de Atendimento primeiro…" at bounding box center [629, 294] width 1218 height 69
checkbox Ossea\) "true"
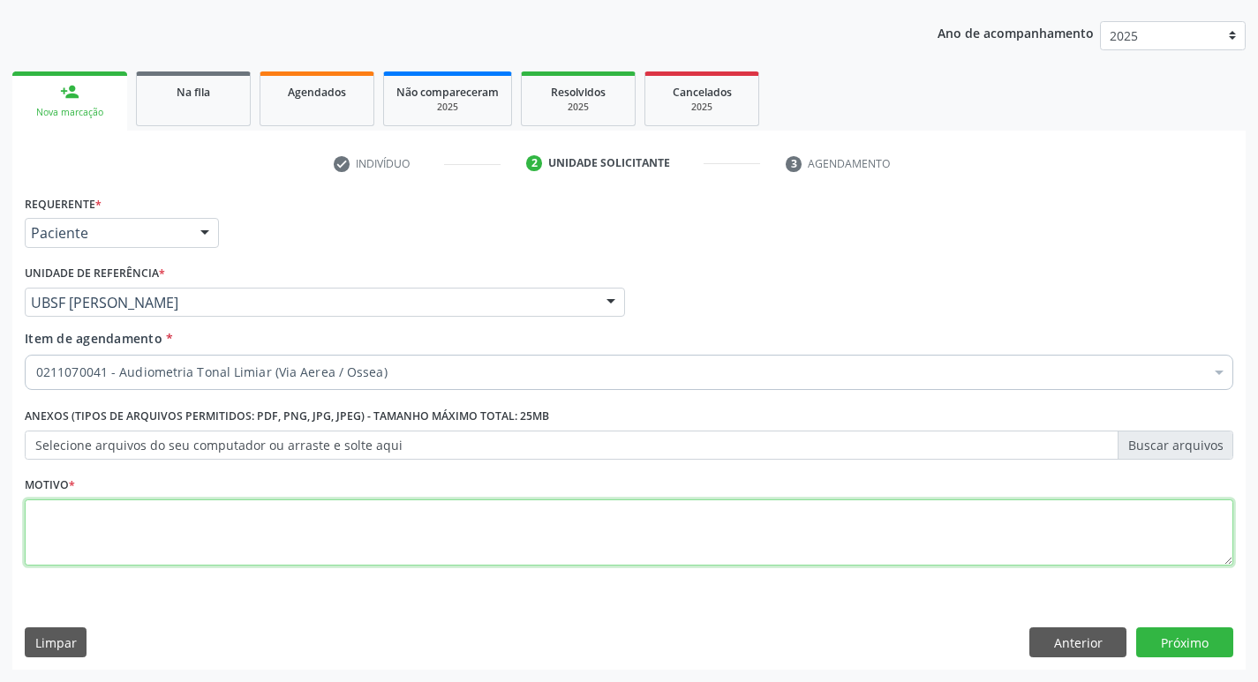
click at [197, 515] on textarea at bounding box center [629, 533] width 1209 height 67
type textarea "avaliação"
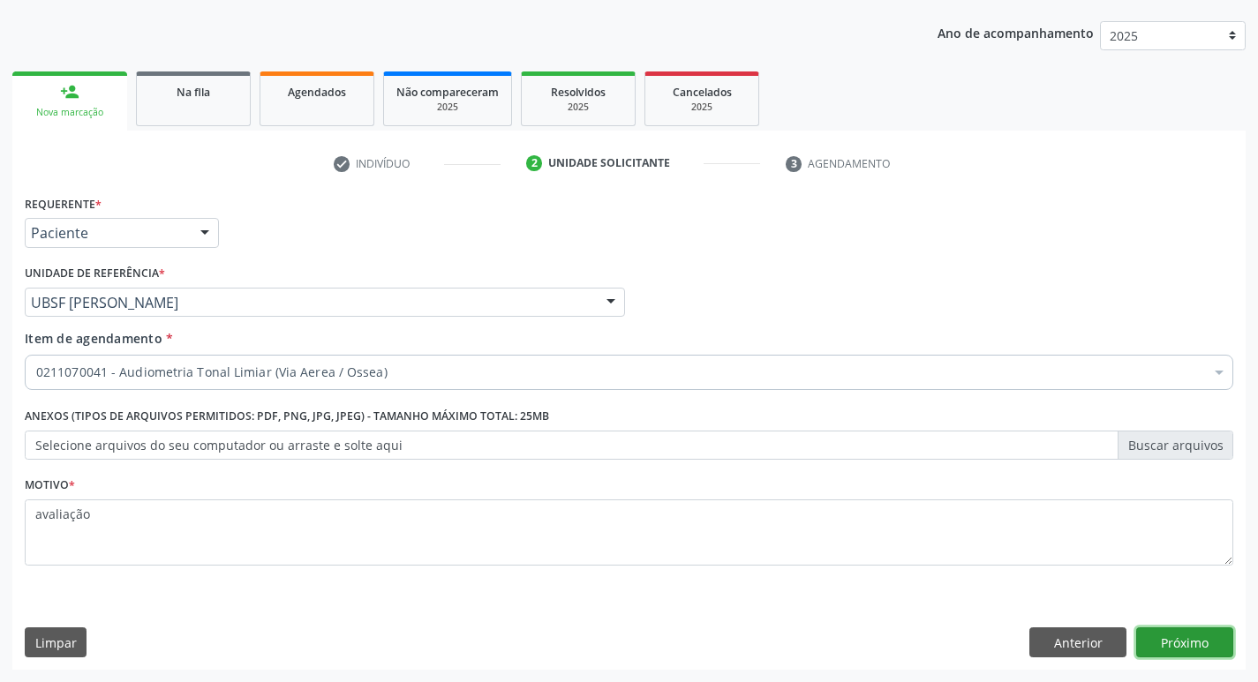
click at [1195, 633] on button "Próximo" at bounding box center [1184, 643] width 97 height 30
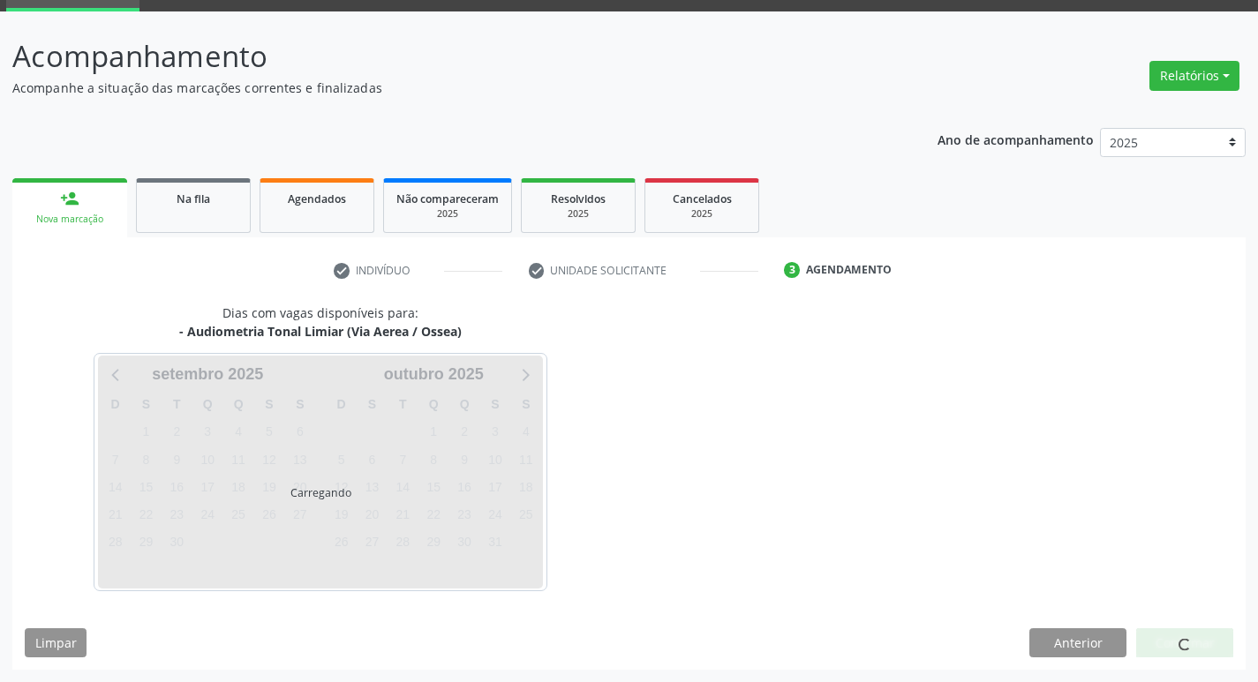
scroll to position [86, 0]
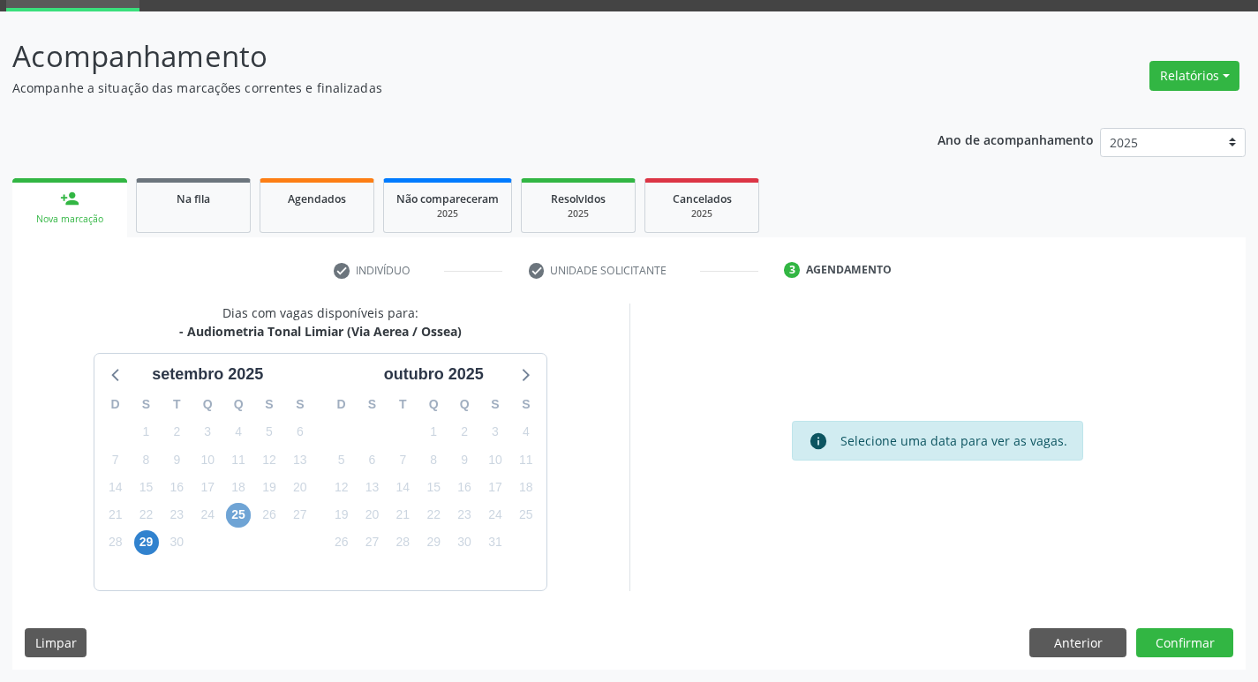
click at [249, 520] on span "25" at bounding box center [238, 515] width 25 height 25
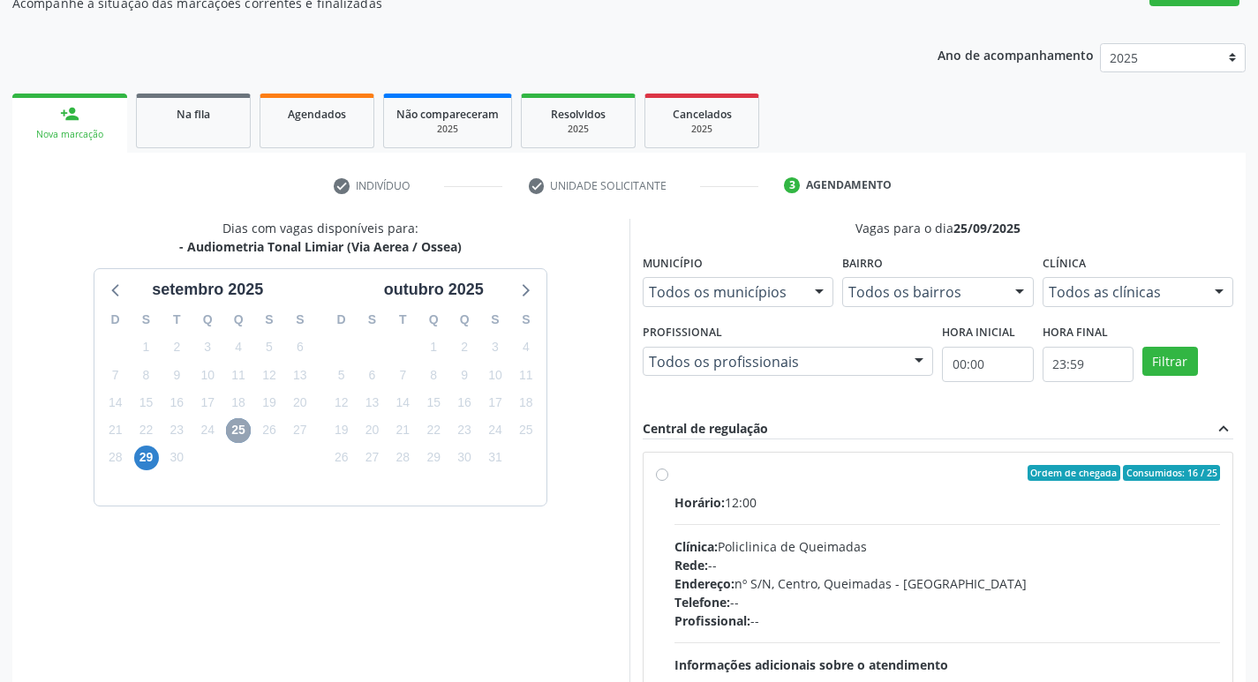
scroll to position [341, 0]
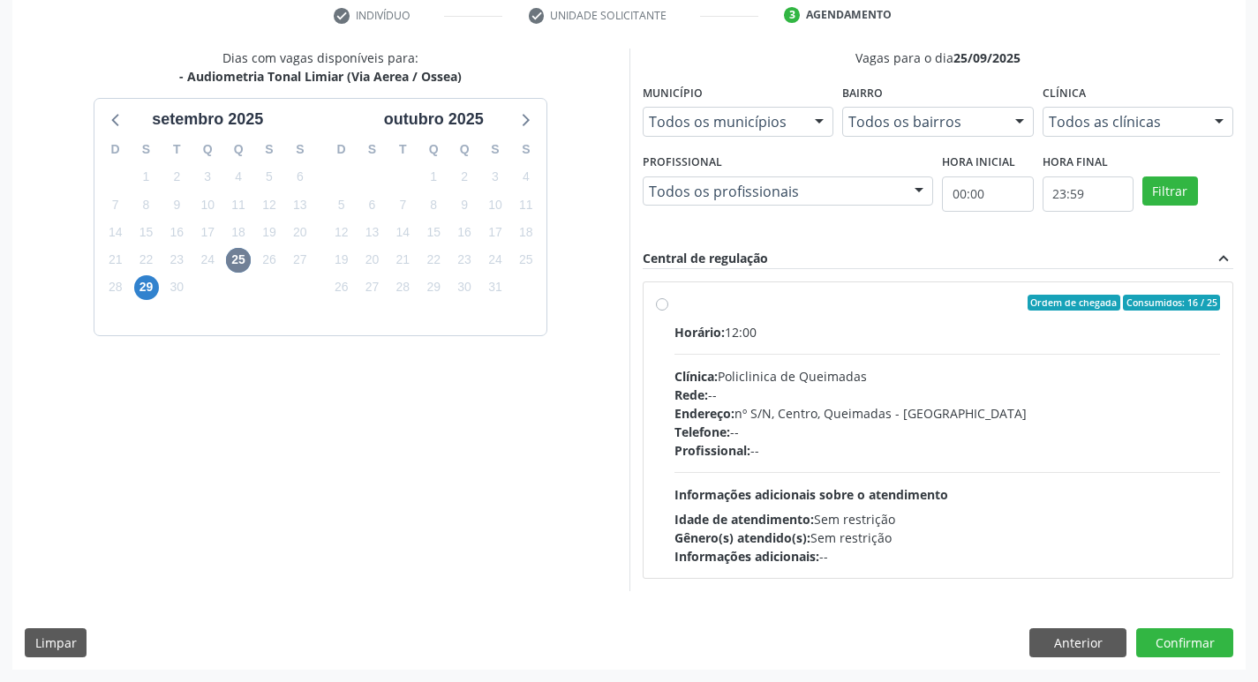
drag, startPoint x: 786, startPoint y: 344, endPoint x: 27, endPoint y: 88, distance: 800.5
click at [785, 345] on div "Horário: 12:00 Clínica: Policlinica de Queimadas Rede: -- Endereço: nº S/N, Cen…" at bounding box center [948, 444] width 547 height 243
click at [668, 311] on input "Ordem de chegada Consumidos: 16 / 25 Horário: 12:00 Clínica: Policlinica de Que…" at bounding box center [662, 303] width 12 height 16
radio input "true"
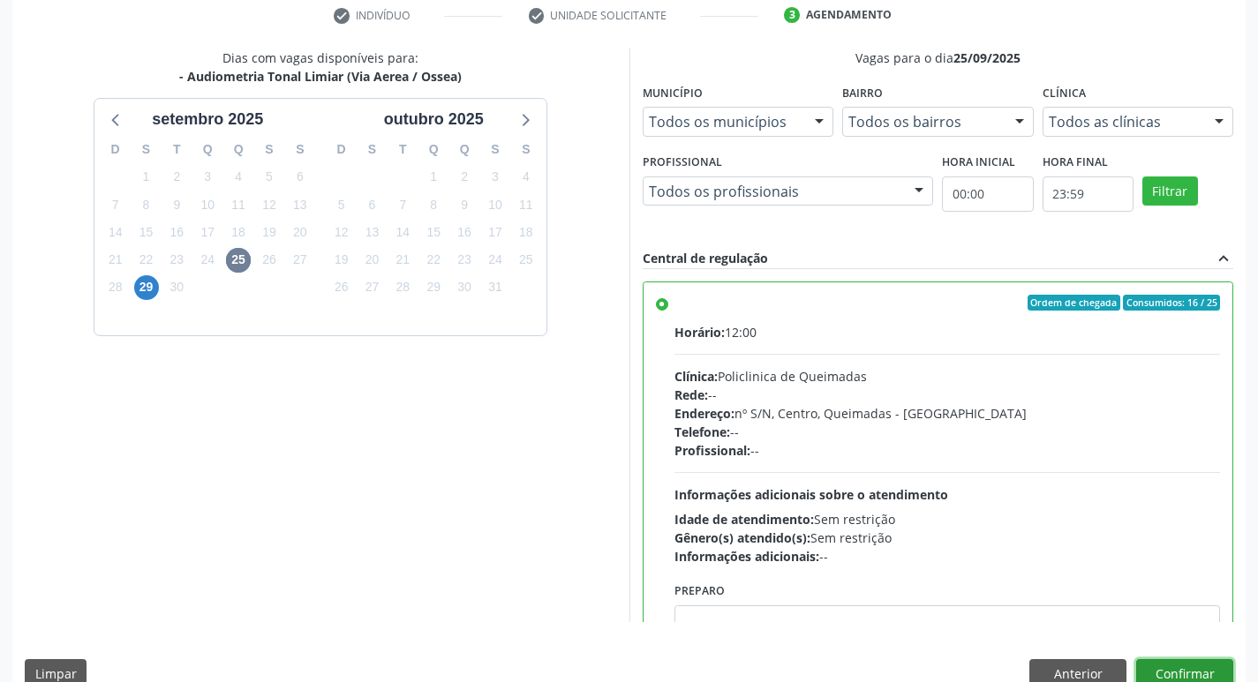
click at [1213, 675] on button "Confirmar" at bounding box center [1184, 675] width 97 height 30
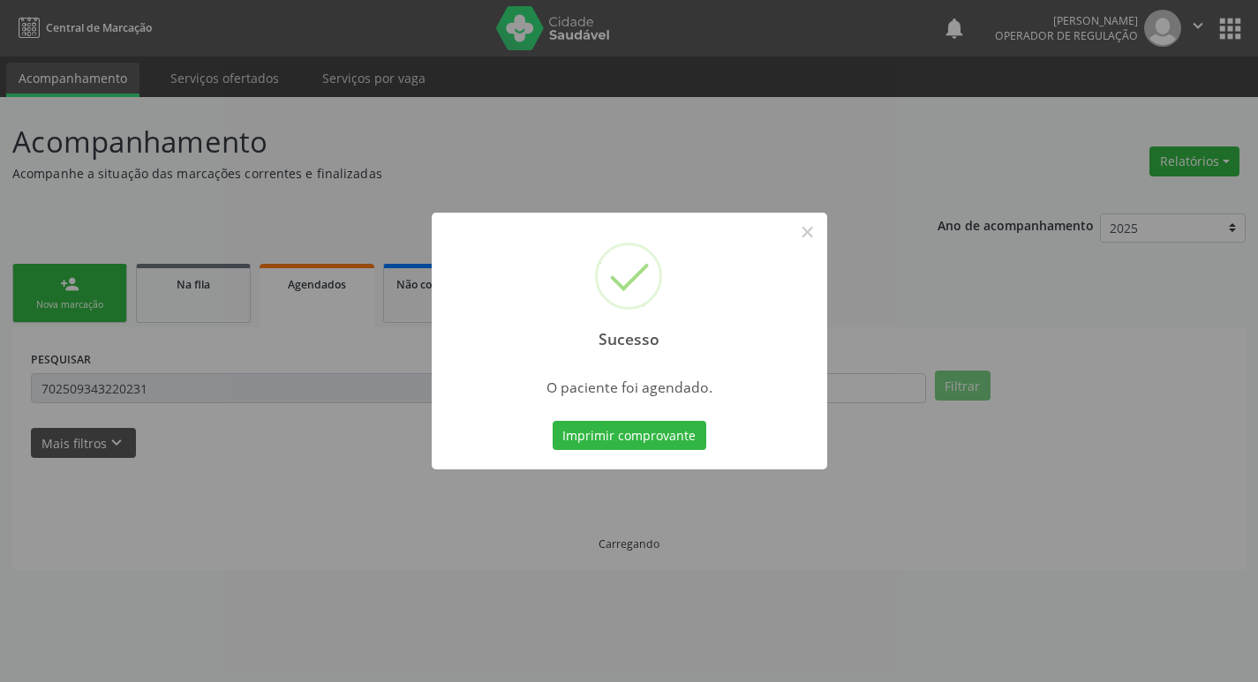
scroll to position [0, 0]
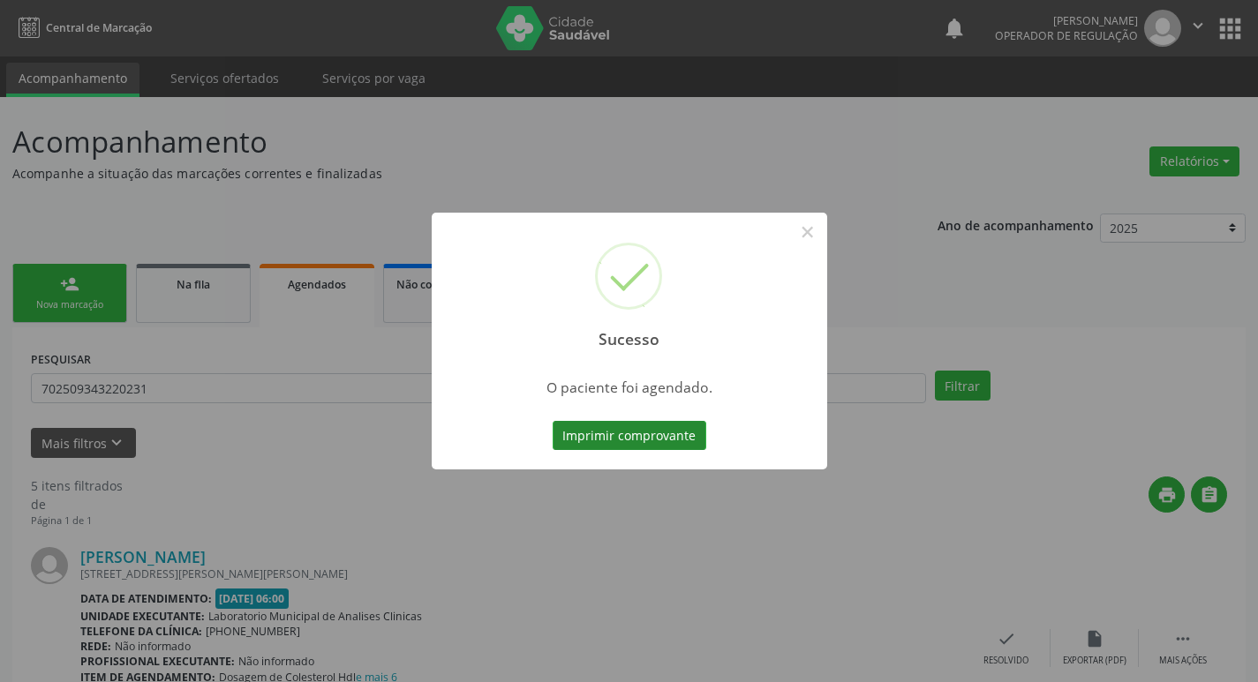
click at [674, 440] on button "Imprimir comprovante" at bounding box center [630, 436] width 154 height 30
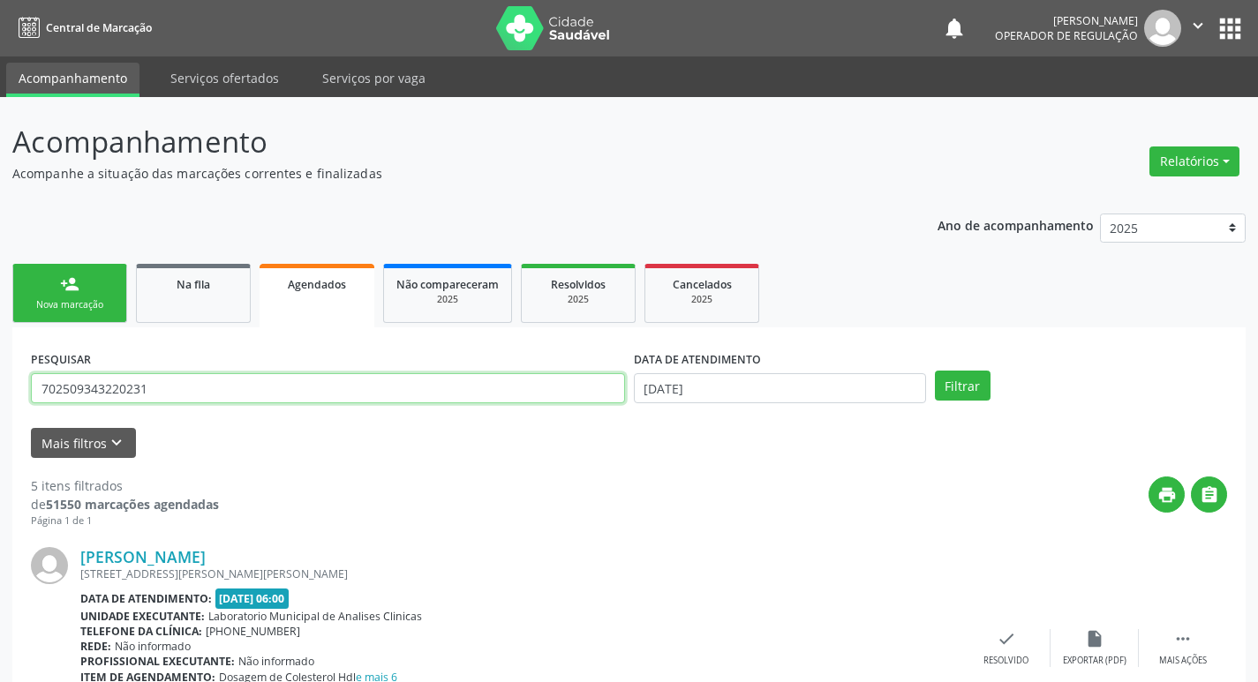
click at [273, 385] on input "702509343220231" at bounding box center [328, 388] width 594 height 30
type input "702702131958360"
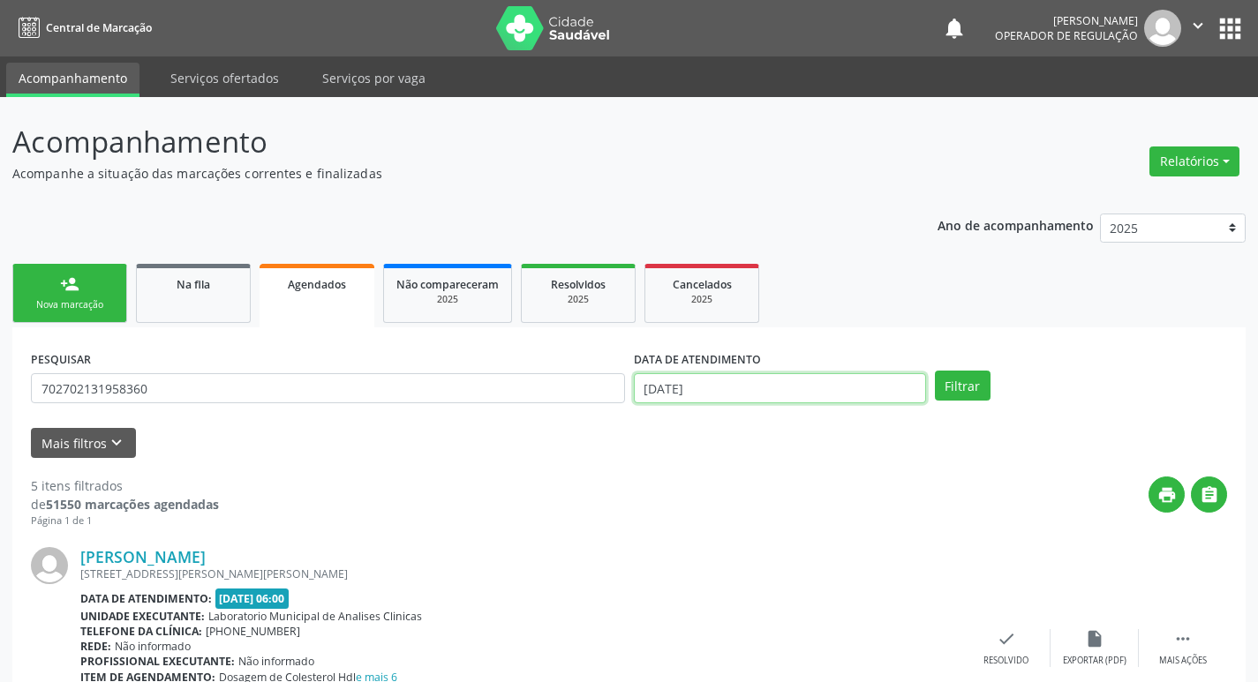
click at [878, 395] on input "[DATE]" at bounding box center [780, 388] width 292 height 30
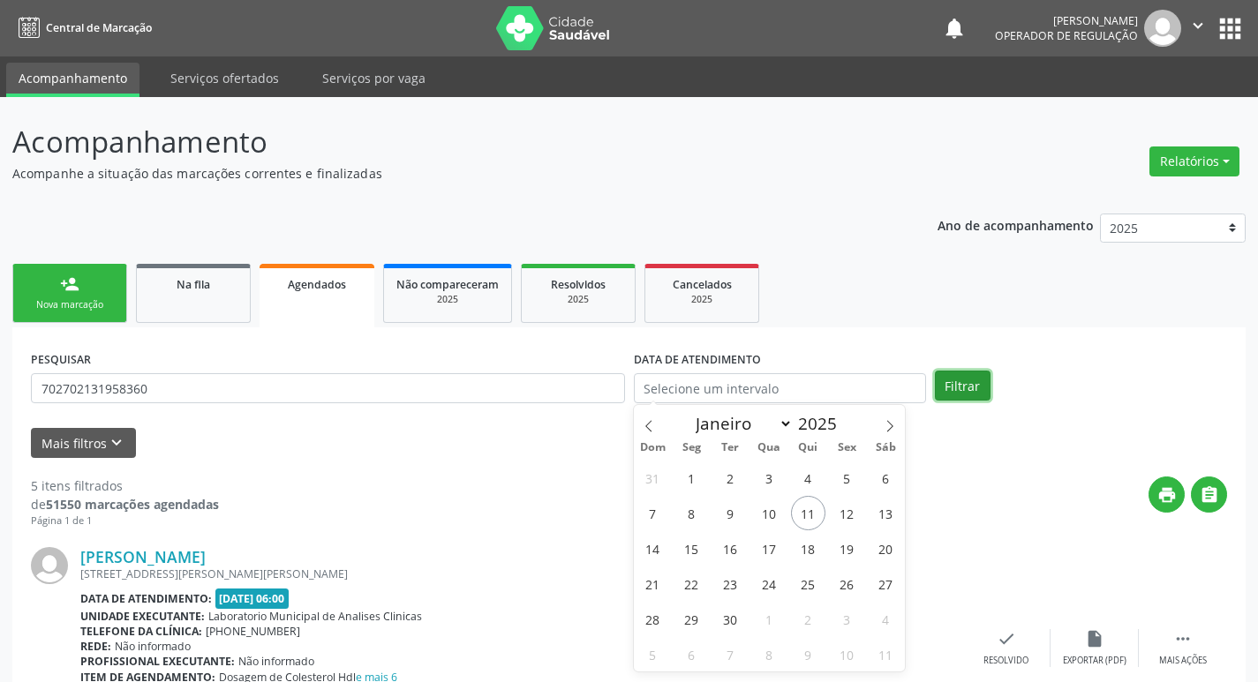
click at [974, 372] on button "Filtrar" at bounding box center [963, 386] width 56 height 30
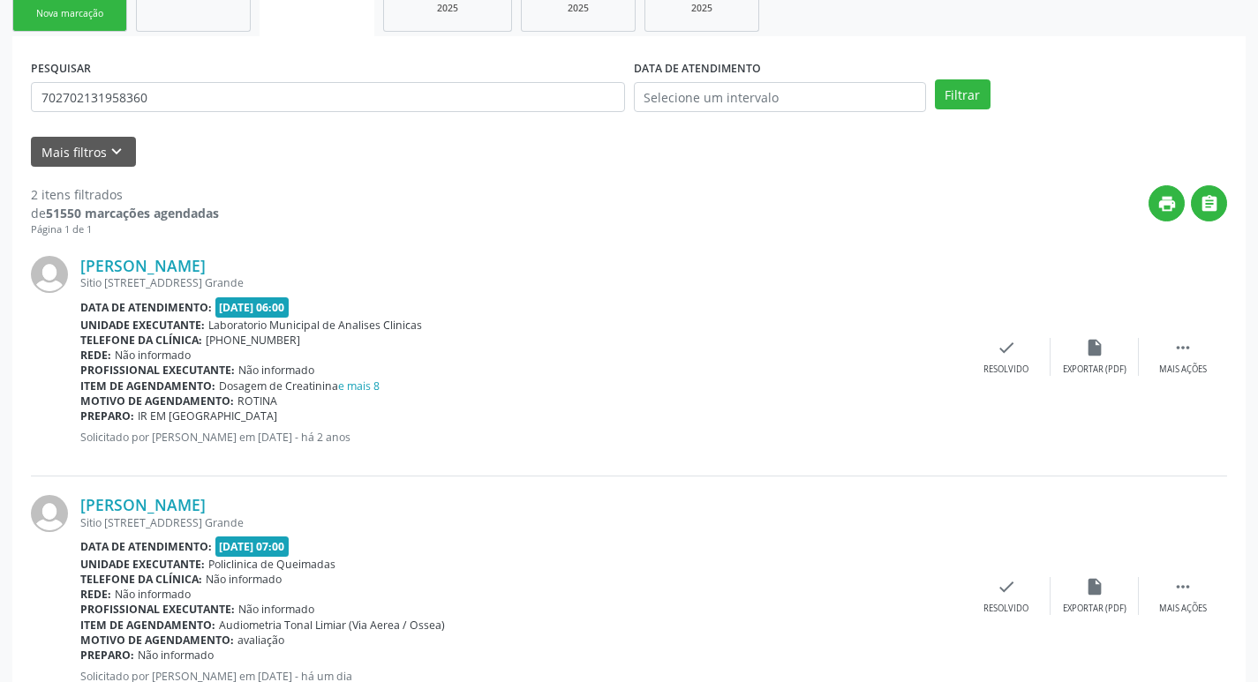
scroll to position [355, 0]
